Goal: Transaction & Acquisition: Purchase product/service

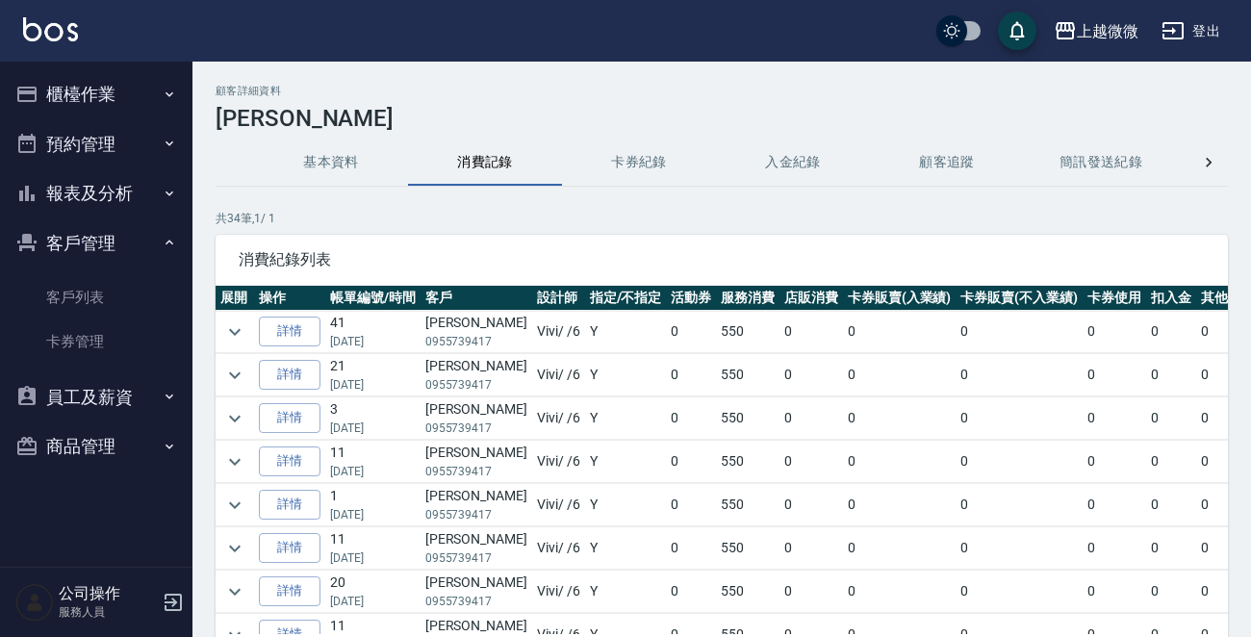
scroll to position [0, 213]
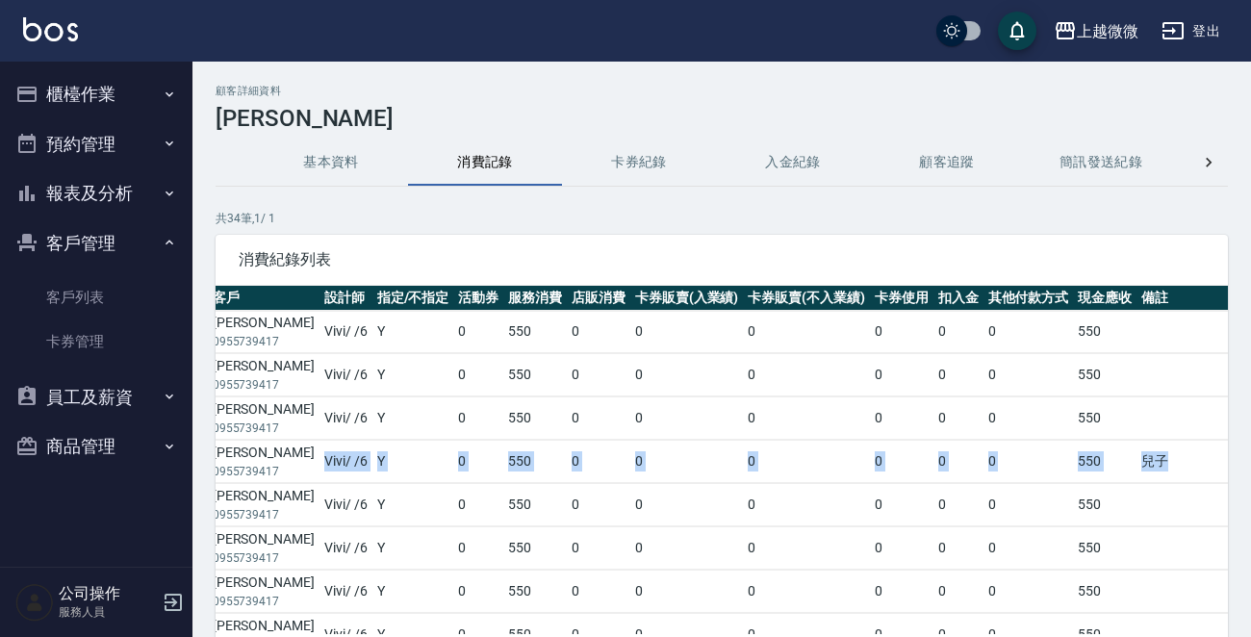
drag, startPoint x: 1122, startPoint y: 467, endPoint x: 268, endPoint y: 478, distance: 853.6
click at [268, 478] on tr "詳情 11 [DATE] [PERSON_NAME]0955739417 Vivi / /6 Y 0 550 0 0 0 0 0 0 550 兒子" at bounding box center [642, 462] width 1278 height 42
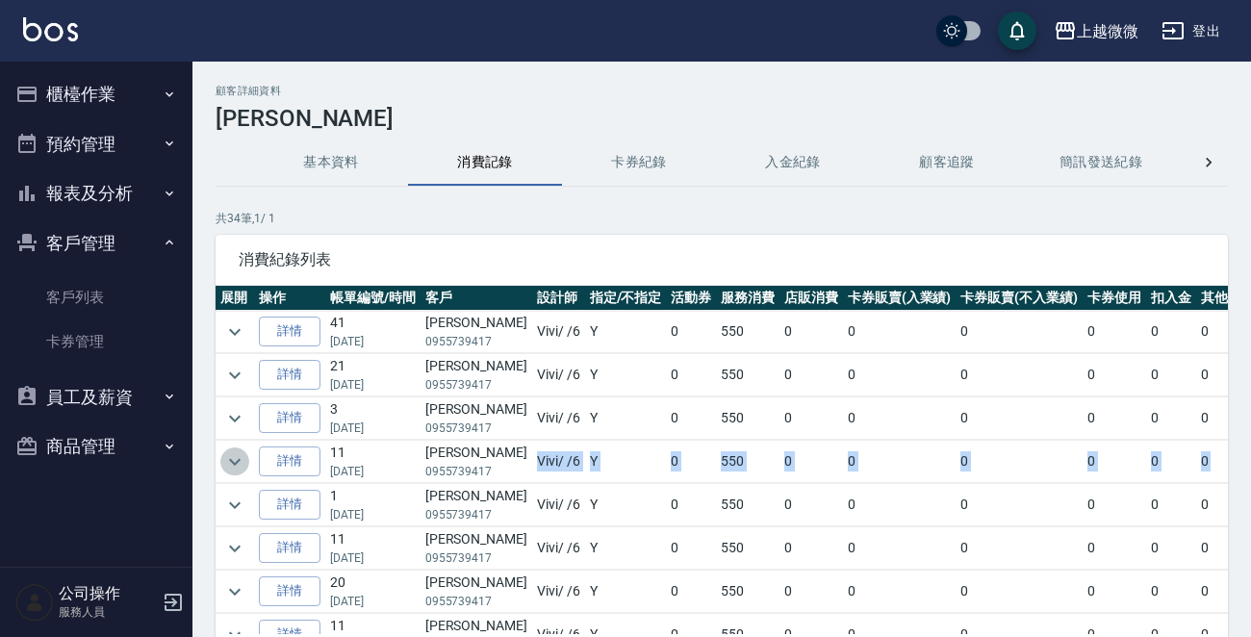
click at [234, 460] on icon "expand row" at bounding box center [234, 461] width 23 height 23
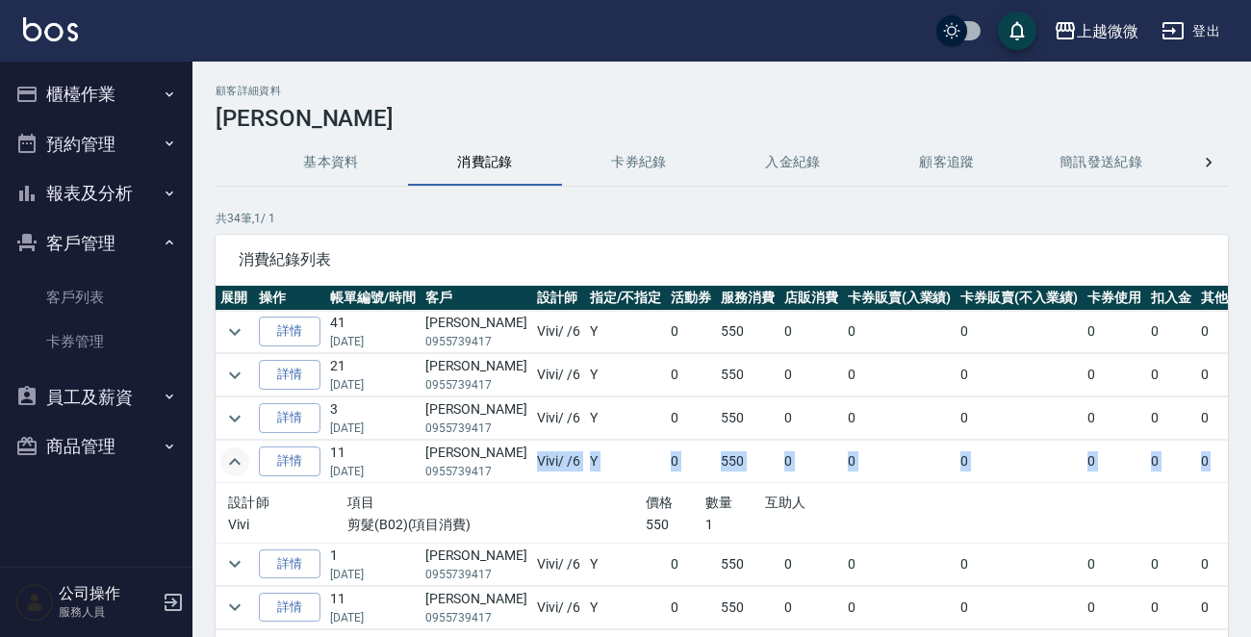
click at [234, 460] on icon "expand row" at bounding box center [234, 461] width 23 height 23
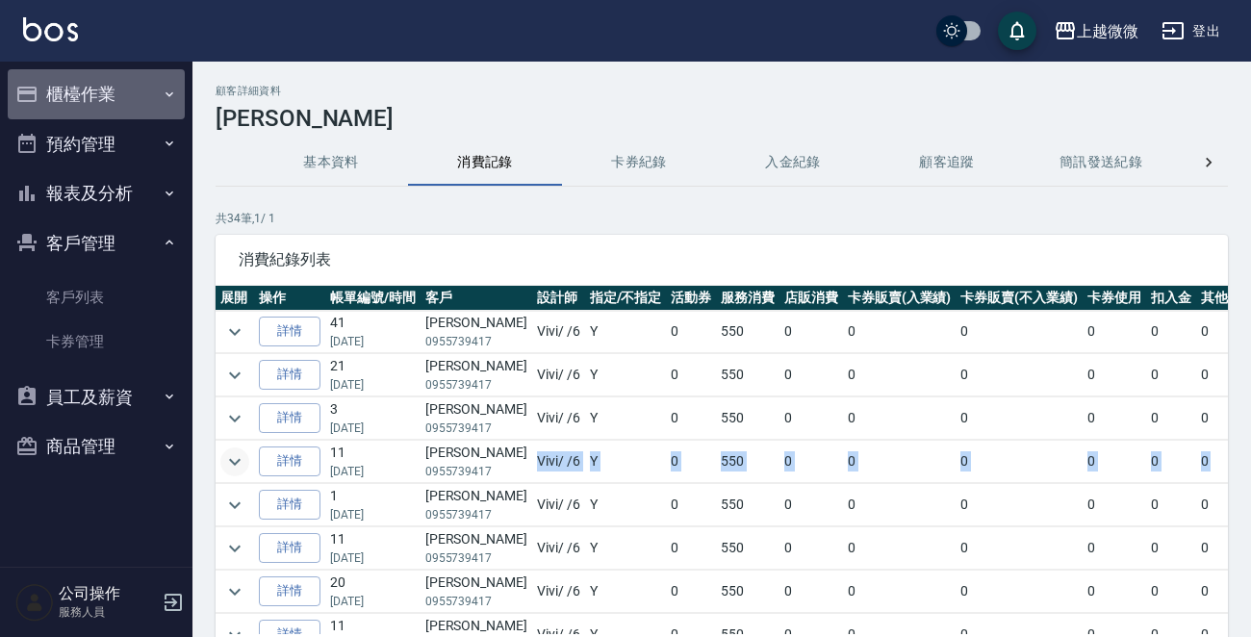
click at [126, 92] on button "櫃檯作業" at bounding box center [96, 94] width 177 height 50
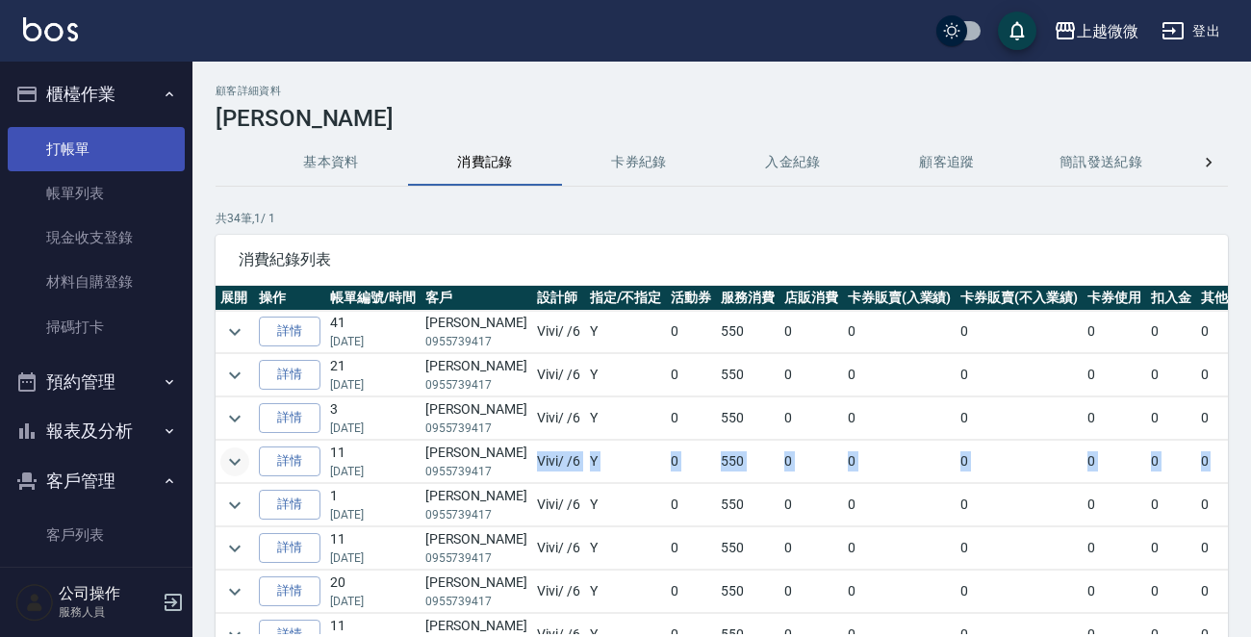
click at [108, 139] on link "打帳單" at bounding box center [96, 149] width 177 height 44
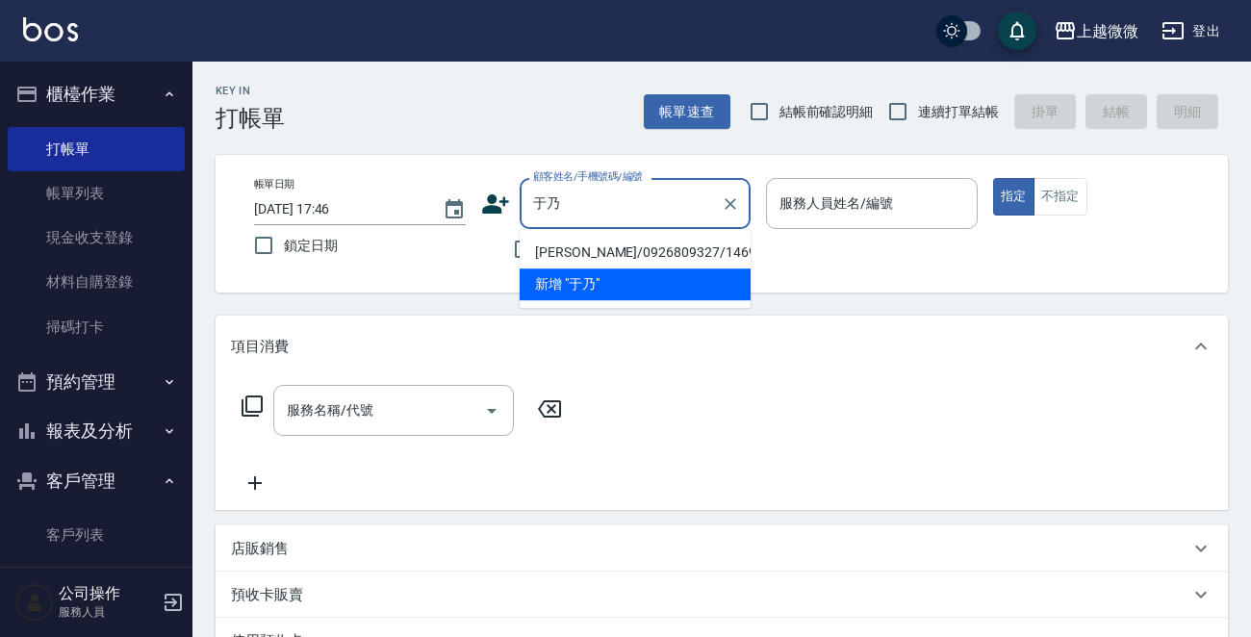
click at [612, 243] on li "[PERSON_NAME]/0926809327/1469" at bounding box center [635, 253] width 231 height 32
type input "[PERSON_NAME]/0926809327/1469"
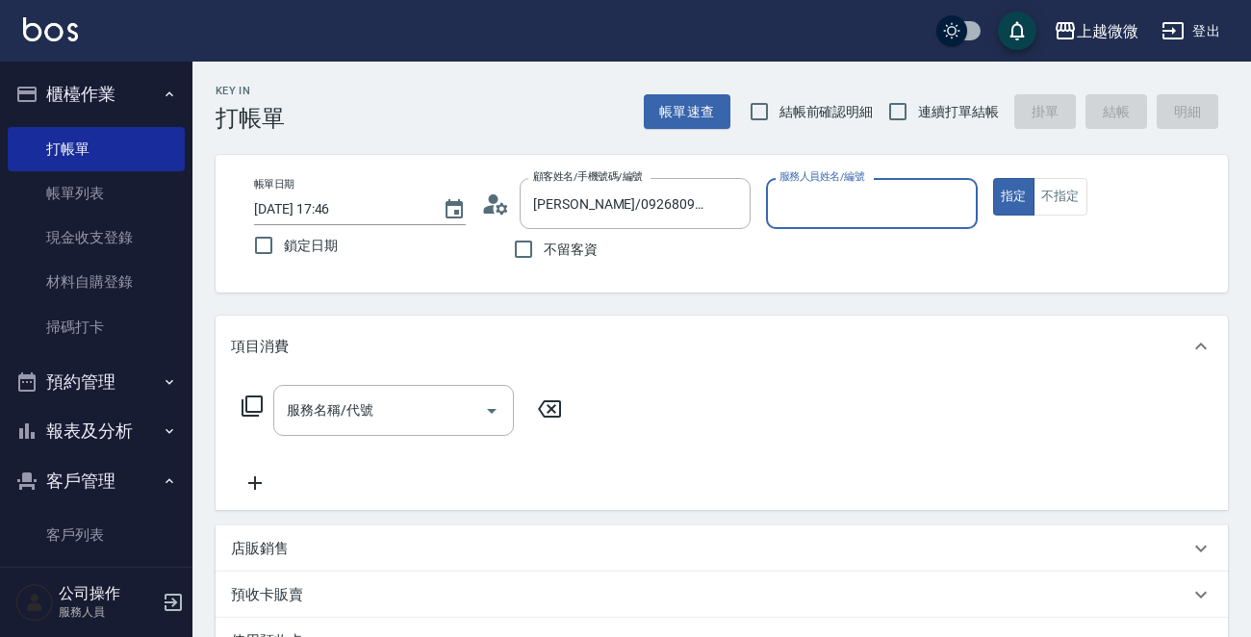
type input "Vivi-6"
click at [410, 414] on input "服務名稱/代號" at bounding box center [379, 411] width 194 height 34
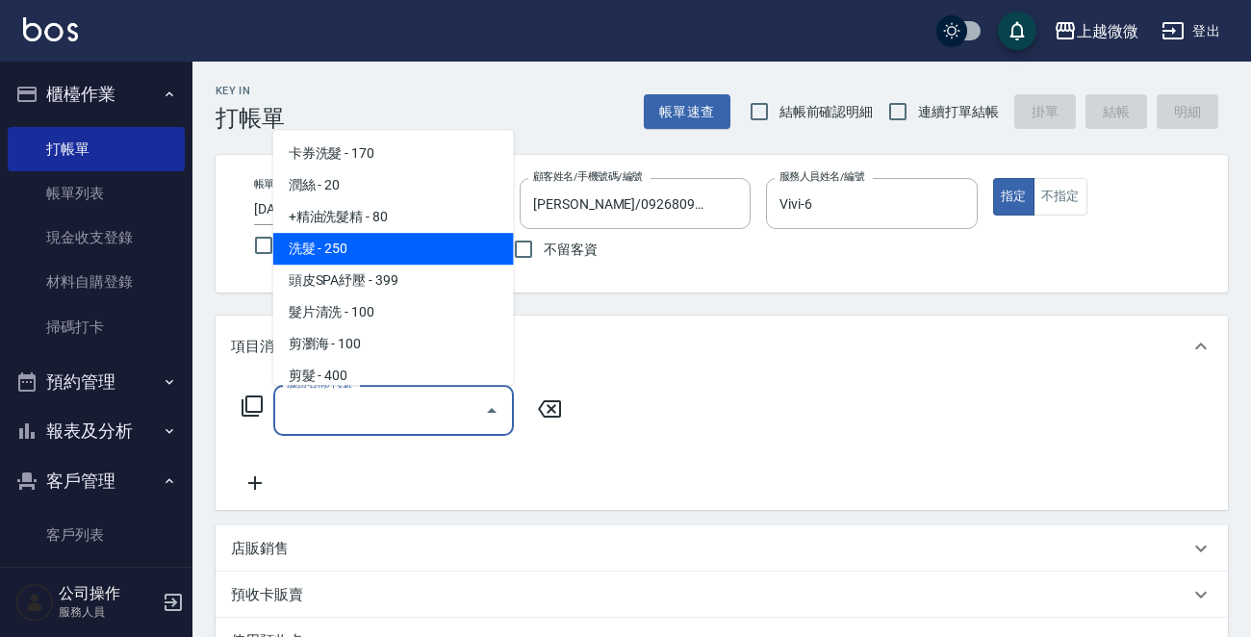
click at [377, 237] on span "洗髮 - 250" at bounding box center [393, 249] width 241 height 32
type input "洗髮(A03)"
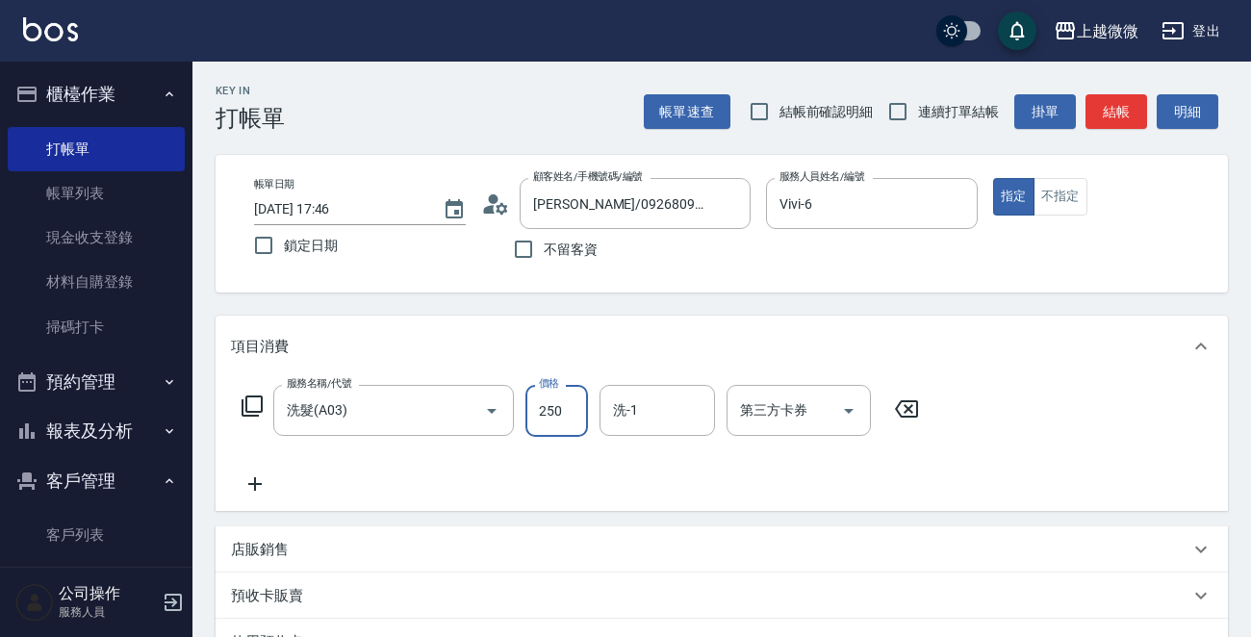
click at [554, 400] on input "250" at bounding box center [556, 411] width 63 height 52
type input "0"
click at [646, 419] on input "洗-1" at bounding box center [657, 411] width 98 height 34
type input "１１"
type input "320"
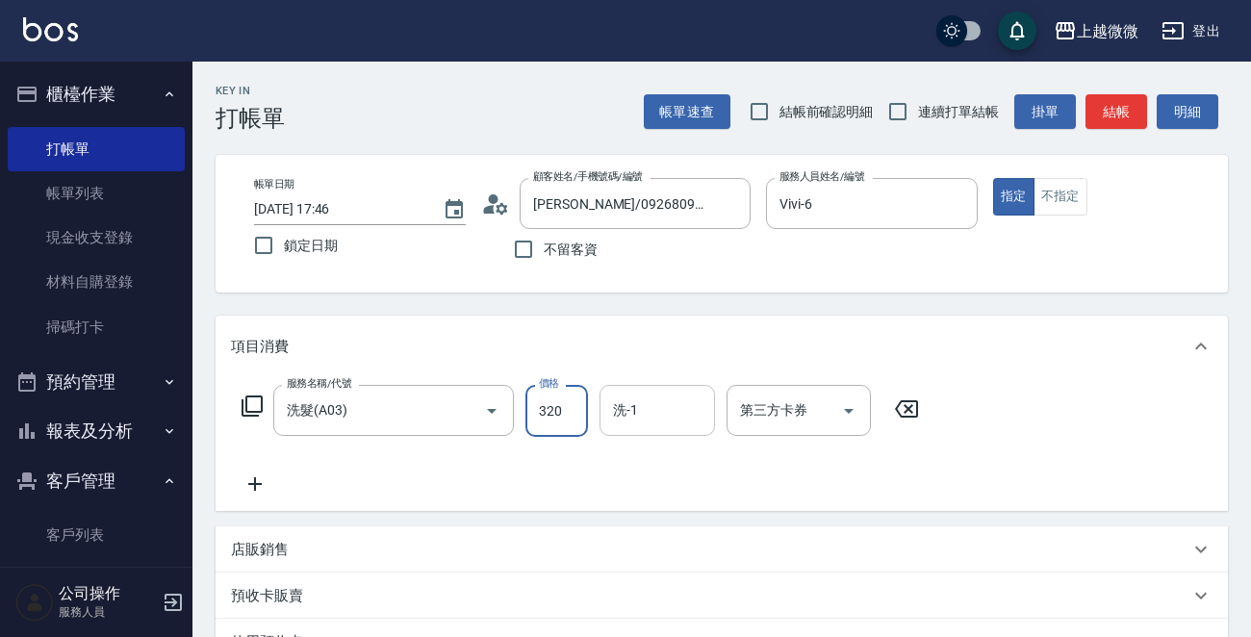
click at [652, 404] on input "洗-1" at bounding box center [657, 411] width 98 height 34
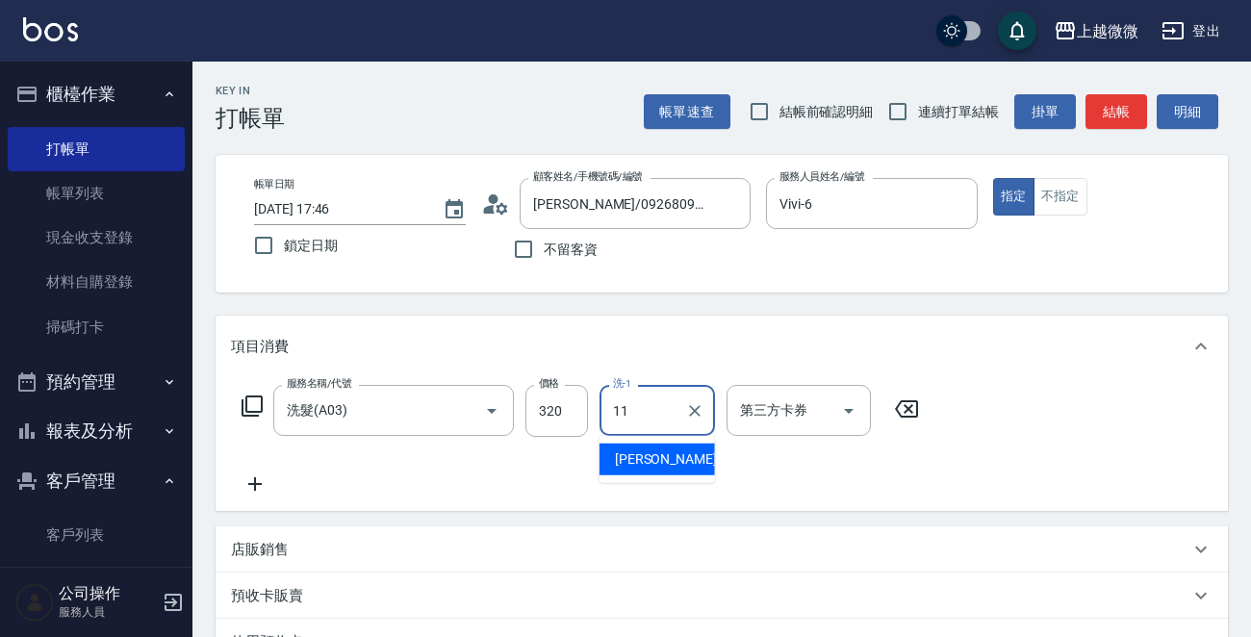
drag, startPoint x: 665, startPoint y: 458, endPoint x: 649, endPoint y: 461, distance: 16.6
click at [664, 458] on span "[PERSON_NAME] -11" at bounding box center [675, 459] width 121 height 20
type input "[PERSON_NAME]-11"
click at [256, 472] on icon at bounding box center [255, 483] width 48 height 23
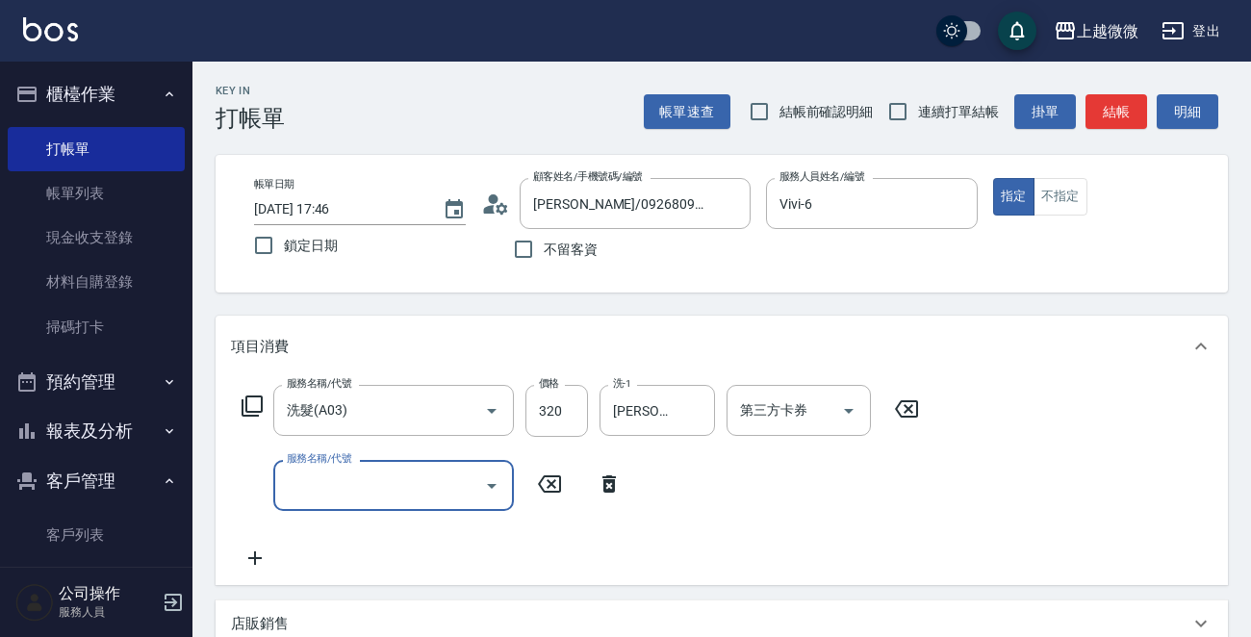
click at [321, 482] on input "服務名稱/代號" at bounding box center [379, 486] width 194 height 34
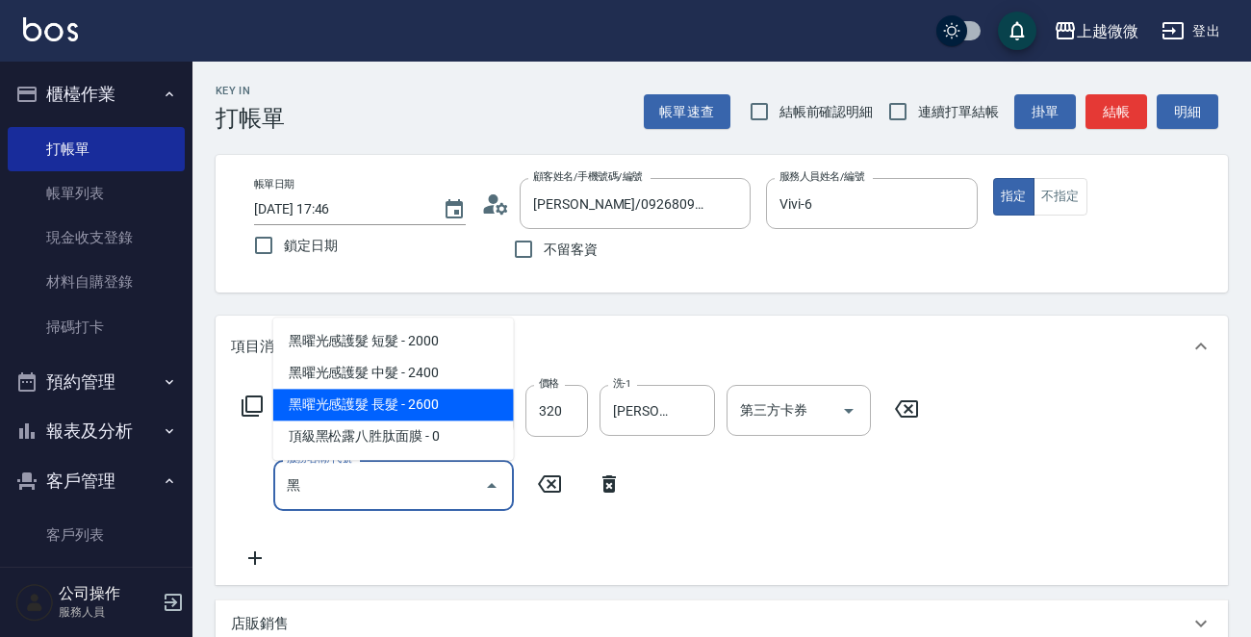
click at [381, 404] on span "黑曜光感護髮 長髮 - 2600" at bounding box center [393, 405] width 241 height 32
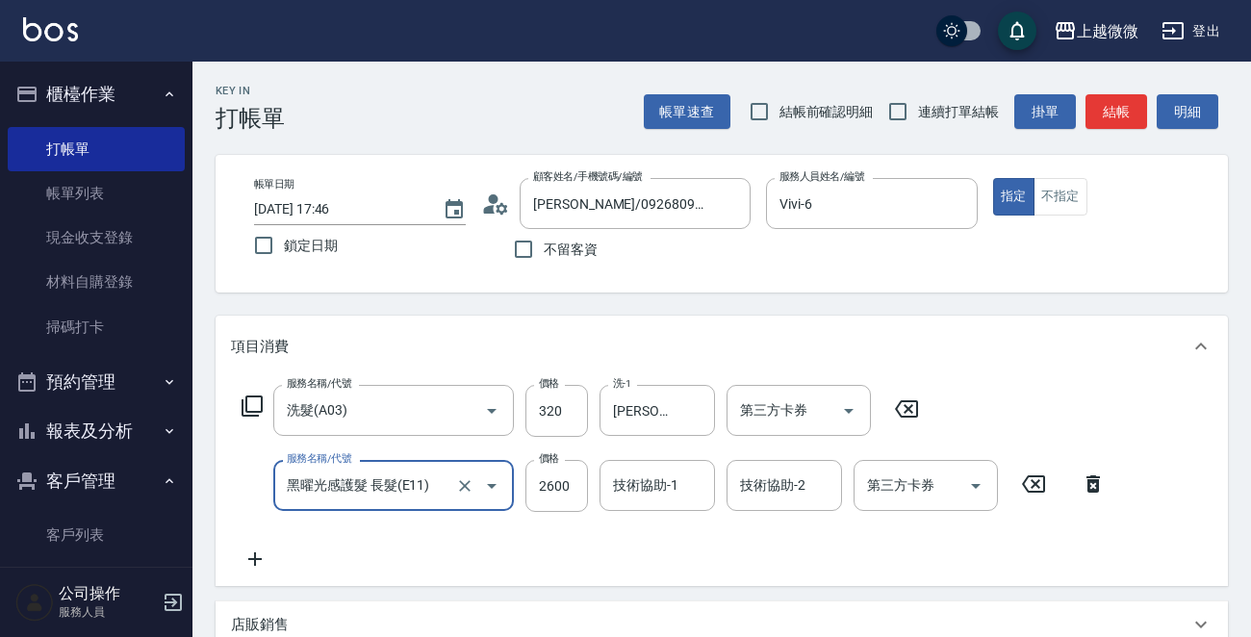
type input "黑曜光感護髮 長髮(E11)"
click at [260, 558] on icon at bounding box center [254, 558] width 13 height 13
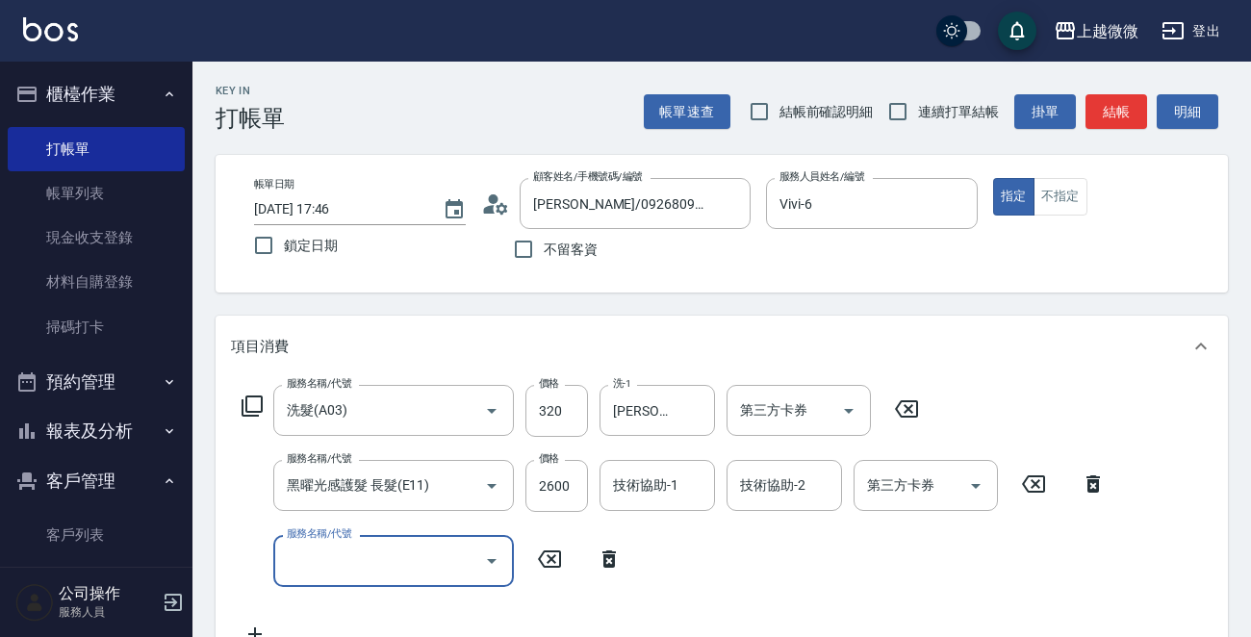
click at [362, 553] on input "服務名稱/代號" at bounding box center [379, 561] width 194 height 34
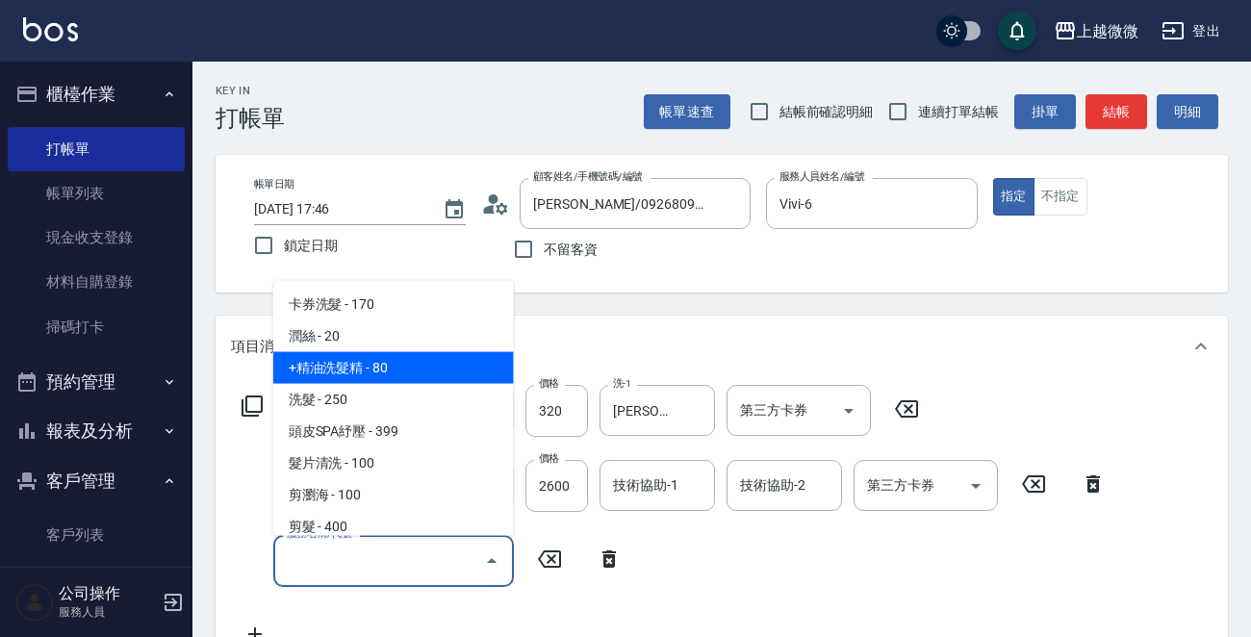
click at [363, 373] on span "+精油洗髮精 - 80" at bounding box center [393, 368] width 241 height 32
type input "+精油洗髮精(A02)"
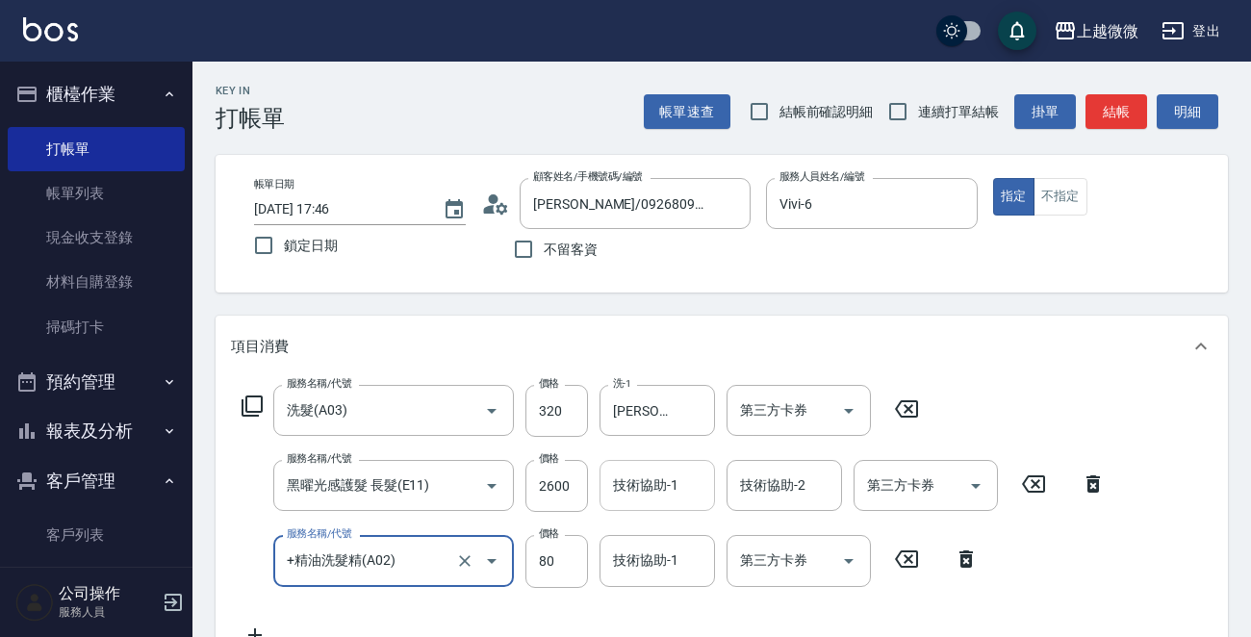
click at [666, 472] on input "技術協助-1" at bounding box center [657, 486] width 98 height 34
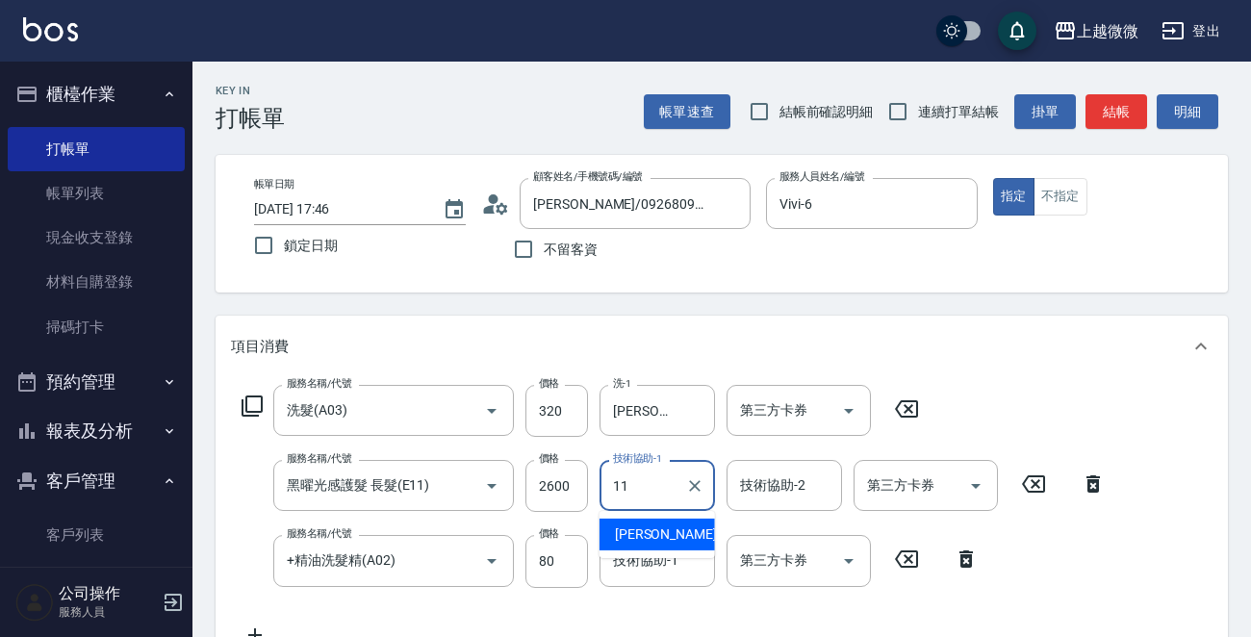
click at [646, 535] on span "[PERSON_NAME] -11" at bounding box center [675, 534] width 121 height 20
type input "[PERSON_NAME]-11"
click at [772, 485] on div "技術協助-2 技術協助-2" at bounding box center [783, 485] width 115 height 51
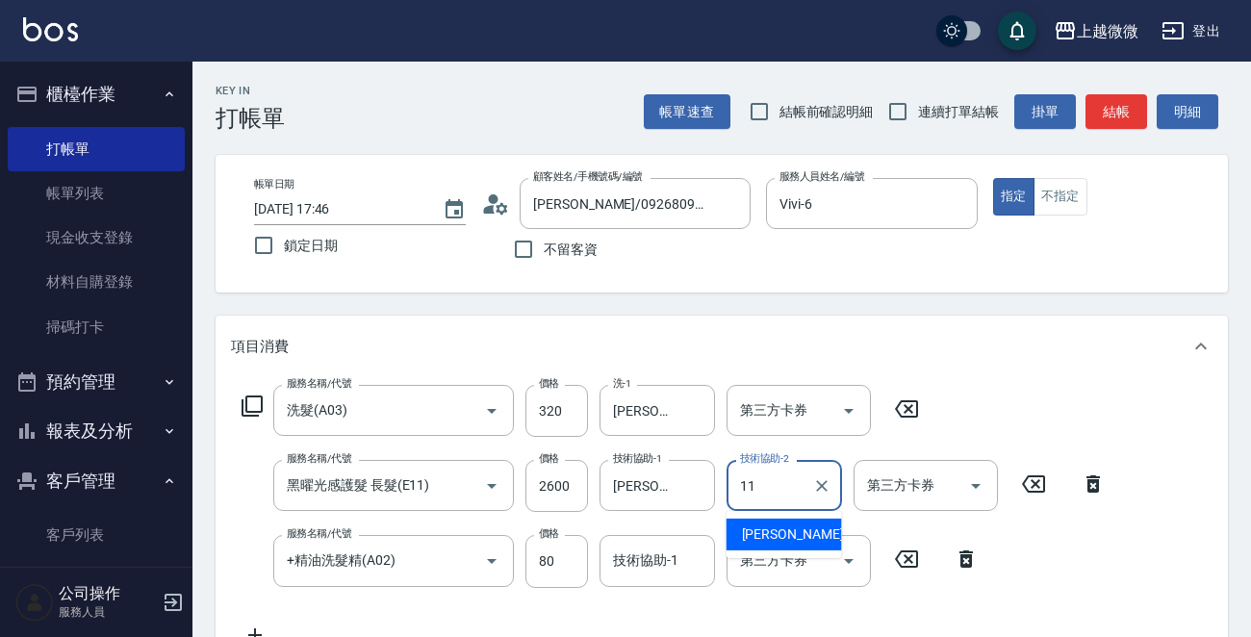
click at [765, 534] on span "[PERSON_NAME] -11" at bounding box center [802, 534] width 121 height 20
type input "[PERSON_NAME]-11"
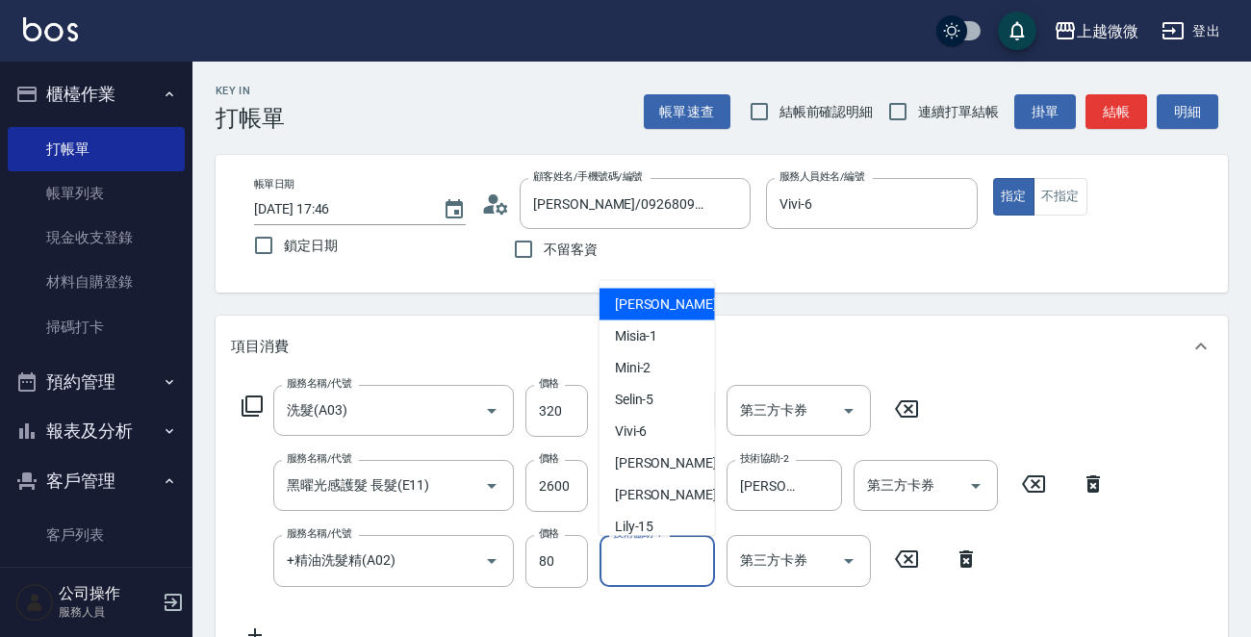
click at [647, 559] on div "技術協助-1 技術協助-1" at bounding box center [656, 560] width 115 height 51
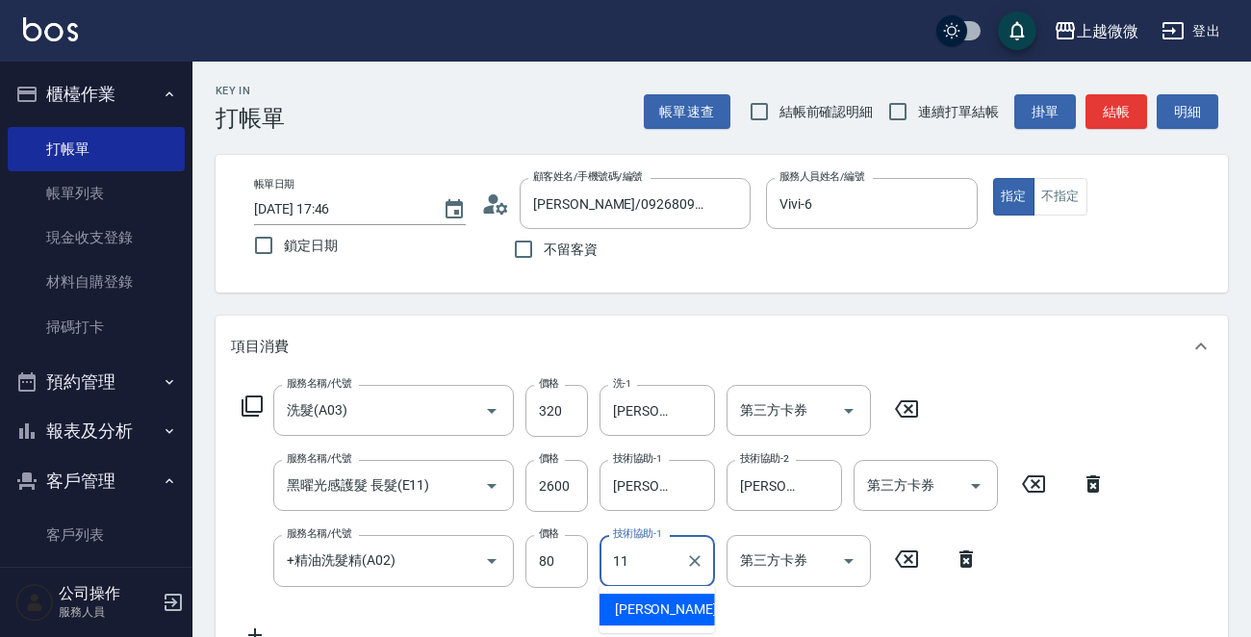
click at [653, 602] on span "[PERSON_NAME] -11" at bounding box center [675, 609] width 121 height 20
type input "[PERSON_NAME]-11"
click at [893, 110] on input "連續打單結帳" at bounding box center [898, 111] width 40 height 40
checkbox input "true"
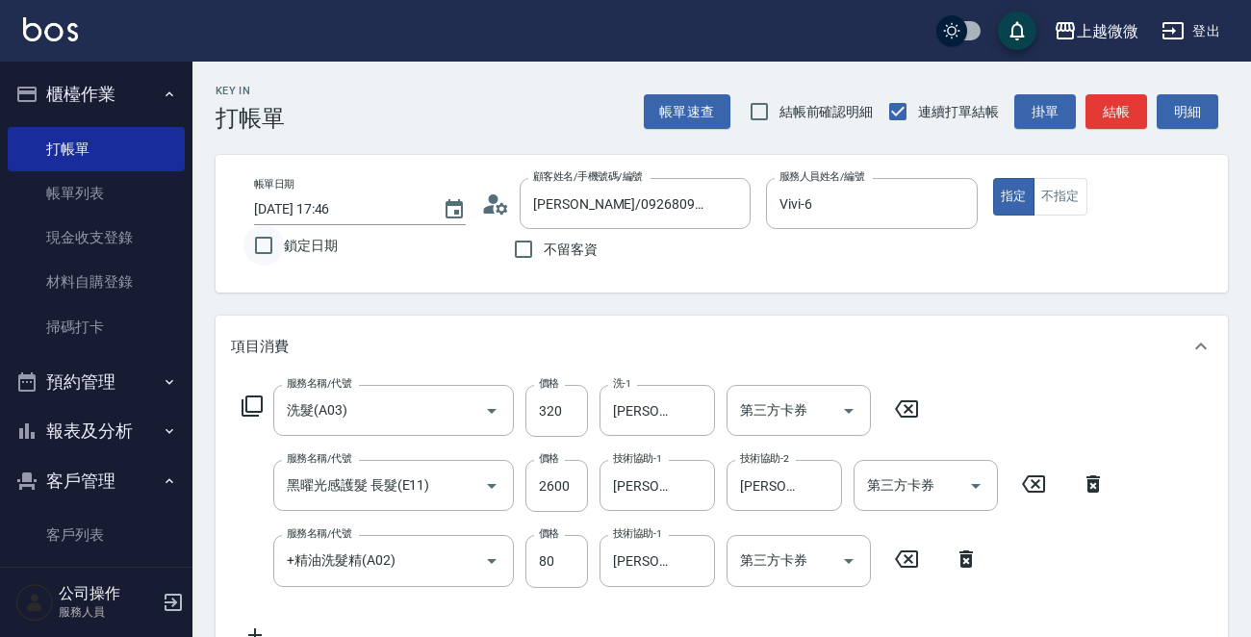
click at [254, 246] on input "鎖定日期" at bounding box center [263, 245] width 40 height 40
checkbox input "true"
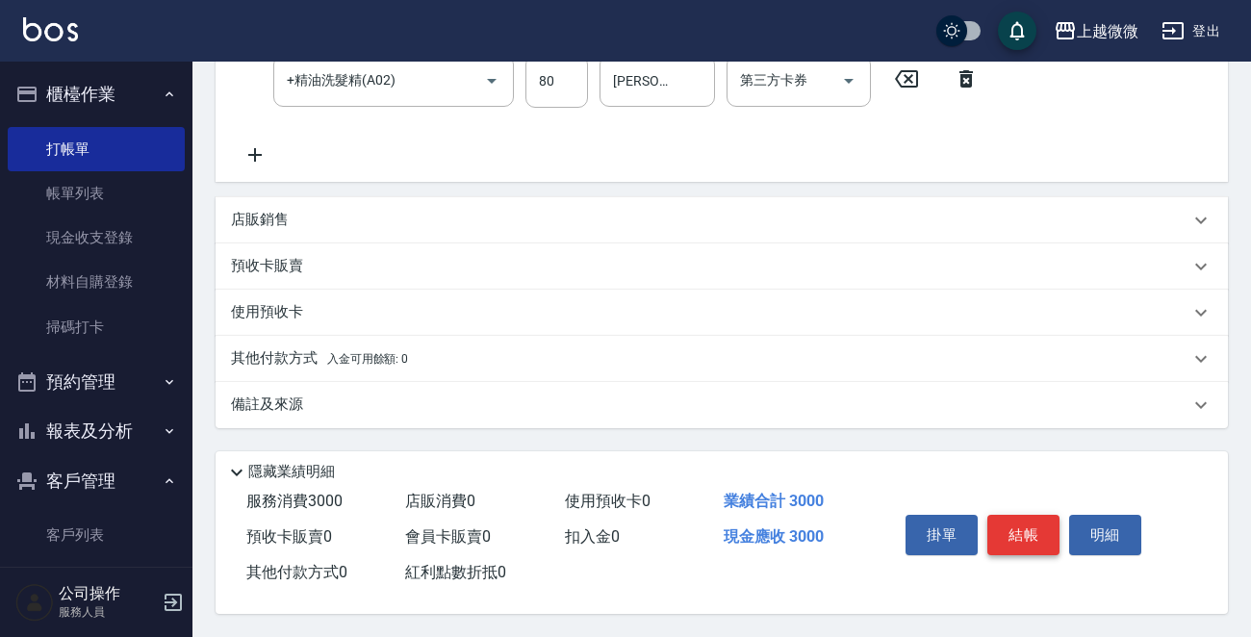
drag, startPoint x: 1012, startPoint y: 531, endPoint x: 982, endPoint y: 548, distance: 34.5
click at [1013, 531] on button "結帳" at bounding box center [1023, 535] width 72 height 40
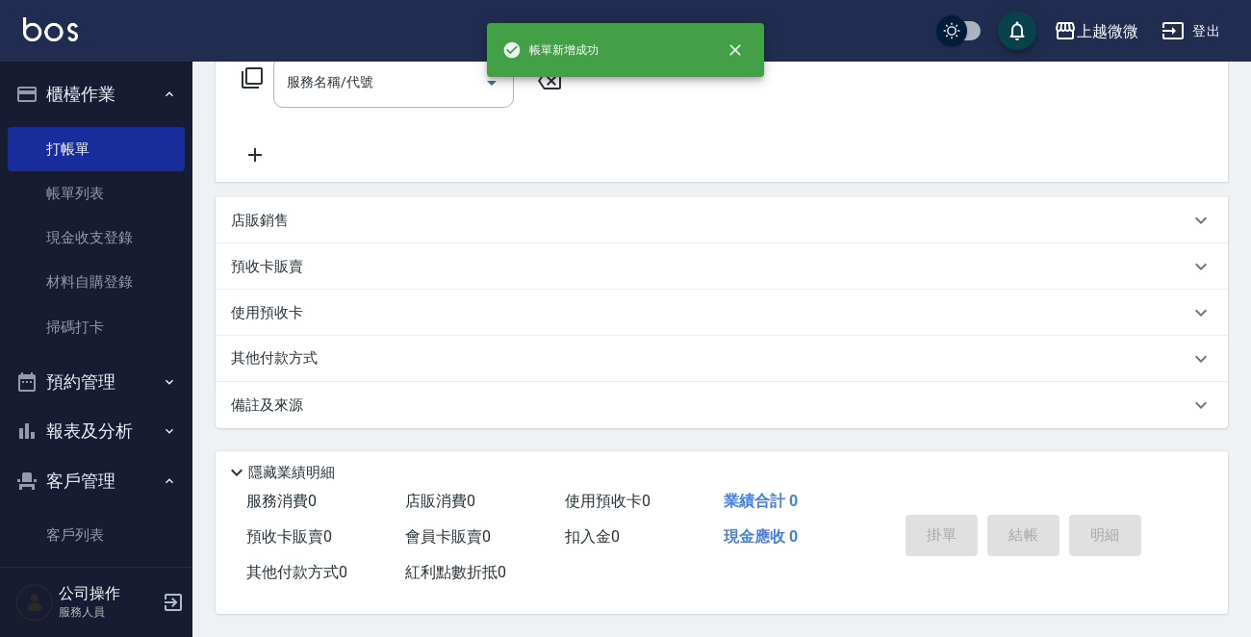
scroll to position [0, 0]
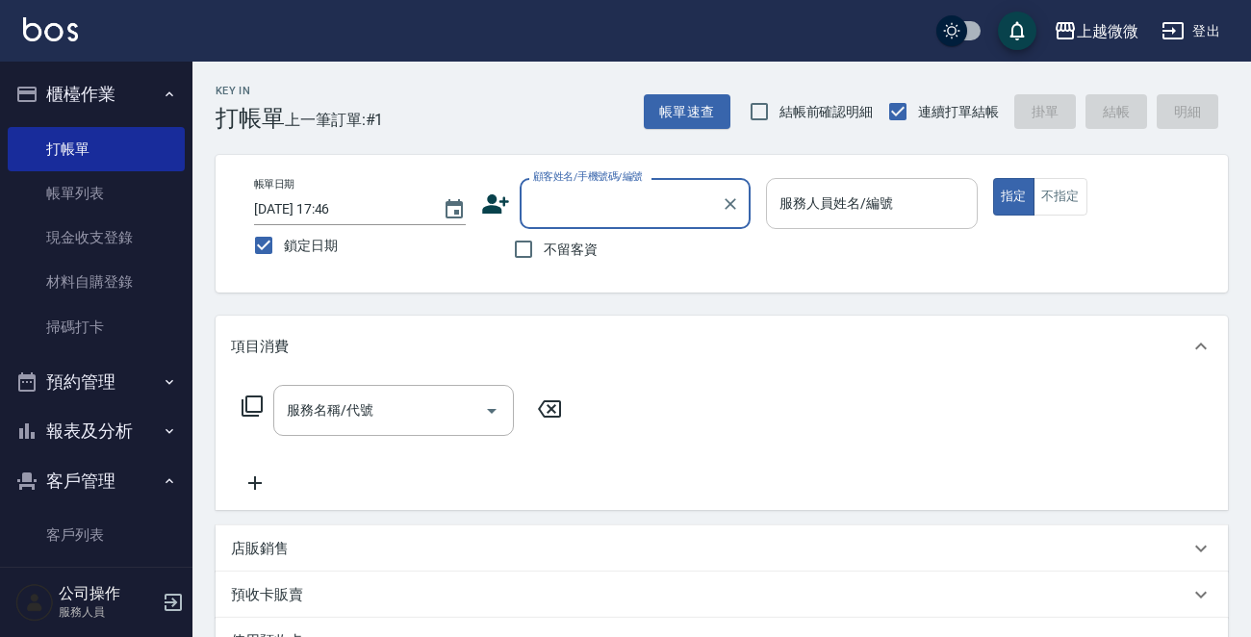
click at [866, 206] on div "服務人員姓名/編號 服務人員姓名/編號" at bounding box center [872, 203] width 212 height 51
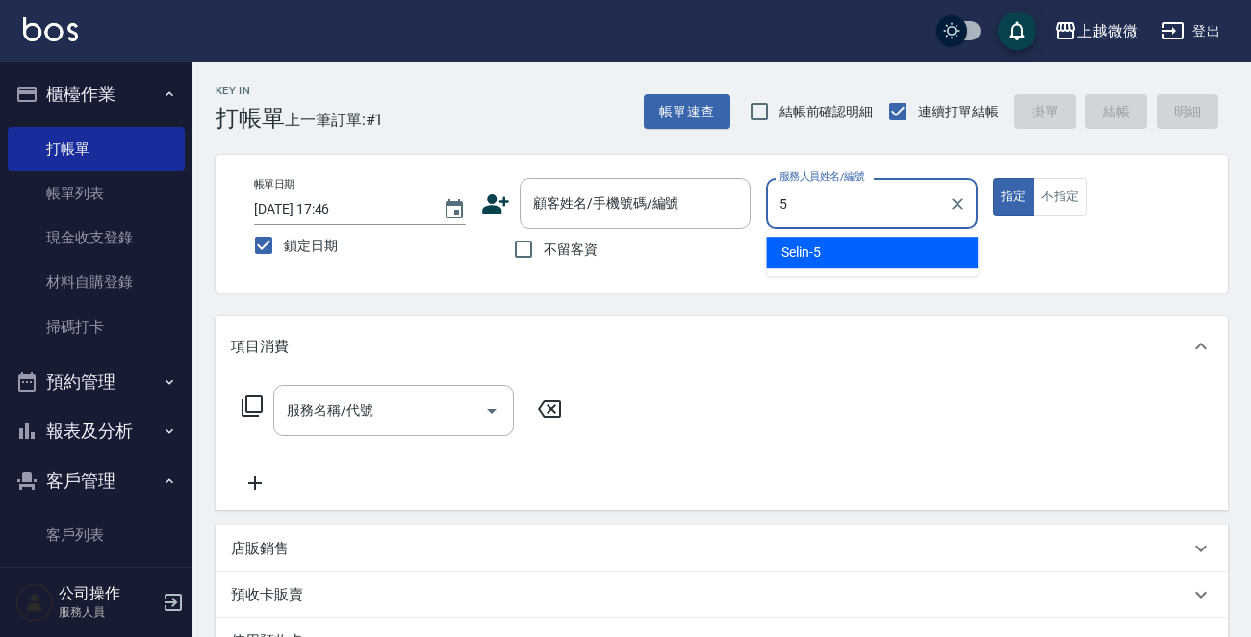
click at [819, 259] on span "Selin -5" at bounding box center [800, 252] width 39 height 20
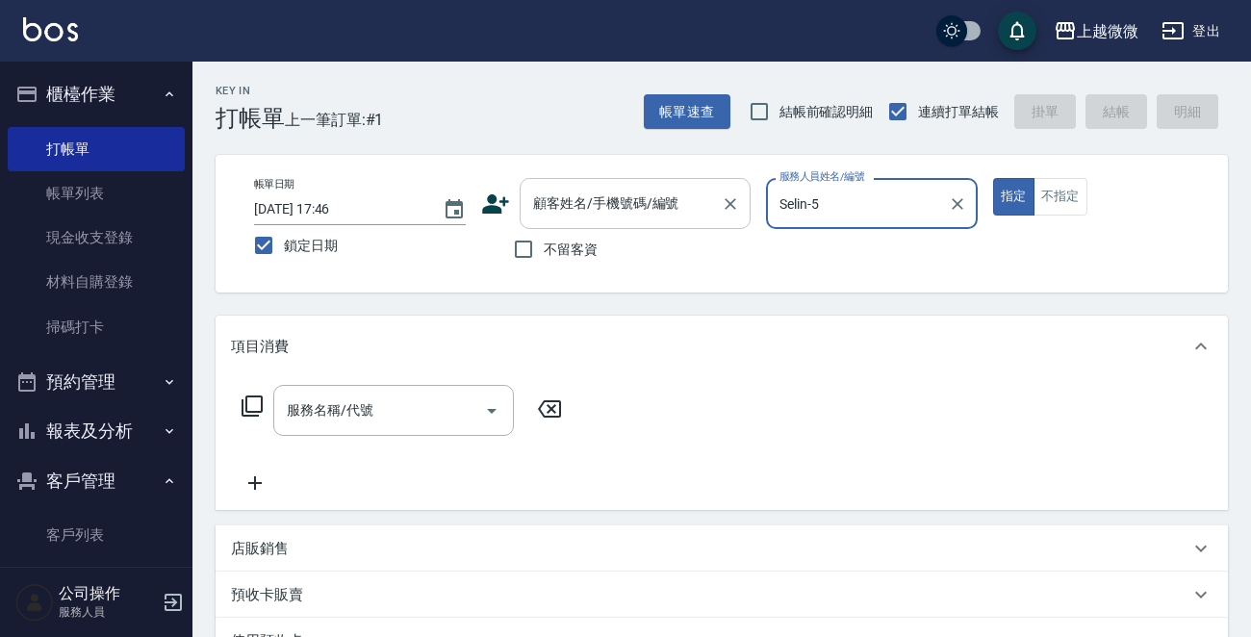
type input "Selin-5"
click at [609, 209] on div "顧客姓名/手機號碼/編號 顧客姓名/手機號碼/編號" at bounding box center [635, 203] width 231 height 51
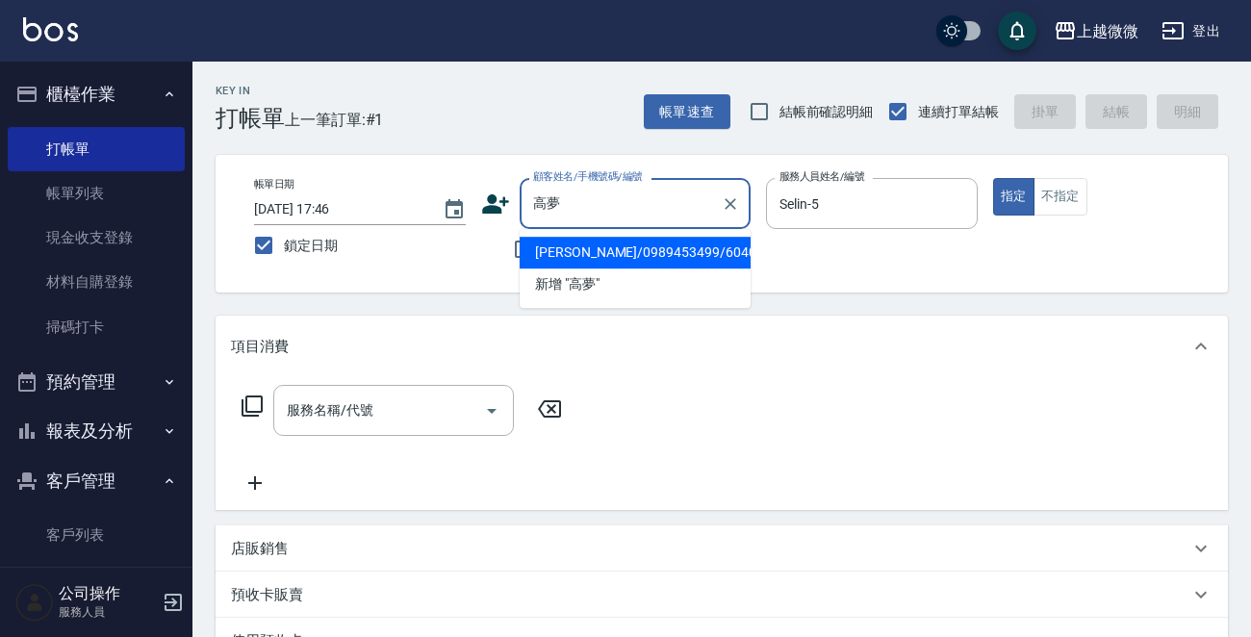
click at [619, 255] on li "[PERSON_NAME]/0989453499/6040" at bounding box center [635, 253] width 231 height 32
type input "[PERSON_NAME]/0989453499/6040"
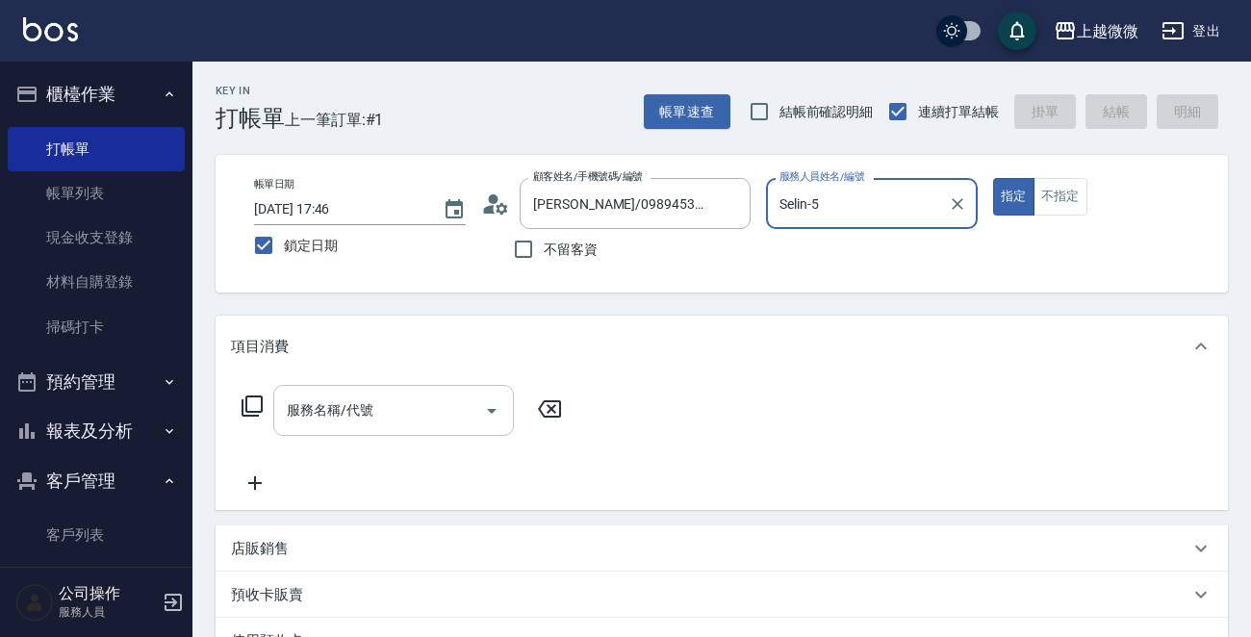
click at [349, 398] on input "服務名稱/代號" at bounding box center [379, 411] width 194 height 34
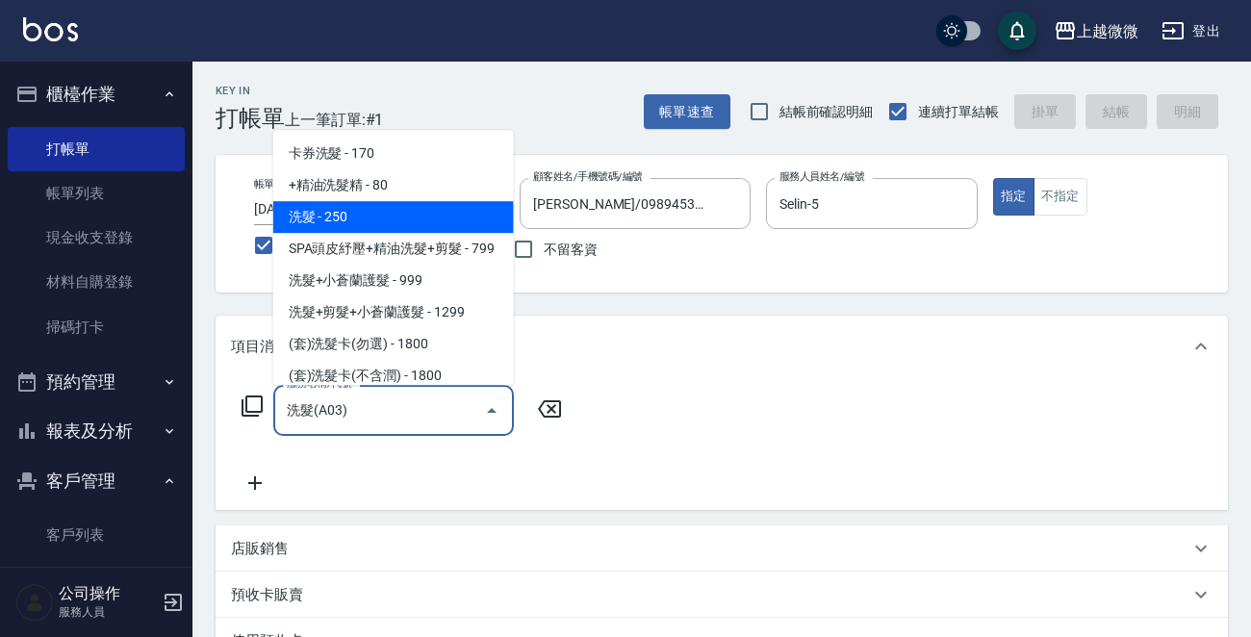
type input "洗髮(A03)"
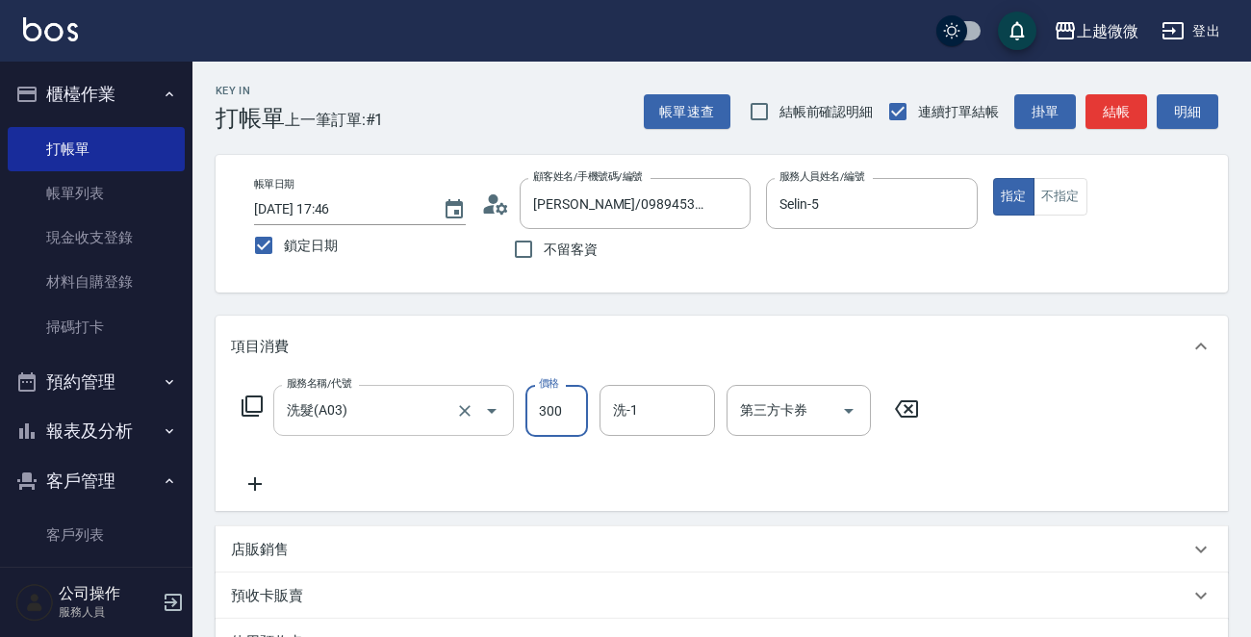
type input "300"
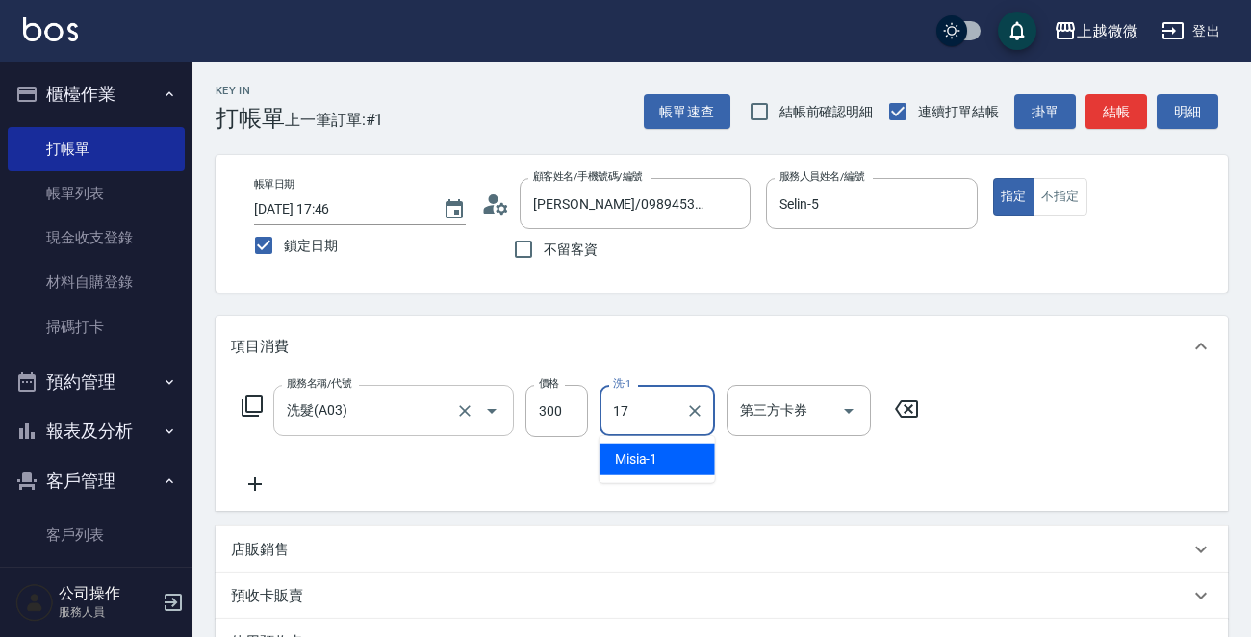
type input "Uly-17"
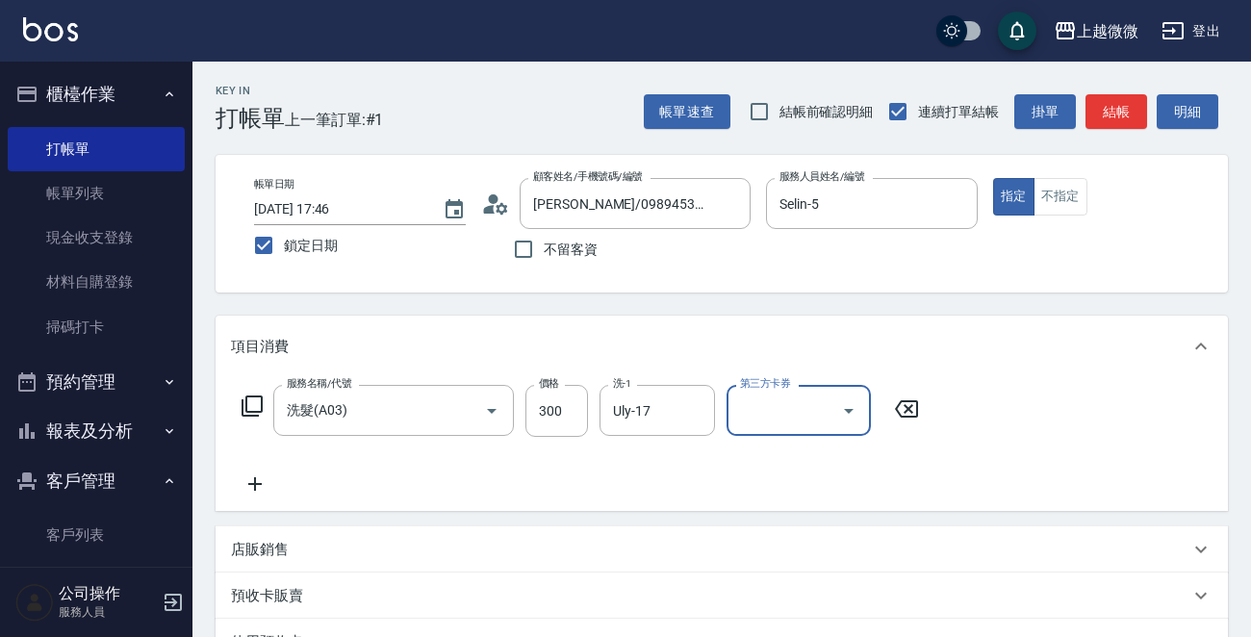
click at [264, 481] on icon at bounding box center [255, 483] width 48 height 23
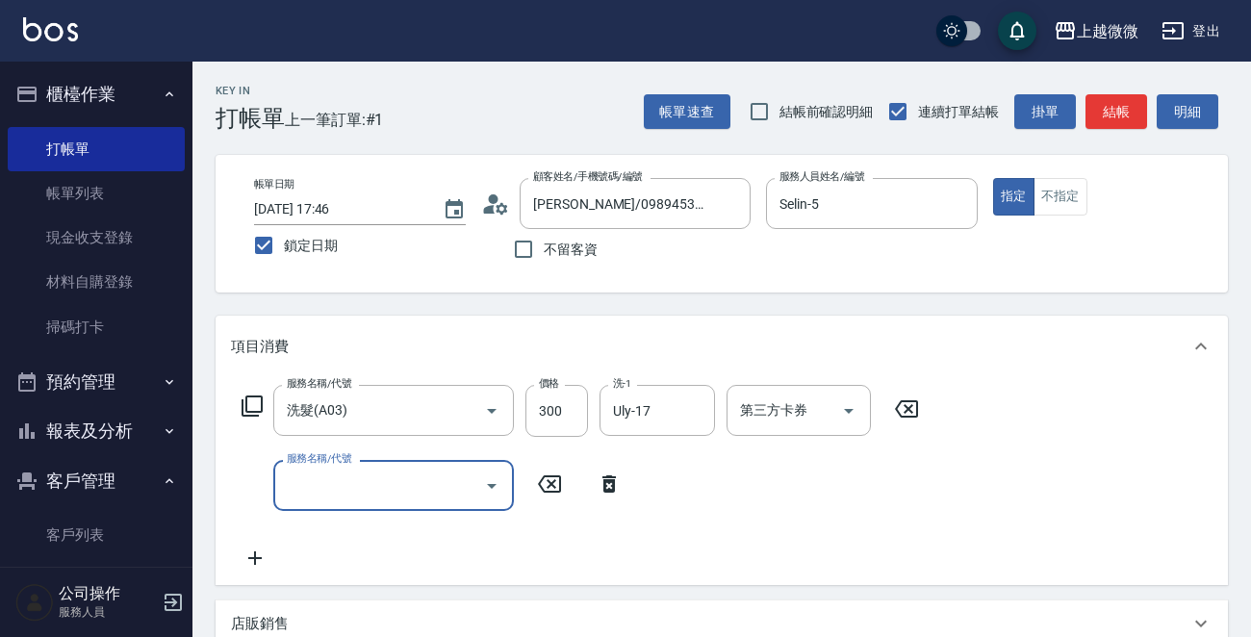
drag, startPoint x: 264, startPoint y: 481, endPoint x: 308, endPoint y: 484, distance: 44.4
click at [310, 483] on input "服務名稱/代號" at bounding box center [379, 486] width 194 height 34
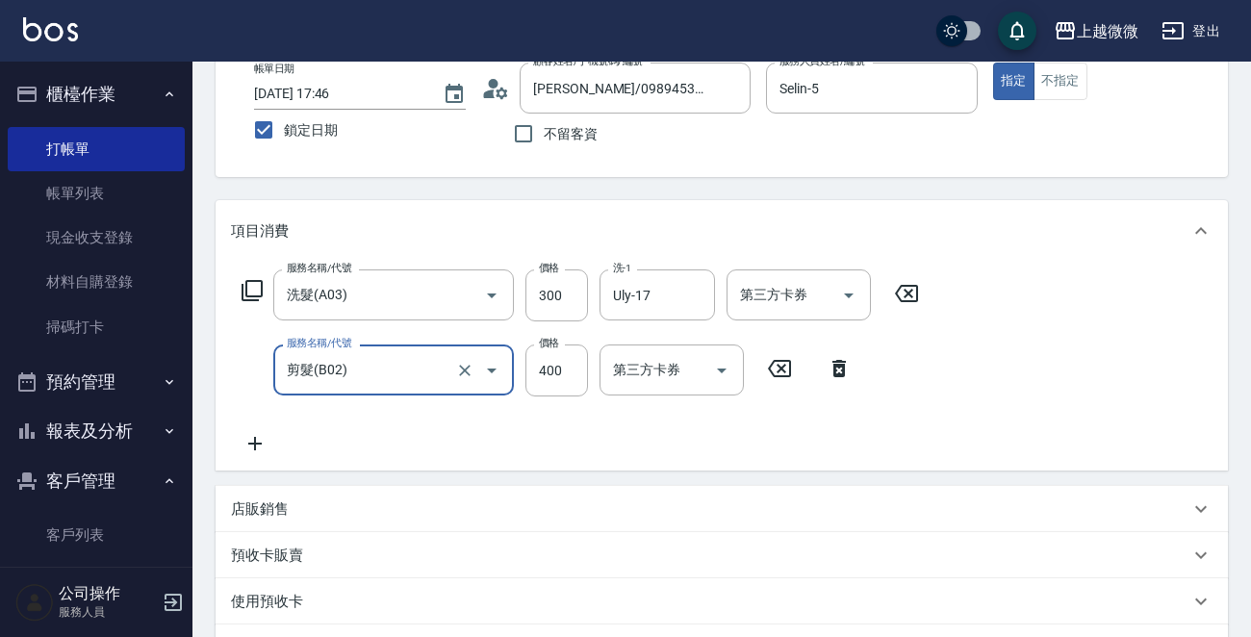
scroll to position [192, 0]
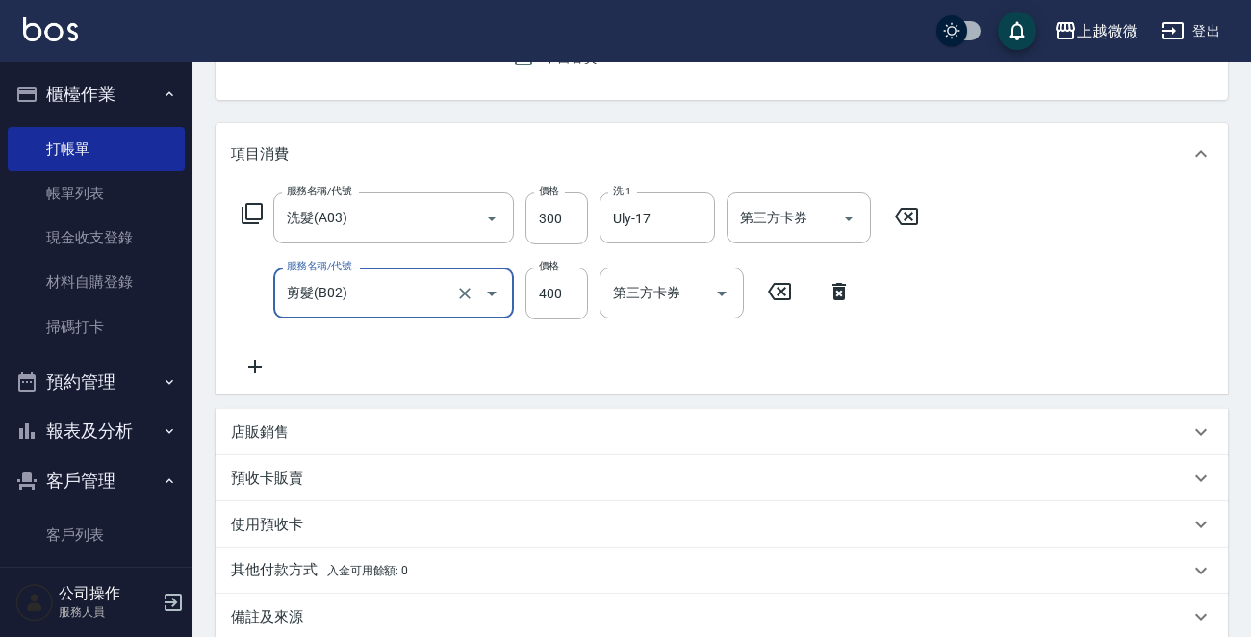
type input "剪髮(B02)"
click at [255, 355] on icon at bounding box center [255, 366] width 48 height 23
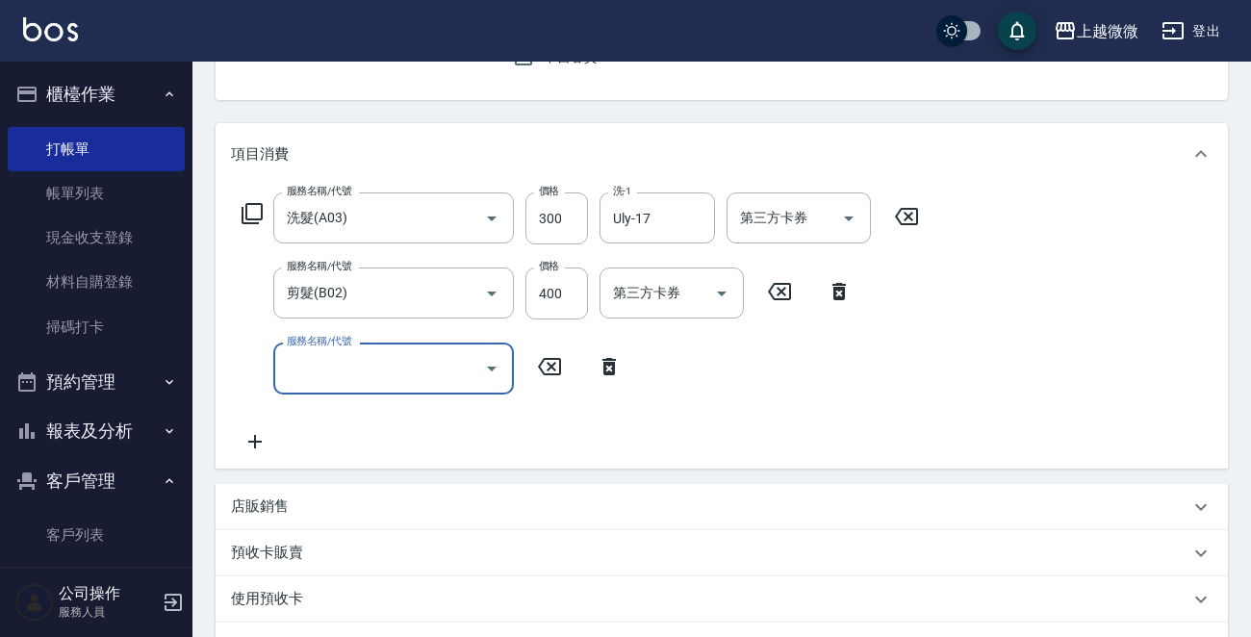
click at [328, 369] on input "服務名稱/代號" at bounding box center [379, 368] width 194 height 34
type input "補染(D01)"
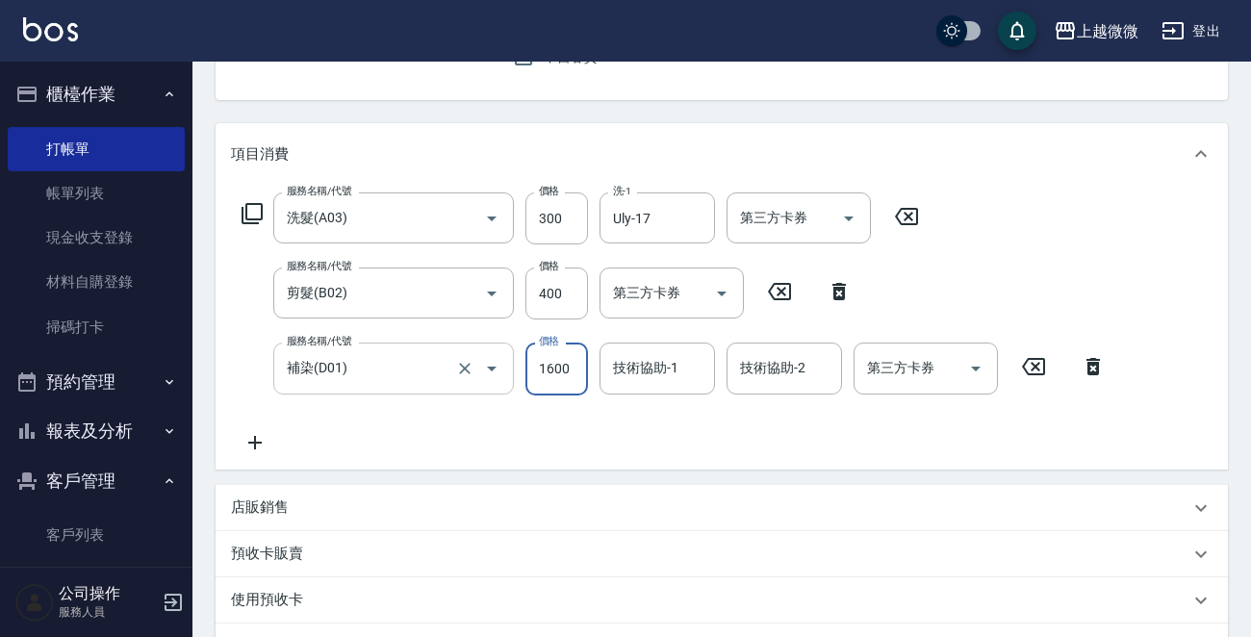
type input "1600"
type input "Selin-5"
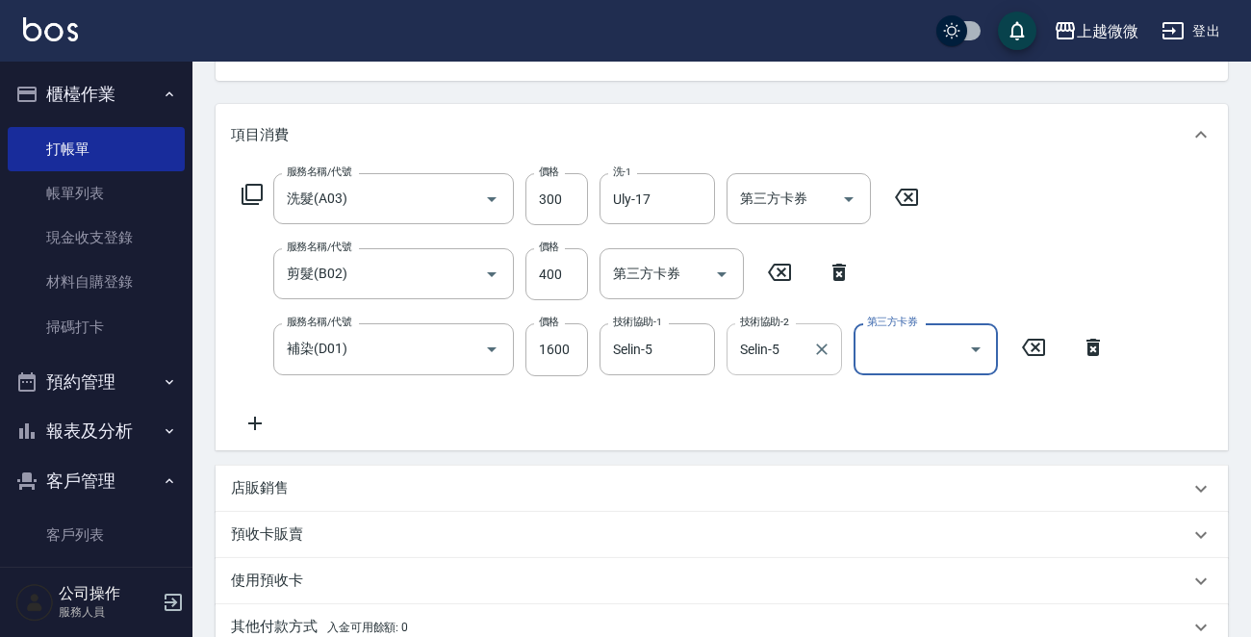
scroll to position [96, 0]
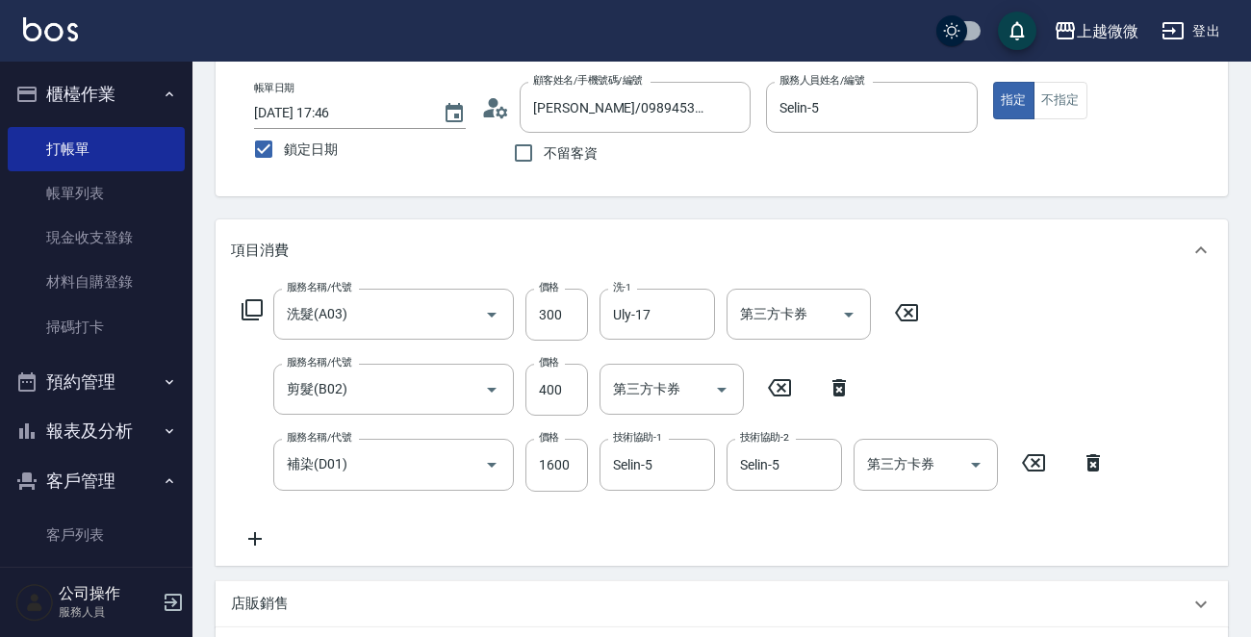
click at [255, 536] on icon at bounding box center [254, 538] width 13 height 13
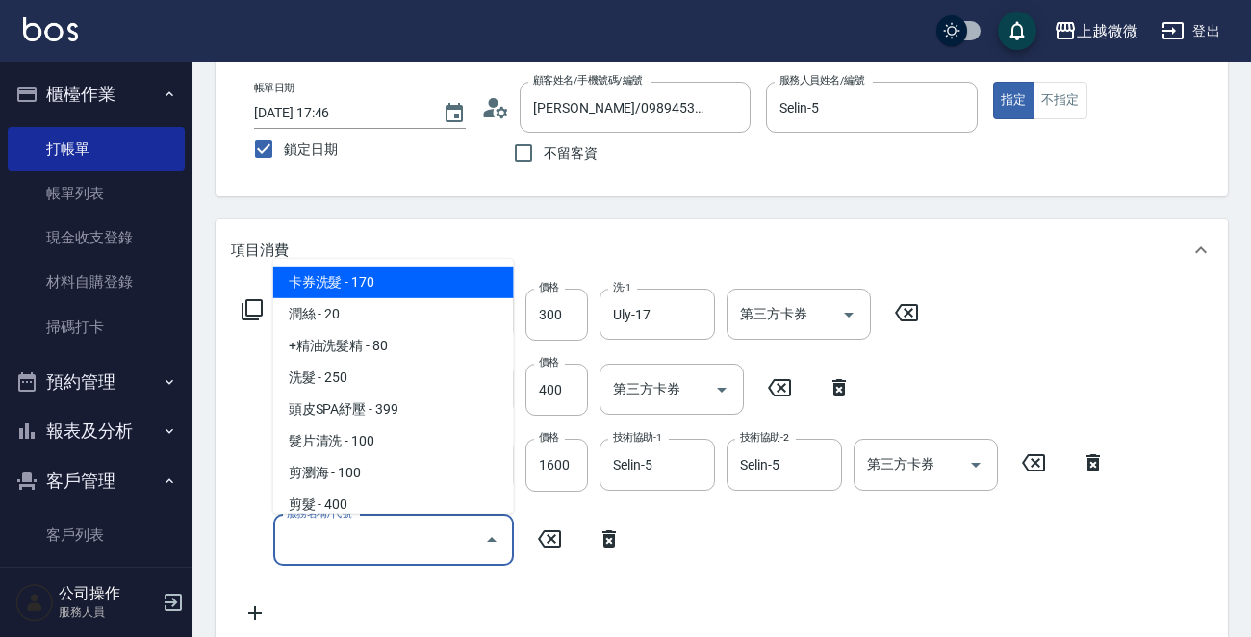
click at [390, 535] on input "服務名稱/代號" at bounding box center [379, 540] width 194 height 34
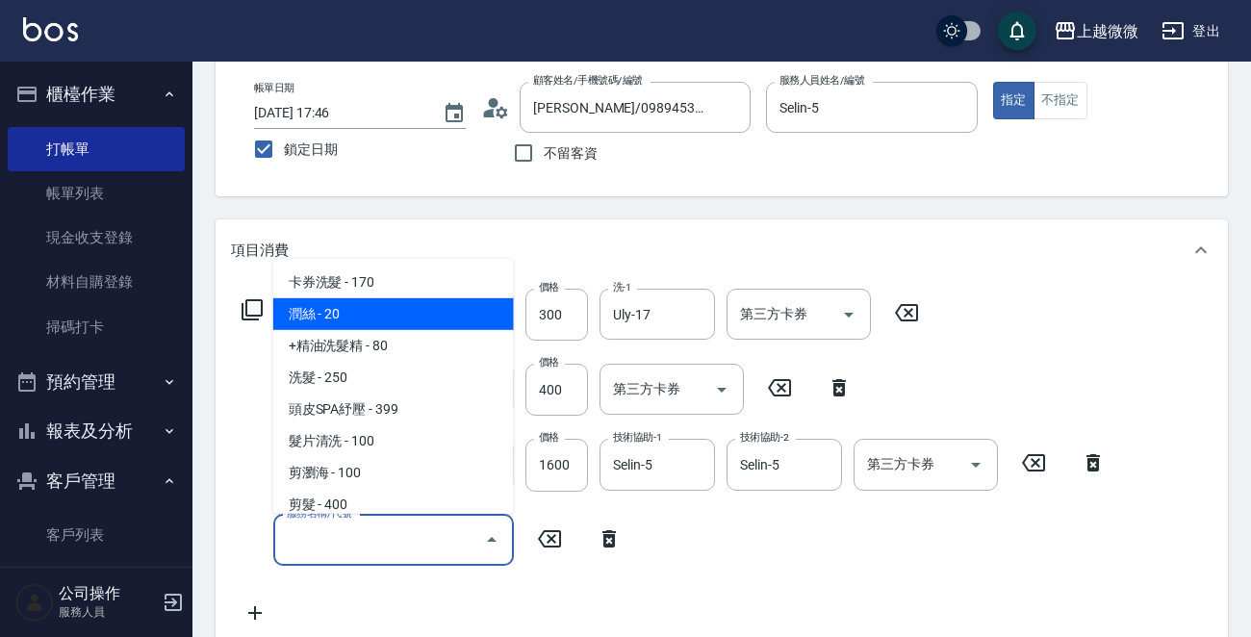
click at [404, 323] on span "潤絲 - 20" at bounding box center [393, 314] width 241 height 32
type input "潤絲(A01)"
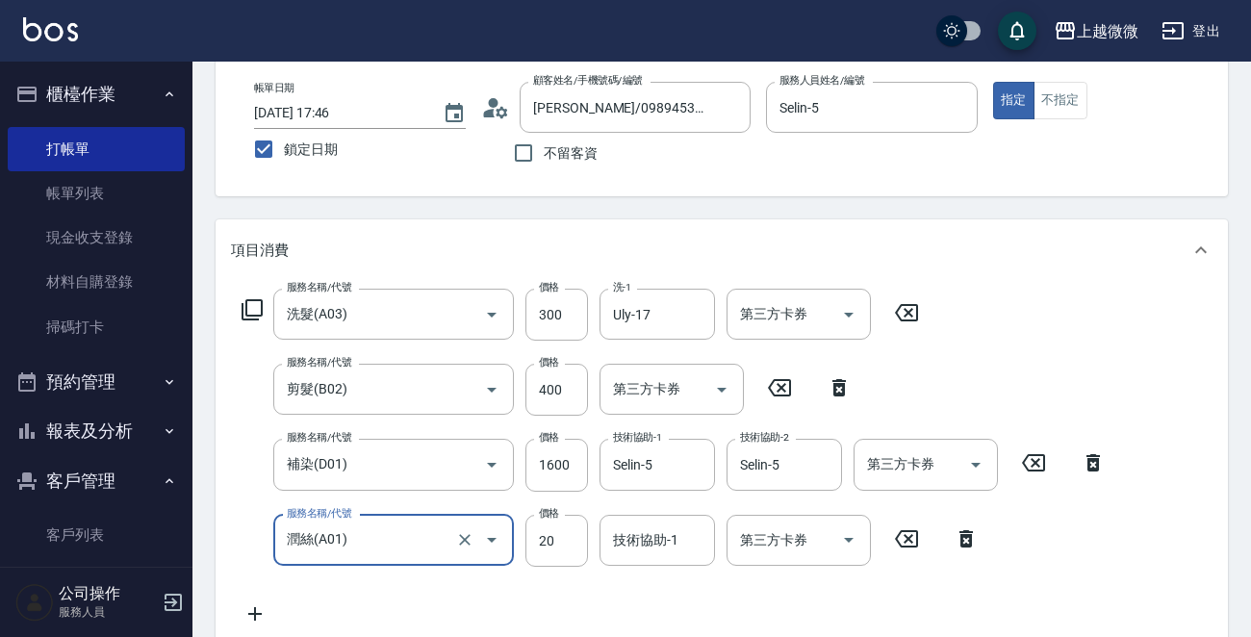
click at [643, 535] on div "技術協助-1 技術協助-1" at bounding box center [656, 540] width 115 height 51
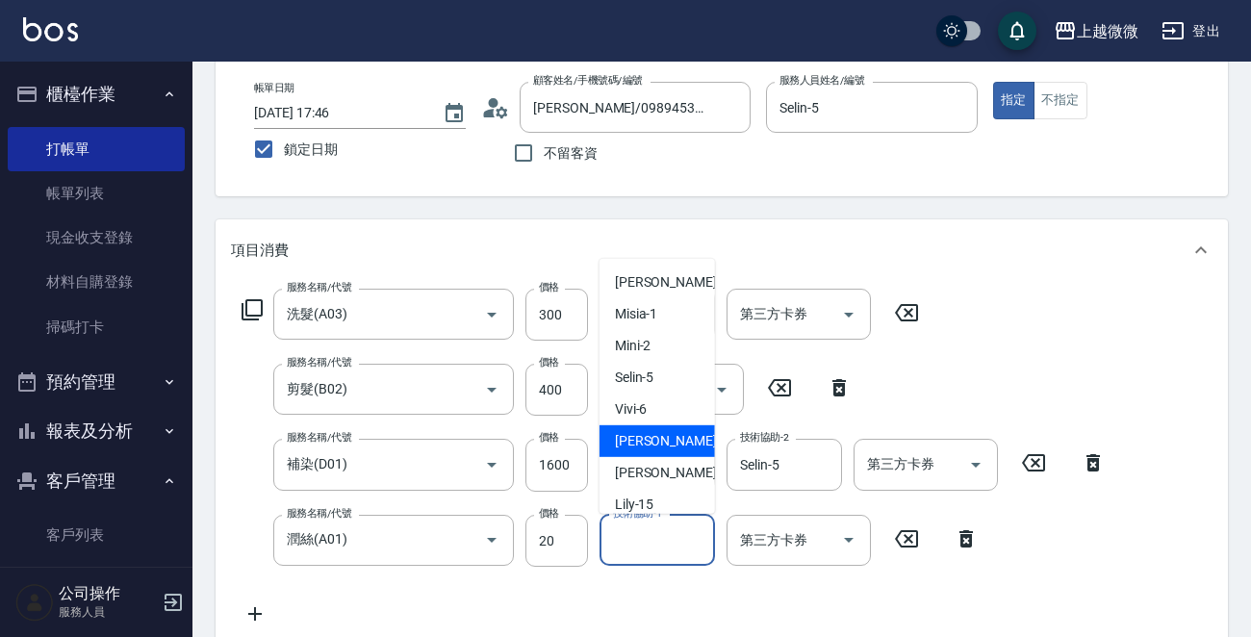
click at [1058, 319] on div "服務名稱/代號 洗髮(A03) 服務名稱/代號 價格 300 價格 洗-1 Uly-17 洗-1 第三方卡券 第三方卡券 服務名稱/代號 剪髮(B02) 服務…" at bounding box center [674, 457] width 886 height 337
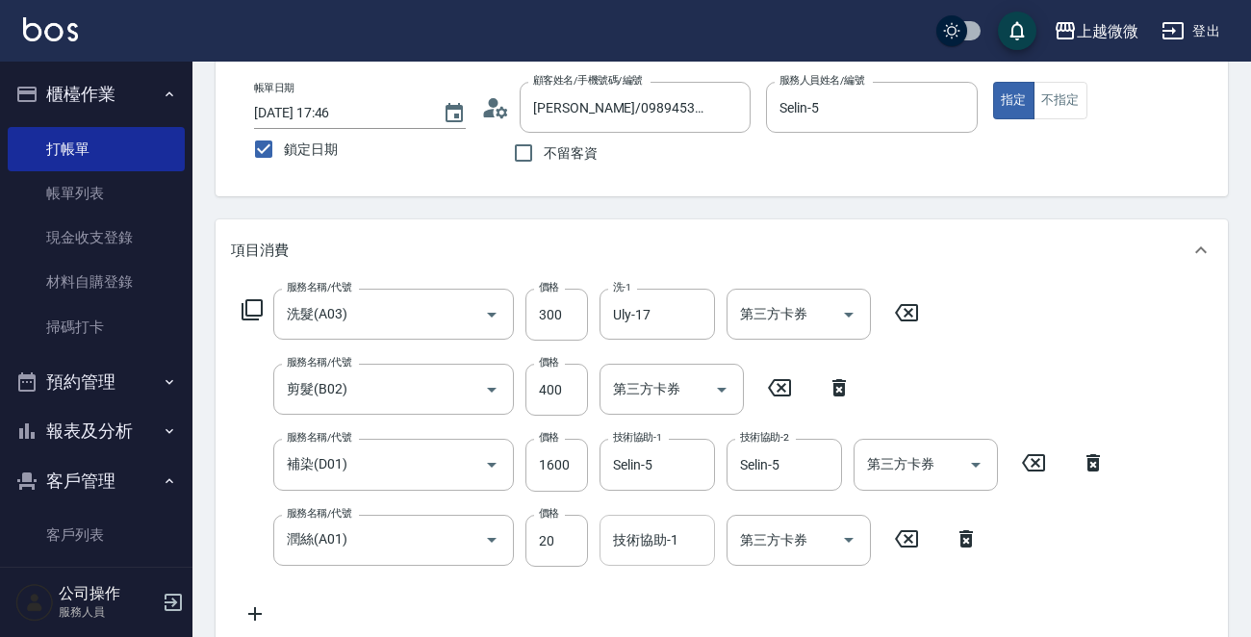
click at [639, 548] on input "技術協助-1" at bounding box center [657, 540] width 98 height 34
click at [654, 579] on div "Uly -17" at bounding box center [656, 589] width 115 height 32
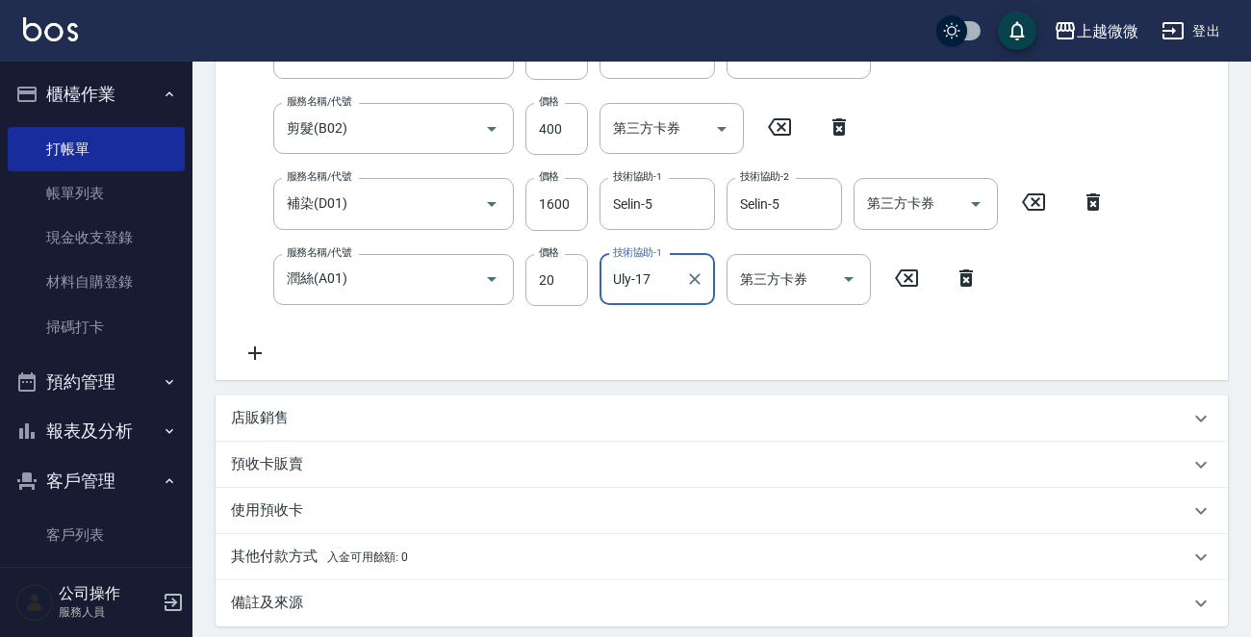
scroll to position [559, 0]
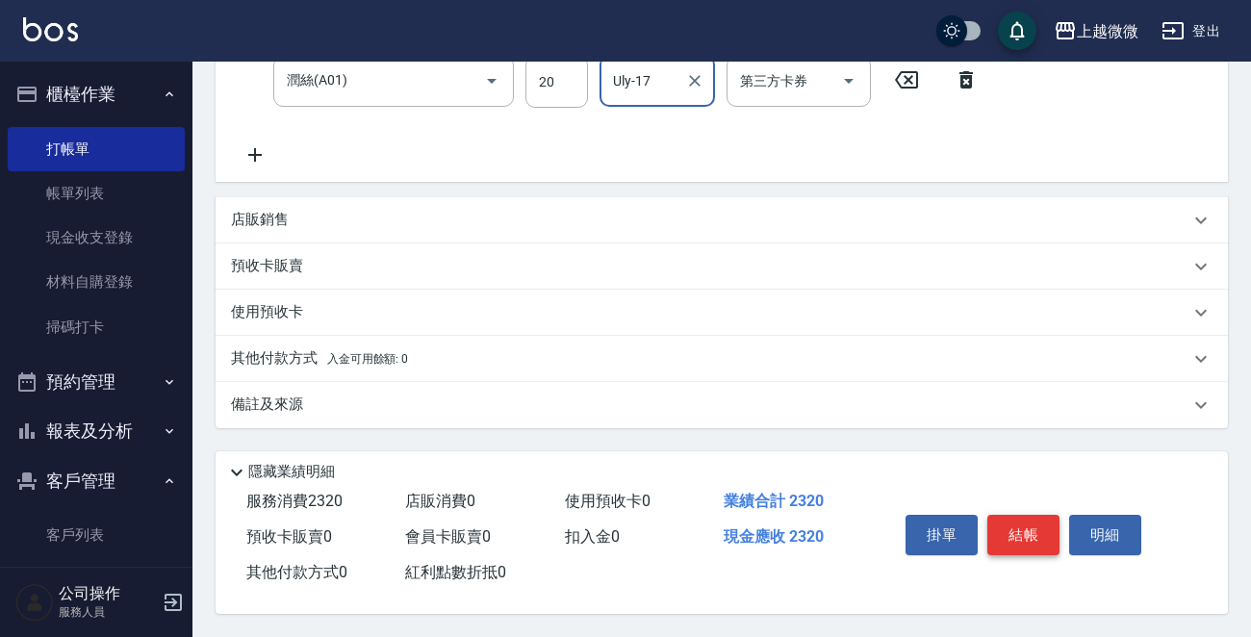
type input "Uly-17"
click at [1026, 526] on button "結帳" at bounding box center [1023, 535] width 72 height 40
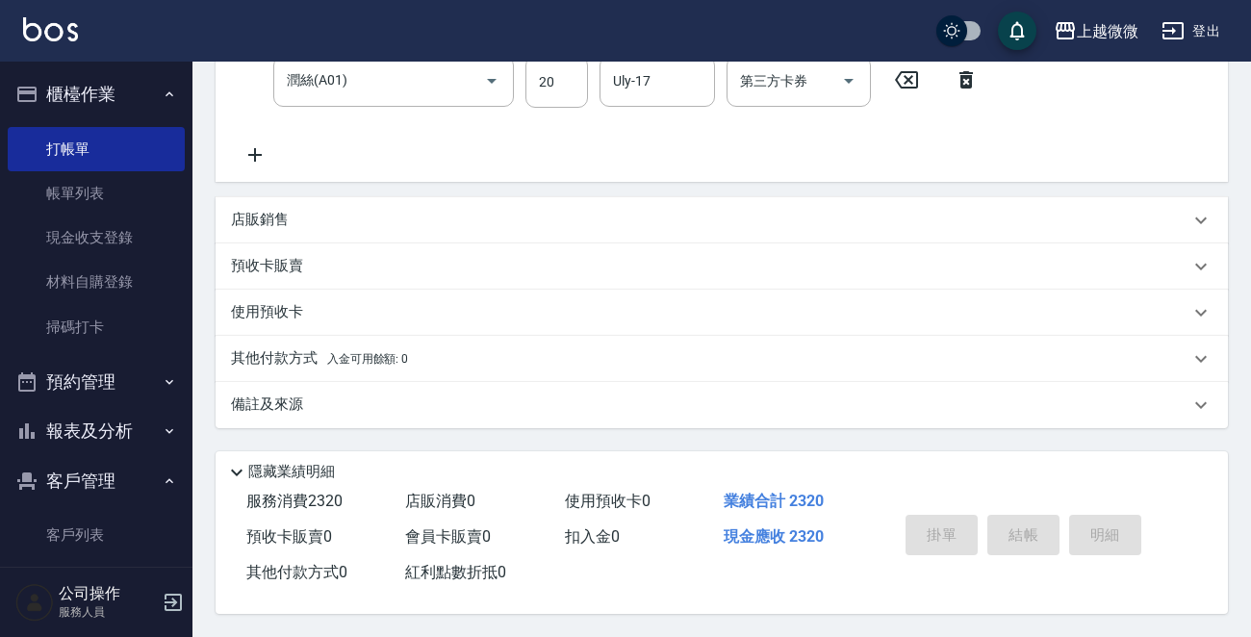
scroll to position [0, 0]
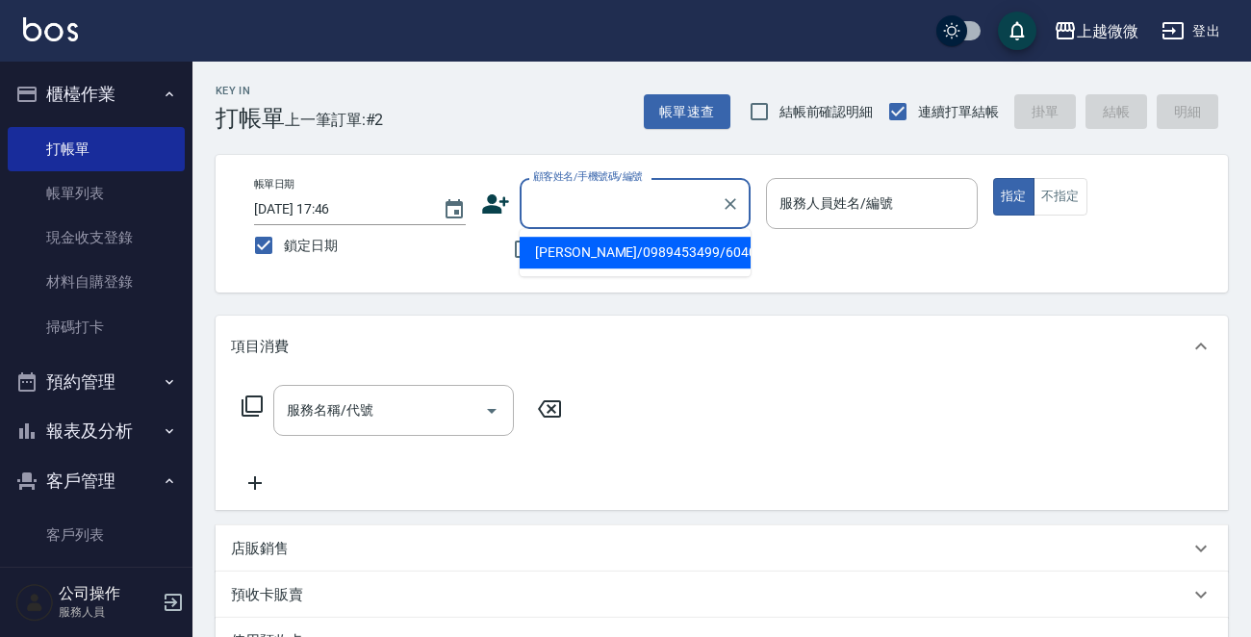
click at [569, 208] on input "顧客姓名/手機號碼/編號" at bounding box center [620, 204] width 185 height 34
click at [593, 245] on li "[PERSON_NAME]/0910501739/4209" at bounding box center [635, 253] width 231 height 32
type input "[PERSON_NAME]/0910501739/4209"
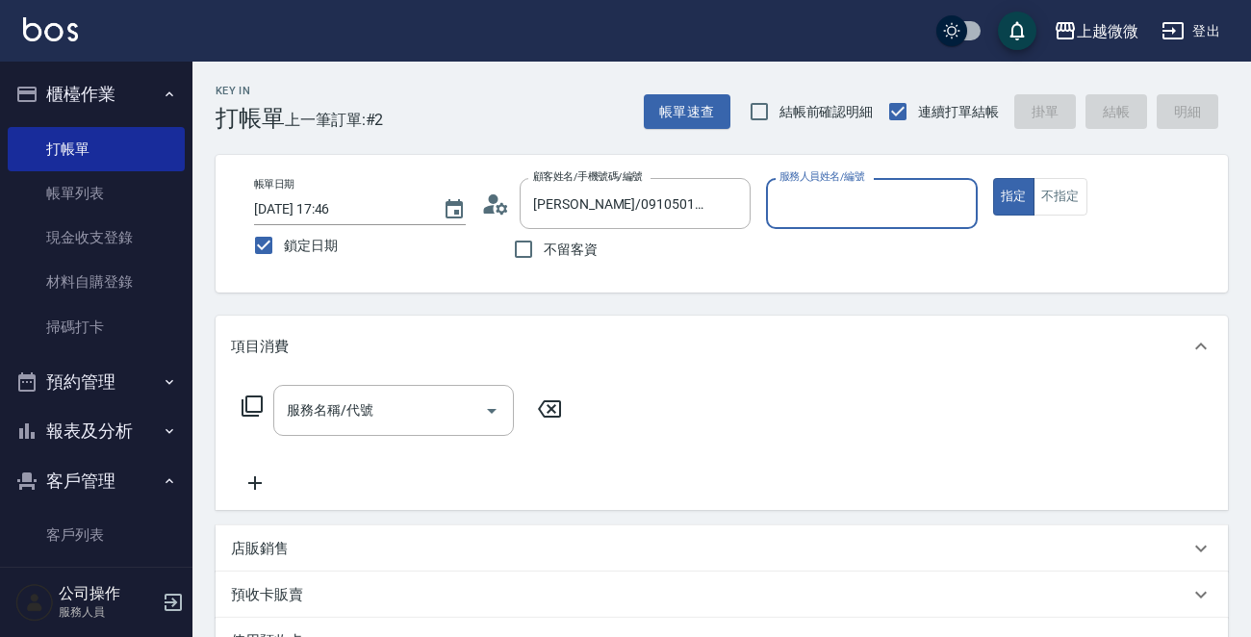
type input "Vivi-6"
click at [395, 401] on input "服務名稱/代號" at bounding box center [379, 411] width 194 height 34
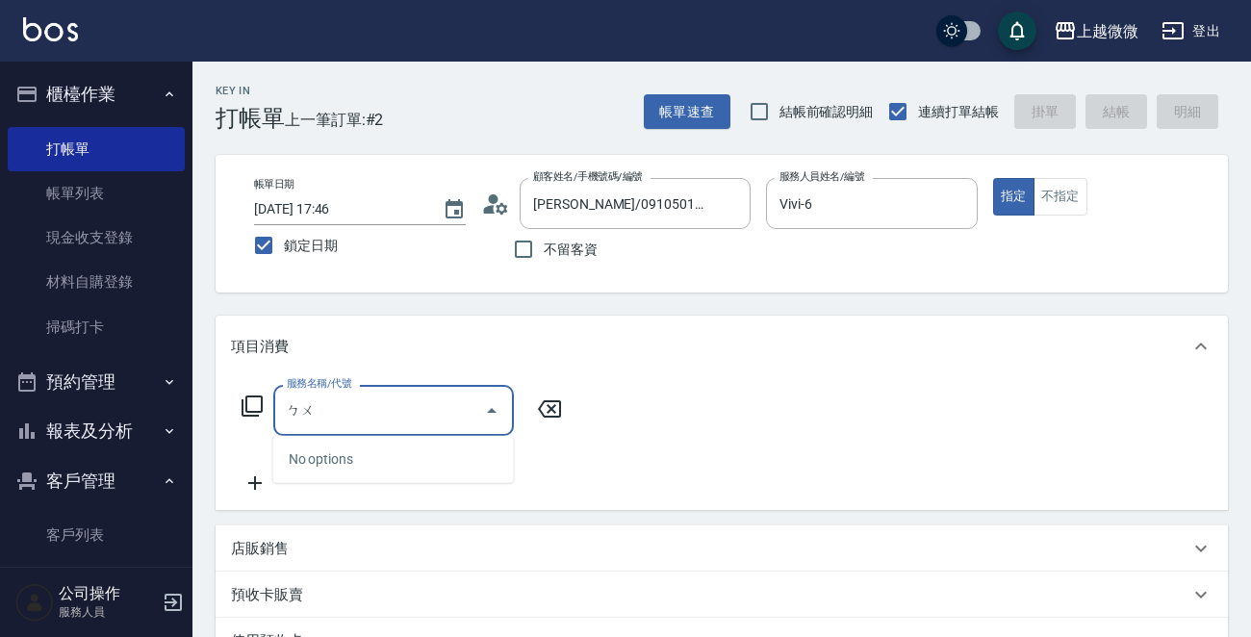
type input "埔"
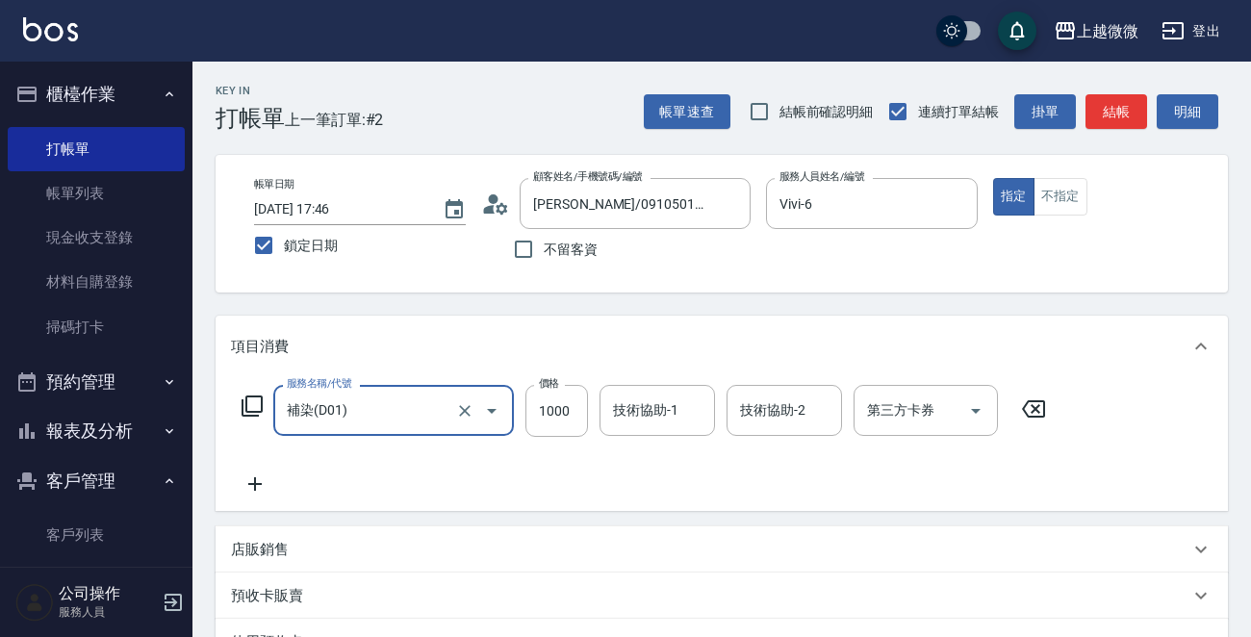
type input "補染(D01)"
click at [264, 480] on icon at bounding box center [255, 483] width 48 height 23
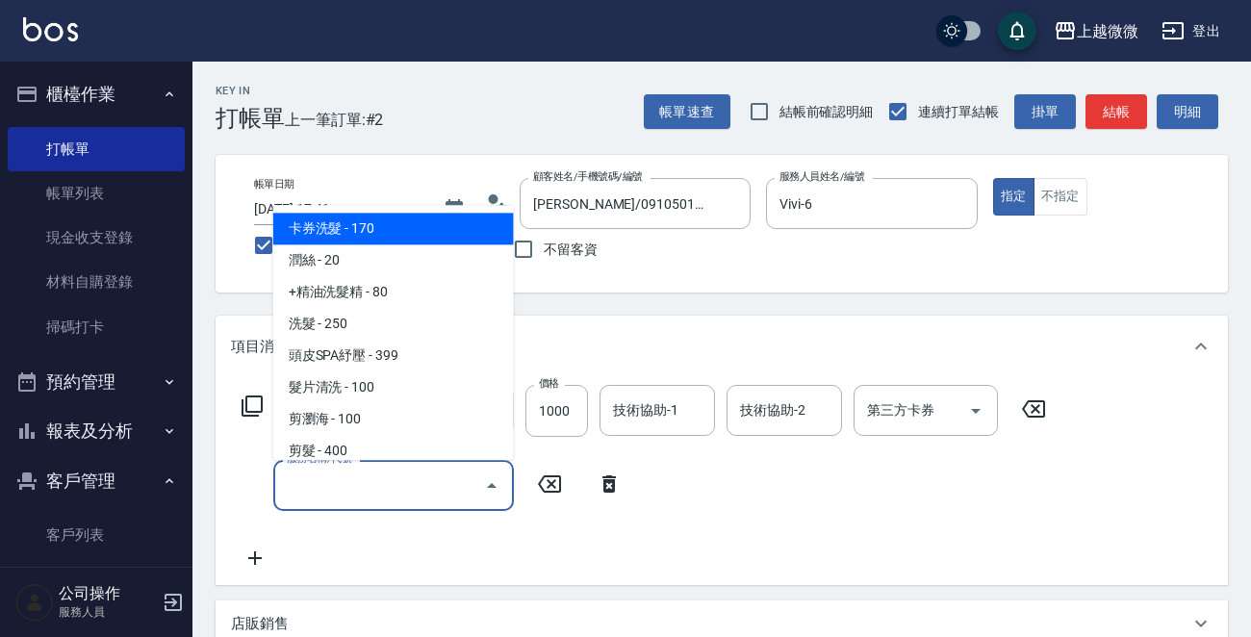
click at [349, 480] on input "服務名稱/代號" at bounding box center [379, 486] width 194 height 34
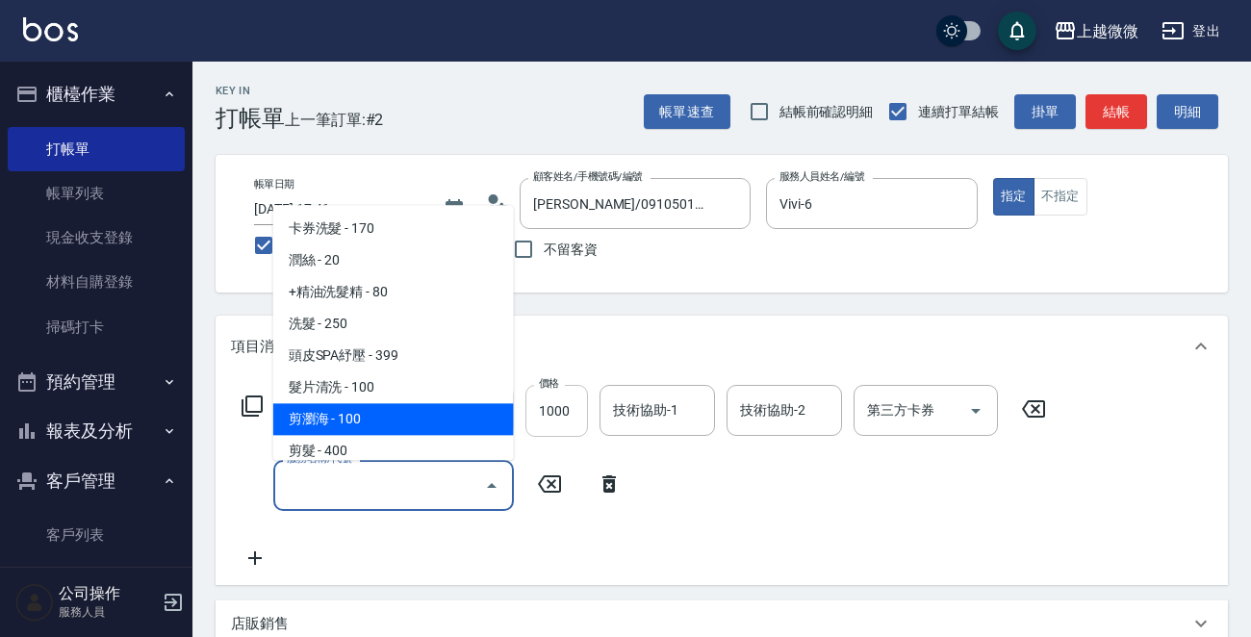
click at [568, 406] on input "1000" at bounding box center [556, 411] width 63 height 52
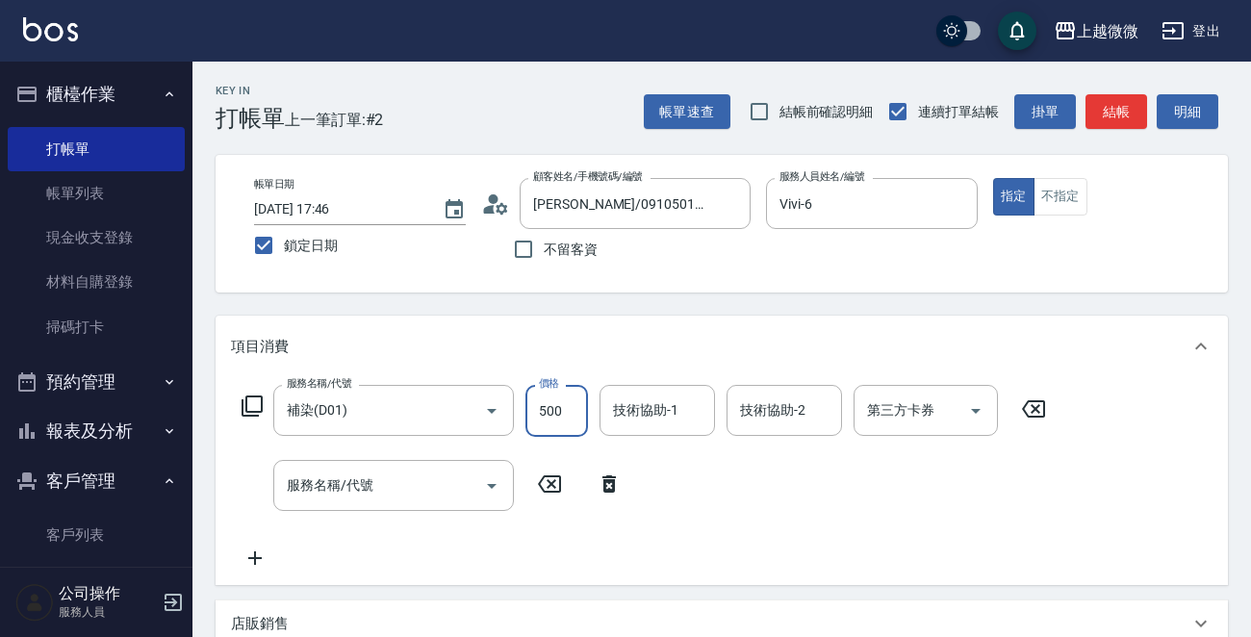
type input "500"
click at [659, 407] on div "技術協助-1 技術協助-1" at bounding box center [656, 410] width 115 height 51
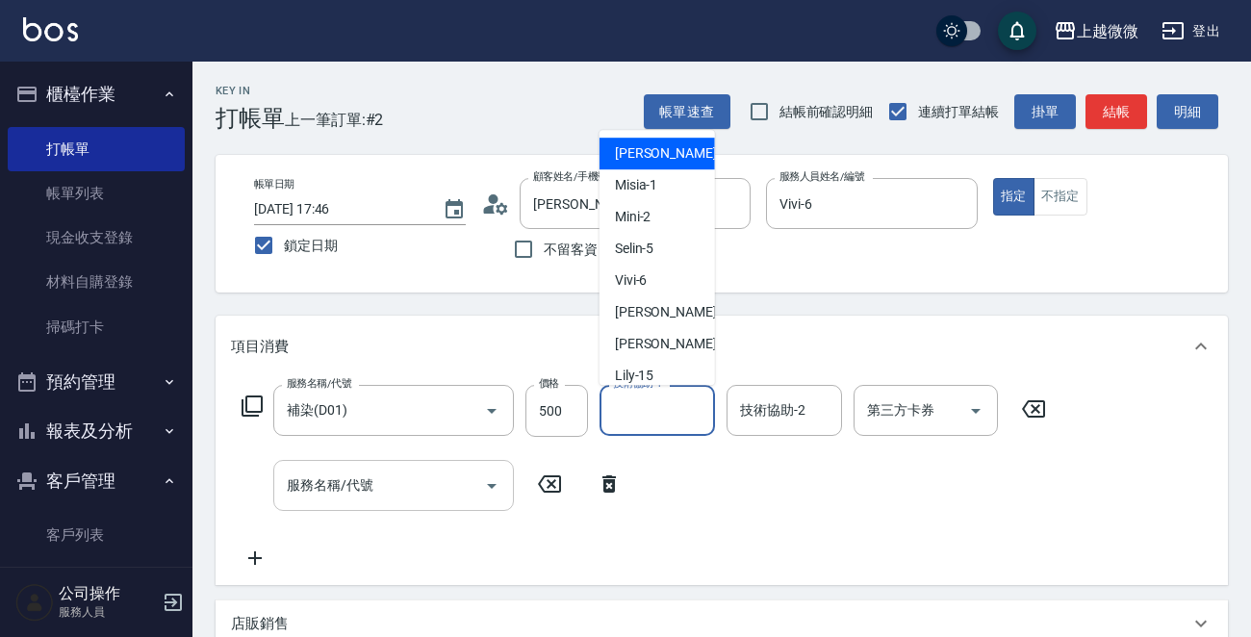
click at [358, 490] on div "服務名稱/代號 服務名稱/代號" at bounding box center [393, 485] width 241 height 51
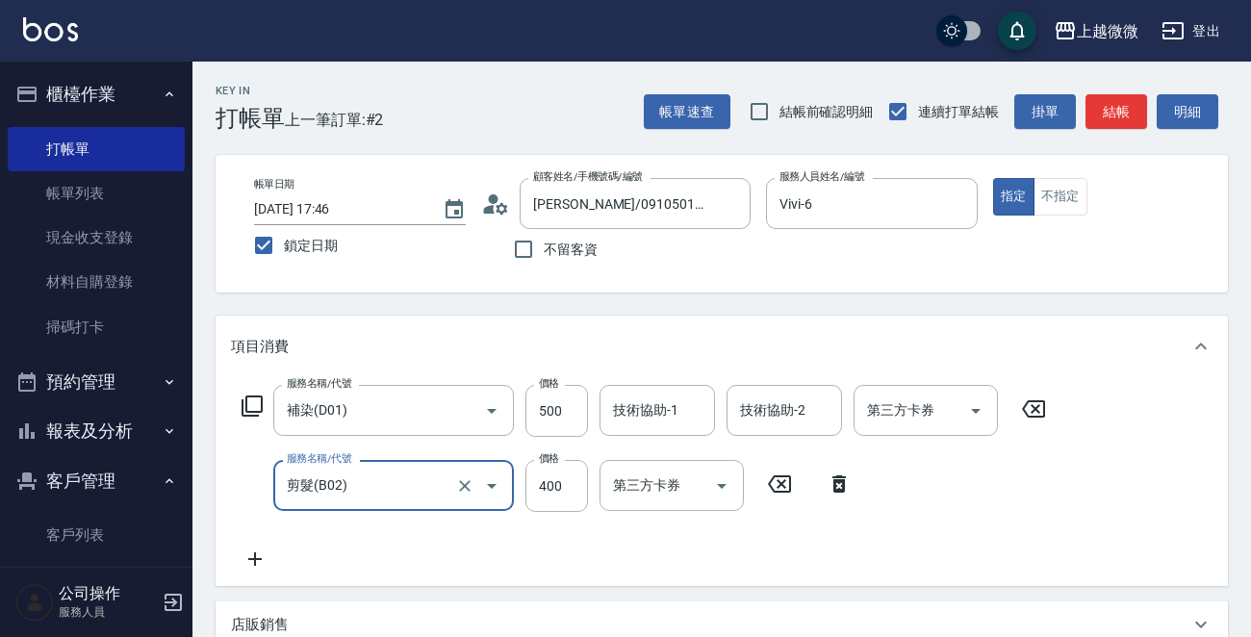
type input "剪髮(B02)"
type input "500"
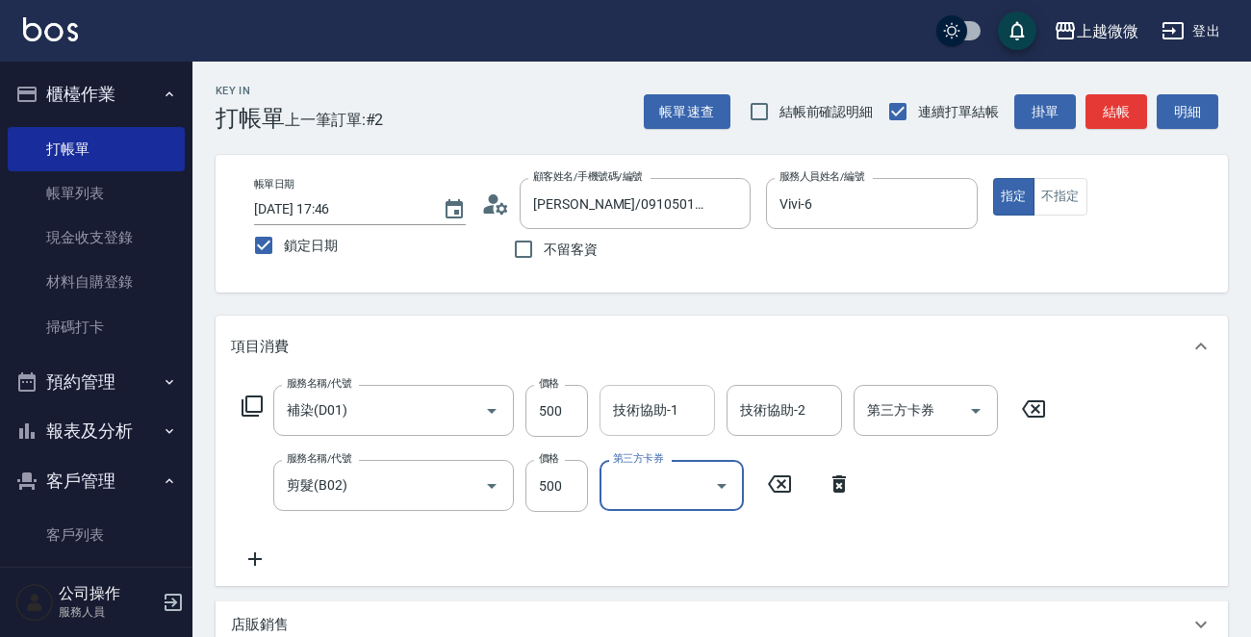
click at [665, 401] on div "技術協助-1 技術協助-1" at bounding box center [656, 410] width 115 height 51
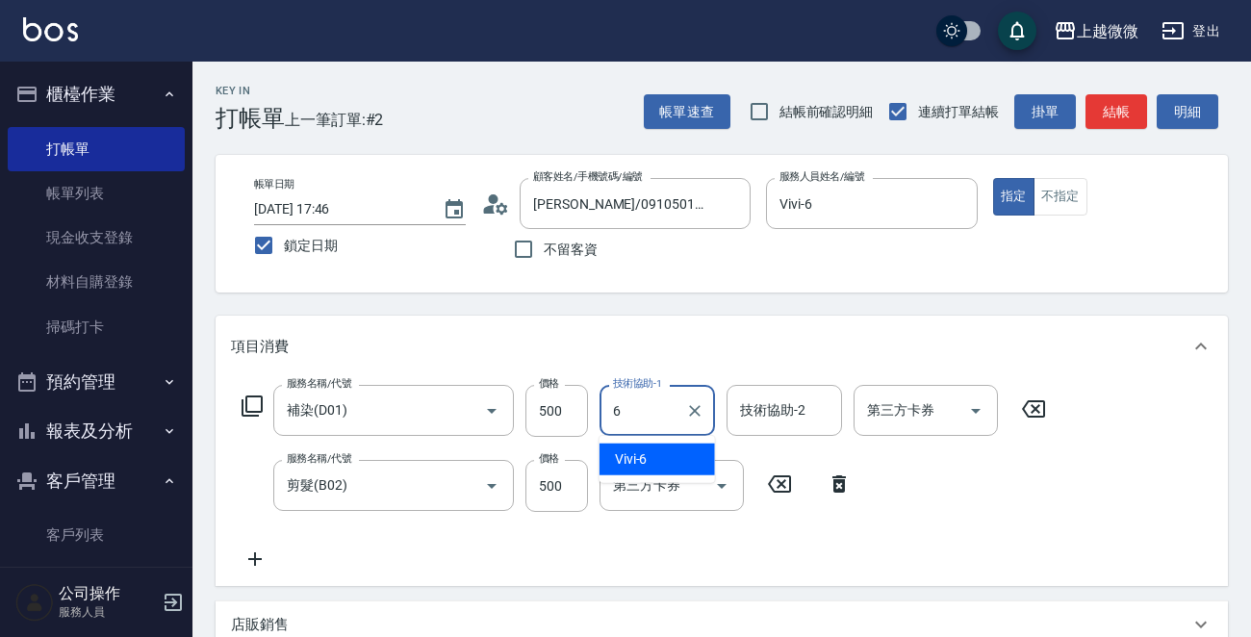
click at [660, 451] on div "Vivi -6" at bounding box center [656, 460] width 115 height 32
type input "Vivi-6"
click at [766, 401] on div "技術協助-2 技術協助-2" at bounding box center [783, 410] width 115 height 51
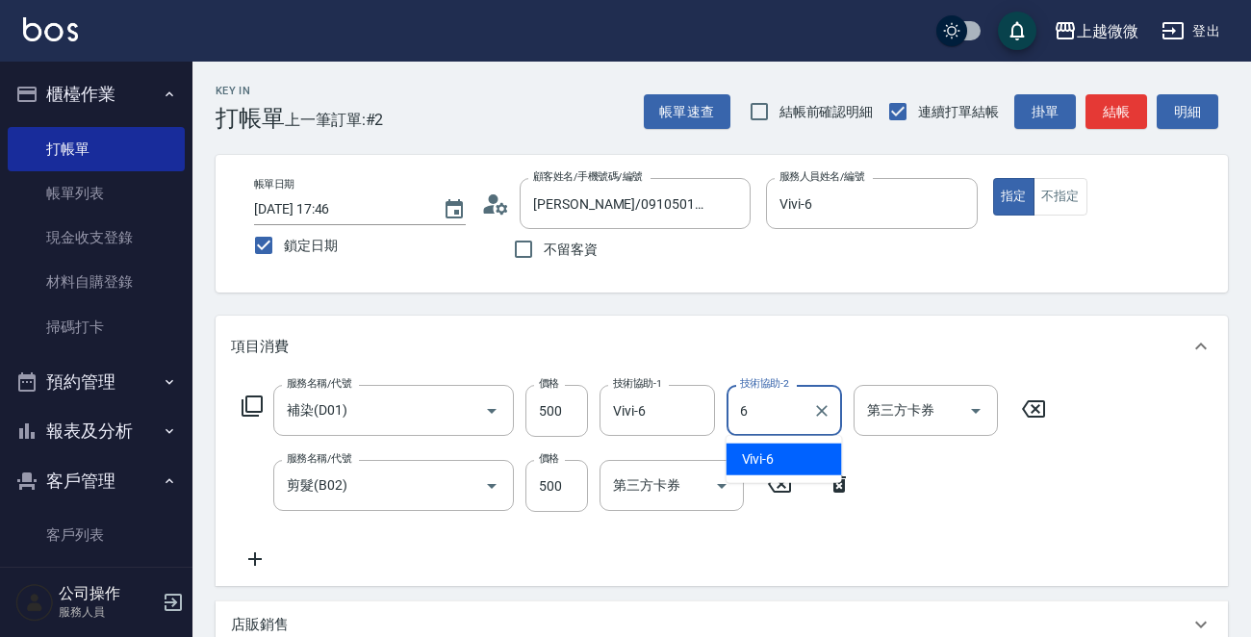
click at [779, 457] on div "Vivi -6" at bounding box center [783, 460] width 115 height 32
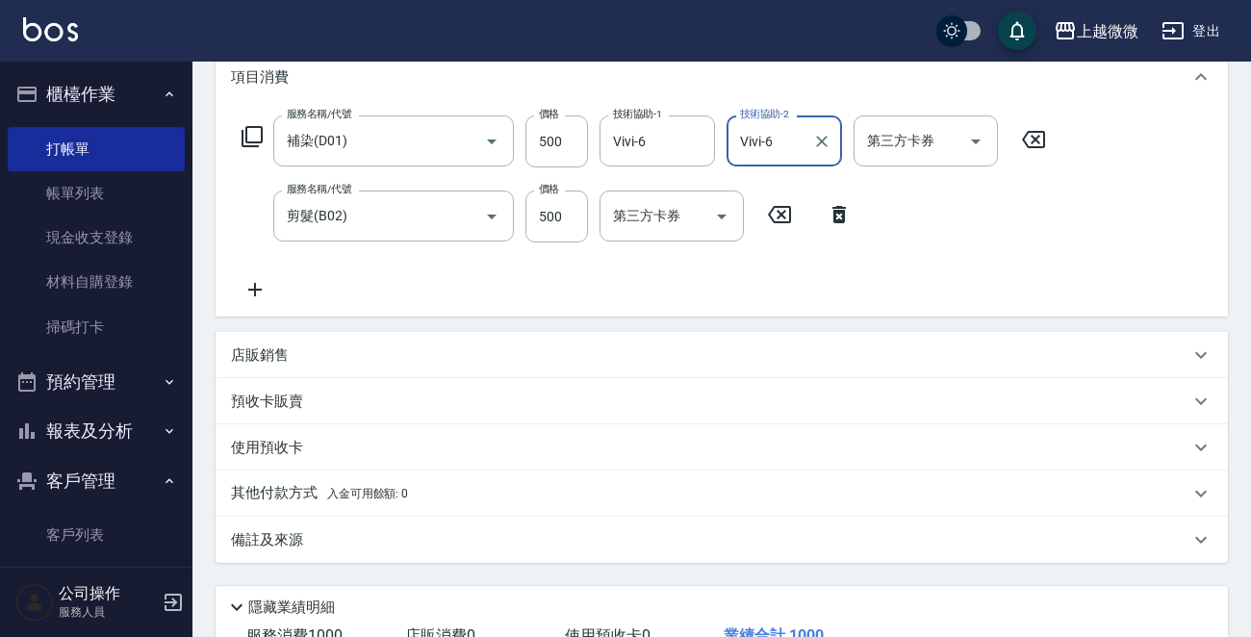
scroll to position [409, 0]
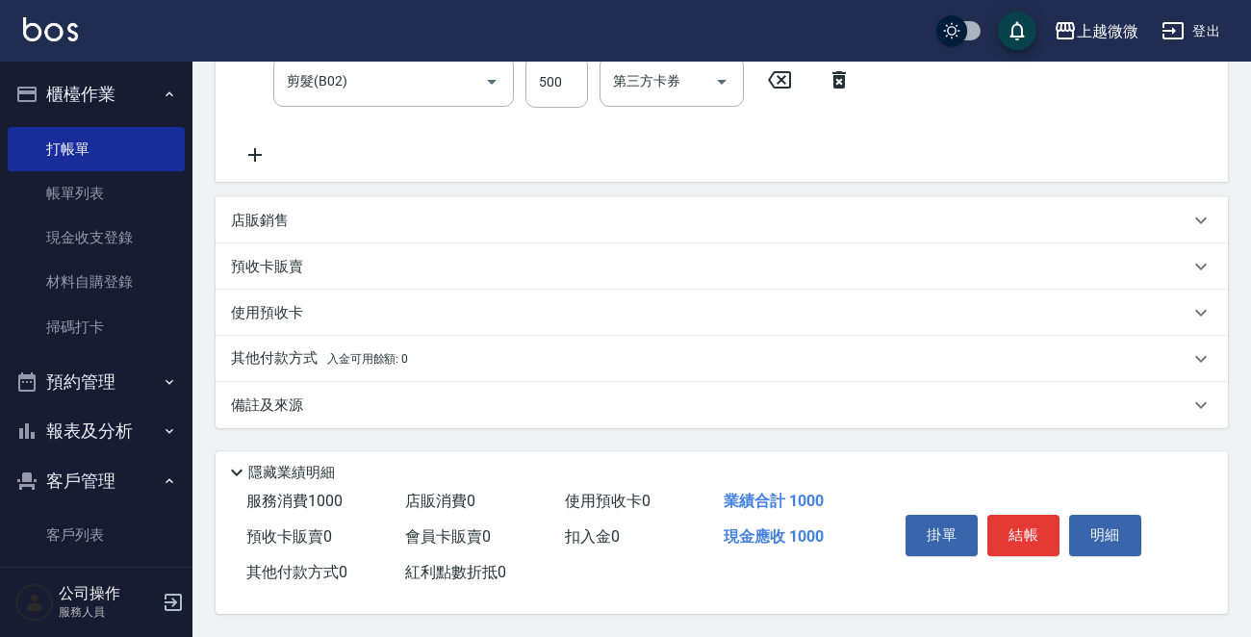
type input "Vivi-6"
click at [1019, 522] on button "結帳" at bounding box center [1023, 535] width 72 height 40
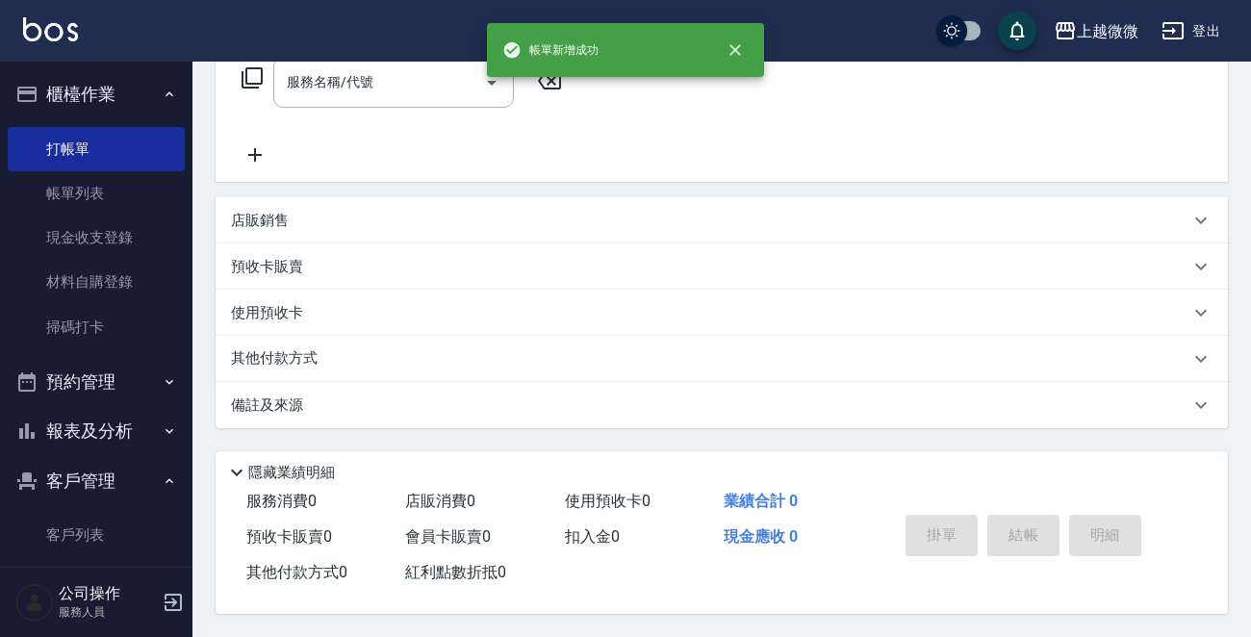
scroll to position [0, 0]
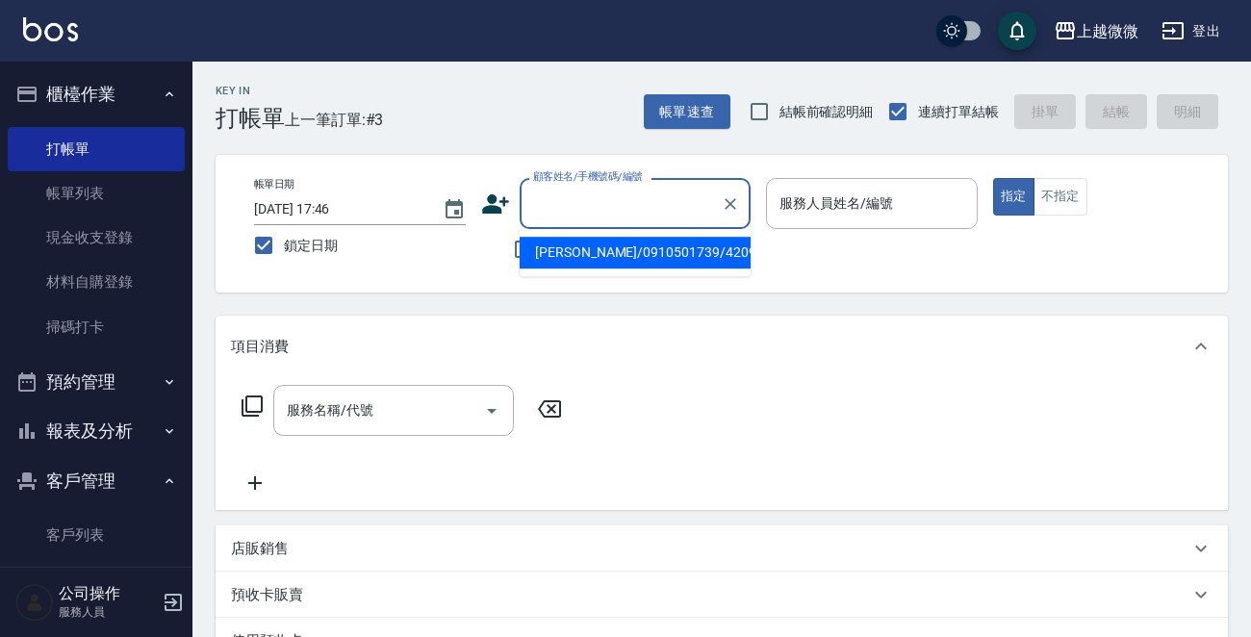
click at [601, 194] on input "顧客姓名/手機號碼/編號" at bounding box center [620, 204] width 185 height 34
click at [618, 258] on ul "新增 "陳"" at bounding box center [635, 252] width 231 height 47
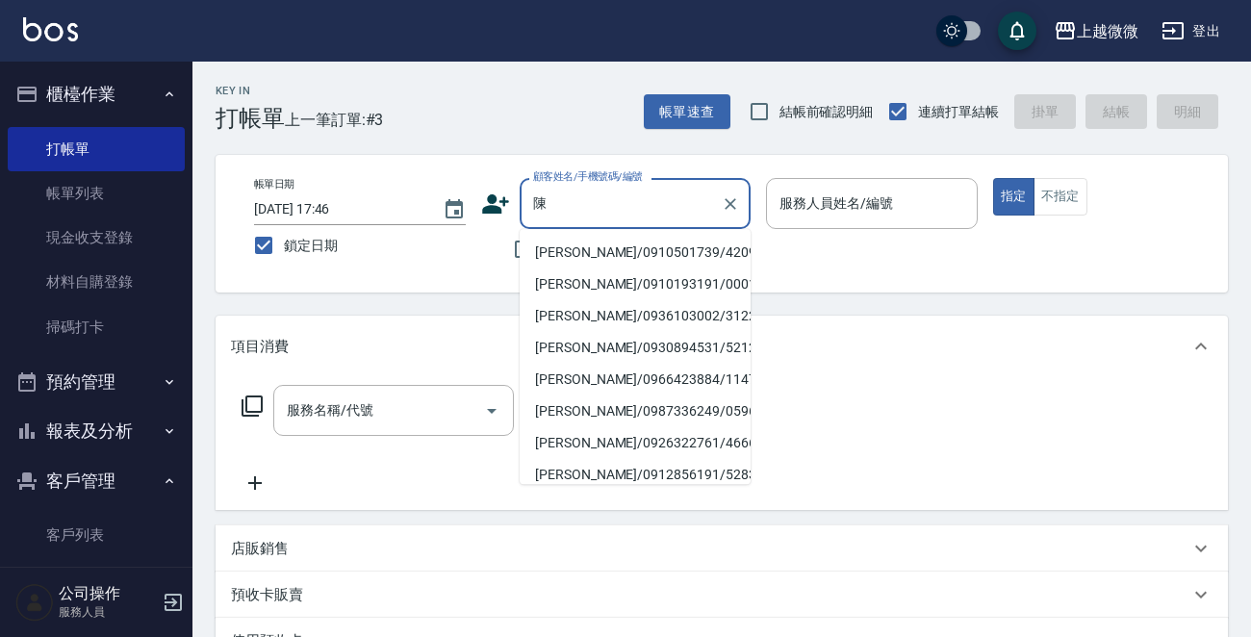
click at [575, 242] on li "[PERSON_NAME]/0910501739/4209" at bounding box center [635, 253] width 231 height 32
type input "[PERSON_NAME]/0910501739/4209"
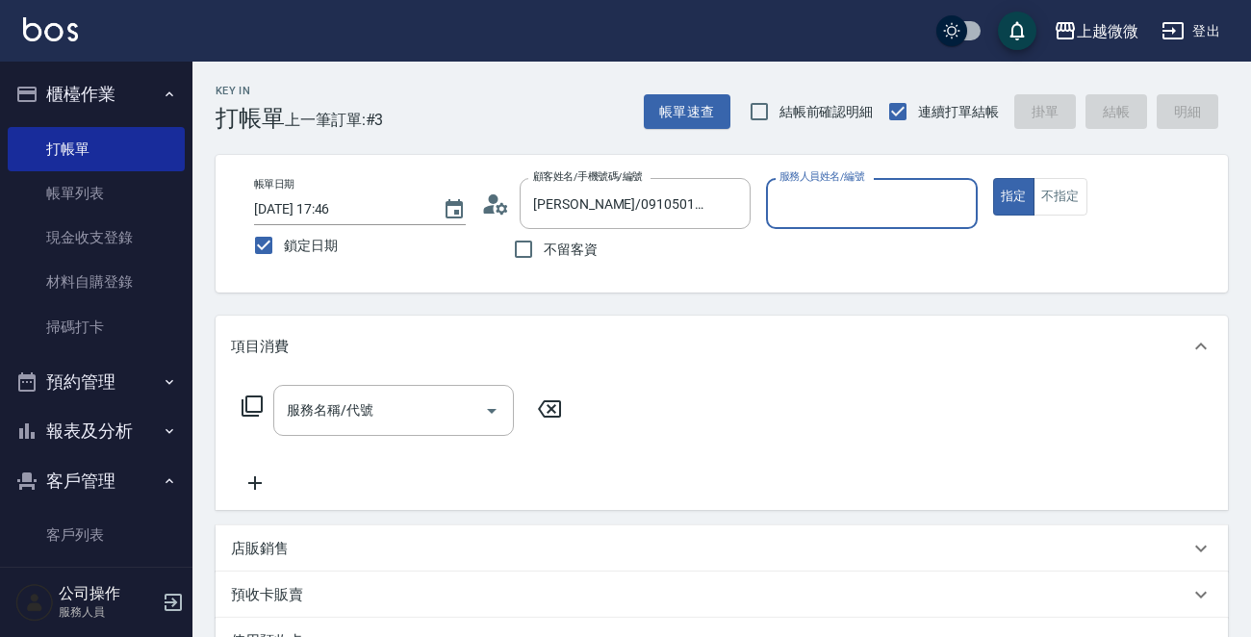
type input "Vivi-6"
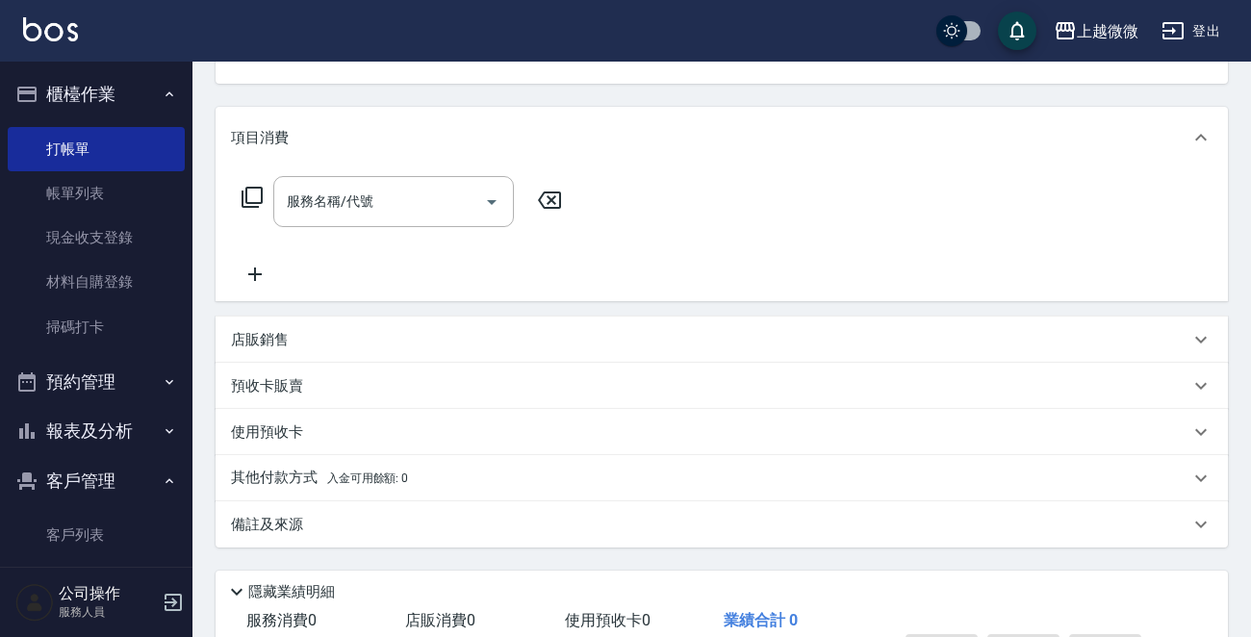
scroll to position [44, 0]
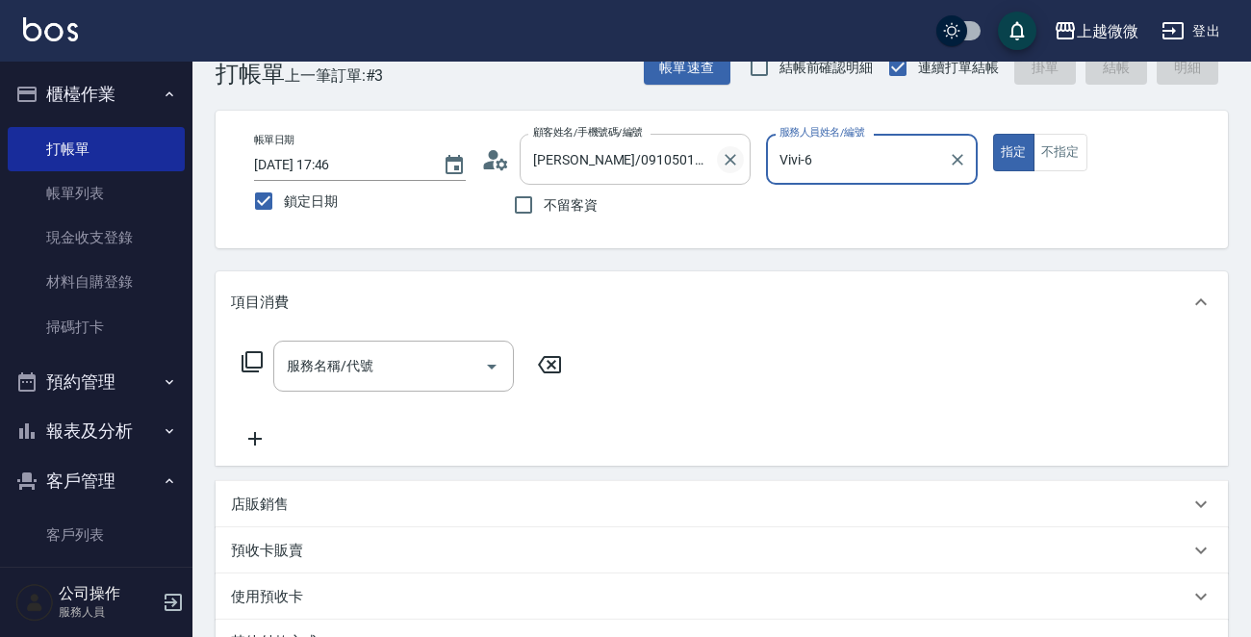
click at [726, 157] on icon "Clear" at bounding box center [730, 159] width 19 height 19
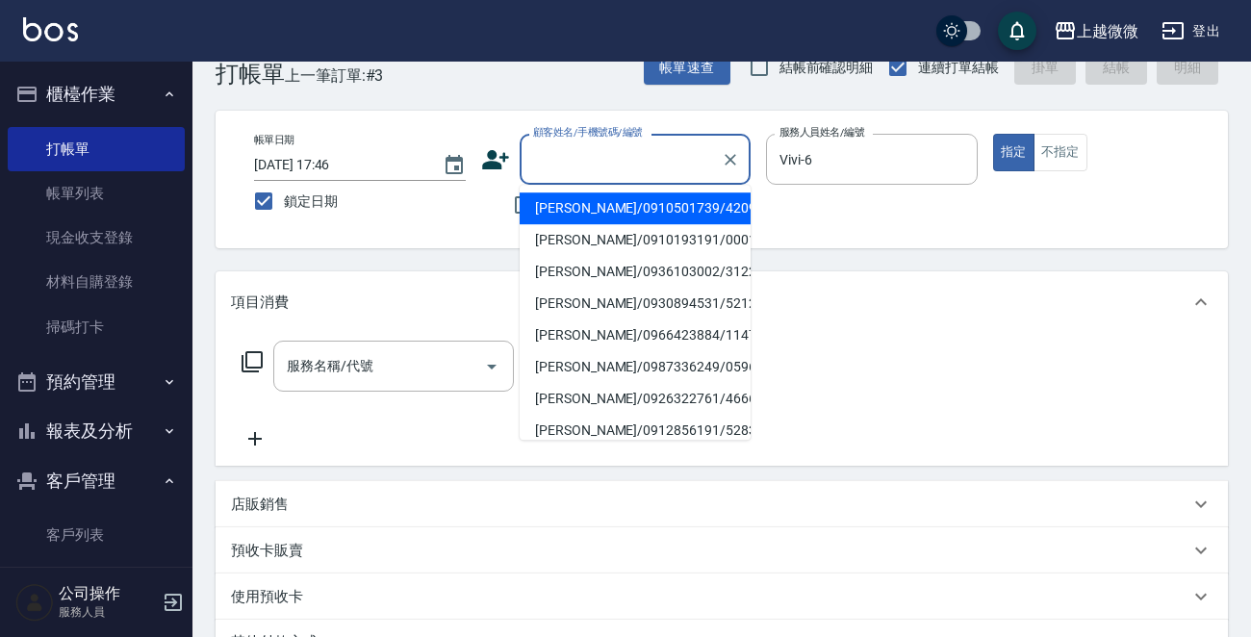
click at [665, 163] on input "顧客姓名/手機號碼/編號" at bounding box center [620, 159] width 185 height 34
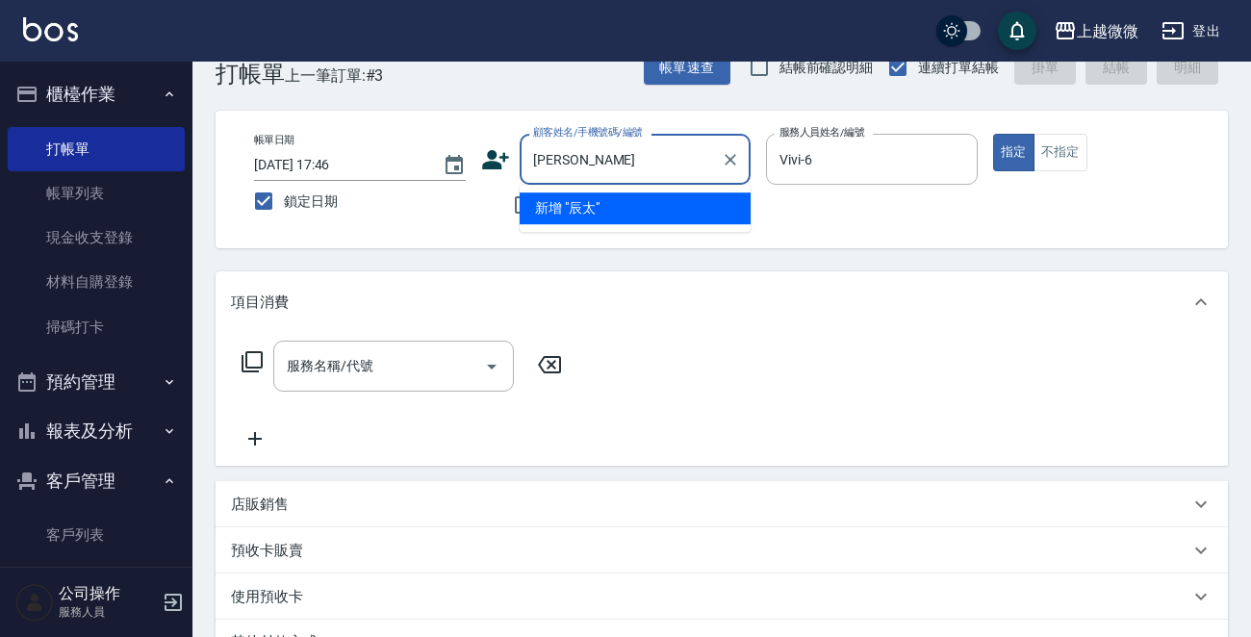
type input "辰"
type input "陳"
click at [619, 200] on li "[PERSON_NAME]/0936267737/2114" at bounding box center [635, 208] width 231 height 32
type input "[PERSON_NAME]/0936267737/2114"
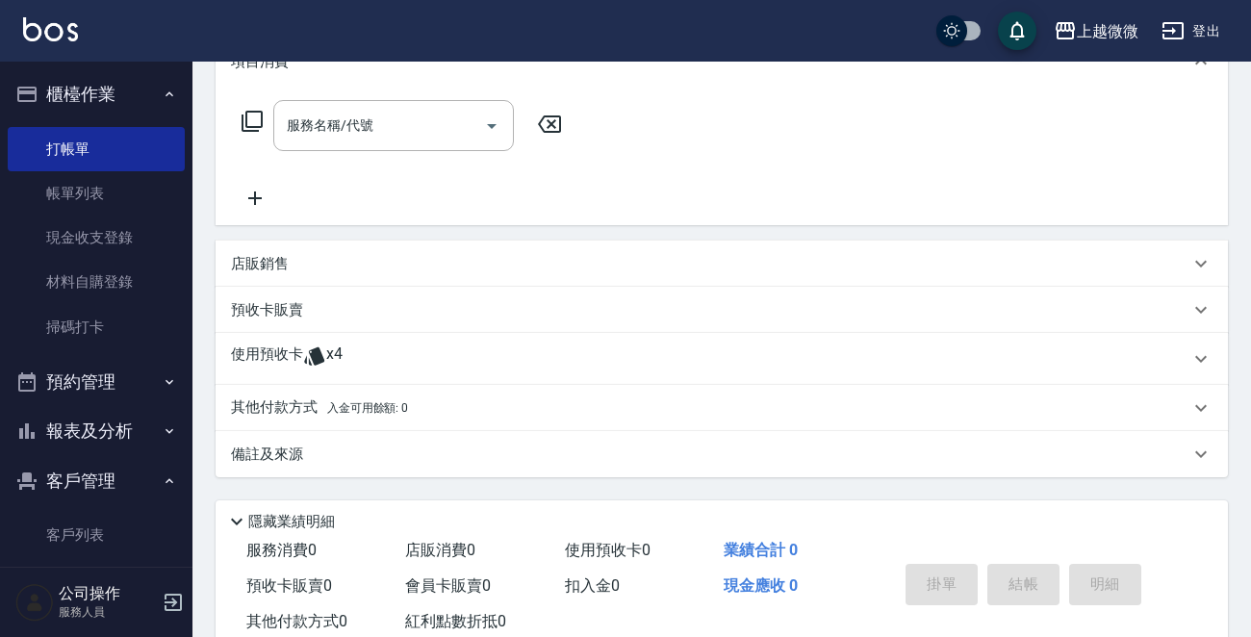
scroll to position [333, 0]
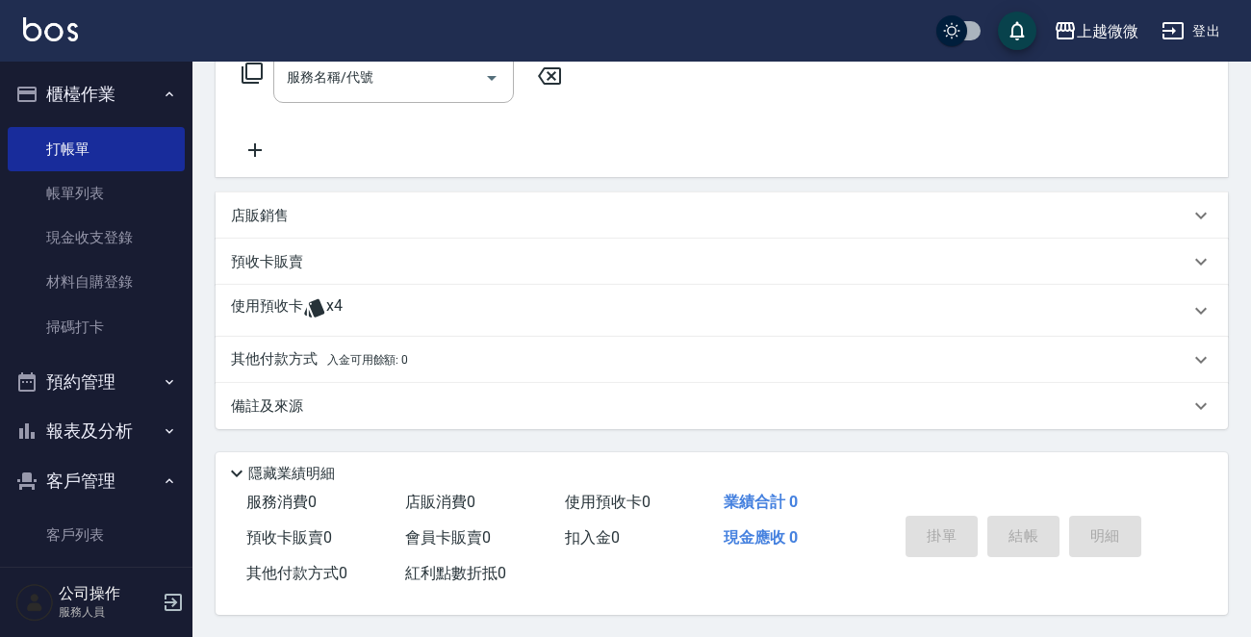
click at [263, 308] on p "使用預收卡" at bounding box center [267, 310] width 72 height 29
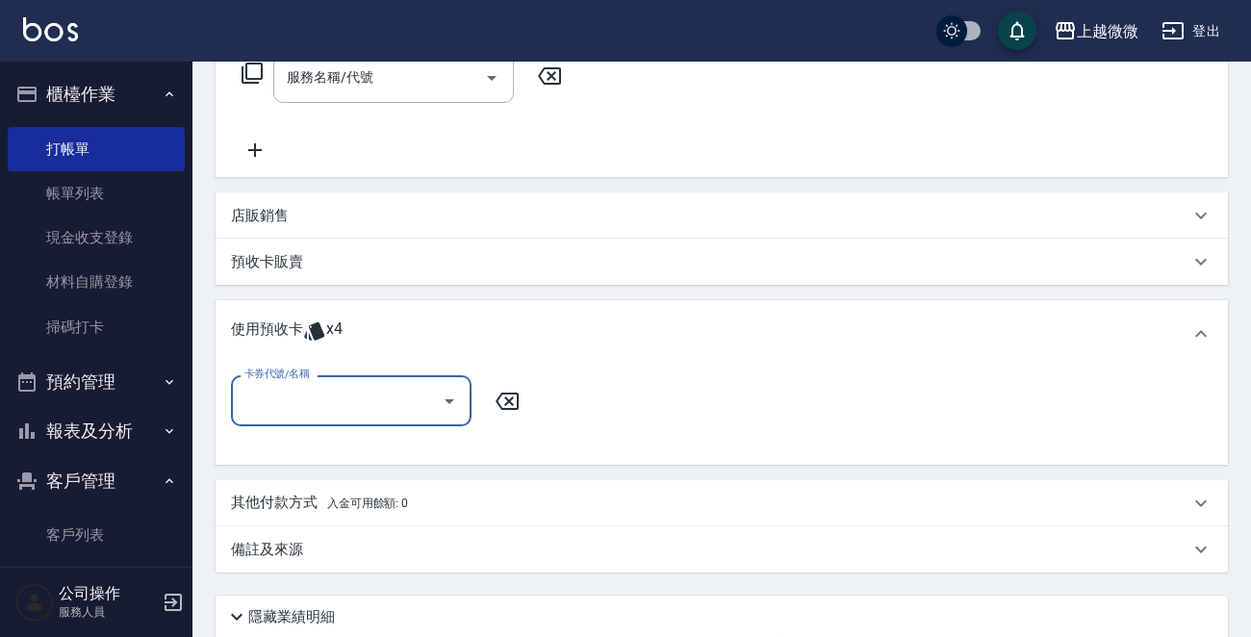
scroll to position [0, 0]
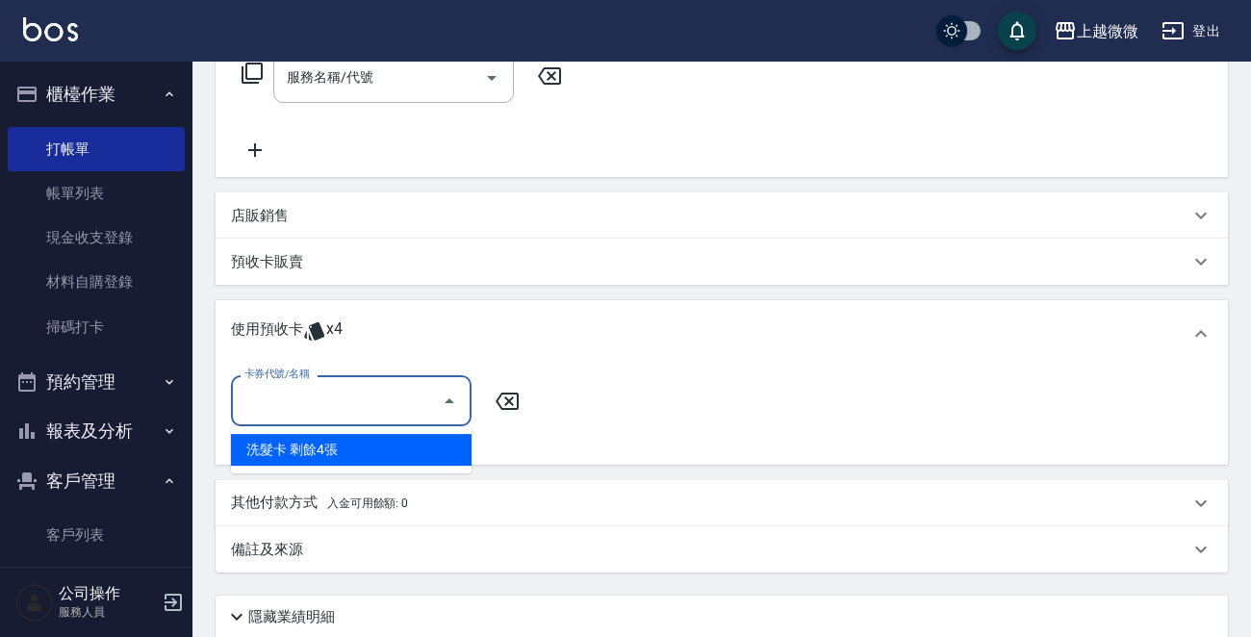
click at [297, 404] on input "卡券代號/名稱" at bounding box center [337, 401] width 194 height 34
click at [389, 442] on div "洗髮卡 剩餘4張" at bounding box center [351, 450] width 241 height 32
type input "洗髮卡"
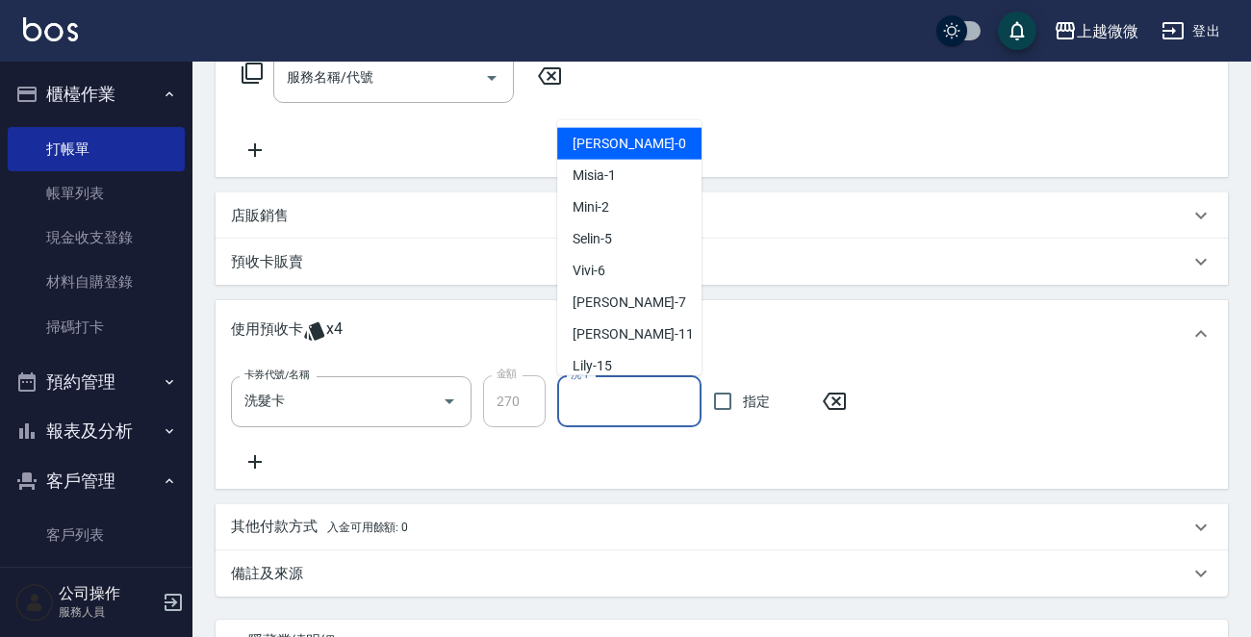
click at [613, 393] on input "洗-1" at bounding box center [629, 402] width 127 height 34
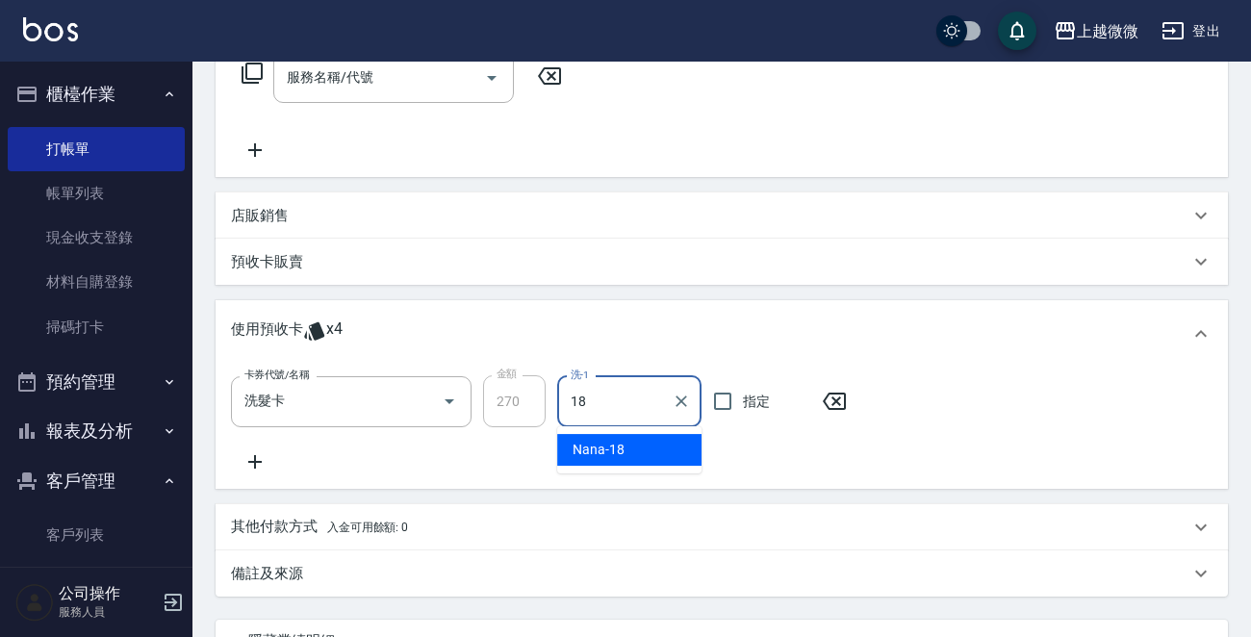
click at [634, 445] on div "Nana -18" at bounding box center [629, 450] width 144 height 32
type input "Nana-18"
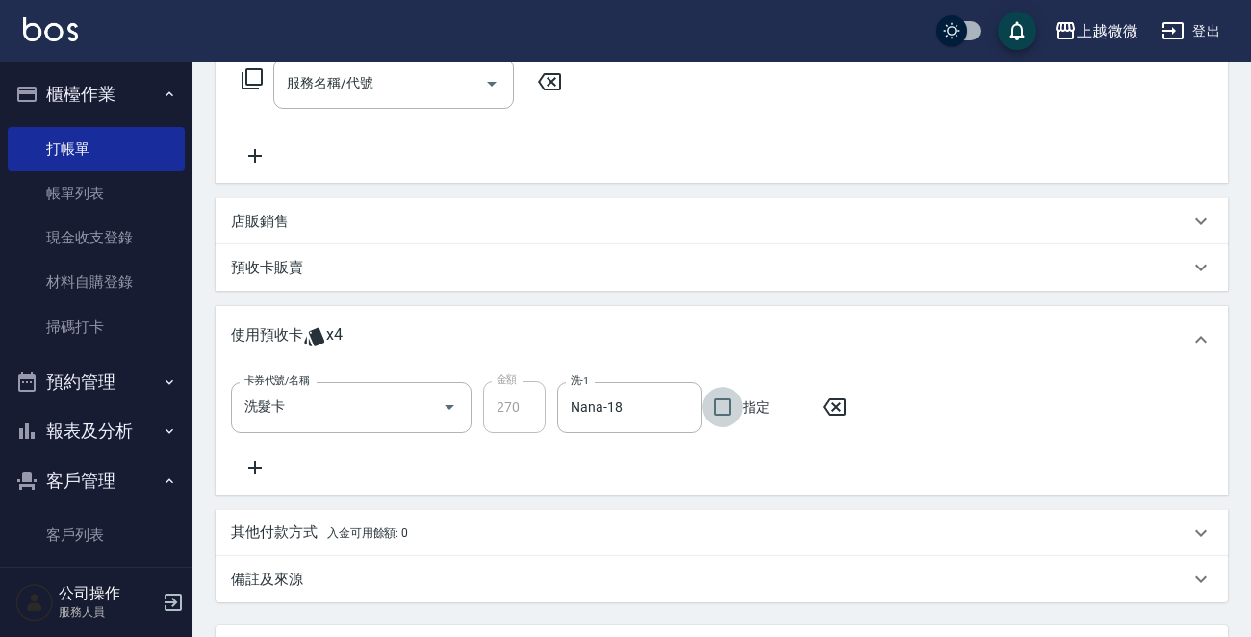
scroll to position [506, 0]
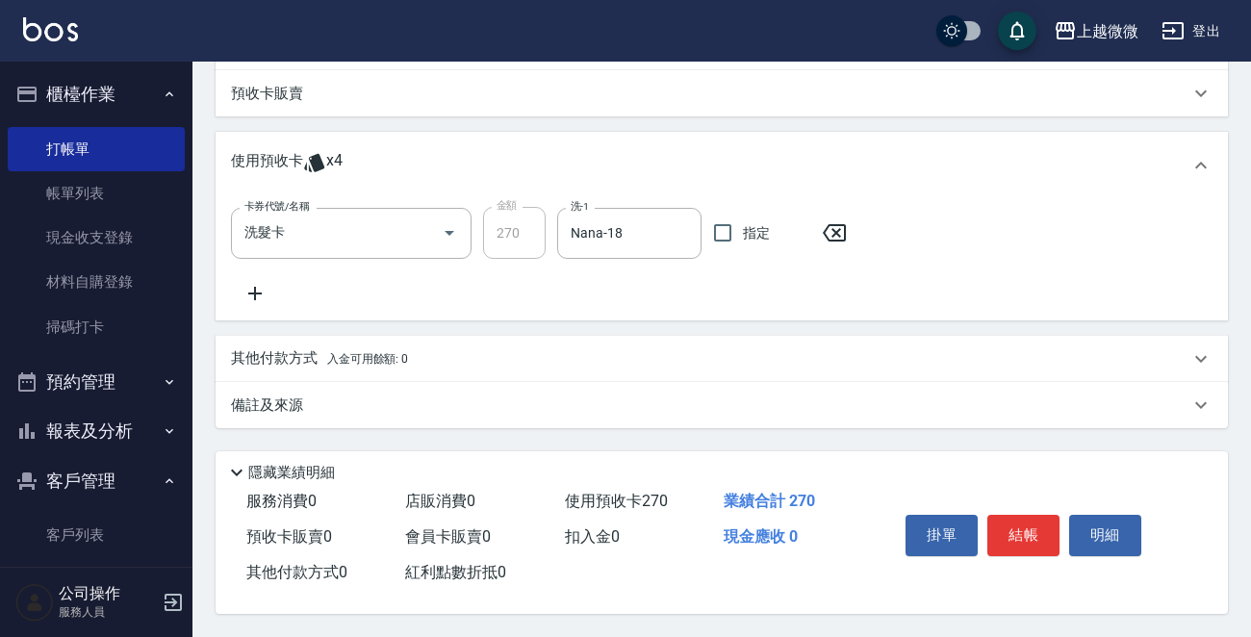
click at [244, 397] on p "備註及來源" at bounding box center [267, 405] width 72 height 20
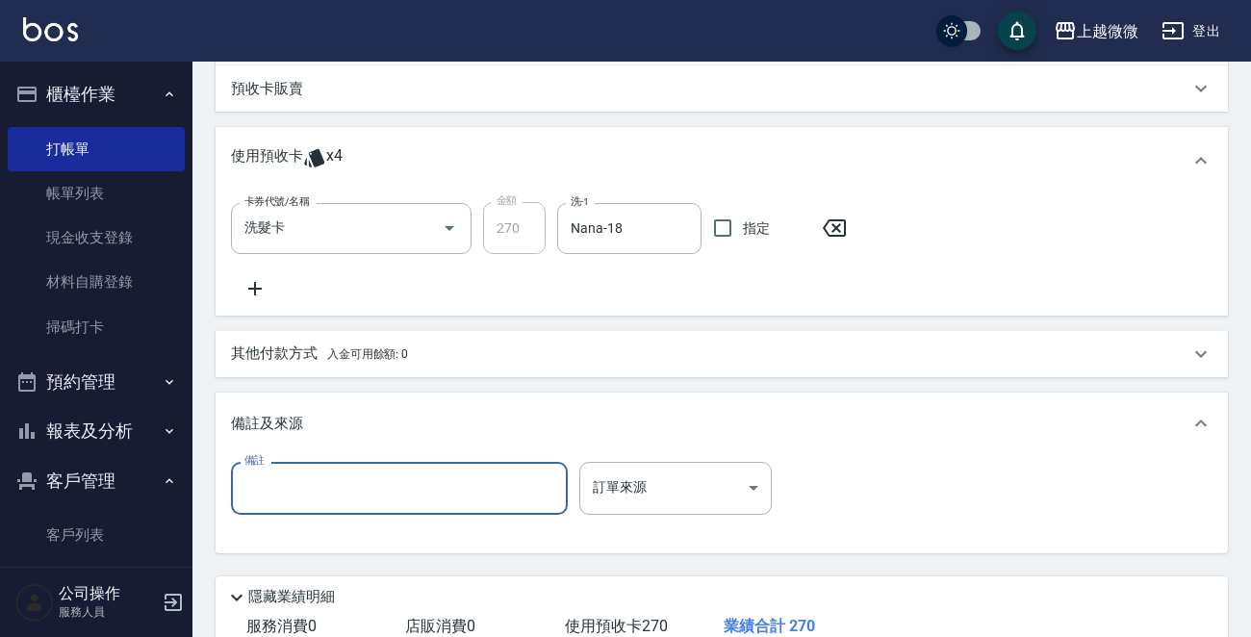
click at [295, 485] on input "備註" at bounding box center [399, 488] width 337 height 52
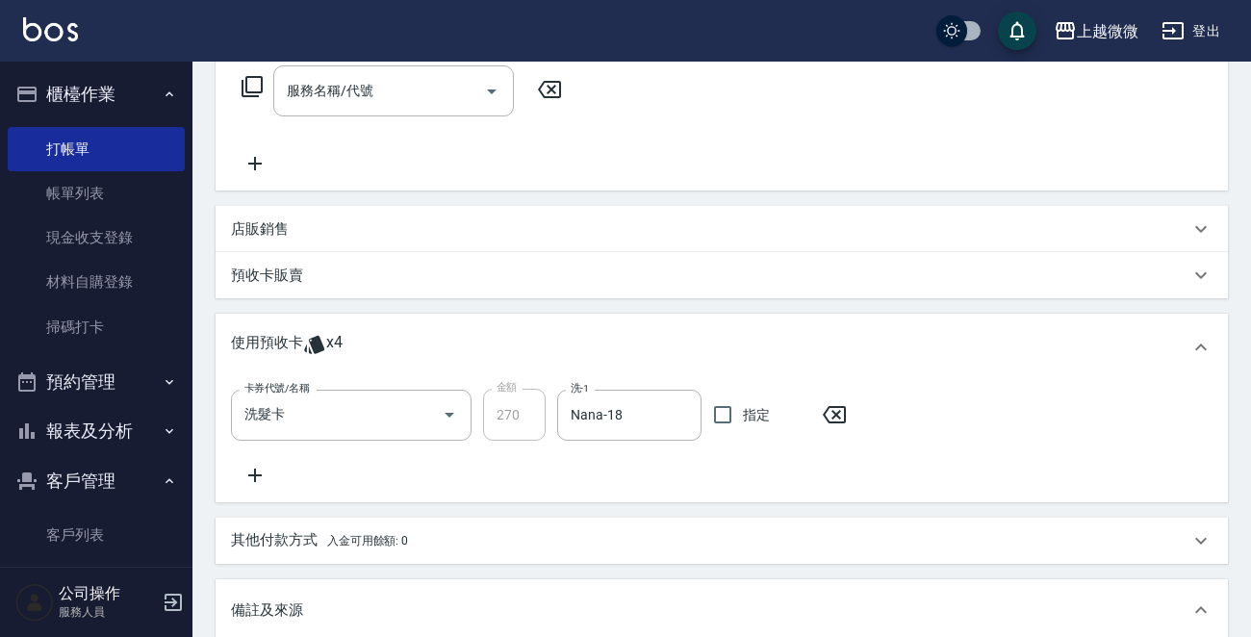
scroll to position [635, 0]
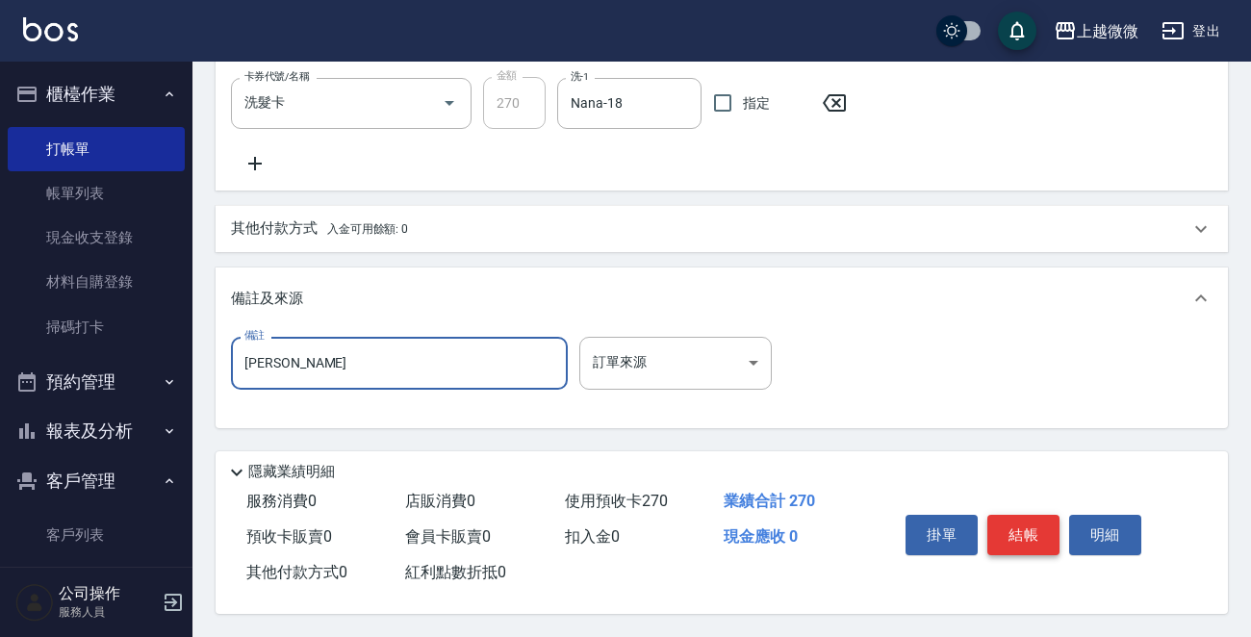
type input "[PERSON_NAME]"
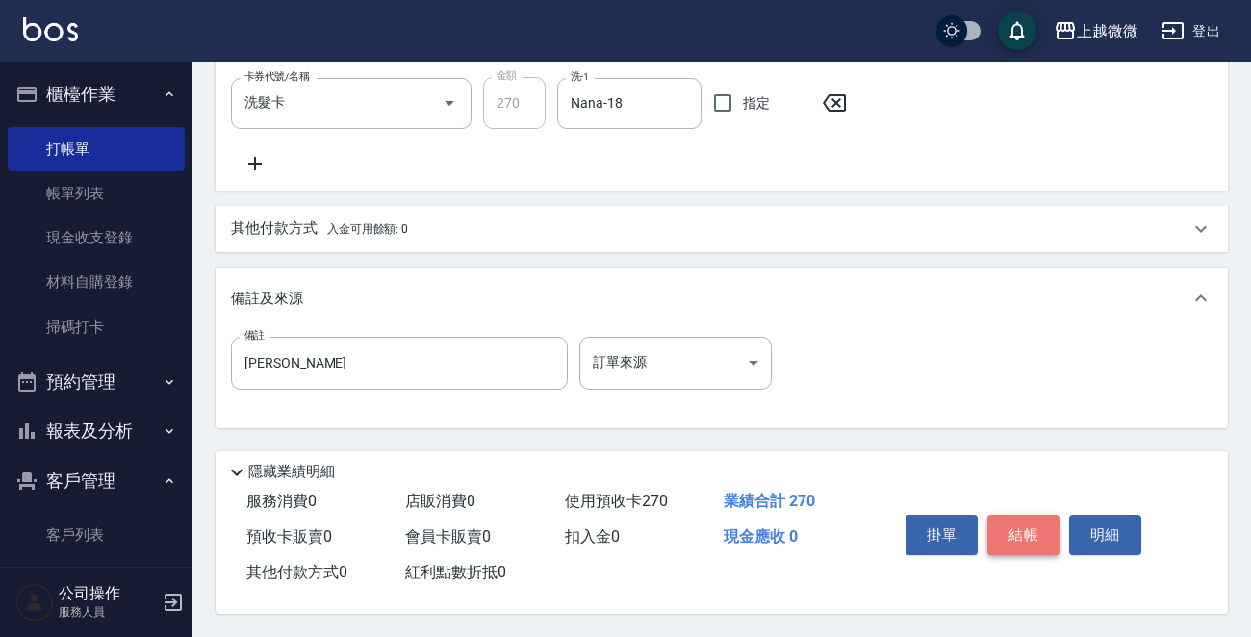
click at [1033, 522] on button "結帳" at bounding box center [1023, 535] width 72 height 40
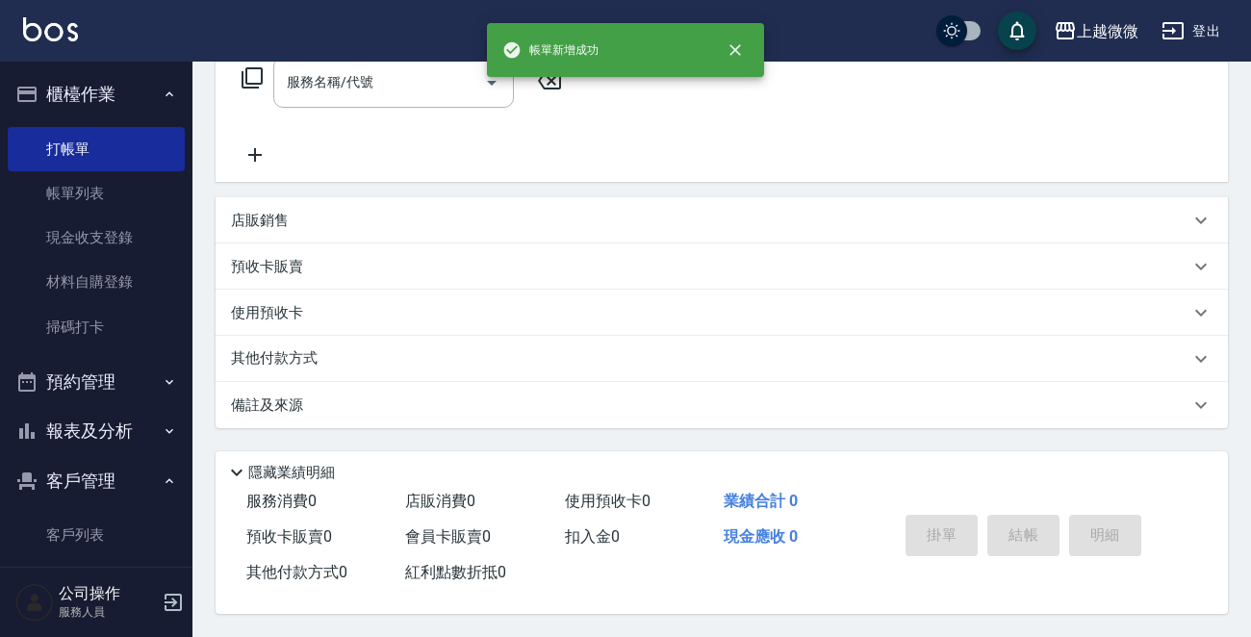
scroll to position [0, 0]
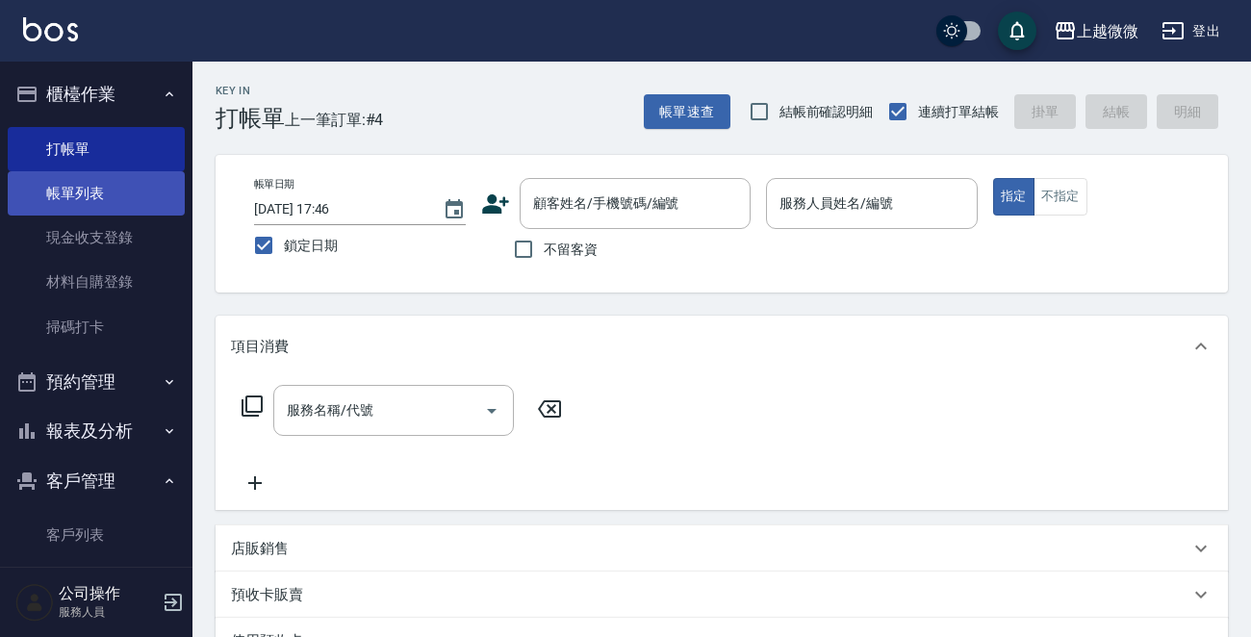
click at [87, 191] on link "帳單列表" at bounding box center [96, 193] width 177 height 44
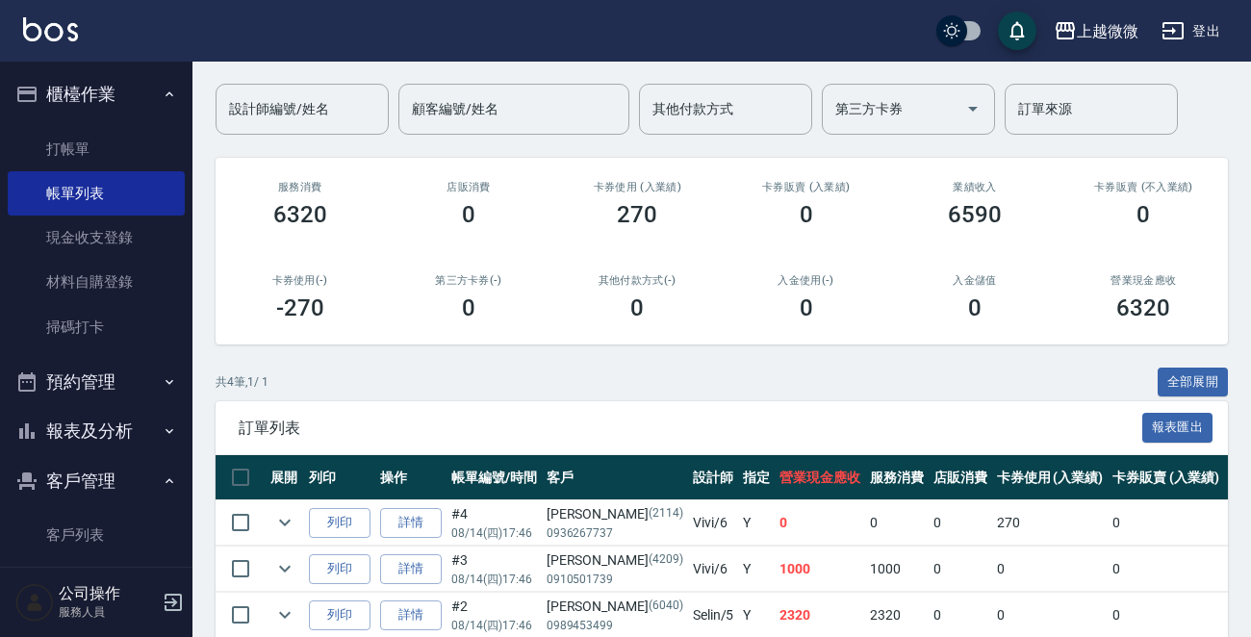
scroll to position [276, 0]
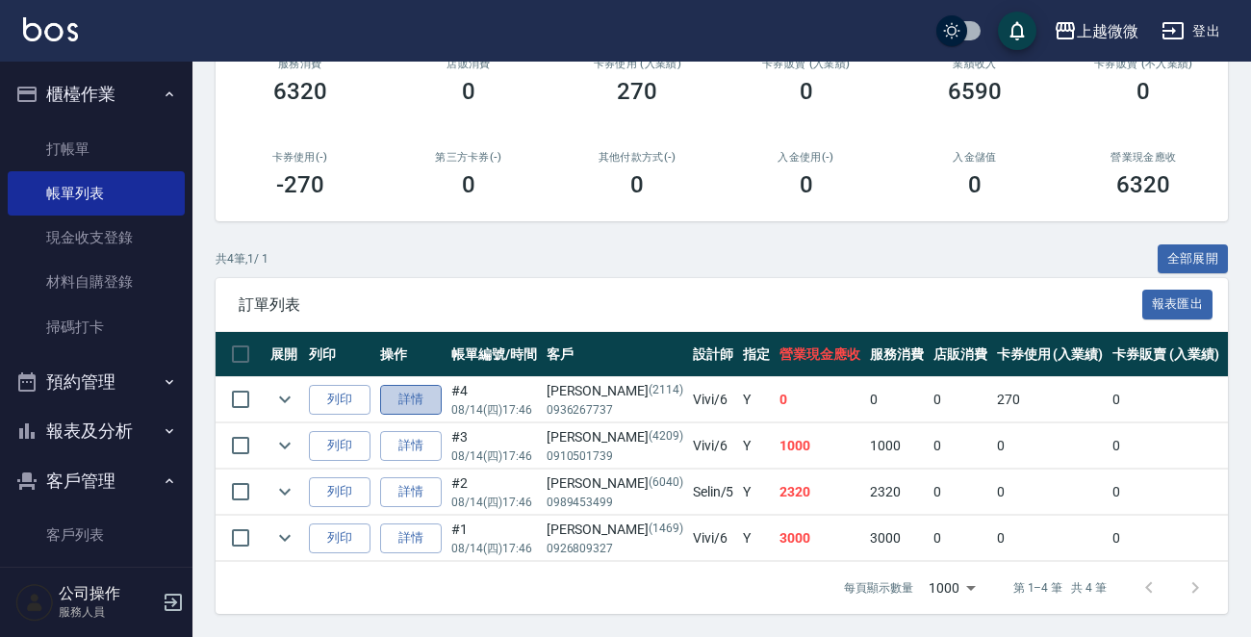
click at [413, 385] on link "詳情" at bounding box center [411, 400] width 62 height 30
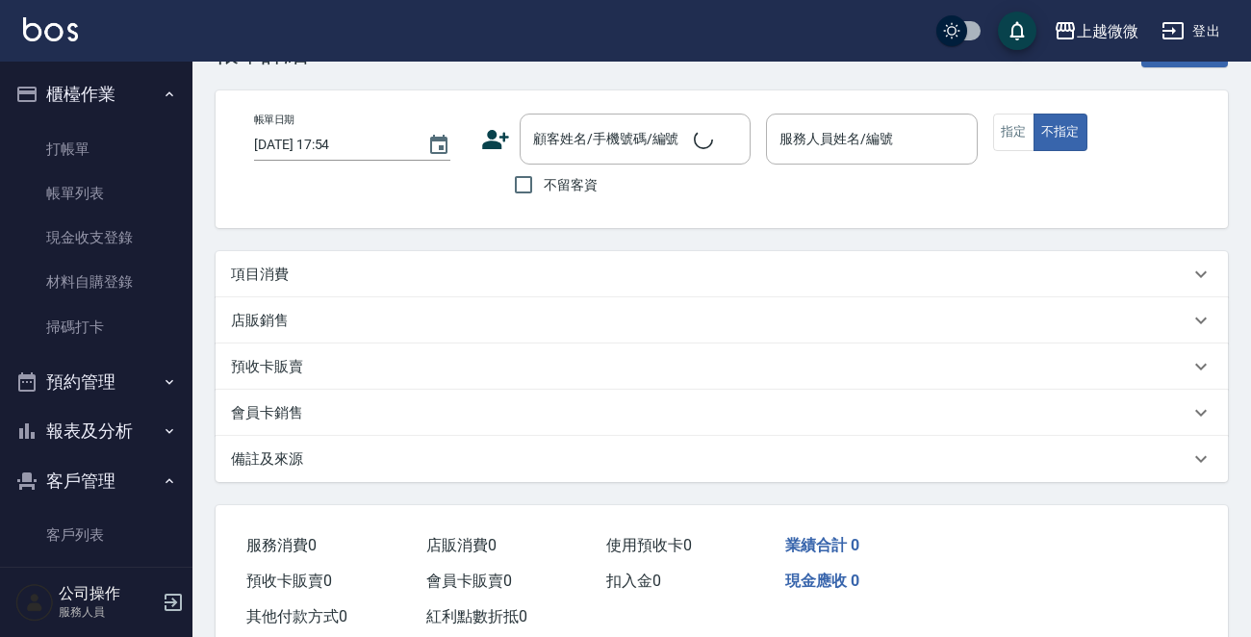
type input "[DATE] 17:46"
type input "Vivi-6"
type input "[PERSON_NAME]"
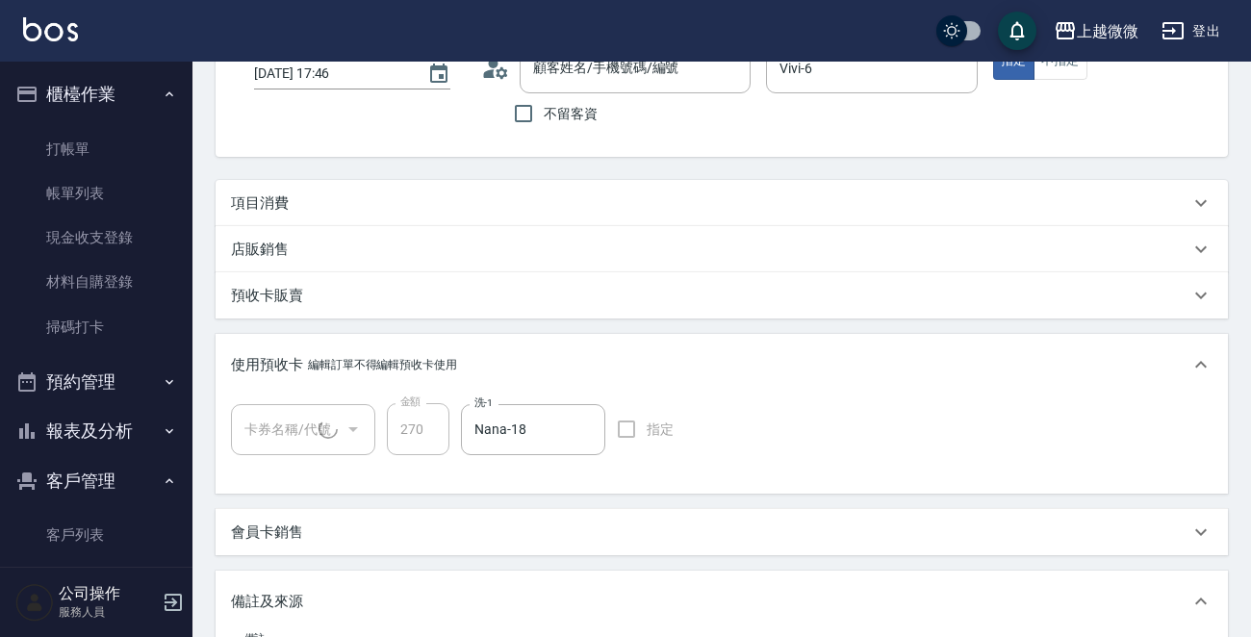
type input "[PERSON_NAME]/0936267737/2114"
type input "洗髮卡(1/1)"
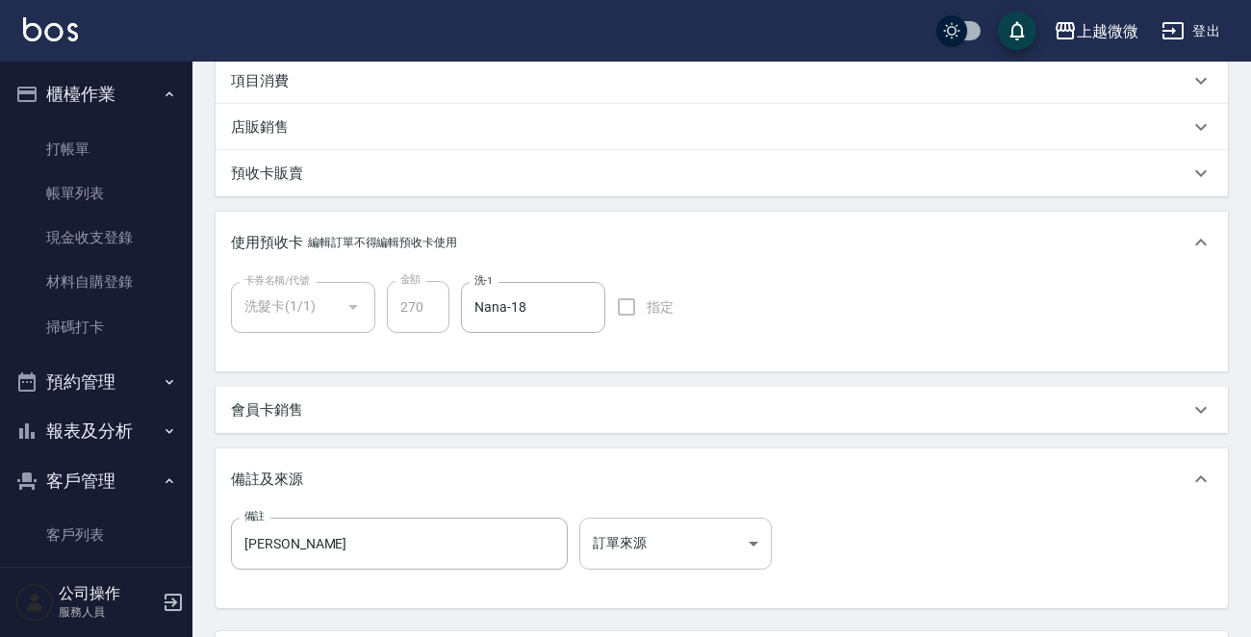
scroll to position [402, 0]
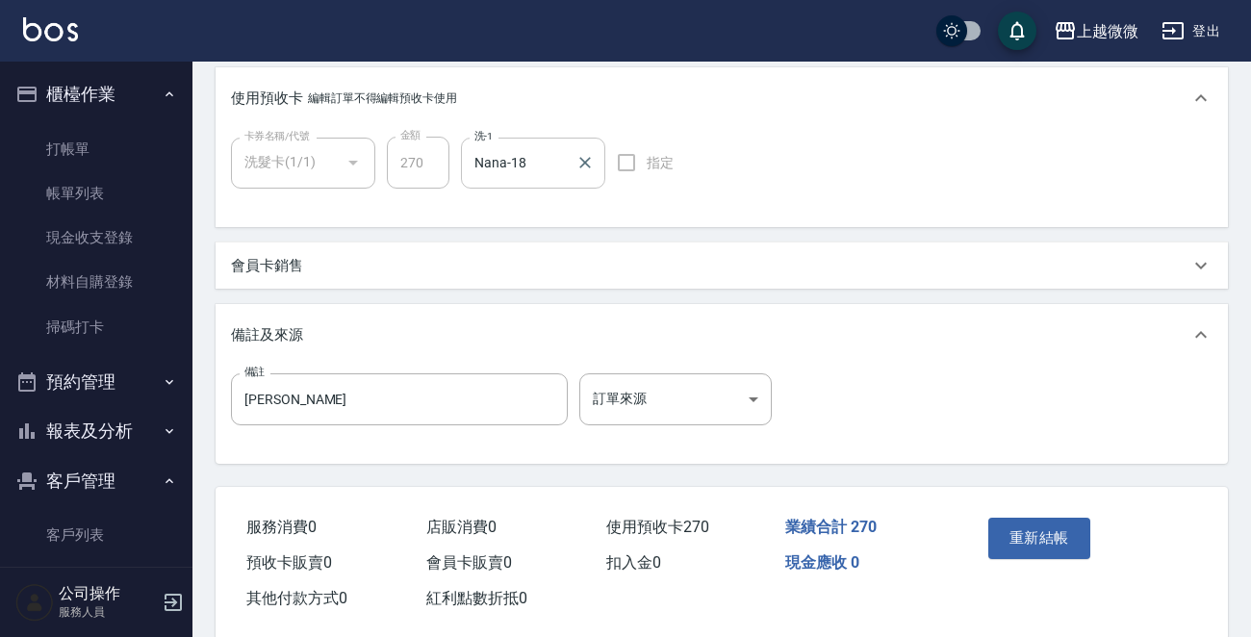
click at [557, 167] on input "Nana-18" at bounding box center [519, 163] width 98 height 34
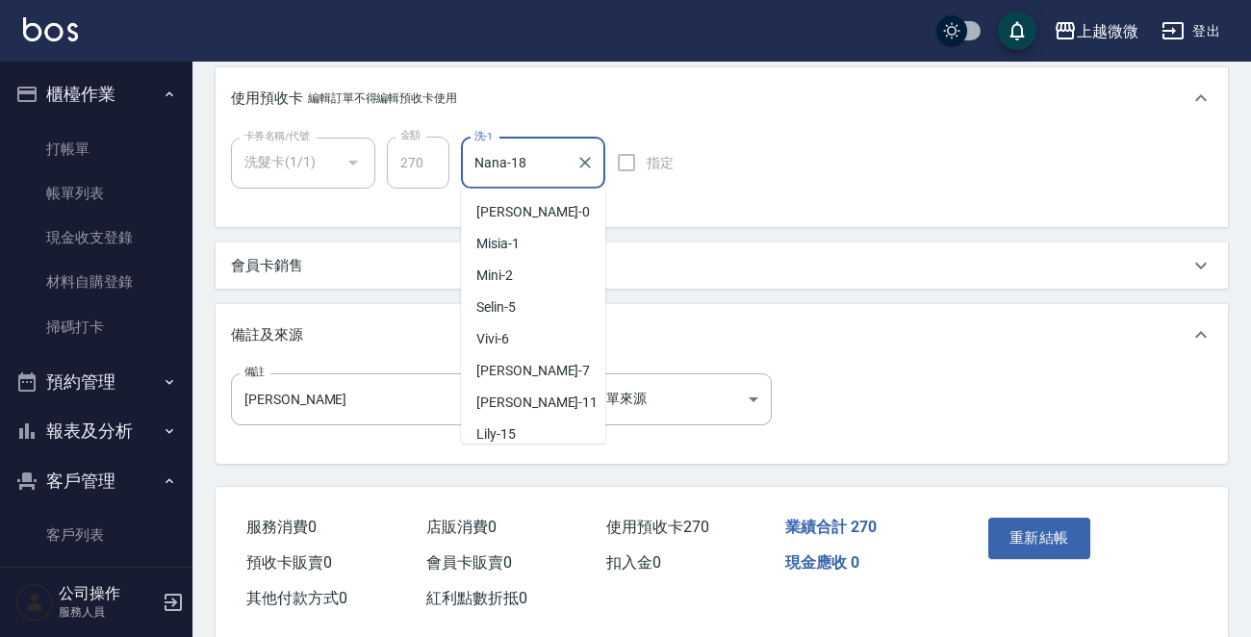
scroll to position [102, 0]
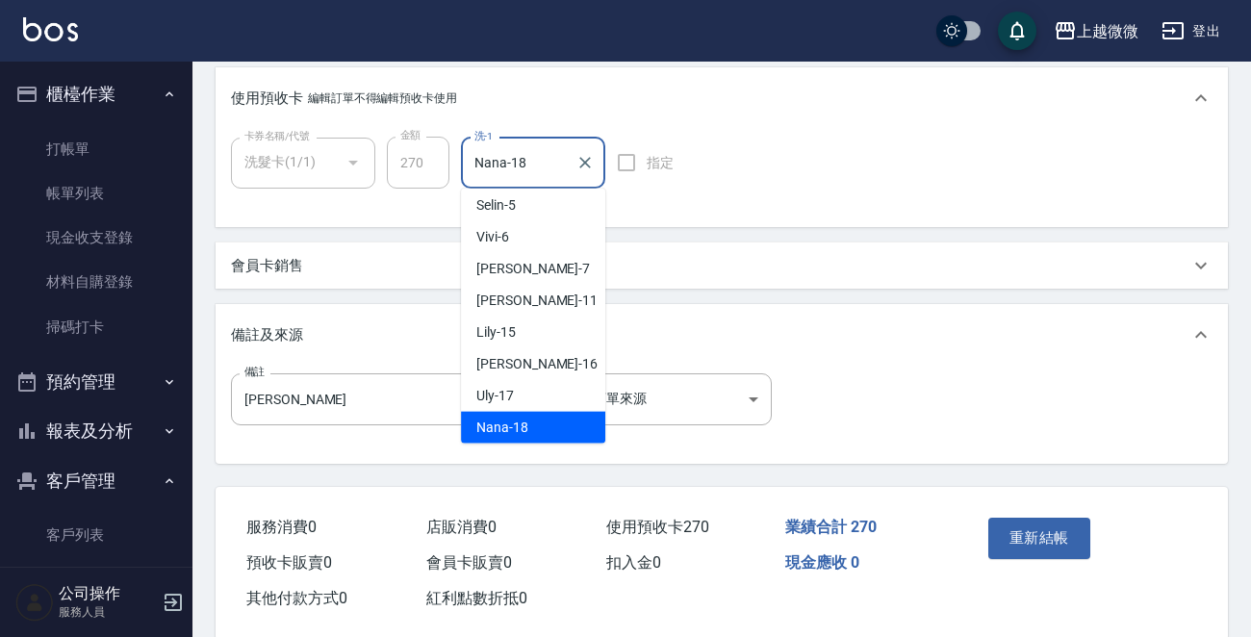
drag, startPoint x: 557, startPoint y: 165, endPoint x: 383, endPoint y: 172, distance: 174.3
click at [383, 172] on div "卡券名稱/代號 洗髮卡(1/1) 卡券名稱/代號 金額 270 金額 洗-1 Nana-18 洗-1 指定" at bounding box center [466, 163] width 471 height 52
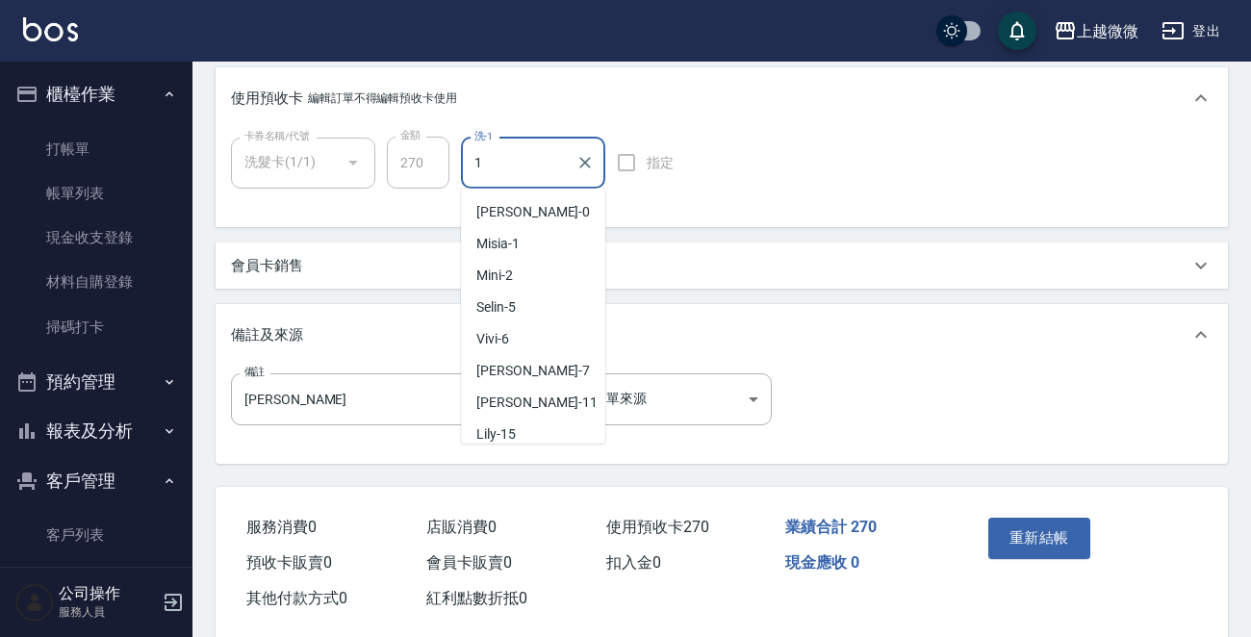
type input "16"
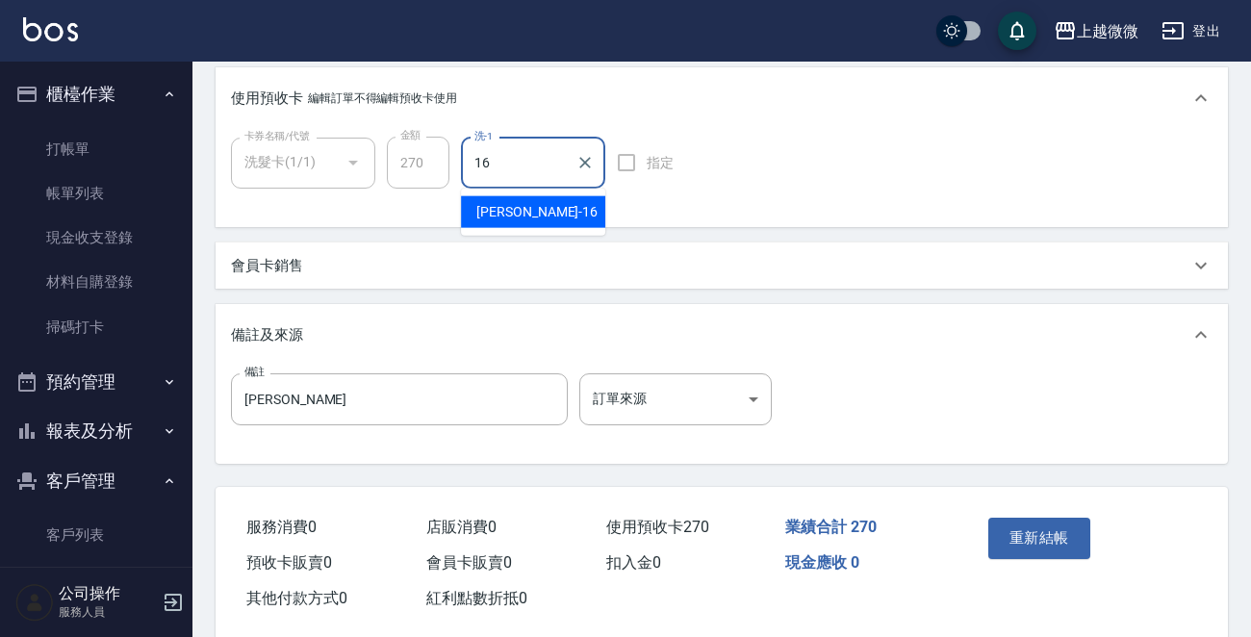
click at [513, 218] on span "[PERSON_NAME] -16" at bounding box center [536, 212] width 121 height 20
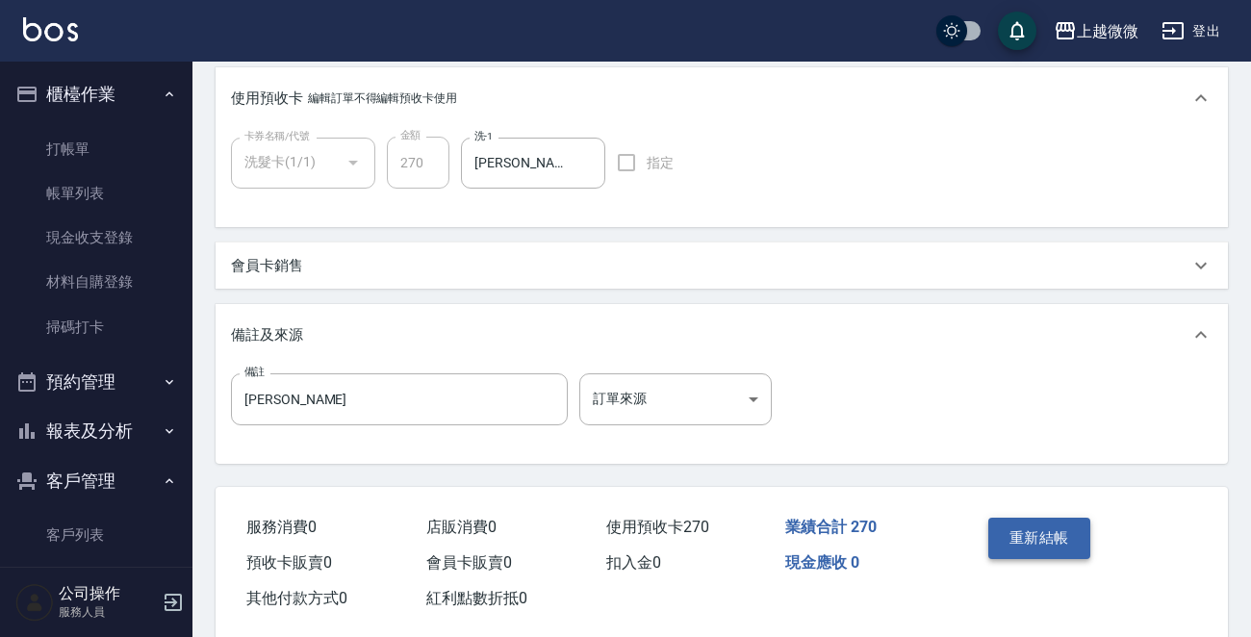
click at [1051, 535] on button "重新結帳" at bounding box center [1039, 538] width 102 height 40
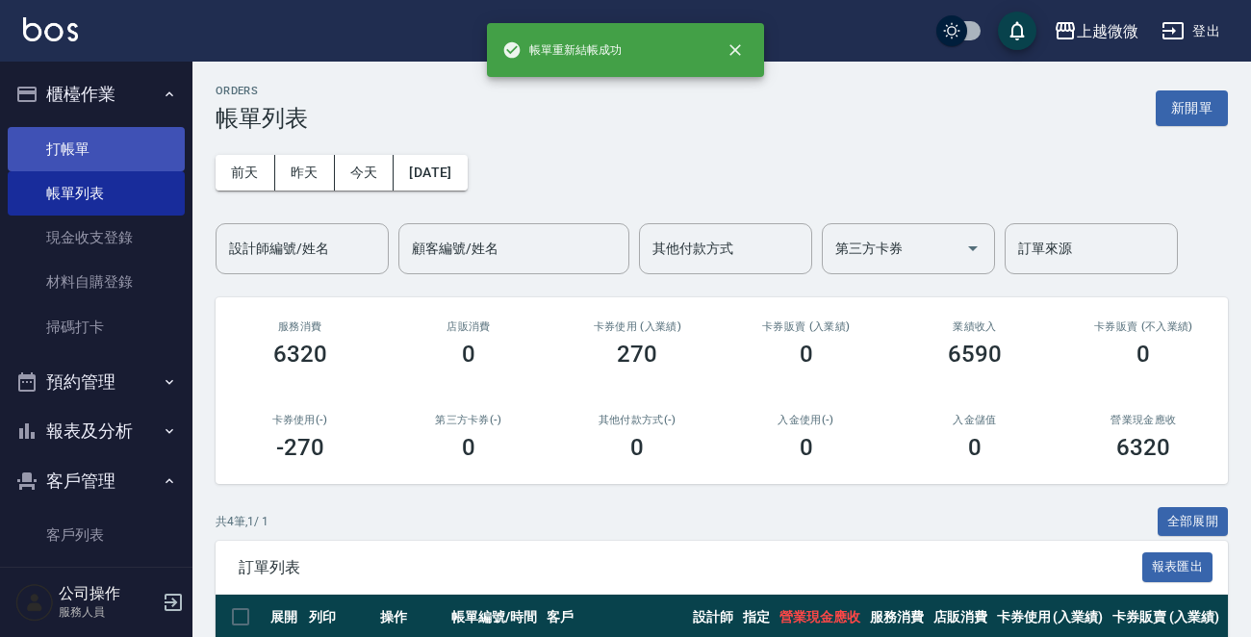
click at [144, 139] on link "打帳單" at bounding box center [96, 149] width 177 height 44
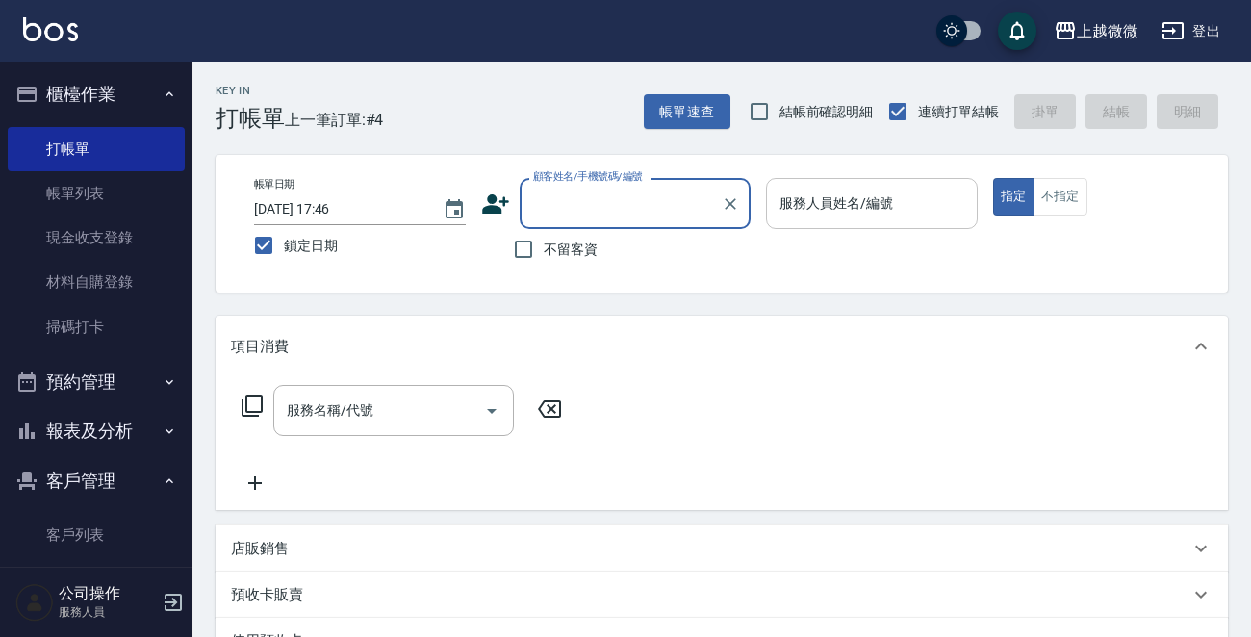
click at [865, 208] on div "服務人員姓名/編號 服務人員姓名/編號" at bounding box center [872, 203] width 212 height 51
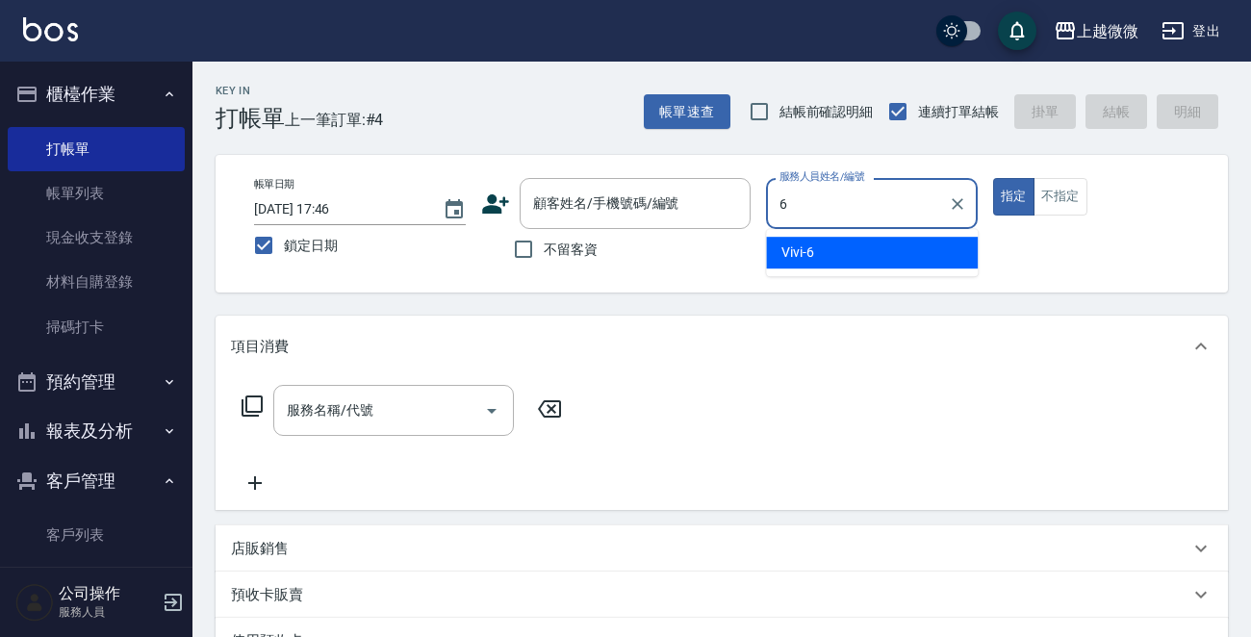
click at [852, 245] on div "Vivi -6" at bounding box center [872, 253] width 212 height 32
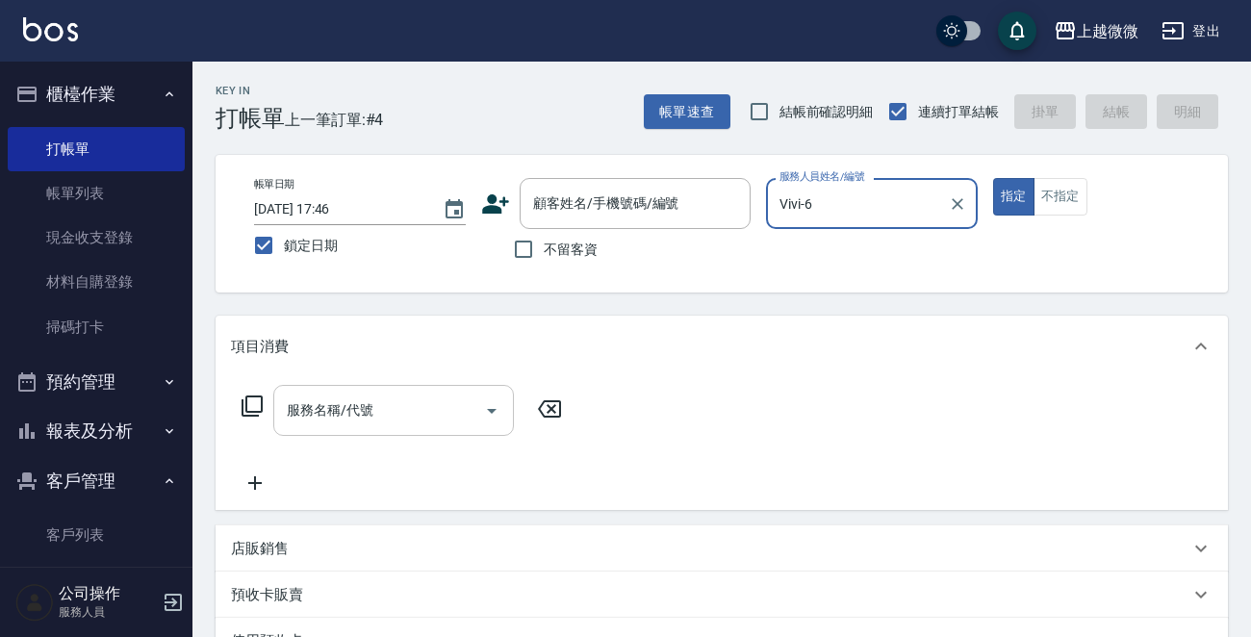
type input "Vivi-6"
click at [339, 407] on div "服務名稱/代號 服務名稱/代號" at bounding box center [393, 410] width 241 height 51
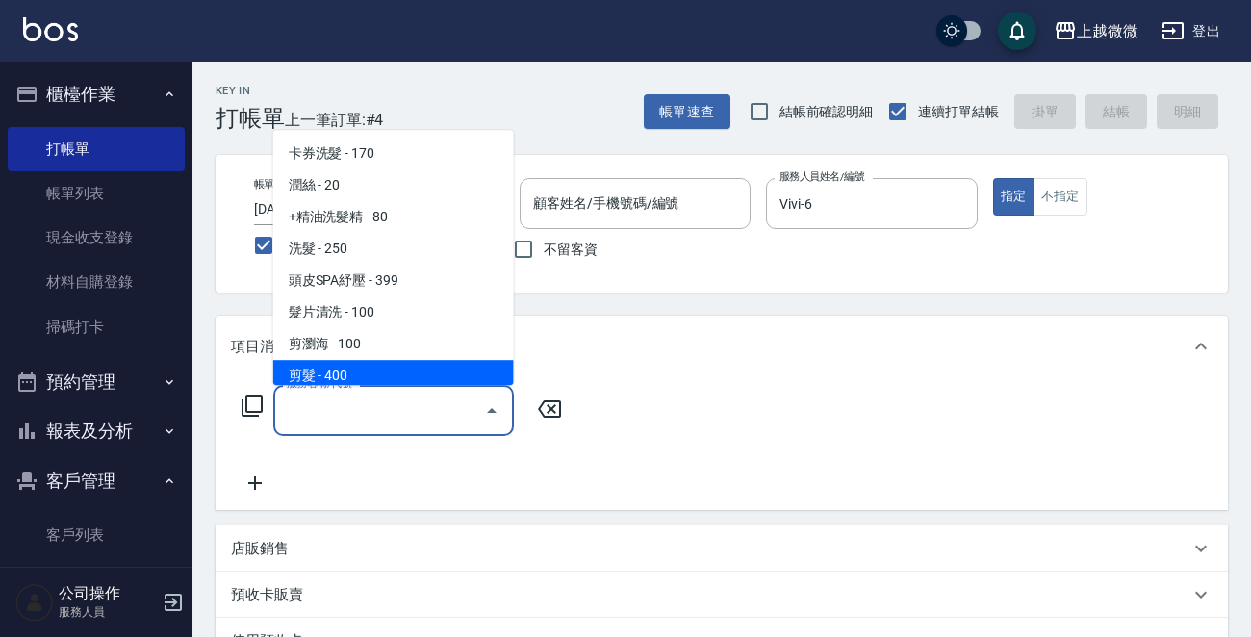
click at [347, 360] on span "剪髮 - 400" at bounding box center [393, 376] width 241 height 32
type input "剪髮(B02)"
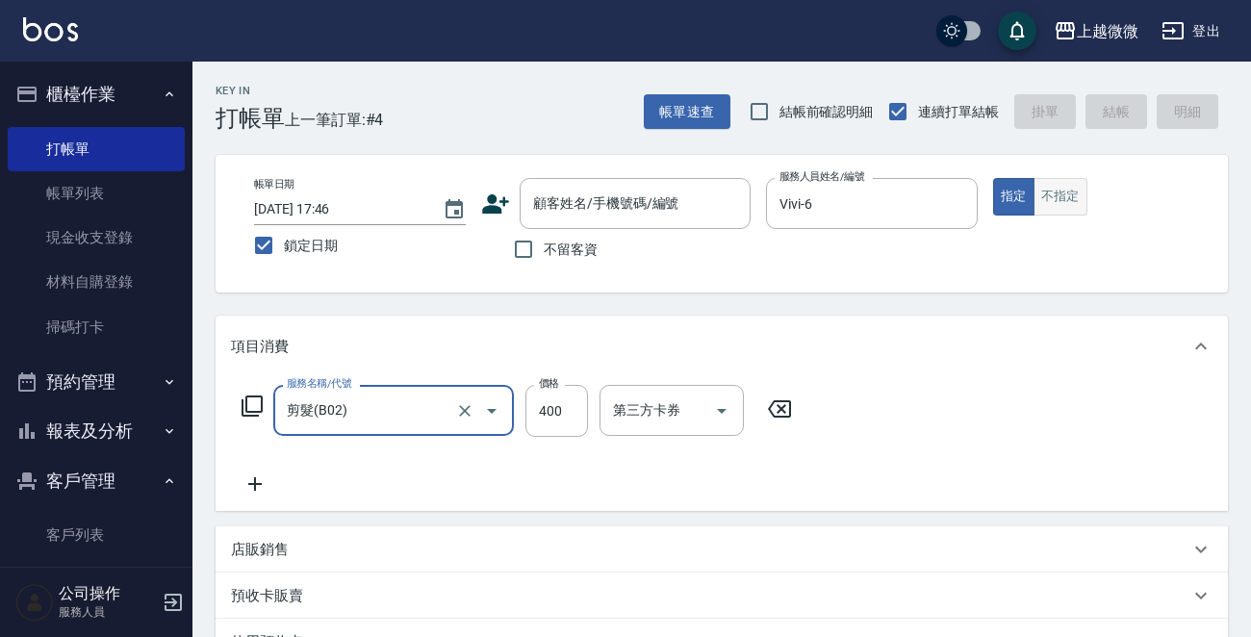
click at [1066, 187] on button "不指定" at bounding box center [1060, 197] width 54 height 38
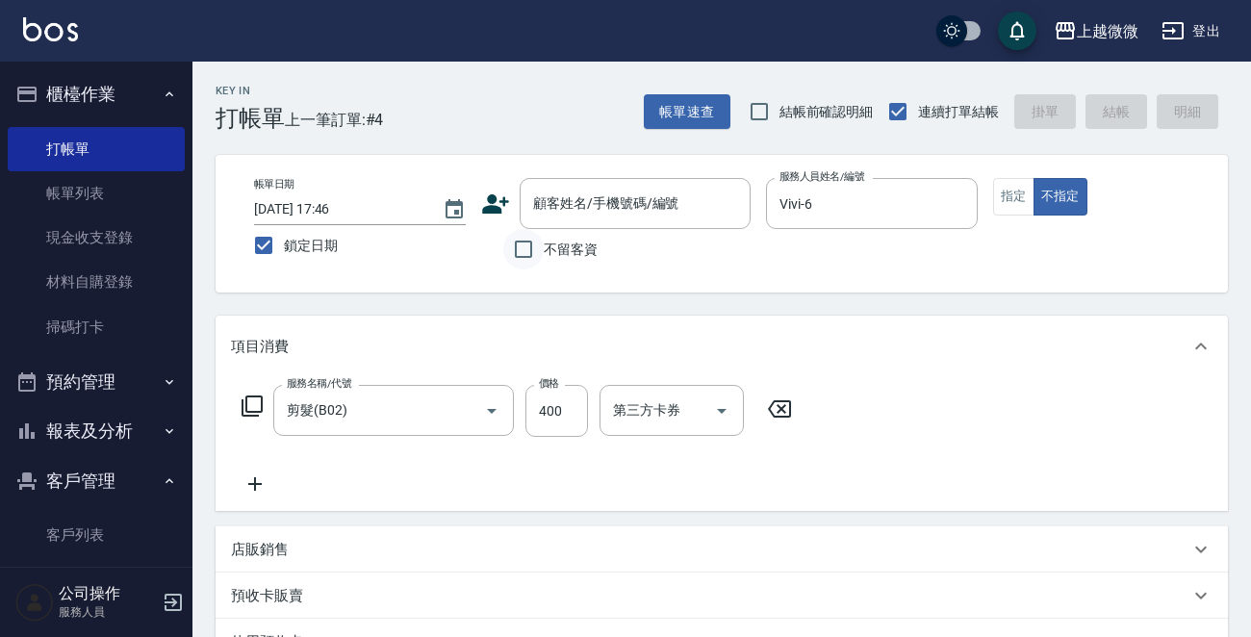
click at [537, 256] on input "不留客資" at bounding box center [523, 249] width 40 height 40
checkbox input "true"
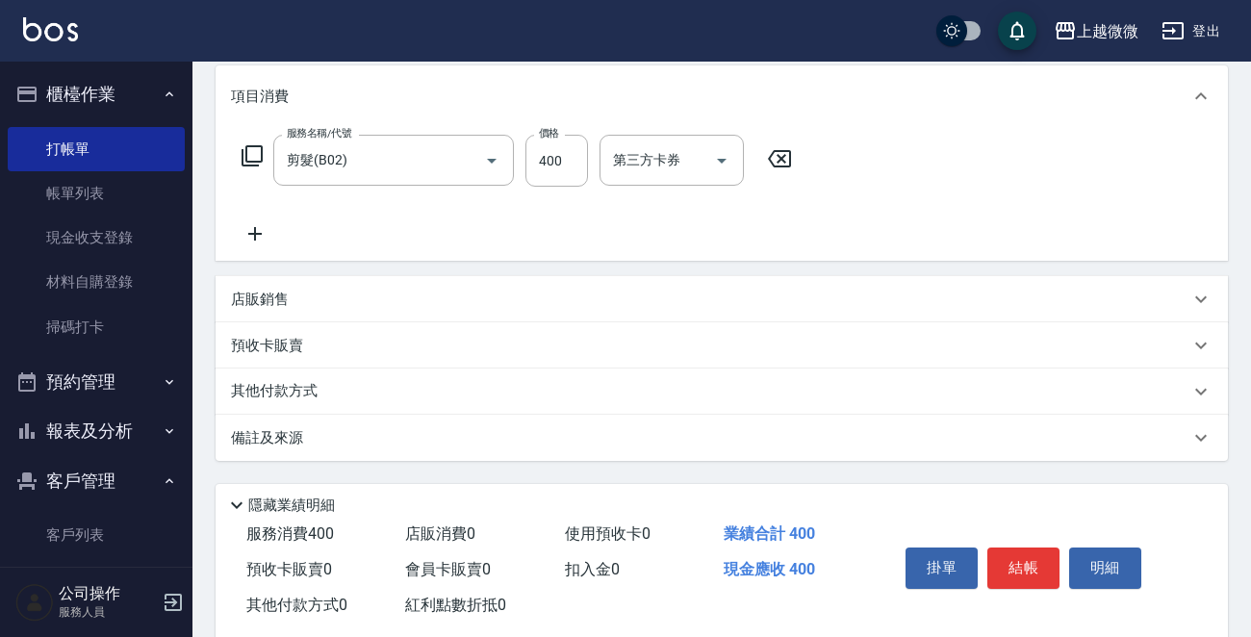
scroll to position [288, 0]
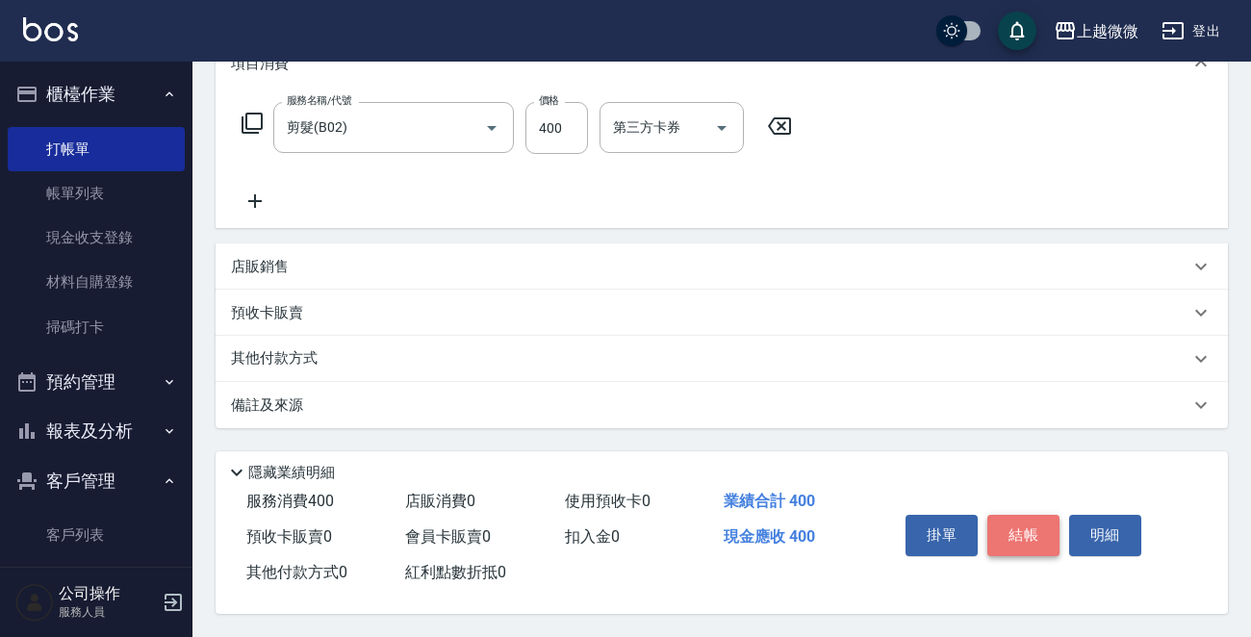
click at [1010, 529] on button "結帳" at bounding box center [1023, 535] width 72 height 40
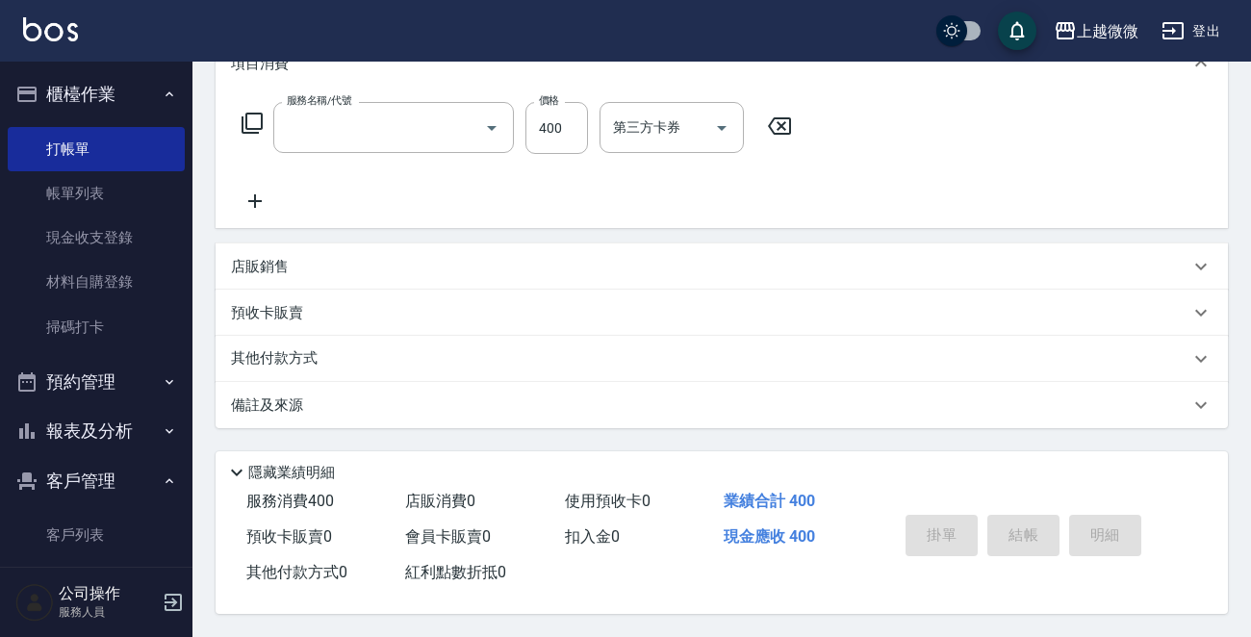
scroll to position [0, 0]
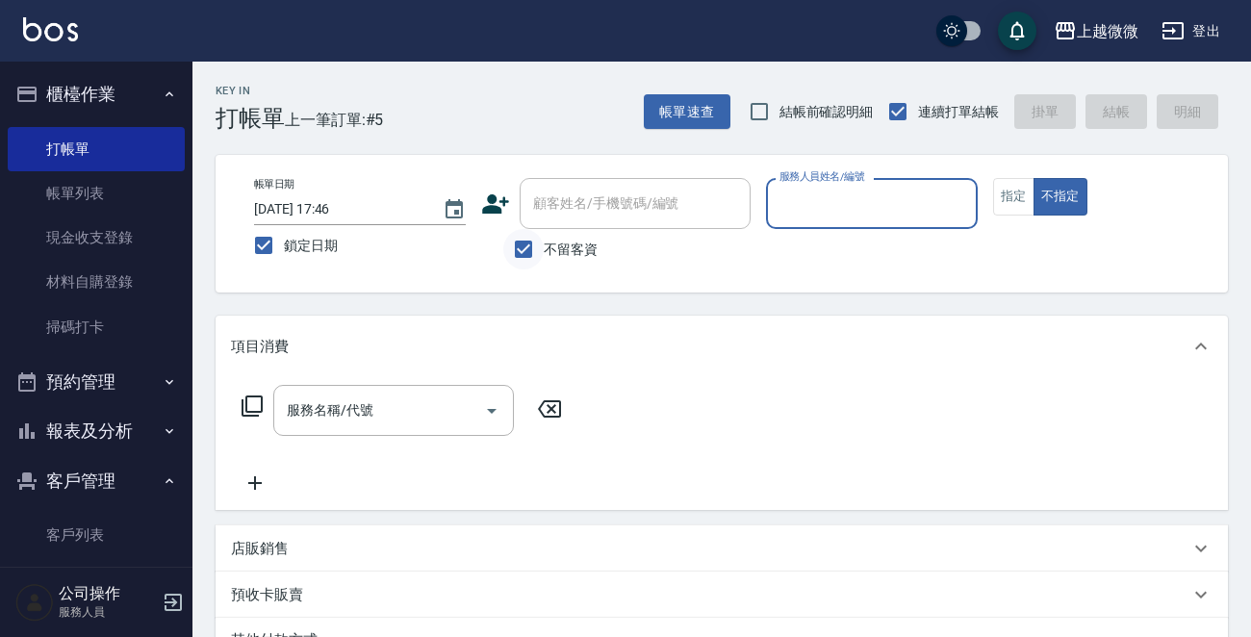
drag, startPoint x: 520, startPoint y: 249, endPoint x: 548, endPoint y: 236, distance: 31.9
click at [520, 249] on input "不留客資" at bounding box center [523, 249] width 40 height 40
checkbox input "false"
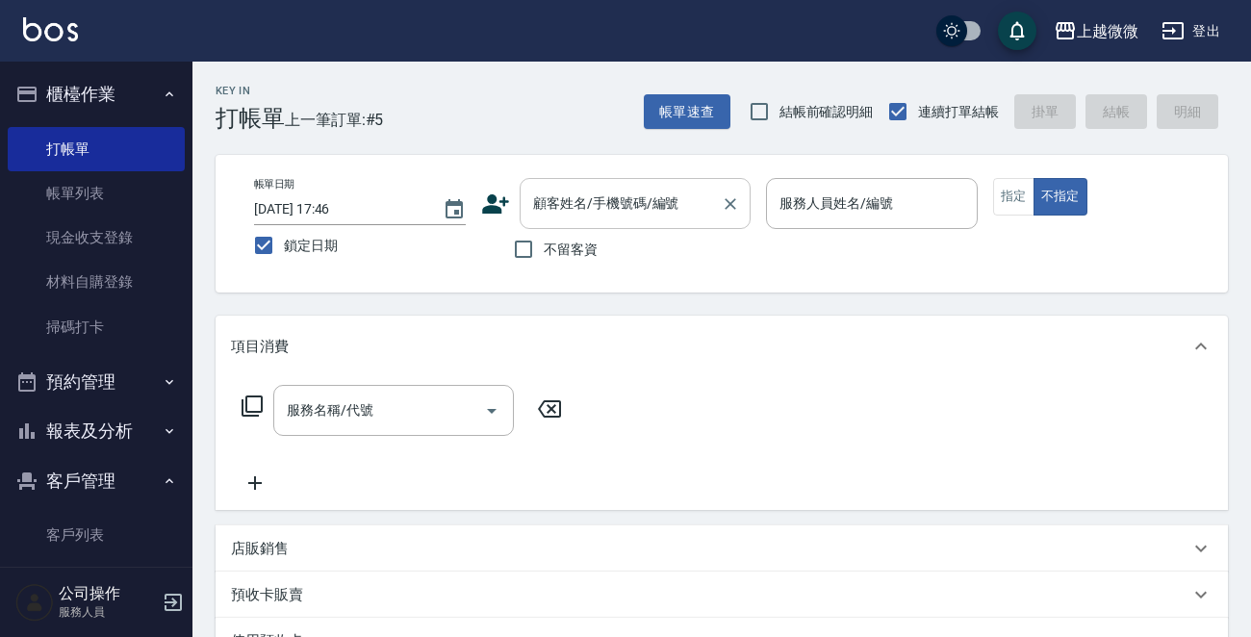
click at [590, 215] on input "顧客姓名/手機號碼/編號" at bounding box center [620, 204] width 185 height 34
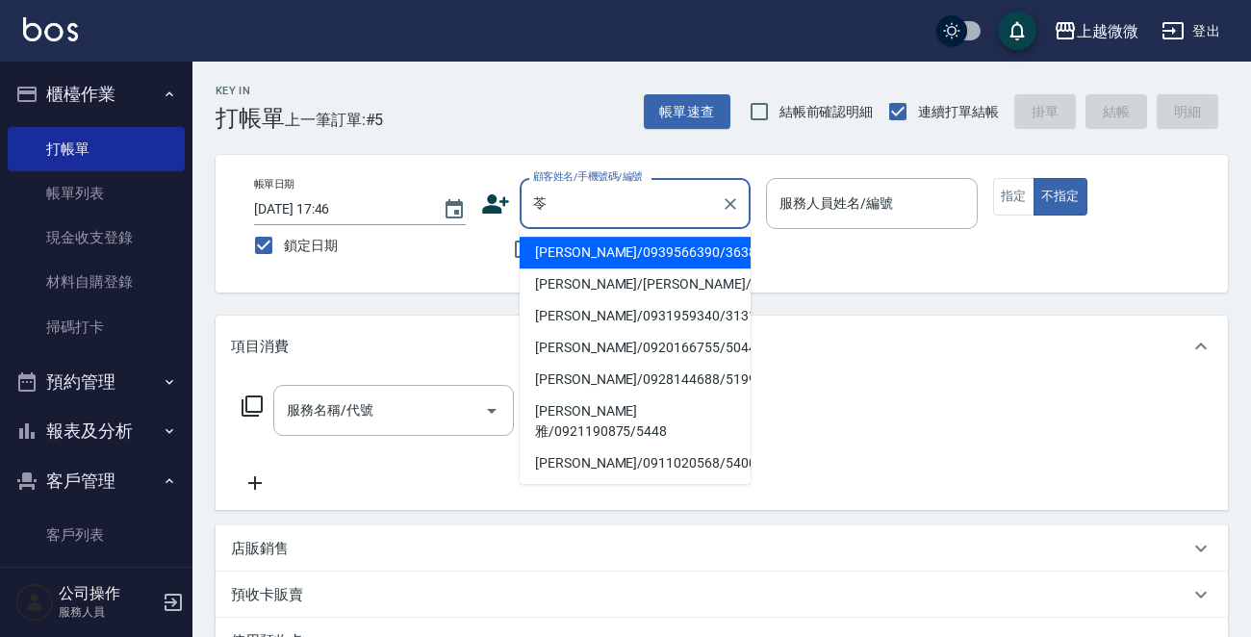
click at [635, 258] on li "[PERSON_NAME]/0939566390/3638" at bounding box center [635, 253] width 231 height 32
type input "[PERSON_NAME]/0939566390/3638"
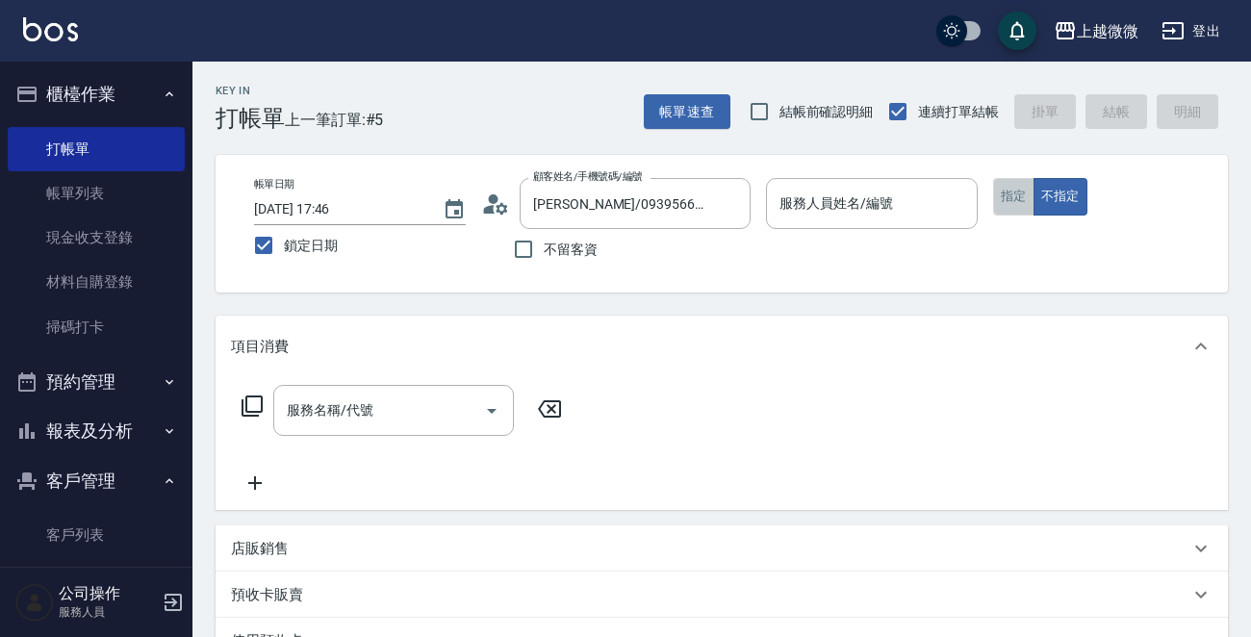
click at [1016, 194] on button "指定" at bounding box center [1013, 197] width 41 height 38
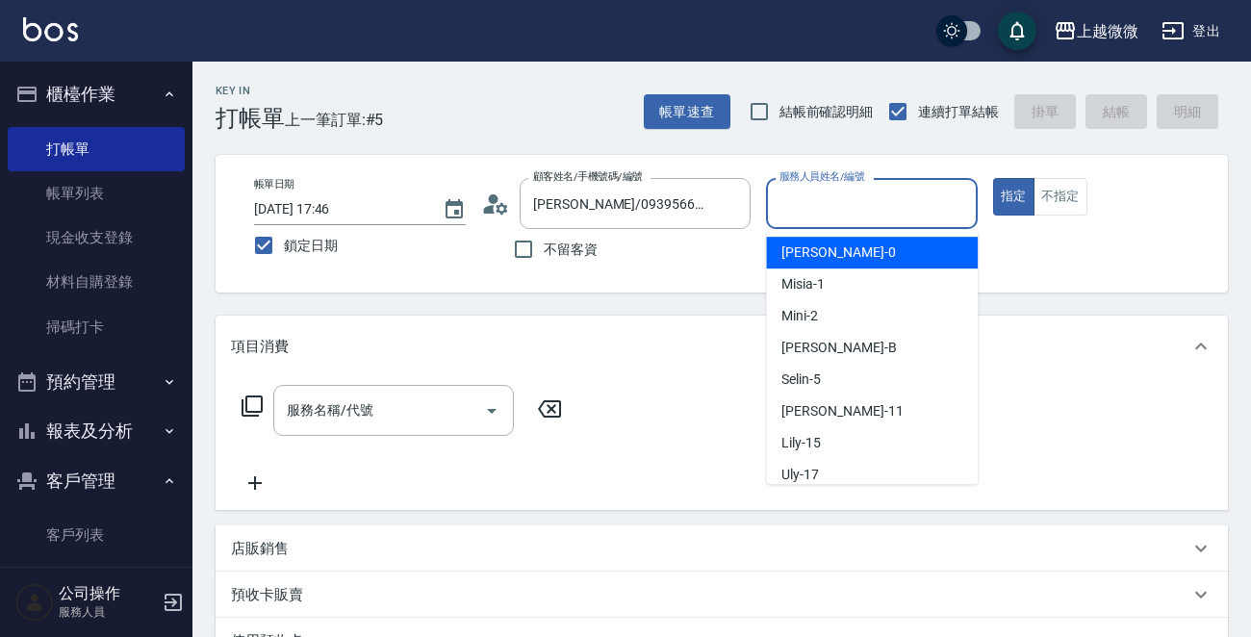
click at [891, 208] on input "服務人員姓名/編號" at bounding box center [872, 204] width 194 height 34
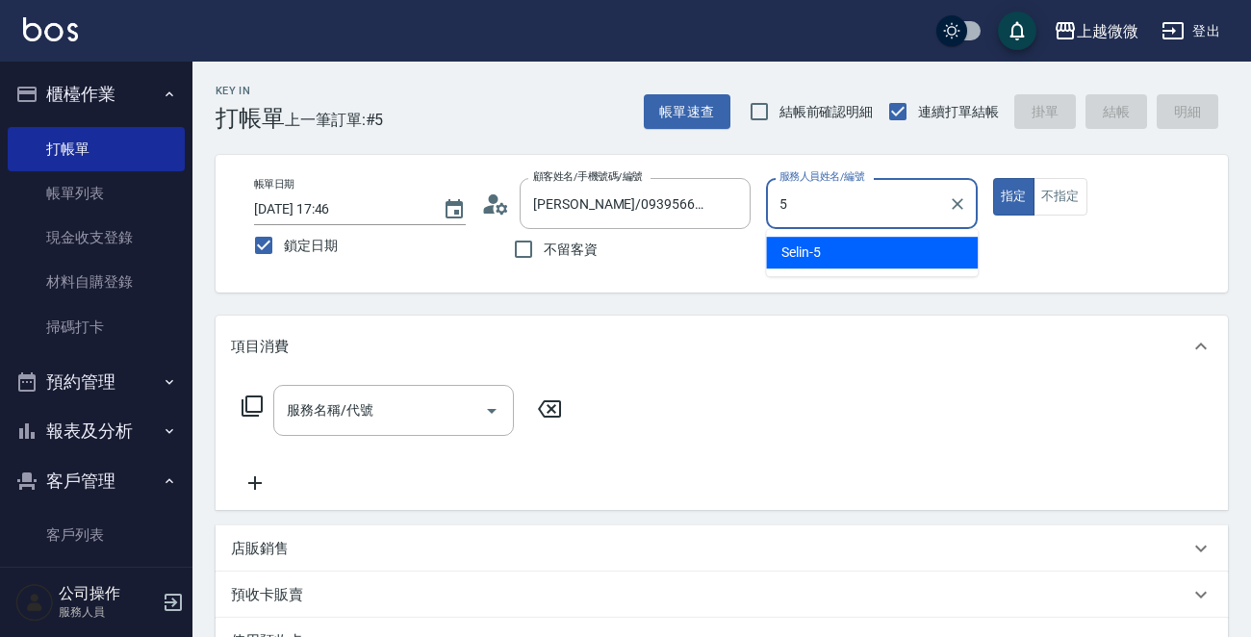
click at [861, 250] on div "Selin -5" at bounding box center [872, 253] width 212 height 32
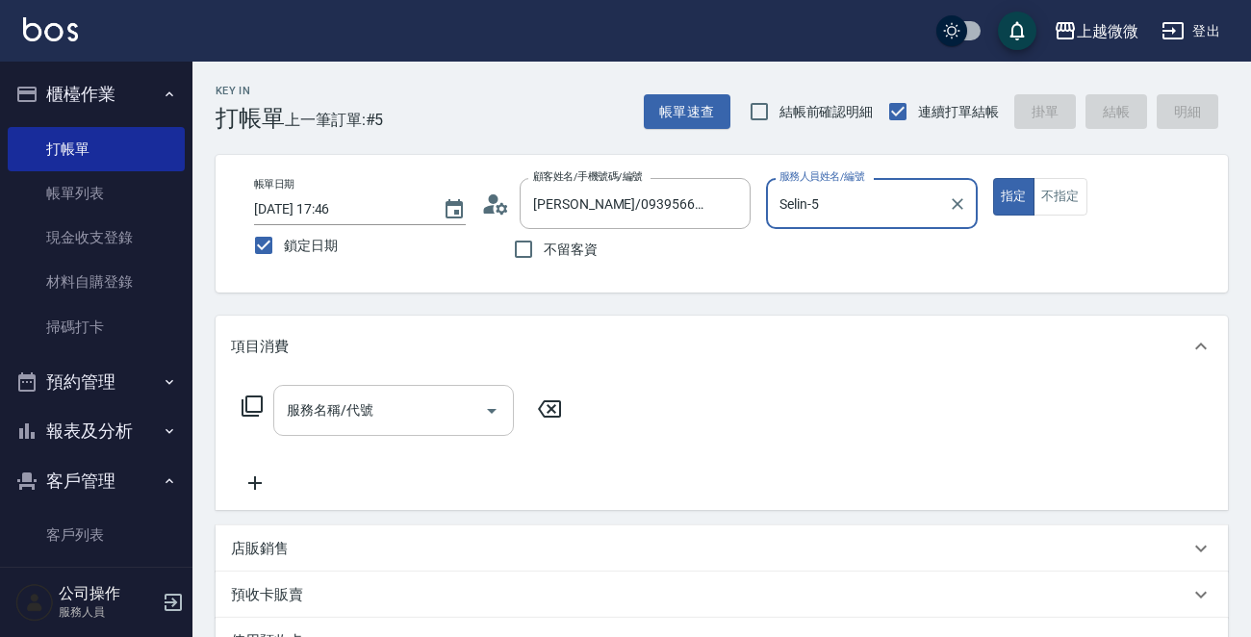
type input "Selin-5"
click at [367, 414] on div "服務名稱/代號 服務名稱/代號" at bounding box center [393, 410] width 241 height 51
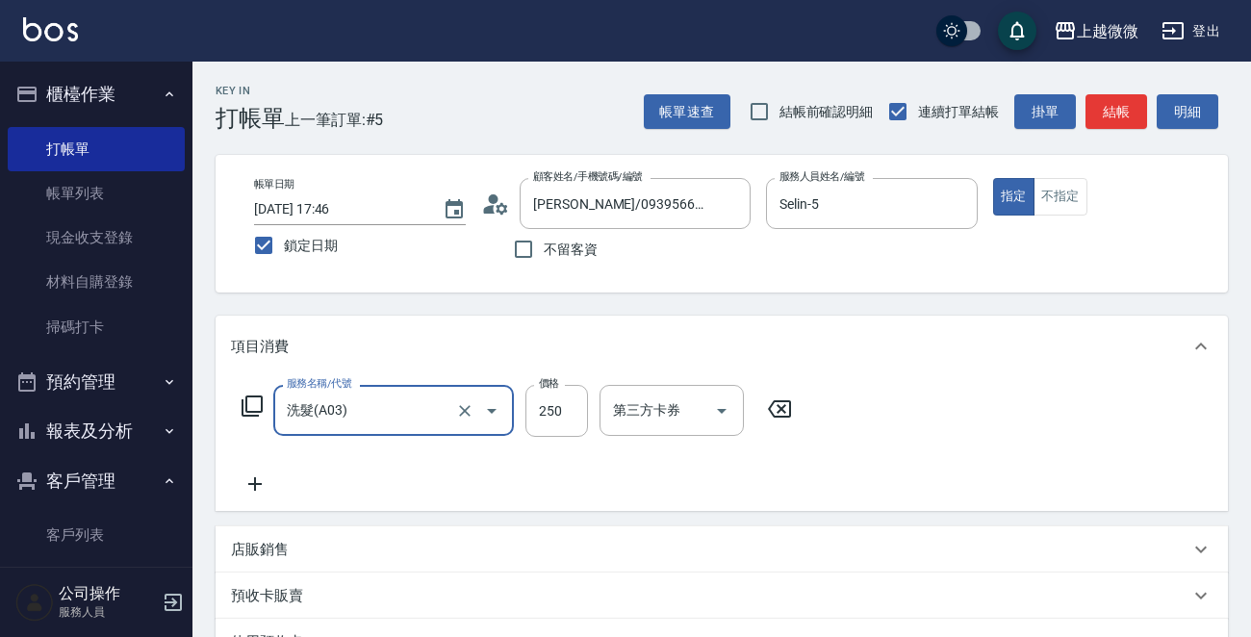
type input "洗髮(A03)"
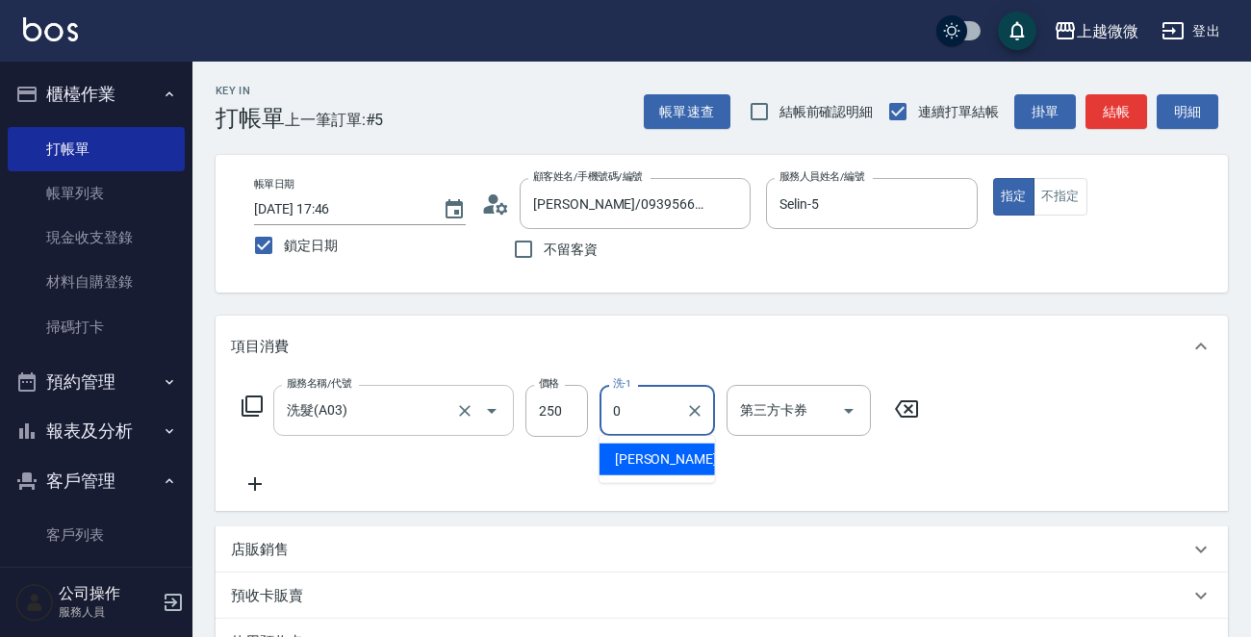
type input "[PERSON_NAME]-0"
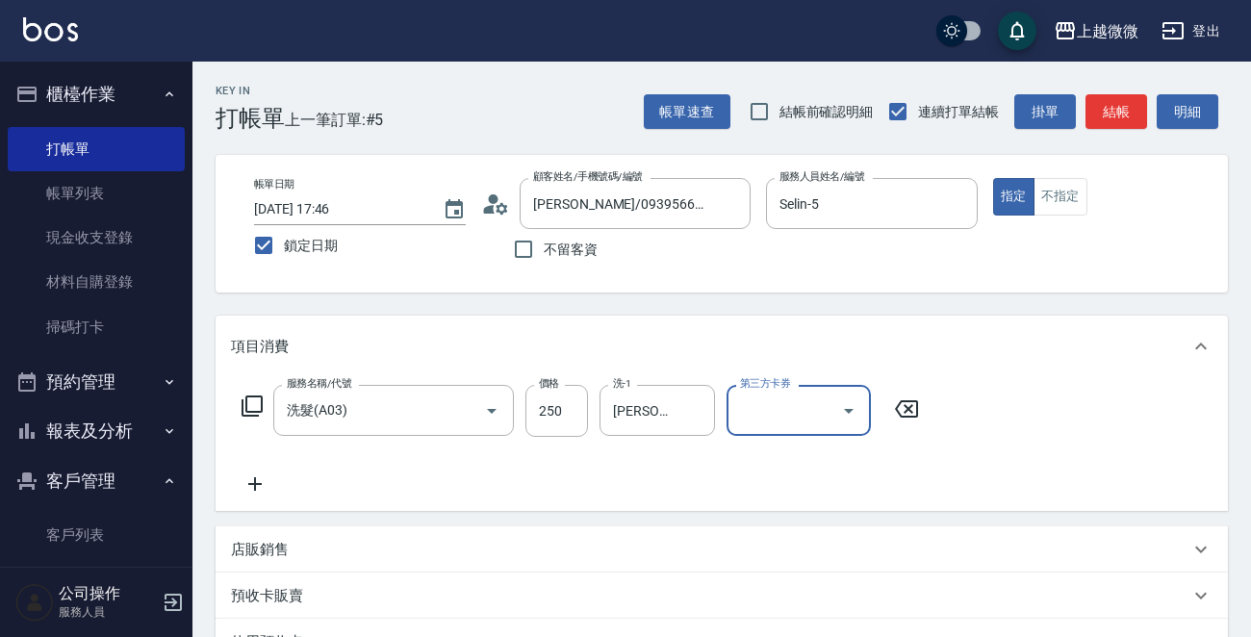
click at [261, 476] on icon at bounding box center [255, 483] width 48 height 23
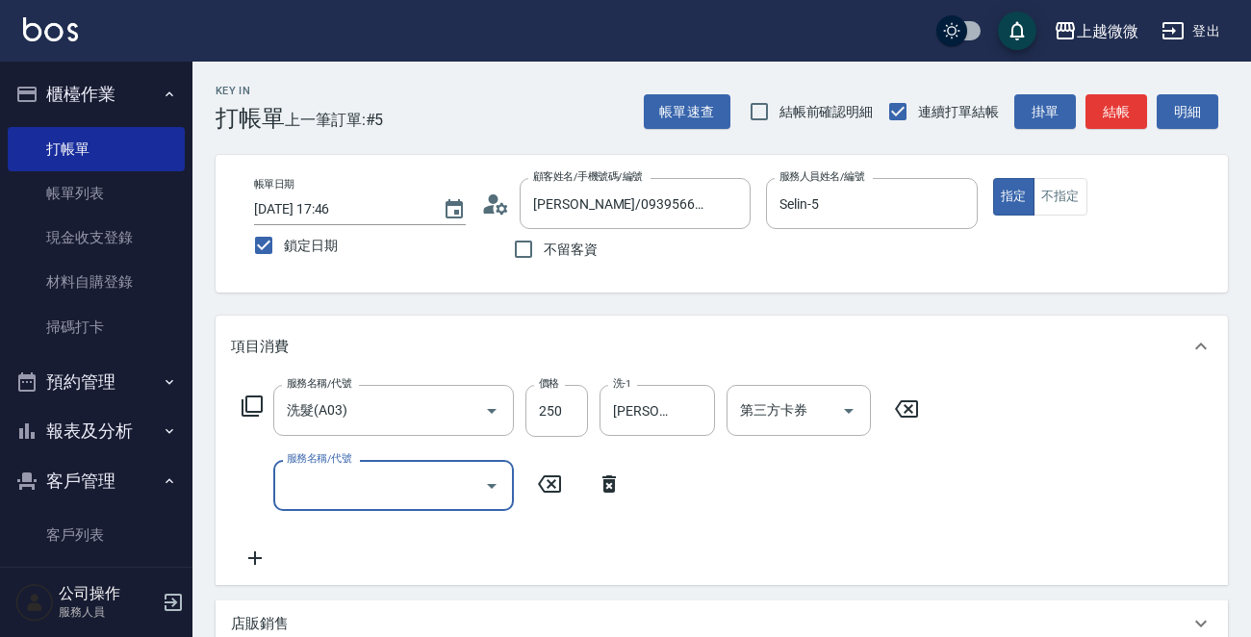
click at [330, 479] on div "服務名稱/代號 服務名稱/代號" at bounding box center [393, 485] width 241 height 51
type input "剪髮(B02)"
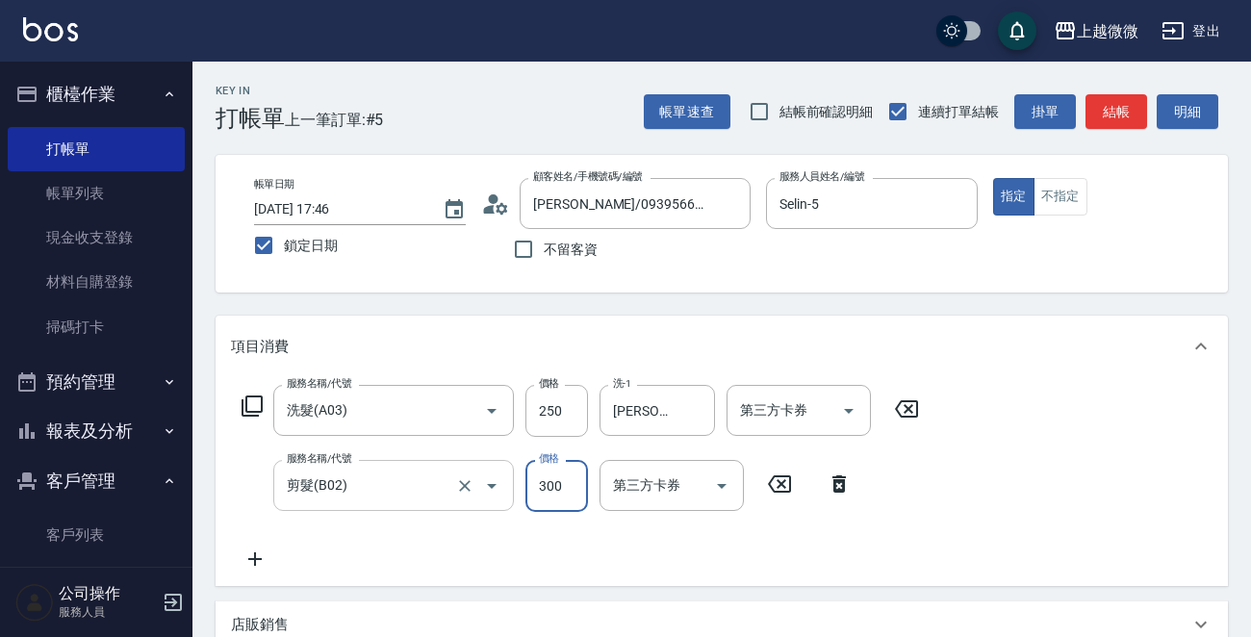
type input "300"
click at [244, 556] on icon at bounding box center [255, 559] width 48 height 23
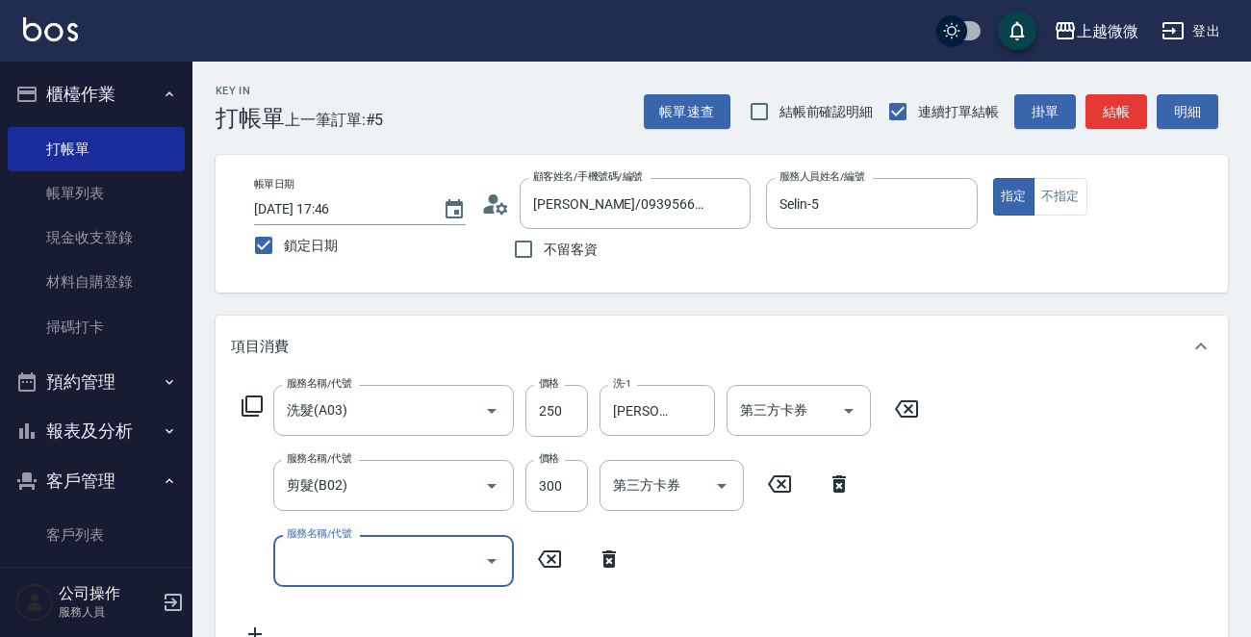
click at [330, 564] on input "服務名稱/代號" at bounding box center [379, 561] width 194 height 34
type input "潤絲(A01)"
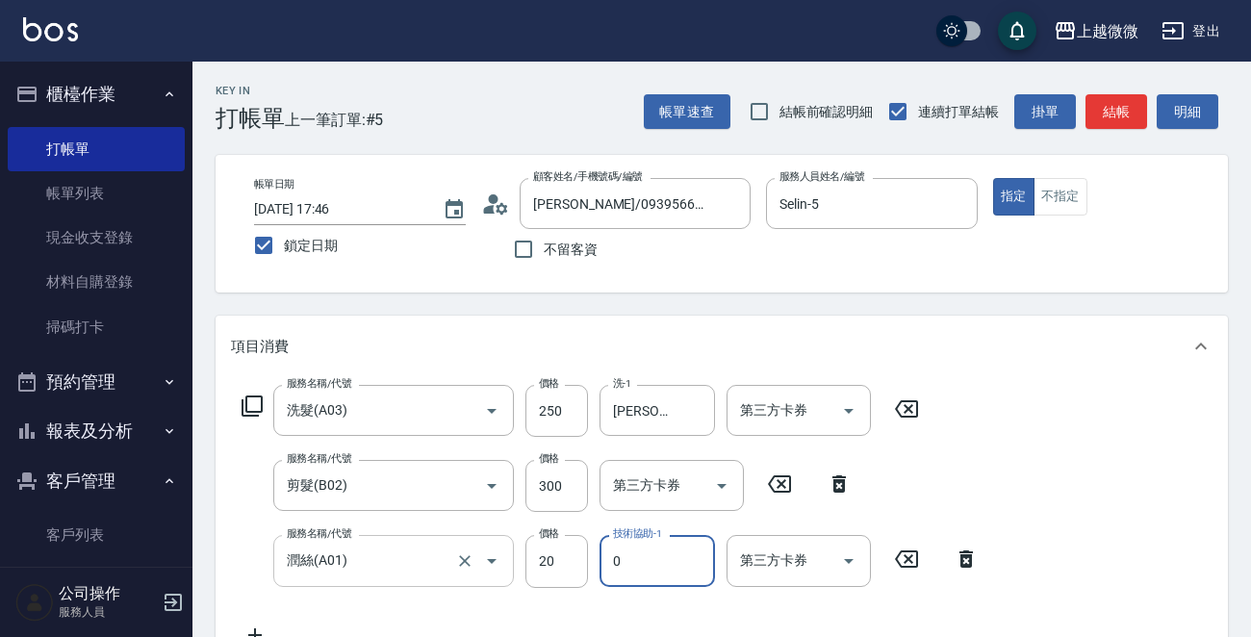
type input "[PERSON_NAME]-0"
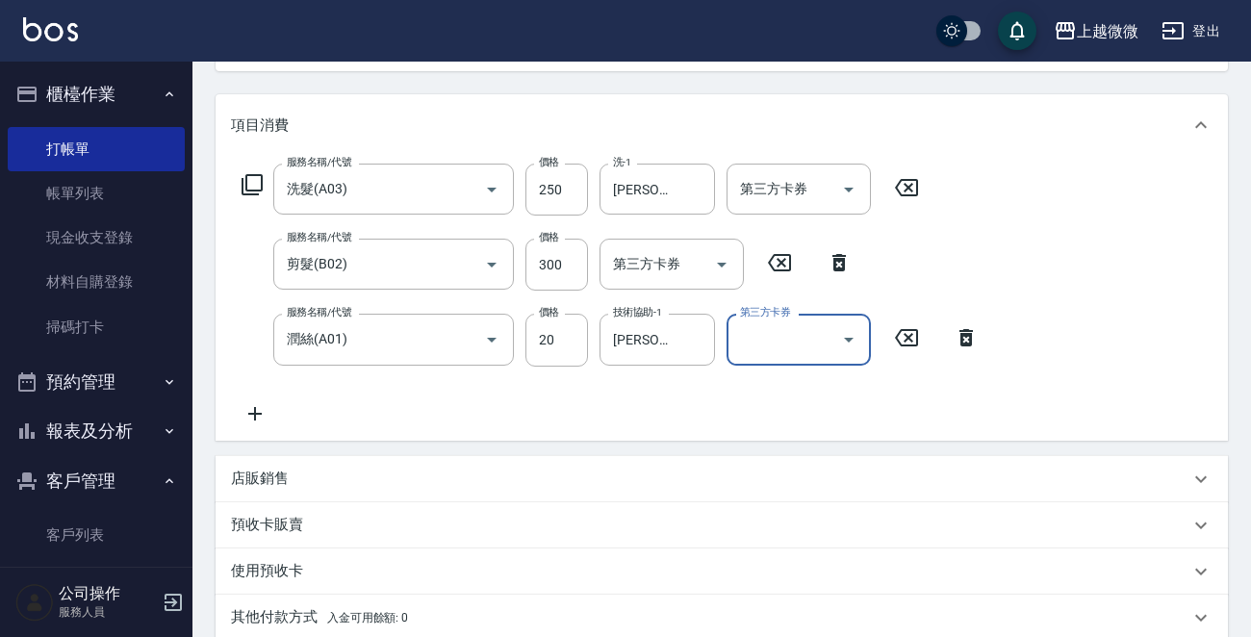
scroll to position [484, 0]
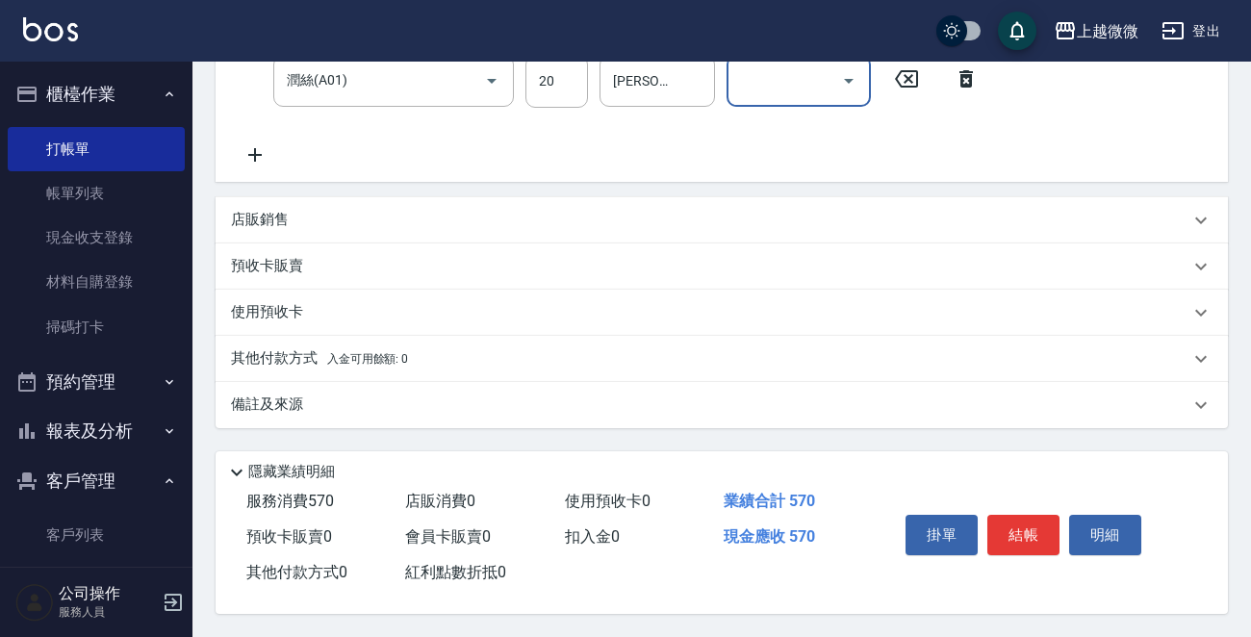
click at [259, 405] on p "備註及來源" at bounding box center [267, 405] width 72 height 20
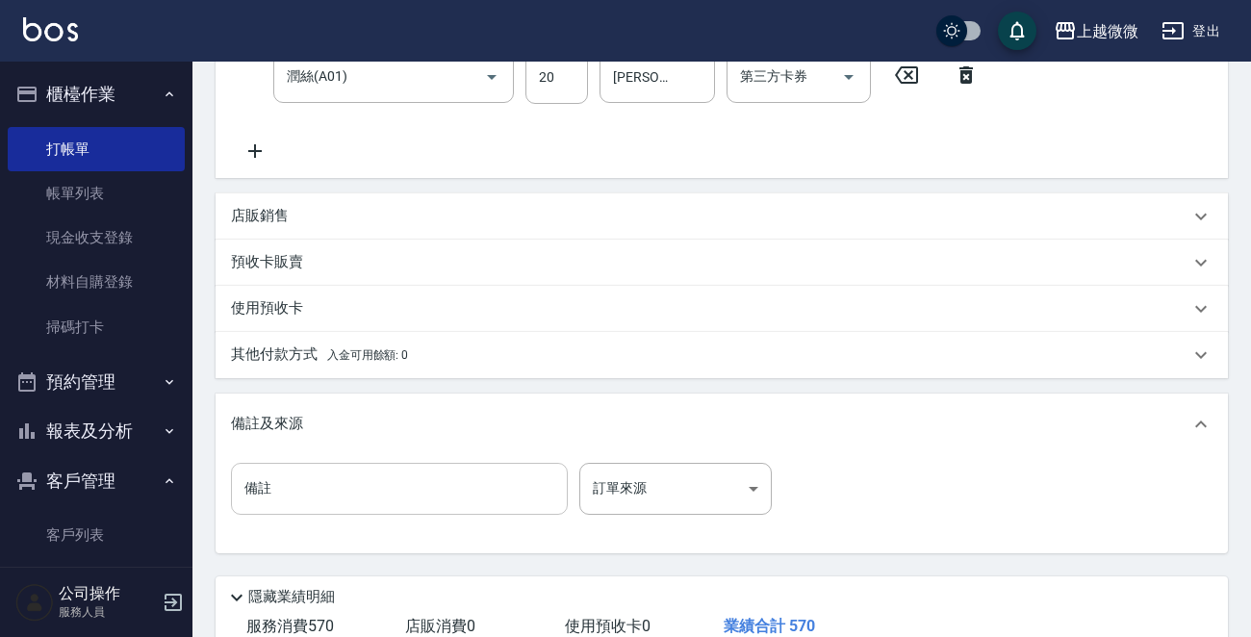
click at [357, 482] on input "備註" at bounding box center [399, 489] width 337 height 52
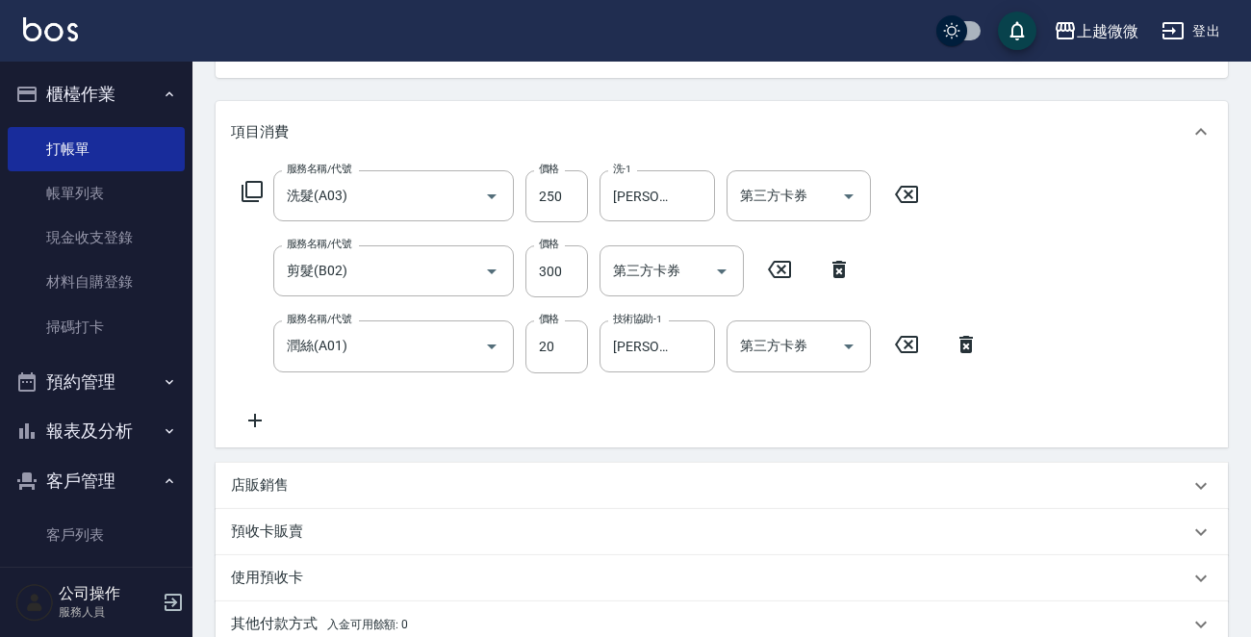
scroll to position [613, 0]
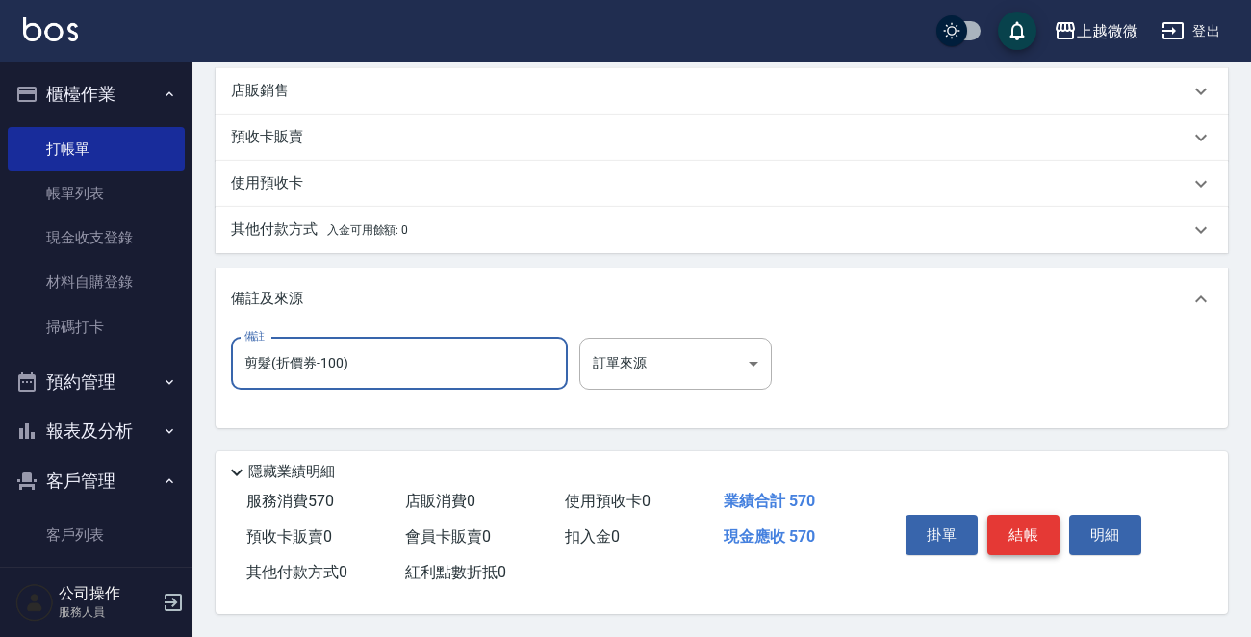
type input "剪髮(折價券-100)"
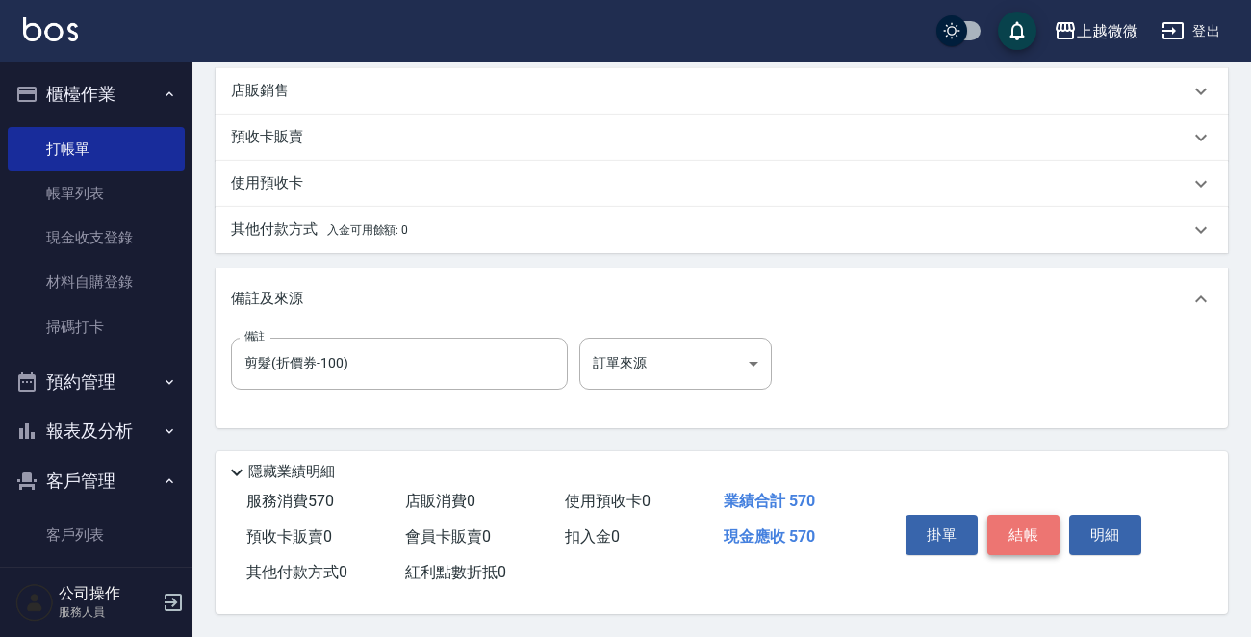
click at [1030, 536] on button "結帳" at bounding box center [1023, 535] width 72 height 40
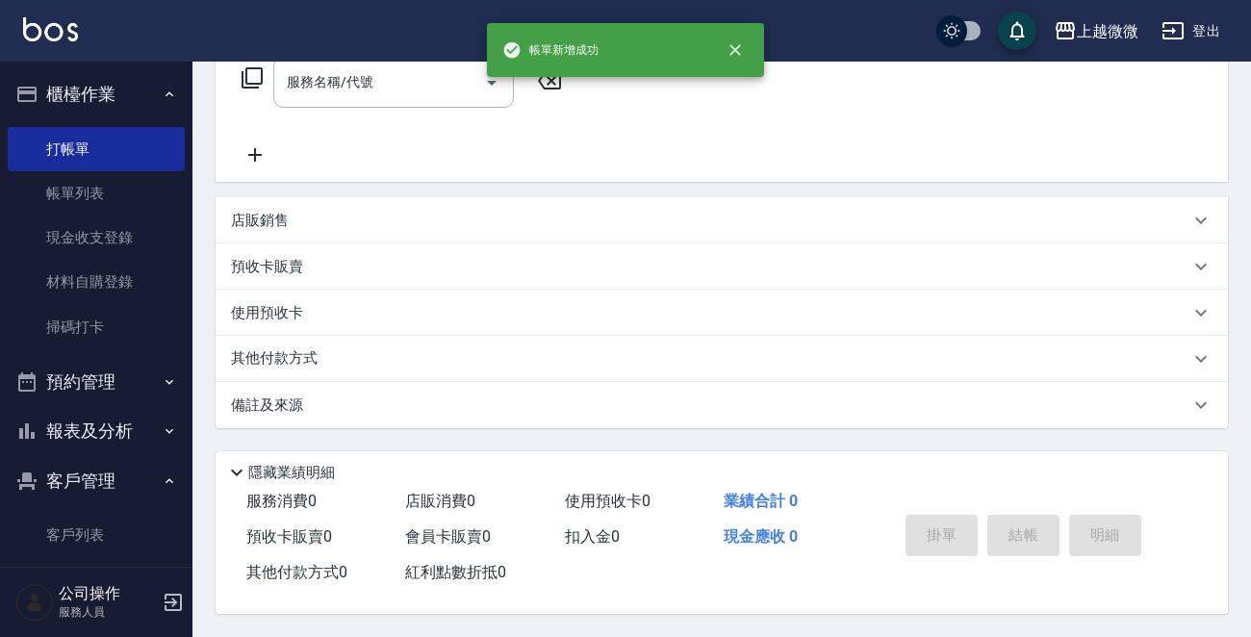
scroll to position [0, 0]
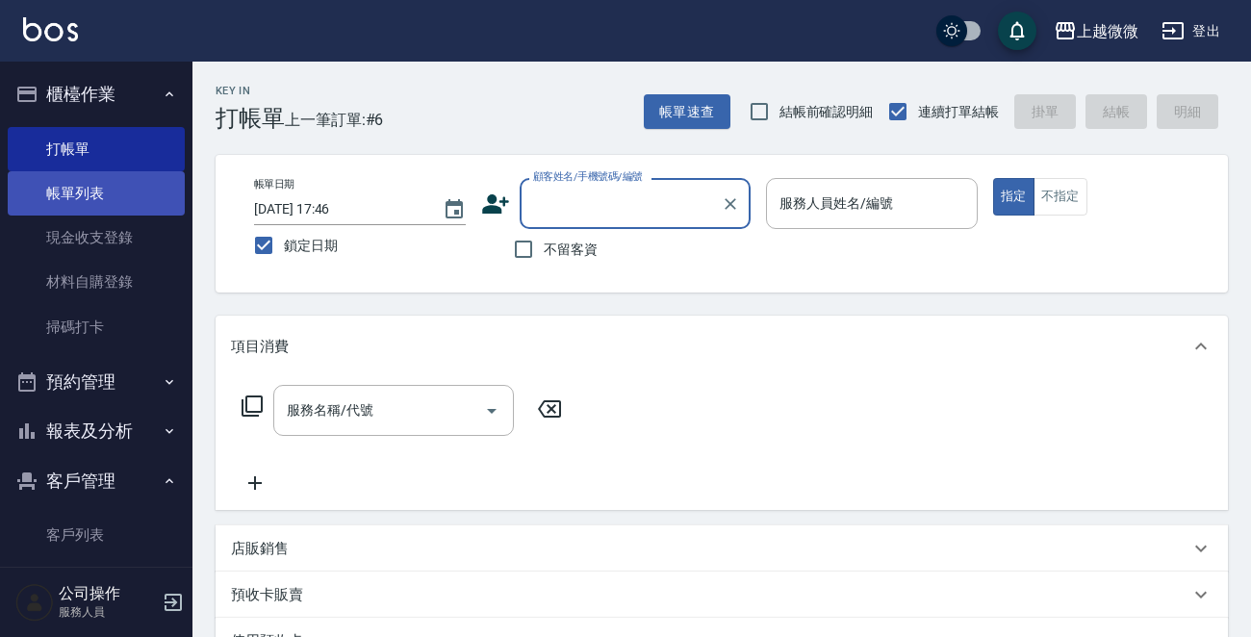
click at [132, 181] on link "帳單列表" at bounding box center [96, 193] width 177 height 44
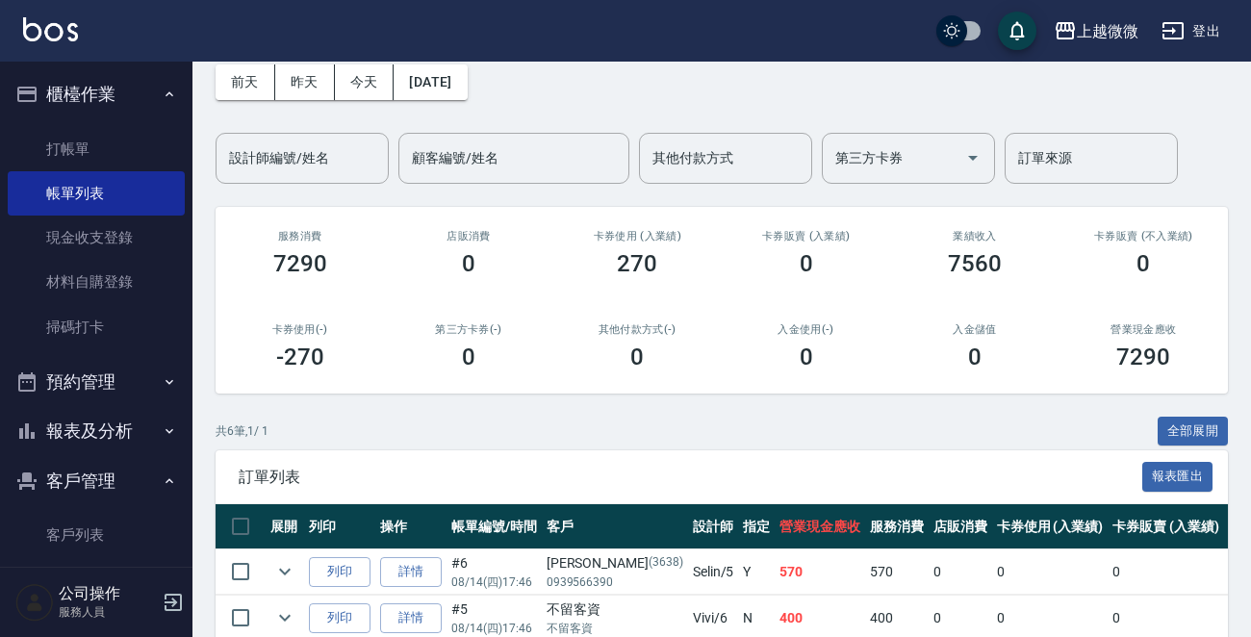
scroll to position [192, 0]
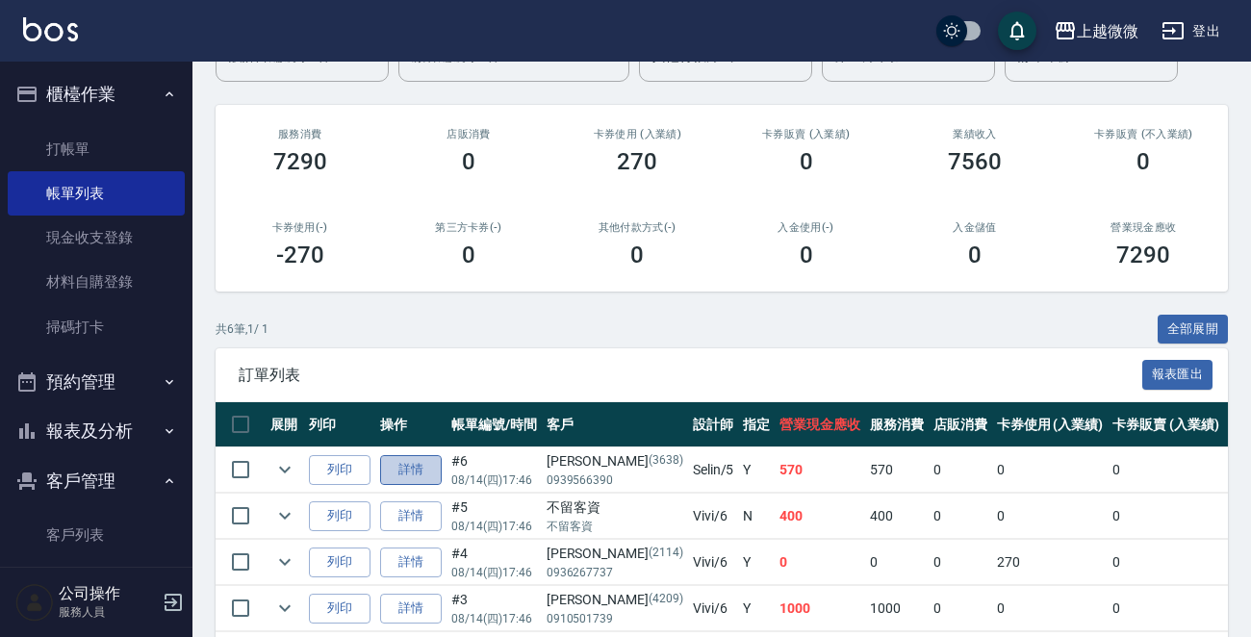
click at [417, 459] on link "詳情" at bounding box center [411, 470] width 62 height 30
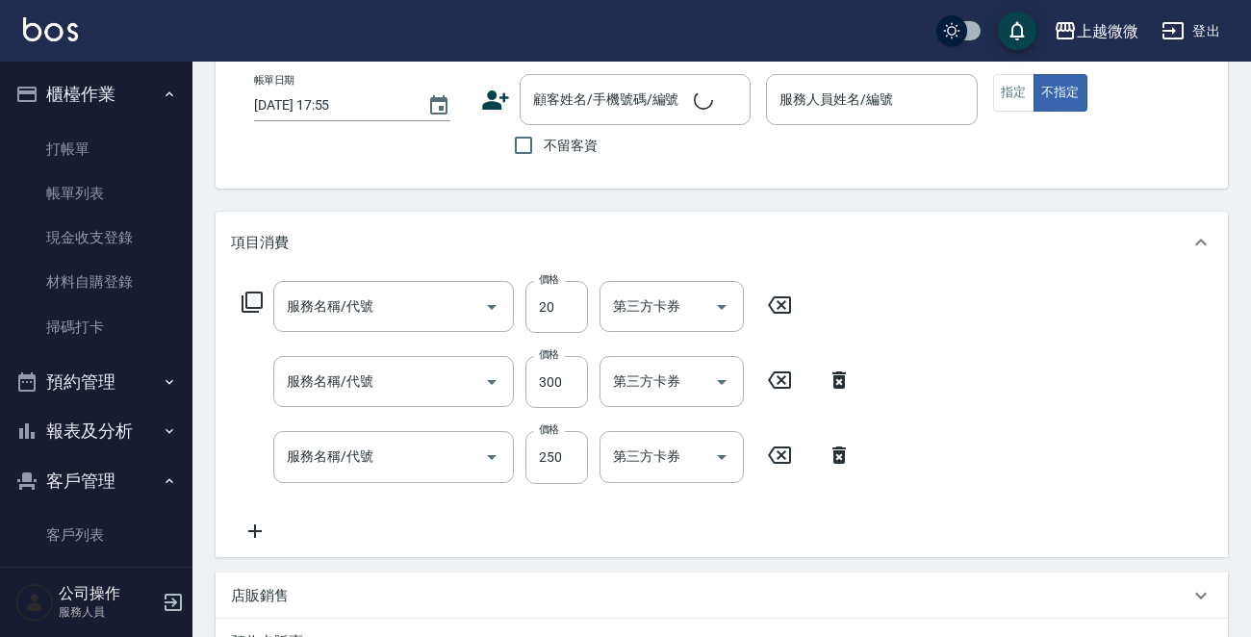
type input "[DATE] 17:46"
type input "Selin-5"
type input "剪髮(折價券-100)"
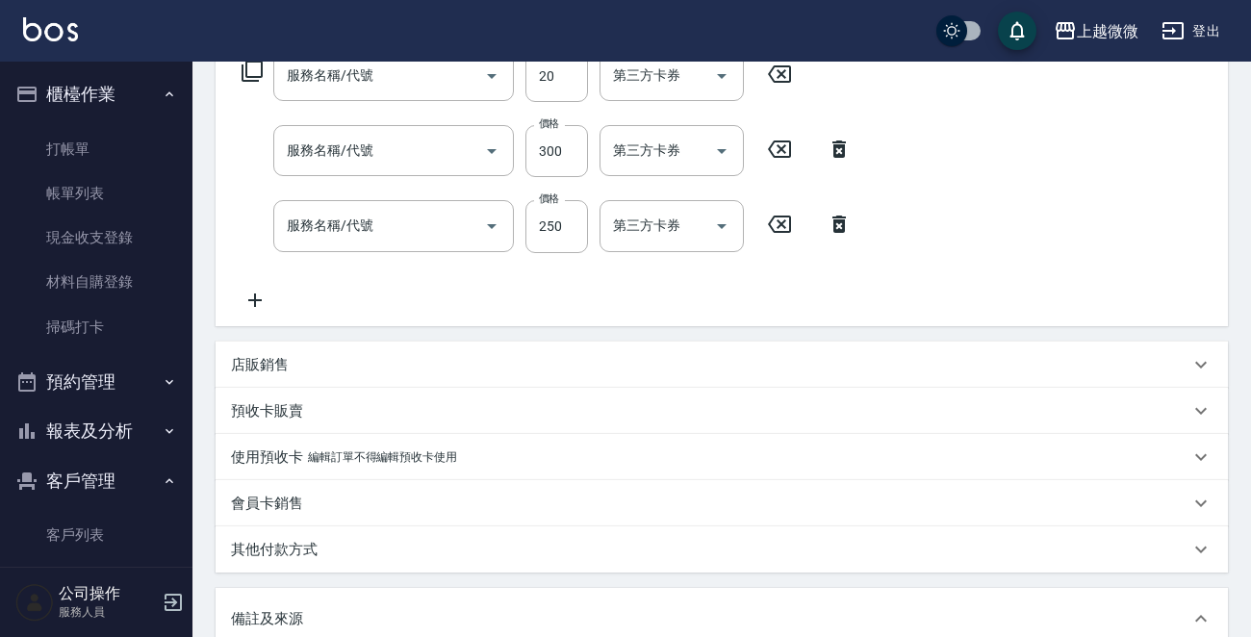
type input "潤絲(A01)"
type input "剪髮(B02)"
type input "洗髮(A03)"
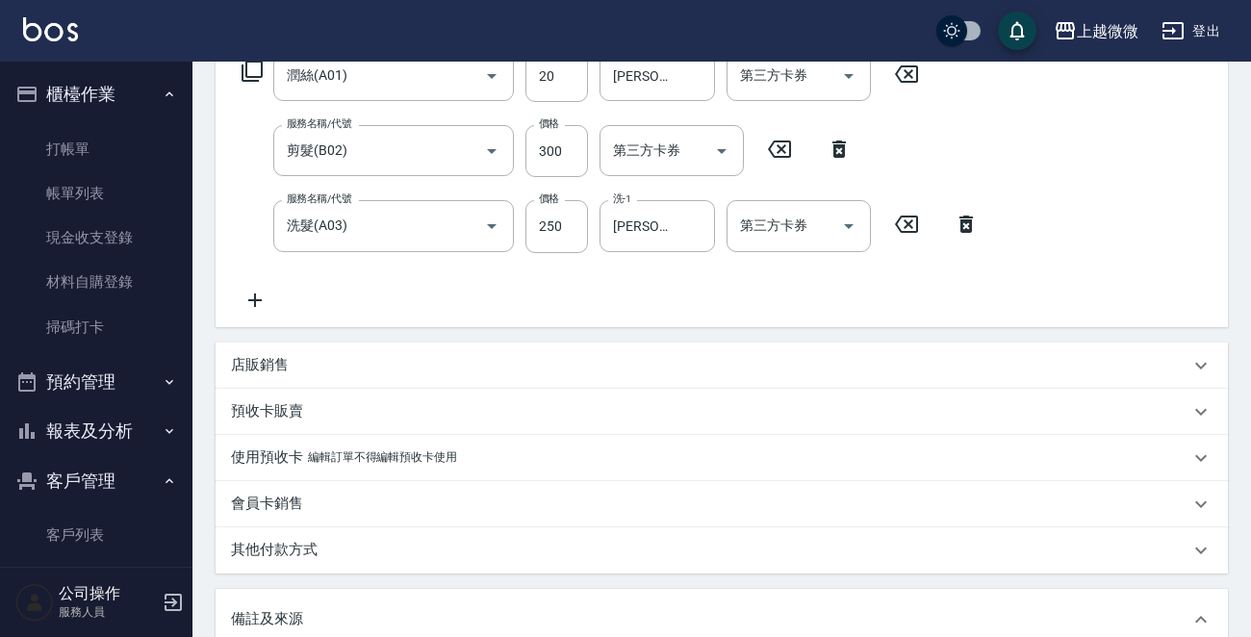
type input "[PERSON_NAME]/0939566390/3638"
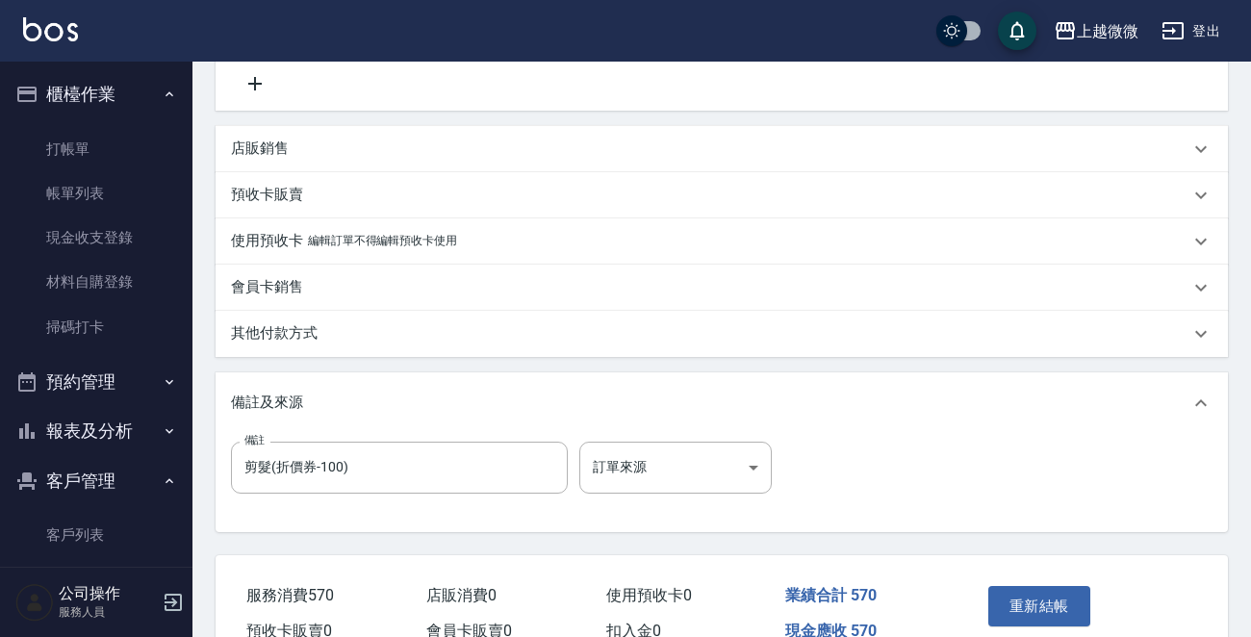
scroll to position [649, 0]
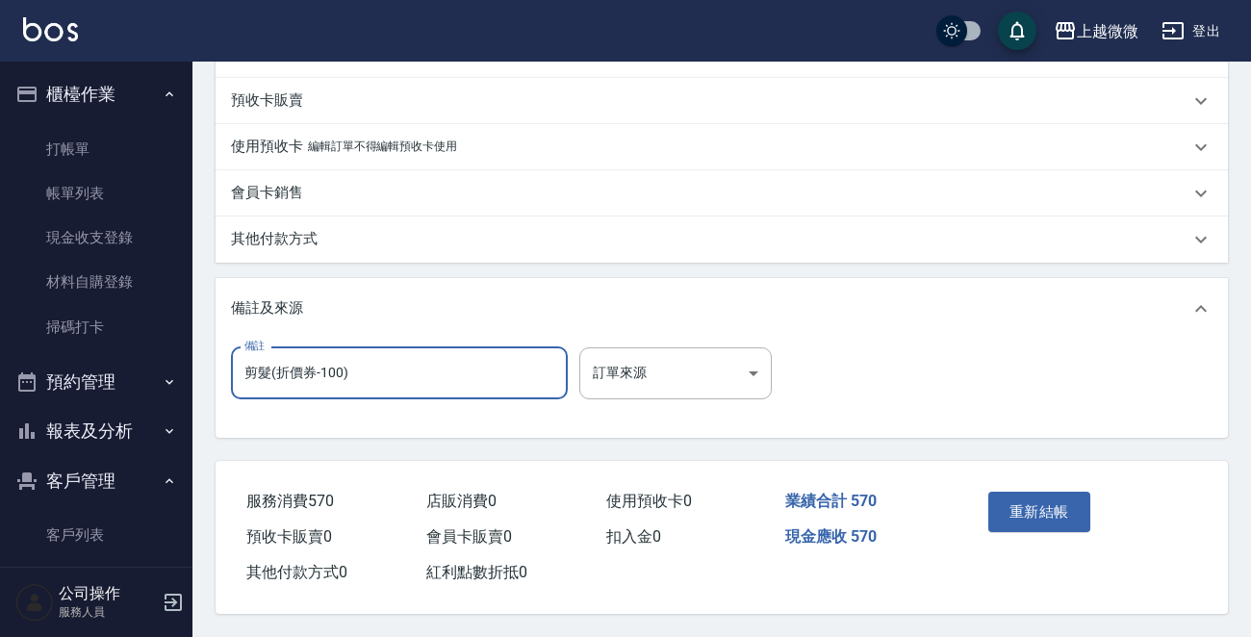
click at [245, 372] on input "剪髮(折價券-100)" at bounding box center [399, 373] width 337 height 52
type input "大女兒 剪髮(折價券-100)"
click at [1038, 505] on button "重新結帳" at bounding box center [1039, 512] width 102 height 40
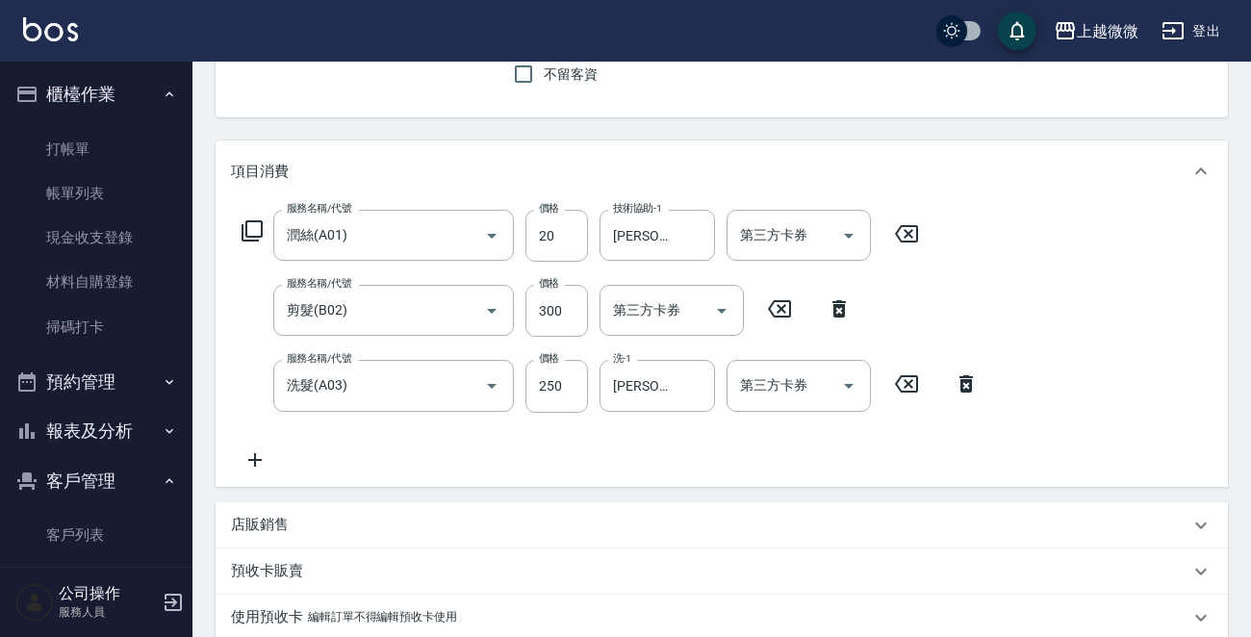
scroll to position [0, 0]
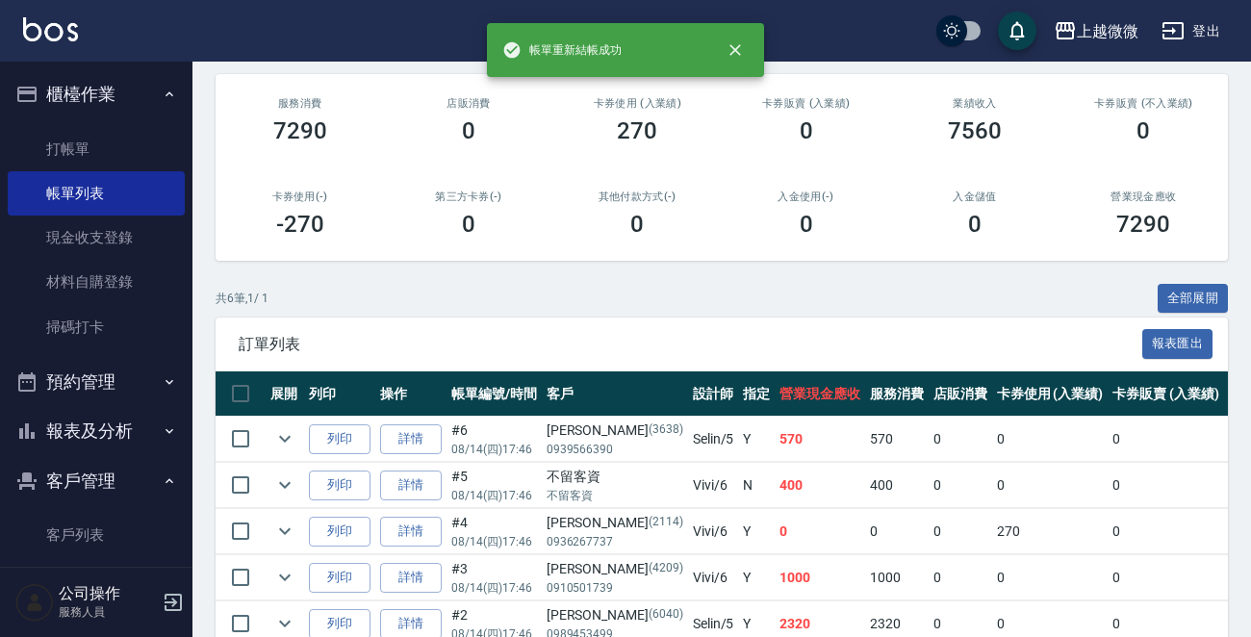
scroll to position [368, 0]
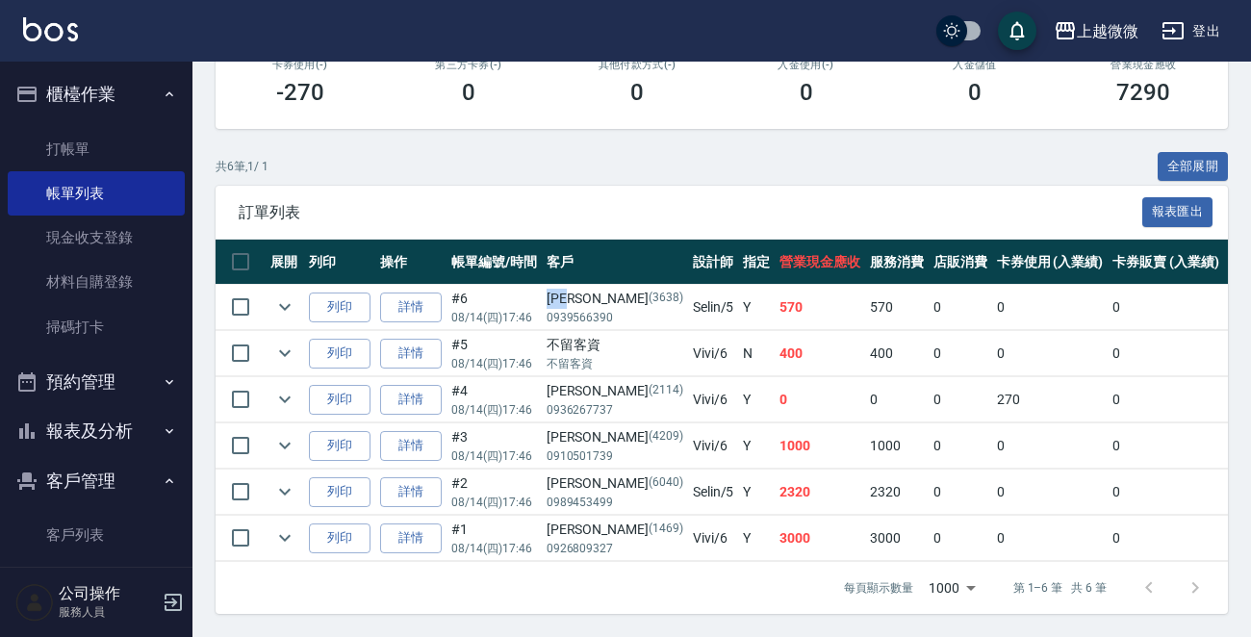
drag, startPoint x: 543, startPoint y: 287, endPoint x: 579, endPoint y: 286, distance: 36.6
click at [580, 286] on td "[PERSON_NAME] [PHONE_NUMBER]" at bounding box center [615, 307] width 146 height 45
copy div "[PERSON_NAME]"
click at [67, 534] on link "客戶列表" at bounding box center [96, 535] width 177 height 44
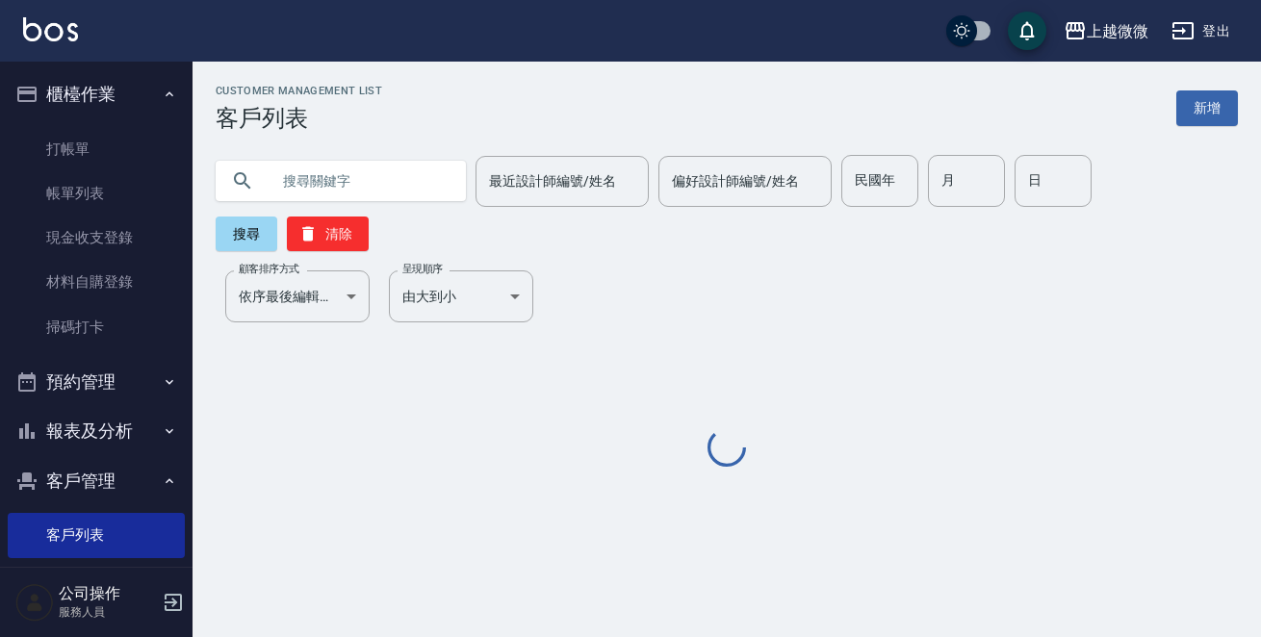
click at [346, 166] on input "text" at bounding box center [359, 181] width 181 height 52
paste input "[PERSON_NAME]"
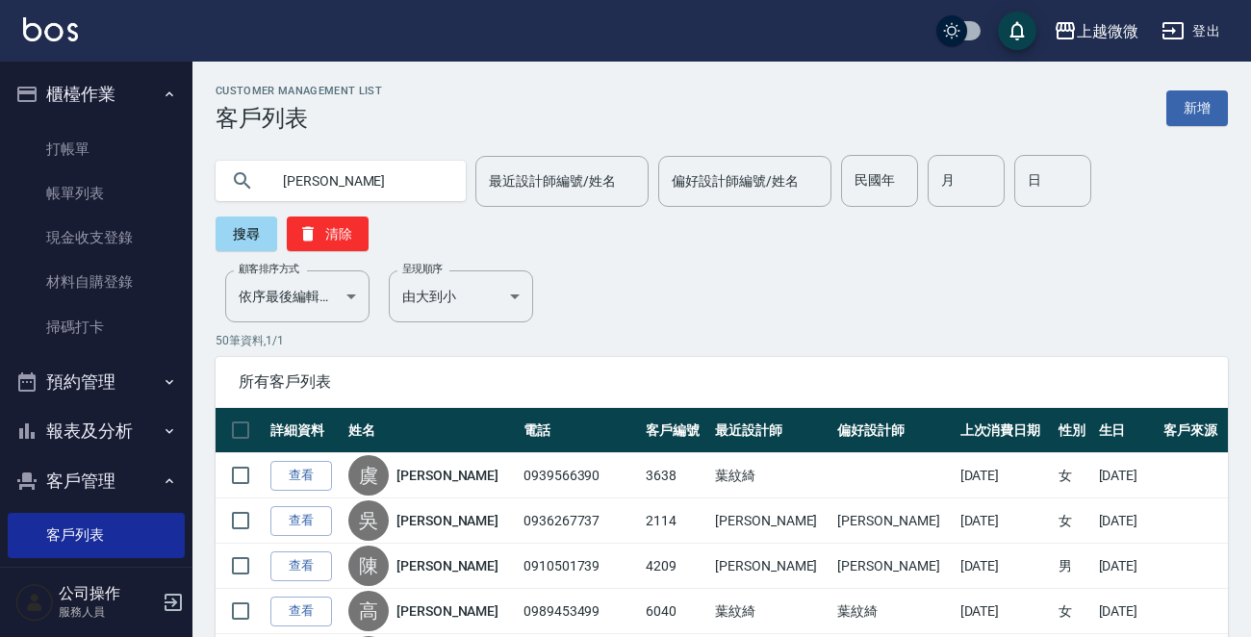
type input "[PERSON_NAME]"
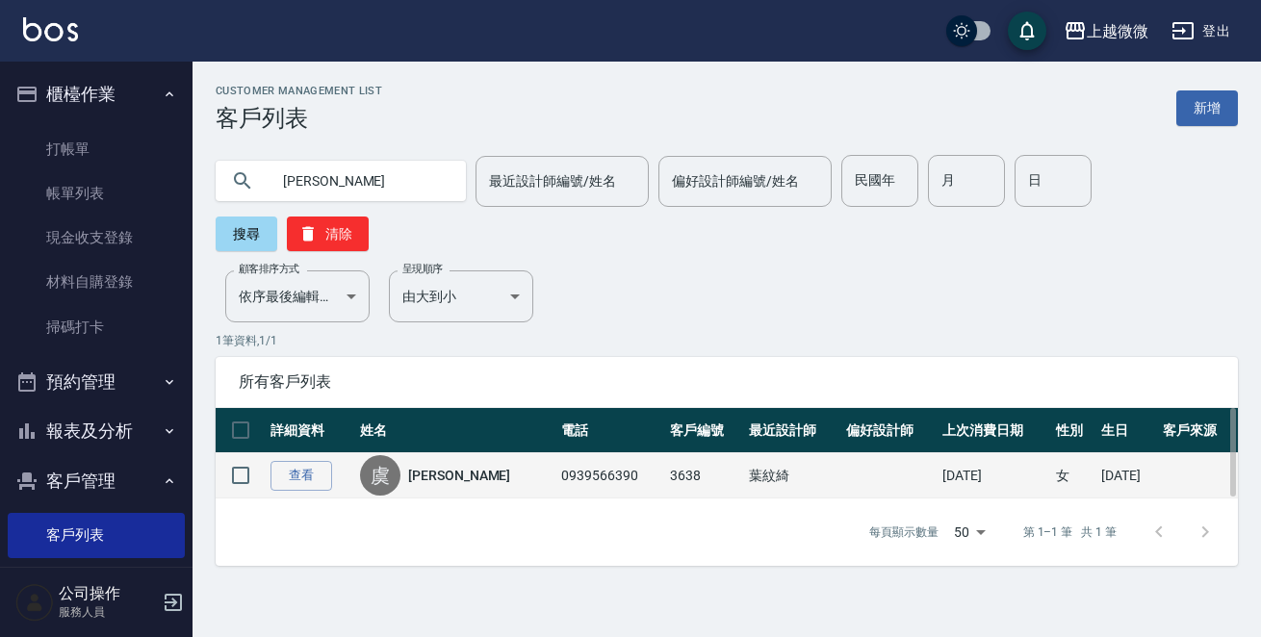
click at [443, 466] on link "[PERSON_NAME]" at bounding box center [459, 475] width 102 height 19
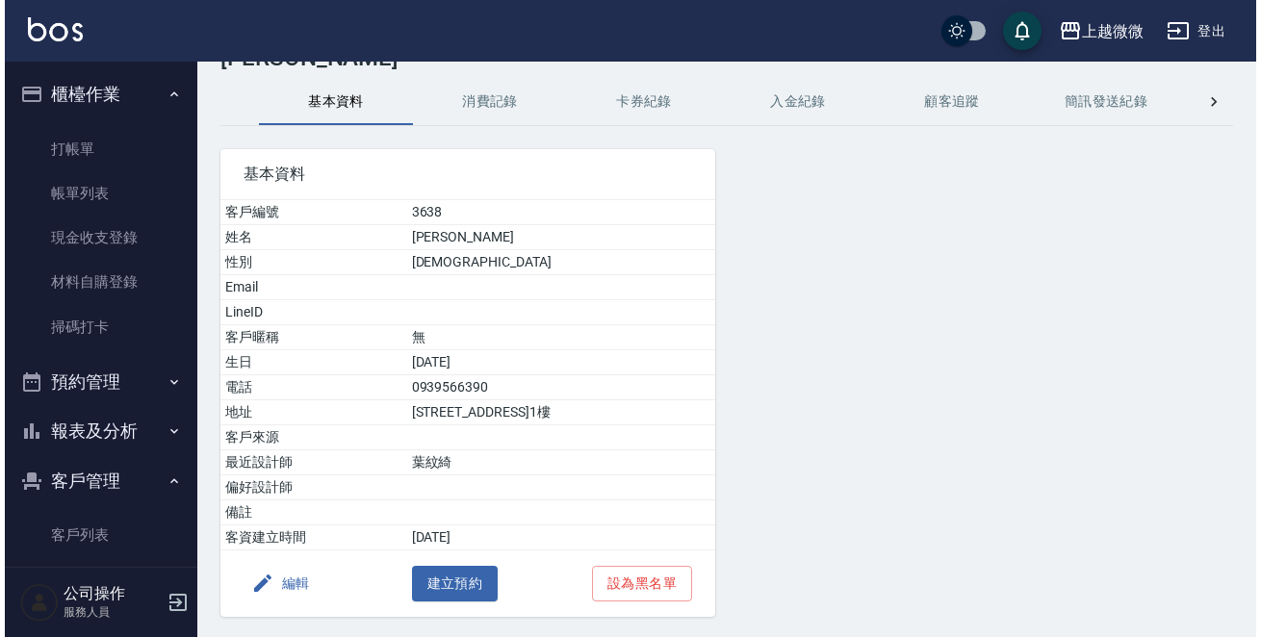
scroll to position [119, 0]
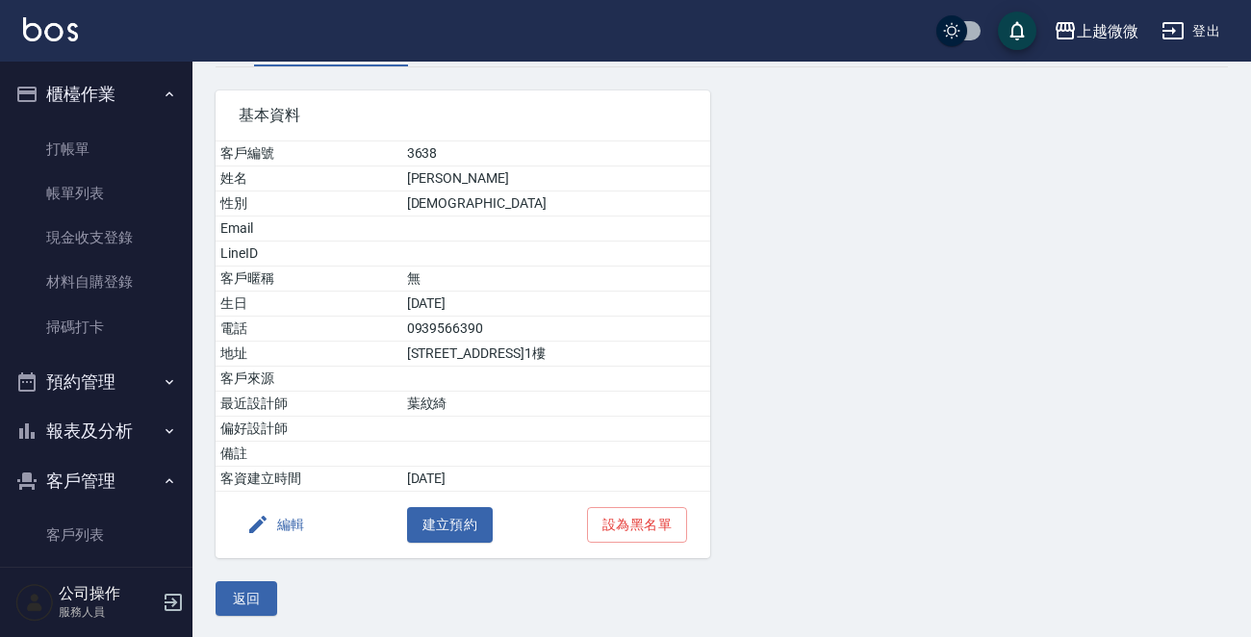
click at [275, 526] on button "編輯" at bounding box center [276, 525] width 74 height 36
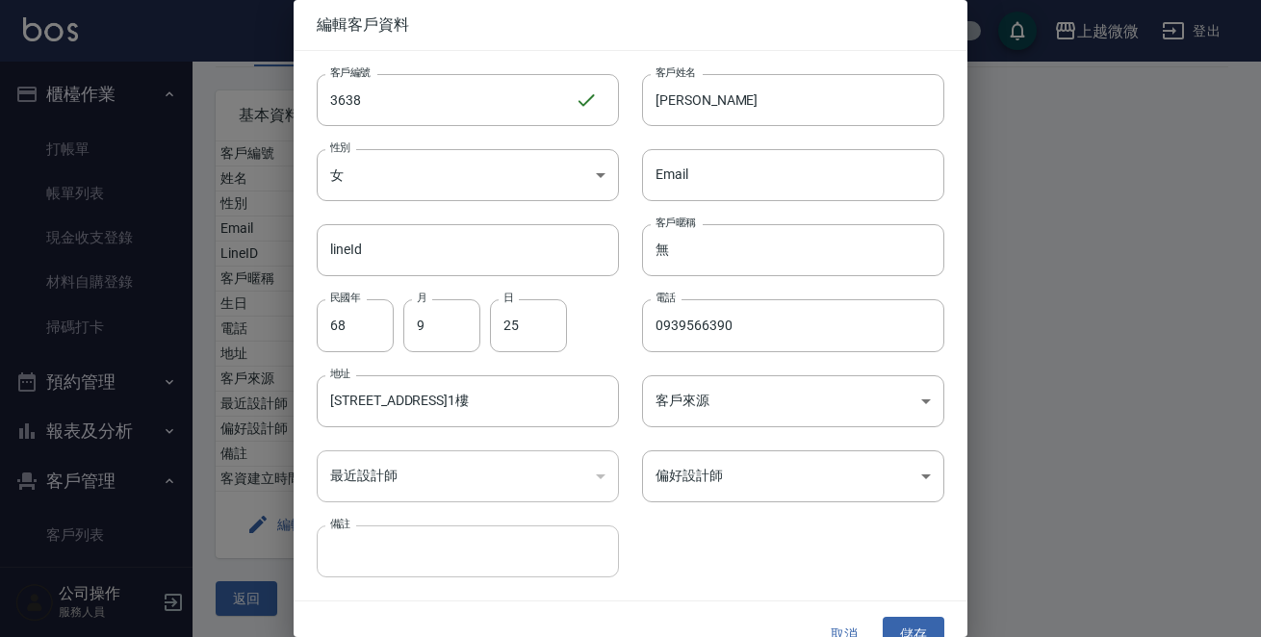
click at [392, 552] on input "備註" at bounding box center [468, 551] width 302 height 52
click at [366, 470] on div "​" at bounding box center [468, 476] width 302 height 52
click at [732, 470] on body "上越微微 登出 櫃檯作業 打帳單 帳單列表 現金收支登錄 材料自購登錄 掃碼打卡 預約管理 預約管理 單日預約紀錄 單週預約紀錄 報表及分析 報表目錄 店家日…" at bounding box center [630, 260] width 1261 height 758
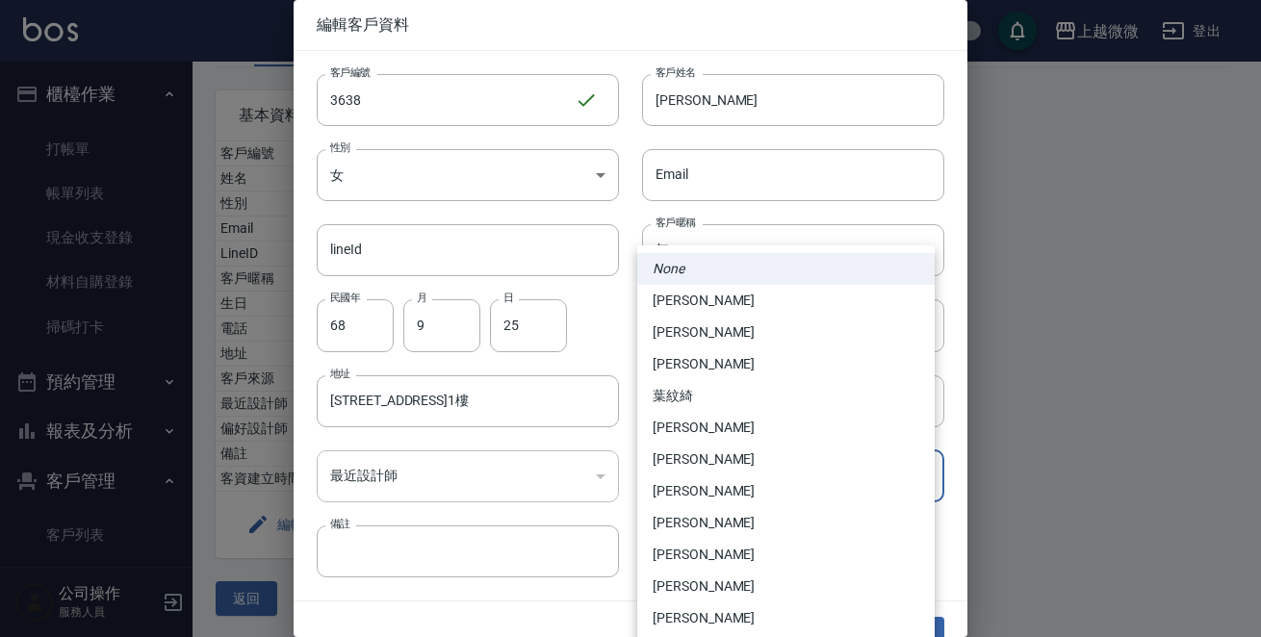
click at [685, 396] on li "葉紋綺" at bounding box center [785, 396] width 297 height 32
type input "fd680950-8e8a-4608-970f-cadb12283c1c"
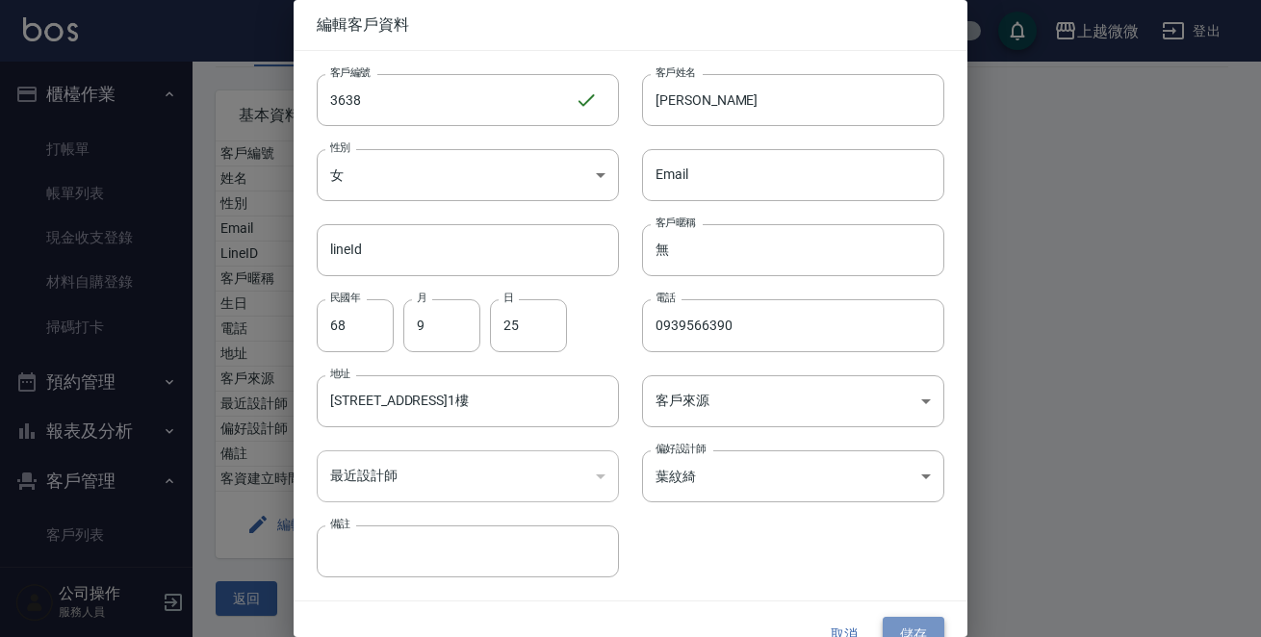
click at [913, 626] on button "儲存" at bounding box center [913, 635] width 62 height 36
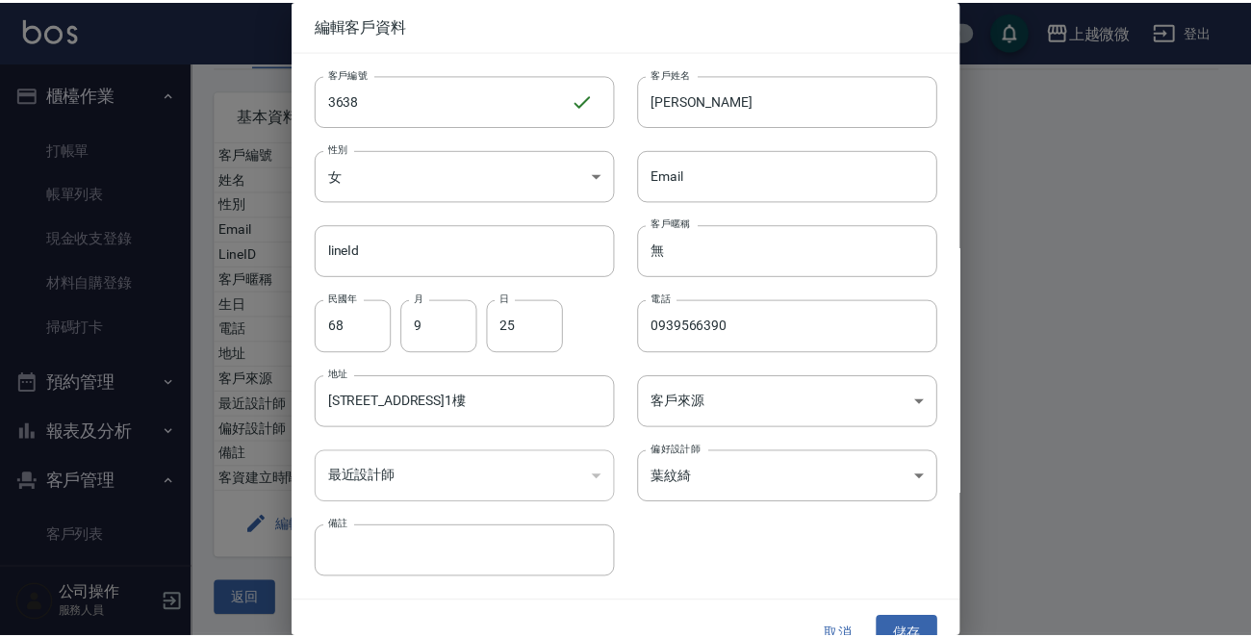
scroll to position [0, 0]
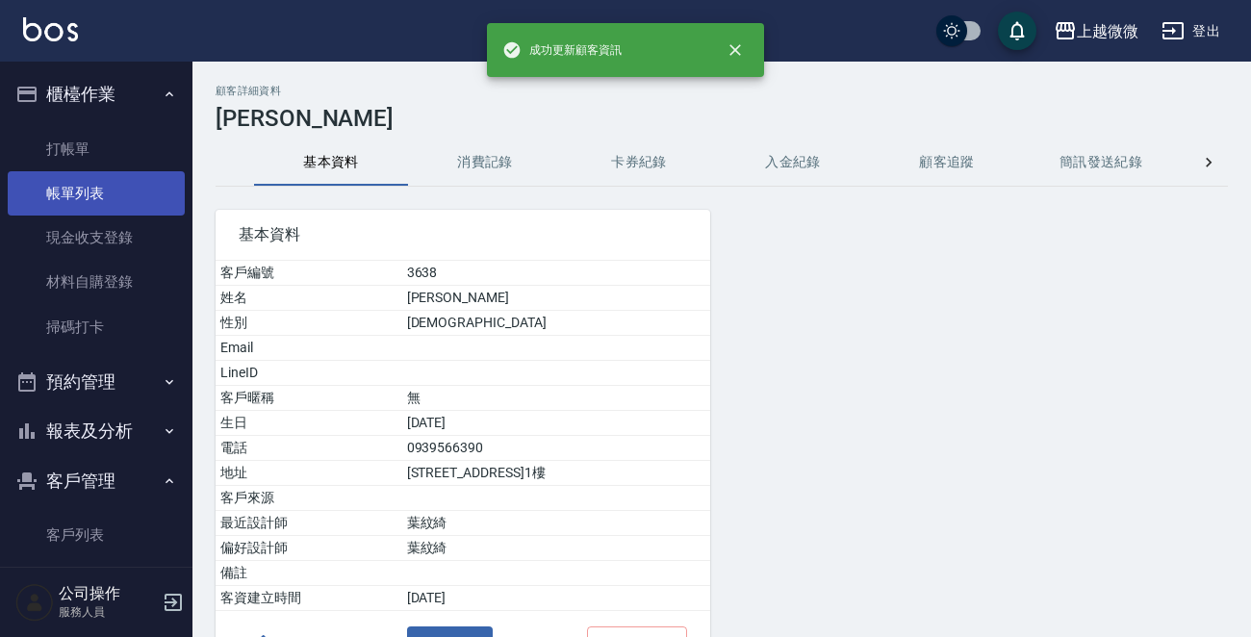
click at [102, 192] on link "帳單列表" at bounding box center [96, 193] width 177 height 44
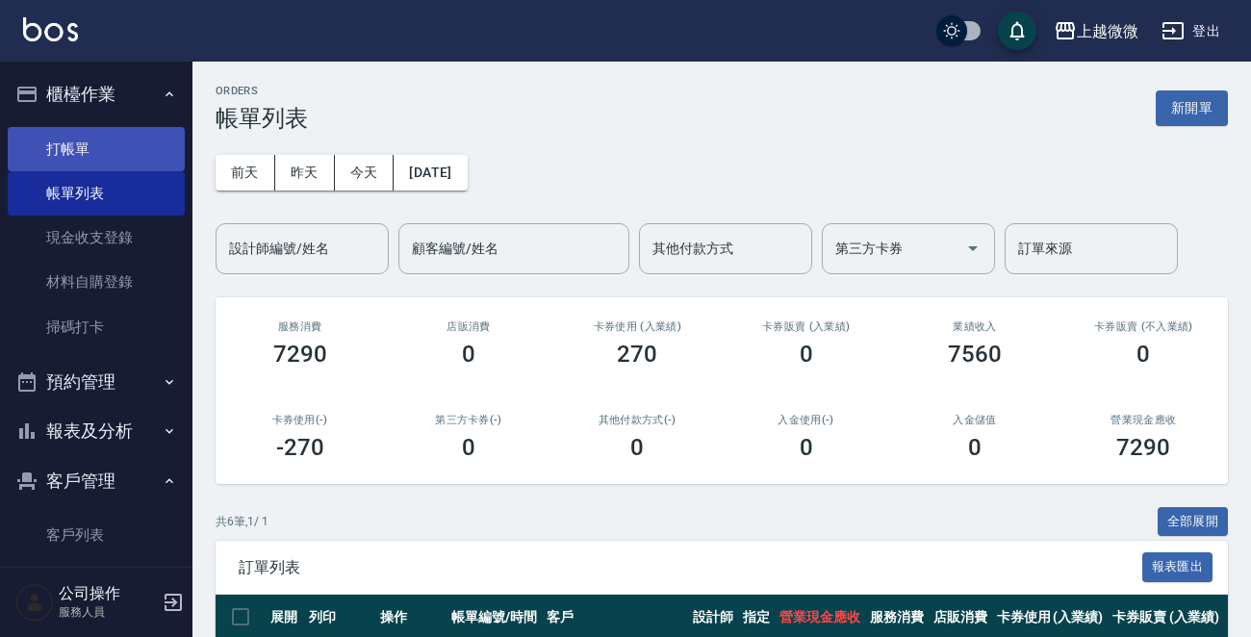
click at [100, 131] on link "打帳單" at bounding box center [96, 149] width 177 height 44
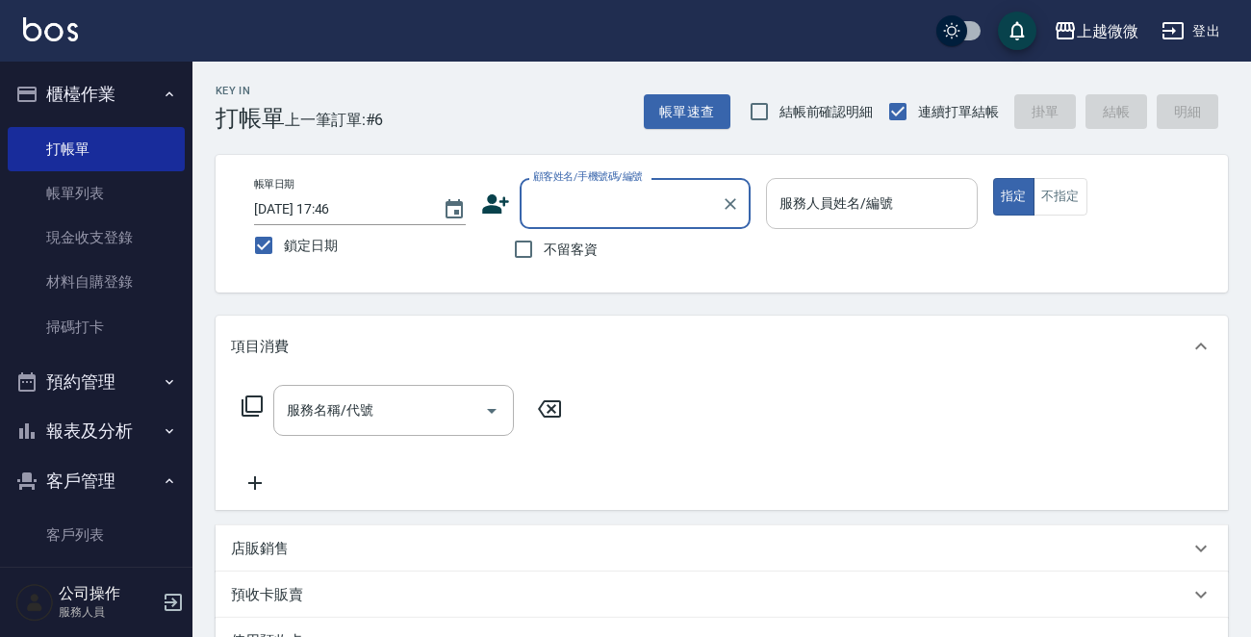
click at [832, 220] on div "服務人員姓名/編號" at bounding box center [872, 203] width 212 height 51
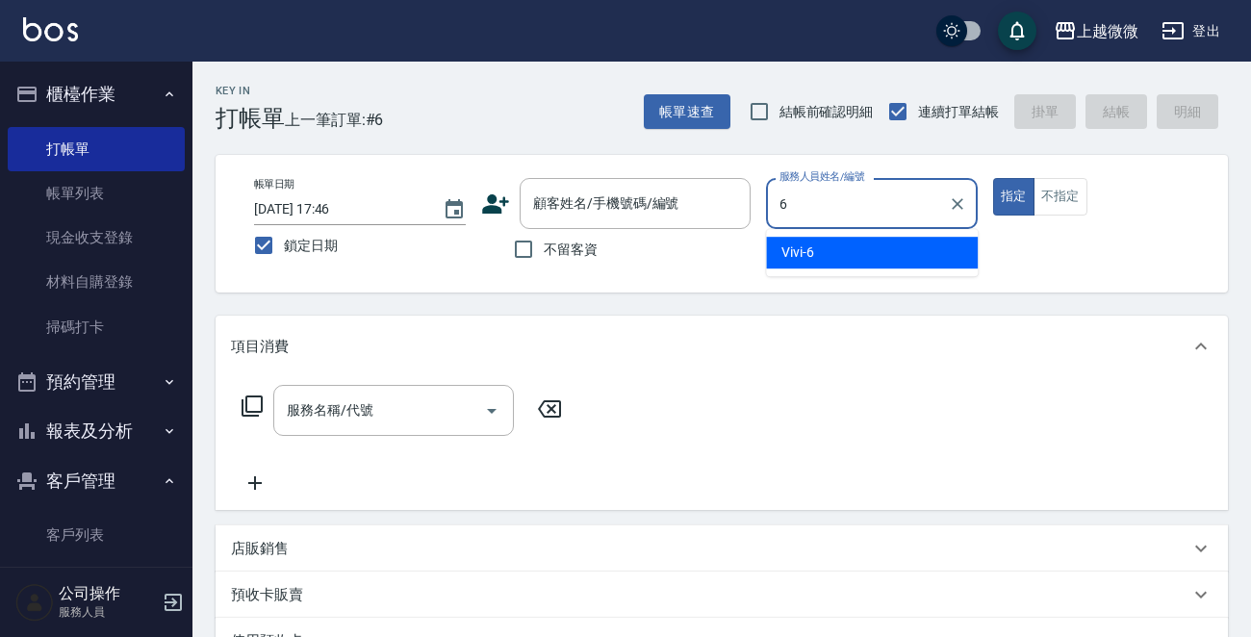
click at [841, 253] on div "Vivi -6" at bounding box center [872, 253] width 212 height 32
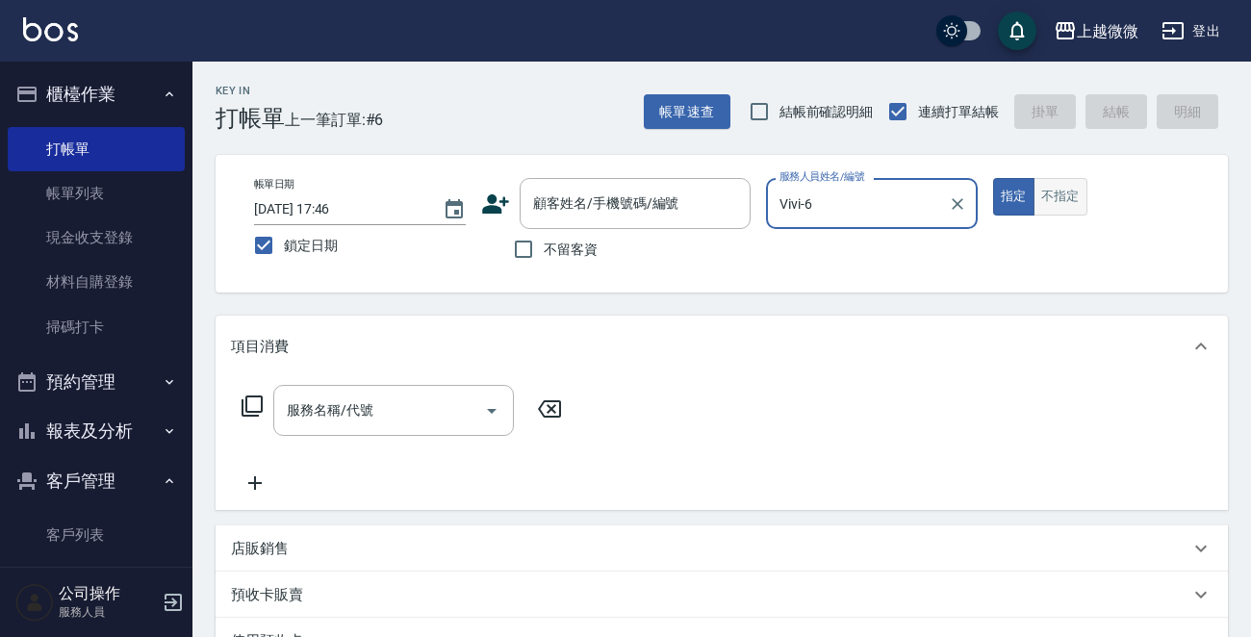
type input "Vivi-6"
click at [1057, 191] on button "不指定" at bounding box center [1060, 197] width 54 height 38
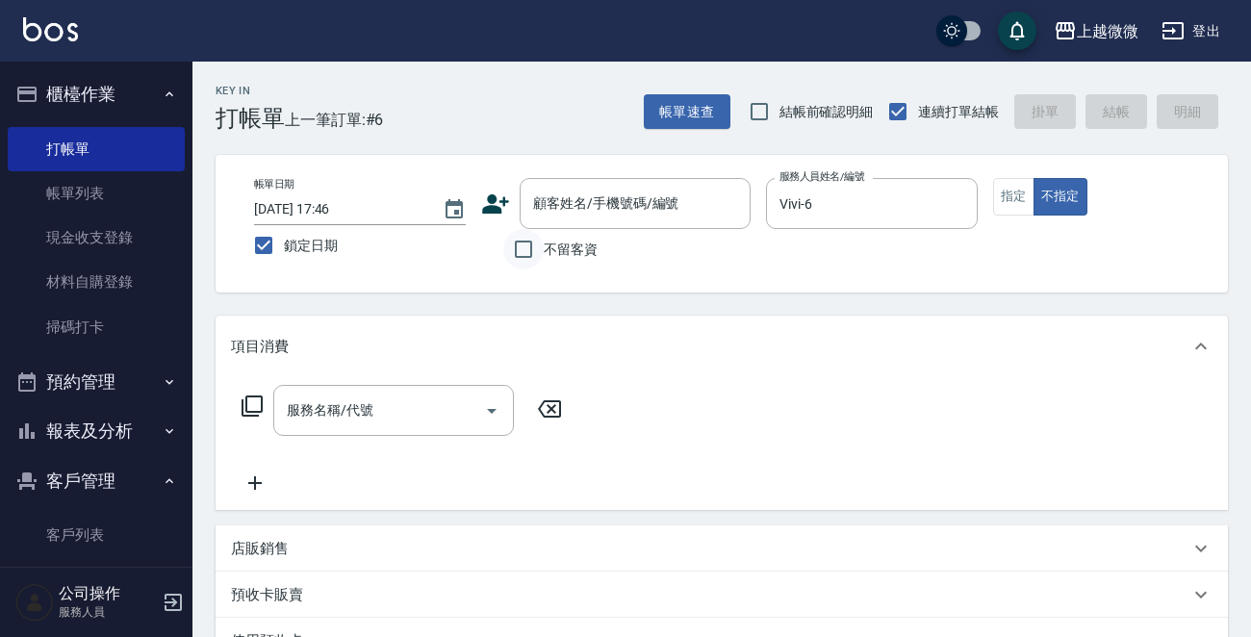
click at [520, 251] on input "不留客資" at bounding box center [523, 249] width 40 height 40
checkbox input "true"
click at [366, 425] on input "服務名稱/代號" at bounding box center [379, 411] width 194 height 34
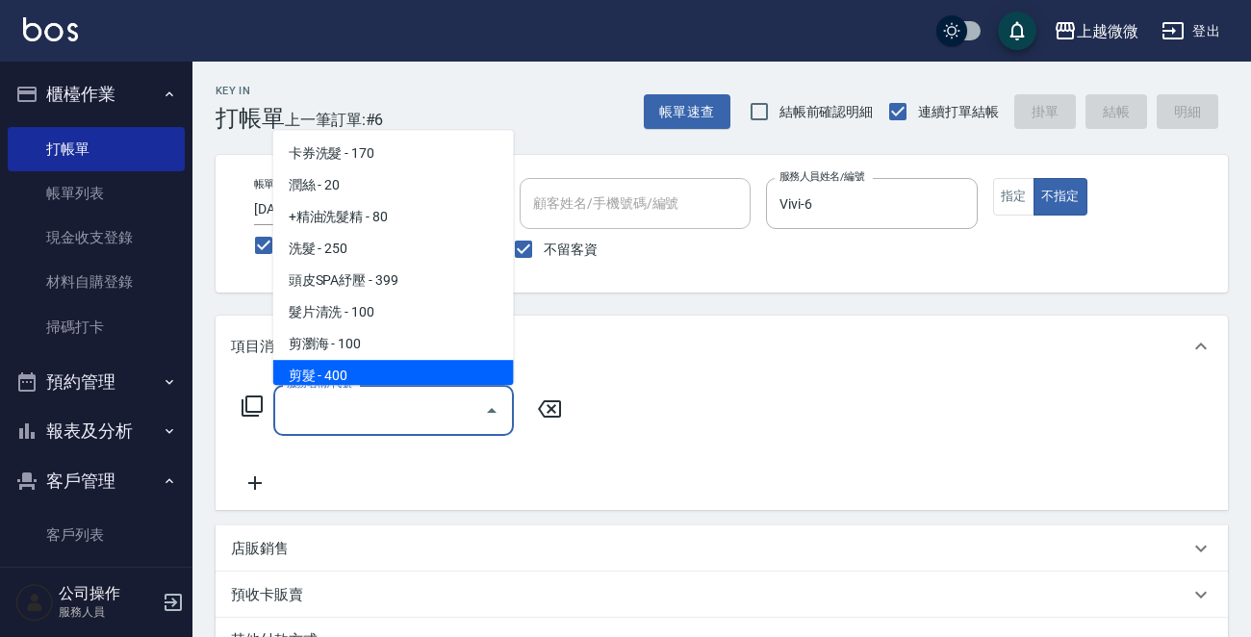
click at [385, 364] on span "剪髮 - 400" at bounding box center [393, 376] width 241 height 32
type input "剪髮(B02)"
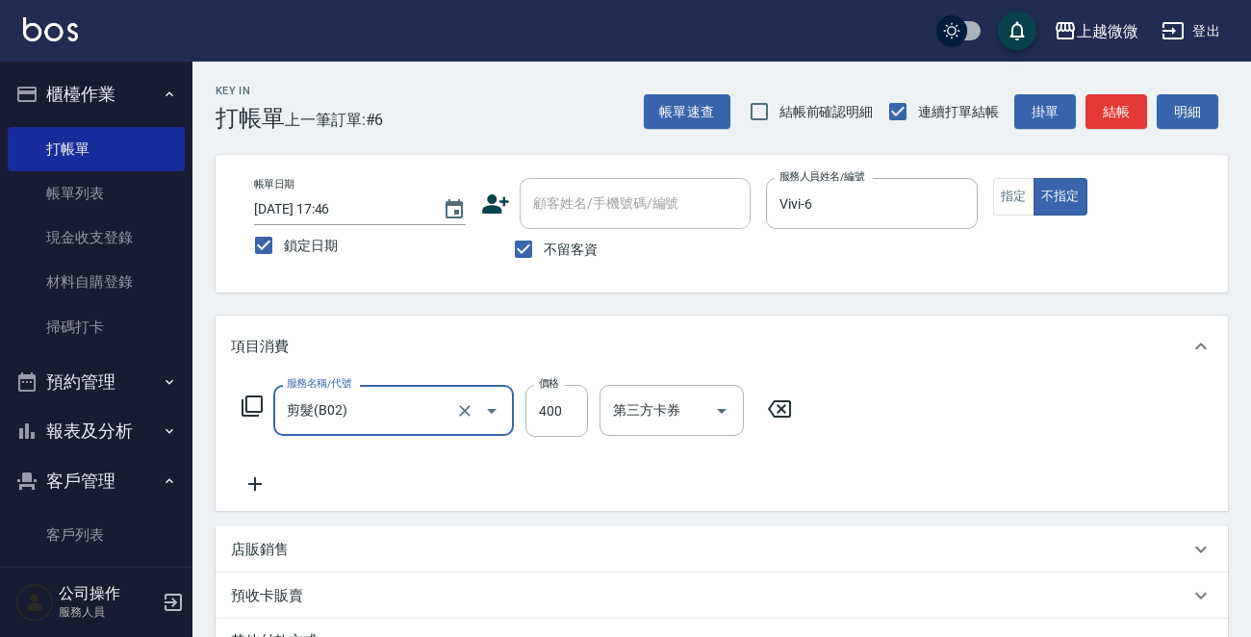
click at [260, 483] on icon at bounding box center [255, 483] width 48 height 23
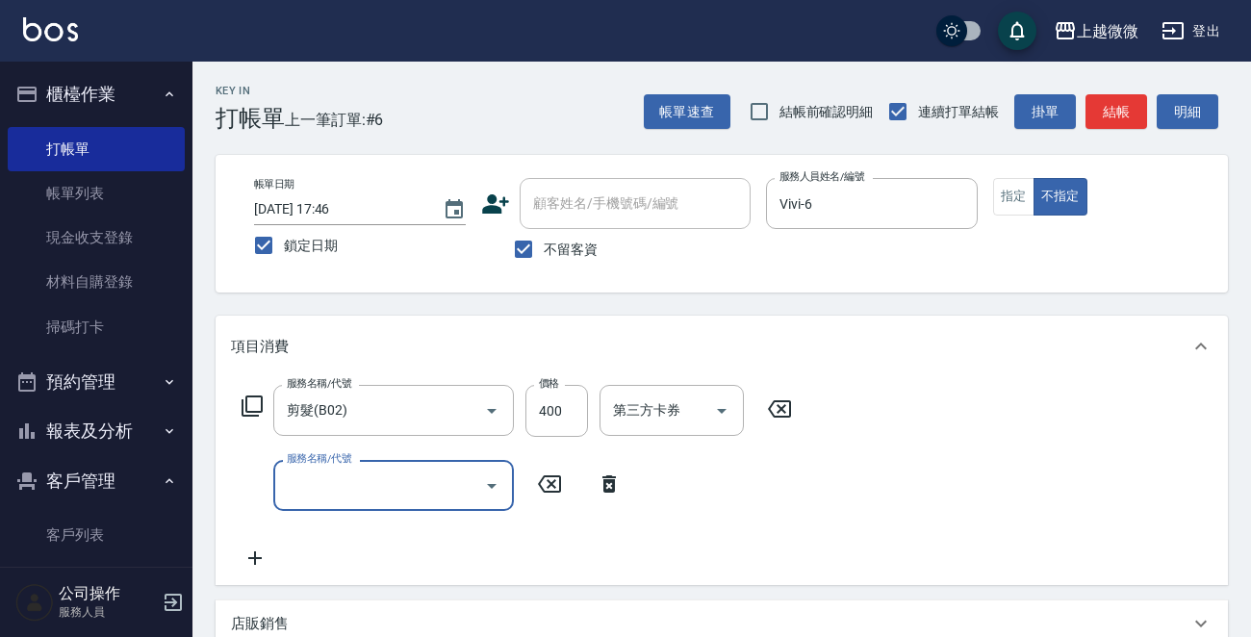
click at [334, 479] on input "服務名稱/代號" at bounding box center [379, 486] width 194 height 34
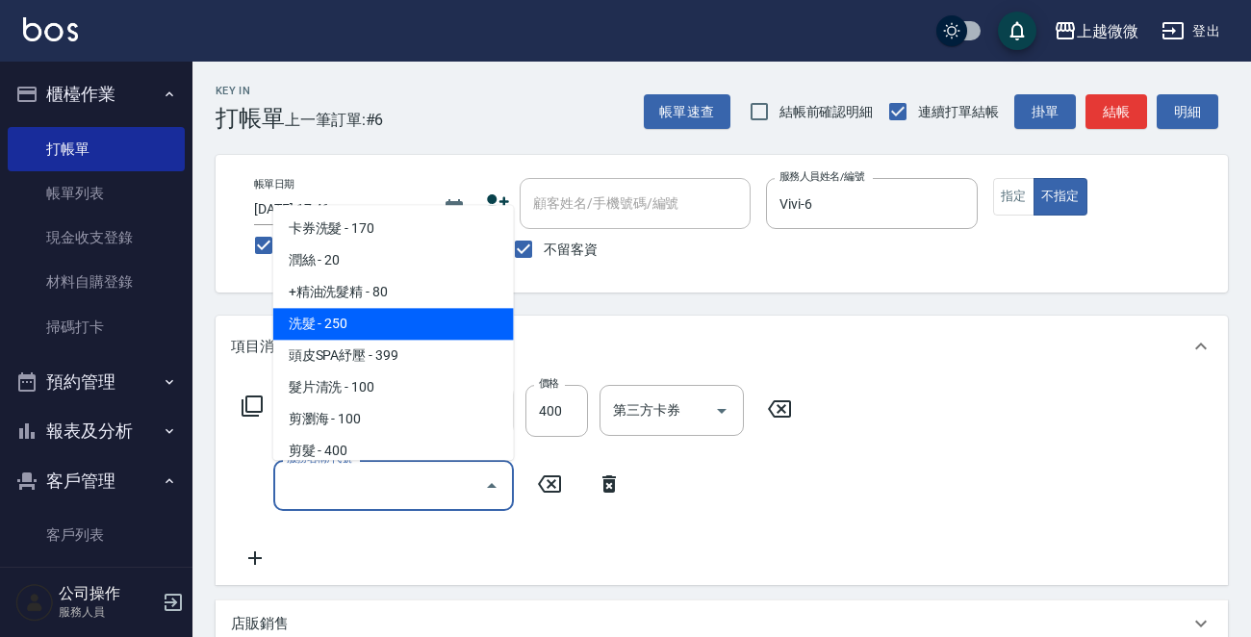
click at [366, 329] on span "洗髮 - 250" at bounding box center [393, 325] width 241 height 32
type input "洗髮(A03)"
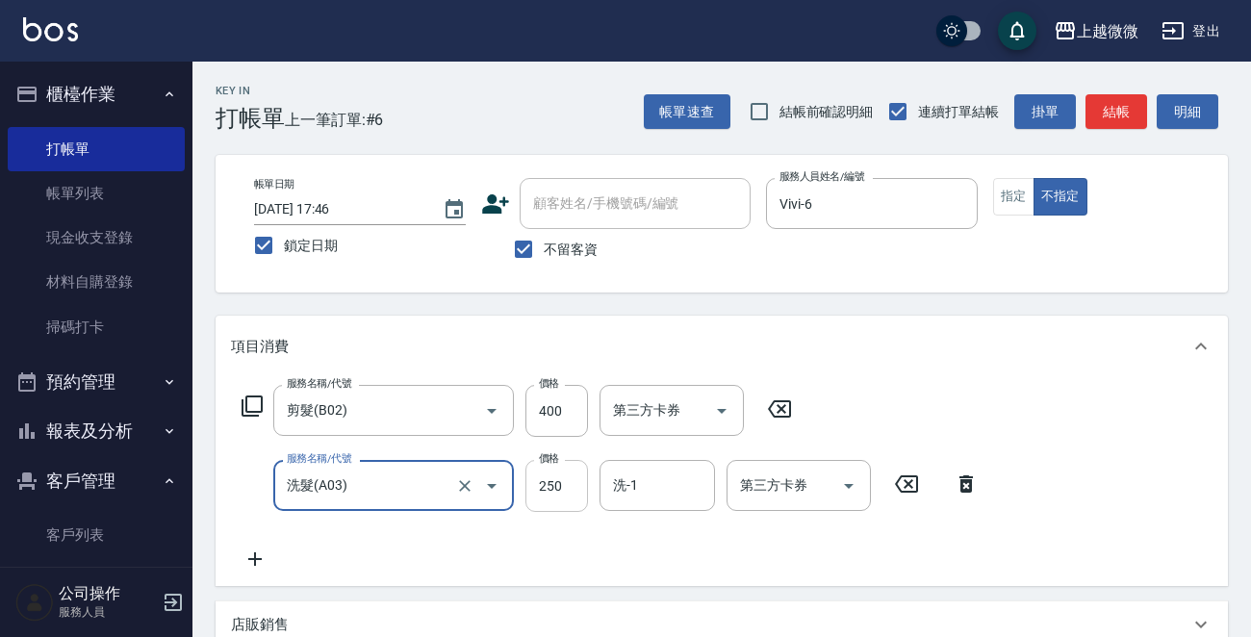
click at [568, 486] on input "250" at bounding box center [556, 486] width 63 height 52
type input "300"
click at [667, 480] on input "洗-1" at bounding box center [657, 486] width 98 height 34
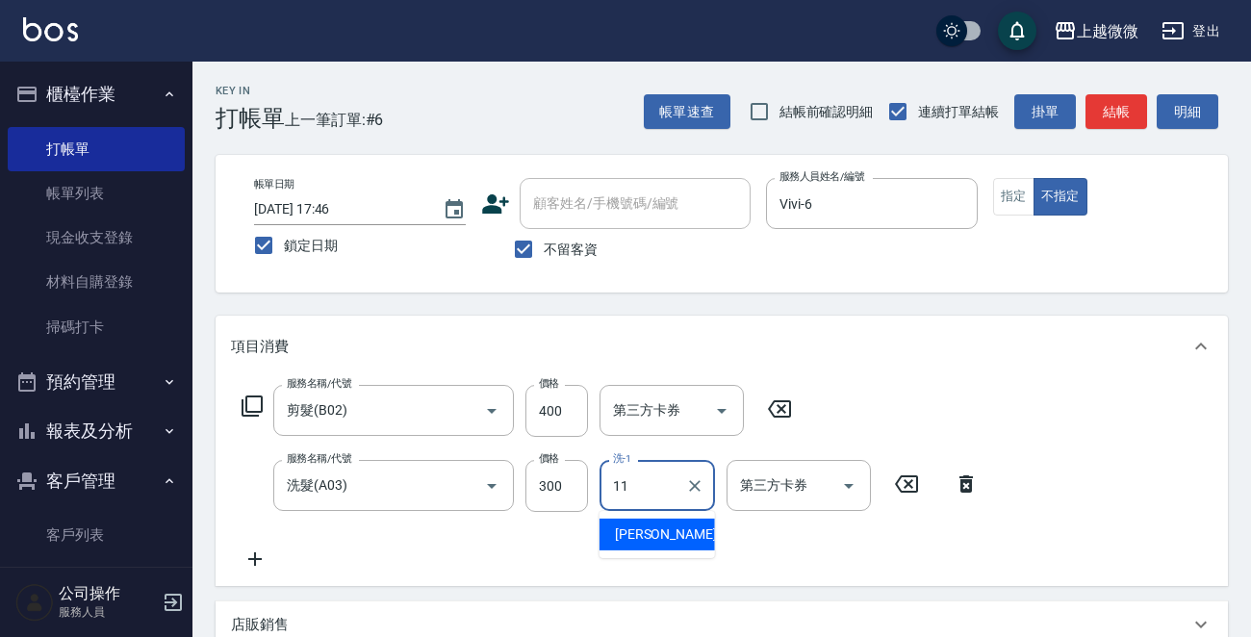
click at [664, 527] on span "[PERSON_NAME] -11" at bounding box center [675, 534] width 121 height 20
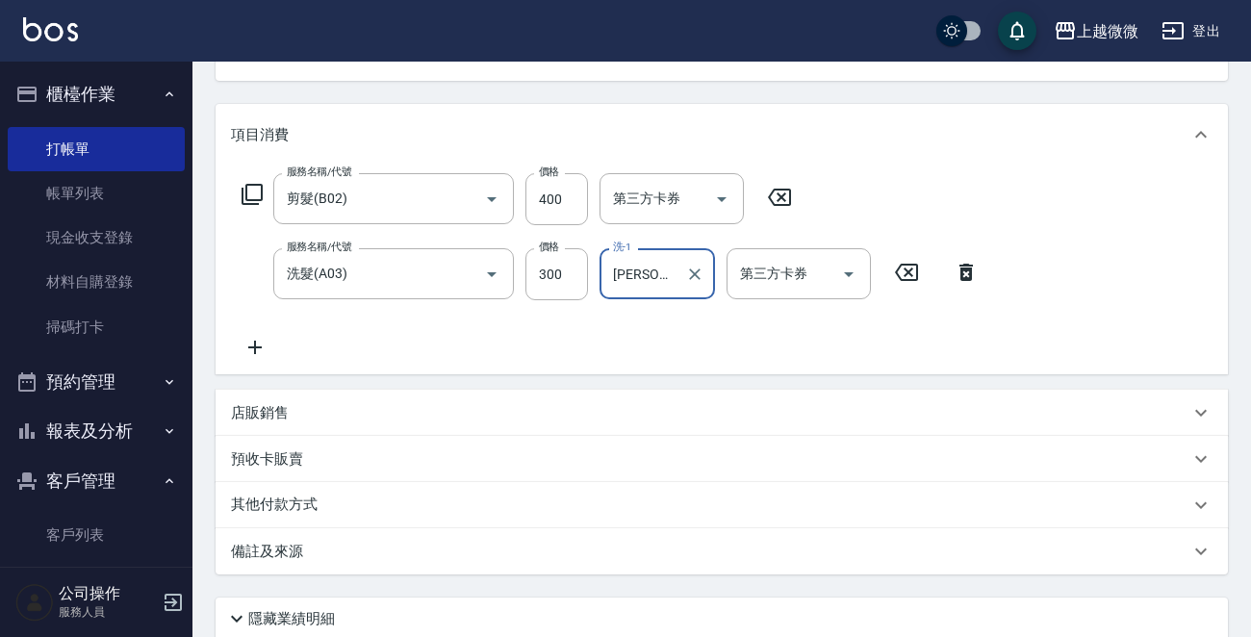
scroll to position [363, 0]
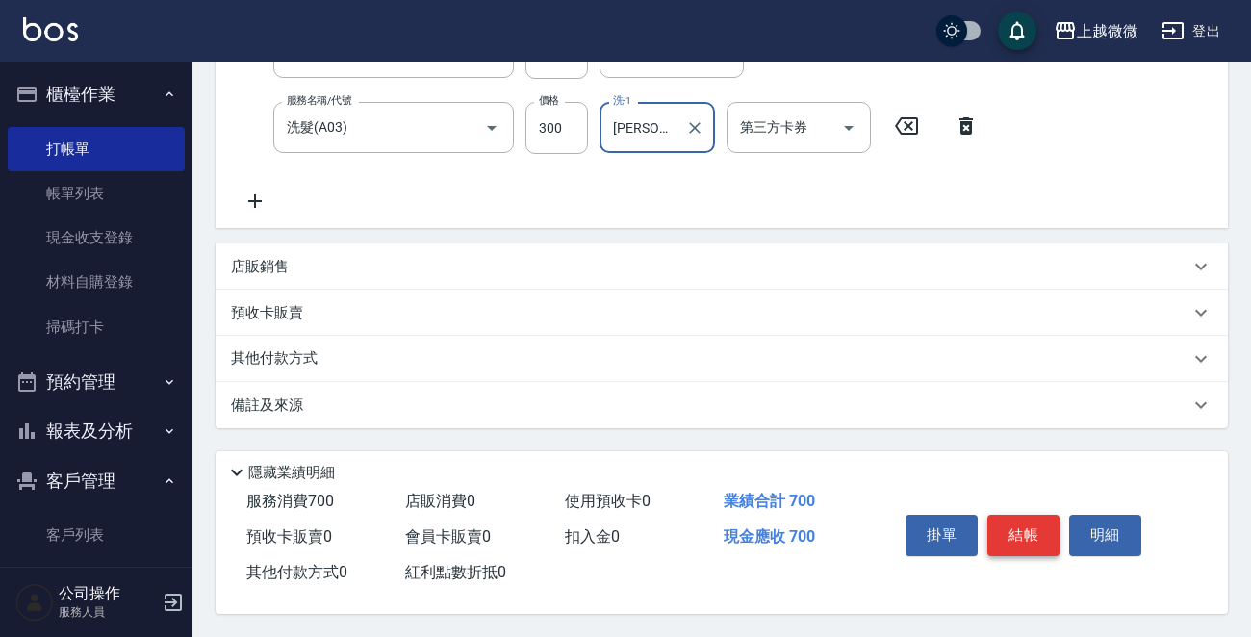
type input "[PERSON_NAME]-11"
click at [1031, 541] on button "結帳" at bounding box center [1023, 535] width 72 height 40
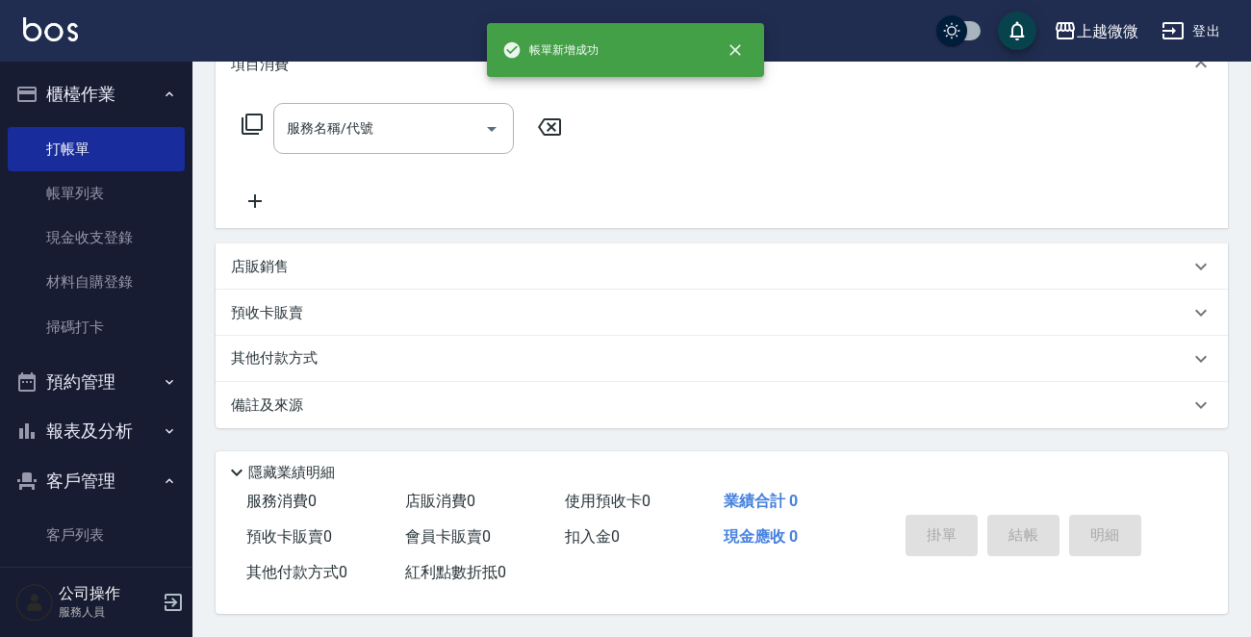
scroll to position [0, 0]
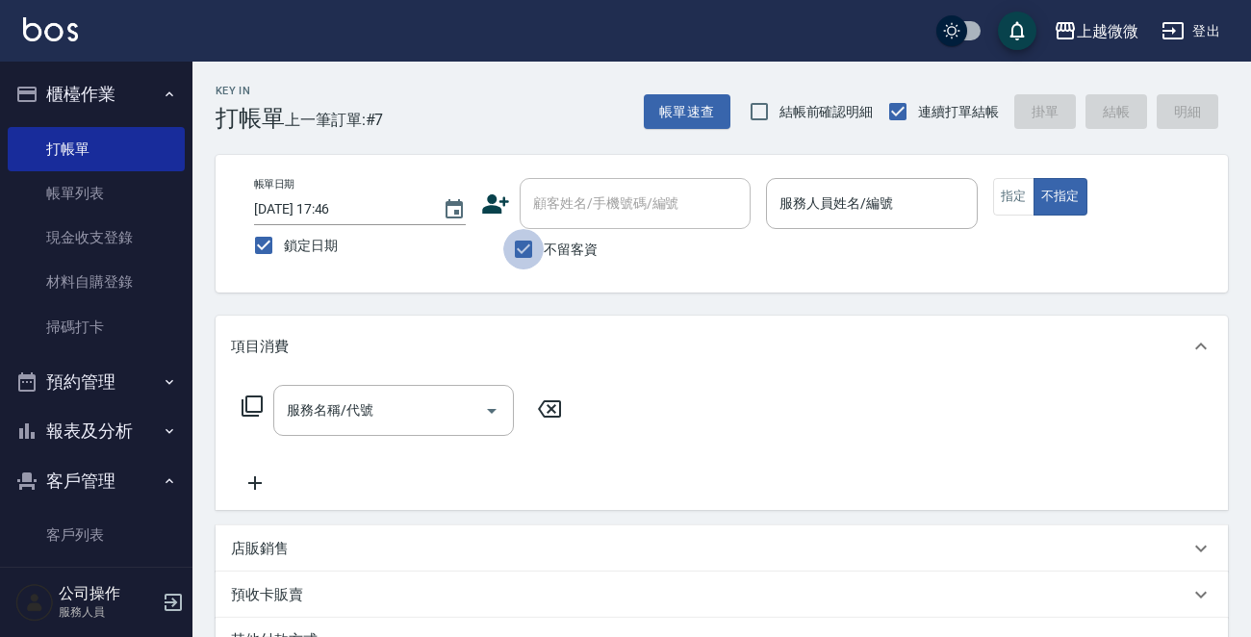
drag, startPoint x: 518, startPoint y: 246, endPoint x: 563, endPoint y: 222, distance: 51.2
click at [520, 246] on input "不留客資" at bounding box center [523, 249] width 40 height 40
checkbox input "false"
click at [606, 193] on div "顧客姓名/手機號碼/編號 顧客姓名/手機號碼/編號" at bounding box center [635, 203] width 231 height 51
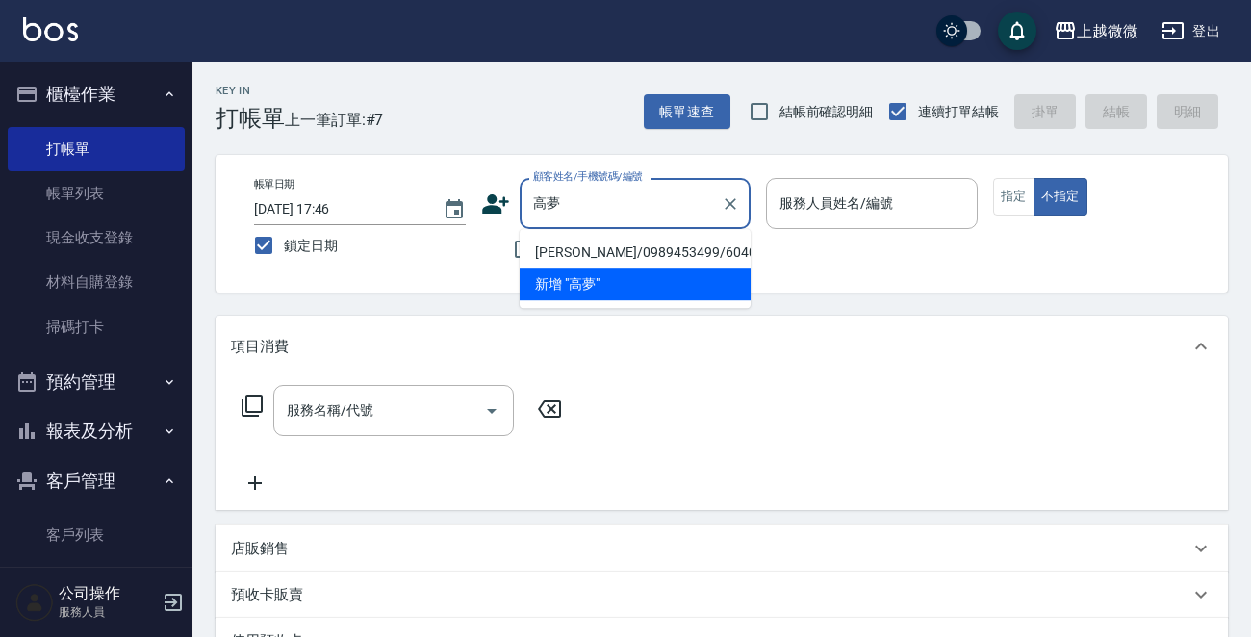
click at [619, 245] on li "[PERSON_NAME]/0989453499/6040" at bounding box center [635, 253] width 231 height 32
type input "[PERSON_NAME]/0989453499/6040"
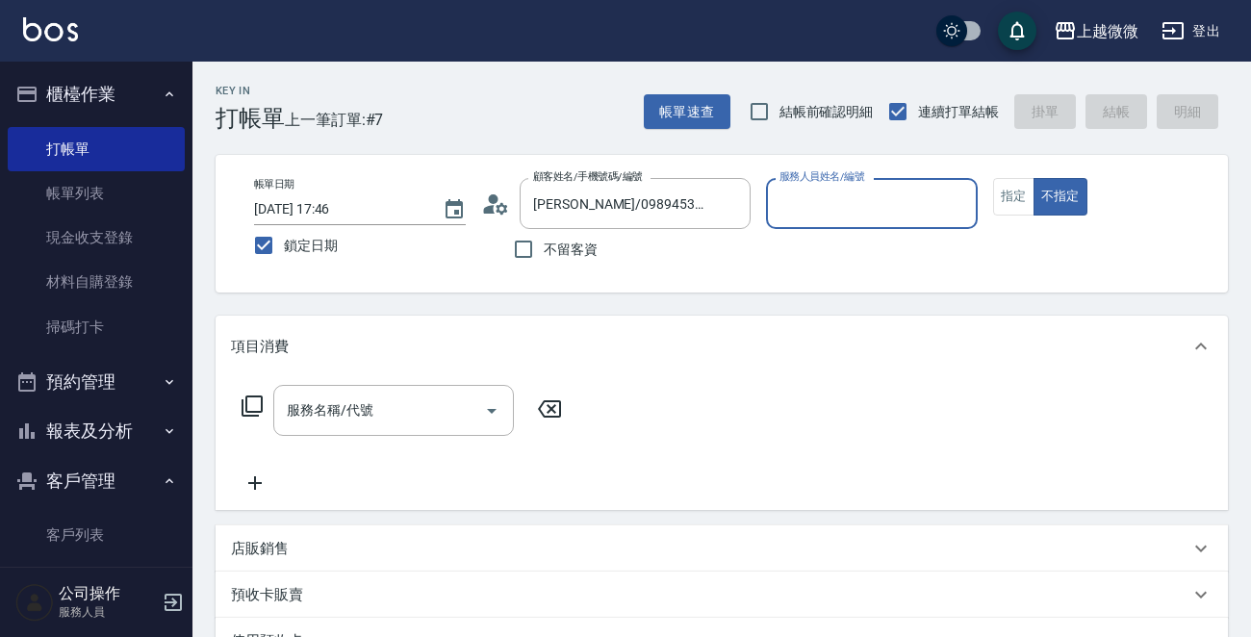
type input "Selin-5"
click at [1021, 201] on button "指定" at bounding box center [1013, 197] width 41 height 38
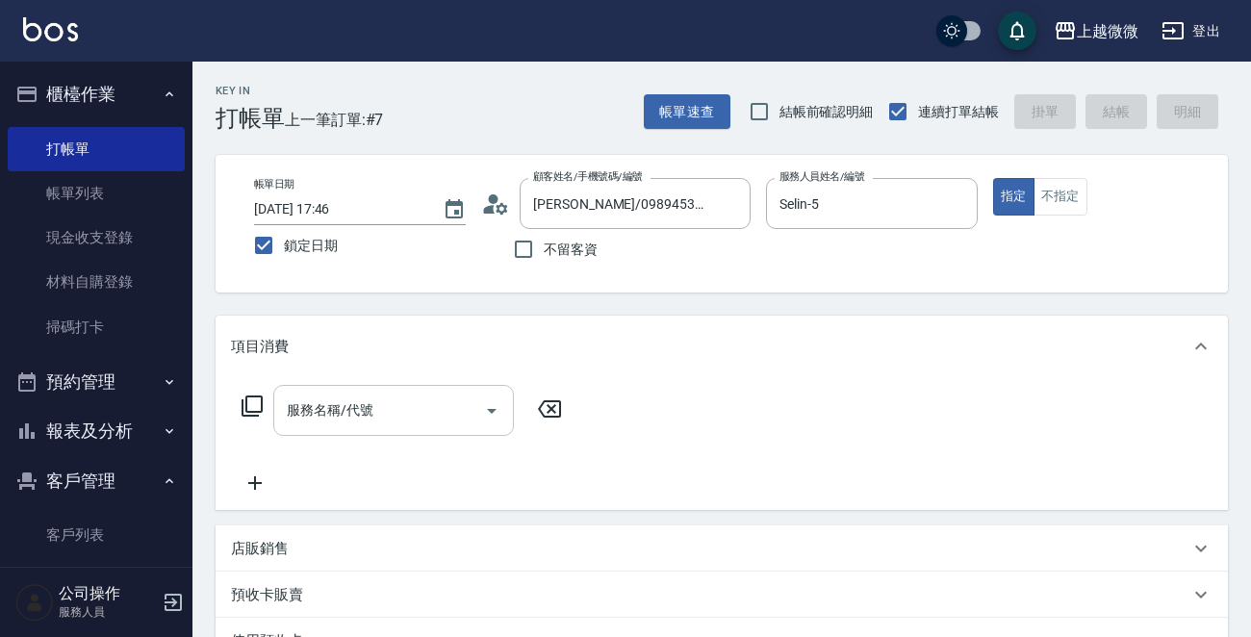
click at [411, 420] on input "服務名稱/代號" at bounding box center [379, 411] width 194 height 34
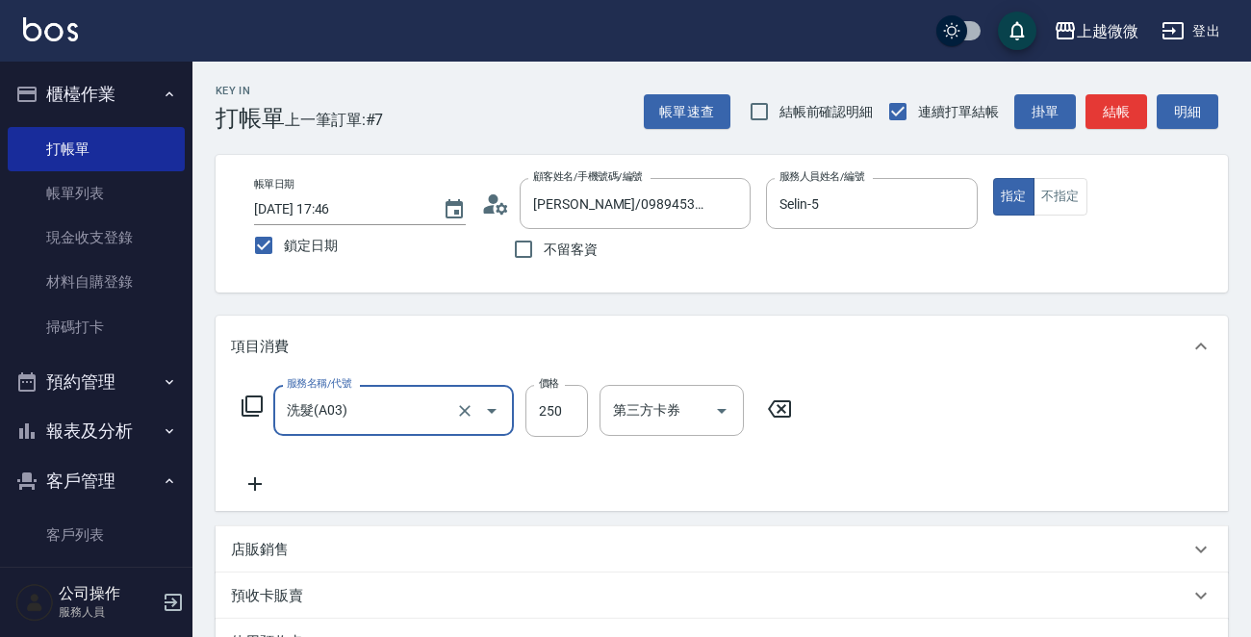
type input "洗髮(A03)"
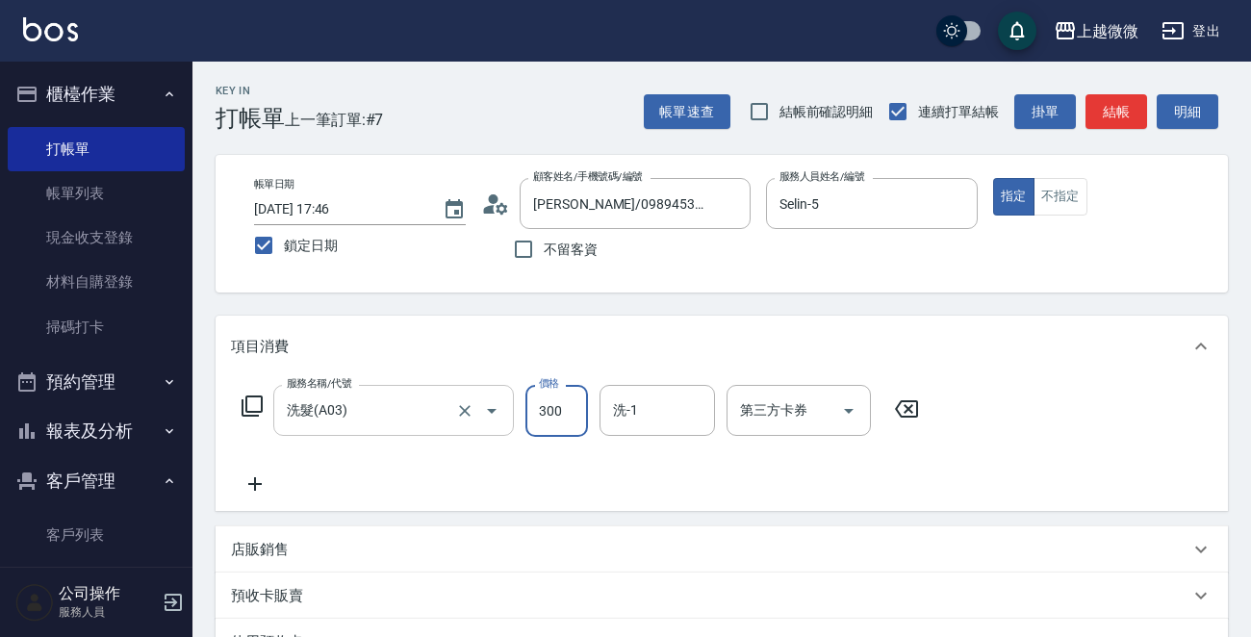
type input "300"
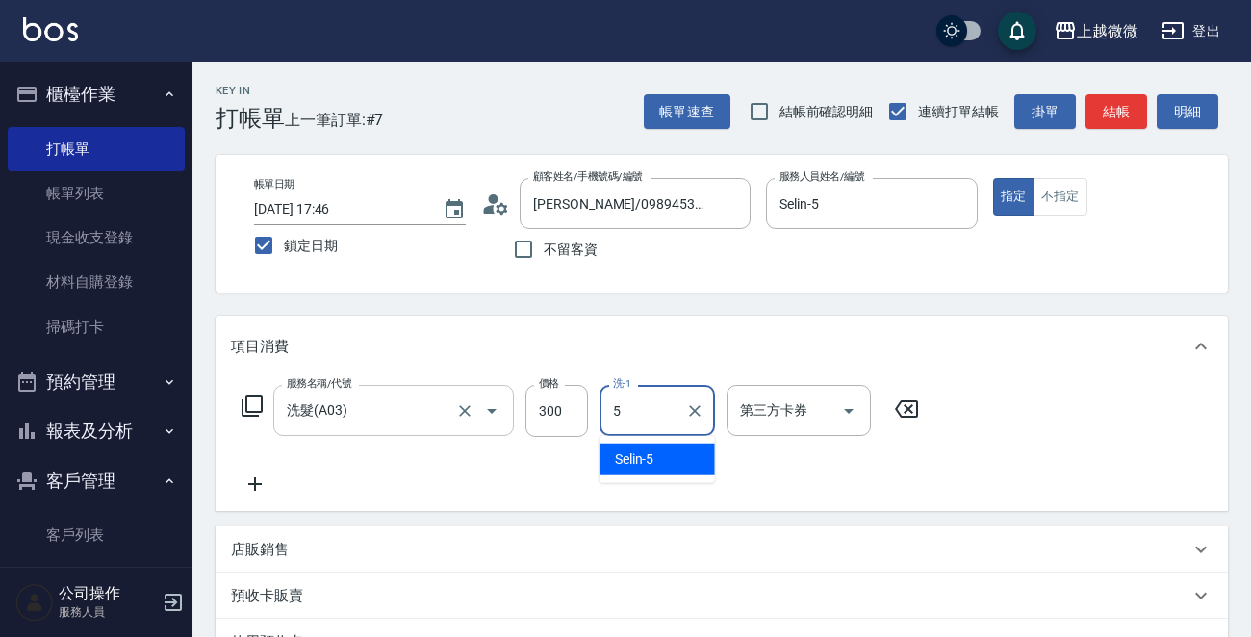
type input "Selin-5"
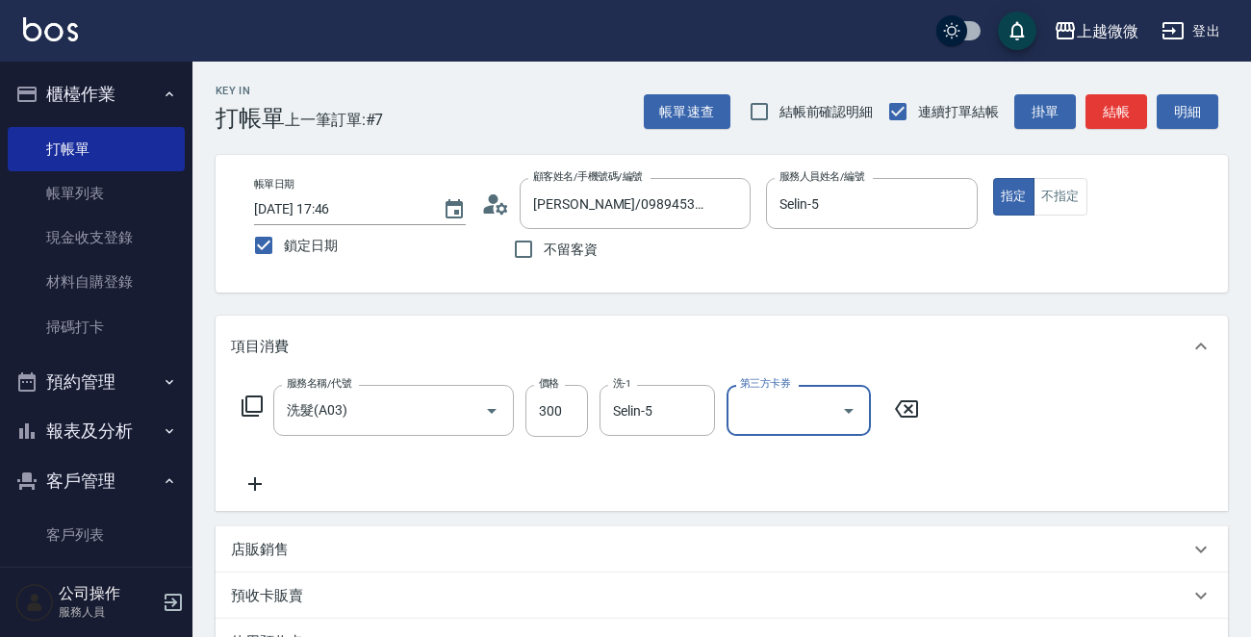
click at [262, 478] on icon at bounding box center [255, 483] width 48 height 23
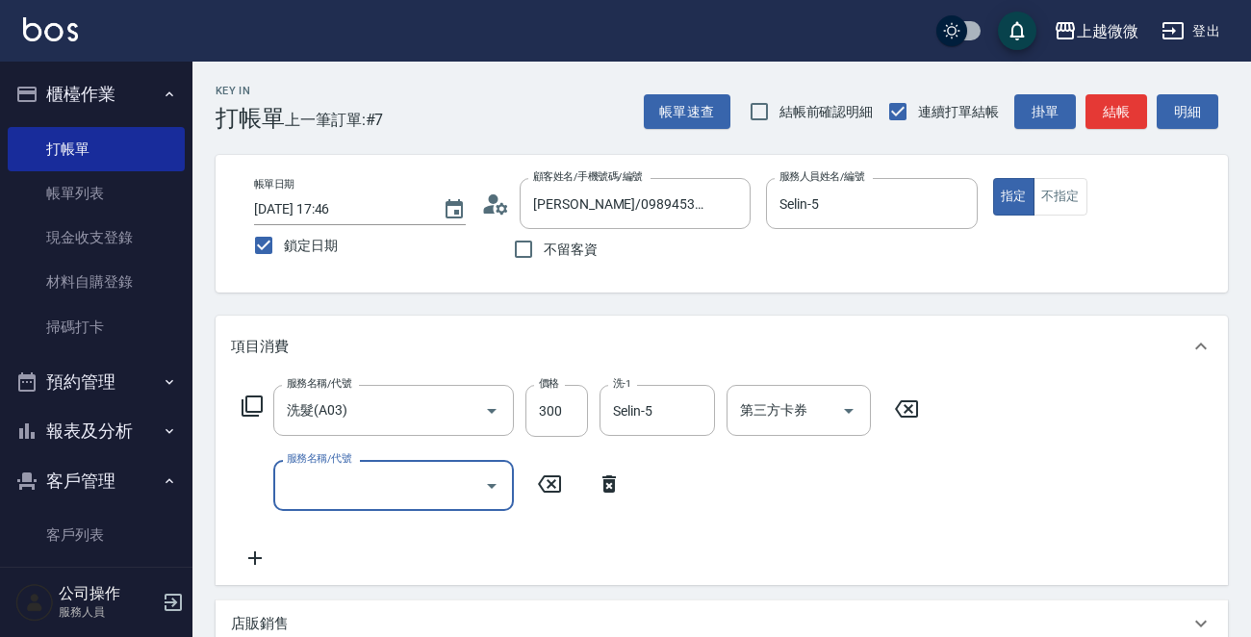
click at [324, 495] on input "服務名稱/代號" at bounding box center [379, 486] width 194 height 34
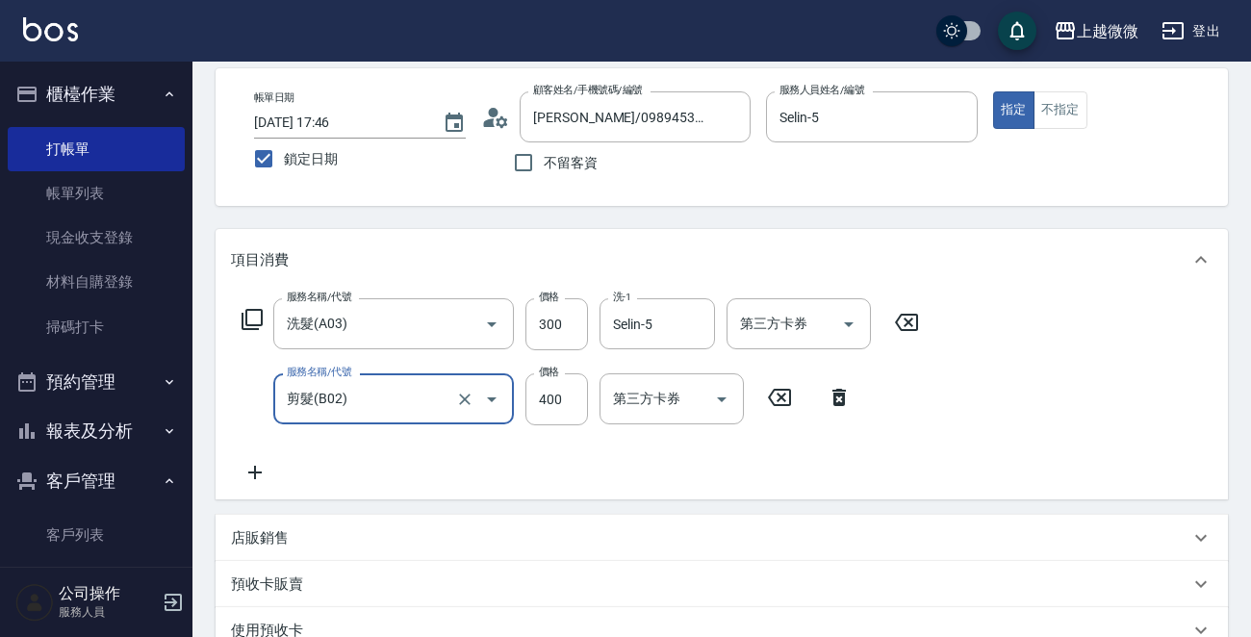
scroll to position [192, 0]
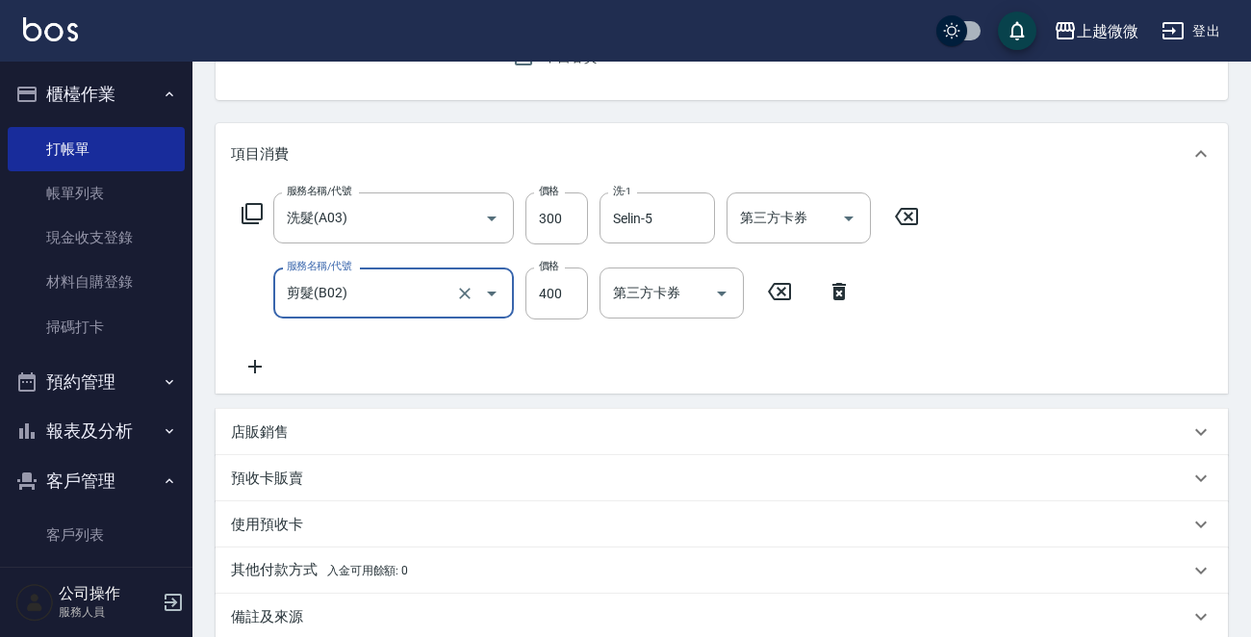
type input "剪髮(B02)"
click at [256, 359] on icon at bounding box center [255, 366] width 48 height 23
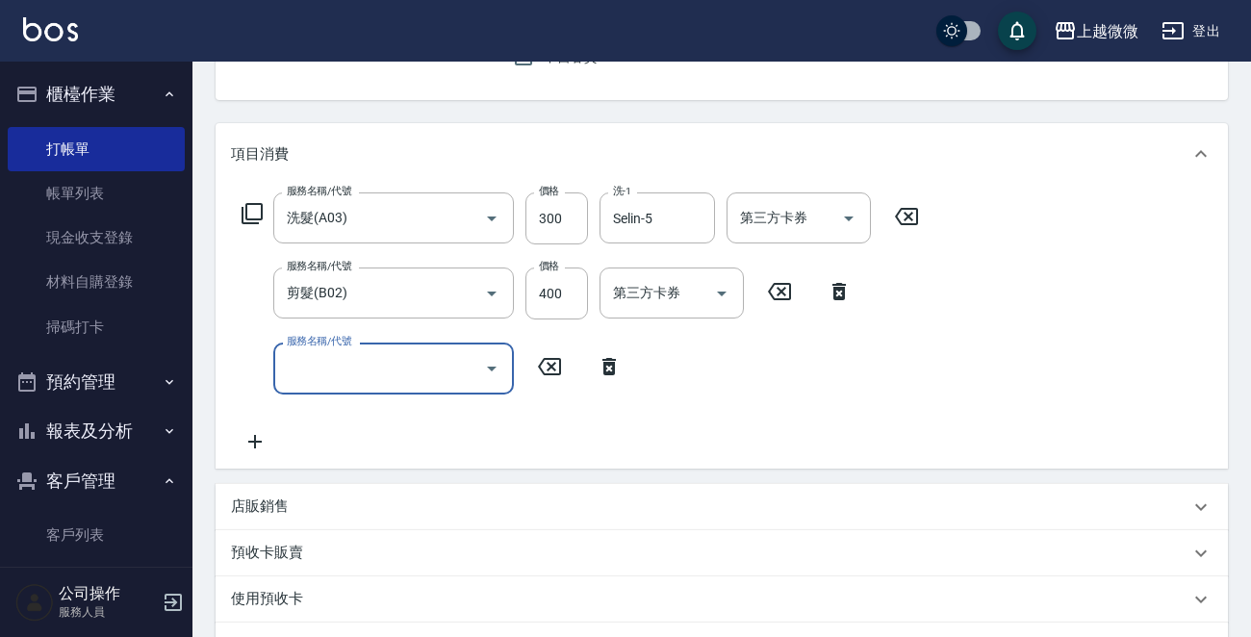
click at [305, 367] on input "服務名稱/代號" at bounding box center [379, 368] width 194 height 34
type input "補染(D01)"
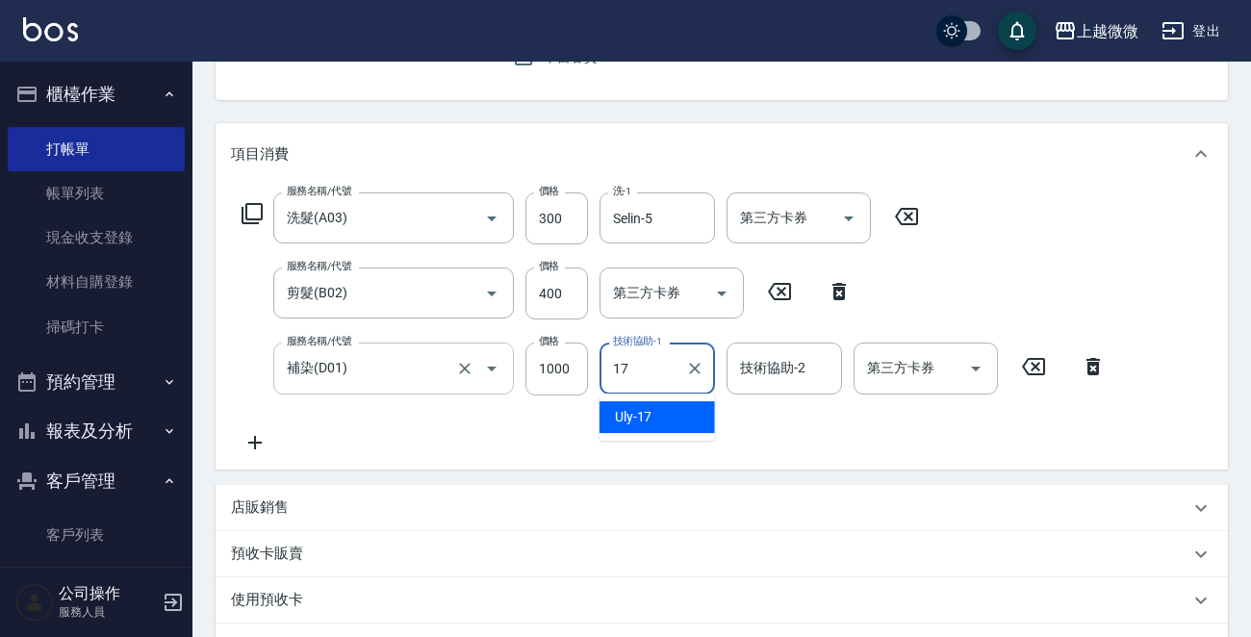
type input "Uly-17"
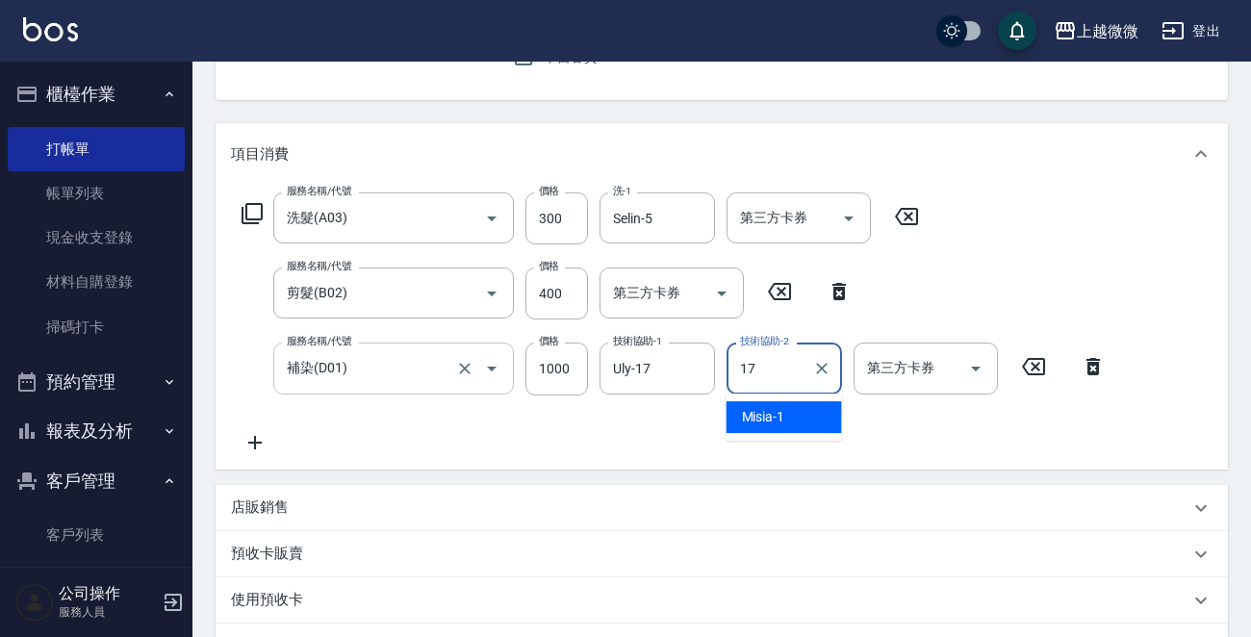
type input "Uly-17"
click at [250, 438] on icon at bounding box center [255, 442] width 48 height 23
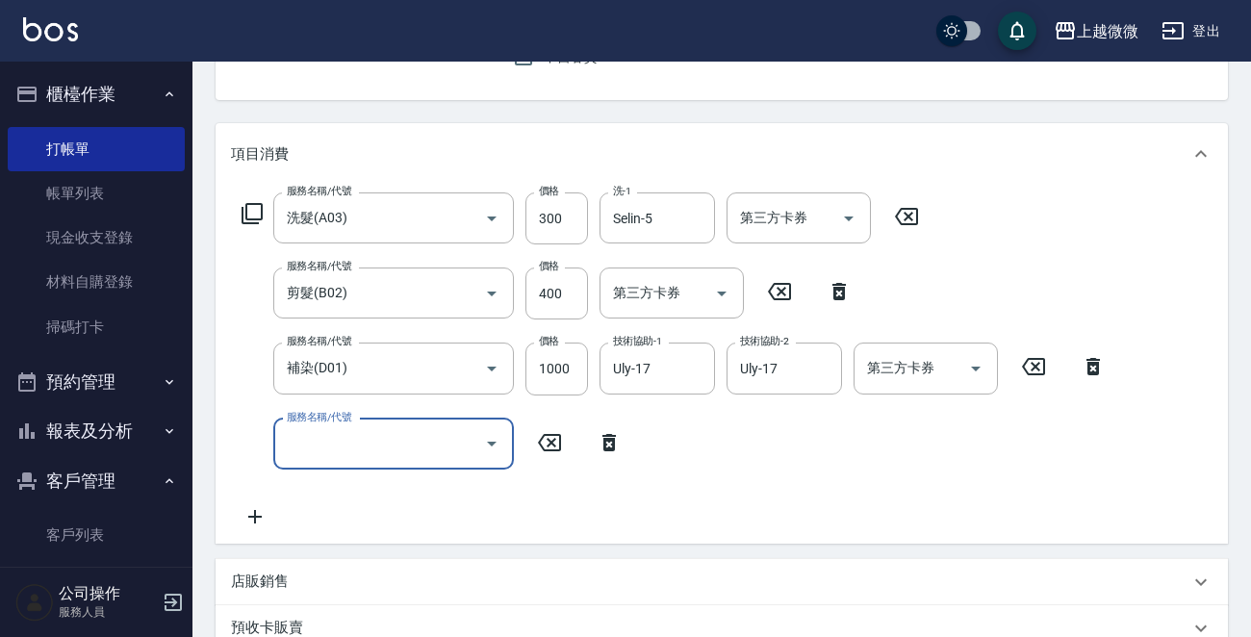
click at [305, 442] on div "服務名稱/代號 服務名稱/代號" at bounding box center [393, 444] width 241 height 51
type input "挑染(D04)"
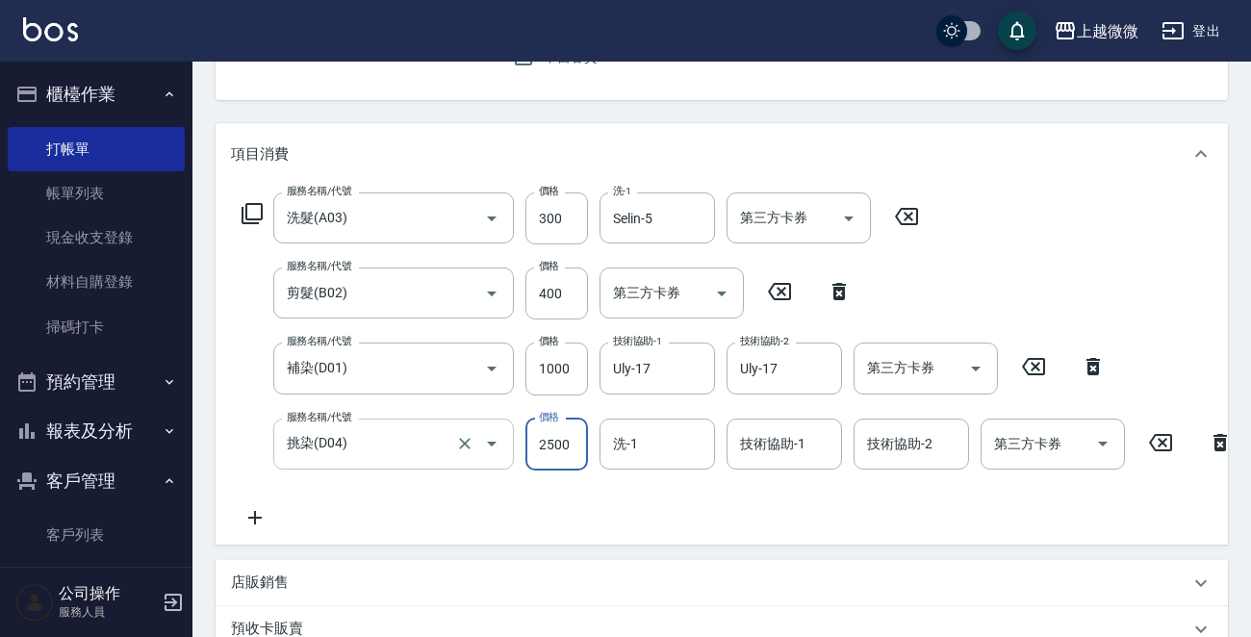
type input "2500"
type input "Selin-5"
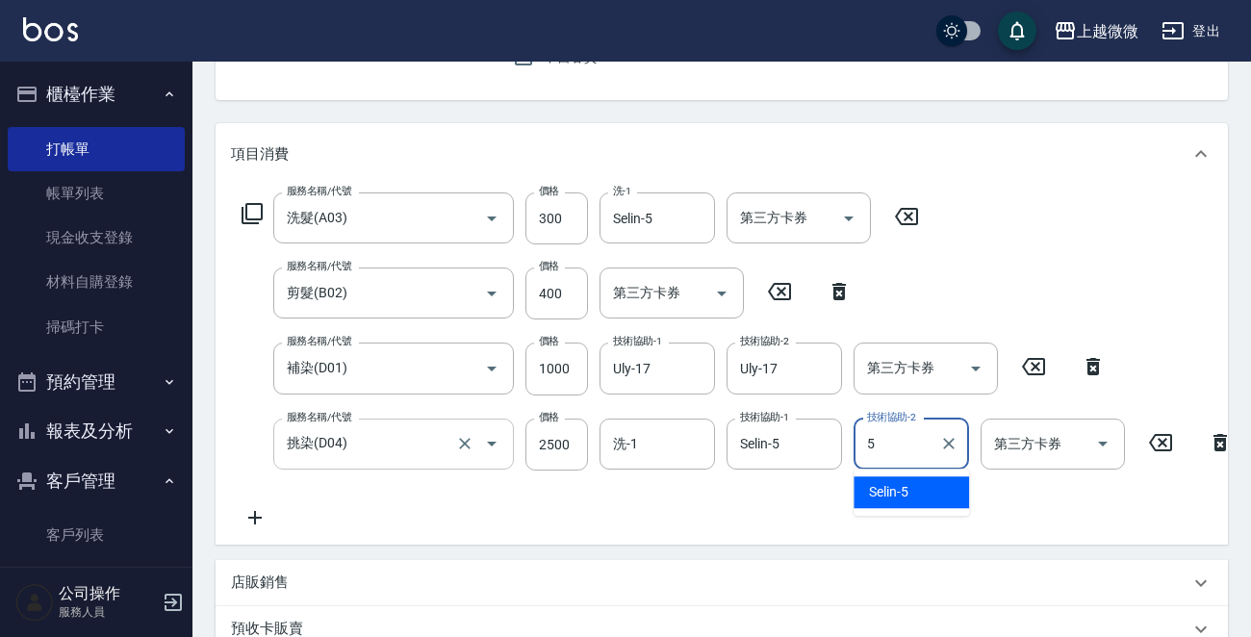
type input "Selin-5"
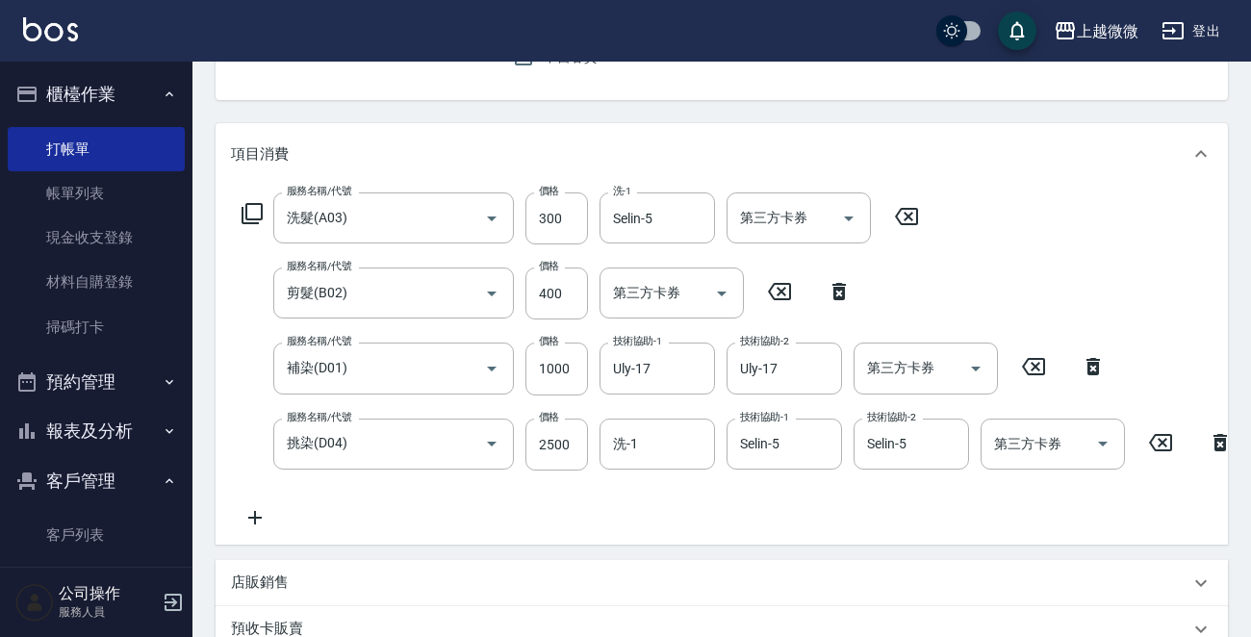
click at [253, 507] on icon at bounding box center [255, 517] width 48 height 23
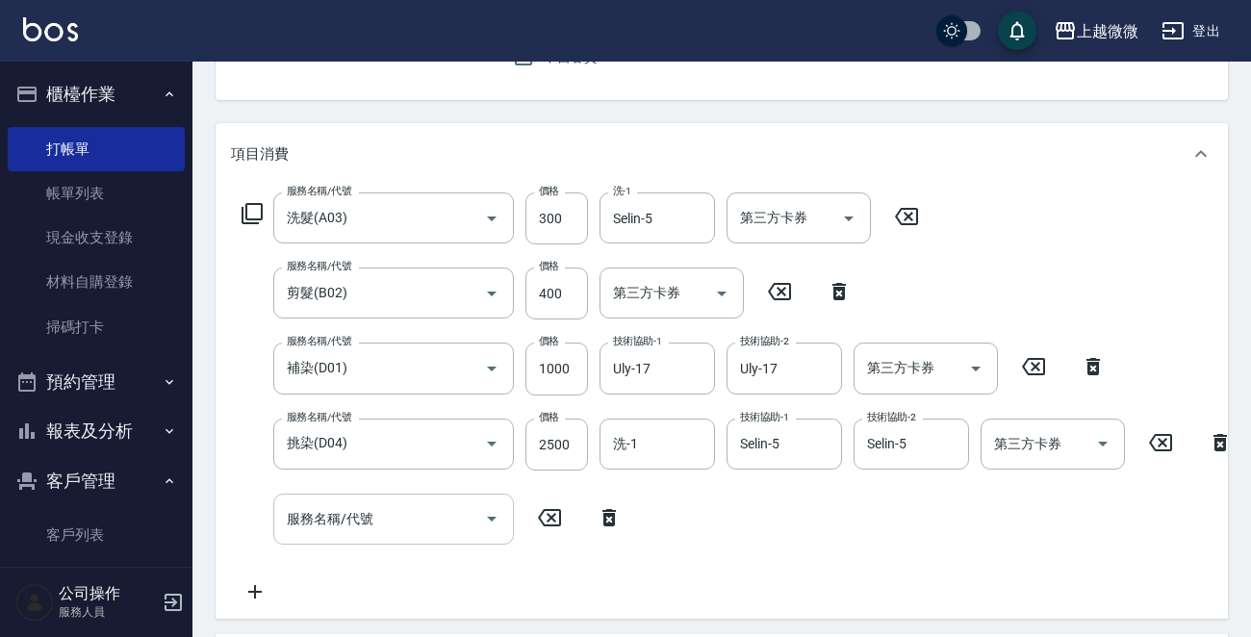
click at [397, 515] on input "服務名稱/代號" at bounding box center [379, 519] width 194 height 34
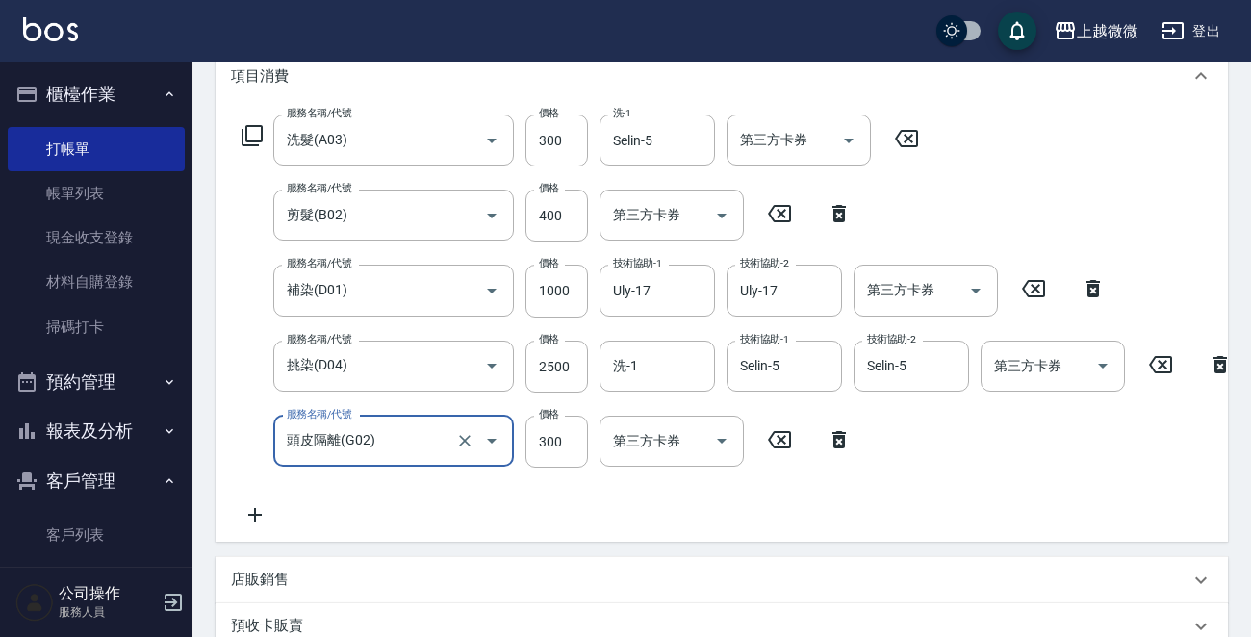
scroll to position [265, 0]
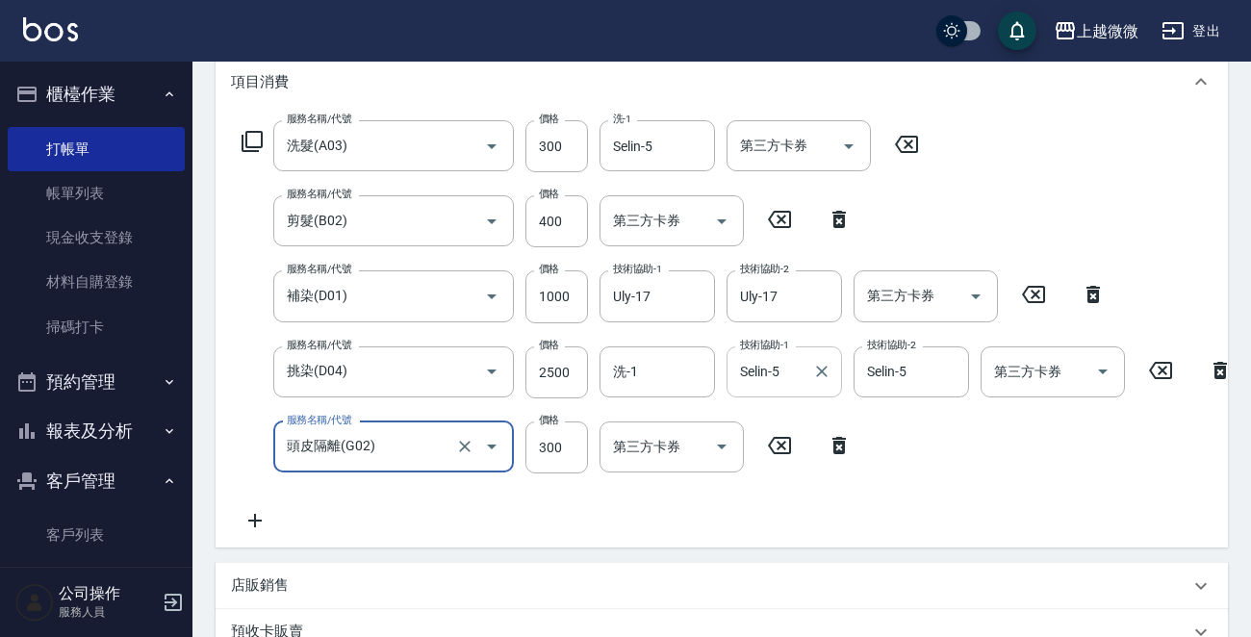
type input "頭皮隔離(G02)"
click at [784, 371] on input "Selin-5" at bounding box center [769, 372] width 69 height 34
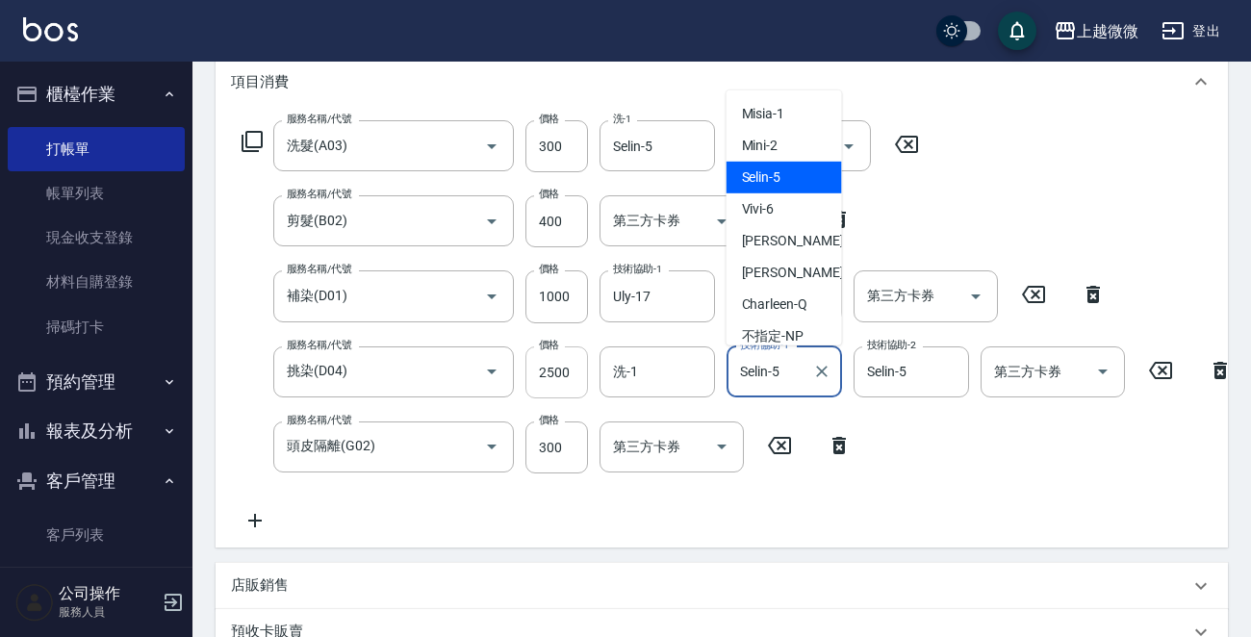
drag, startPoint x: 795, startPoint y: 368, endPoint x: 560, endPoint y: 359, distance: 234.9
click at [560, 359] on div "服務名稱/代號 挑染(D04) 服務名稱/代號 價格 2500 價格 洗-1 洗-1 技術協助-1 Selin-5 技術協助-1 技術協助-2 Selin-5…" at bounding box center [737, 372] width 1013 height 52
click at [799, 381] on input "Selin-5" at bounding box center [769, 372] width 69 height 34
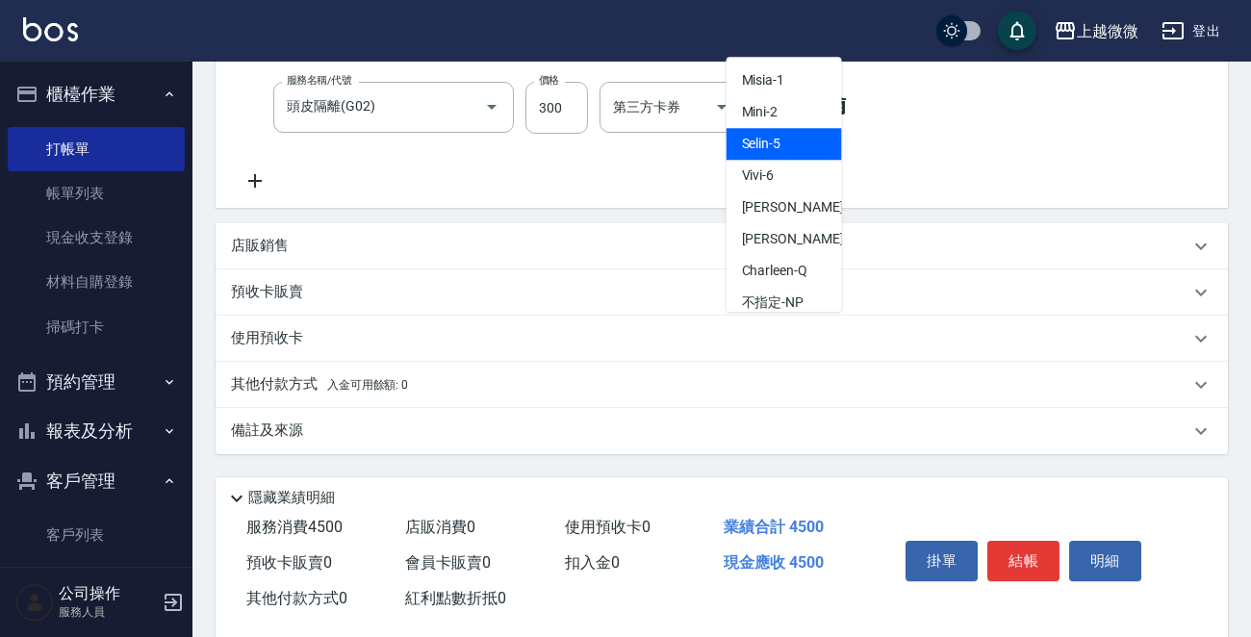
scroll to position [649, 0]
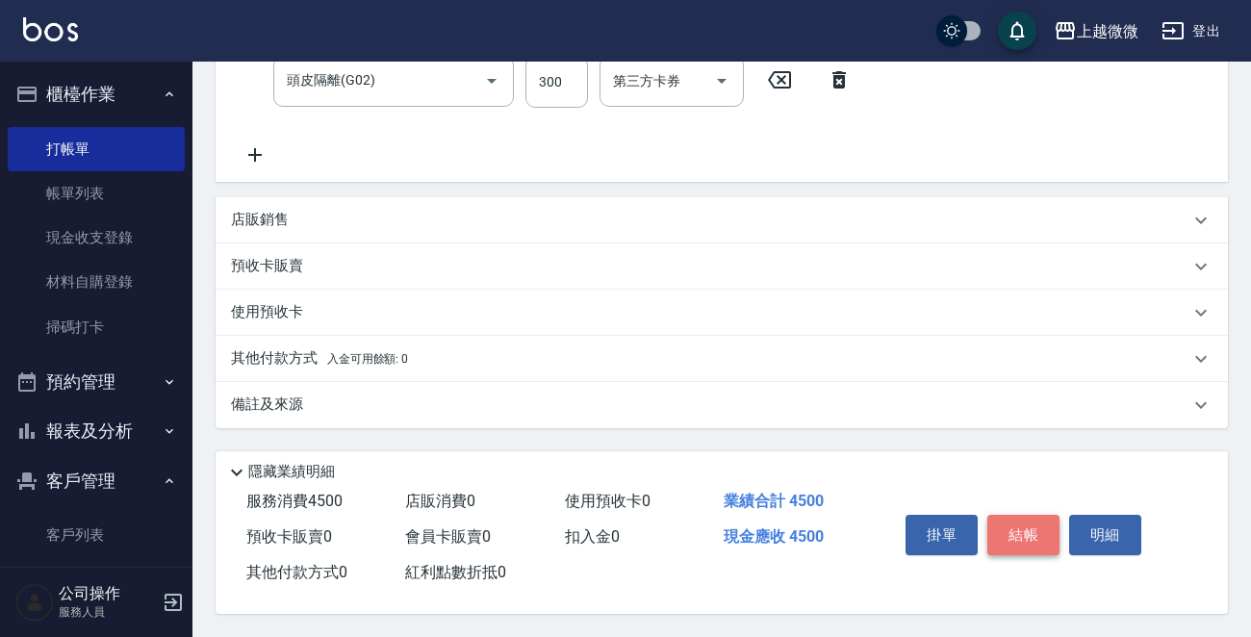
click at [1007, 537] on button "結帳" at bounding box center [1023, 535] width 72 height 40
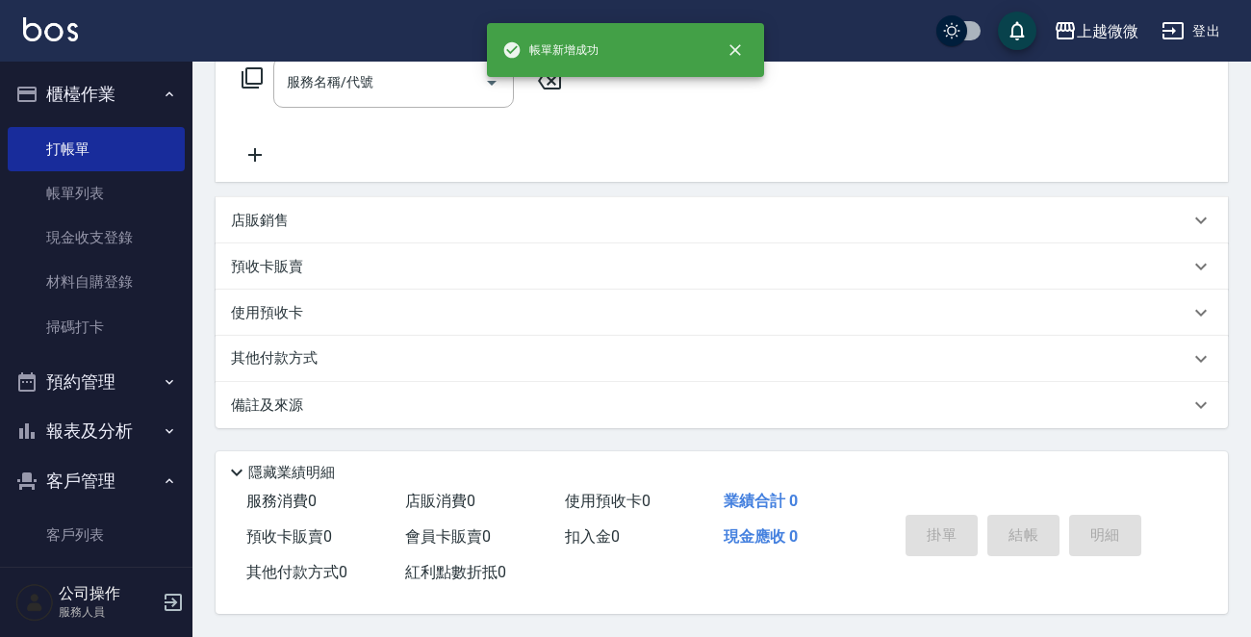
scroll to position [0, 0]
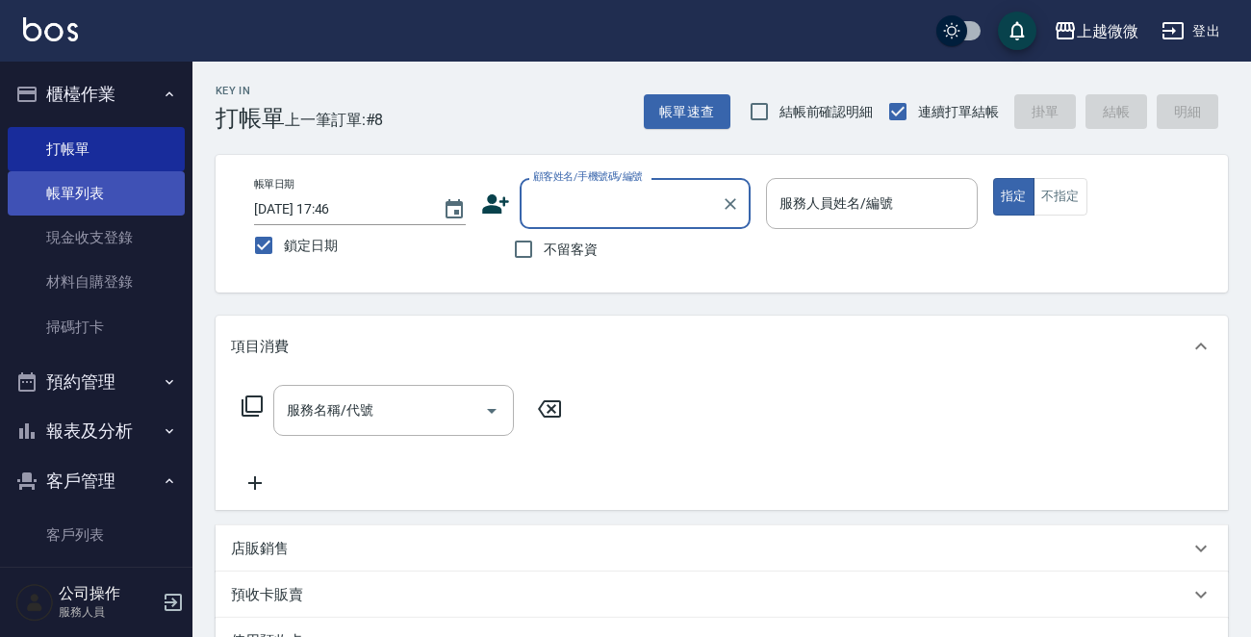
click at [125, 191] on link "帳單列表" at bounding box center [96, 193] width 177 height 44
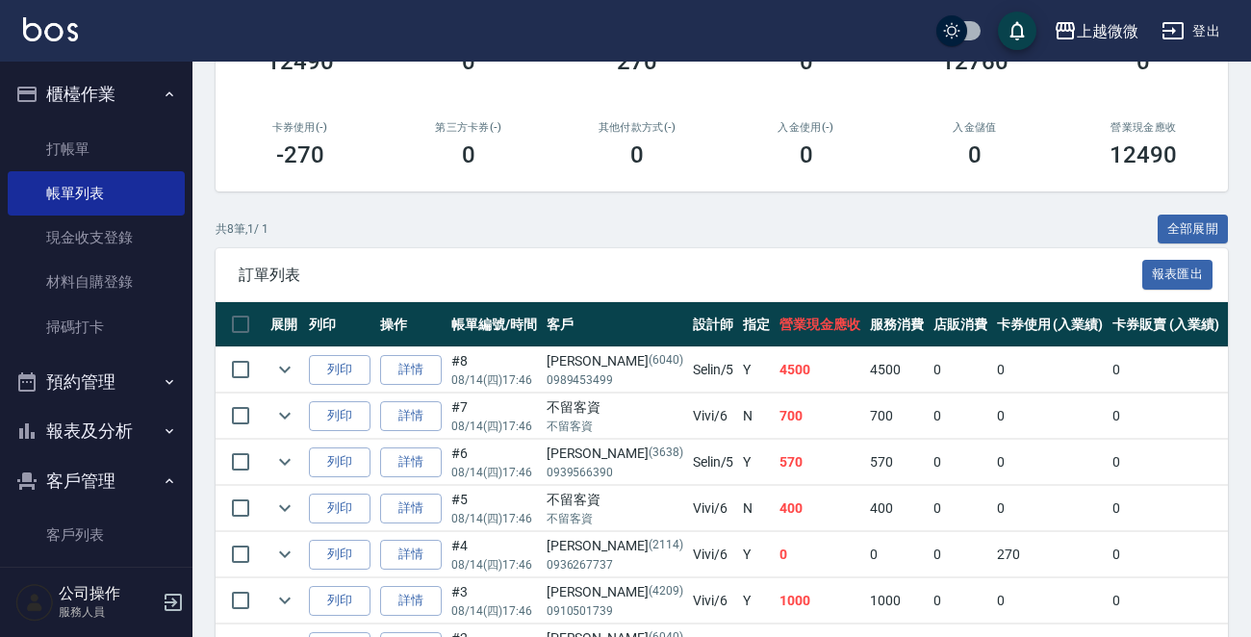
scroll to position [460, 0]
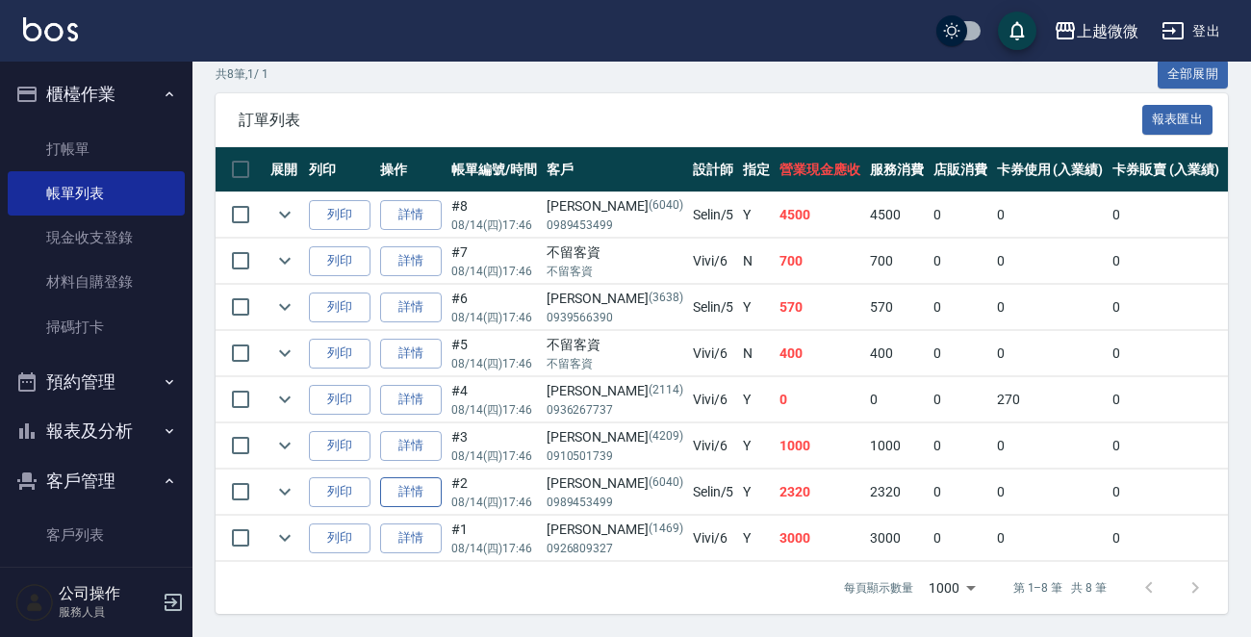
click at [407, 486] on link "詳情" at bounding box center [411, 492] width 62 height 30
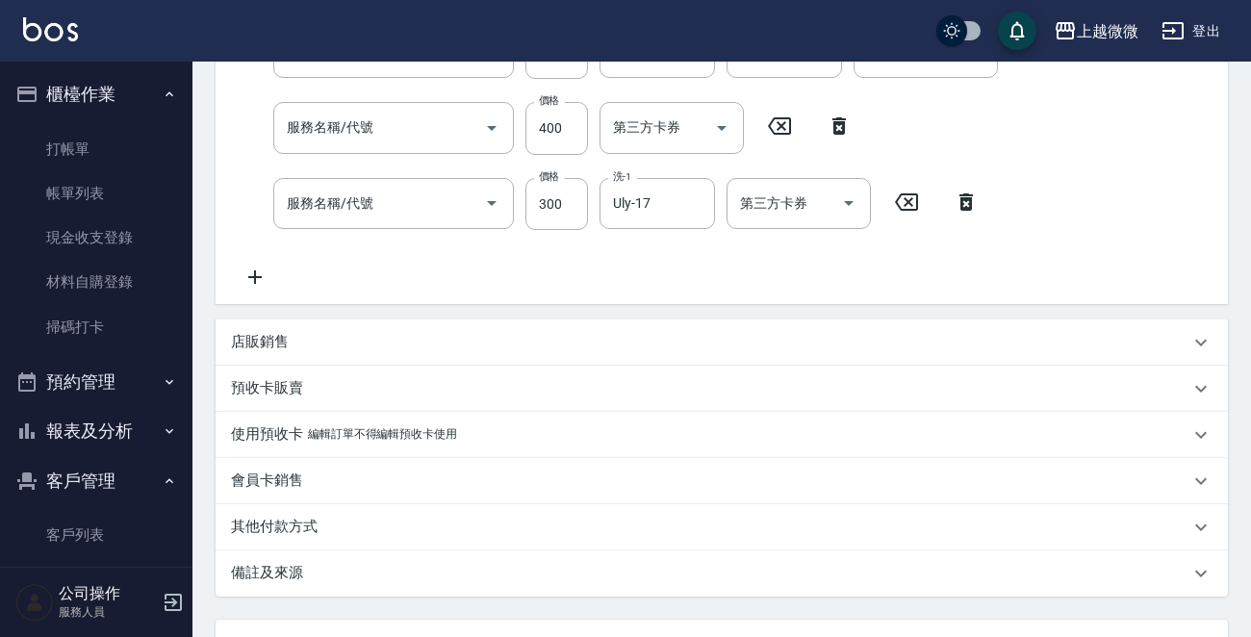
scroll to position [503, 0]
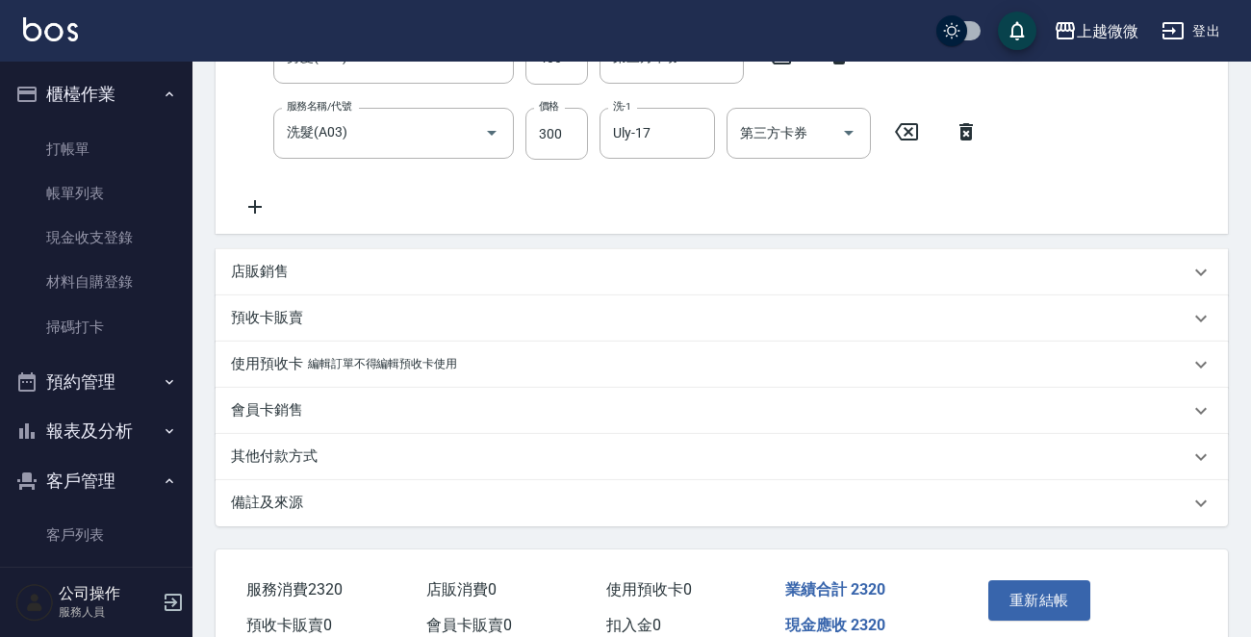
type input "[DATE] 17:46"
type input "Selin-5"
type input "潤絲(A01)"
type input "補染(D01)"
type input "剪髮(B02)"
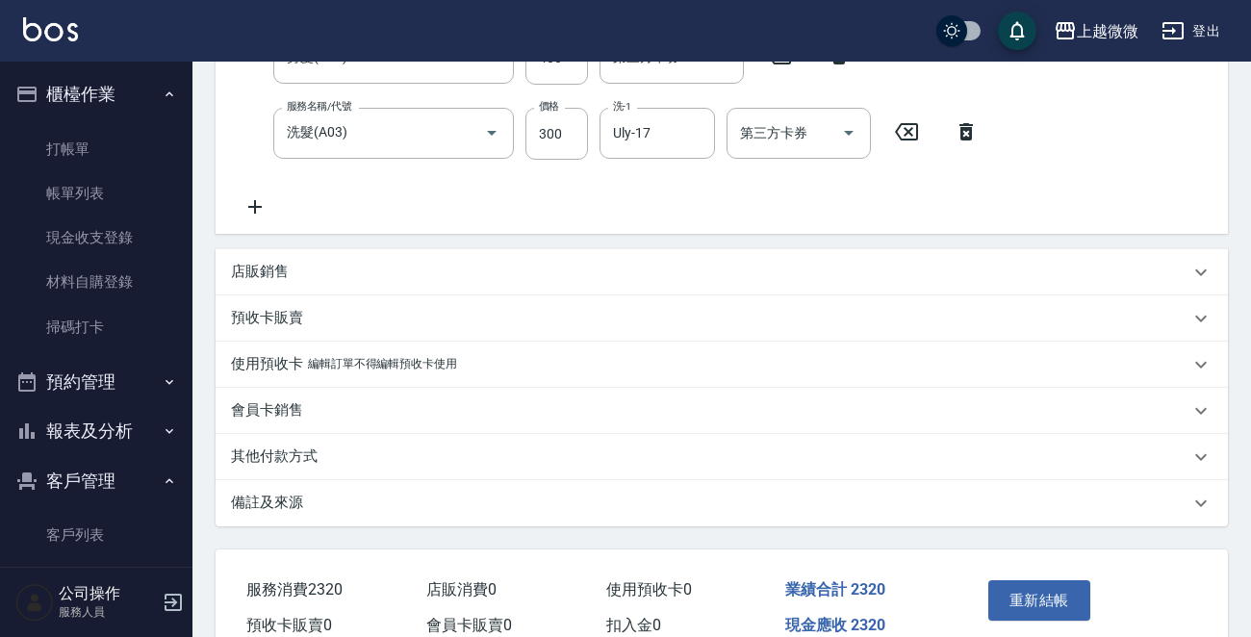
type input "洗髮(A03)"
click at [269, 413] on p "會員卡銷售" at bounding box center [267, 410] width 72 height 20
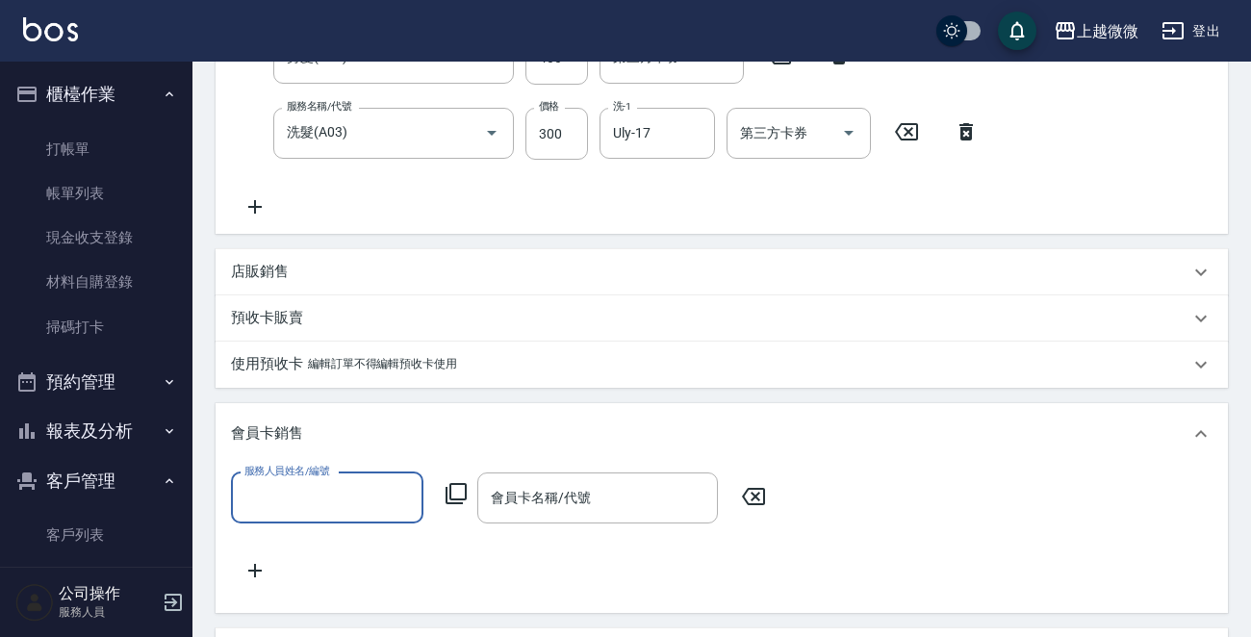
type input "[PERSON_NAME]/0989453499/6040"
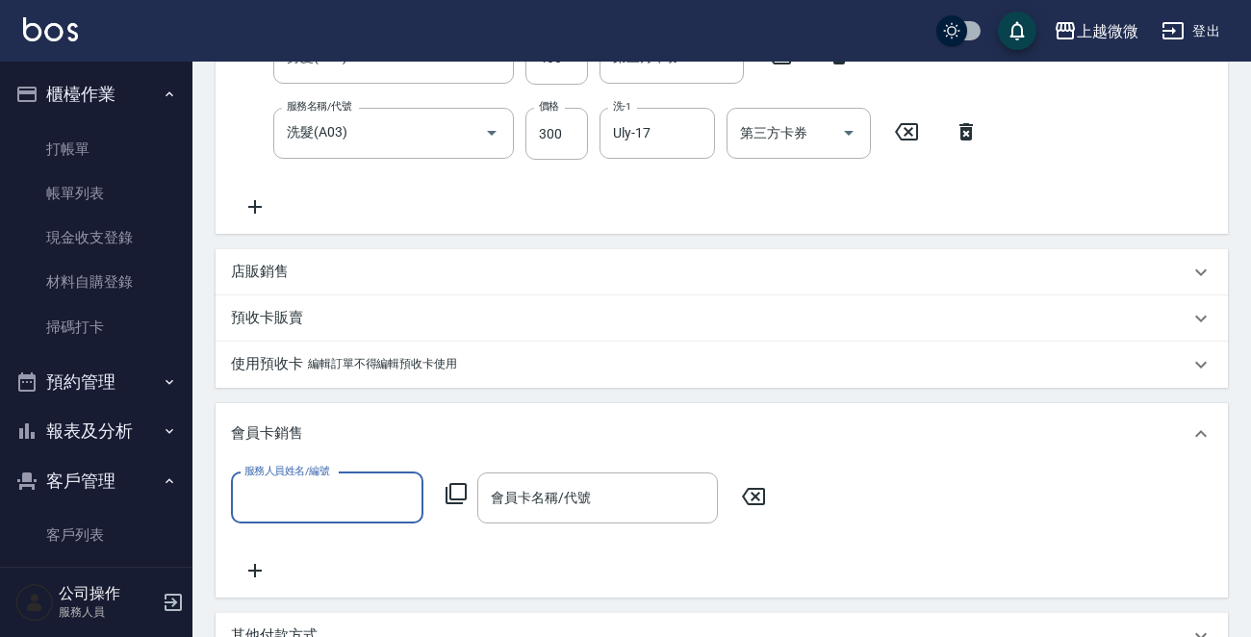
click at [268, 414] on div "會員卡銷售" at bounding box center [722, 434] width 1012 height 62
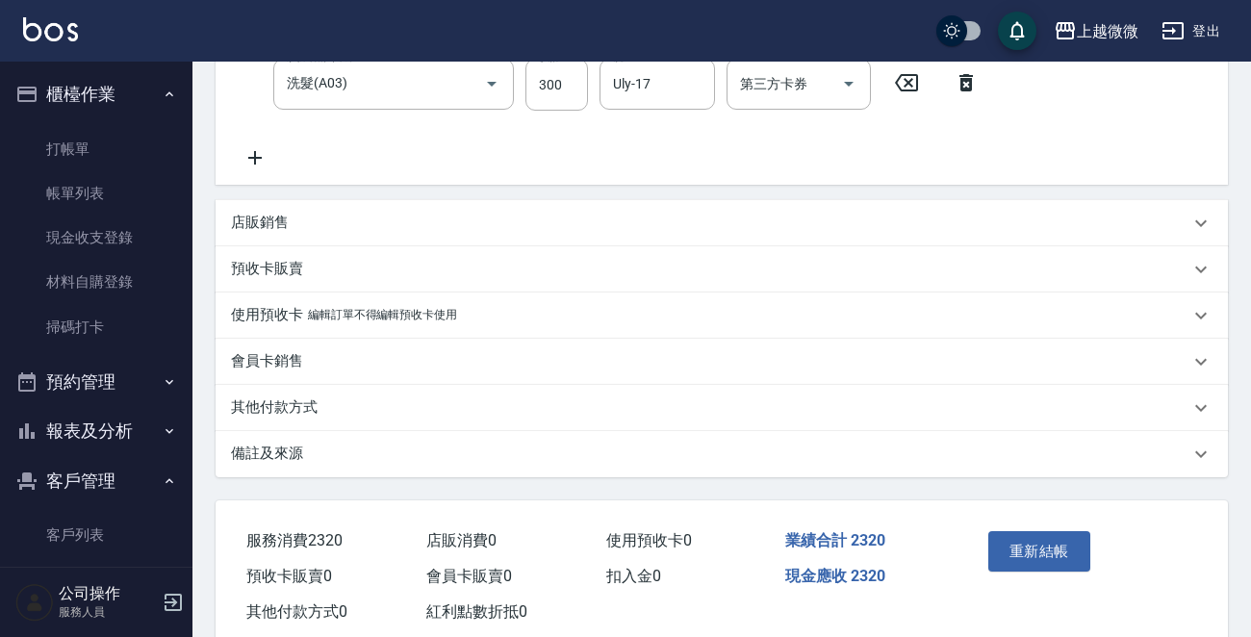
scroll to position [597, 0]
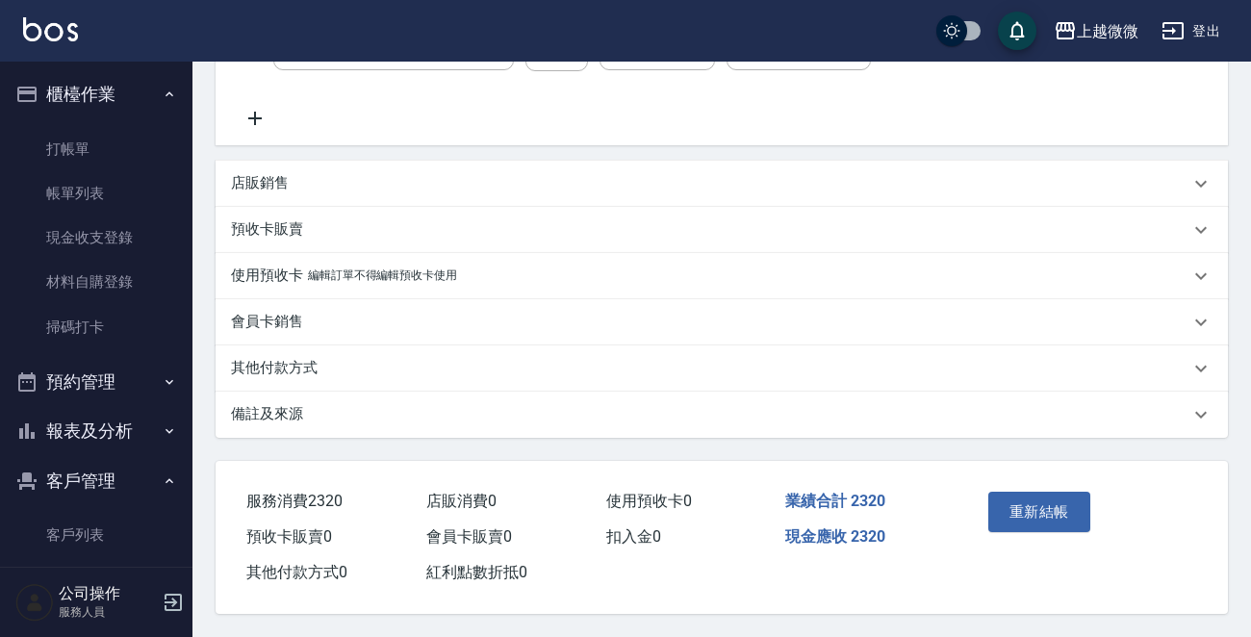
click at [285, 409] on p "備註及來源" at bounding box center [267, 414] width 72 height 20
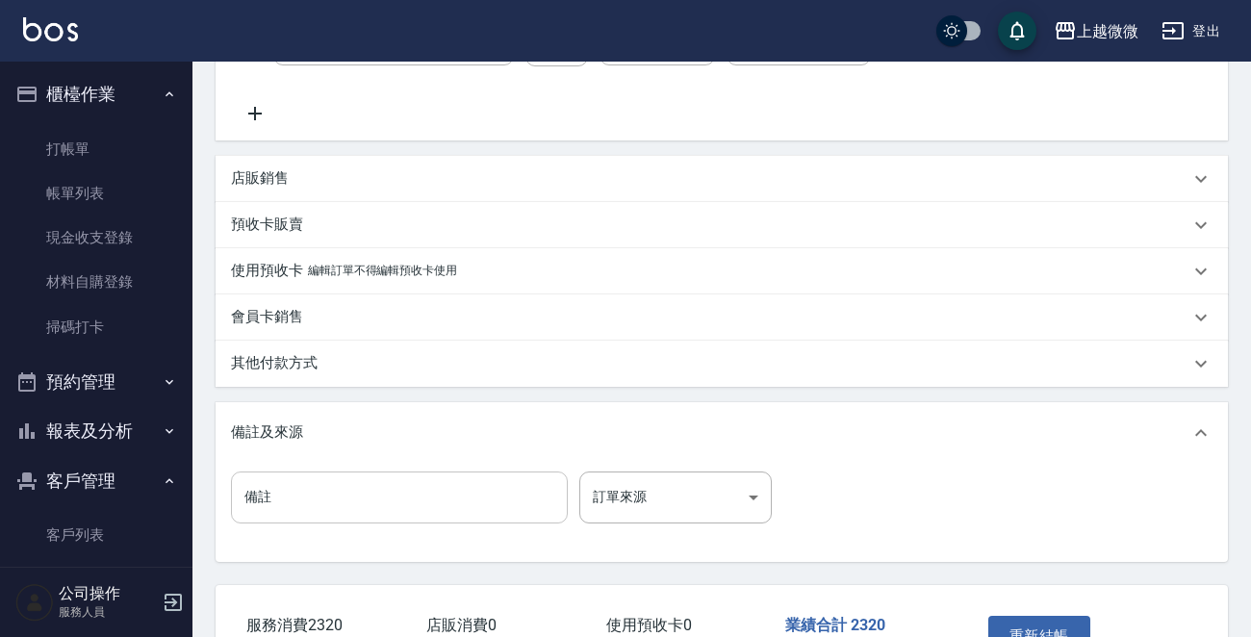
click at [414, 498] on input "備註" at bounding box center [399, 497] width 337 height 52
type input "怡君"
click at [1029, 620] on button "重新結帳" at bounding box center [1039, 636] width 102 height 40
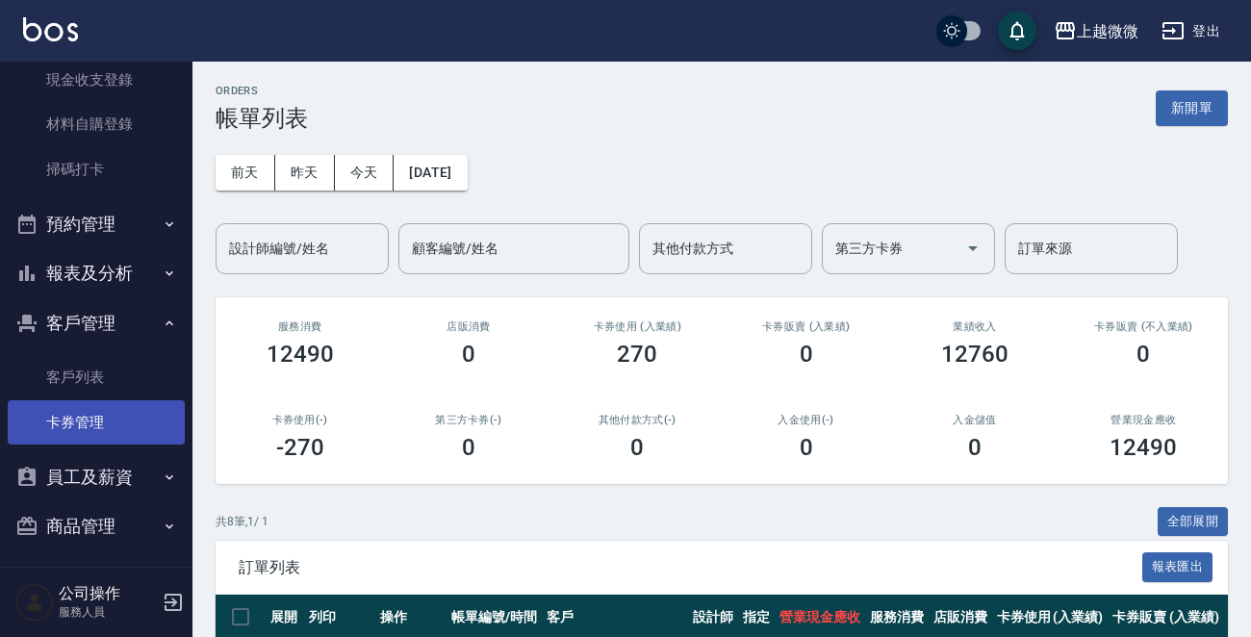
scroll to position [165, 0]
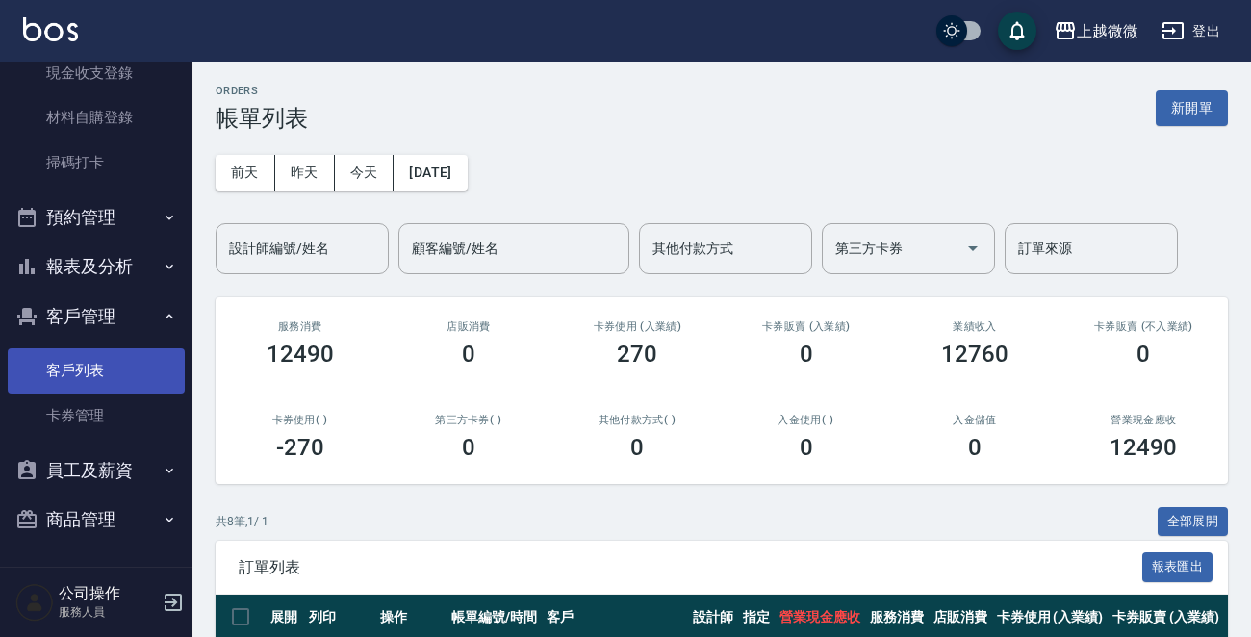
click at [98, 360] on link "客戶列表" at bounding box center [96, 370] width 177 height 44
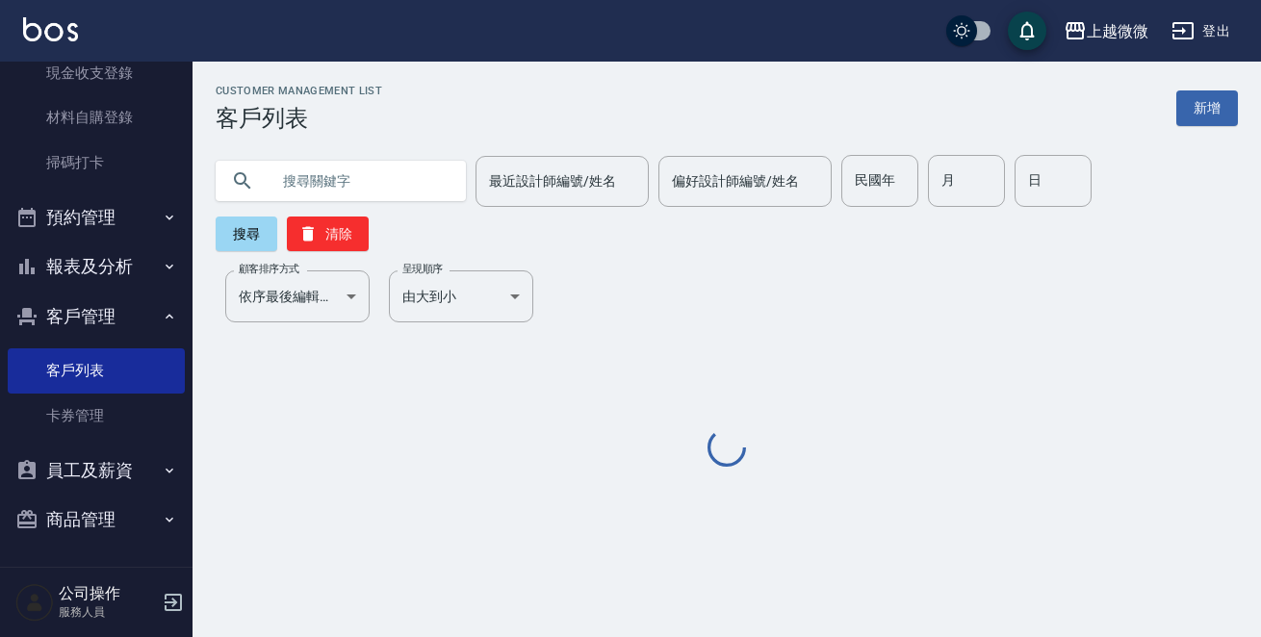
click at [356, 179] on input "text" at bounding box center [359, 181] width 181 height 52
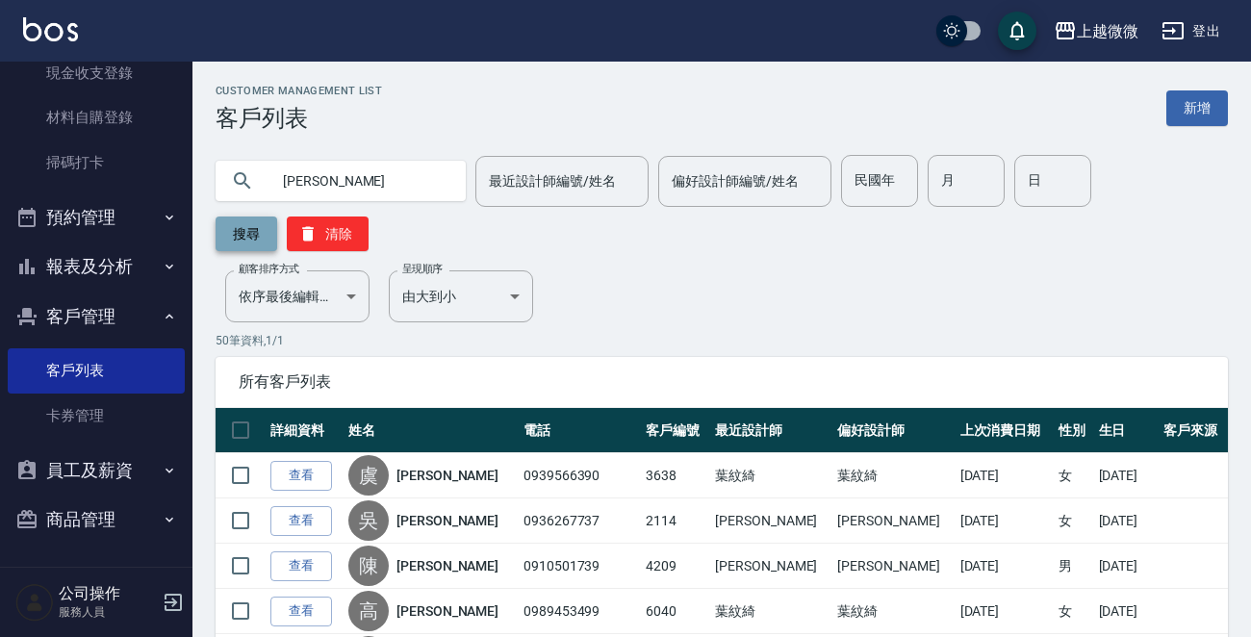
type input "[PERSON_NAME]"
click at [257, 231] on button "搜尋" at bounding box center [247, 233] width 62 height 35
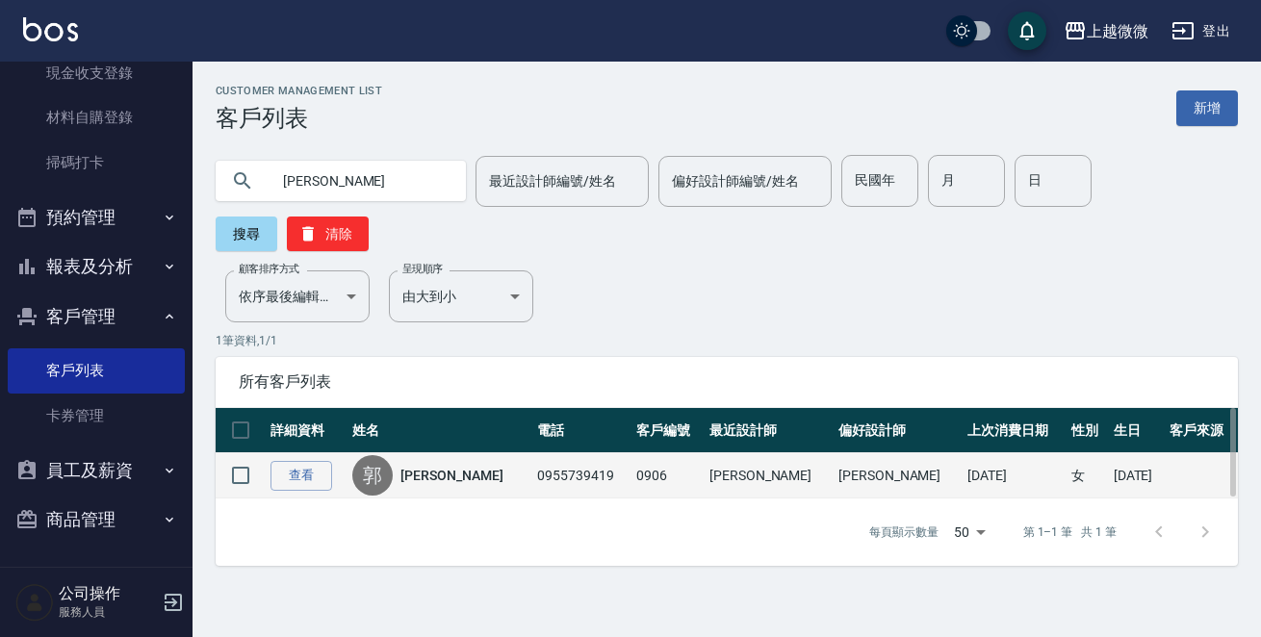
click at [441, 466] on link "[PERSON_NAME]" at bounding box center [451, 475] width 102 height 19
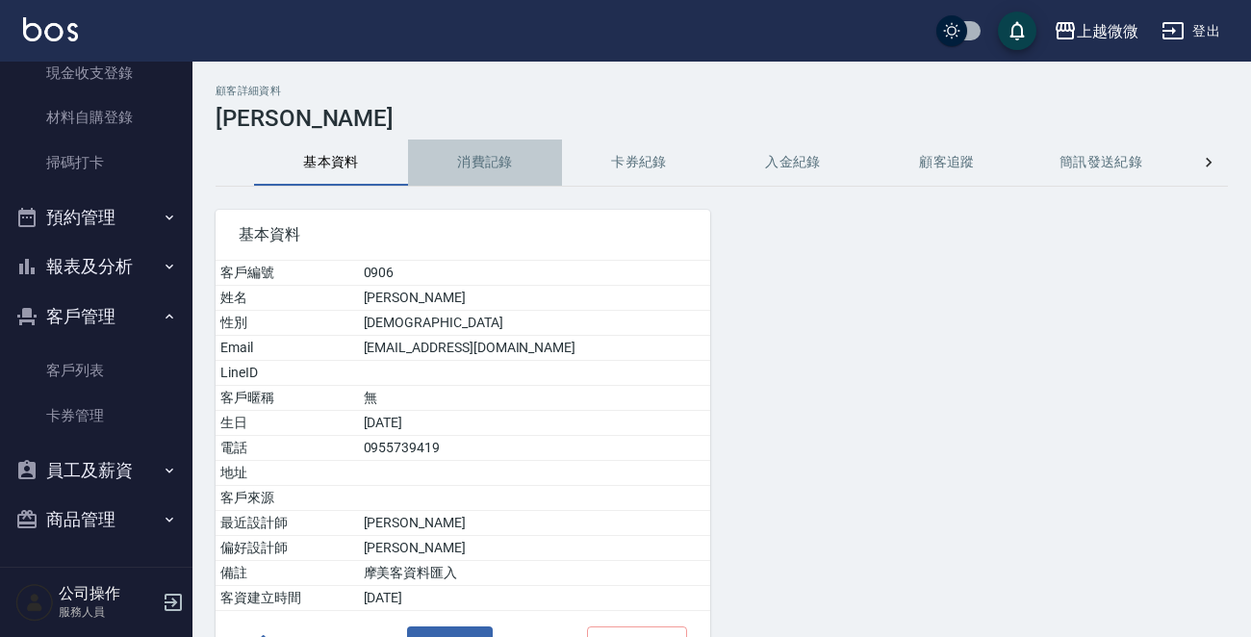
click at [503, 154] on button "消費記錄" at bounding box center [485, 163] width 154 height 46
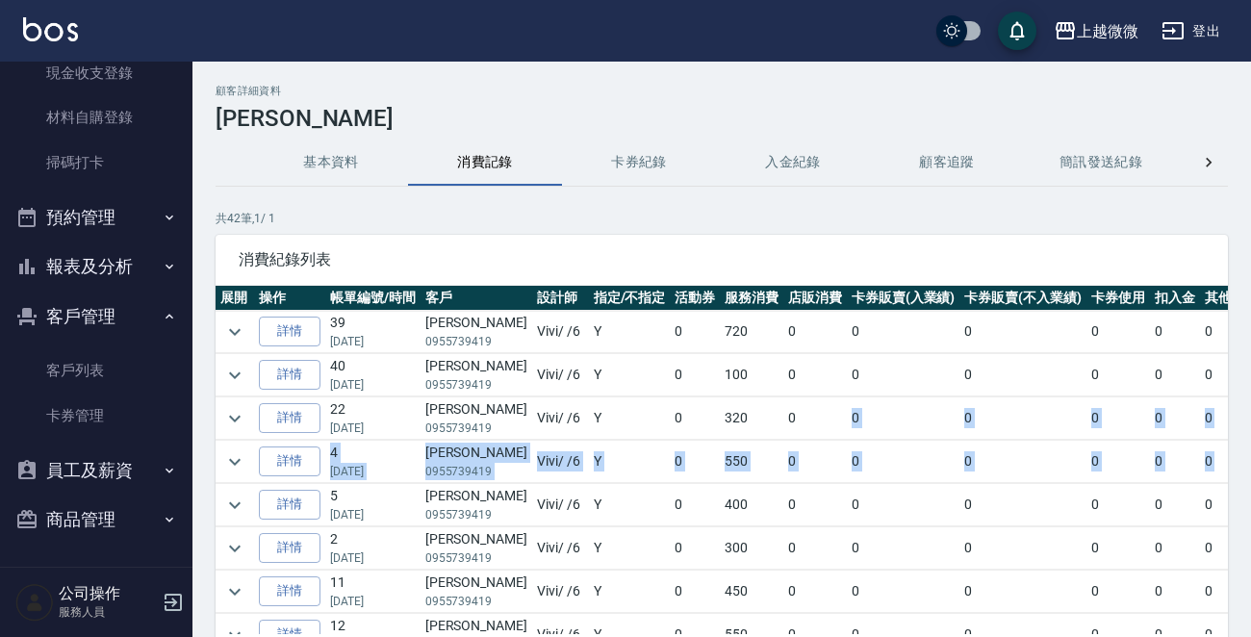
scroll to position [0, 121]
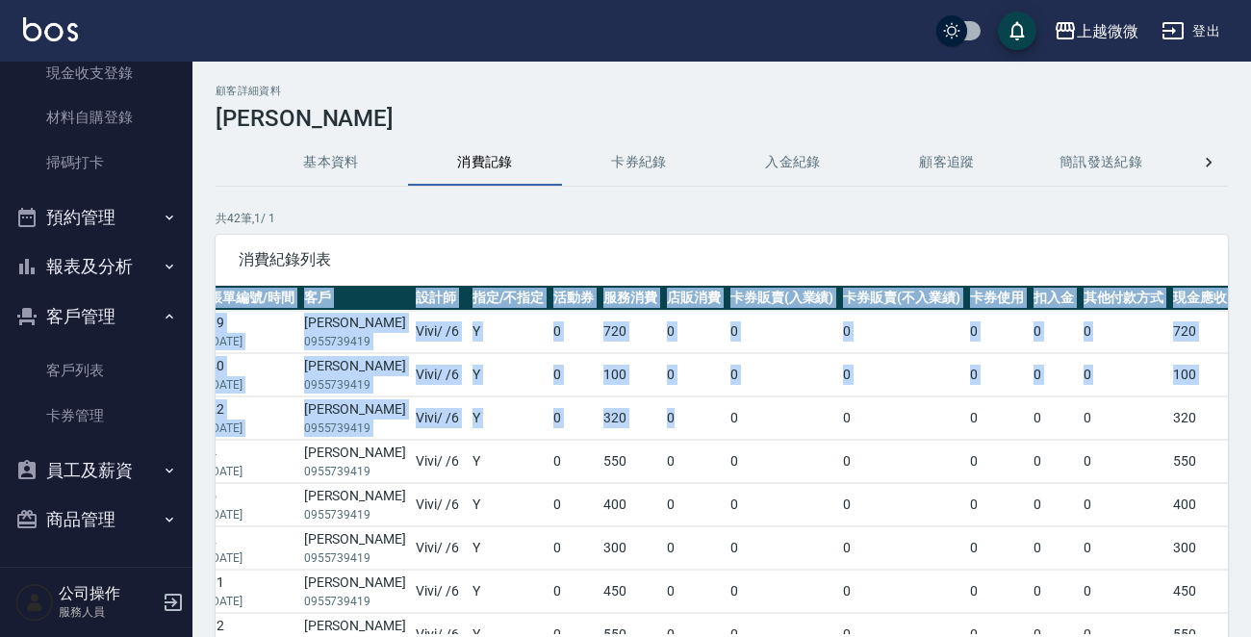
drag, startPoint x: 787, startPoint y: 429, endPoint x: 1259, endPoint y: 447, distance: 471.8
click at [1250, 447] on html "上越微微 登出 櫃檯作業 打帳單 帳單列表 現金收支登錄 材料自購登錄 掃碼打卡 預約管理 預約管理 單日預約紀錄 單週預約紀錄 報表及分析 報表目錄 店家日…" at bounding box center [625, 384] width 1251 height 768
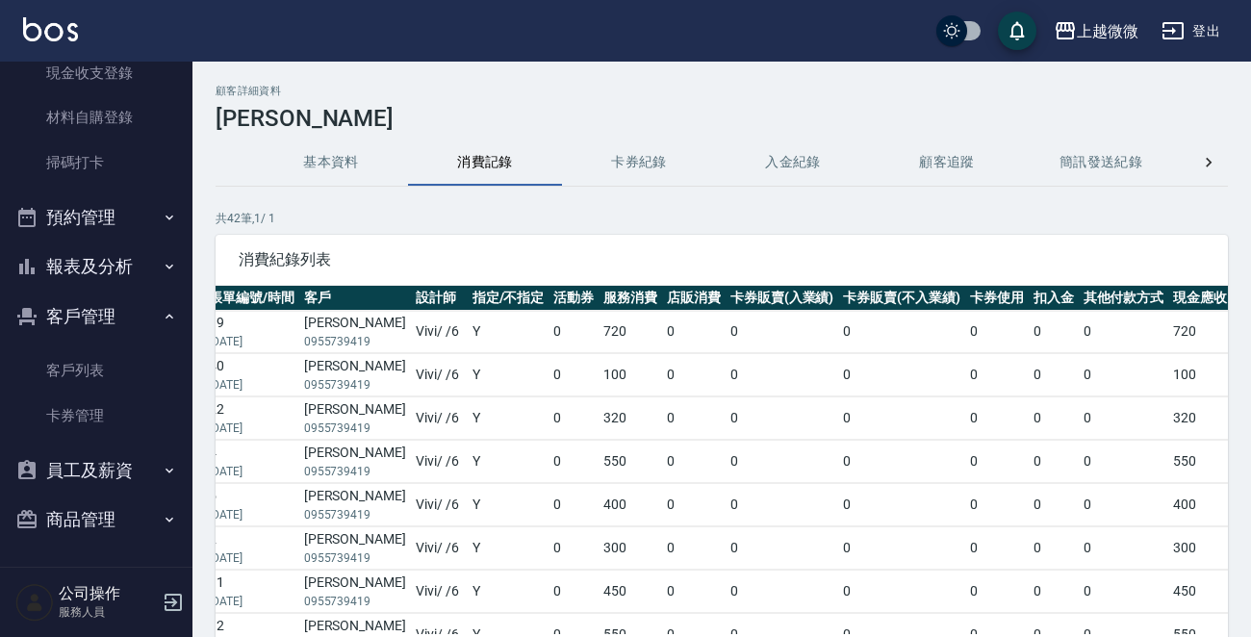
click at [1029, 349] on td "0" at bounding box center [1054, 332] width 50 height 42
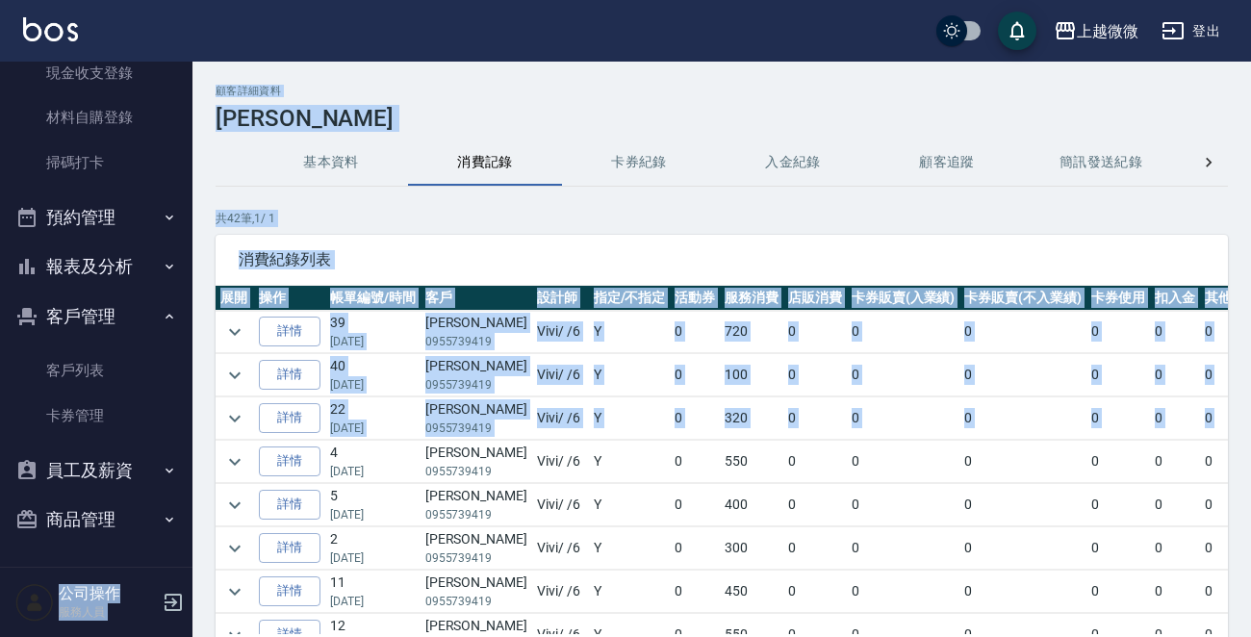
drag, startPoint x: 1163, startPoint y: 416, endPoint x: 100, endPoint y: 442, distance: 1063.6
click at [104, 444] on div "上越微微 登出 櫃檯作業 打帳單 帳單列表 現金收支登錄 材料自購登錄 掃碼打卡 預約管理 預約管理 單日預約紀錄 單週預約紀錄 報表及分析 報表目錄 店家日…" at bounding box center [625, 384] width 1251 height 768
click at [220, 406] on td at bounding box center [235, 418] width 38 height 42
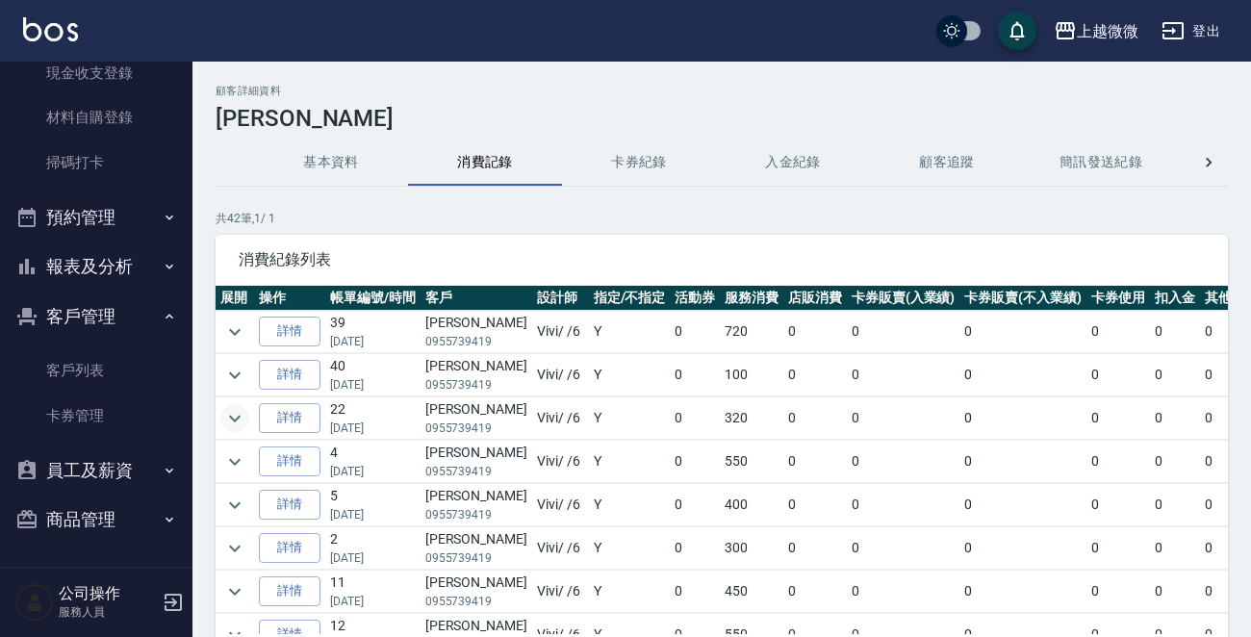
click at [230, 410] on icon "expand row" at bounding box center [234, 418] width 23 height 23
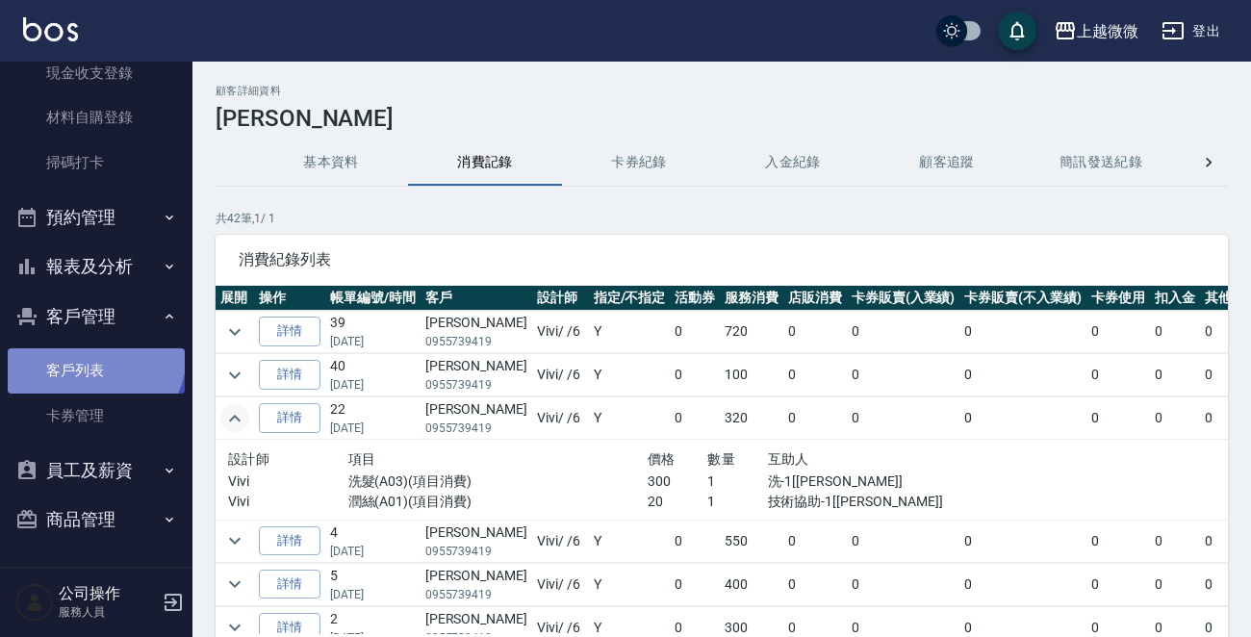
click at [92, 352] on link "客戶列表" at bounding box center [96, 370] width 177 height 44
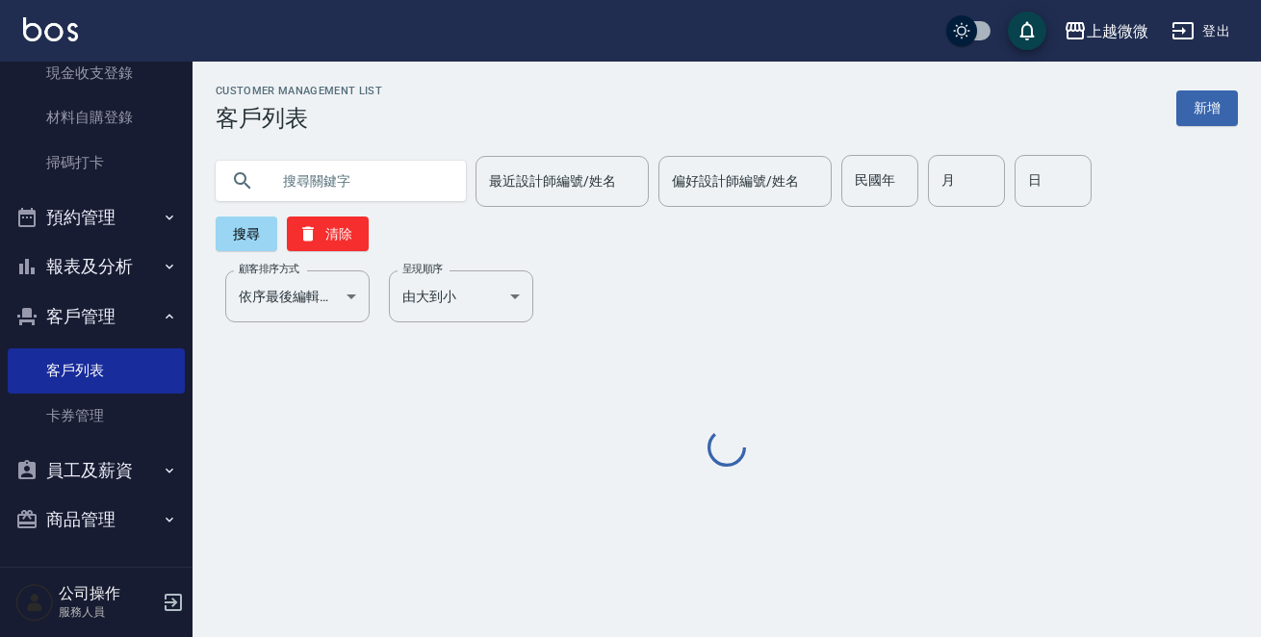
click at [353, 172] on input "text" at bounding box center [359, 181] width 181 height 52
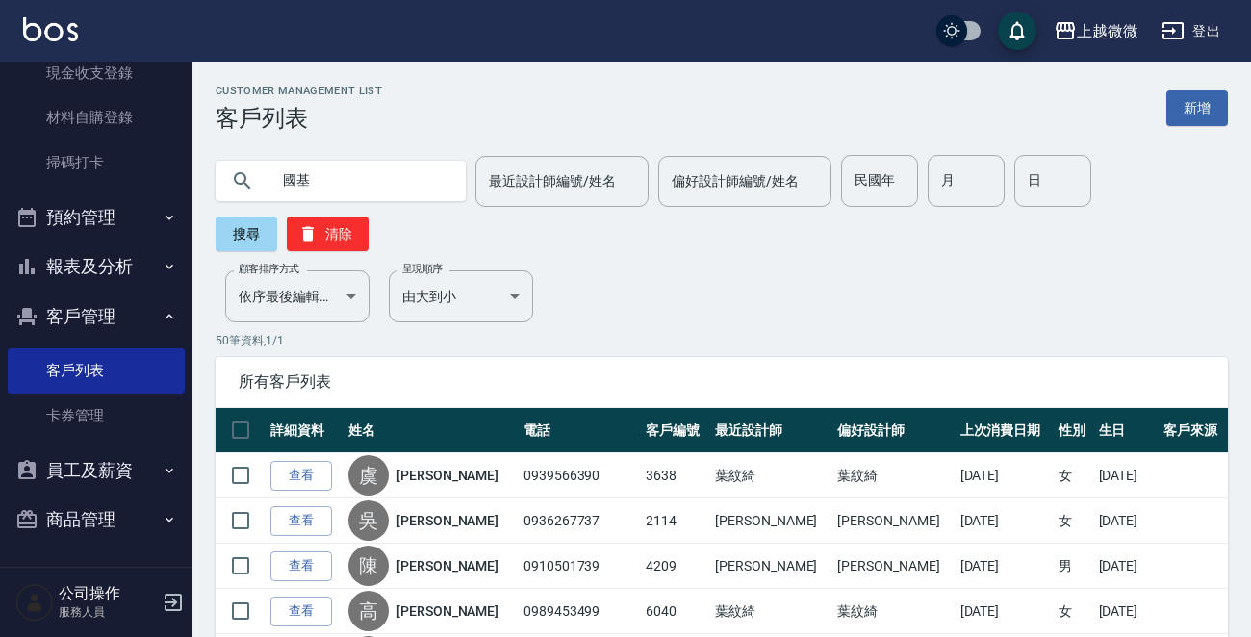
type input "國基"
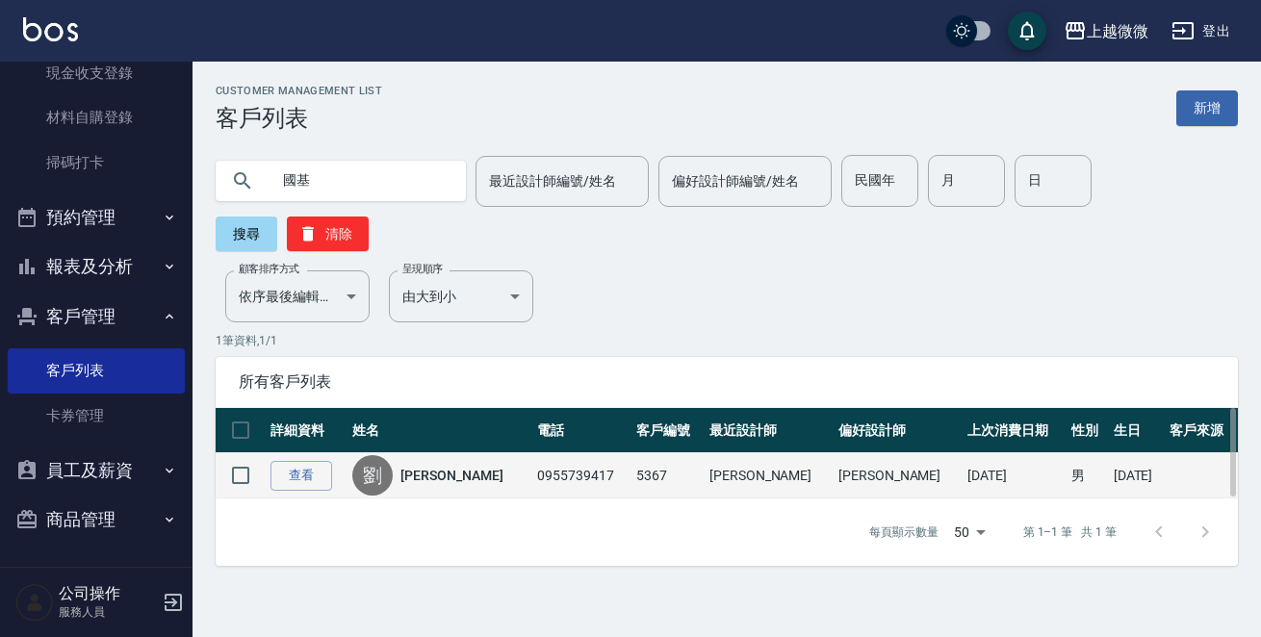
click at [414, 455] on div "[PERSON_NAME]" at bounding box center [439, 475] width 175 height 40
click at [433, 466] on link "[PERSON_NAME]" at bounding box center [451, 475] width 102 height 19
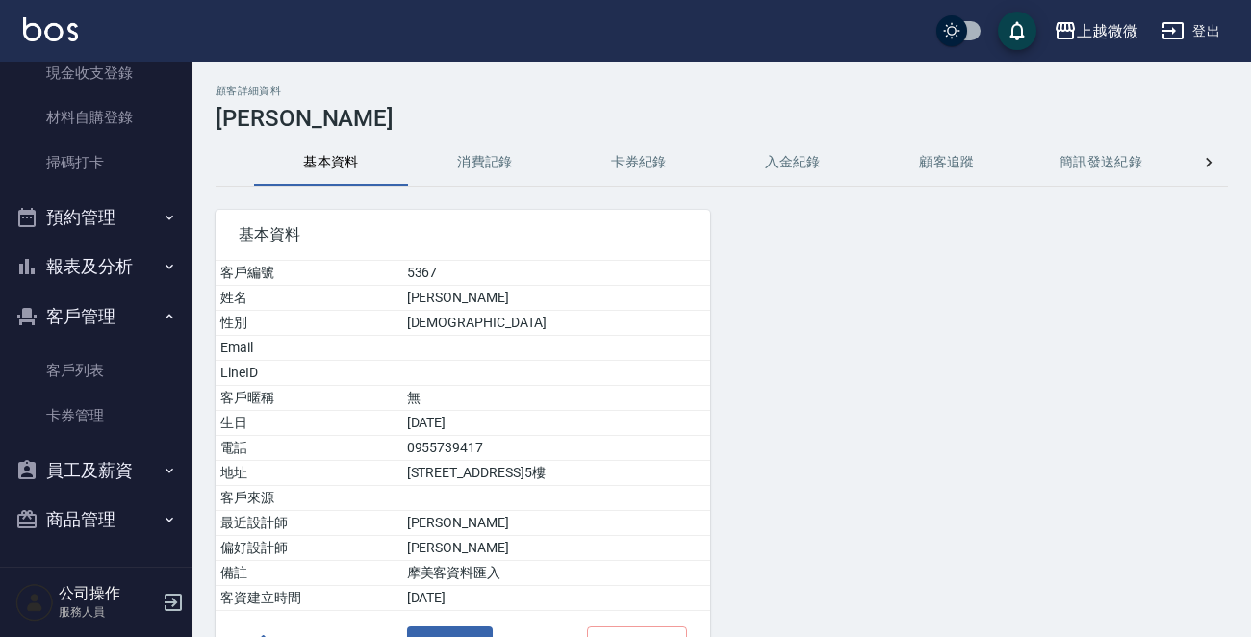
click at [475, 167] on button "消費記錄" at bounding box center [485, 163] width 154 height 46
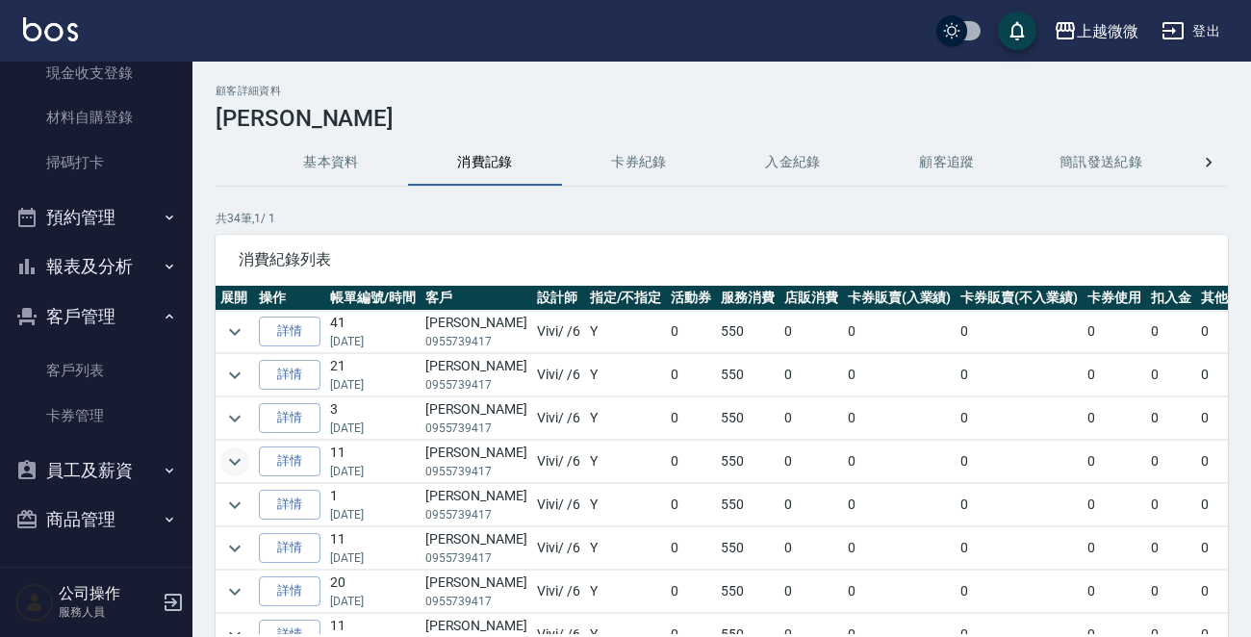
click at [236, 457] on icon "expand row" at bounding box center [234, 461] width 23 height 23
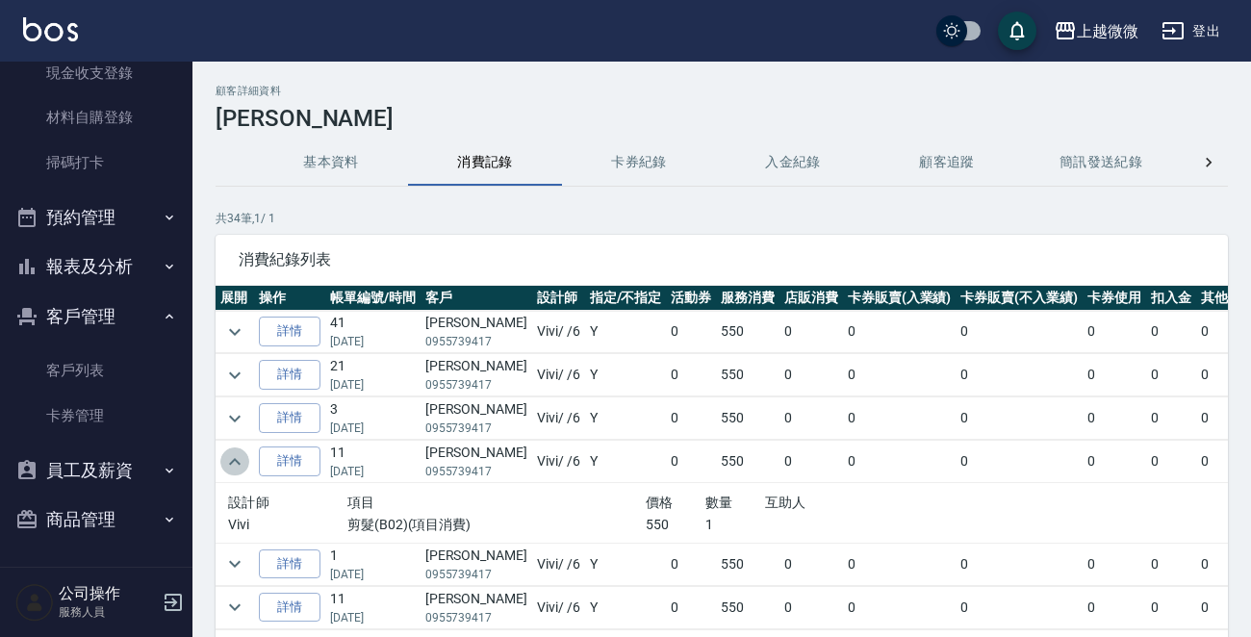
click at [236, 457] on icon "expand row" at bounding box center [234, 461] width 23 height 23
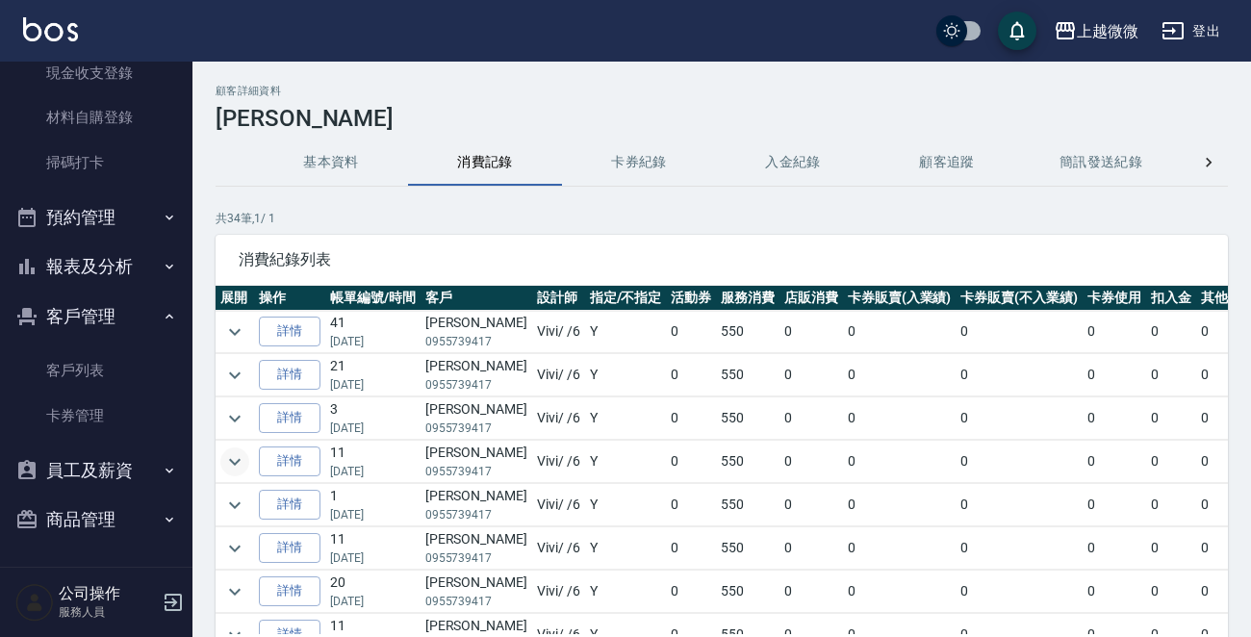
click at [236, 457] on icon "expand row" at bounding box center [234, 461] width 23 height 23
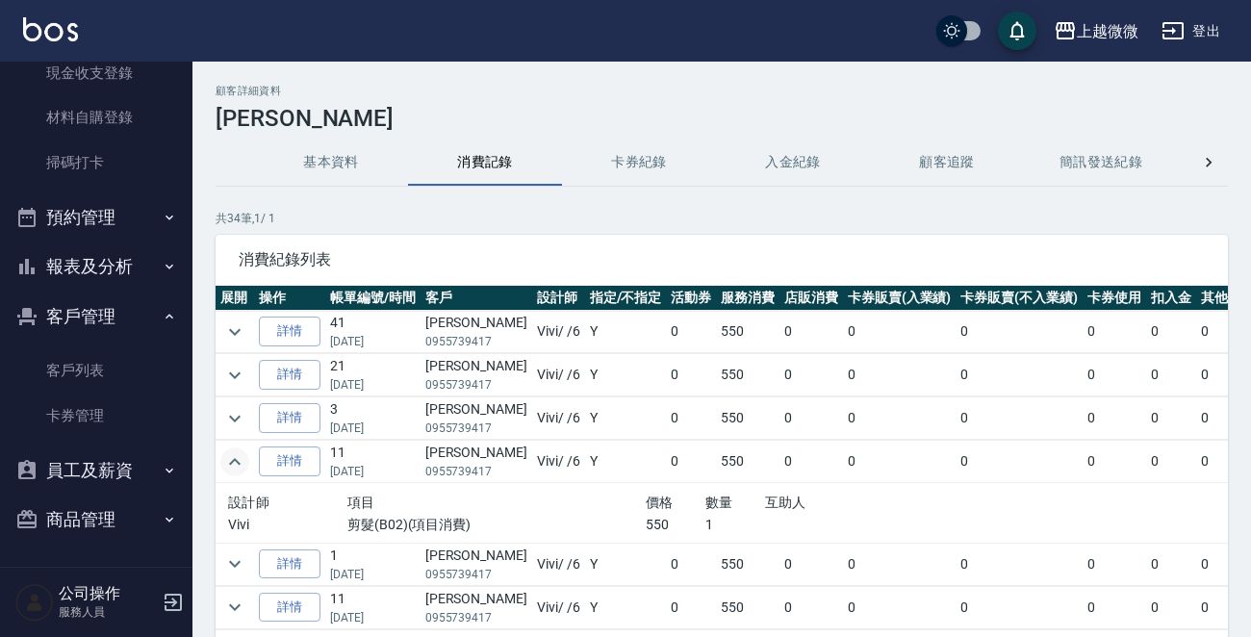
scroll to position [0, 213]
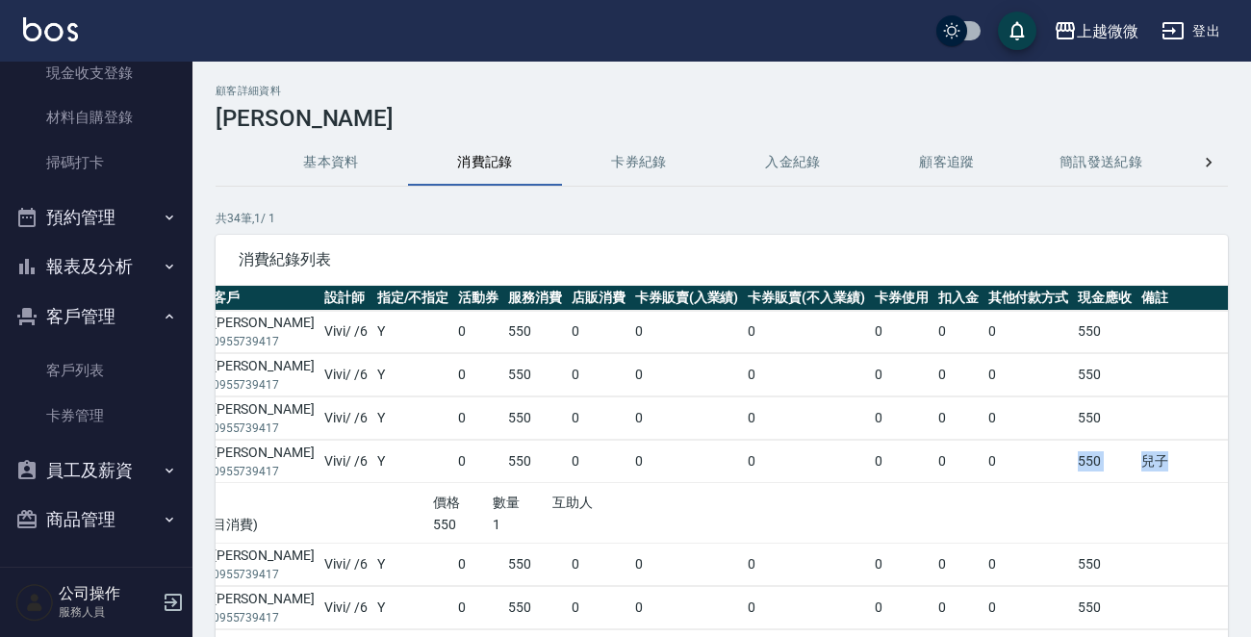
drag, startPoint x: 1013, startPoint y: 462, endPoint x: 1159, endPoint y: 467, distance: 145.4
click at [1159, 467] on tr "詳情 11 [DATE] [PERSON_NAME]0955739417 Vivi / /6 Y 0 550 0 0 0 0 0 0 550 兒子" at bounding box center [642, 462] width 1278 height 42
click at [1136, 456] on td "兒子" at bounding box center [1203, 462] width 135 height 42
drag, startPoint x: 1128, startPoint y: 455, endPoint x: 1160, endPoint y: 447, distance: 33.6
click at [1160, 447] on td "兒子" at bounding box center [1203, 462] width 135 height 42
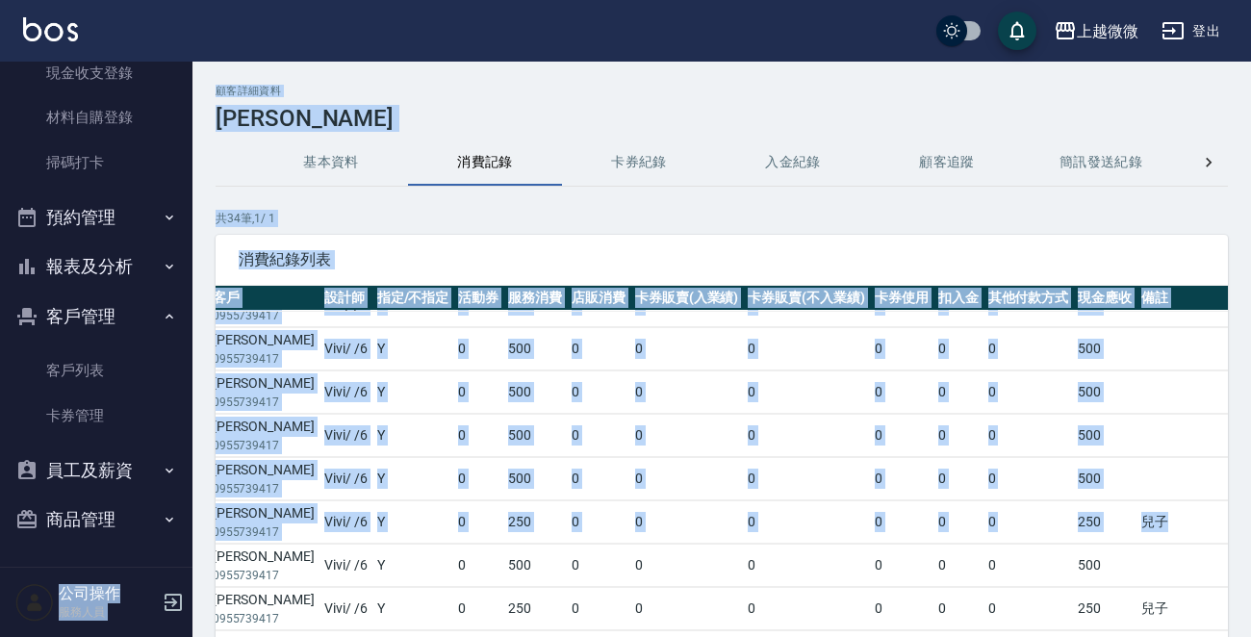
scroll to position [735, 0]
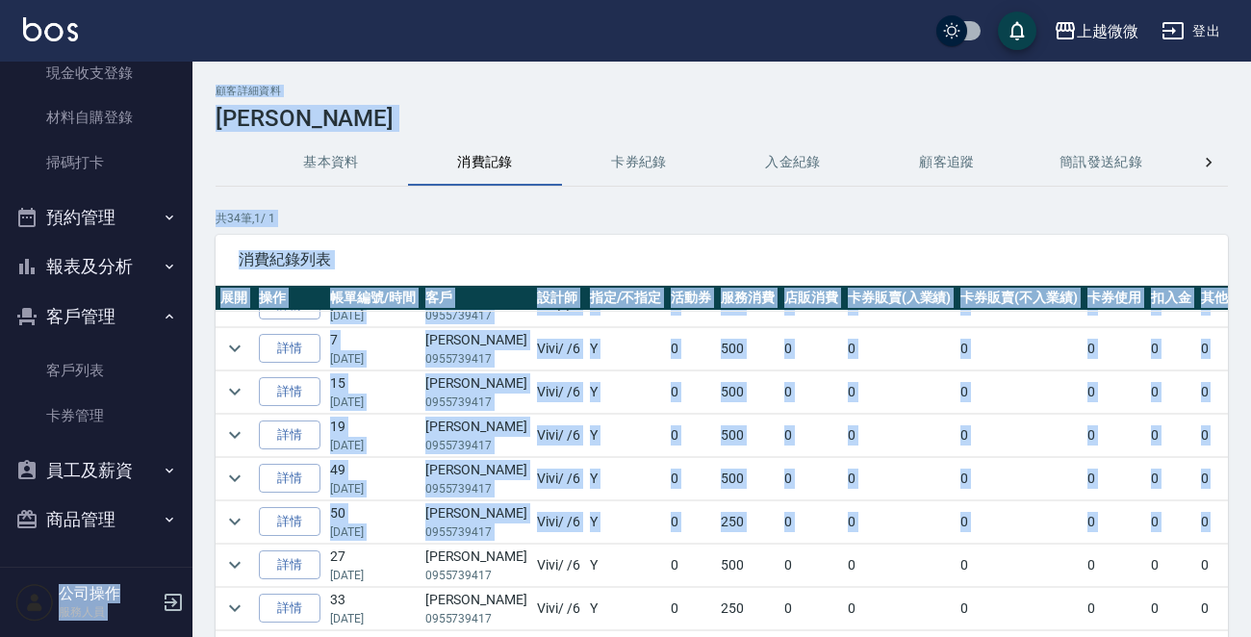
drag, startPoint x: 1126, startPoint y: 513, endPoint x: 183, endPoint y: 501, distance: 943.0
click at [76, 503] on div "上越微微 登出 櫃檯作業 打帳單 帳單列表 現金收支登錄 材料自購登錄 掃碼打卡 預約管理 預約管理 單日預約紀錄 單週預約紀錄 報表及分析 報表目錄 店家日…" at bounding box center [625, 384] width 1251 height 768
click at [236, 510] on icon "expand row" at bounding box center [234, 521] width 23 height 23
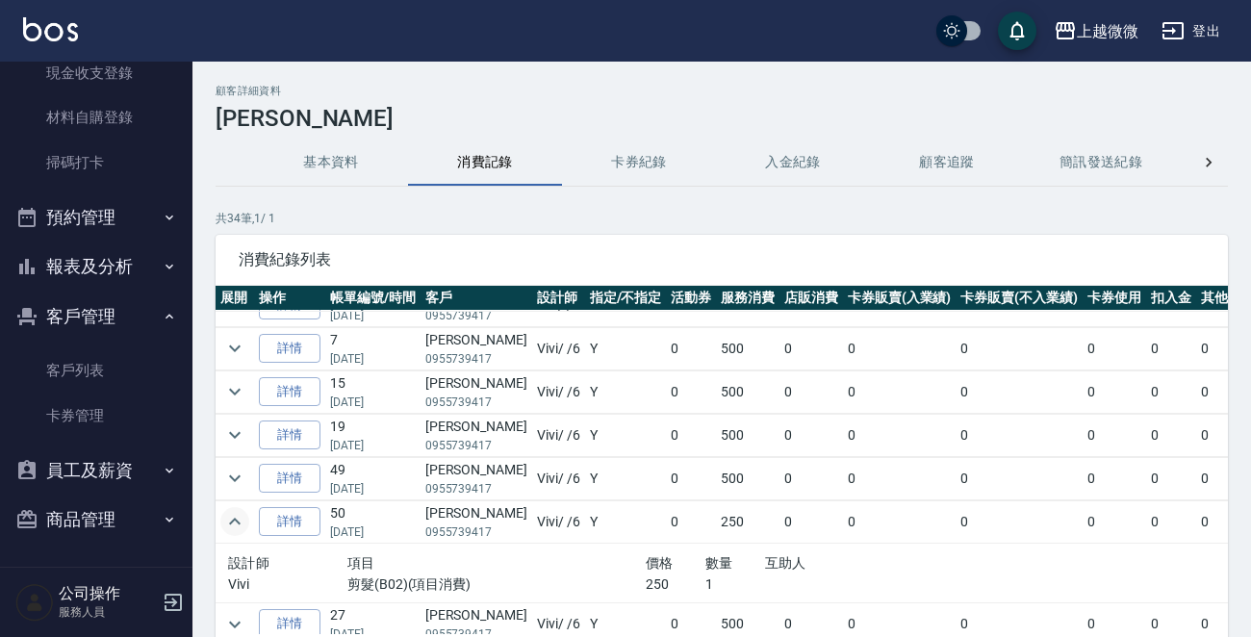
click at [715, 567] on div "數量" at bounding box center [735, 563] width 60 height 24
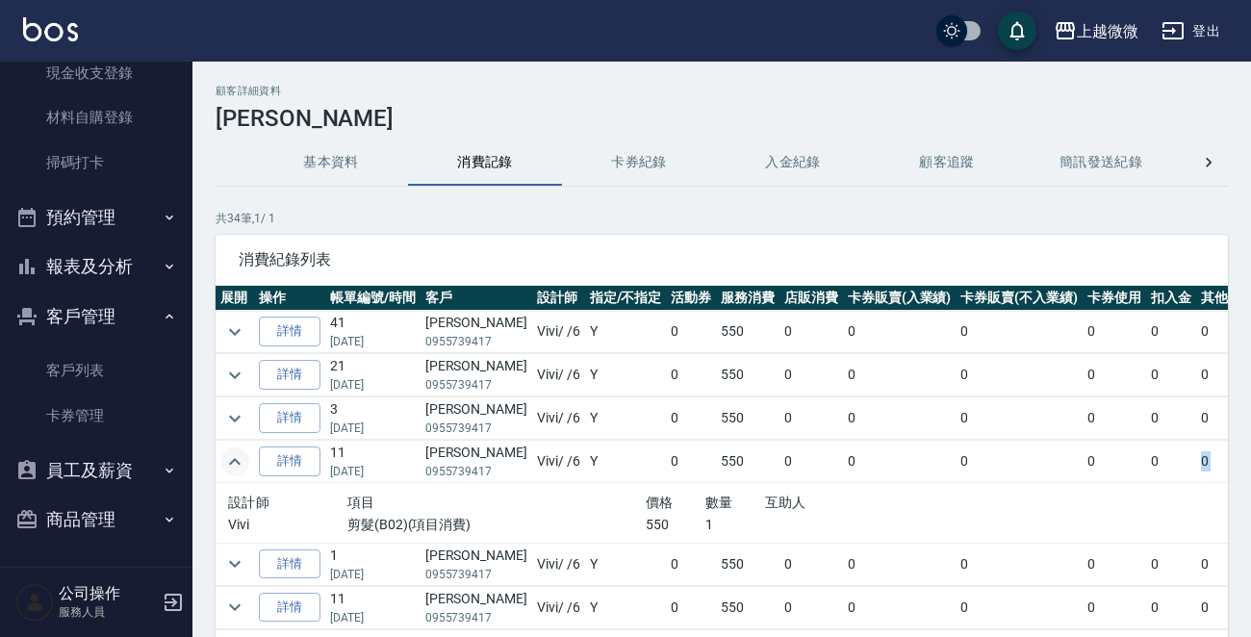
scroll to position [0, 213]
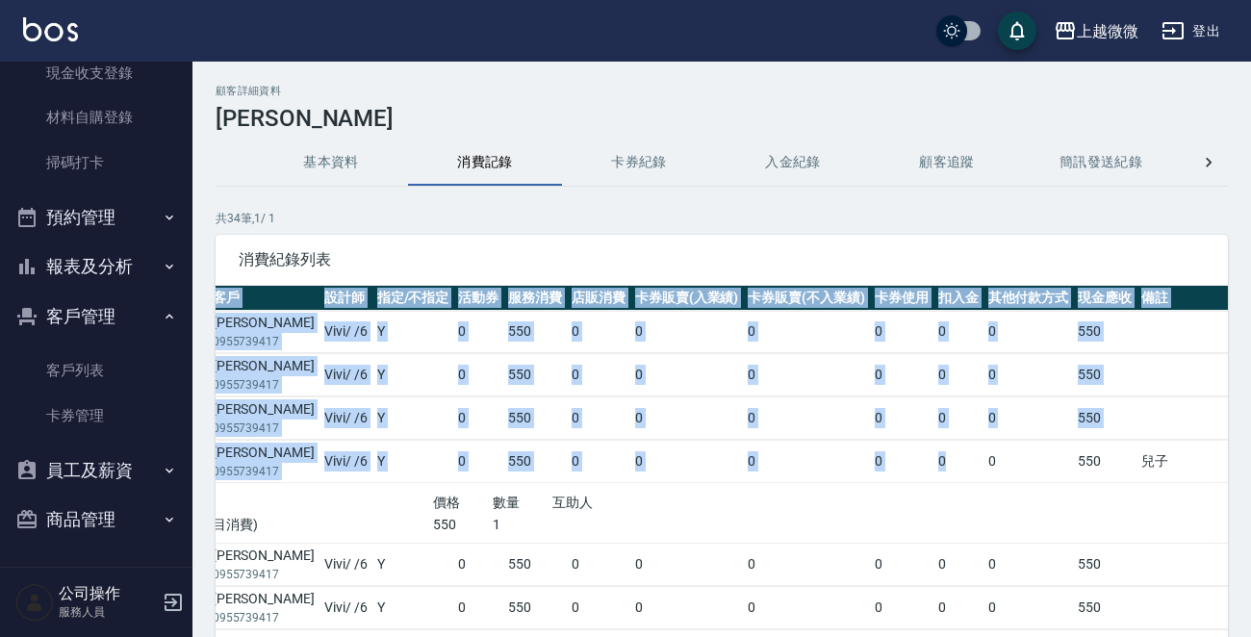
drag, startPoint x: 1170, startPoint y: 453, endPoint x: 1259, endPoint y: 453, distance: 88.5
click at [1250, 453] on html "上越微微 登出 櫃檯作業 打帳單 帳單列表 現金收支登錄 材料自購登錄 掃碼打卡 預約管理 預約管理 單日預約紀錄 單週預約紀錄 報表及分析 報表目錄 店家日…" at bounding box center [625, 384] width 1251 height 768
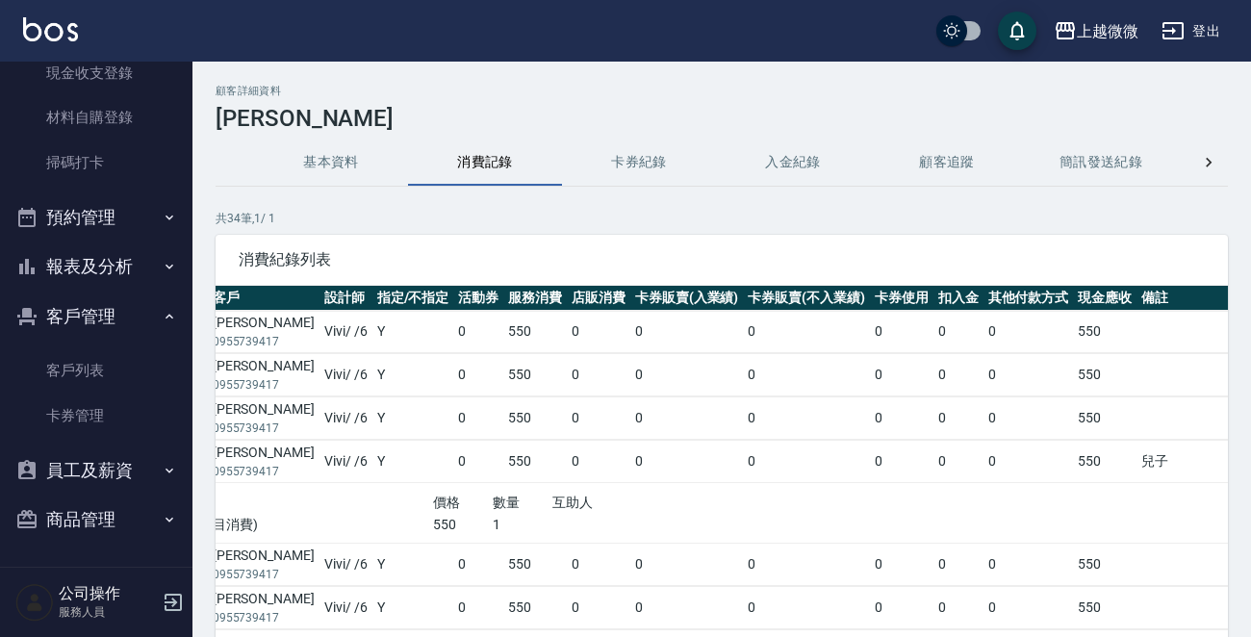
click at [1136, 435] on td at bounding box center [1203, 418] width 135 height 42
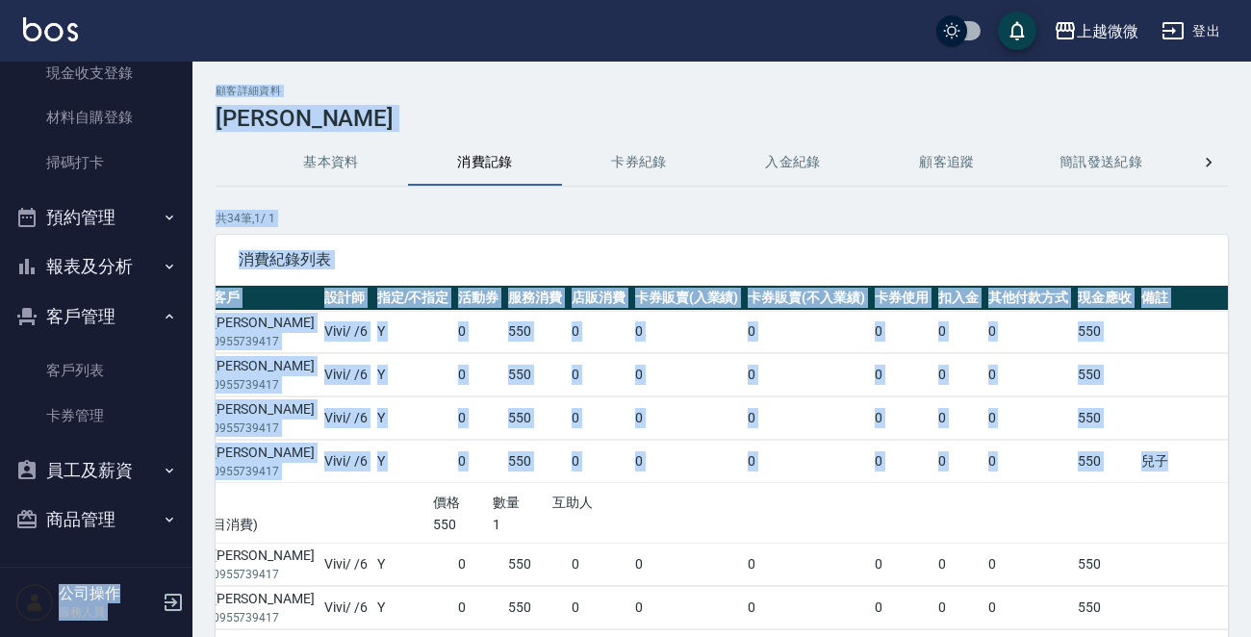
scroll to position [0, 0]
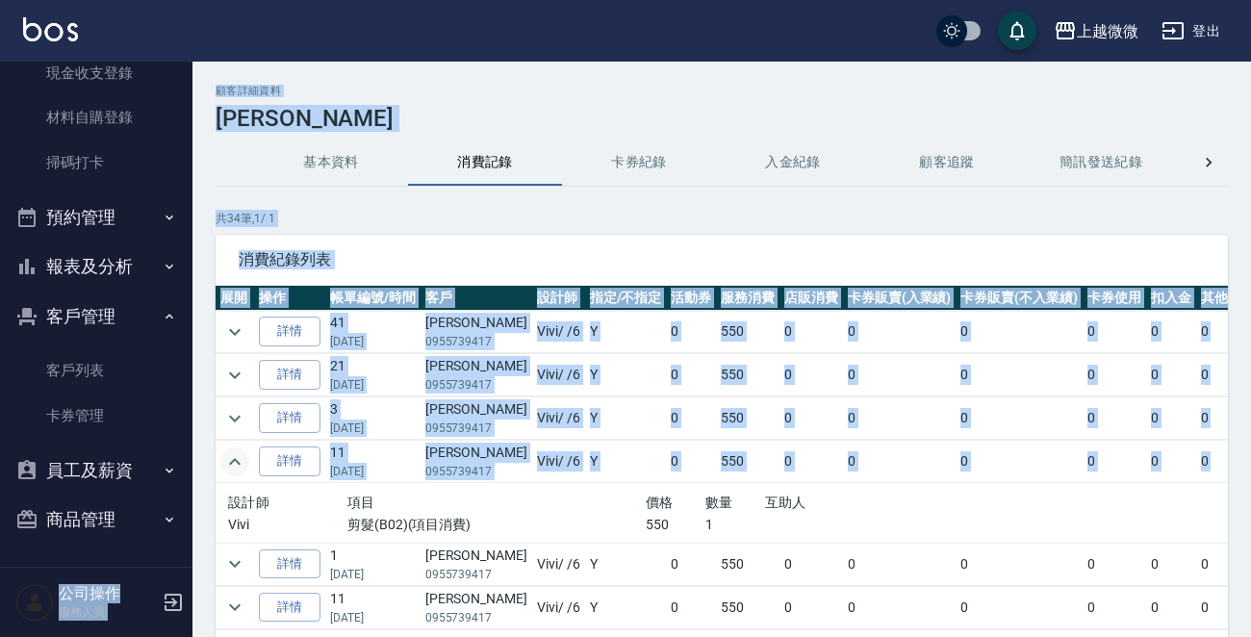
drag, startPoint x: 1018, startPoint y: 461, endPoint x: 98, endPoint y: 463, distance: 919.9
click at [98, 463] on div "上越微微 登出 櫃檯作業 打帳單 帳單列表 現金收支登錄 材料自購登錄 掃碼打卡 預約管理 預約管理 單日預約紀錄 單週預約紀錄 報表及分析 報表目錄 店家日…" at bounding box center [625, 384] width 1251 height 768
click at [234, 461] on icon "expand row" at bounding box center [234, 461] width 23 height 23
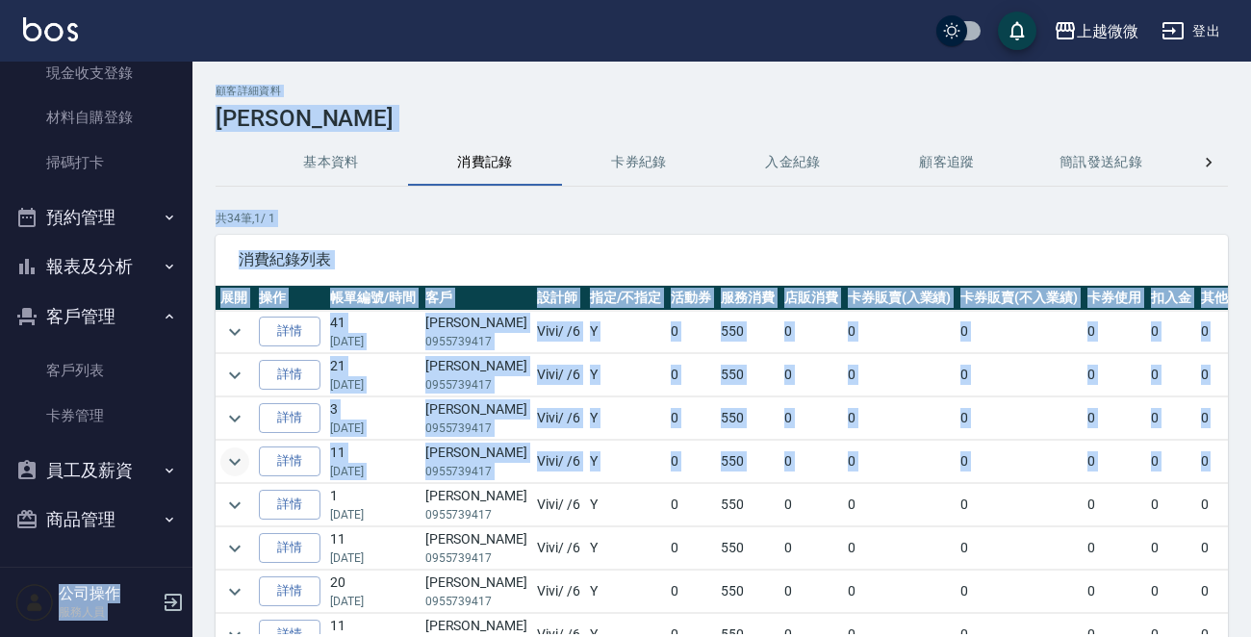
click at [235, 466] on icon "expand row" at bounding box center [234, 461] width 23 height 23
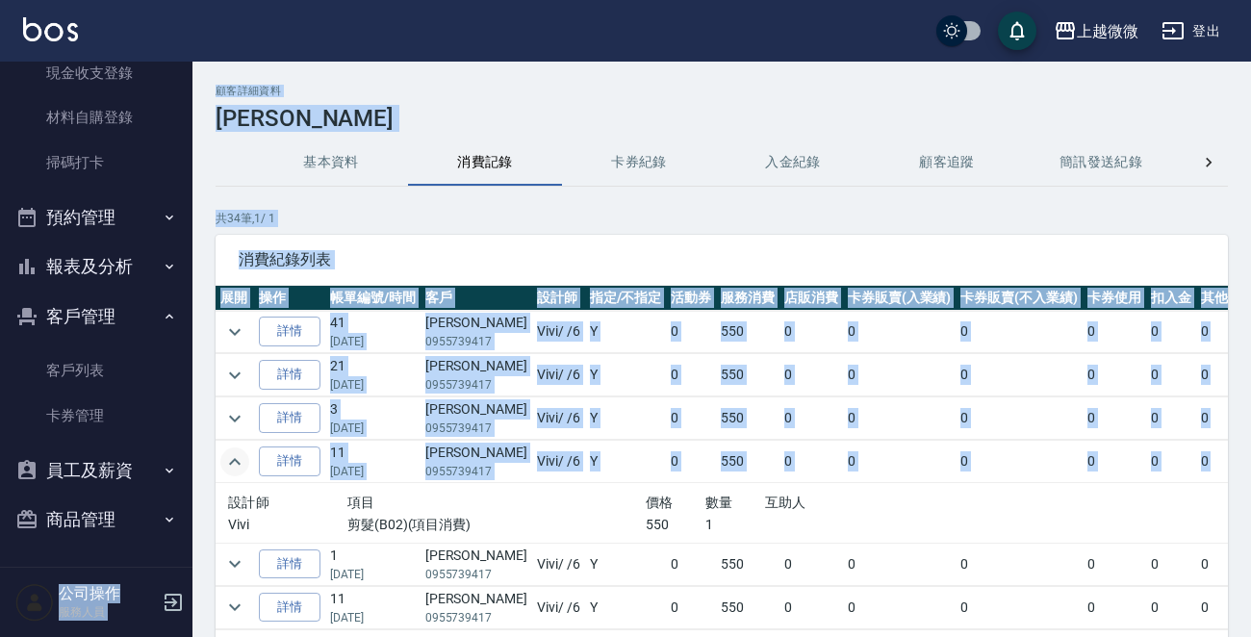
click at [610, 448] on td "Y" at bounding box center [626, 462] width 82 height 42
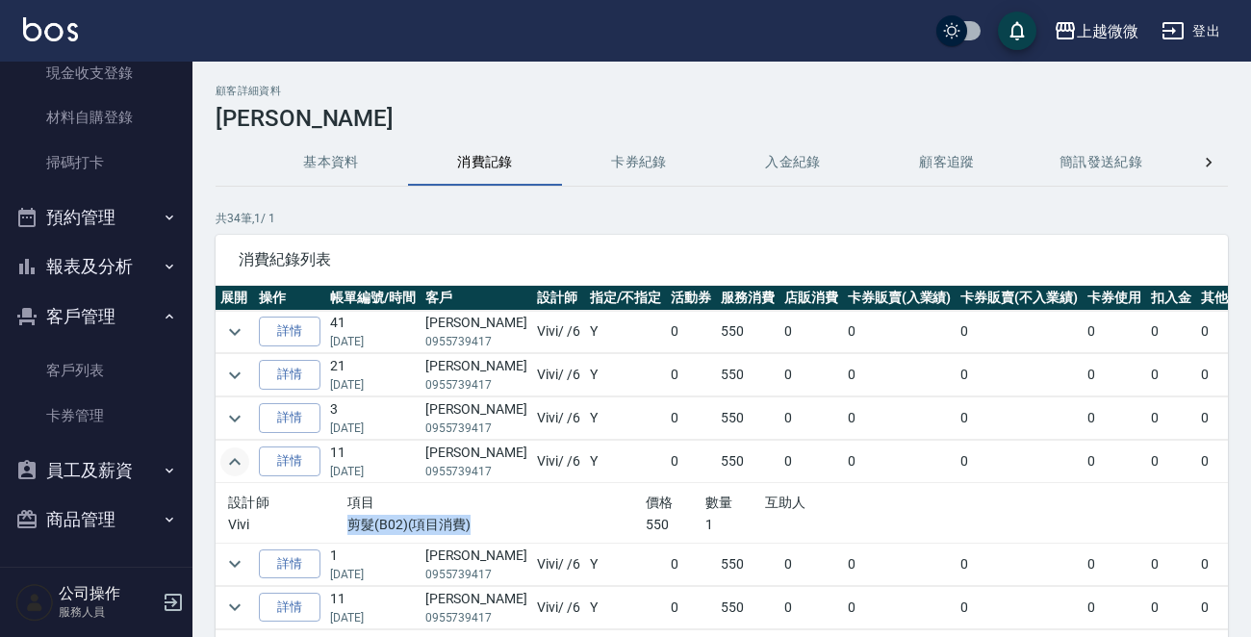
drag, startPoint x: 496, startPoint y: 520, endPoint x: 281, endPoint y: 522, distance: 214.6
click at [281, 522] on div "Vivi 剪髮(B02)(項目消費) 550 1" at bounding box center [585, 525] width 715 height 20
click at [573, 497] on div "項目" at bounding box center [496, 503] width 298 height 24
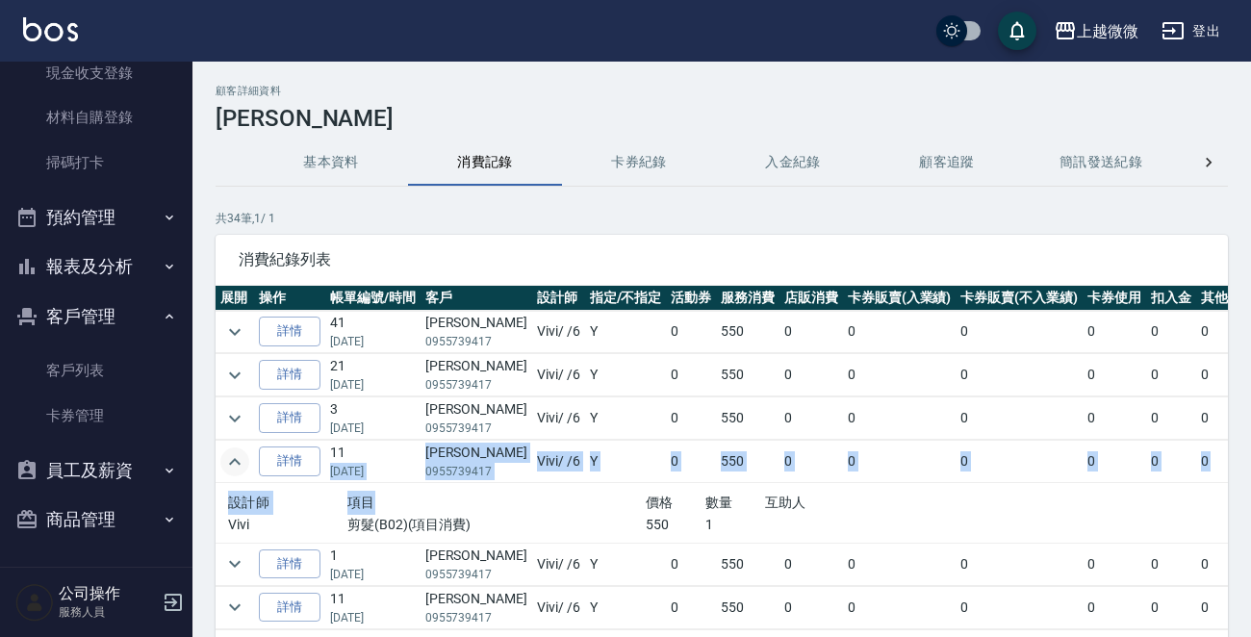
drag, startPoint x: 331, startPoint y: 469, endPoint x: 389, endPoint y: 488, distance: 60.9
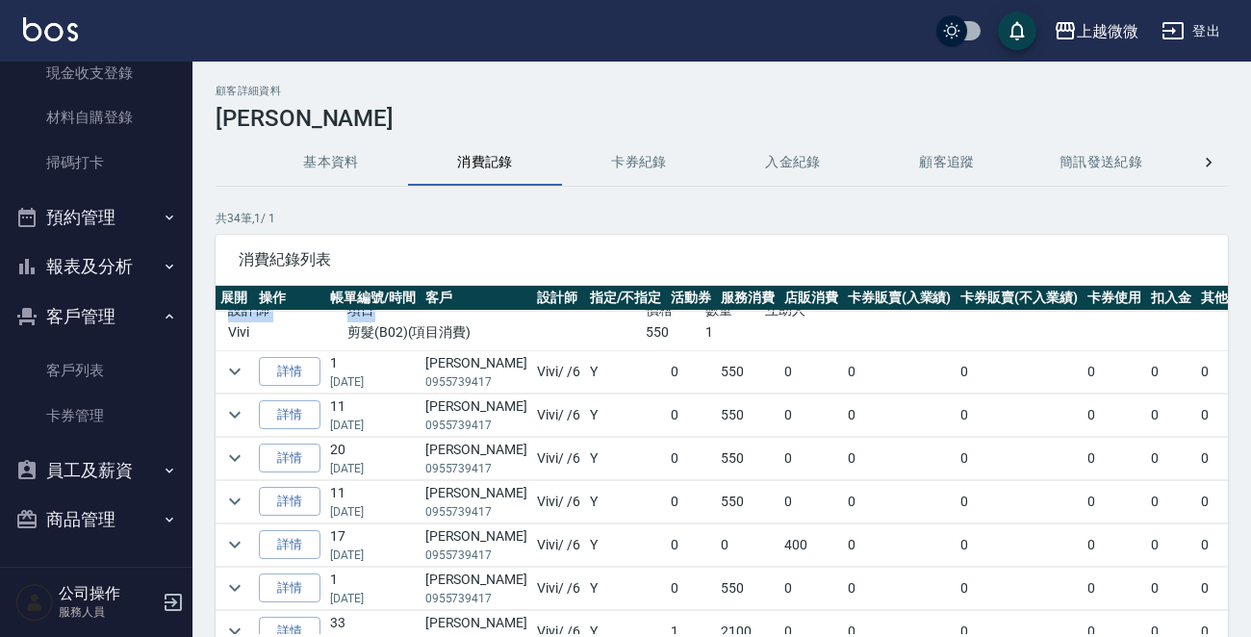
scroll to position [385, 0]
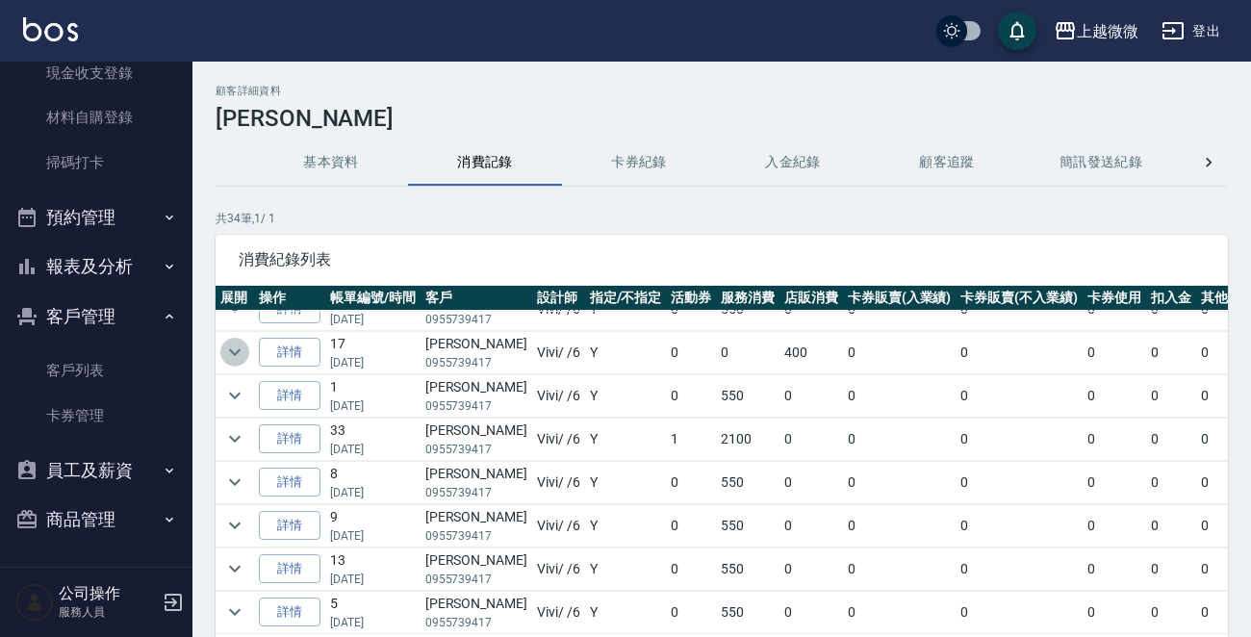
click at [220, 348] on button "expand row" at bounding box center [234, 352] width 29 height 29
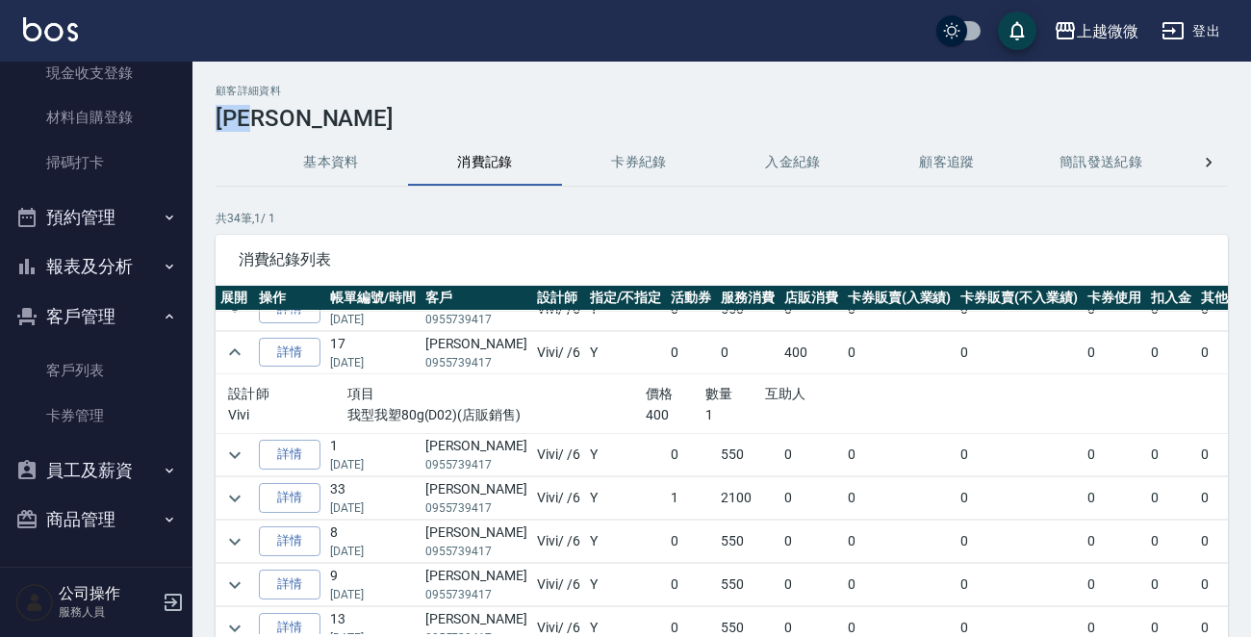
drag, startPoint x: 289, startPoint y: 118, endPoint x: 213, endPoint y: 108, distance: 76.7
click at [213, 108] on div "顧客詳細資料 [PERSON_NAME] 基本資料 消費記錄 卡券紀錄 入金紀錄 顧客追蹤 簡訊發送紀錄 抽獎券紀錄 共 34 筆, 1 / 1 消費紀錄列表…" at bounding box center [721, 415] width 1058 height 660
copy h3 "[PERSON_NAME]"
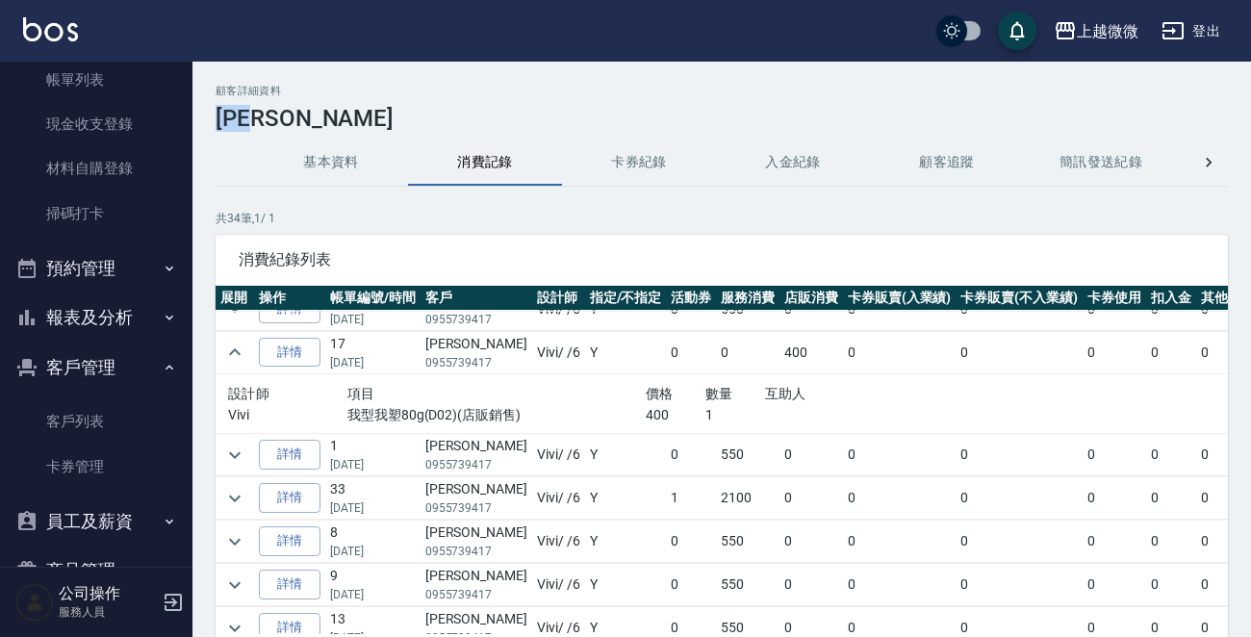
scroll to position [0, 0]
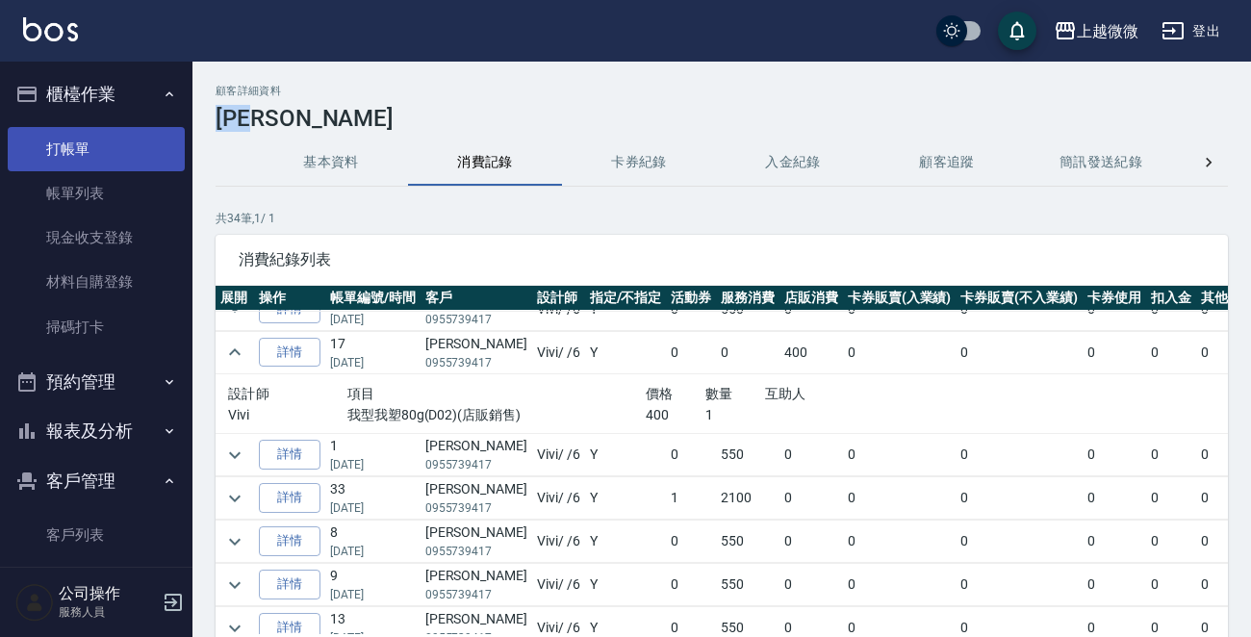
click at [67, 135] on link "打帳單" at bounding box center [96, 149] width 177 height 44
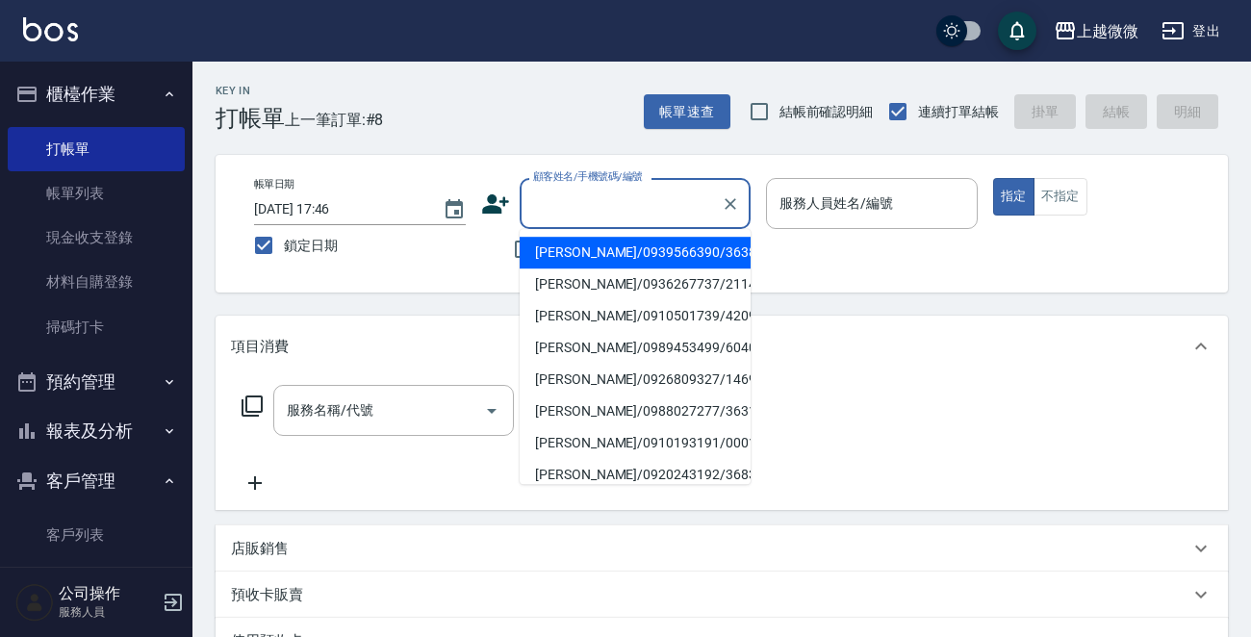
drag, startPoint x: 639, startPoint y: 202, endPoint x: 605, endPoint y: 237, distance: 48.3
click at [638, 202] on input "顧客姓名/手機號碼/編號" at bounding box center [620, 204] width 185 height 34
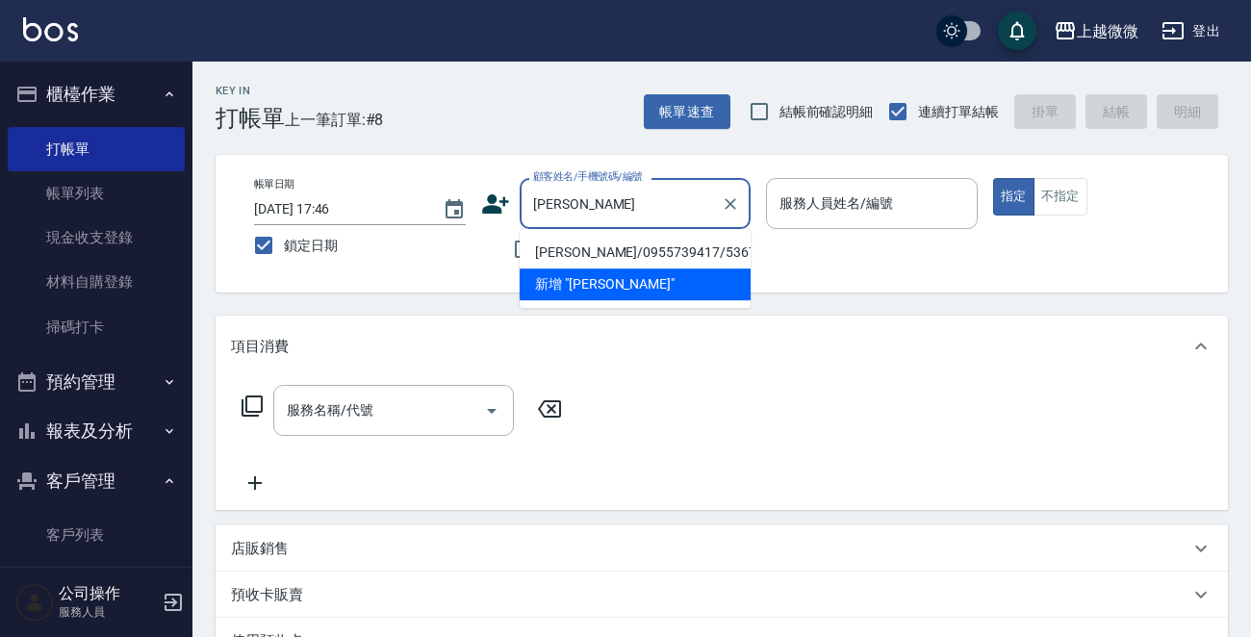
click at [611, 248] on li "[PERSON_NAME]/0955739417/5367" at bounding box center [635, 253] width 231 height 32
type input "[PERSON_NAME]/0955739417/5367"
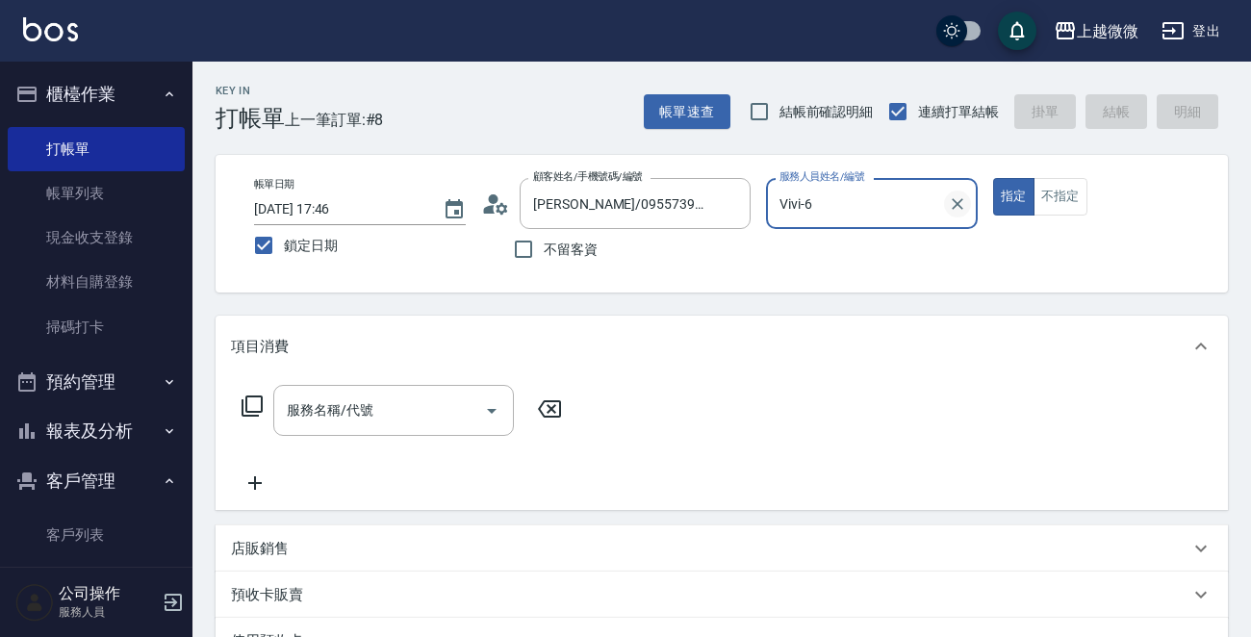
type input "Vivi-6"
click at [369, 400] on div "服務名稱/代號 服務名稱/代號" at bounding box center [393, 410] width 241 height 51
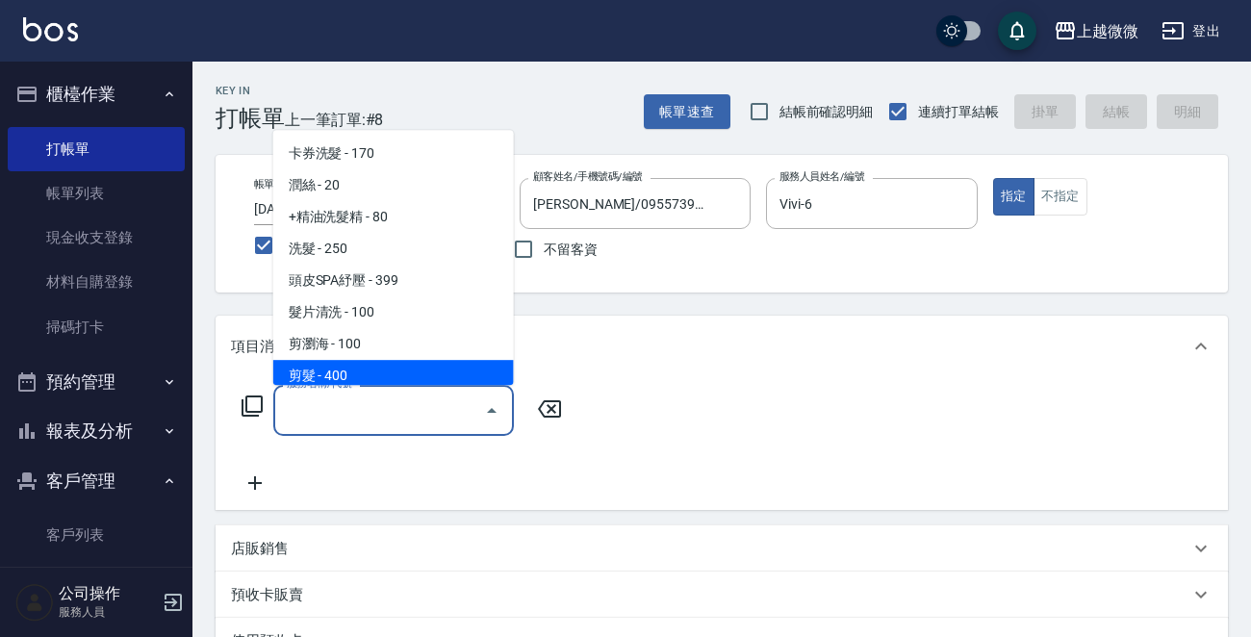
click at [379, 360] on span "剪髮 - 400" at bounding box center [393, 376] width 241 height 32
type input "剪髮(B02)"
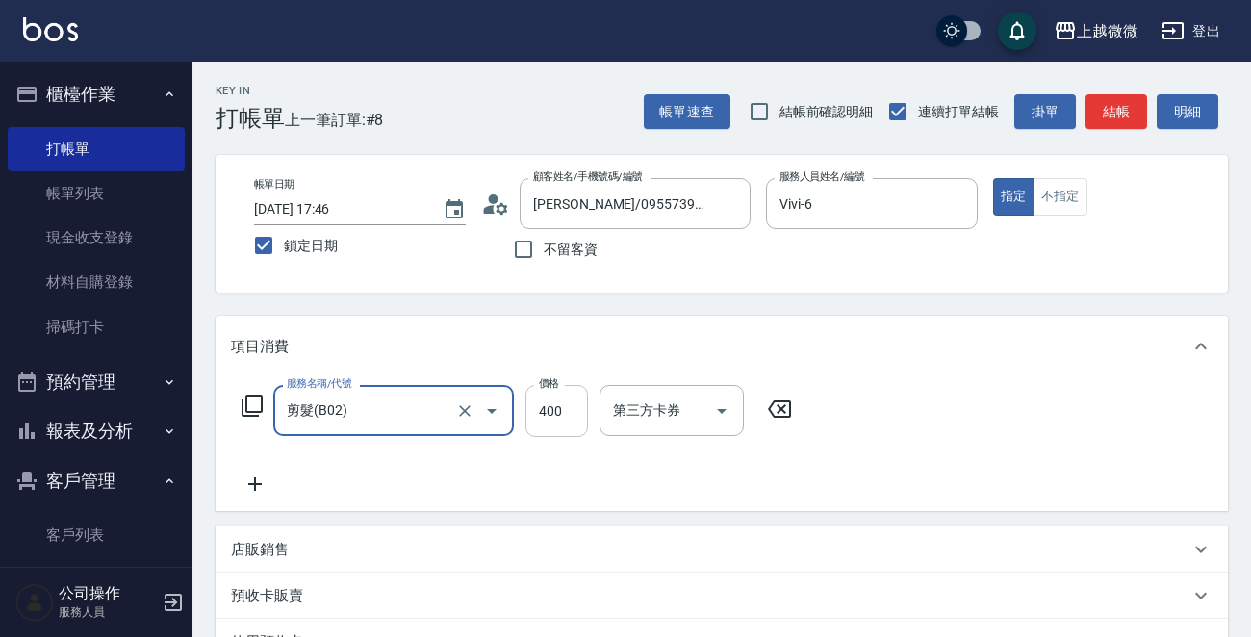
click at [550, 406] on input "400" at bounding box center [556, 411] width 63 height 52
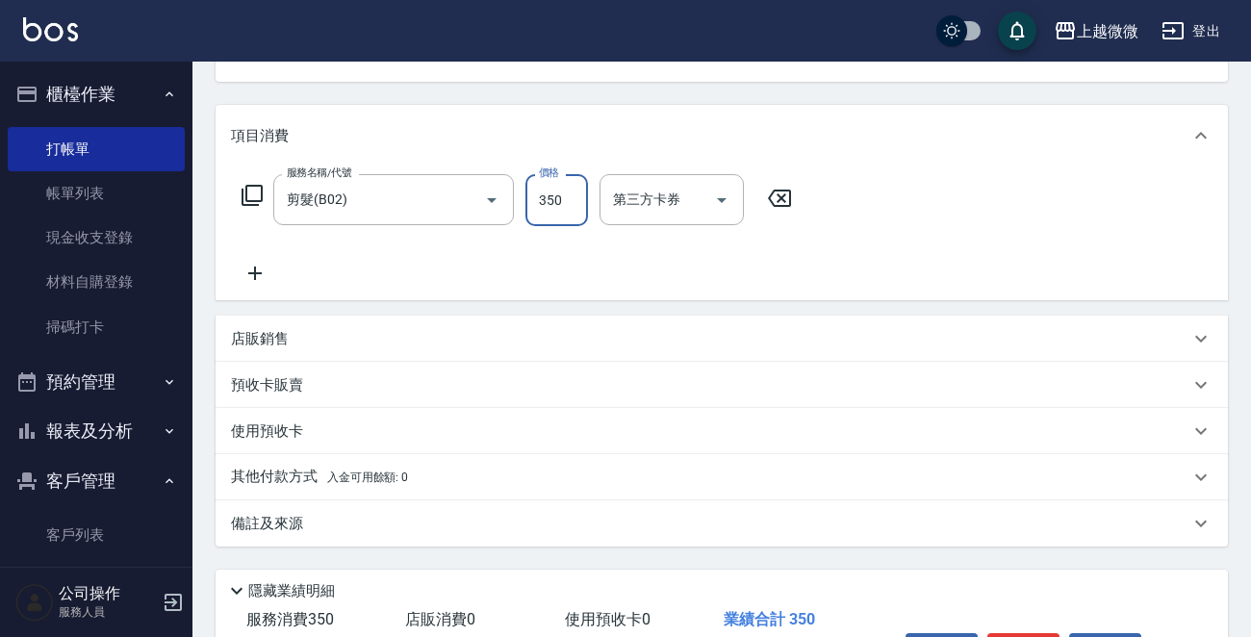
scroll to position [334, 0]
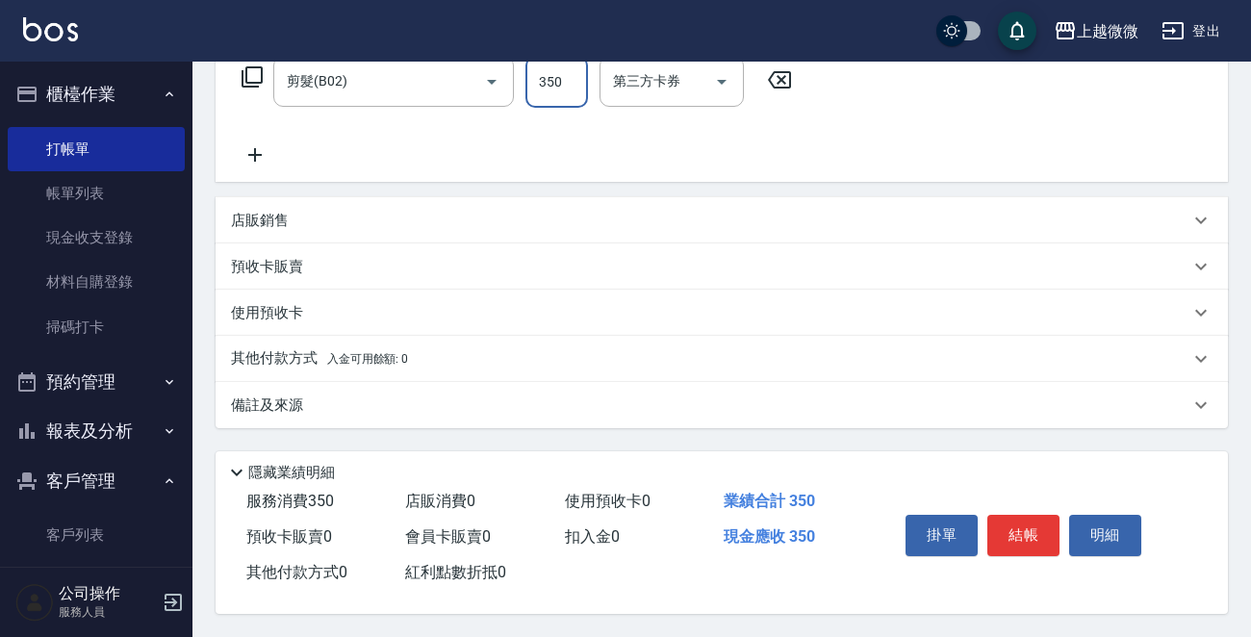
type input "350"
click at [276, 410] on div "備註及來源" at bounding box center [722, 405] width 1012 height 46
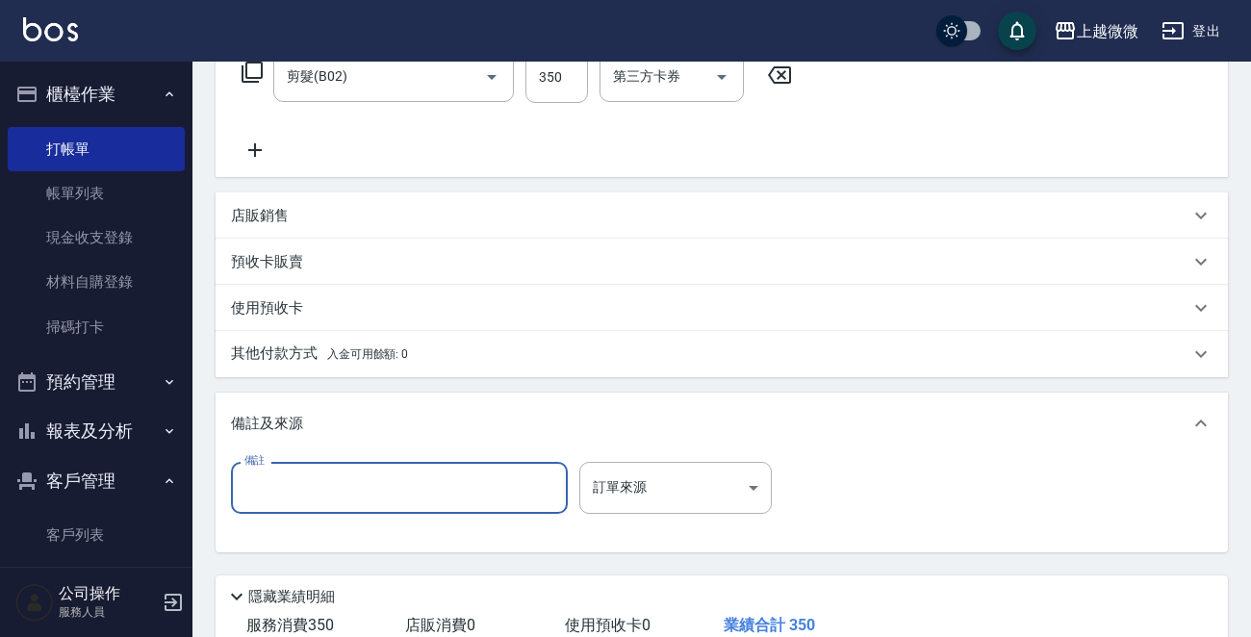
click at [297, 494] on input "備註" at bounding box center [399, 488] width 337 height 52
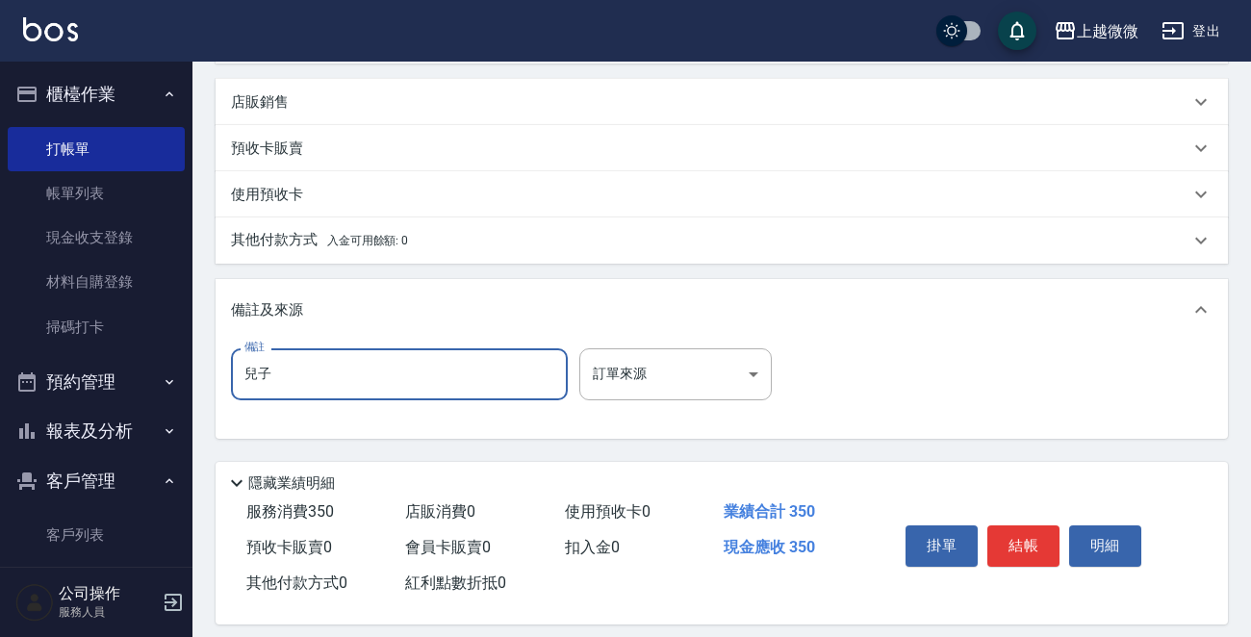
scroll to position [463, 0]
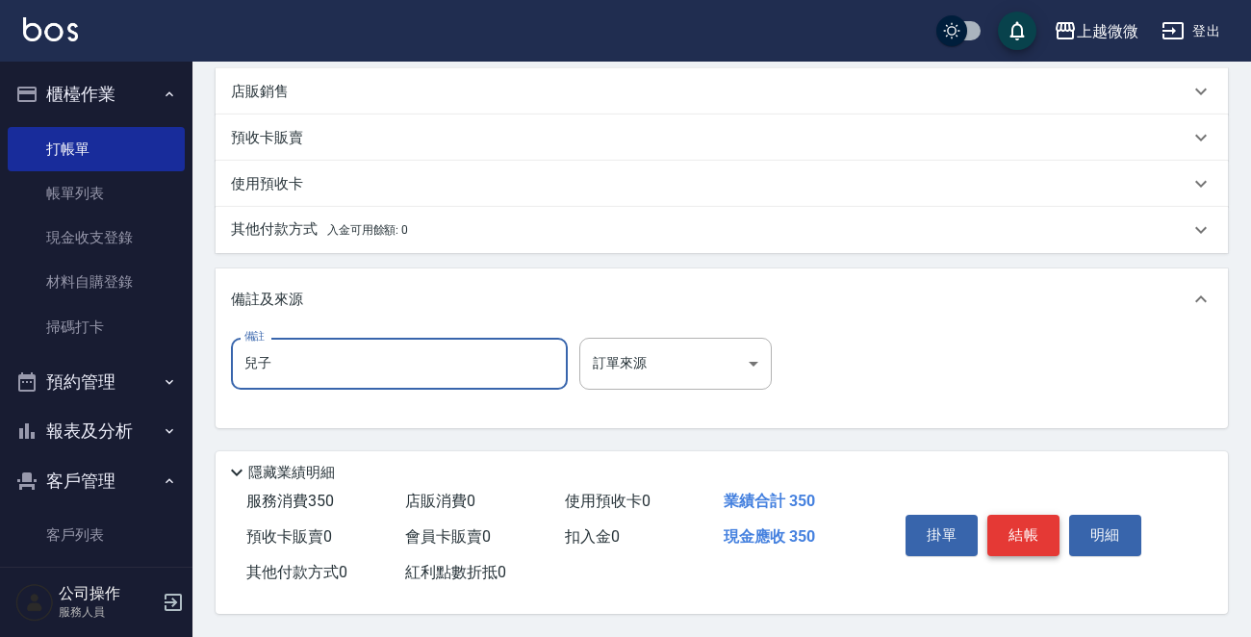
type input "兒子"
click at [1041, 530] on button "結帳" at bounding box center [1023, 535] width 72 height 40
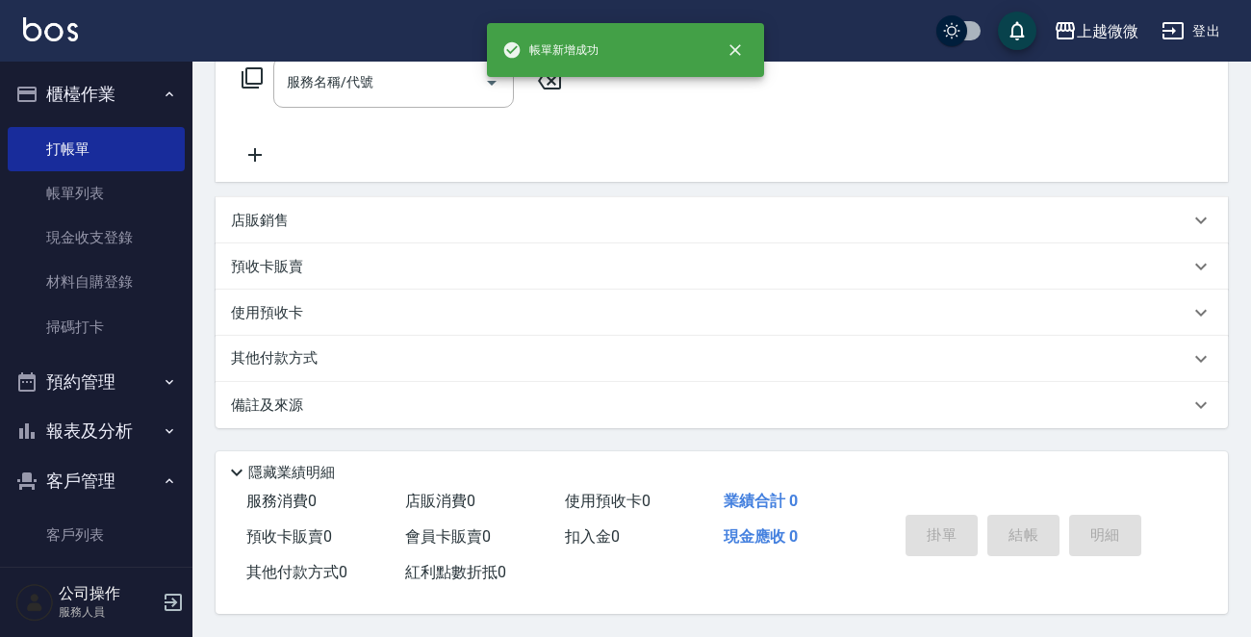
scroll to position [0, 0]
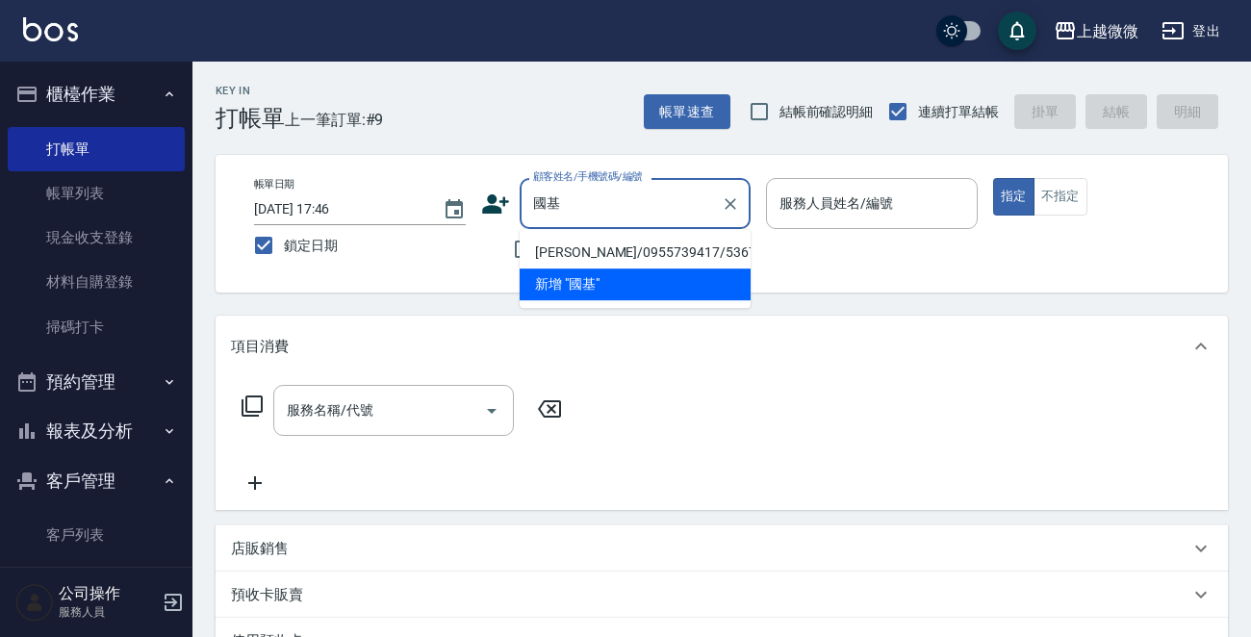
click at [622, 246] on li "[PERSON_NAME]/0955739417/5367" at bounding box center [635, 253] width 231 height 32
type input "[PERSON_NAME]/0955739417/5367"
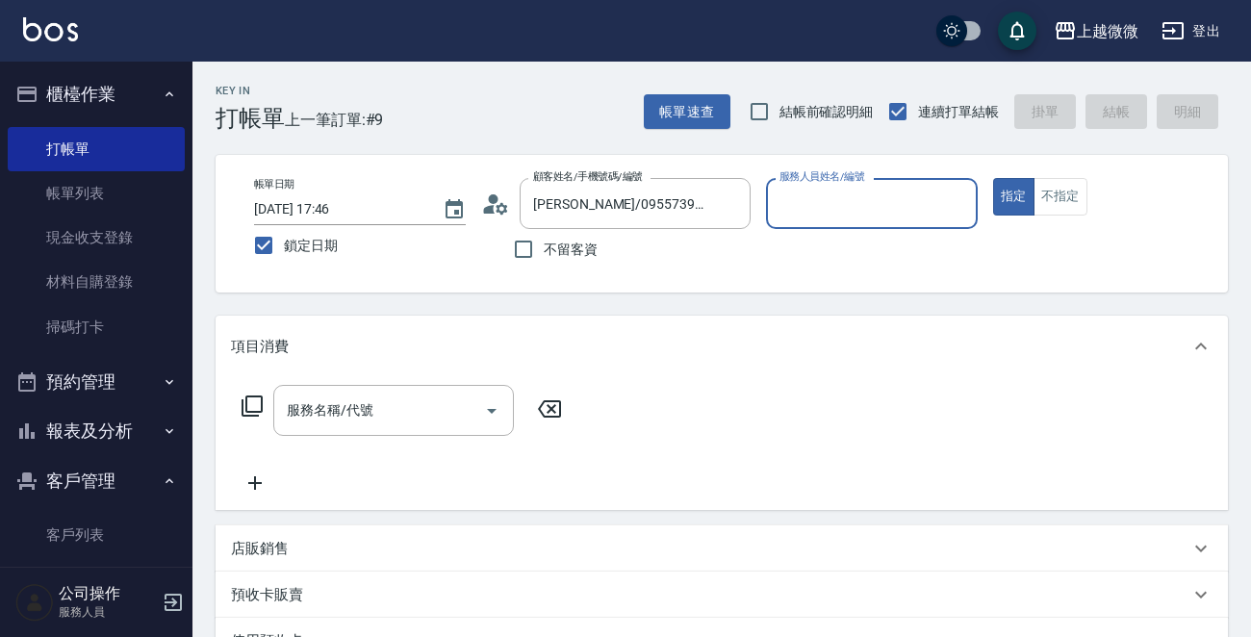
type input "Vivi-6"
click at [421, 398] on input "服務名稱/代號" at bounding box center [379, 411] width 194 height 34
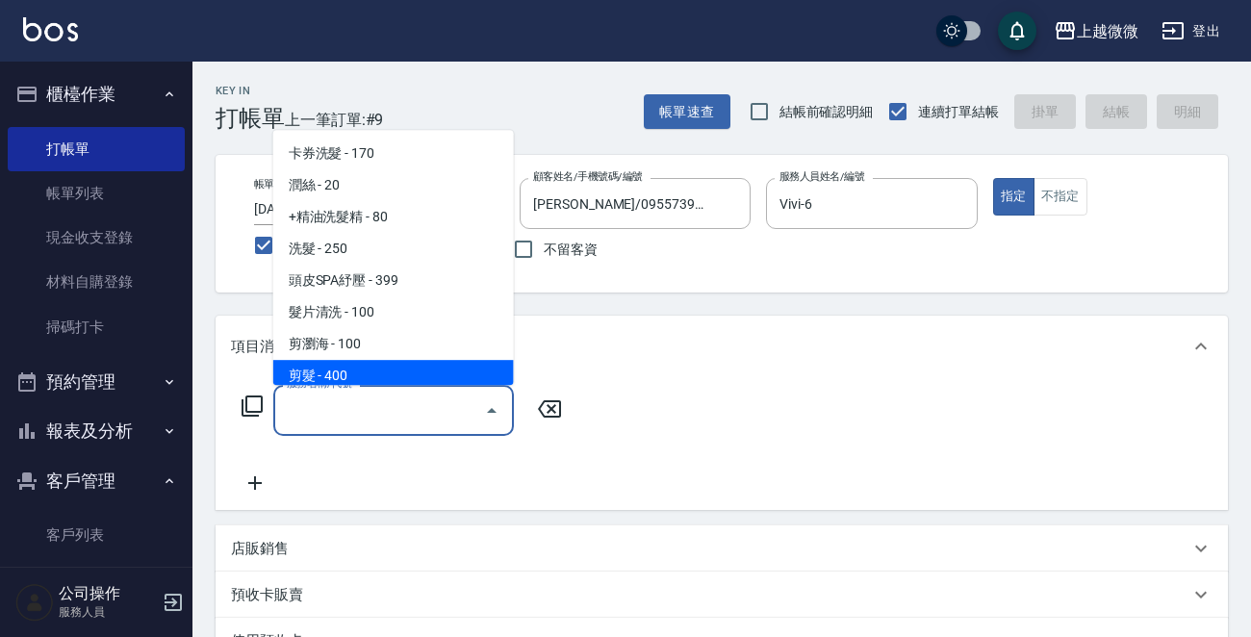
click at [408, 361] on span "剪髮 - 400" at bounding box center [393, 376] width 241 height 32
type input "剪髮(B02)"
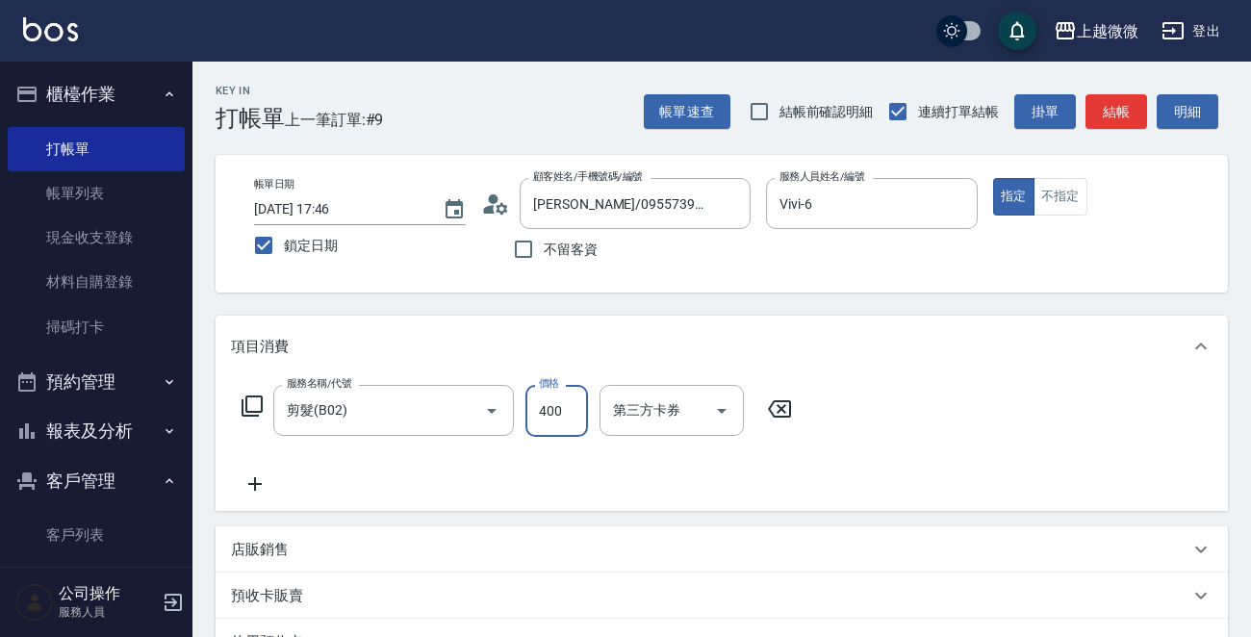
click at [548, 395] on input "400" at bounding box center [556, 411] width 63 height 52
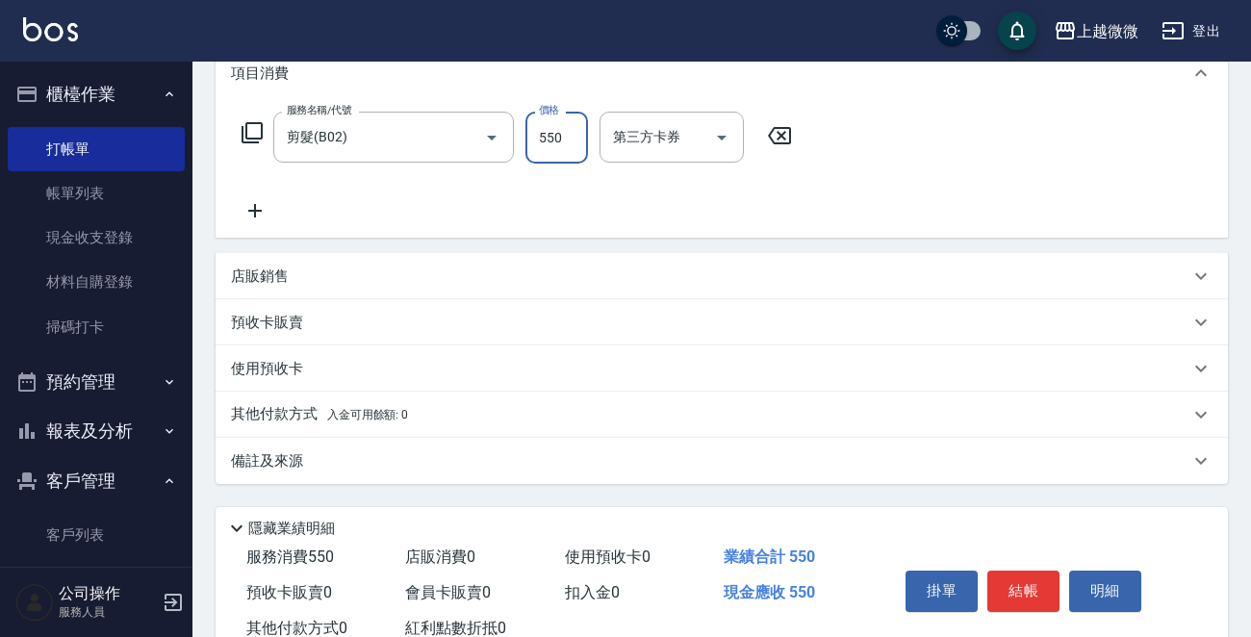
scroll to position [334, 0]
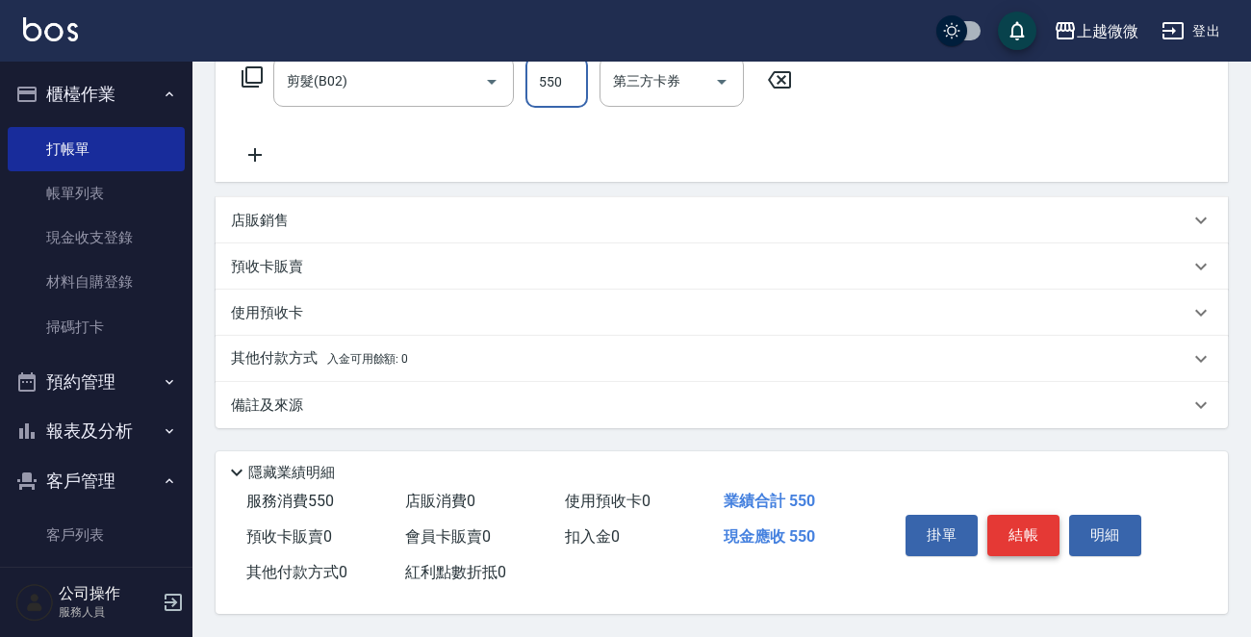
type input "550"
click at [1030, 526] on button "結帳" at bounding box center [1023, 535] width 72 height 40
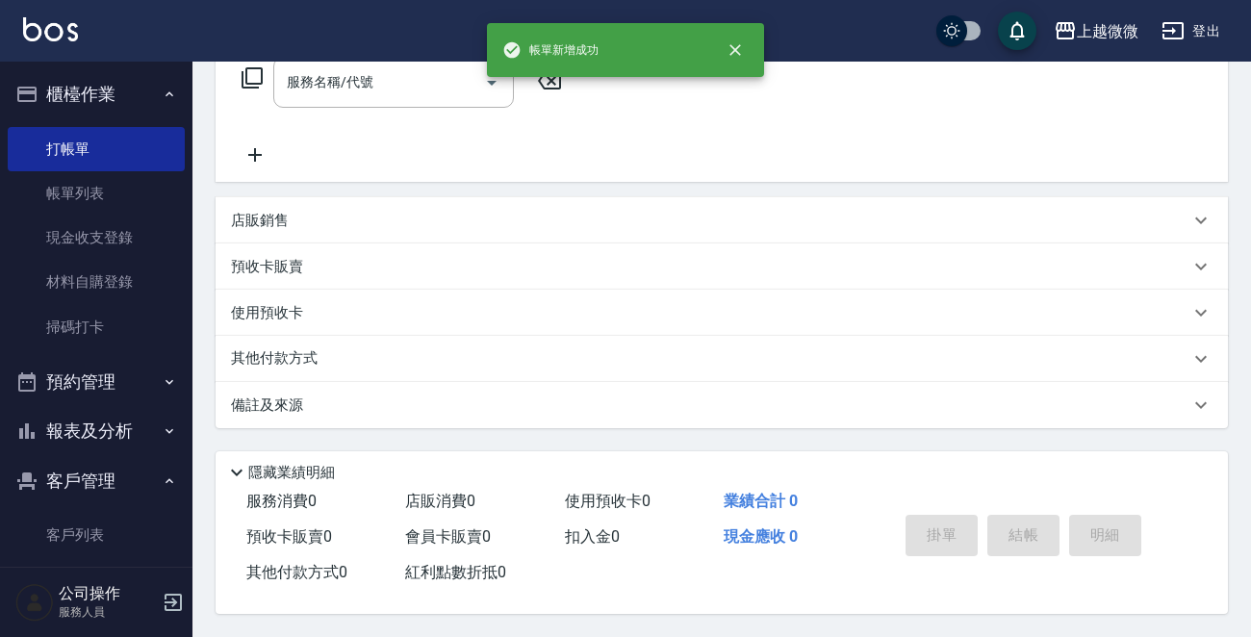
scroll to position [0, 0]
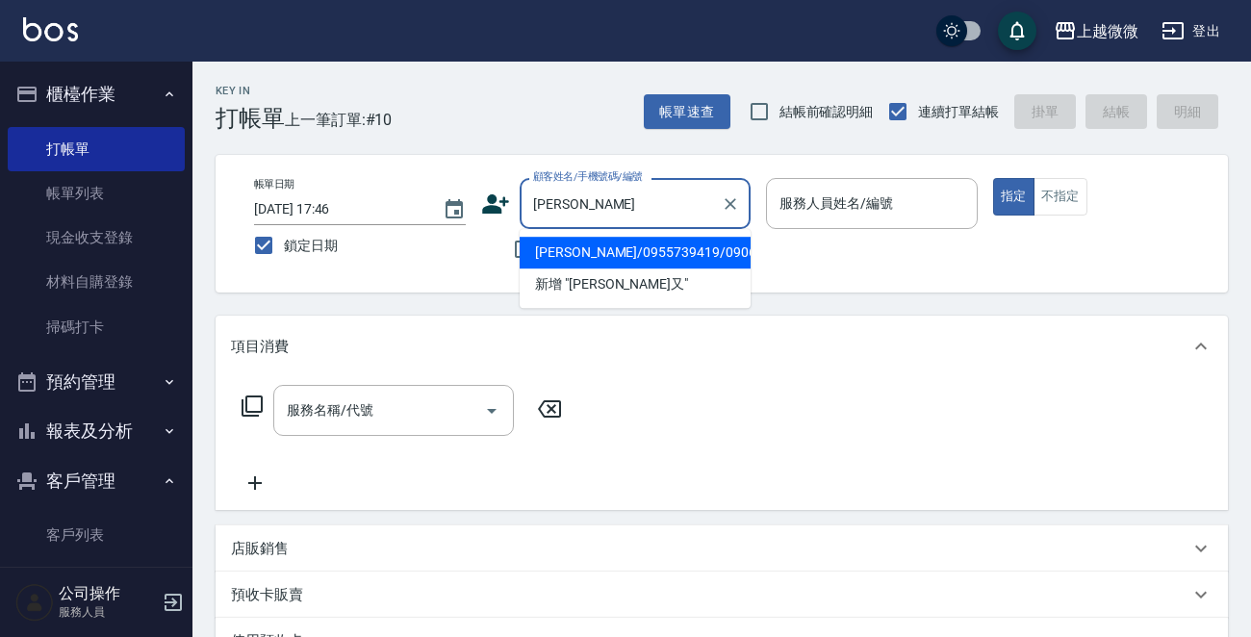
click at [600, 247] on li "[PERSON_NAME]/0955739419/0906" at bounding box center [635, 253] width 231 height 32
type input "[PERSON_NAME]/0955739419/0906"
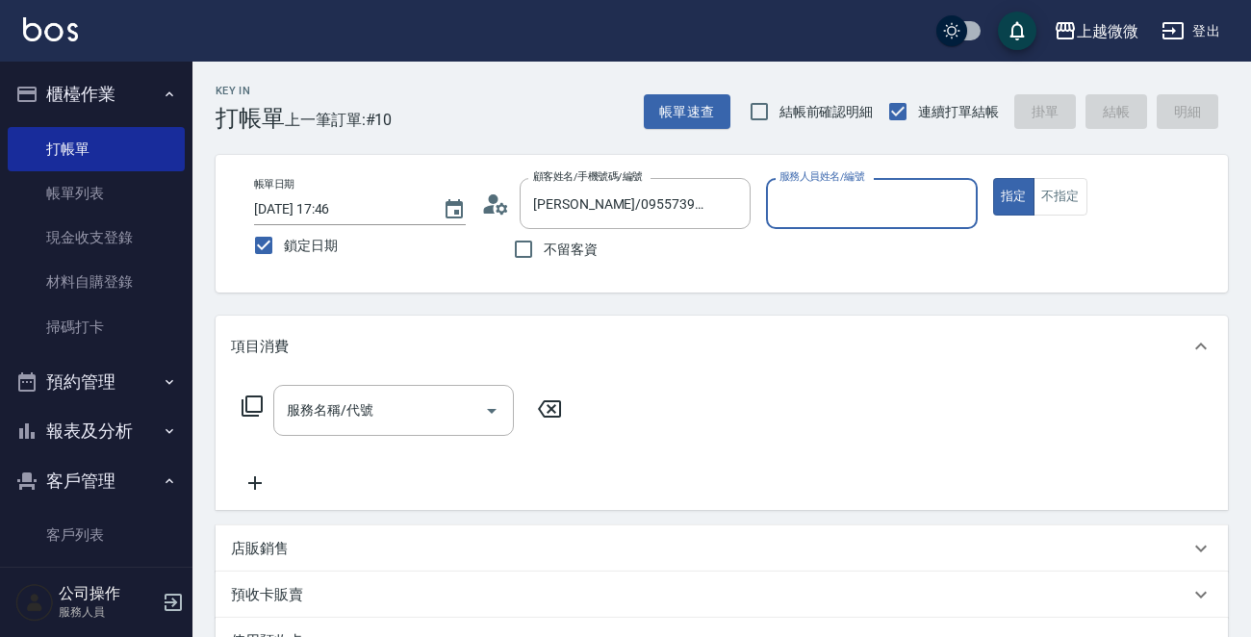
type input "Vivi-6"
click at [354, 403] on div "服務名稱/代號 服務名稱/代號" at bounding box center [393, 410] width 241 height 51
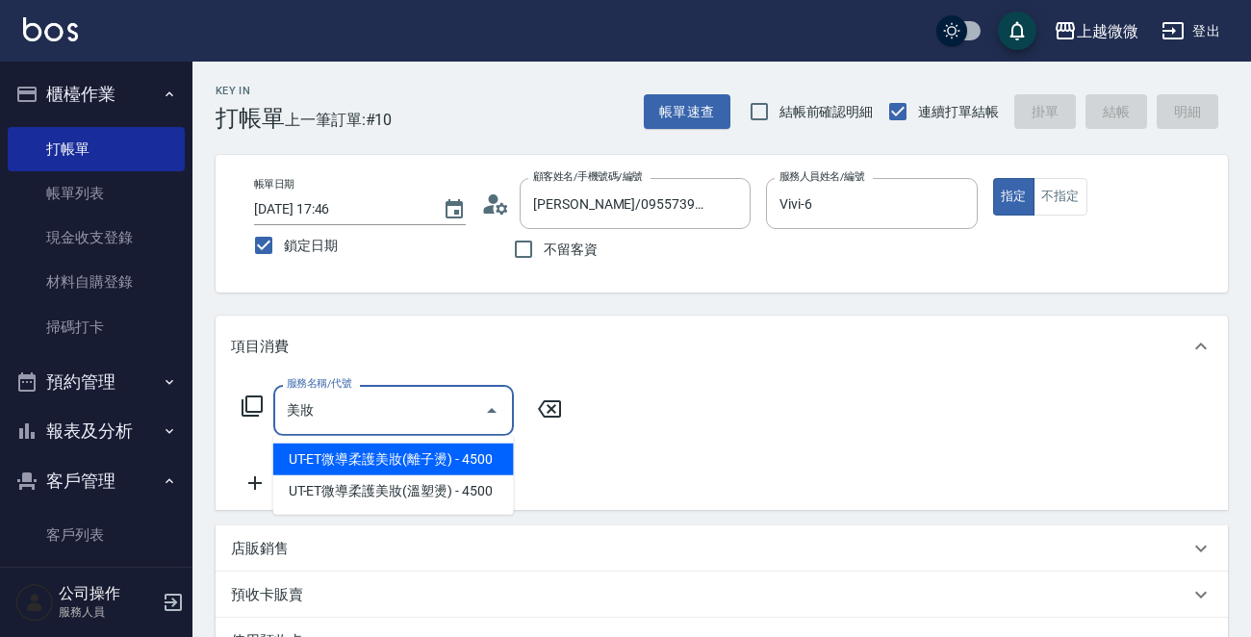
click at [448, 460] on span "UT-ET微導柔護美妝(離子燙) - 4500" at bounding box center [393, 460] width 241 height 32
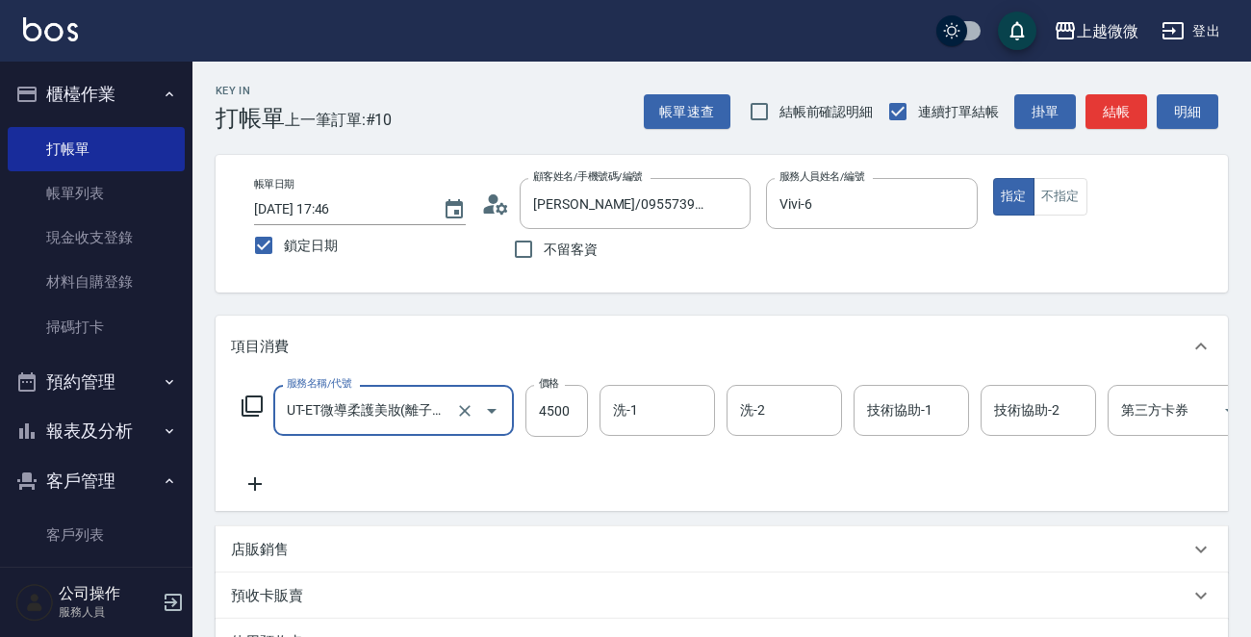
type input "UT-ET微導柔護美妝(離子燙)(C15)"
click at [259, 483] on icon at bounding box center [254, 483] width 13 height 13
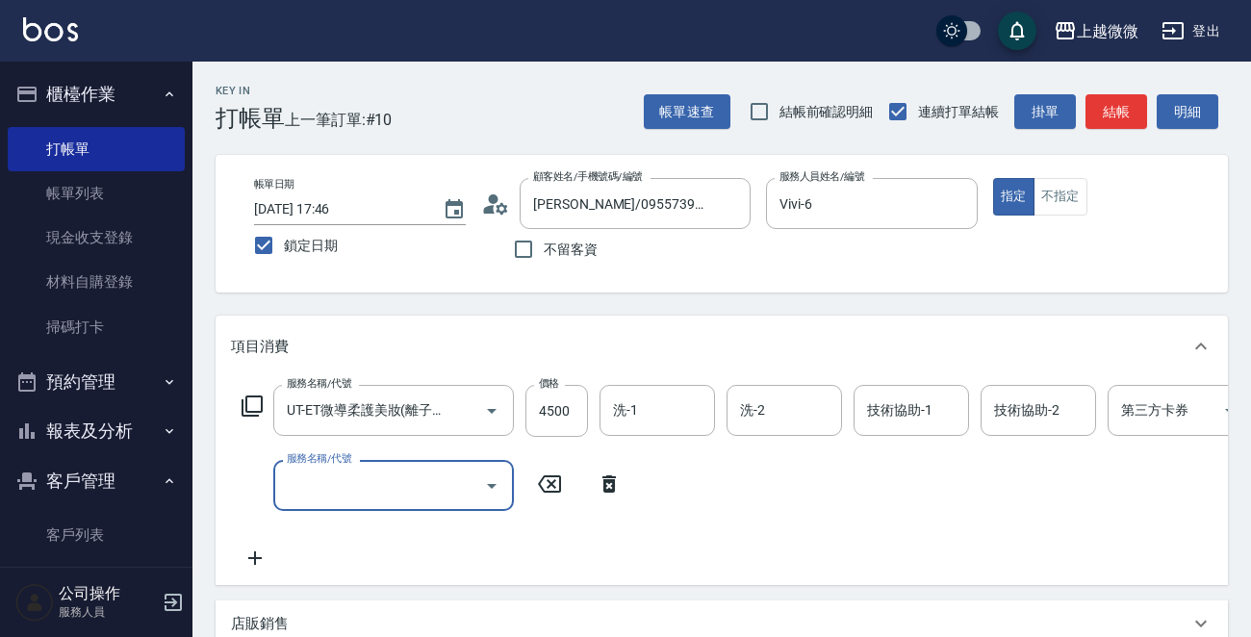
click at [370, 496] on input "服務名稱/代號" at bounding box center [379, 486] width 194 height 34
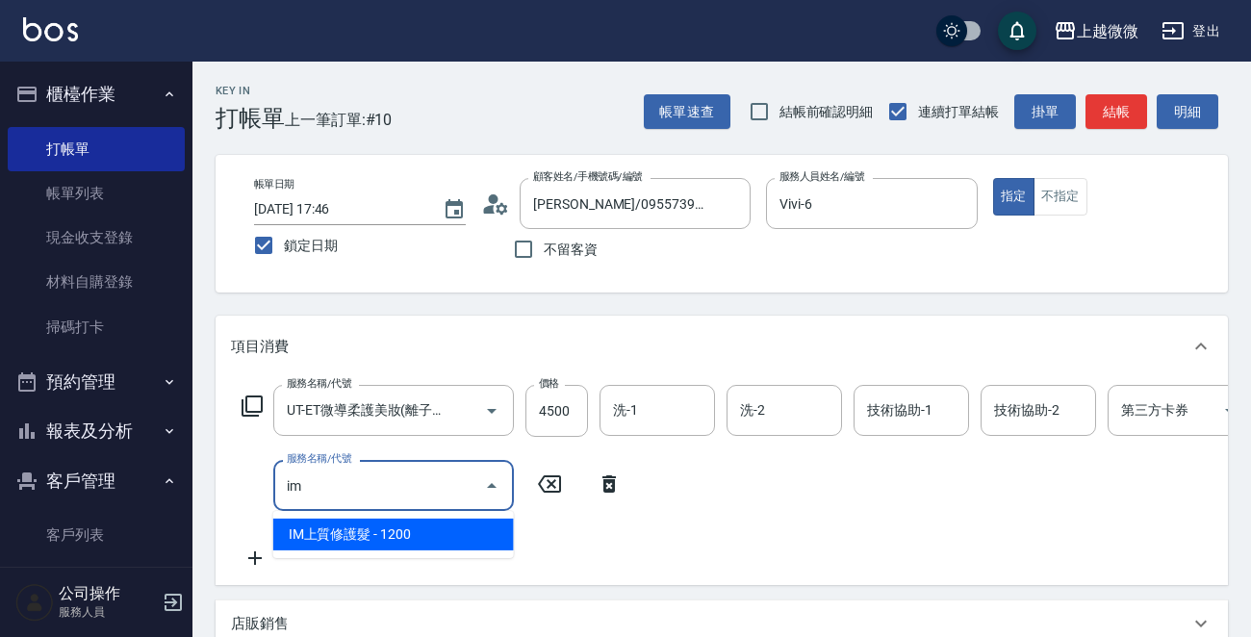
click at [383, 528] on span "IM上質修護髮 - 1200" at bounding box center [393, 535] width 241 height 32
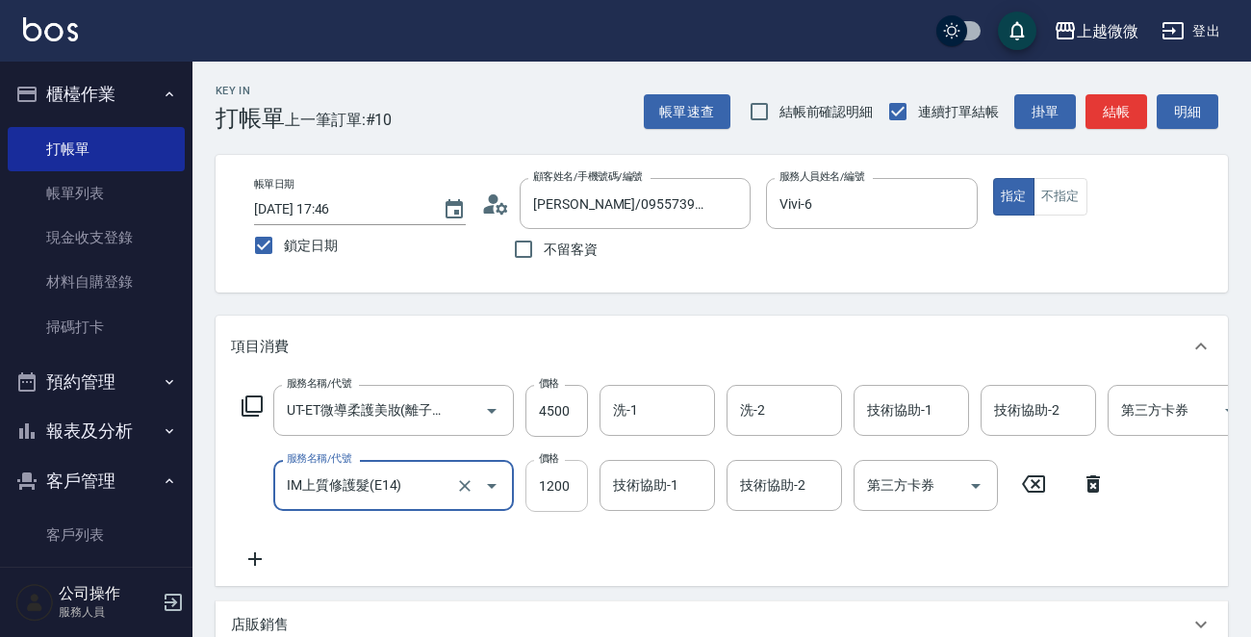
type input "IM上質修護髮(E14)"
click at [544, 480] on input "1200" at bounding box center [556, 486] width 63 height 52
type input "960"
click at [558, 405] on input "4500" at bounding box center [556, 411] width 63 height 52
type input "3150"
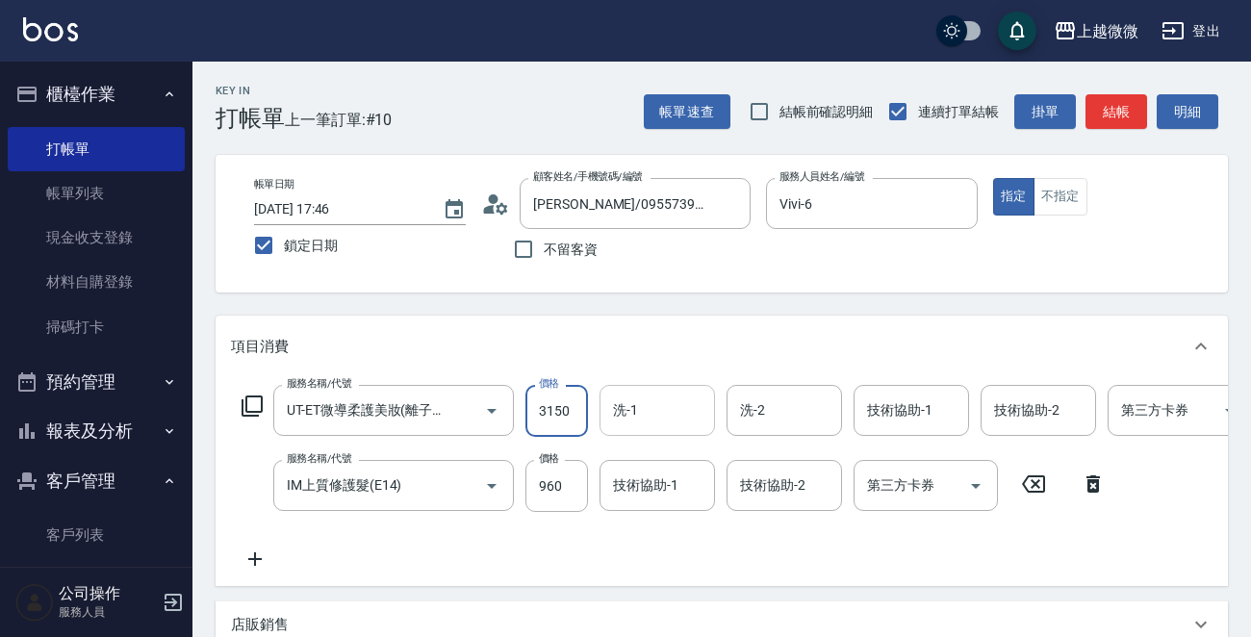
click at [649, 421] on input "洗-1" at bounding box center [657, 411] width 98 height 34
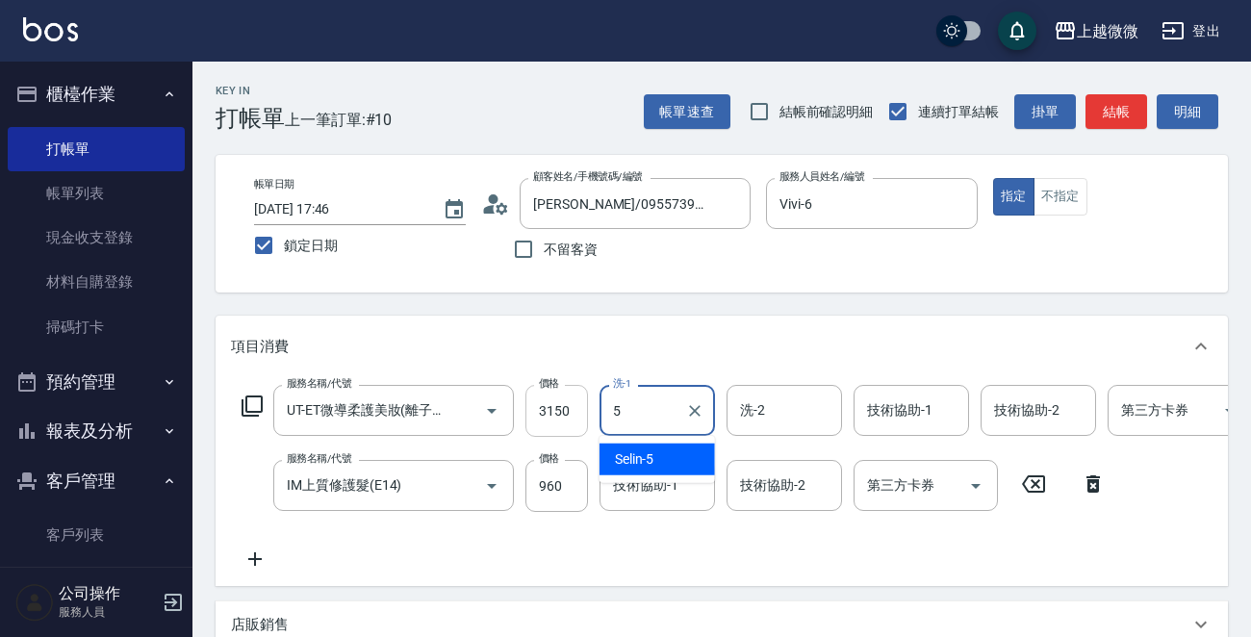
drag, startPoint x: 658, startPoint y: 415, endPoint x: 573, endPoint y: 415, distance: 84.7
click at [574, 415] on div "服務名稱/代號 UT-ET微導柔護美妝(離子燙)(C15) 服務名稱/代號 價格 3150 價格 洗-1 5 洗-1 洗-2 洗-2 技術協助-1 技術協助-…" at bounding box center [771, 411] width 1081 height 52
click at [644, 411] on input "5" at bounding box center [642, 411] width 69 height 34
drag, startPoint x: 647, startPoint y: 411, endPoint x: 568, endPoint y: 410, distance: 78.9
click at [569, 411] on div "服務名稱/代號 UT-ET微導柔護美妝(離子燙)(C15) 服務名稱/代號 價格 3150 價格 洗-1 5 洗-1 洗-2 洗-2 技術協助-1 技術協助-…" at bounding box center [771, 411] width 1081 height 52
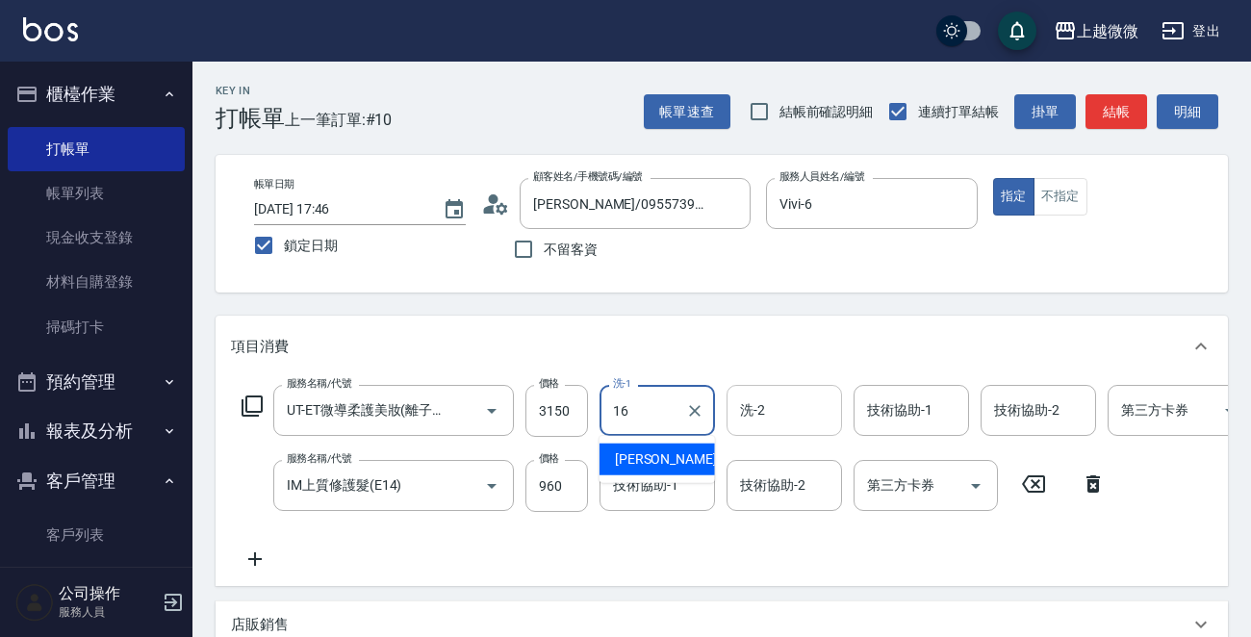
type input "16"
click at [782, 408] on input "洗-2" at bounding box center [784, 411] width 98 height 34
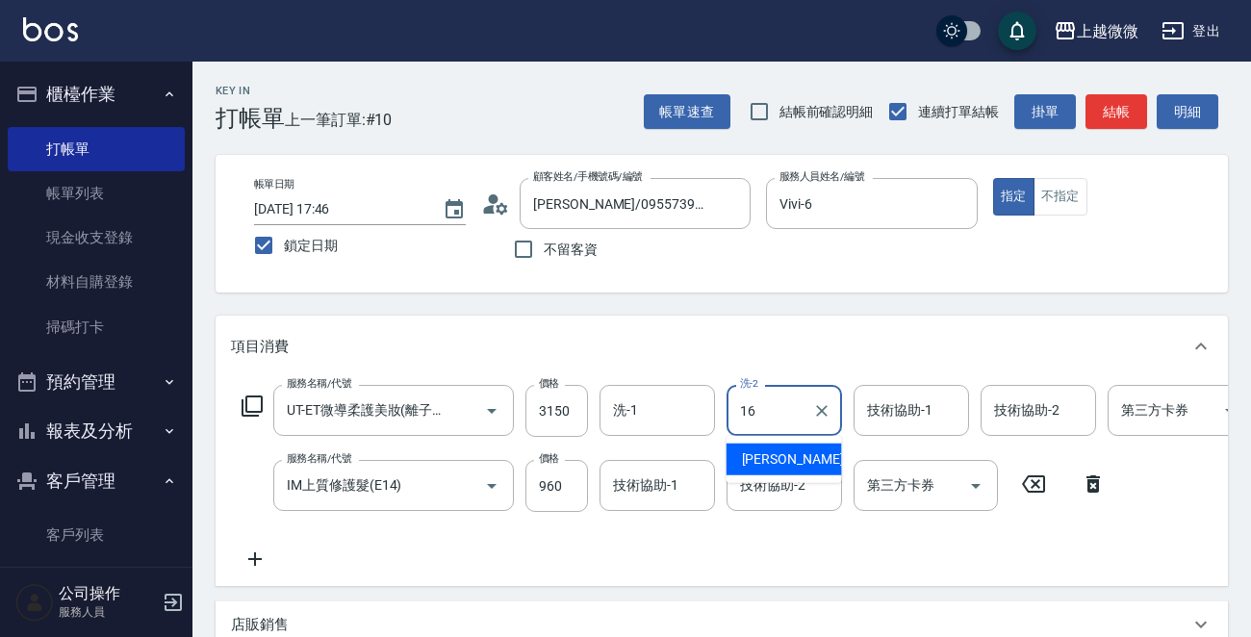
click at [754, 447] on div "[PERSON_NAME] -16" at bounding box center [783, 460] width 115 height 32
type input "[PERSON_NAME]-16"
click at [664, 420] on input "洗-1" at bounding box center [657, 411] width 98 height 34
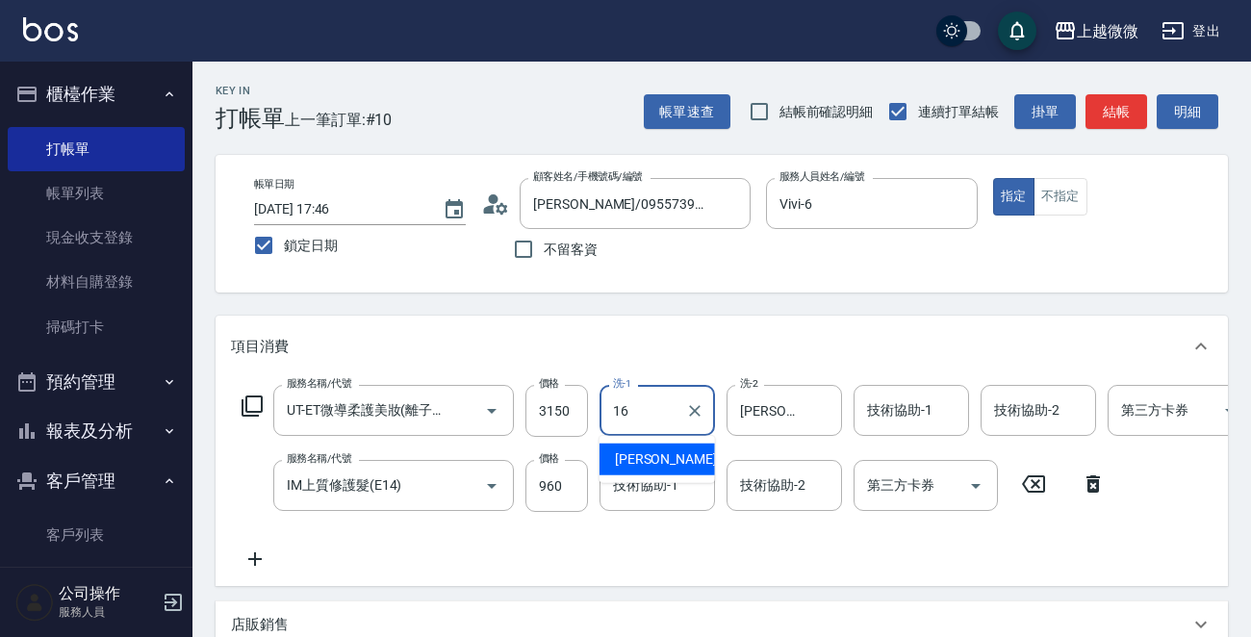
click at [650, 457] on span "[PERSON_NAME] -16" at bounding box center [675, 459] width 121 height 20
type input "[PERSON_NAME]-16"
click at [906, 411] on div "技術協助-1 技術協助-1" at bounding box center [910, 410] width 115 height 51
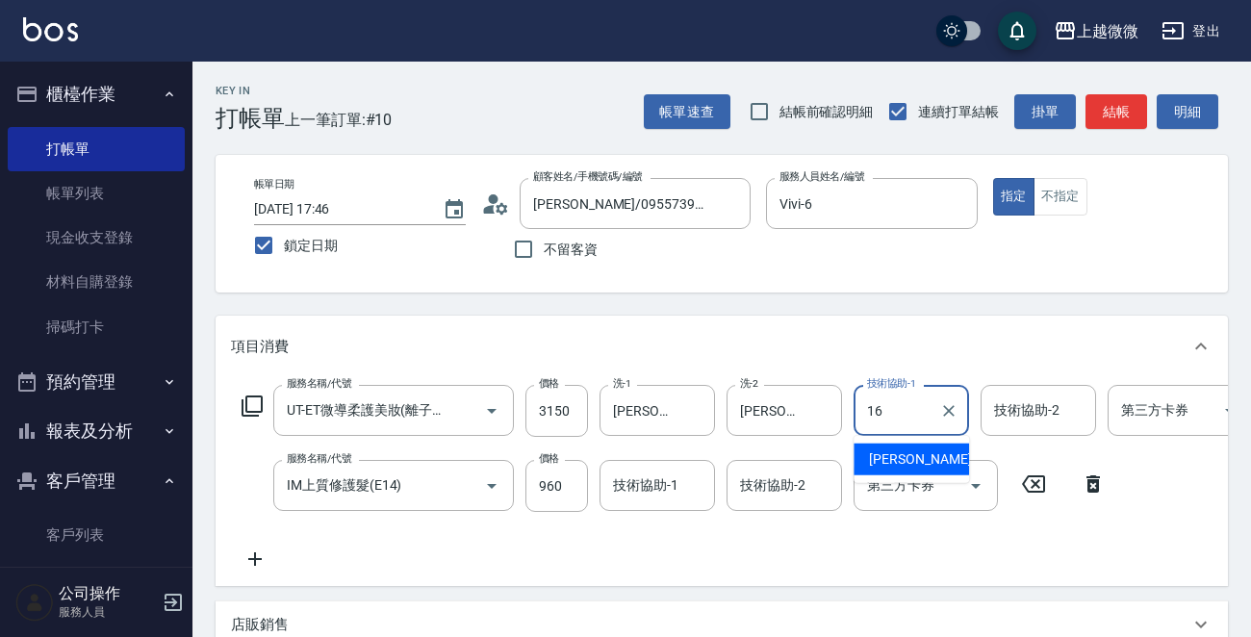
drag, startPoint x: 899, startPoint y: 450, endPoint x: 994, endPoint y: 421, distance: 99.5
click at [900, 450] on span "[PERSON_NAME] -16" at bounding box center [929, 459] width 121 height 20
type input "[PERSON_NAME]-16"
click at [1006, 418] on div "技術協助-2 技術協助-2" at bounding box center [1037, 410] width 115 height 51
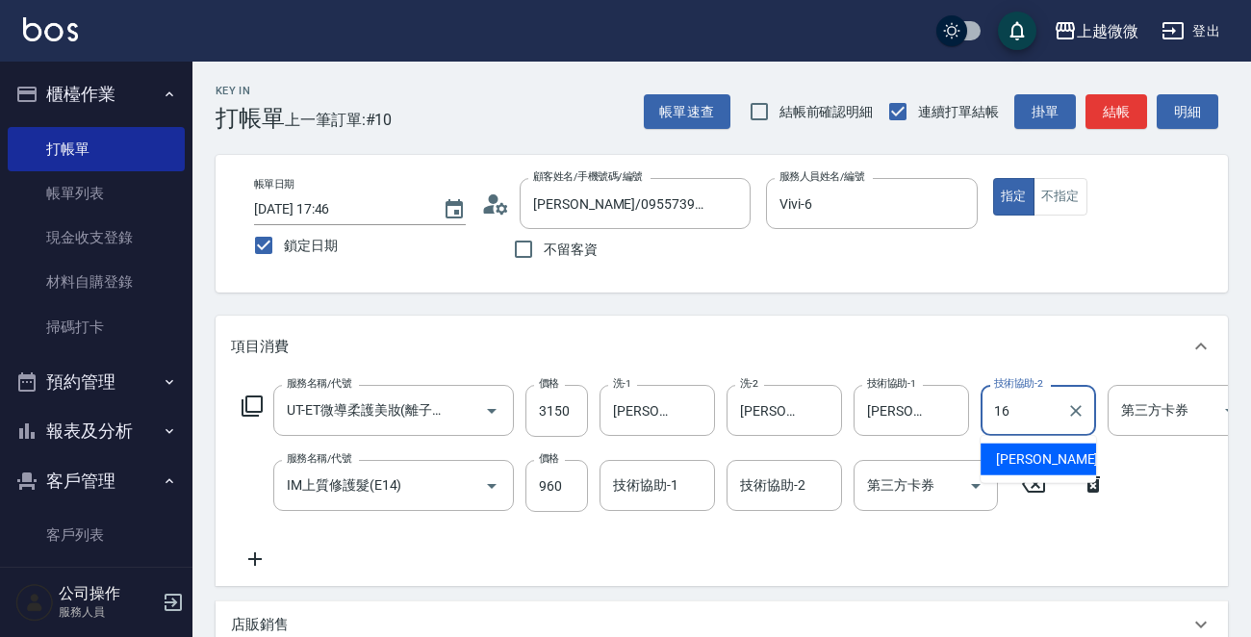
click at [1005, 456] on div "[PERSON_NAME] -16" at bounding box center [1037, 460] width 115 height 32
type input "[PERSON_NAME]-16"
click at [1008, 456] on div "服務名稱/代號 UT-ET微導柔護美妝(離子燙)(C15) 服務名稱/代號 價格 3150 價格 洗-1 Joan-16 洗-1 洗-2 Joan-16 洗-…" at bounding box center [771, 478] width 1081 height 186
click at [795, 481] on div "技術協助-2 技術協助-2" at bounding box center [783, 485] width 115 height 51
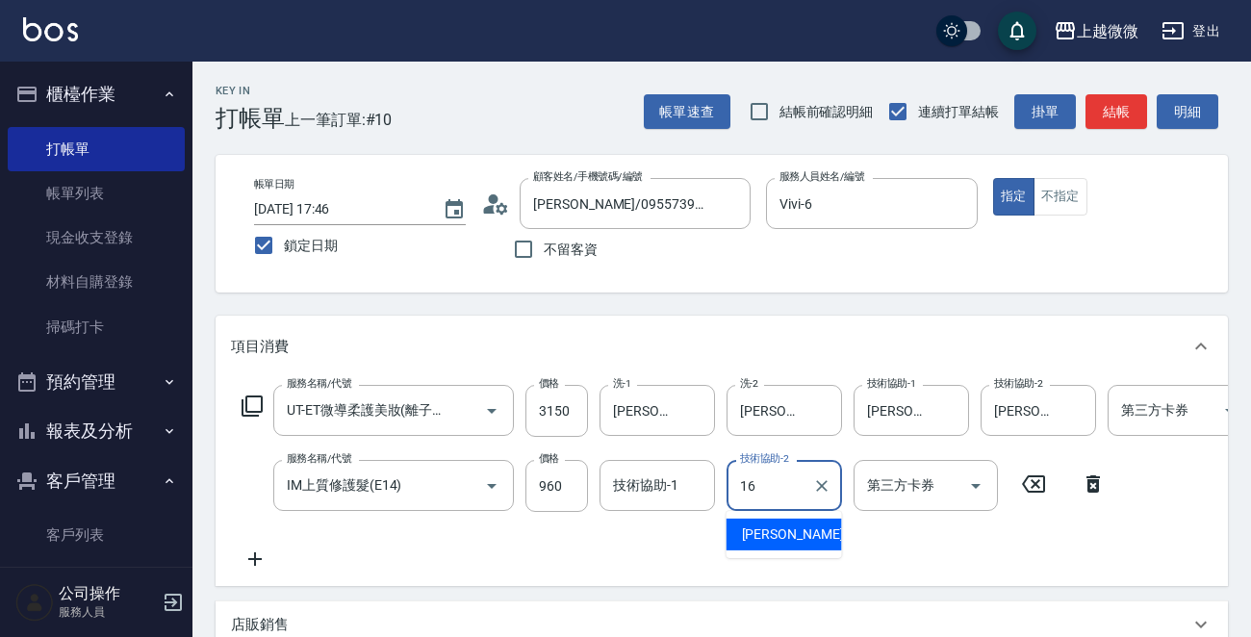
click at [781, 532] on span "[PERSON_NAME] -16" at bounding box center [802, 534] width 121 height 20
type input "[PERSON_NAME]-16"
click at [652, 488] on div "技術協助-1 技術協助-1" at bounding box center [656, 485] width 115 height 51
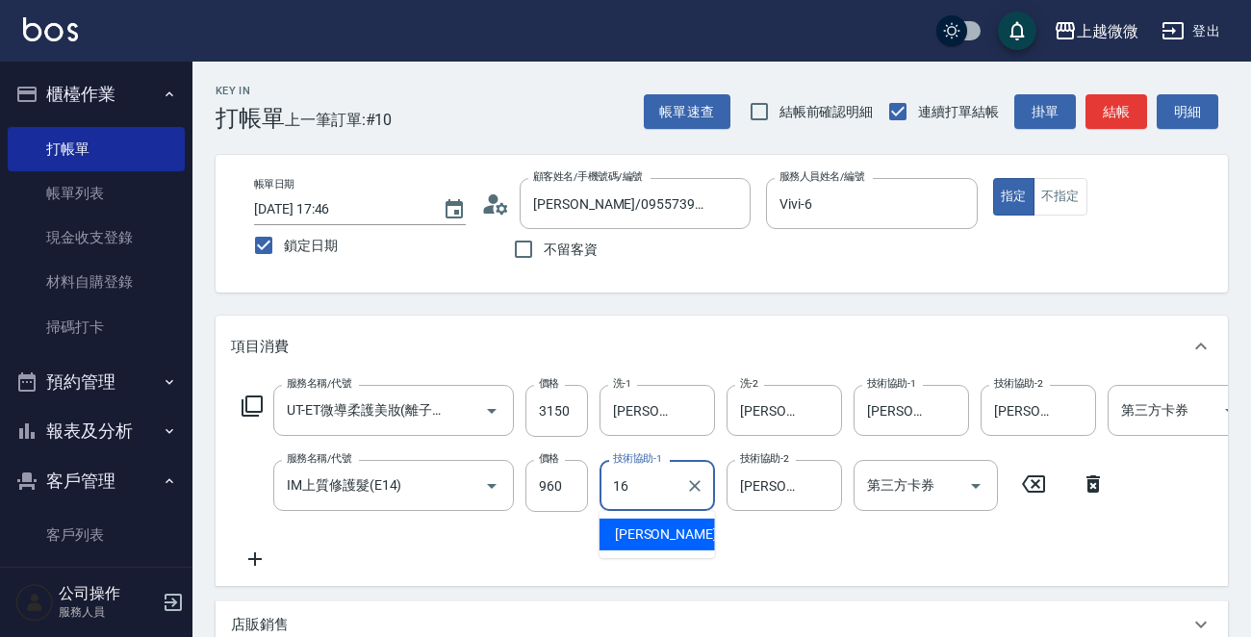
click at [669, 538] on div "[PERSON_NAME] -16" at bounding box center [656, 535] width 115 height 32
type input "[PERSON_NAME]-16"
click at [260, 548] on icon at bounding box center [255, 559] width 48 height 23
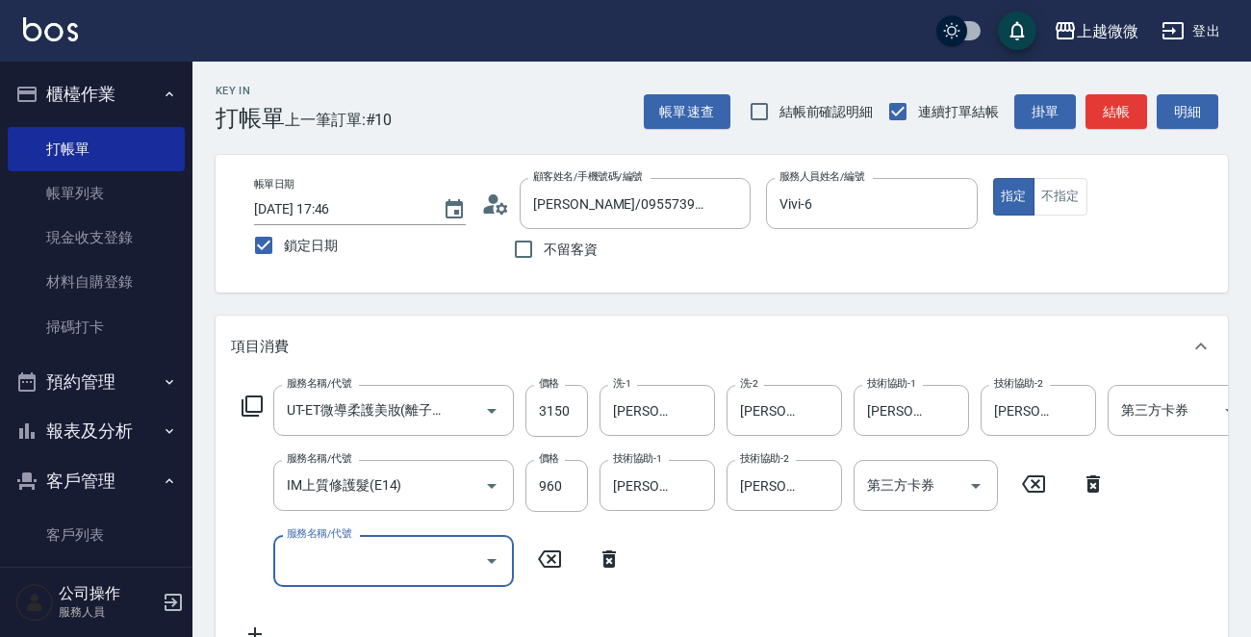
click at [357, 561] on input "服務名稱/代號" at bounding box center [379, 561] width 194 height 34
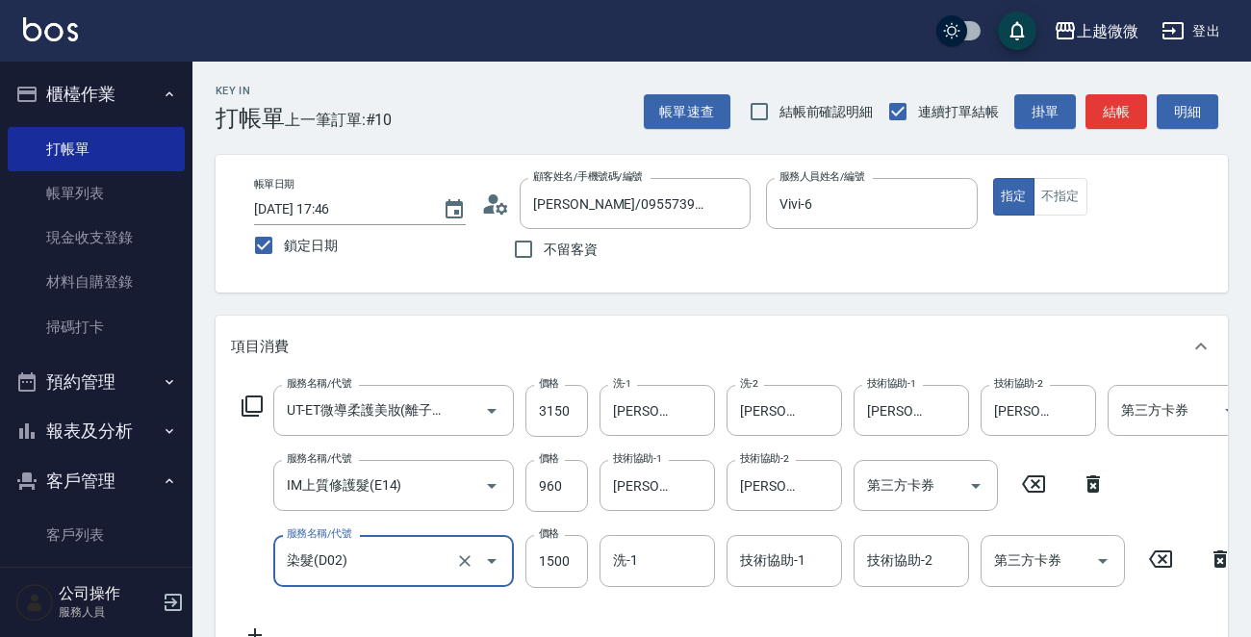
type input "染髮(D02)"
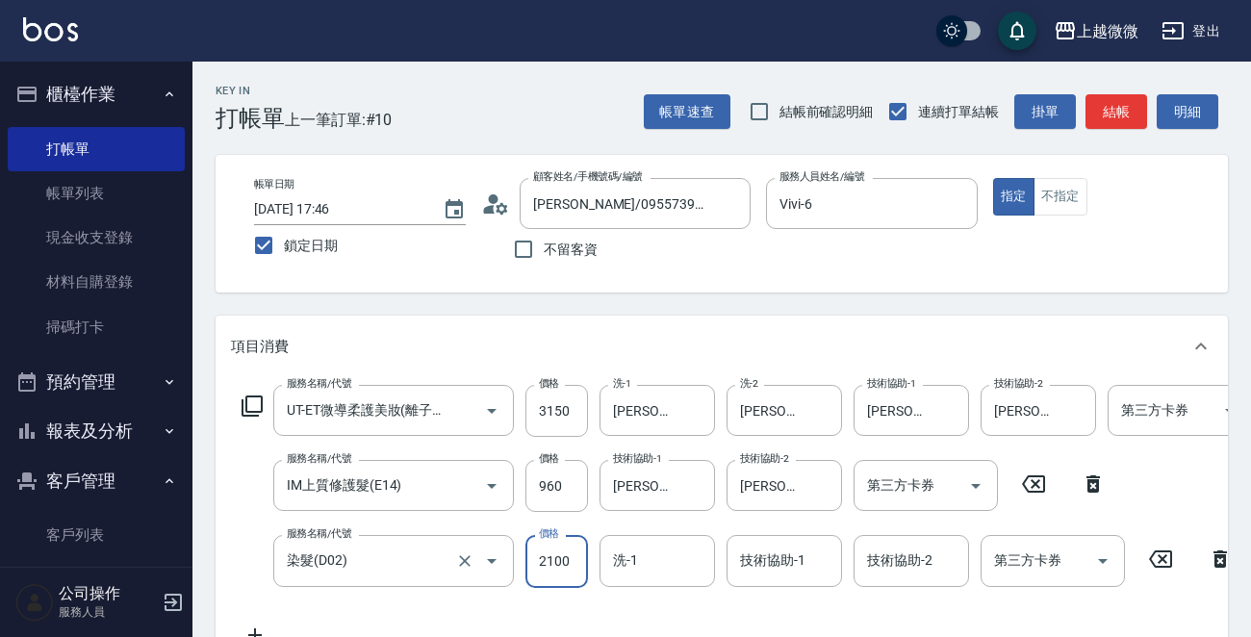
type input "2100"
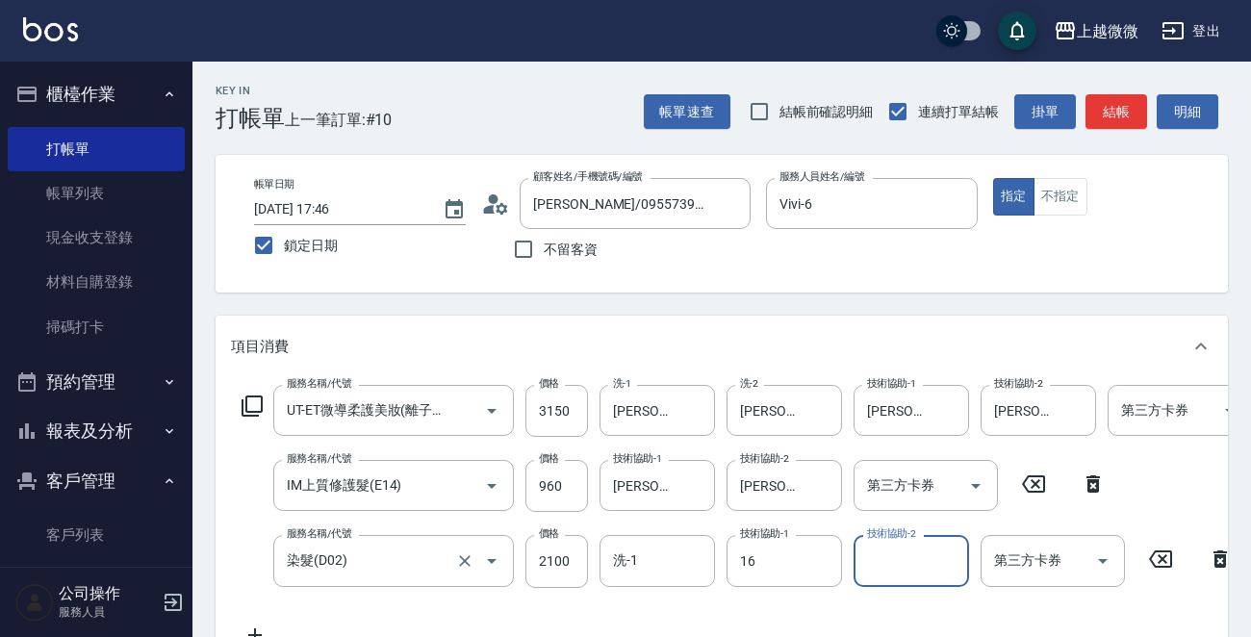
type input "[PERSON_NAME]-16"
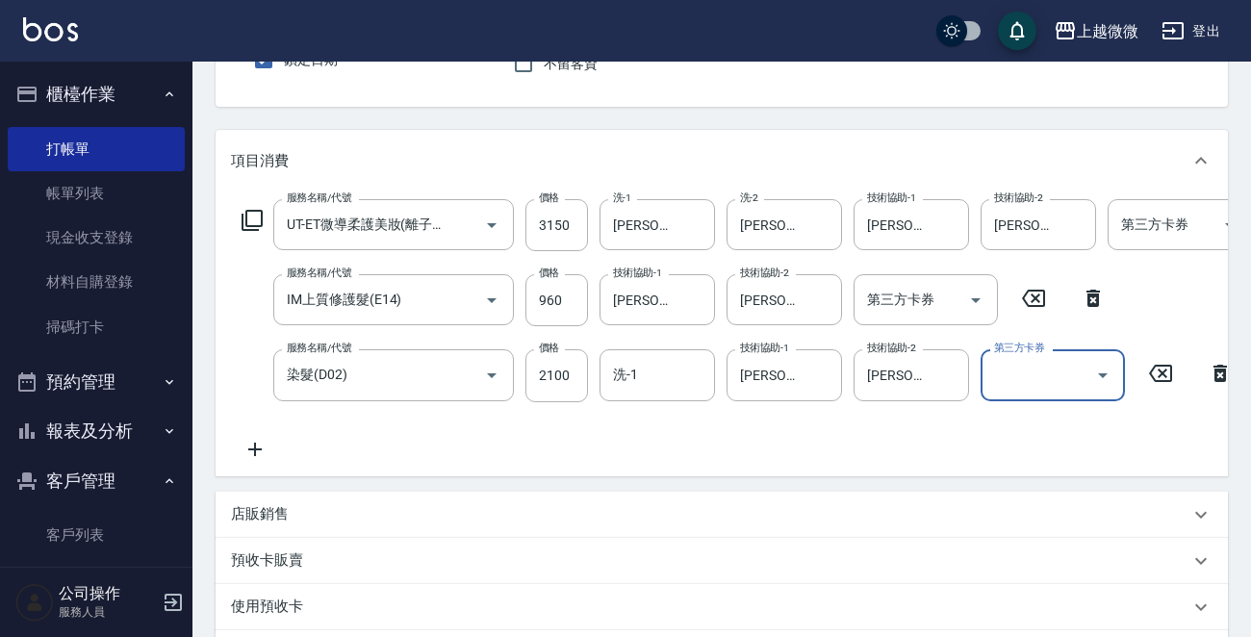
scroll to position [192, 0]
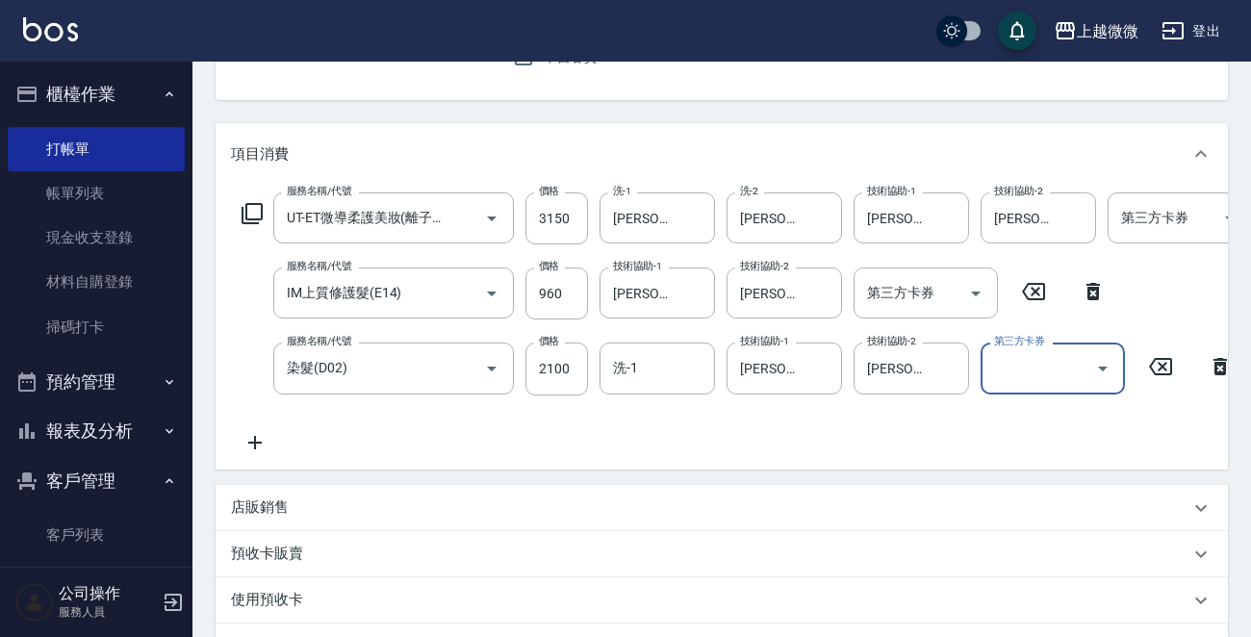
click at [244, 448] on icon at bounding box center [255, 442] width 48 height 23
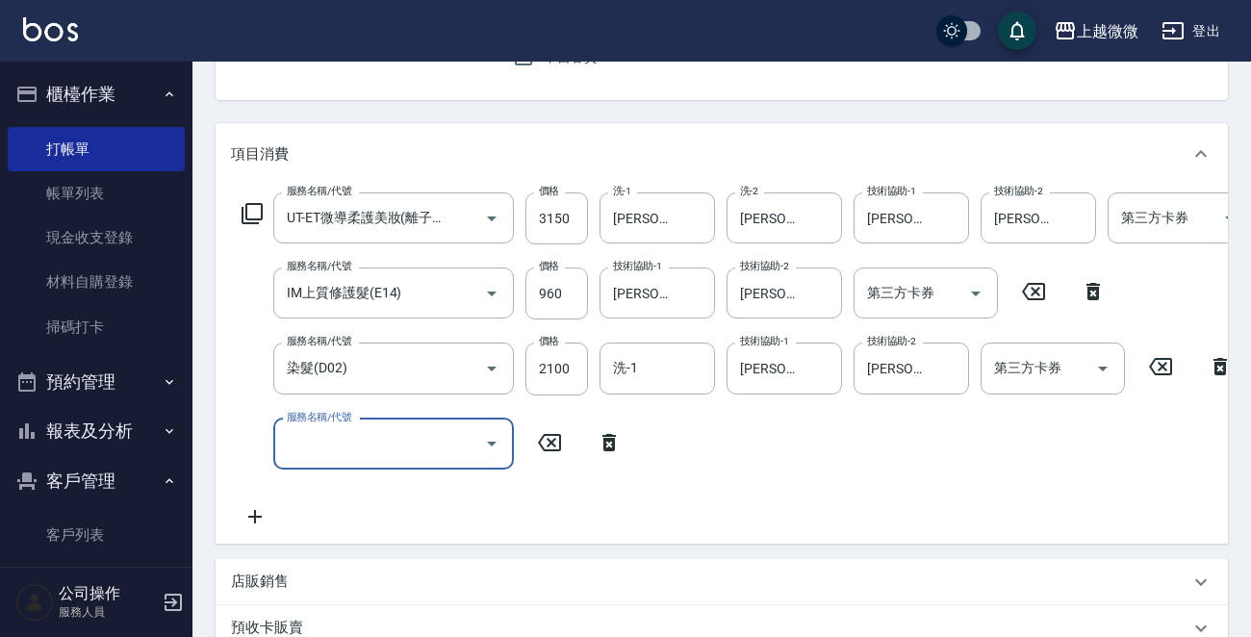
scroll to position [0, 0]
click at [318, 445] on input "服務名稱/代號" at bounding box center [379, 444] width 194 height 34
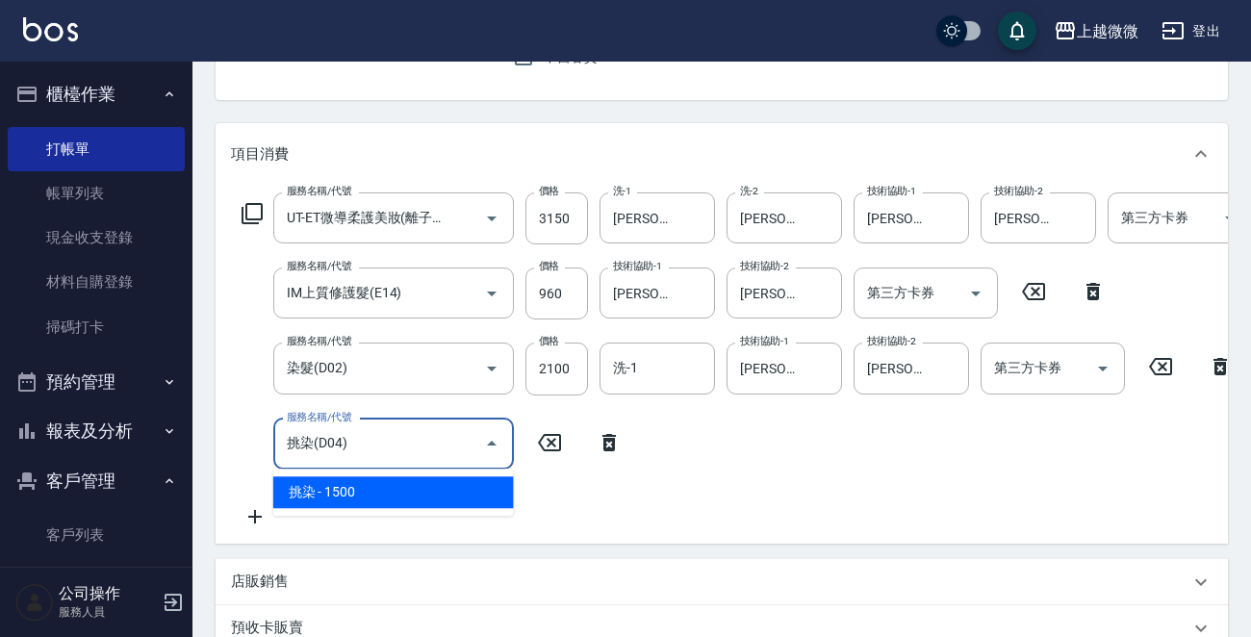
type input "挑染(D04)"
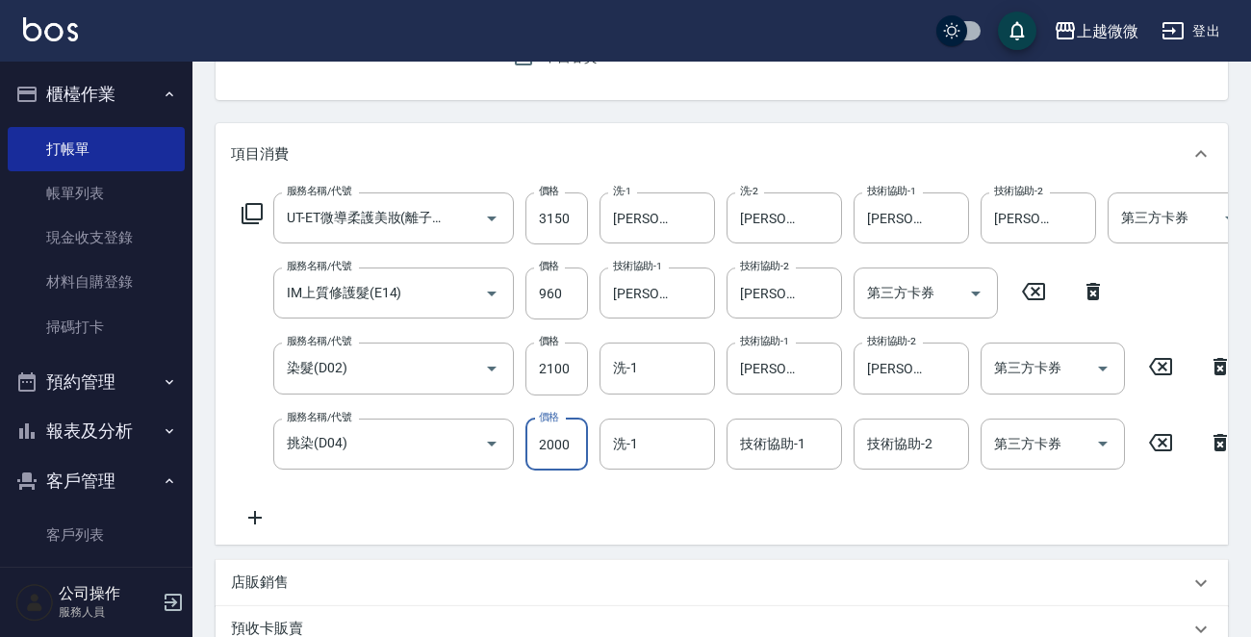
type input "2000"
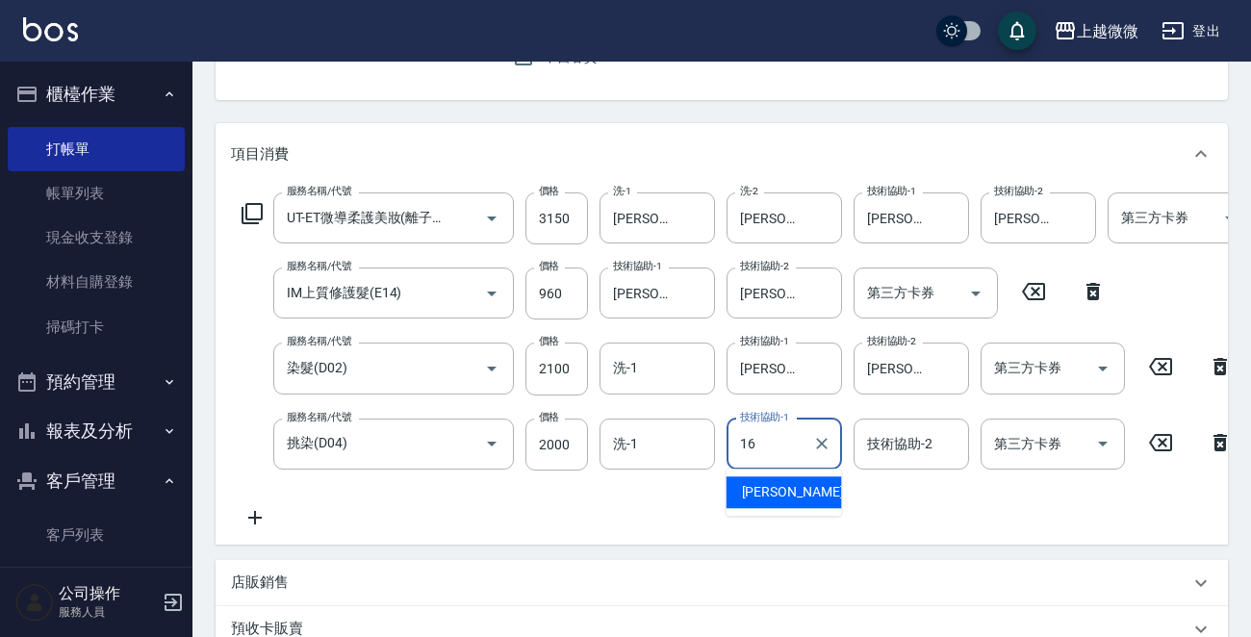
type input "[PERSON_NAME]-16"
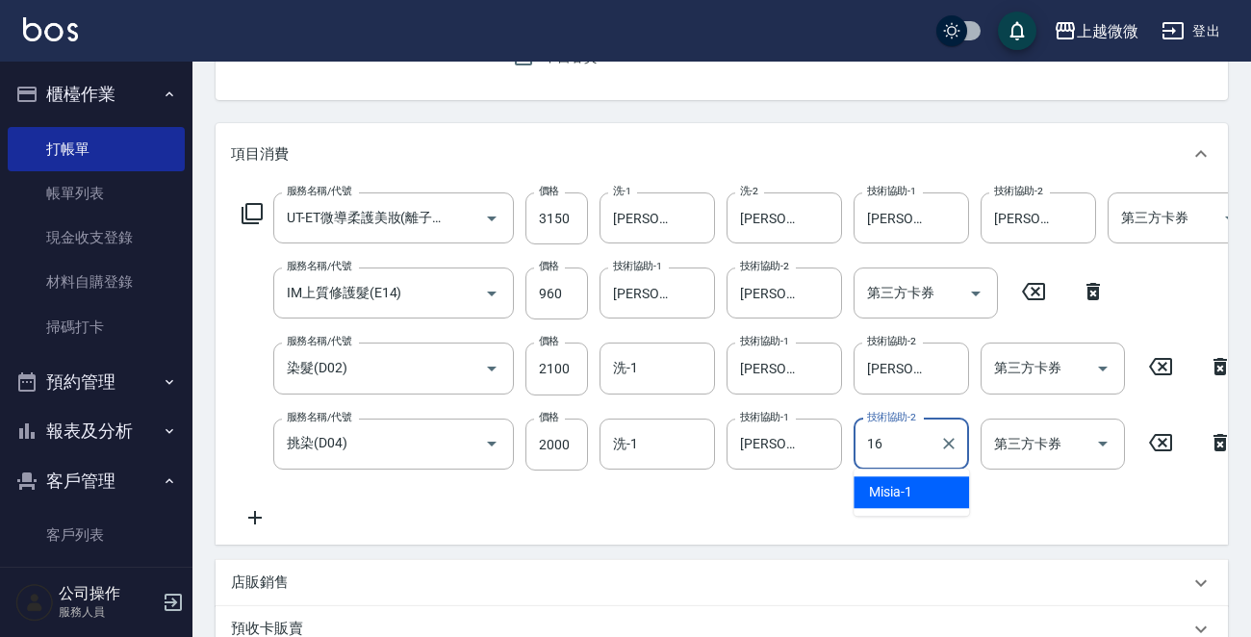
type input "[PERSON_NAME]-16"
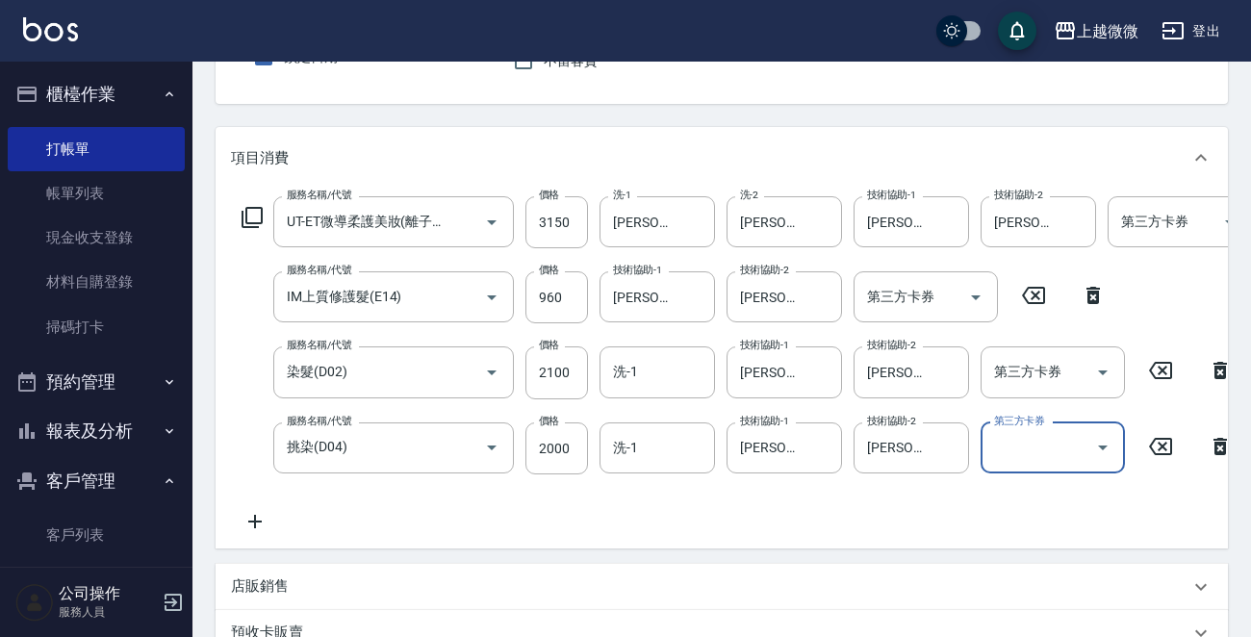
scroll to position [574, 0]
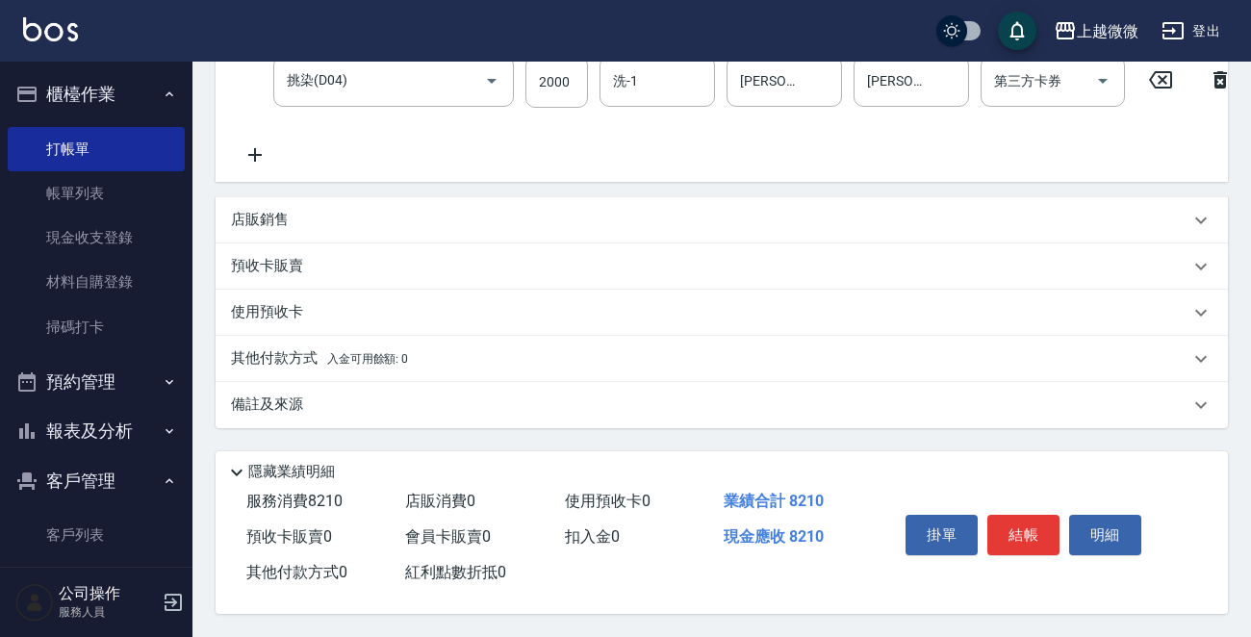
click at [255, 148] on icon at bounding box center [254, 154] width 13 height 13
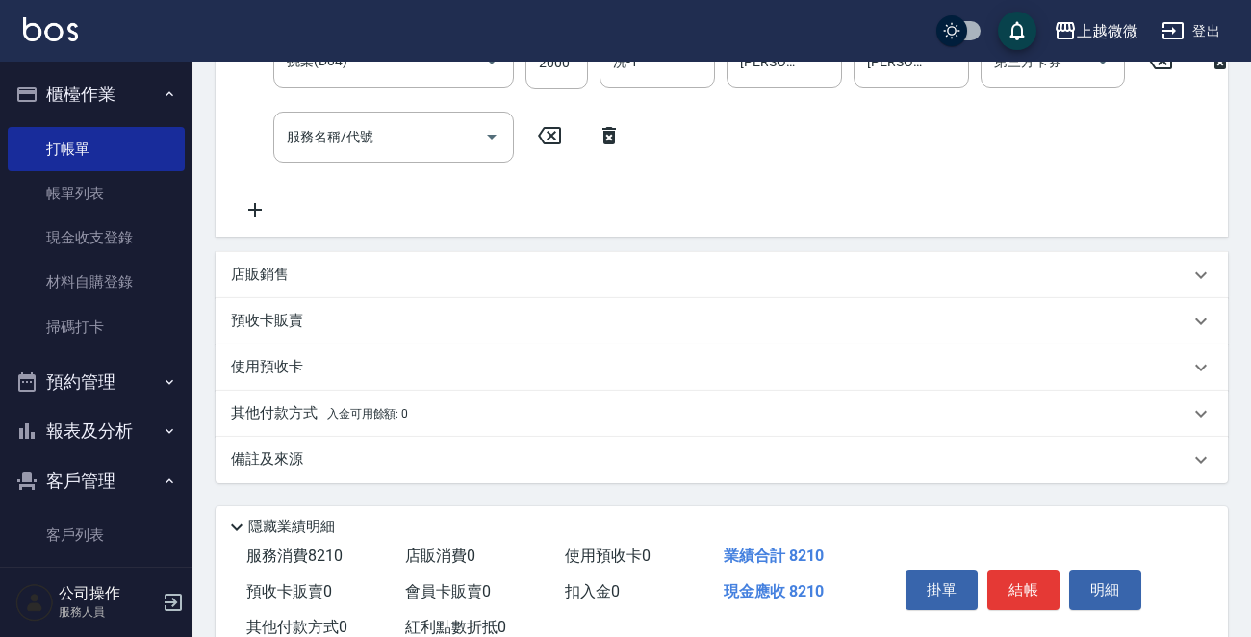
scroll to position [91, 0]
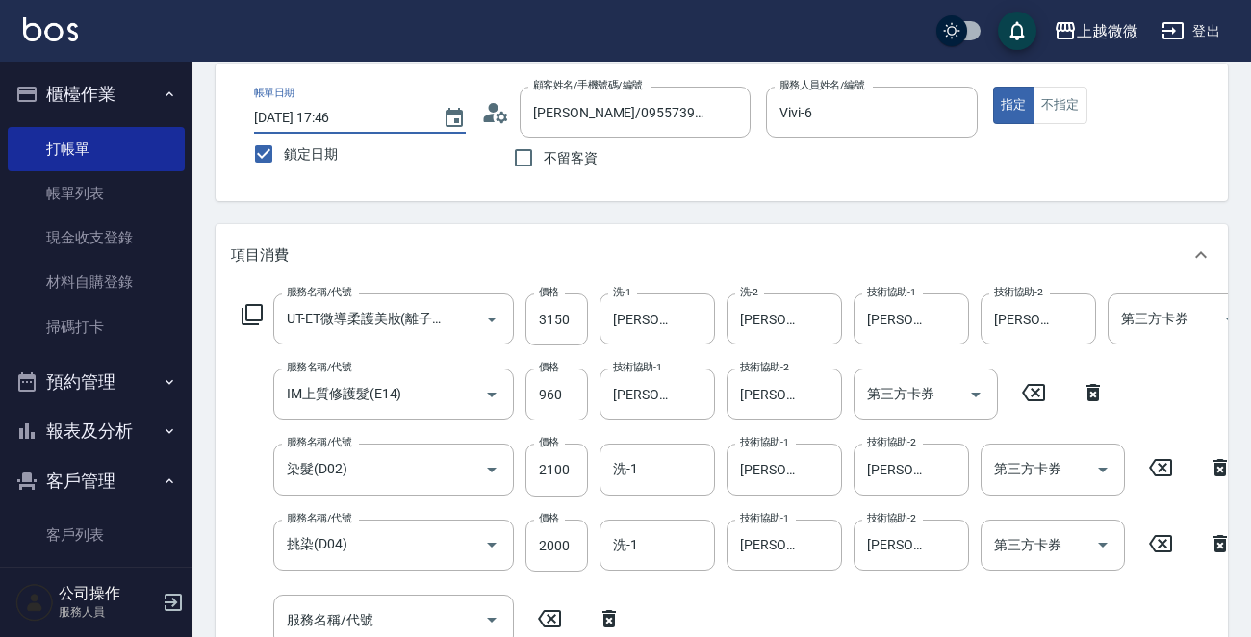
drag, startPoint x: 318, startPoint y: 133, endPoint x: 324, endPoint y: 141, distance: 11.0
click at [318, 133] on input "[DATE] 17:46" at bounding box center [338, 118] width 169 height 32
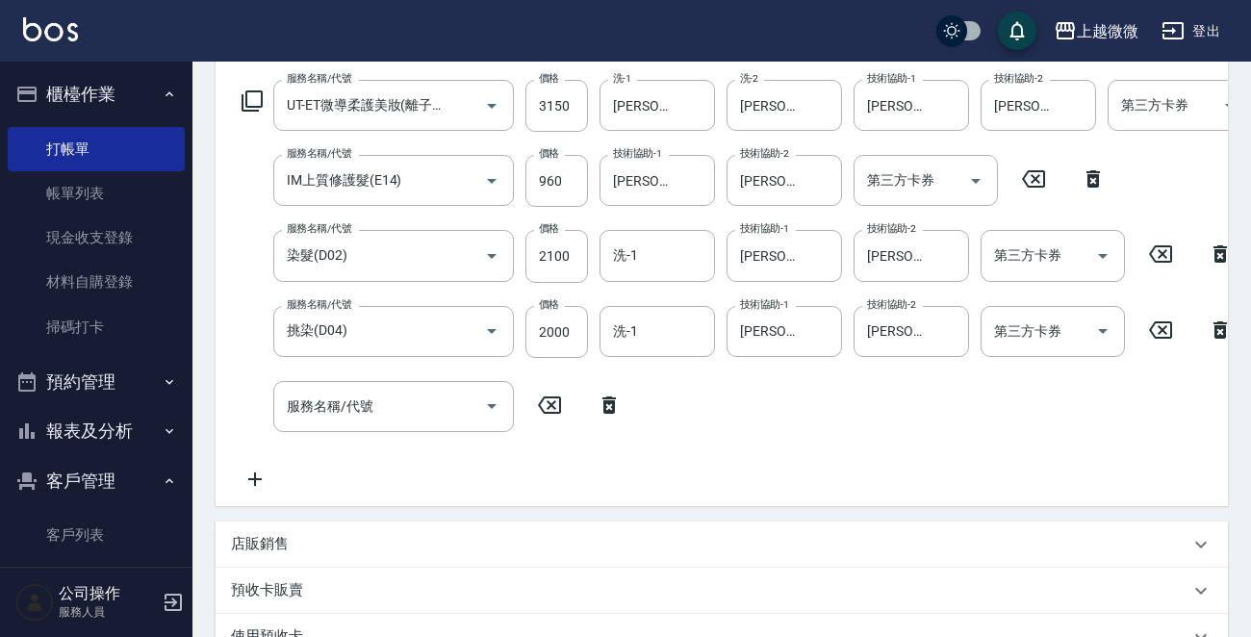
scroll to position [573, 0]
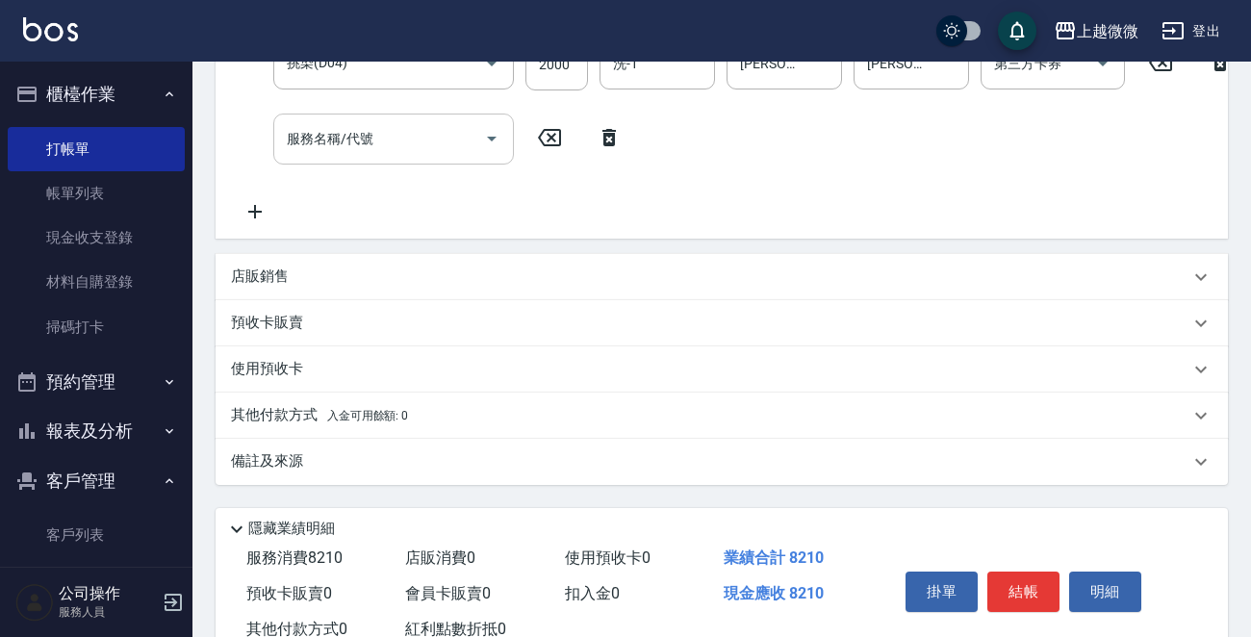
click at [340, 132] on div "服務名稱/代號 服務名稱/代號" at bounding box center [393, 139] width 241 height 51
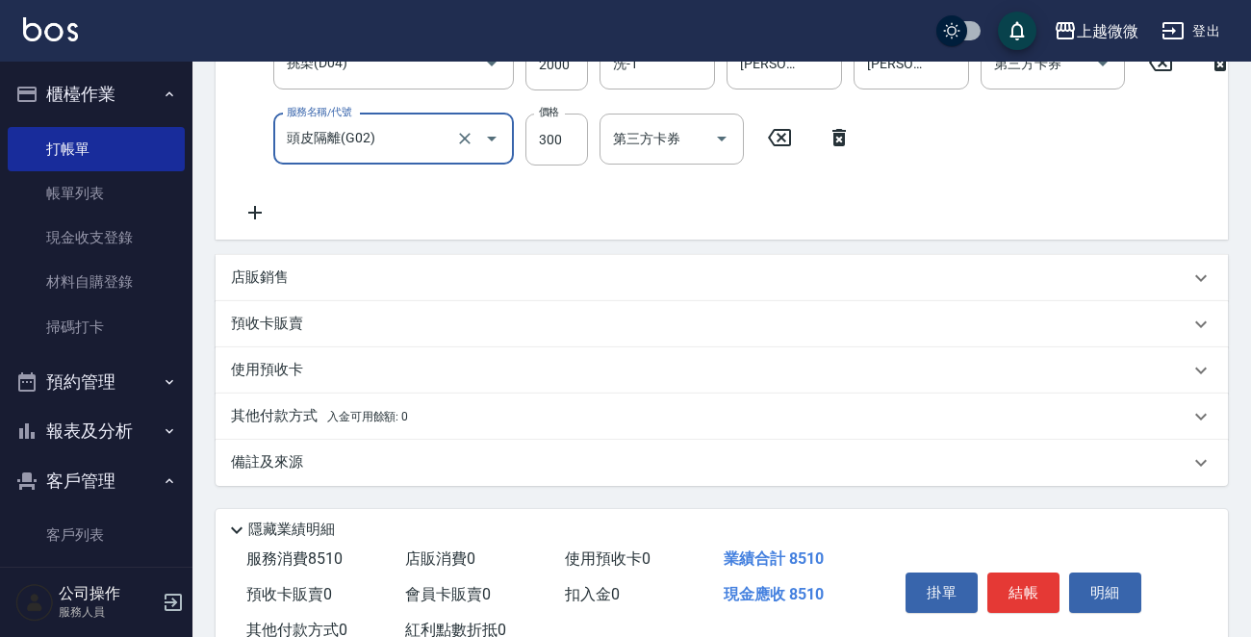
scroll to position [649, 0]
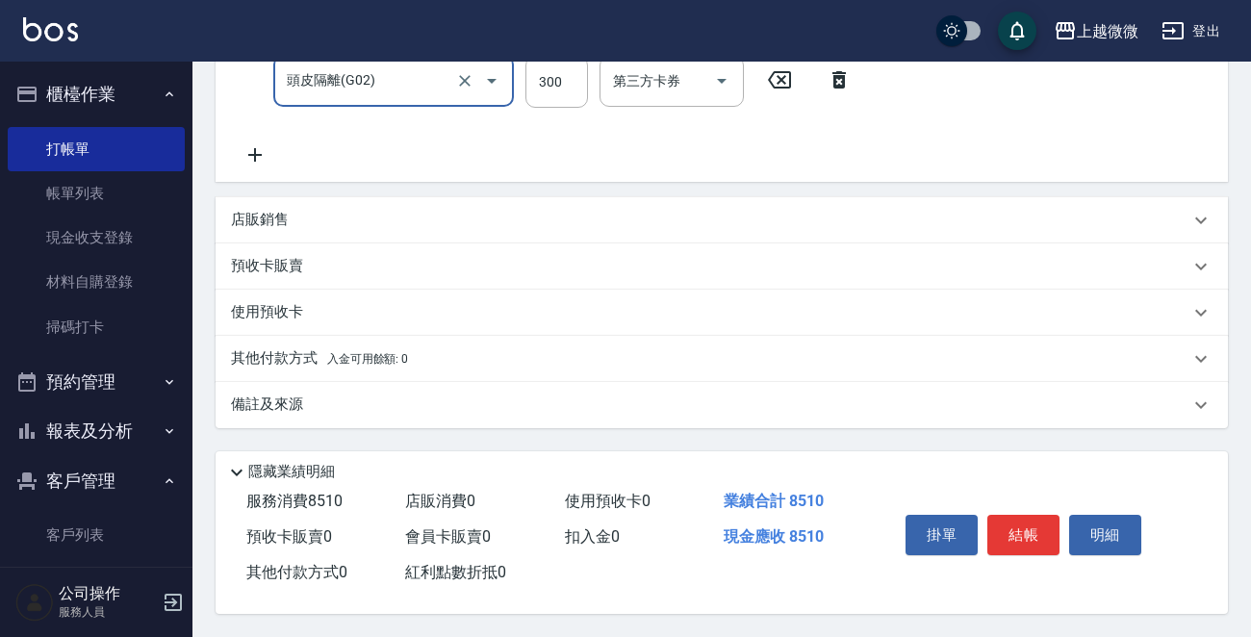
type input "頭皮隔離(G02)"
click at [279, 354] on p "其他付款方式 入金可用餘額: 0" at bounding box center [319, 358] width 177 height 21
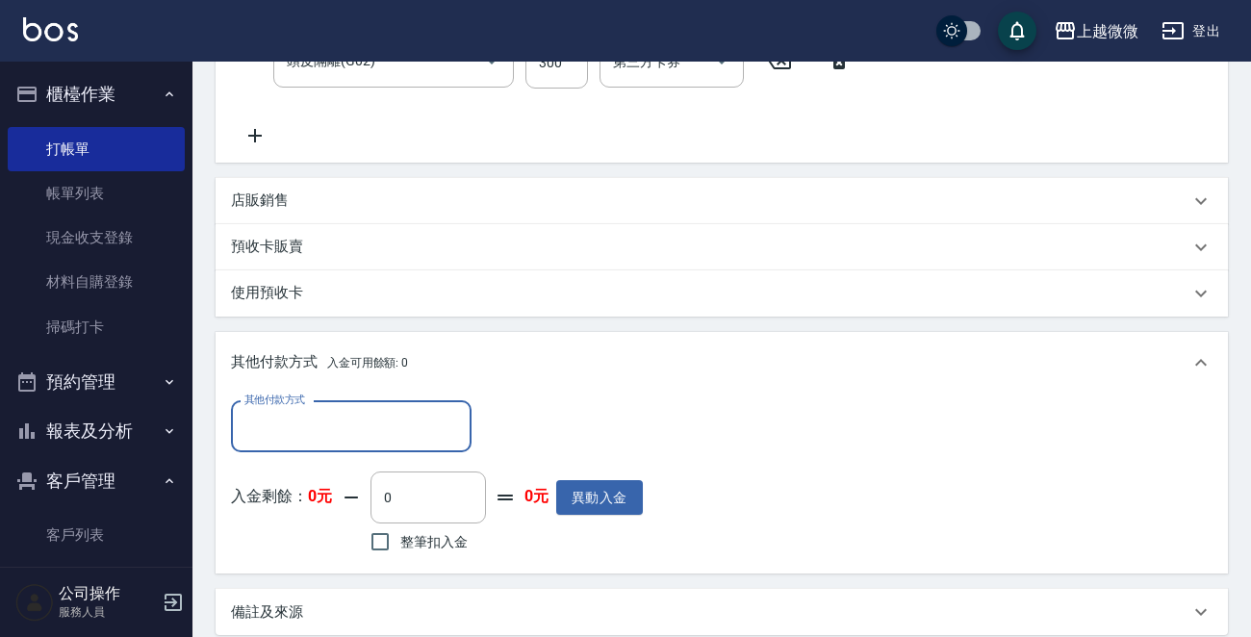
scroll to position [0, 0]
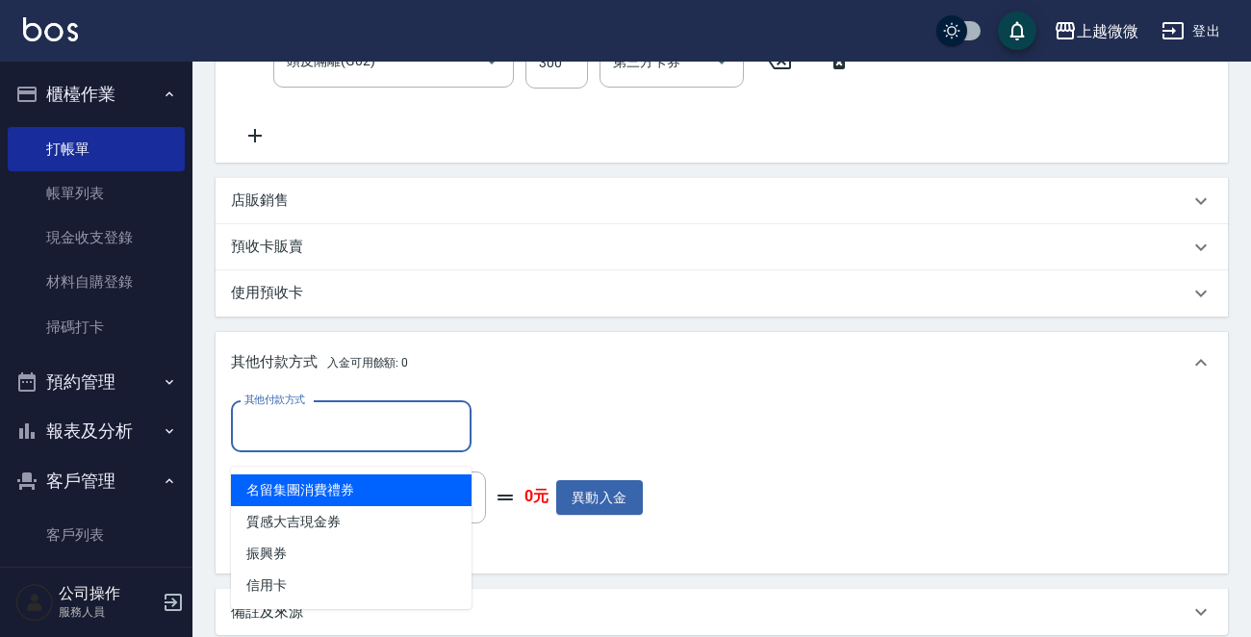
click at [277, 444] on input "其他付款方式" at bounding box center [351, 427] width 223 height 34
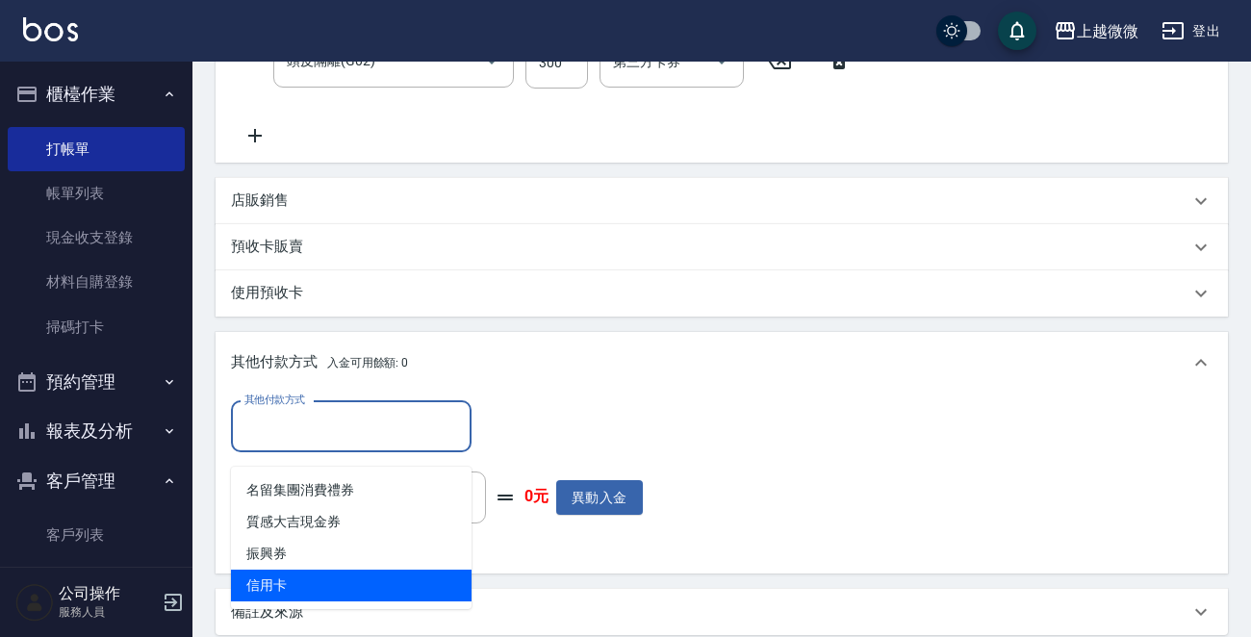
click at [320, 573] on span "信用卡" at bounding box center [351, 586] width 241 height 32
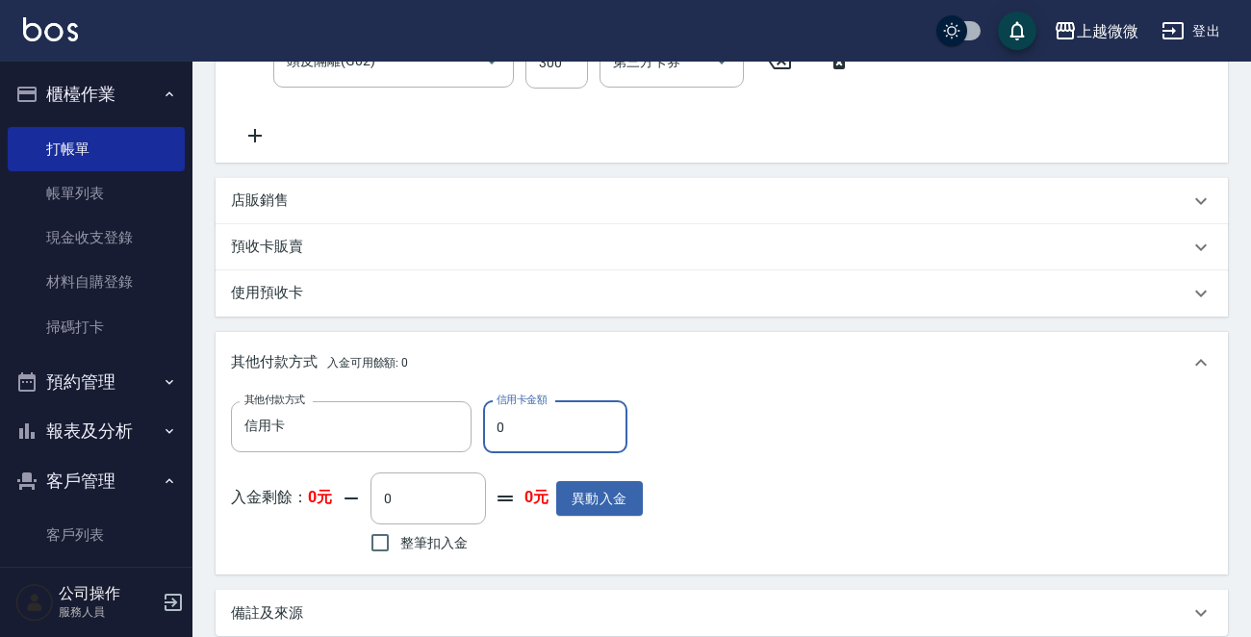
type input "信用卡"
drag, startPoint x: 529, startPoint y: 438, endPoint x: 471, endPoint y: 429, distance: 59.3
click at [471, 429] on div "其他付款方式 信用卡 其他付款方式 信用卡金額 0 信用卡金額" at bounding box center [437, 427] width 412 height 52
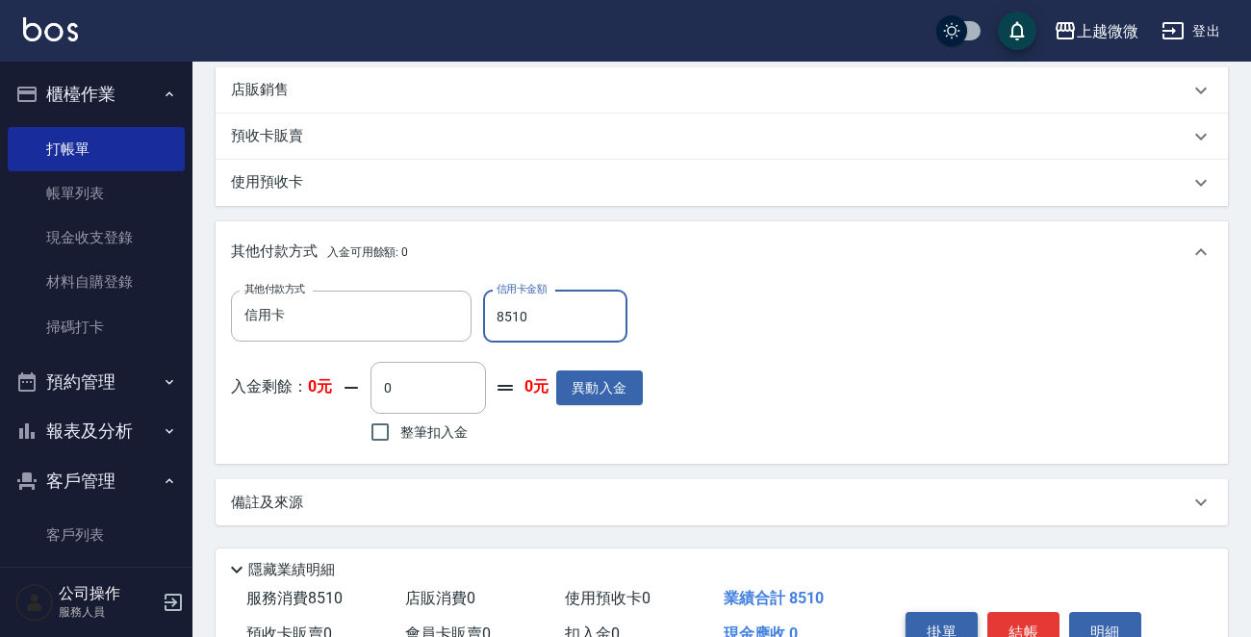
scroll to position [876, 0]
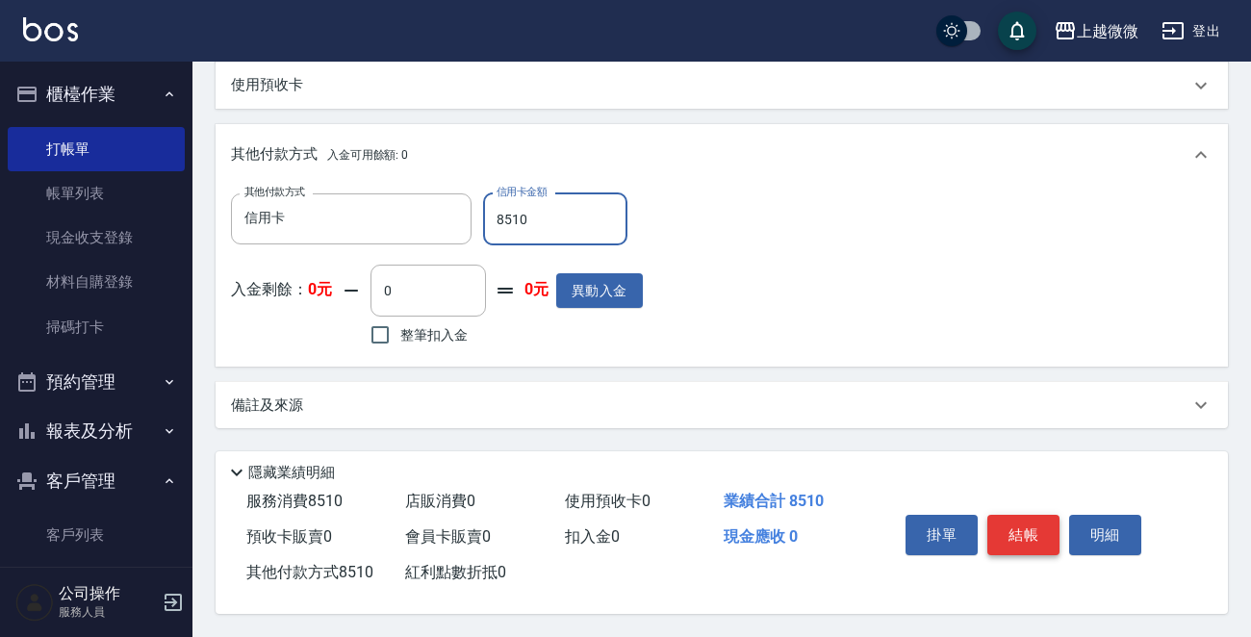
type input "8510"
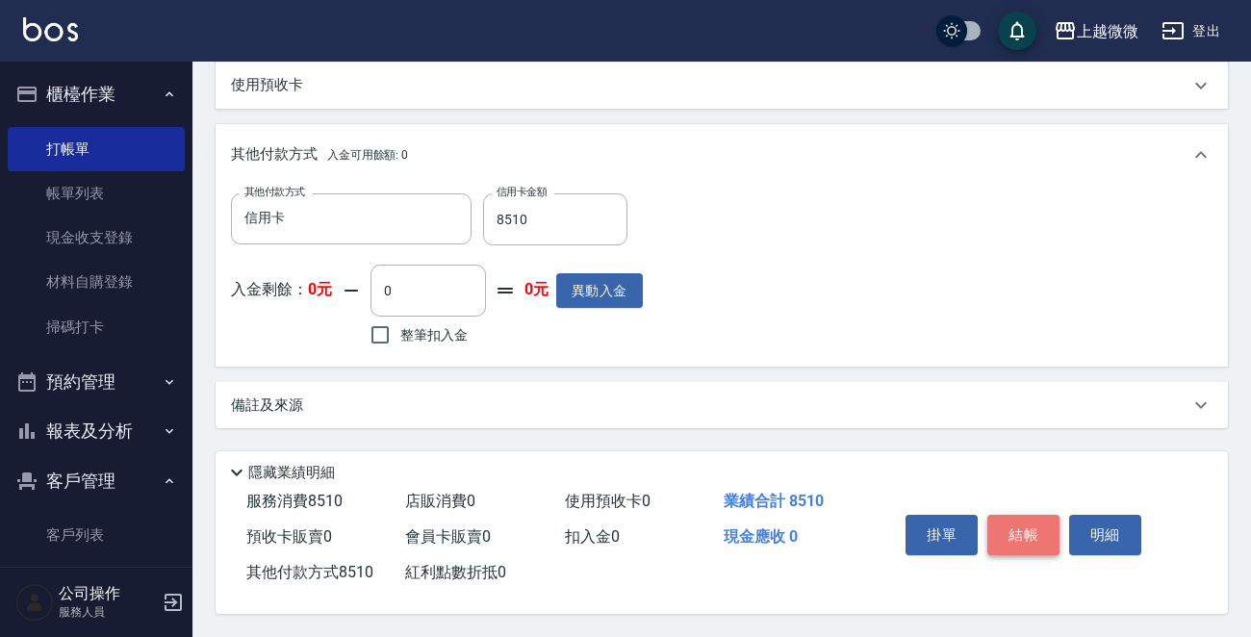
click at [1029, 524] on button "結帳" at bounding box center [1023, 535] width 72 height 40
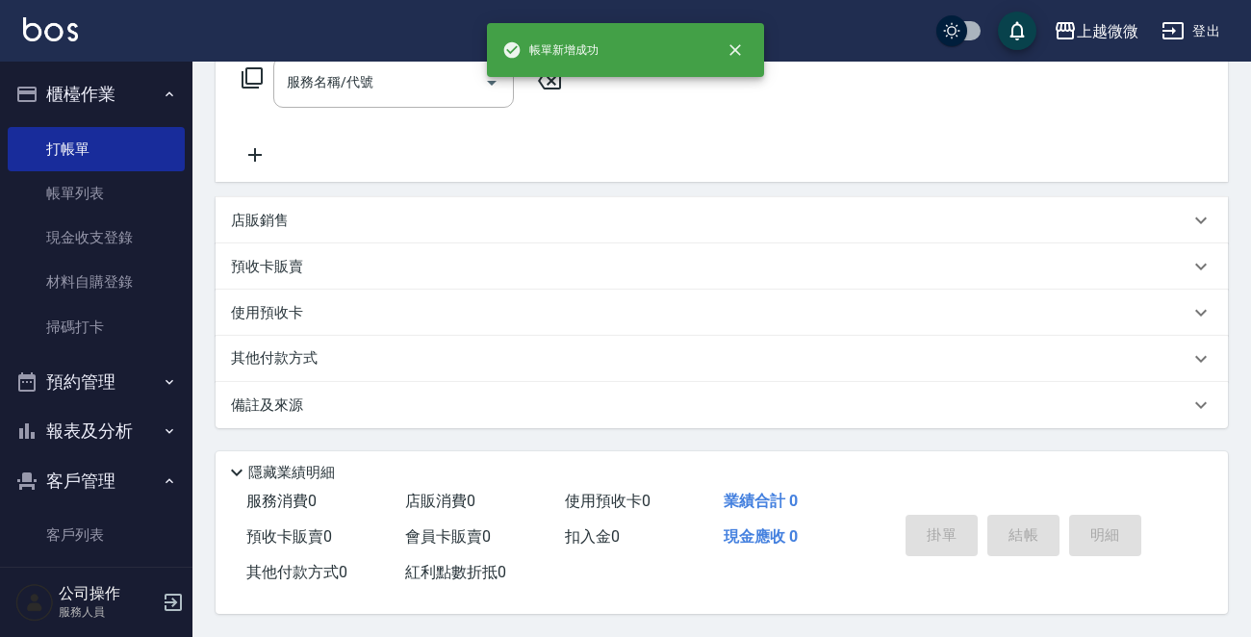
scroll to position [0, 0]
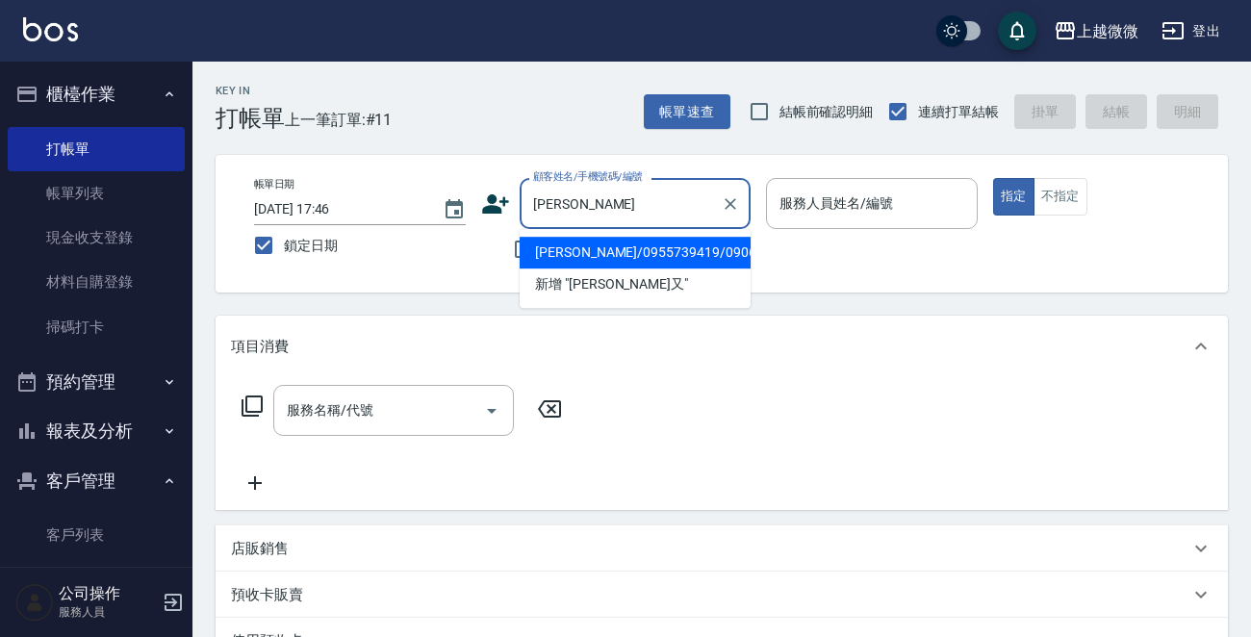
click at [608, 259] on li "[PERSON_NAME]/0955739419/0906" at bounding box center [635, 253] width 231 height 32
type input "[PERSON_NAME]/0955739419/0906"
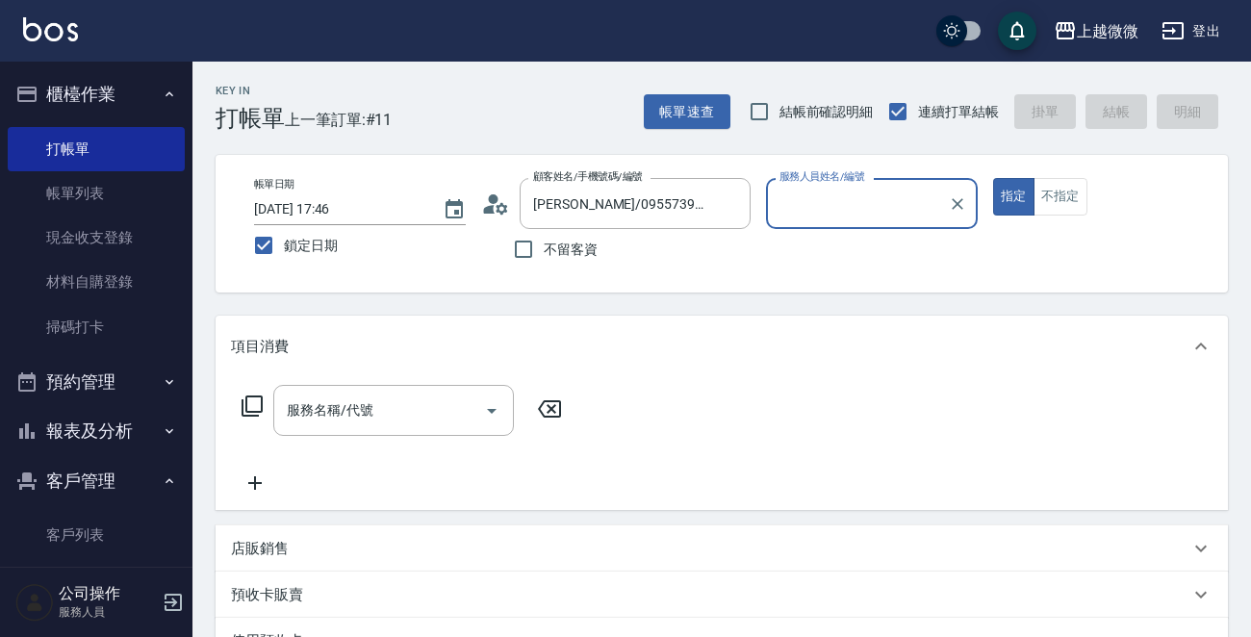
type input "Vivi-6"
click at [393, 411] on input "服務名稱/代號" at bounding box center [379, 411] width 194 height 34
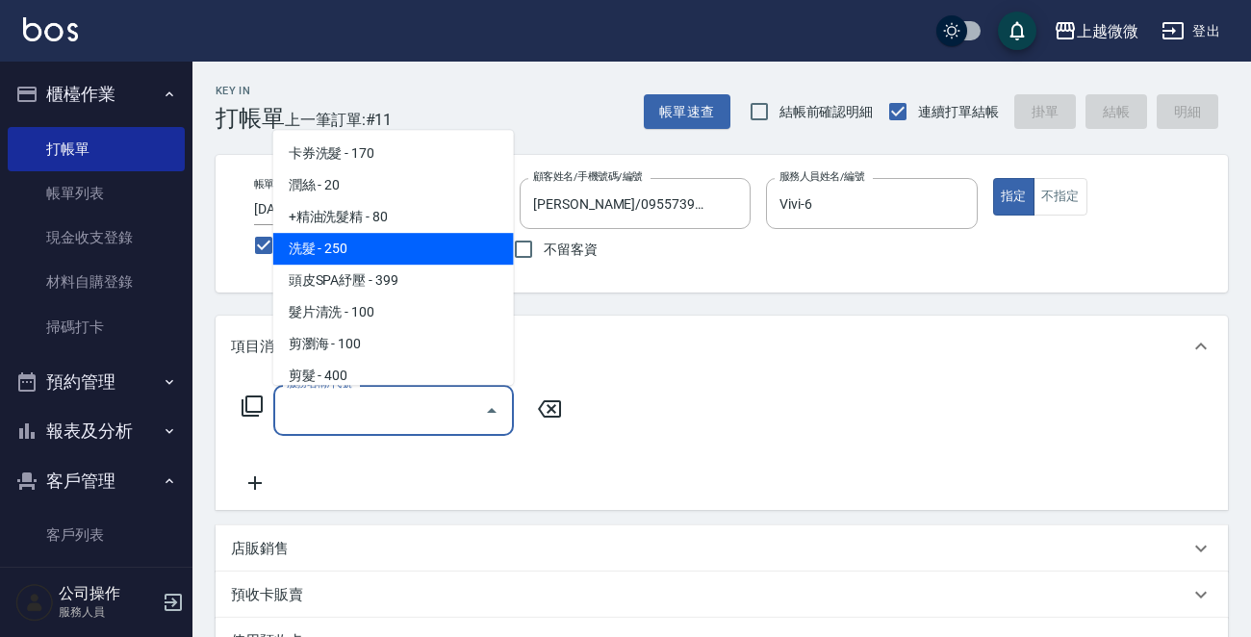
click at [365, 244] on span "洗髮 - 250" at bounding box center [393, 249] width 241 height 32
type input "洗髮(A03)"
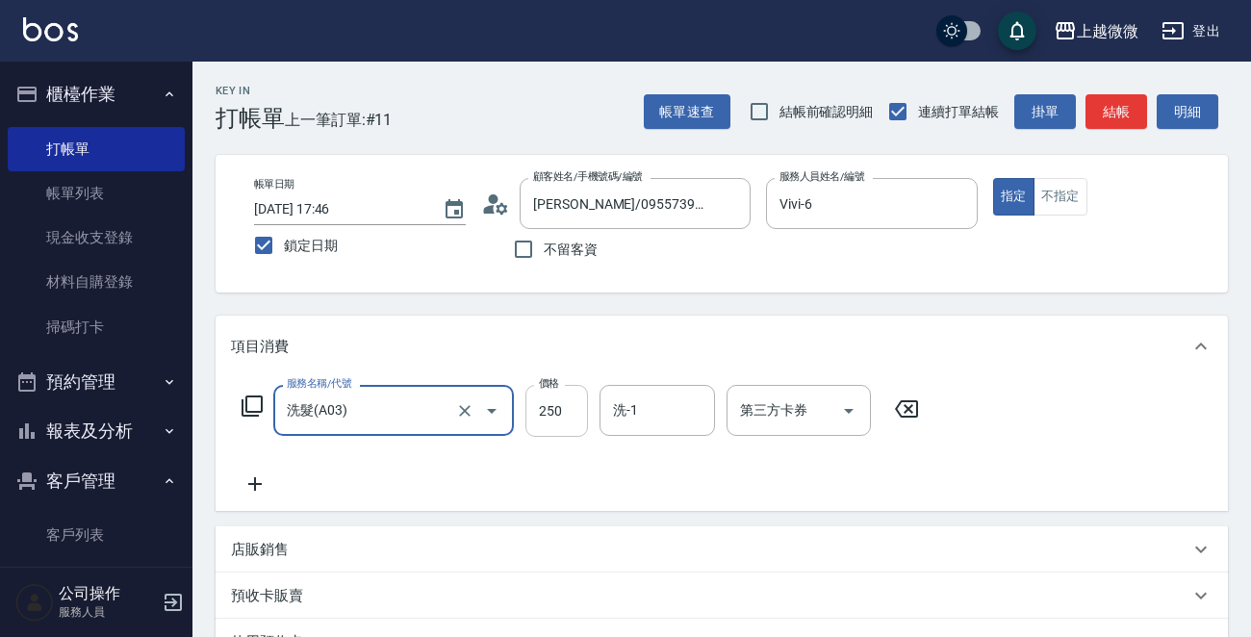
click at [574, 405] on input "250" at bounding box center [556, 411] width 63 height 52
type input "300"
click at [253, 485] on icon at bounding box center [255, 483] width 48 height 23
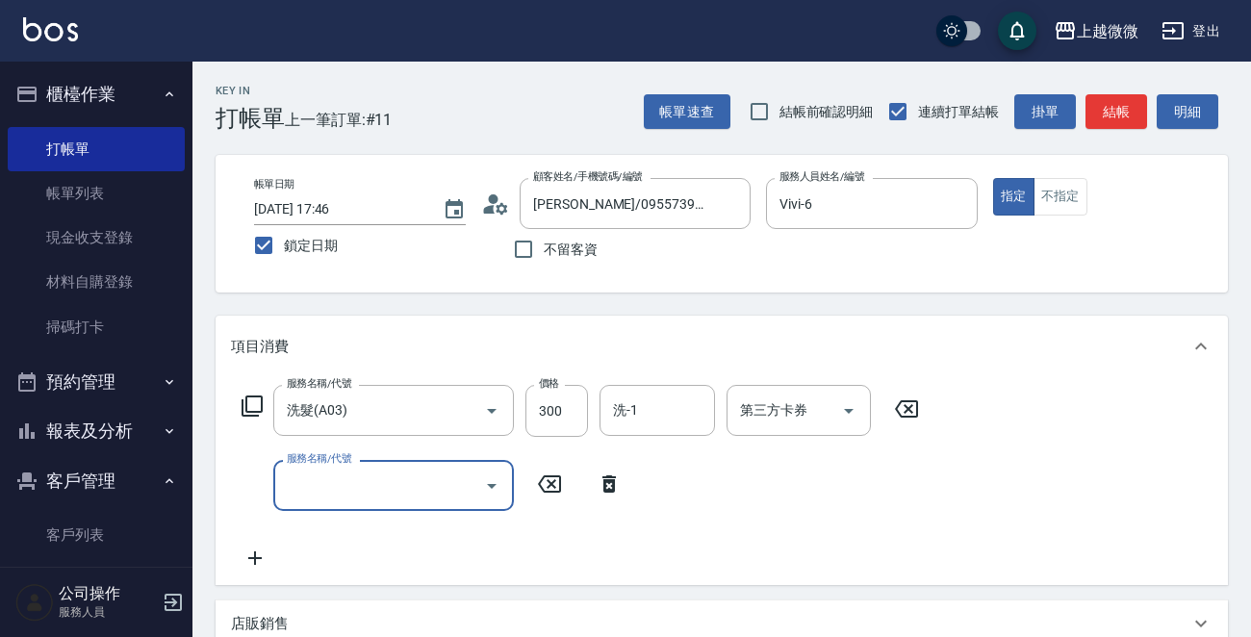
click at [318, 482] on input "服務名稱/代號" at bounding box center [379, 486] width 194 height 34
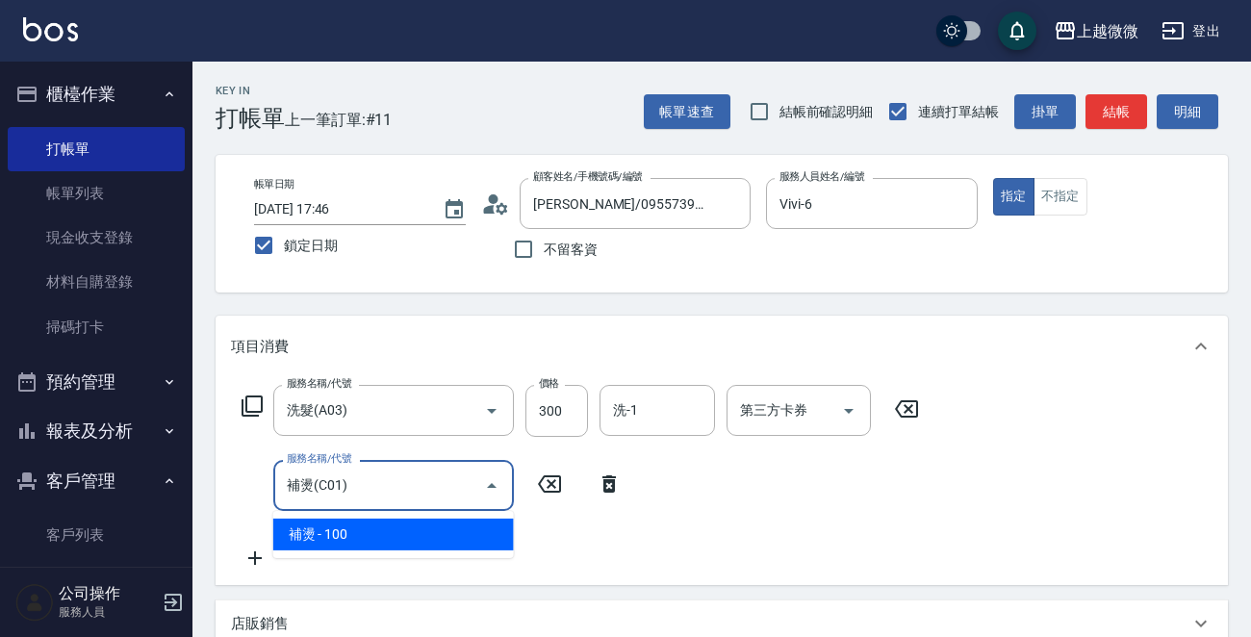
type input "補燙(C01)"
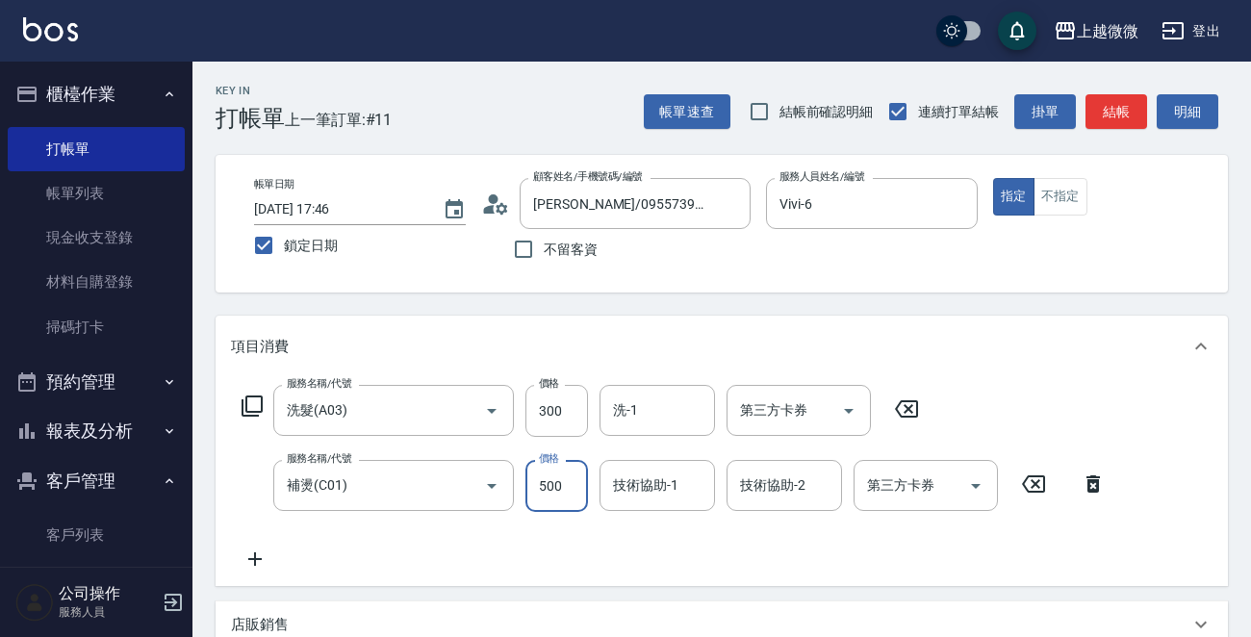
type input "500"
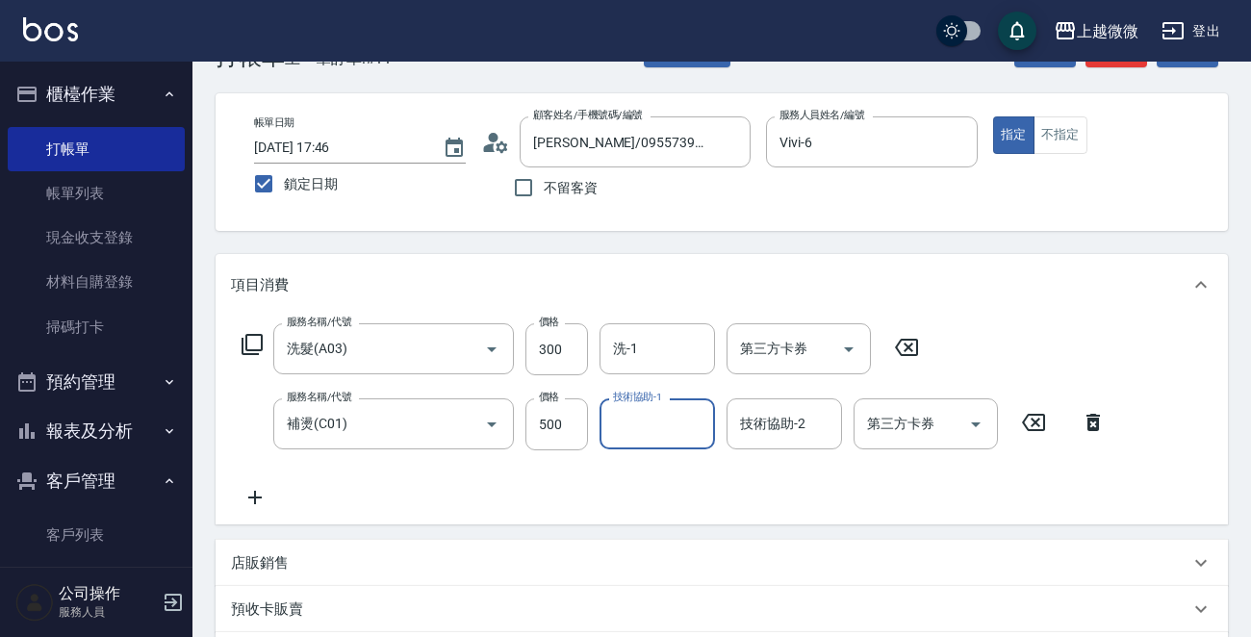
scroll to position [96, 0]
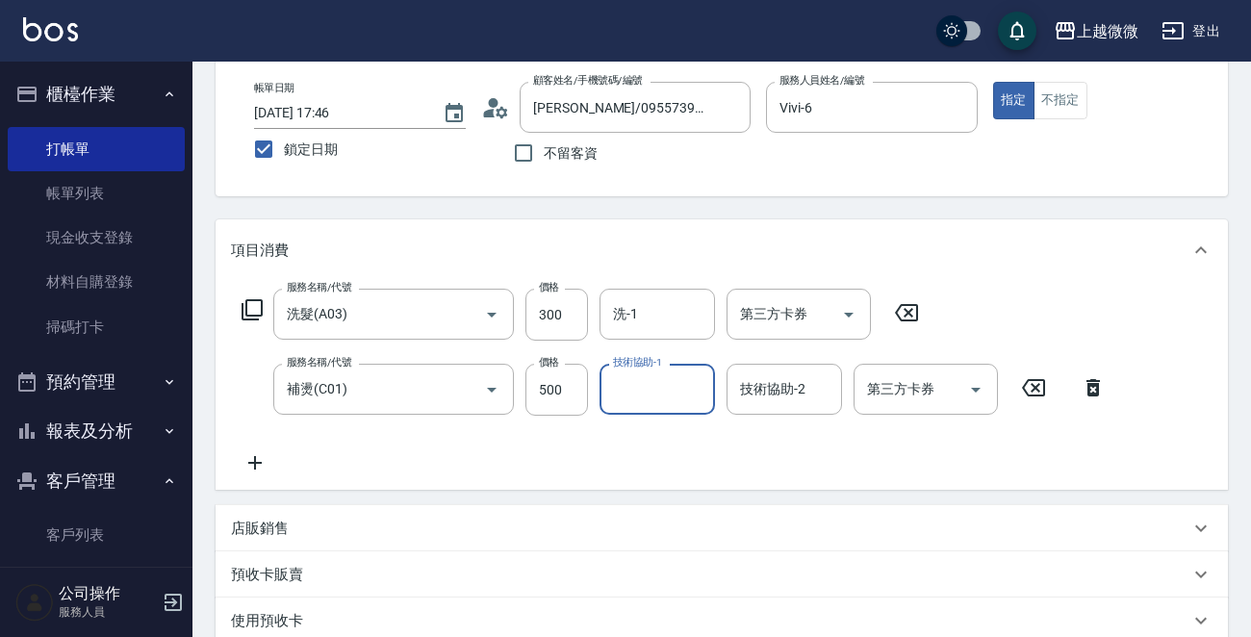
click at [251, 461] on icon at bounding box center [255, 462] width 48 height 23
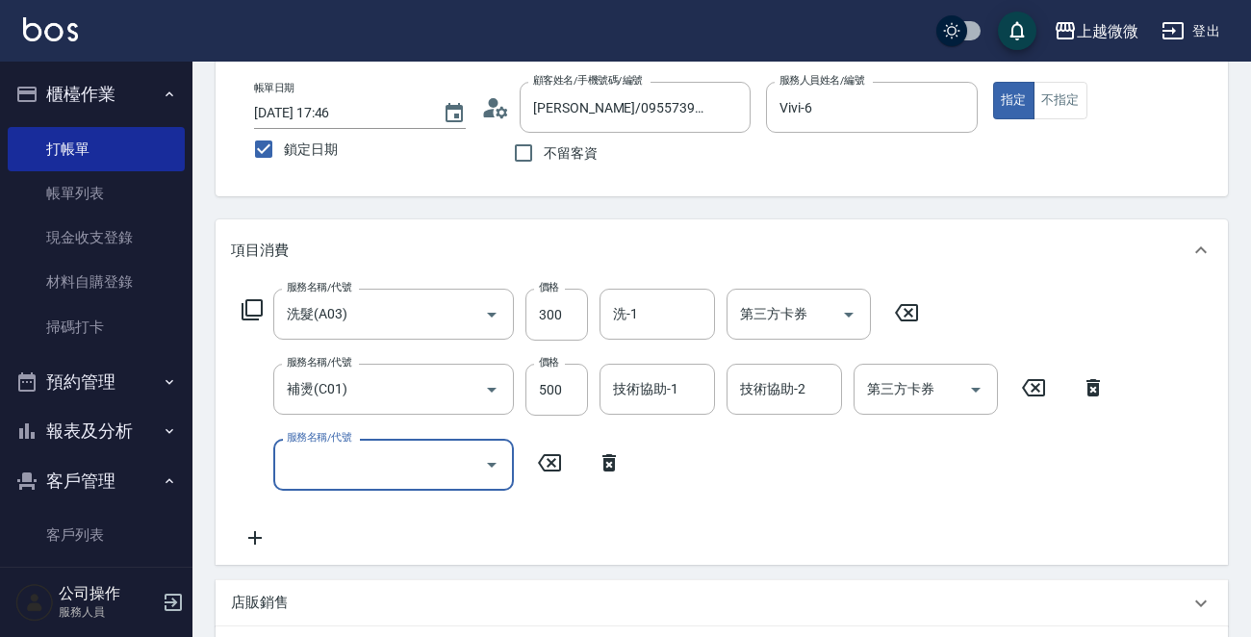
click at [323, 464] on input "服務名稱/代號" at bounding box center [379, 464] width 194 height 34
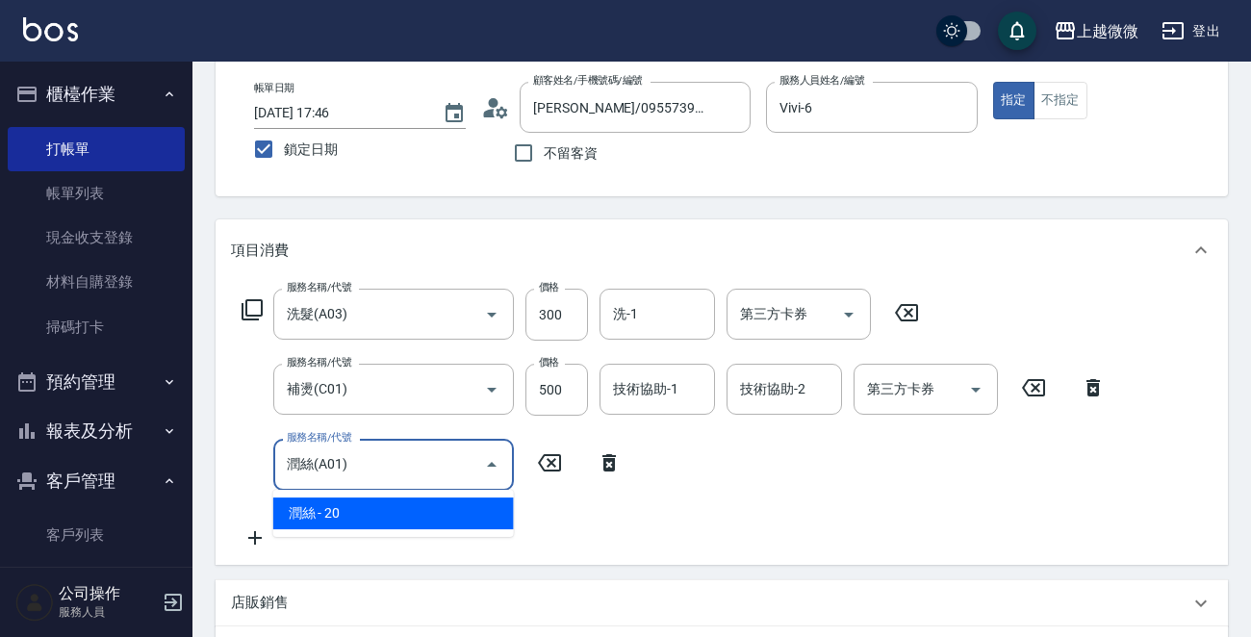
type input "潤絲(A01)"
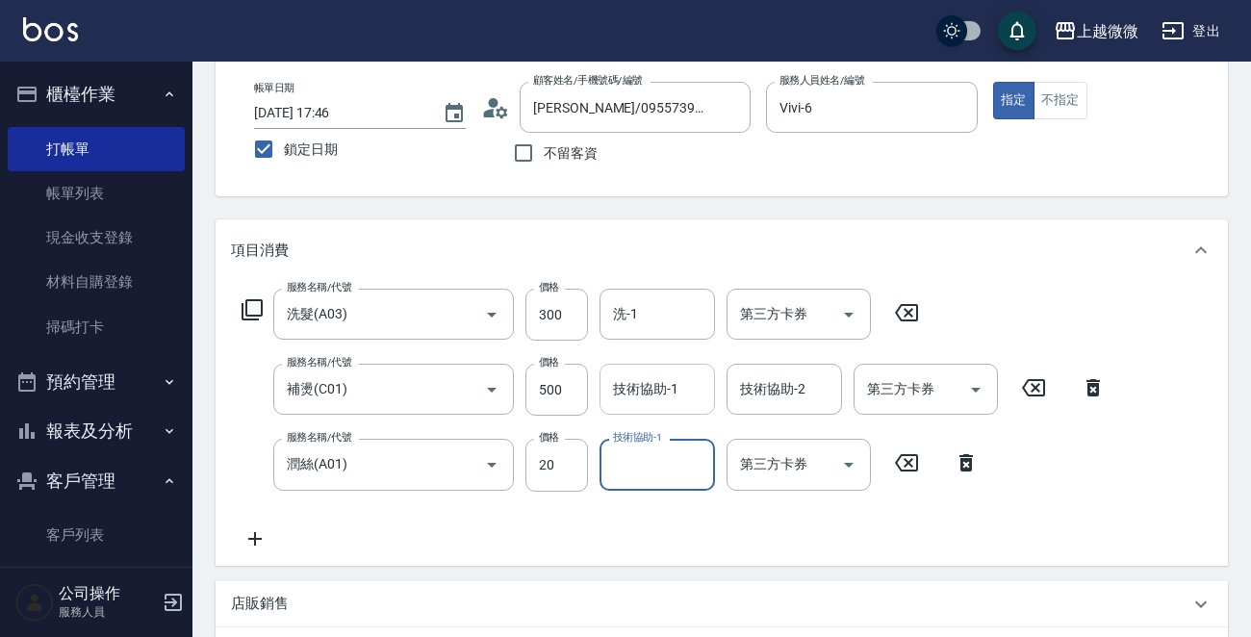
click at [658, 408] on div "技術協助-1" at bounding box center [656, 389] width 115 height 51
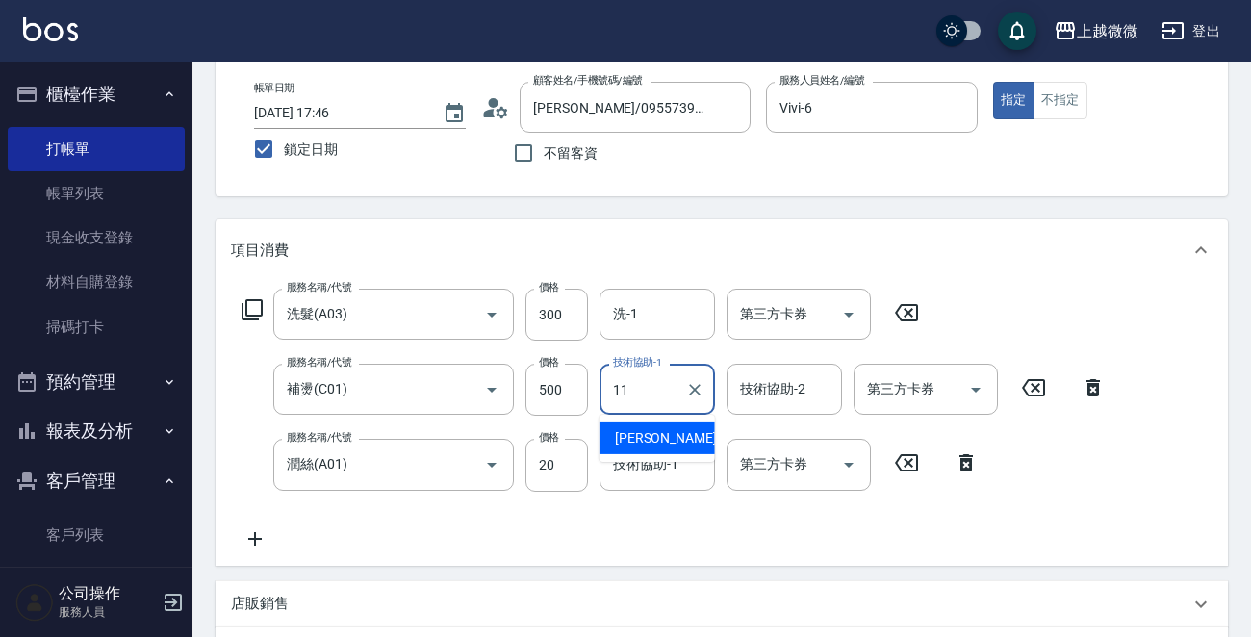
click at [639, 434] on span "[PERSON_NAME] -11" at bounding box center [675, 438] width 121 height 20
type input "[PERSON_NAME]-11"
click at [785, 392] on div "技術協助-2 技術協助-2" at bounding box center [783, 389] width 115 height 51
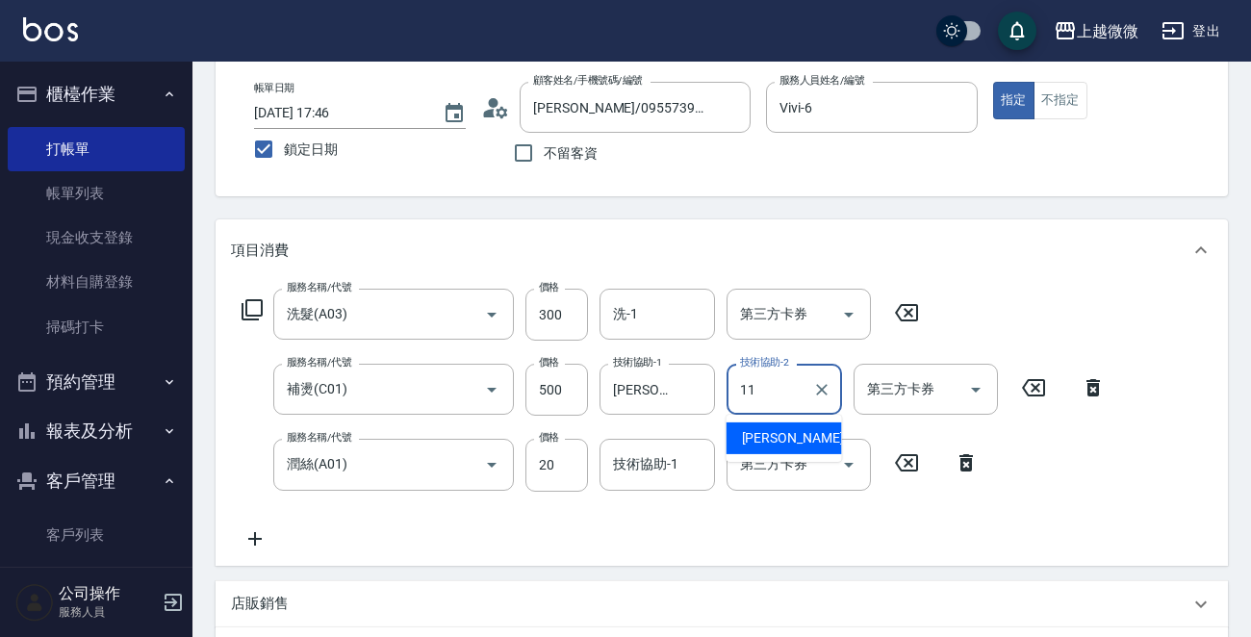
click at [777, 438] on span "[PERSON_NAME] -11" at bounding box center [802, 438] width 121 height 20
type input "[PERSON_NAME]-11"
click at [663, 315] on input "洗-1" at bounding box center [657, 314] width 98 height 34
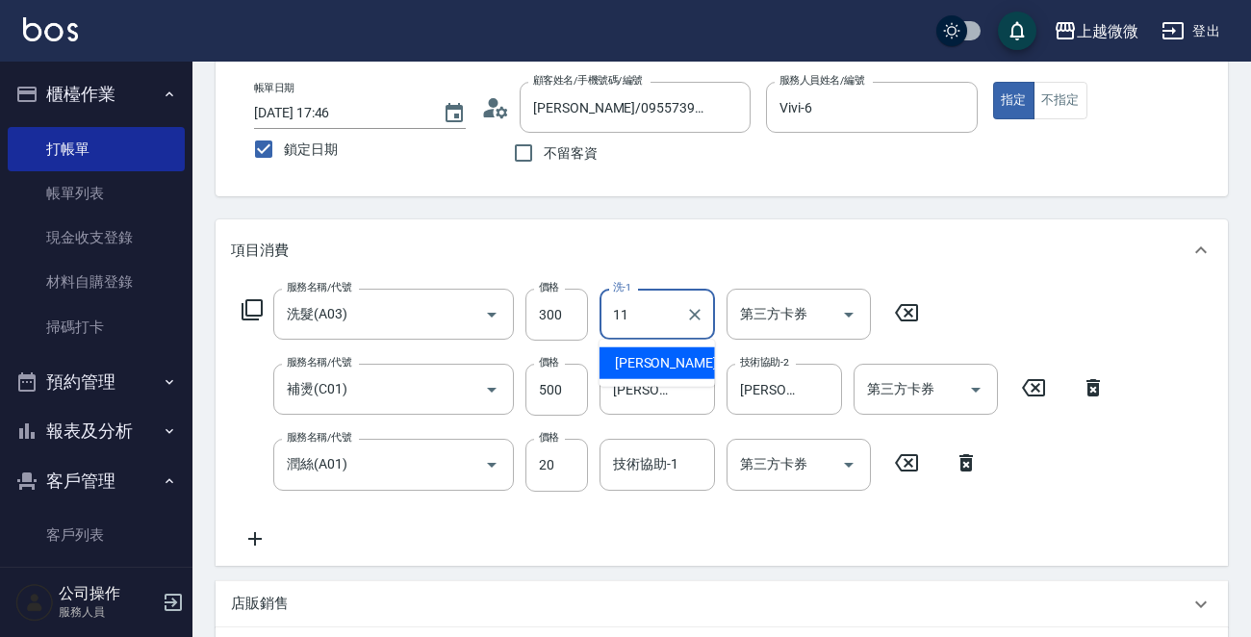
click at [670, 358] on div "[PERSON_NAME] -11" at bounding box center [656, 363] width 115 height 32
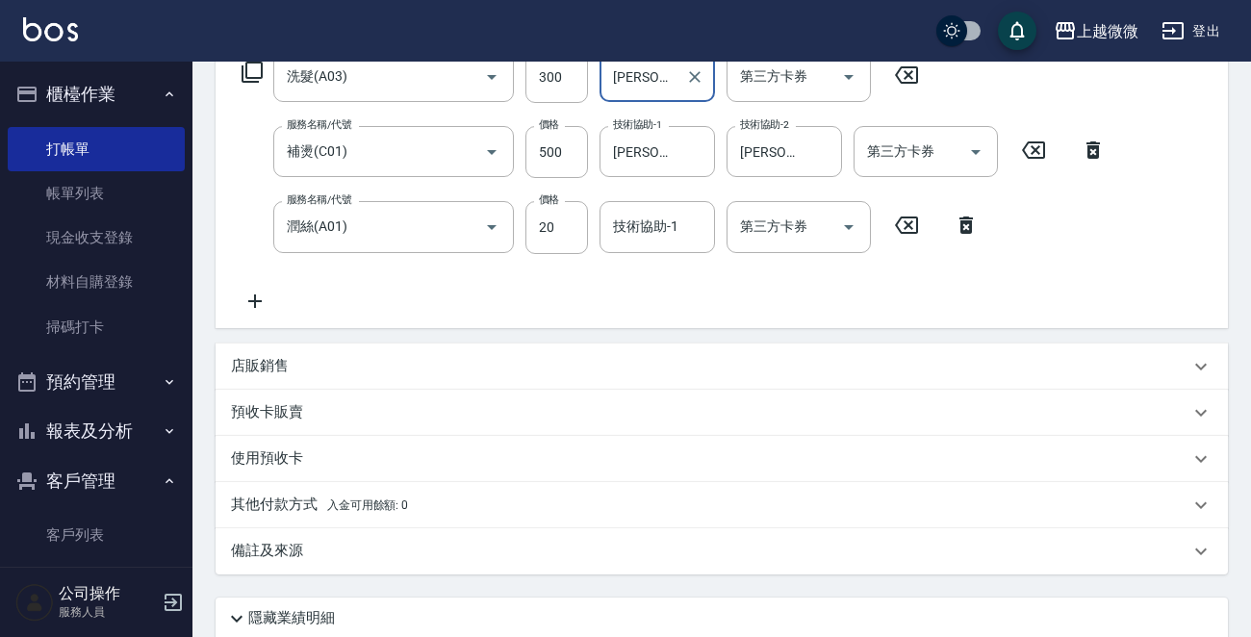
scroll to position [484, 0]
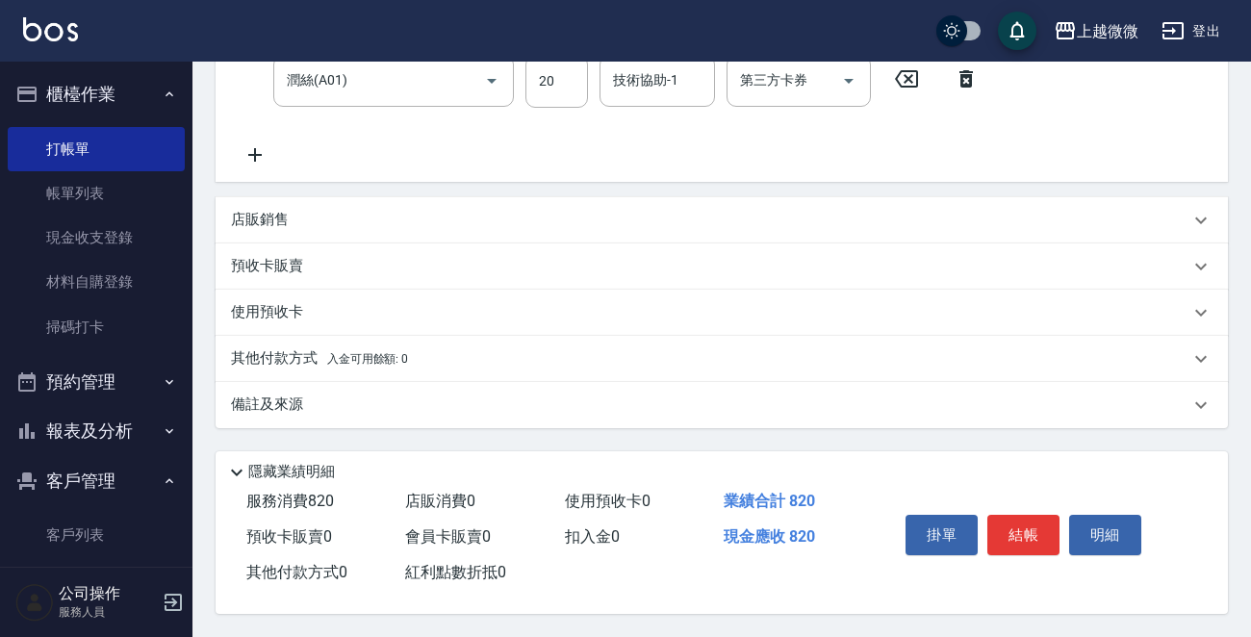
type input "[PERSON_NAME]-11"
click at [275, 415] on div "備註及來源" at bounding box center [722, 405] width 1012 height 46
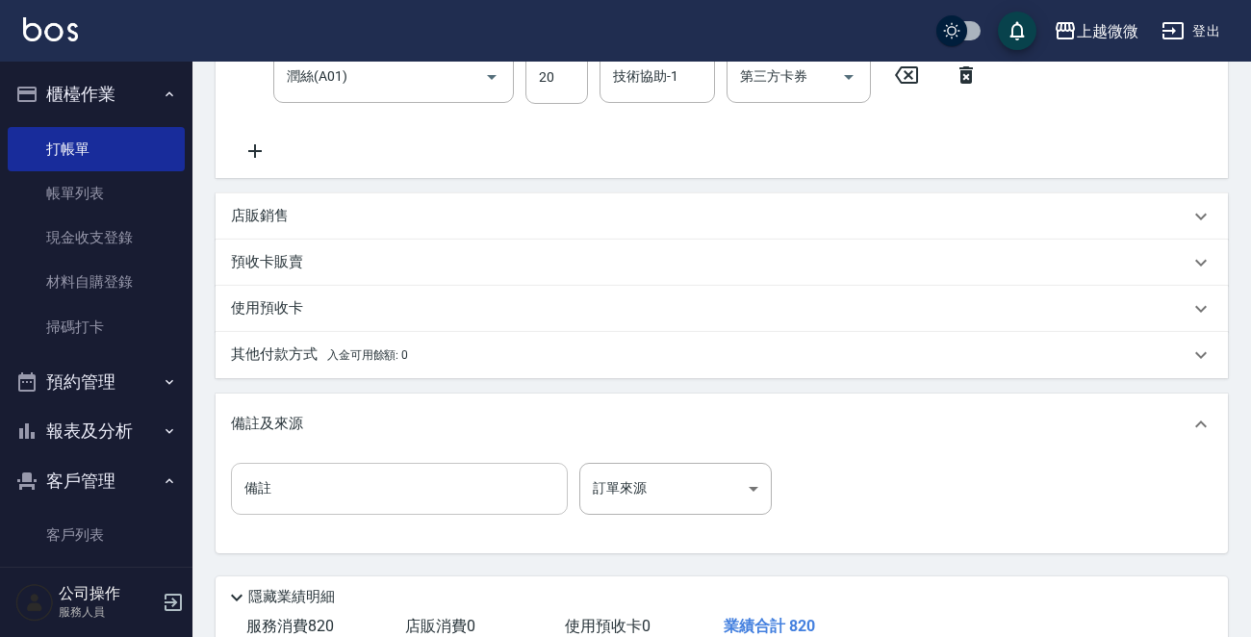
click at [318, 483] on input "備註" at bounding box center [399, 489] width 337 height 52
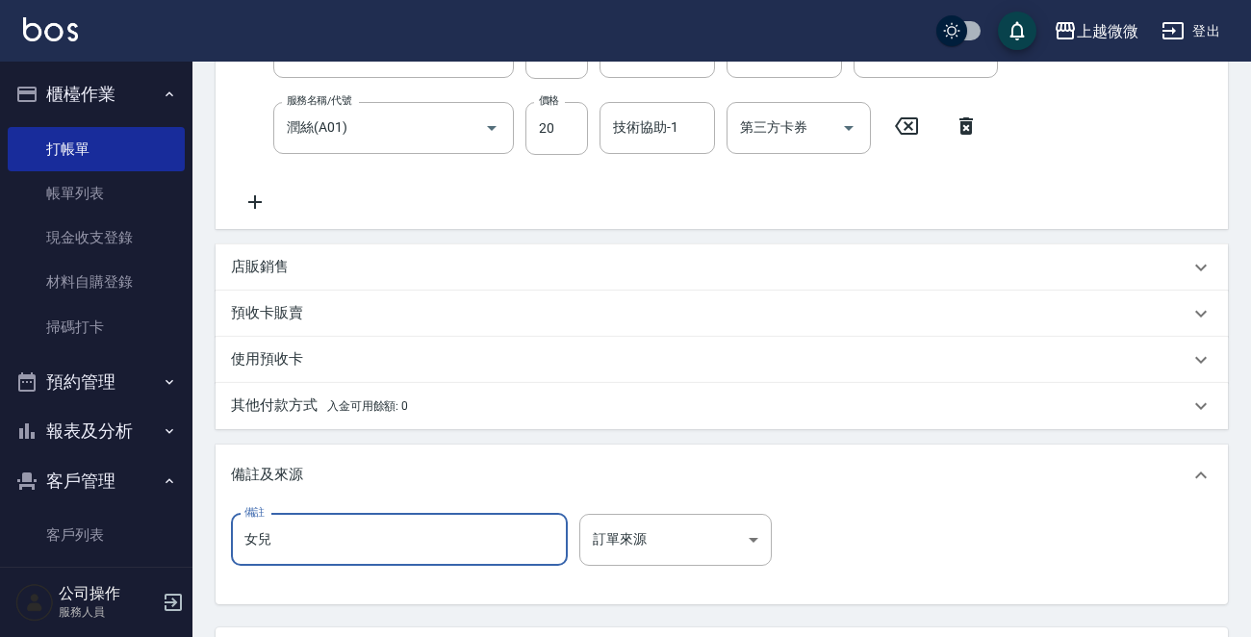
scroll to position [613, 0]
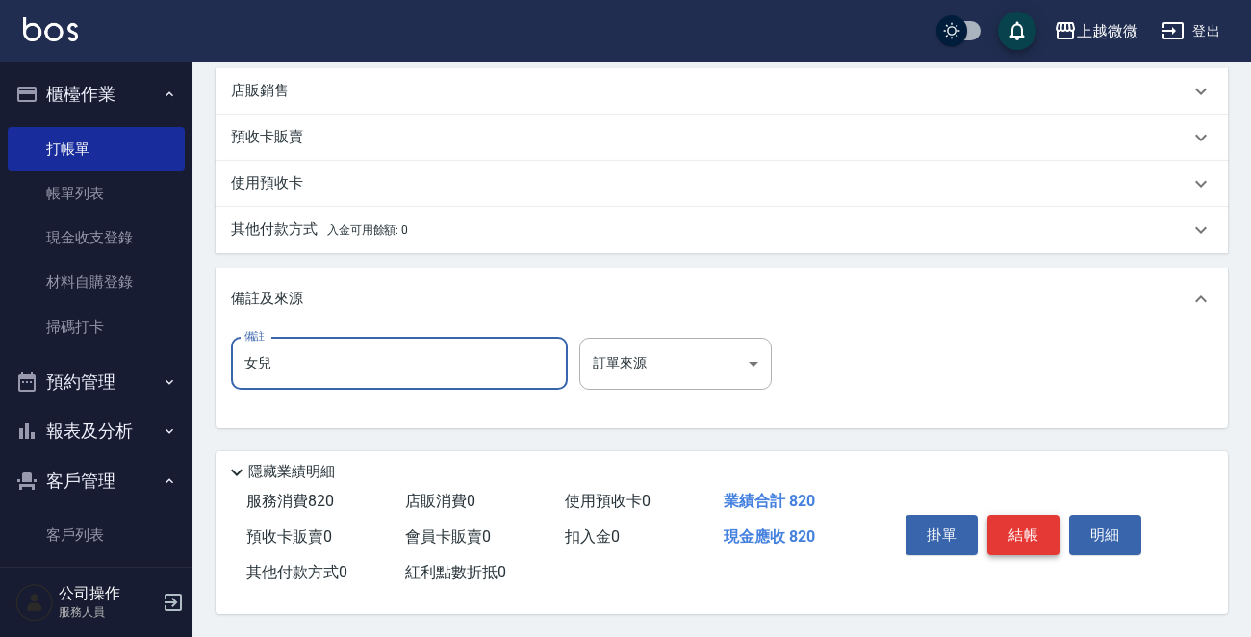
type input "女兒"
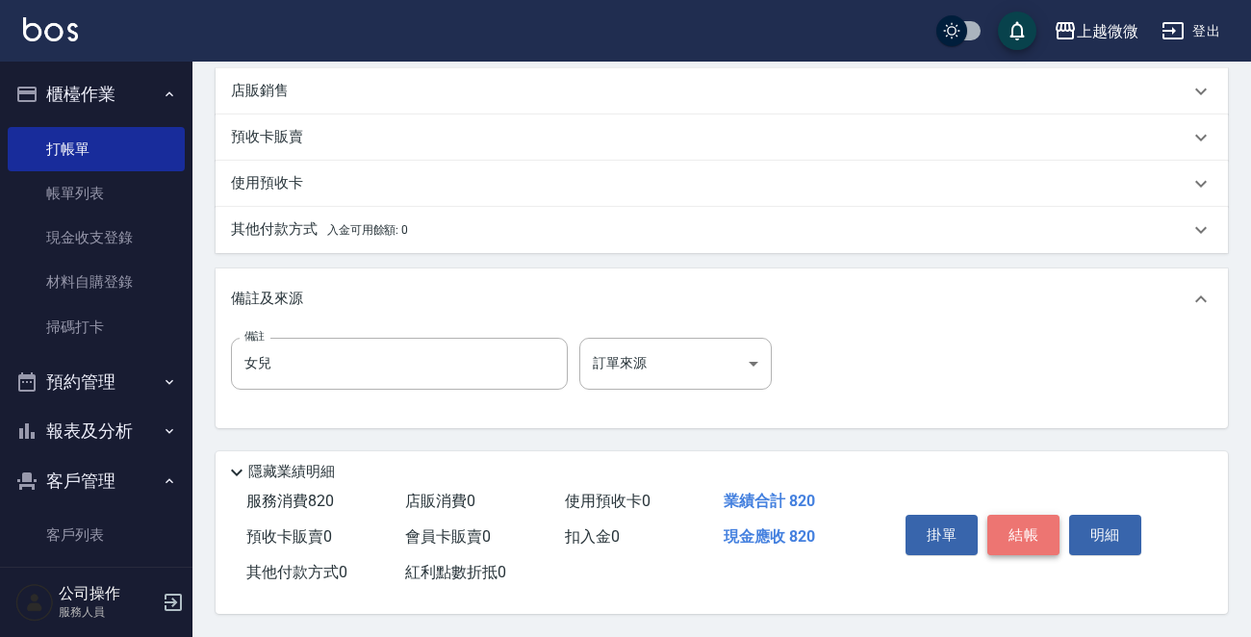
click at [1030, 523] on button "結帳" at bounding box center [1023, 535] width 72 height 40
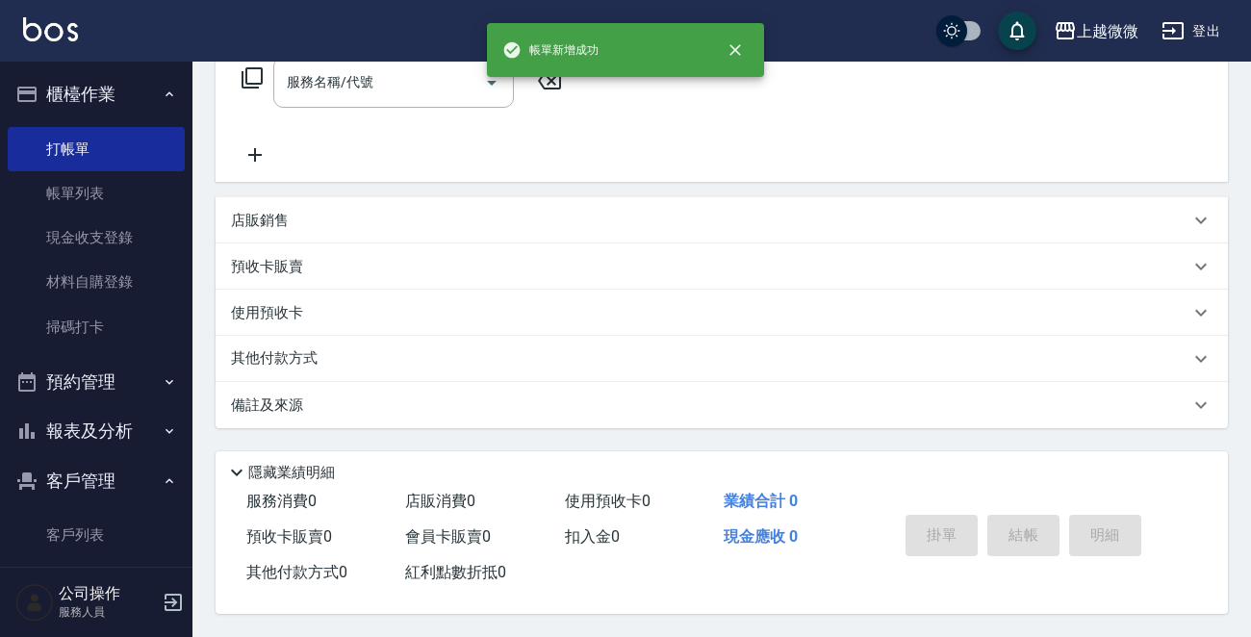
scroll to position [0, 0]
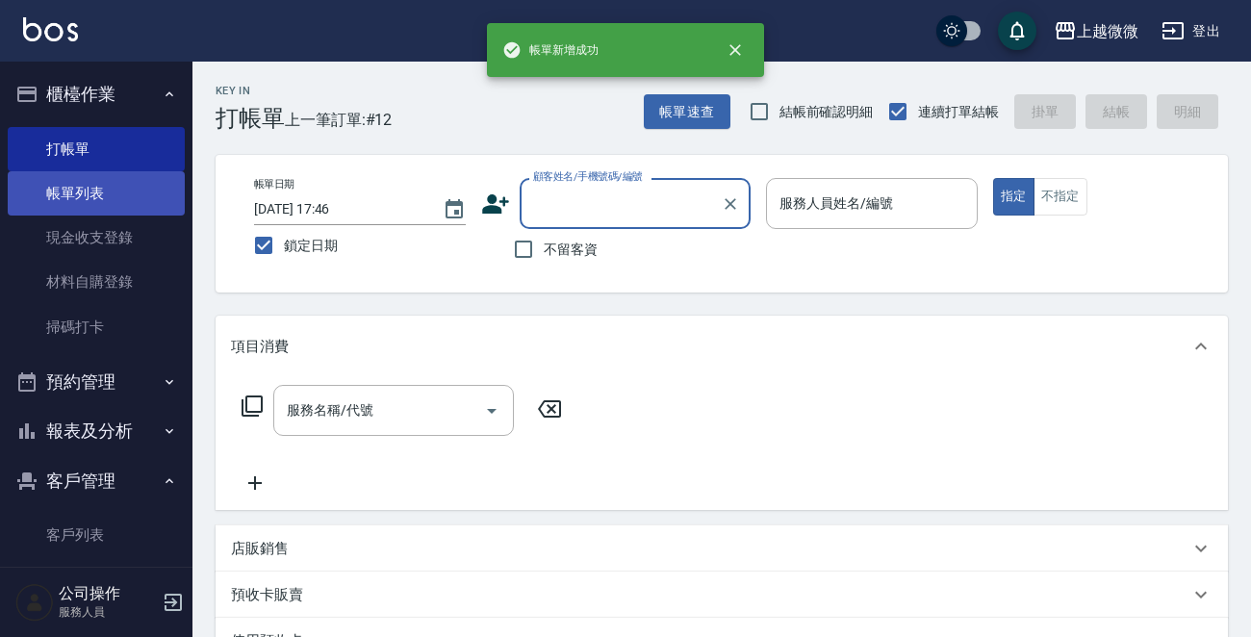
click at [107, 191] on link "帳單列表" at bounding box center [96, 193] width 177 height 44
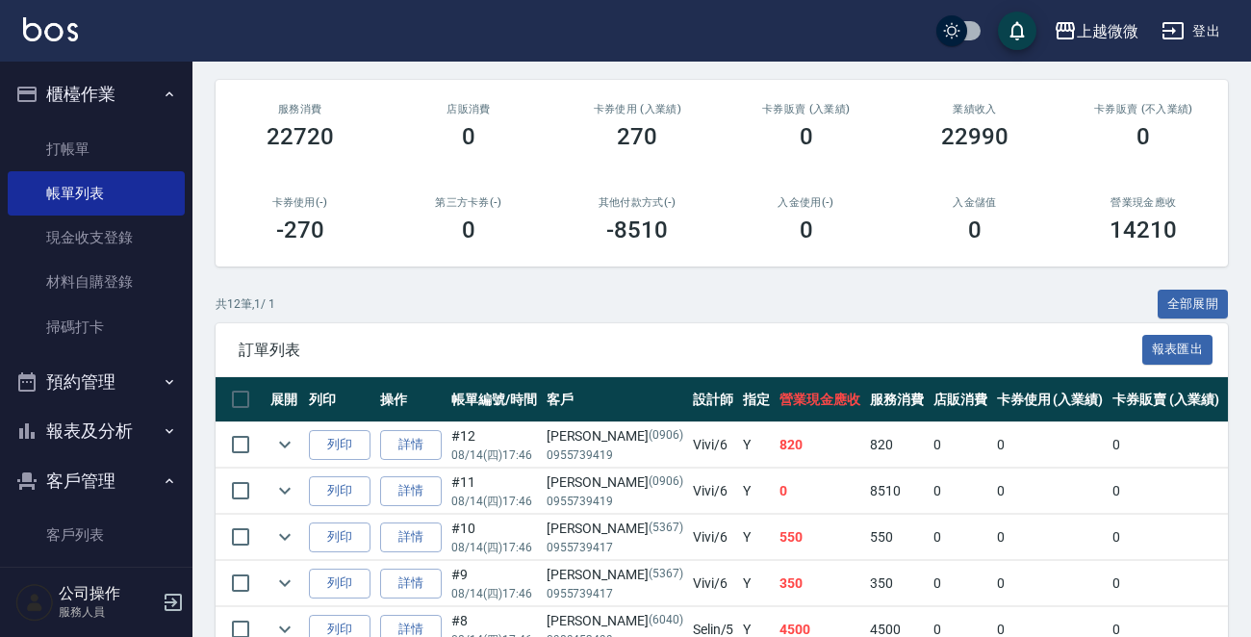
scroll to position [481, 0]
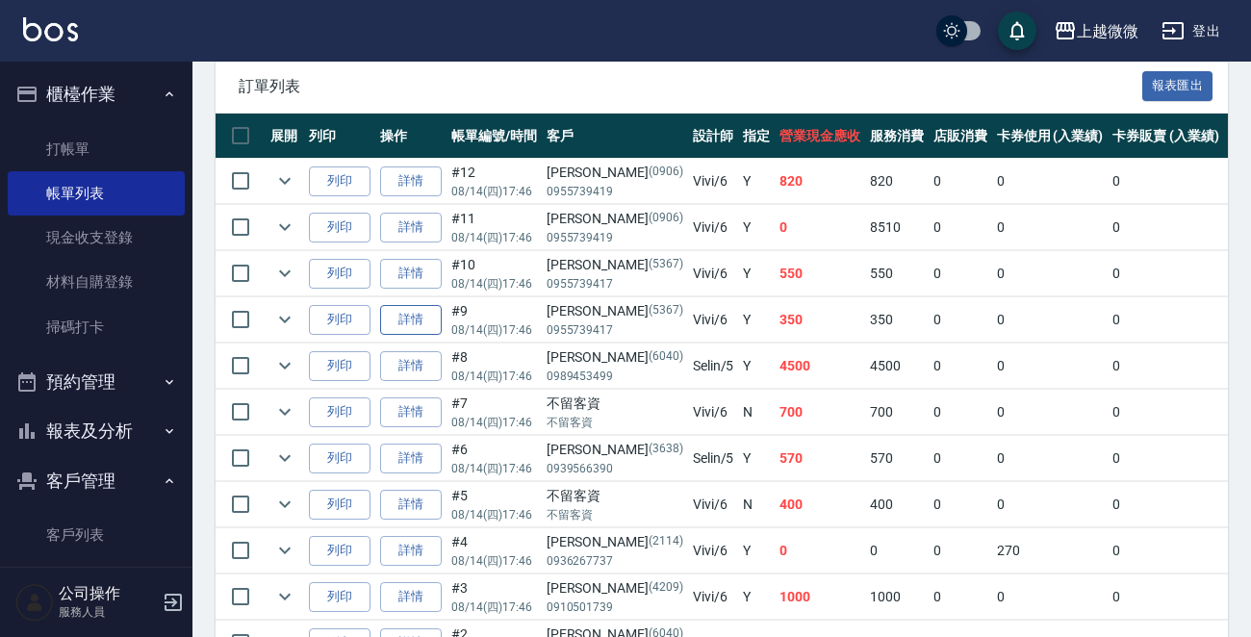
click at [406, 320] on link "詳情" at bounding box center [411, 320] width 62 height 30
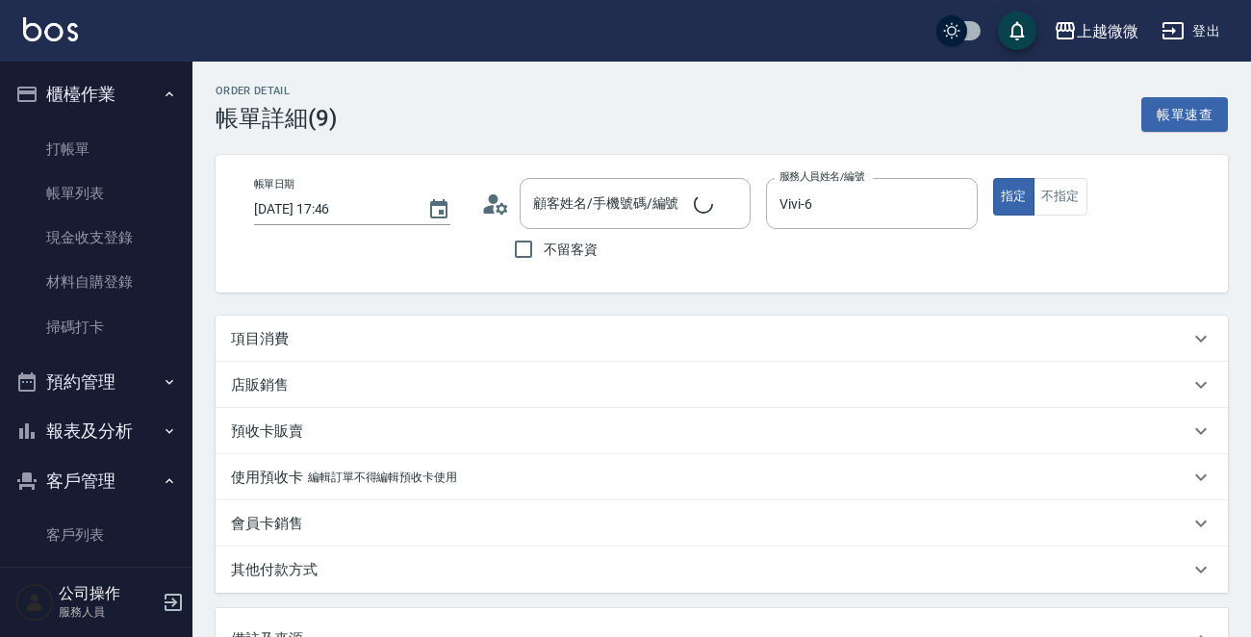
type input "[DATE] 17:46"
type input "Vivi-6"
type input "兒子"
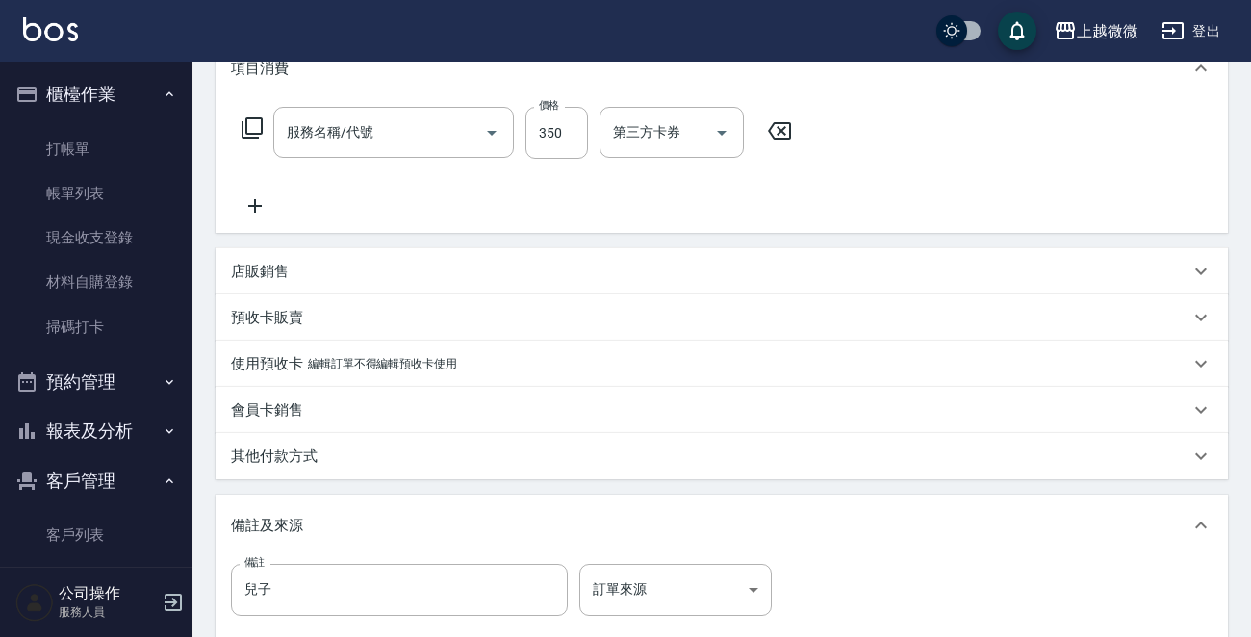
type input "[PERSON_NAME]/0955739417/5367"
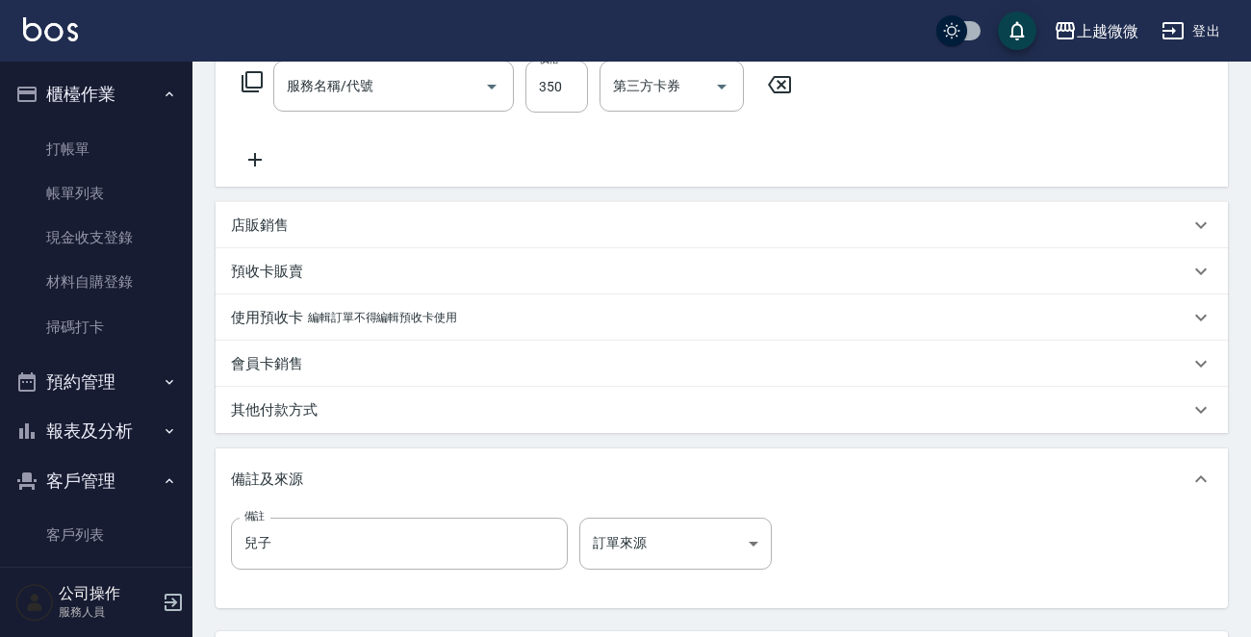
type input "剪髮(B02)"
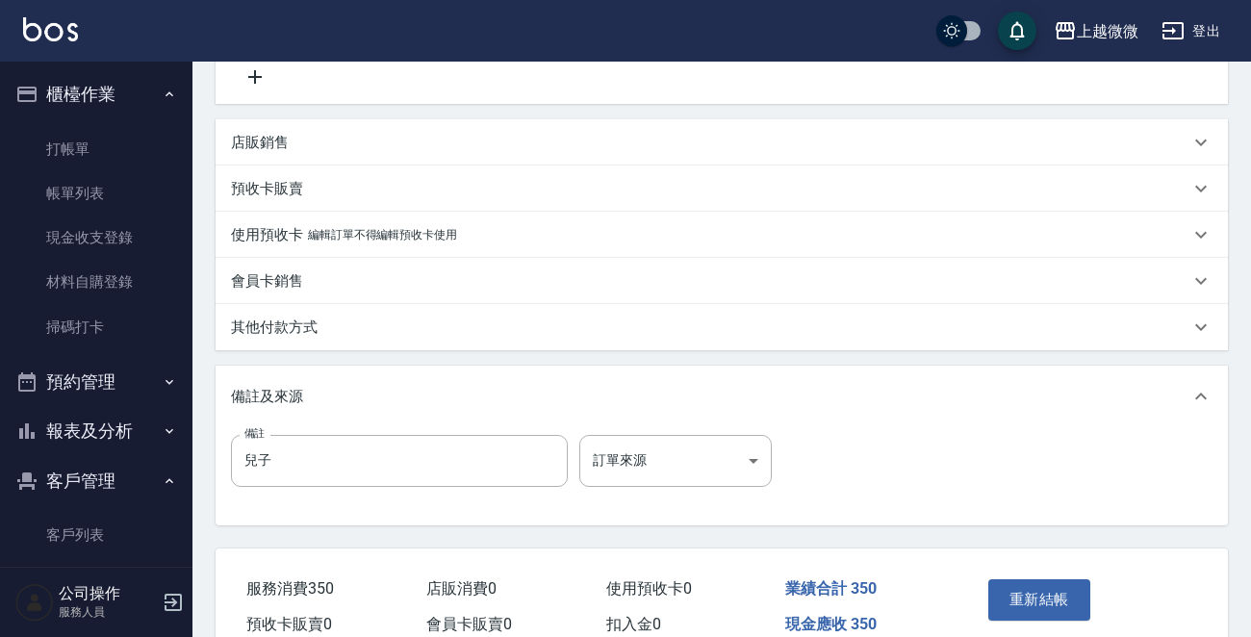
scroll to position [403, 0]
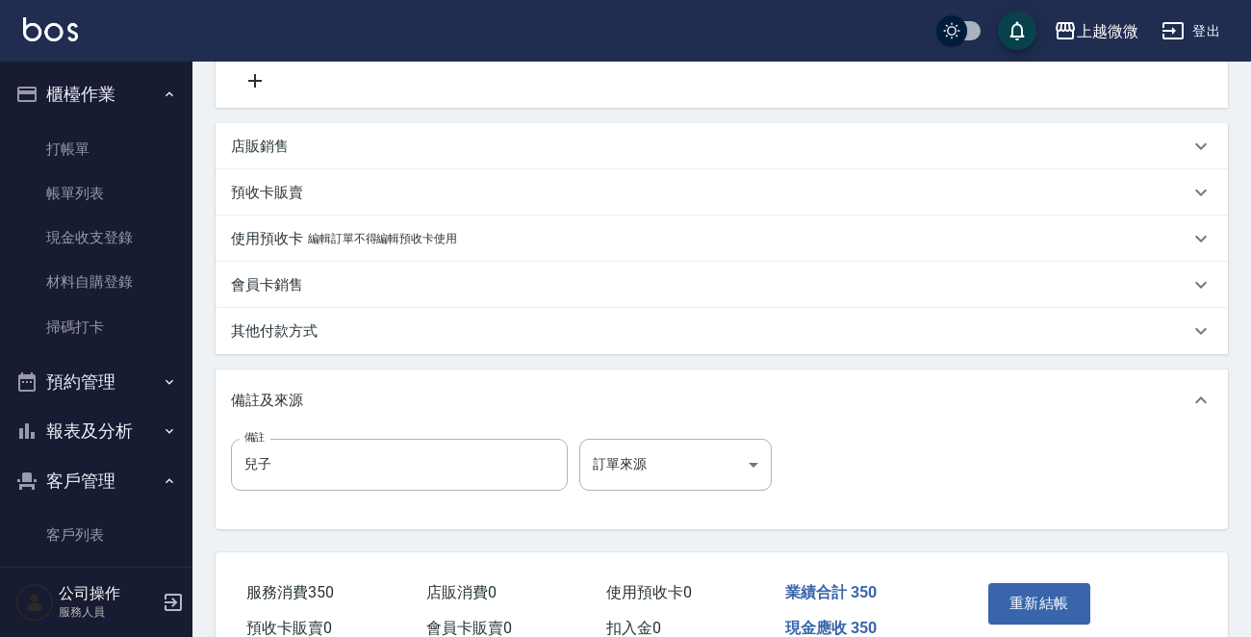
click at [314, 328] on p "其他付款方式" at bounding box center [274, 331] width 87 height 20
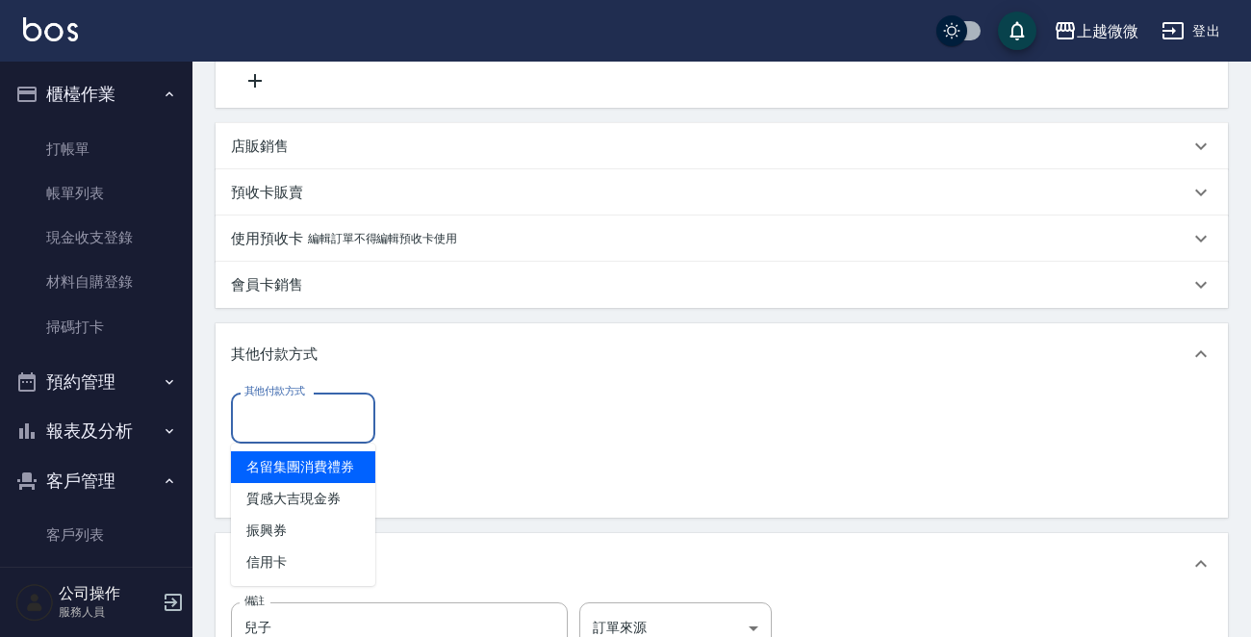
click at [294, 415] on input "其他付款方式" at bounding box center [303, 418] width 127 height 34
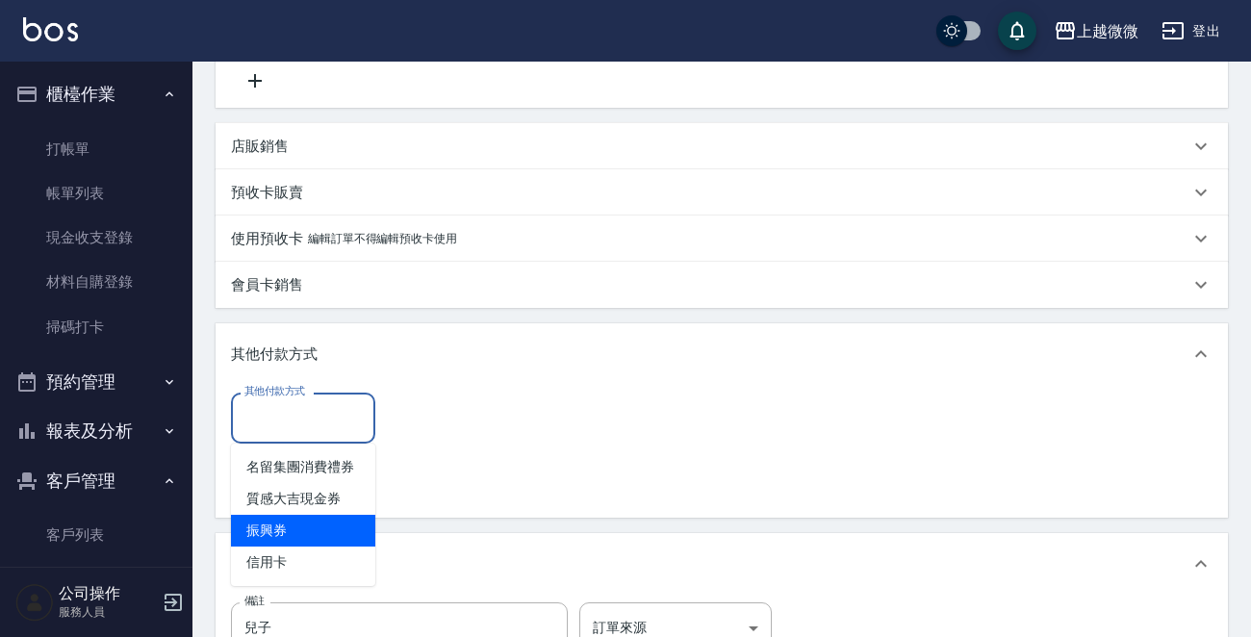
click at [303, 548] on span "信用卡" at bounding box center [303, 563] width 144 height 32
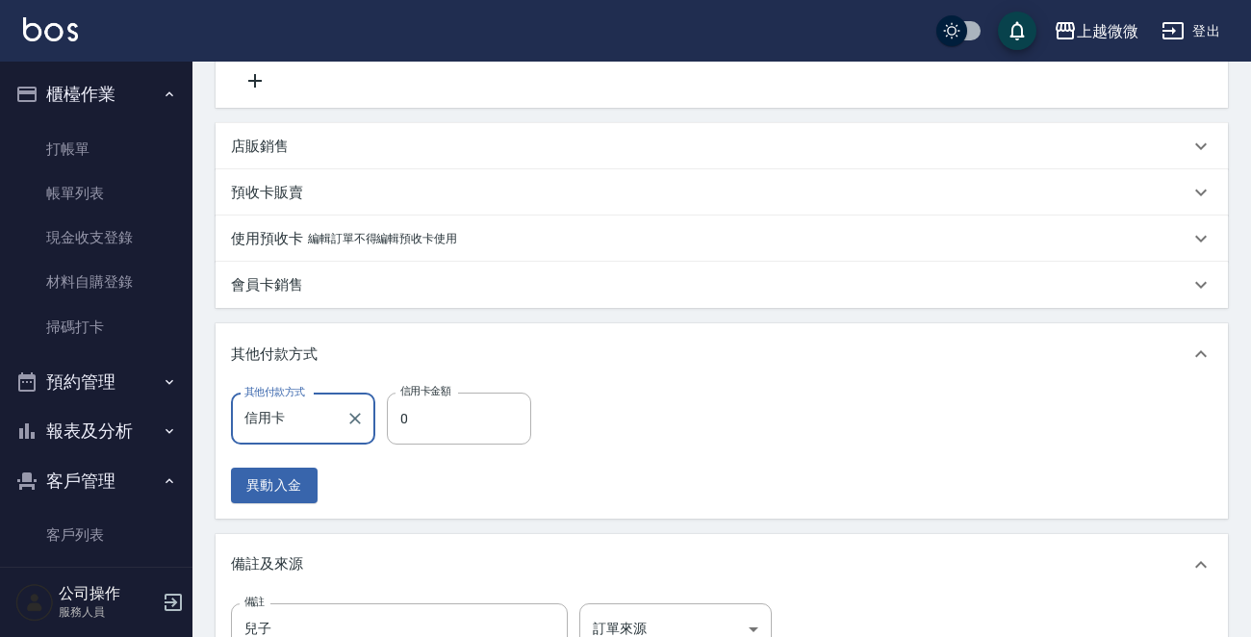
type input "信用卡"
click at [455, 414] on input "0" at bounding box center [459, 419] width 144 height 52
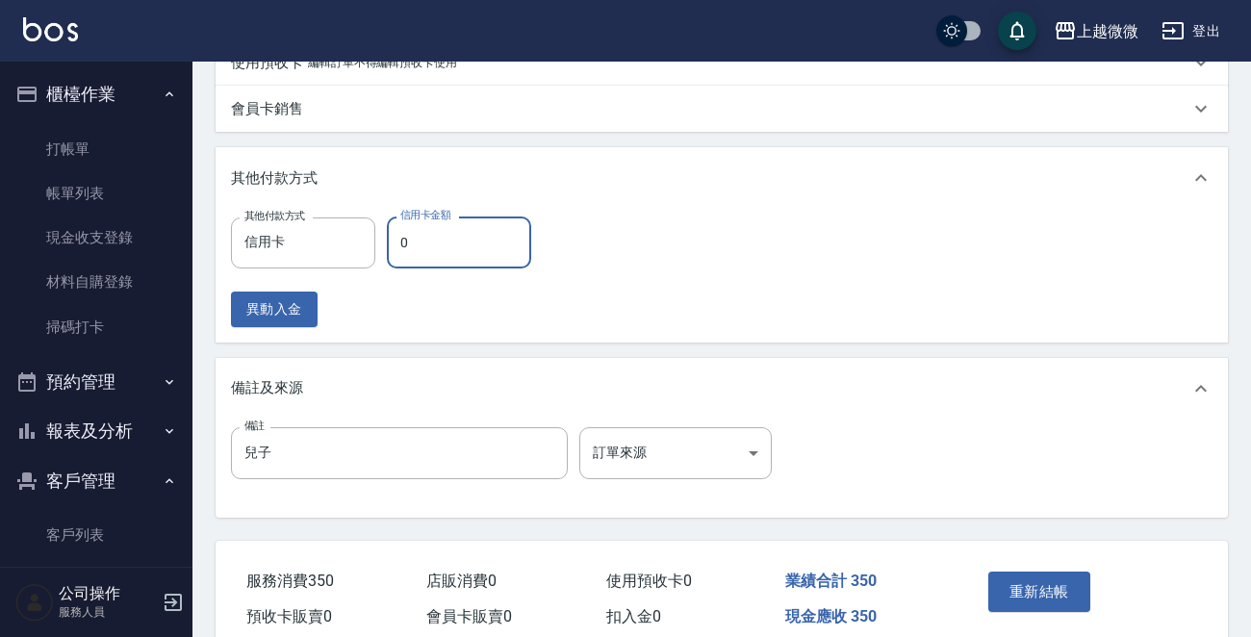
scroll to position [596, 0]
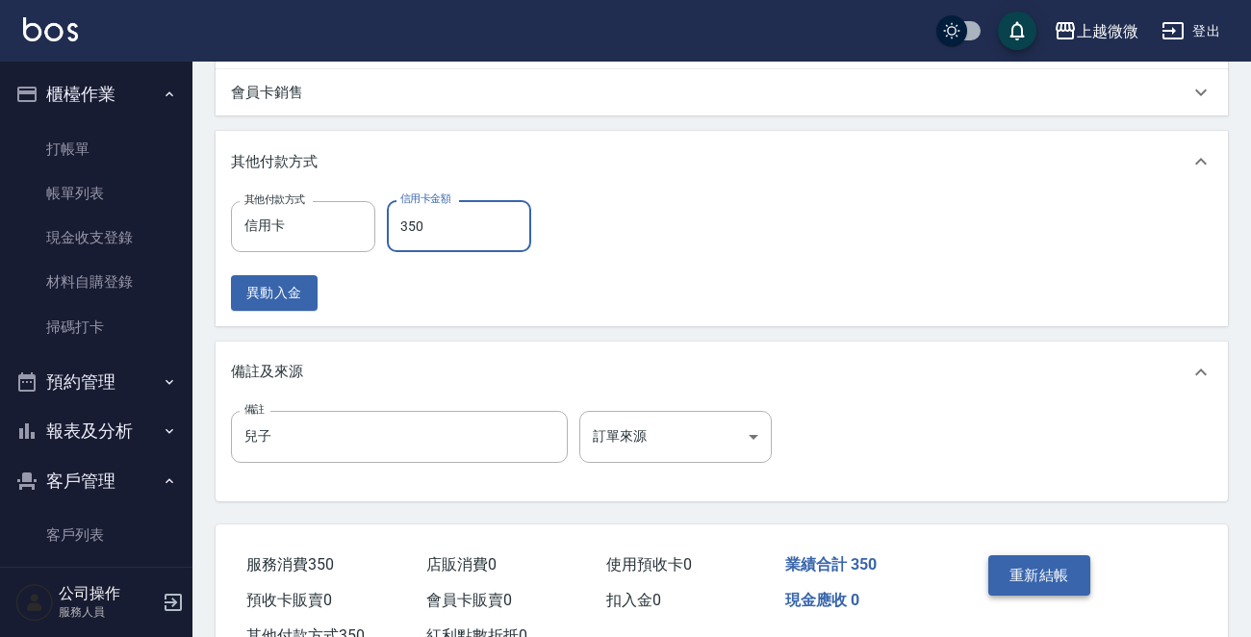
type input "350"
click at [1023, 572] on button "重新結帳" at bounding box center [1039, 575] width 102 height 40
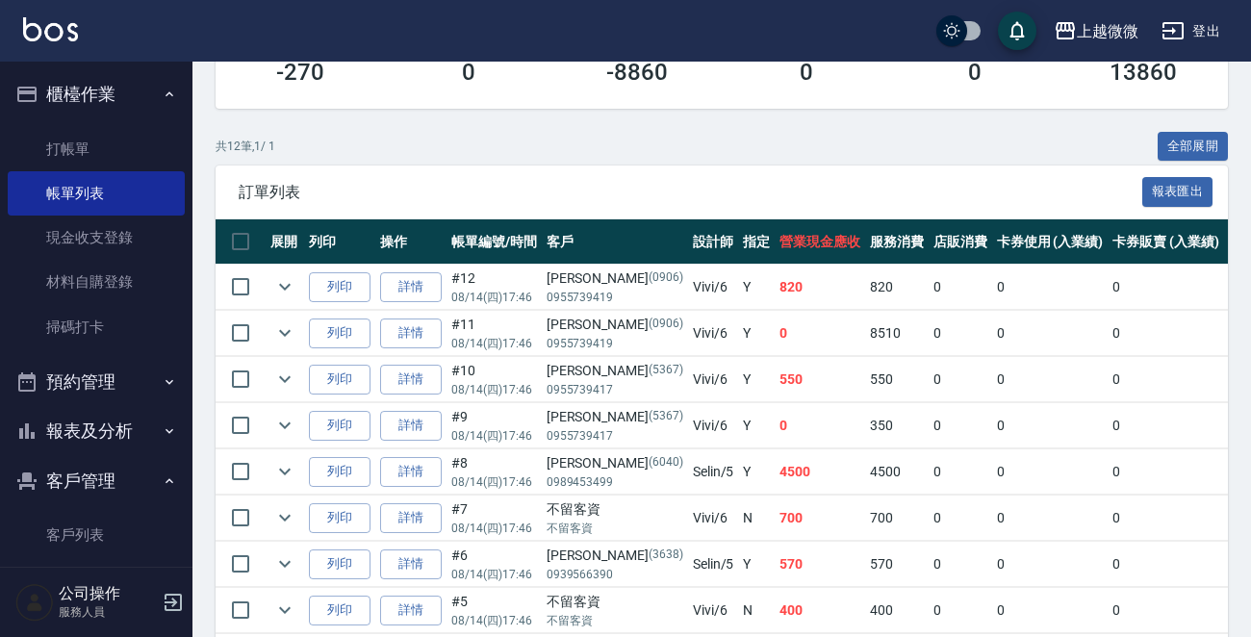
scroll to position [385, 0]
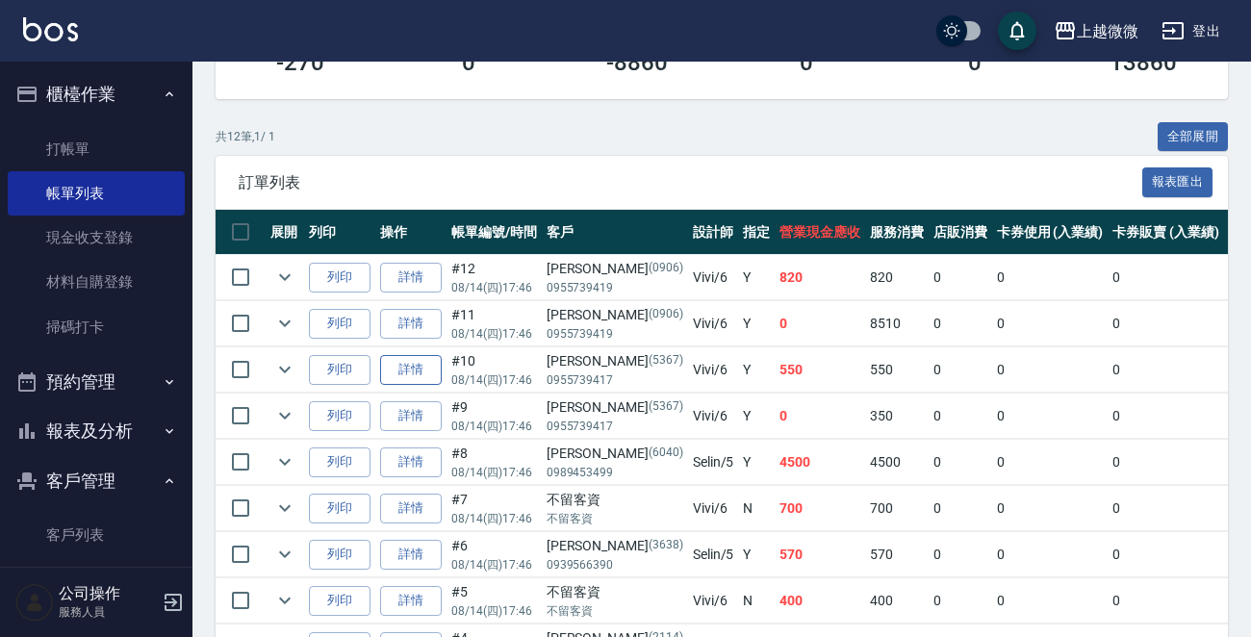
click at [418, 360] on link "詳情" at bounding box center [411, 370] width 62 height 30
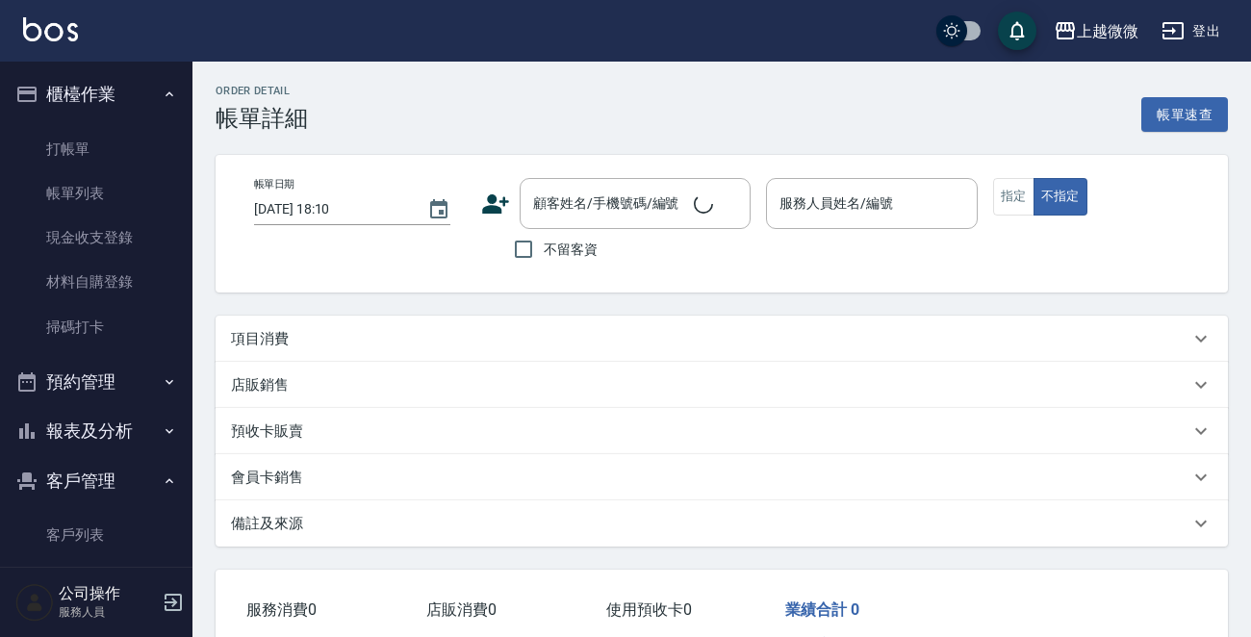
type input "[DATE] 17:46"
type input "Vivi-6"
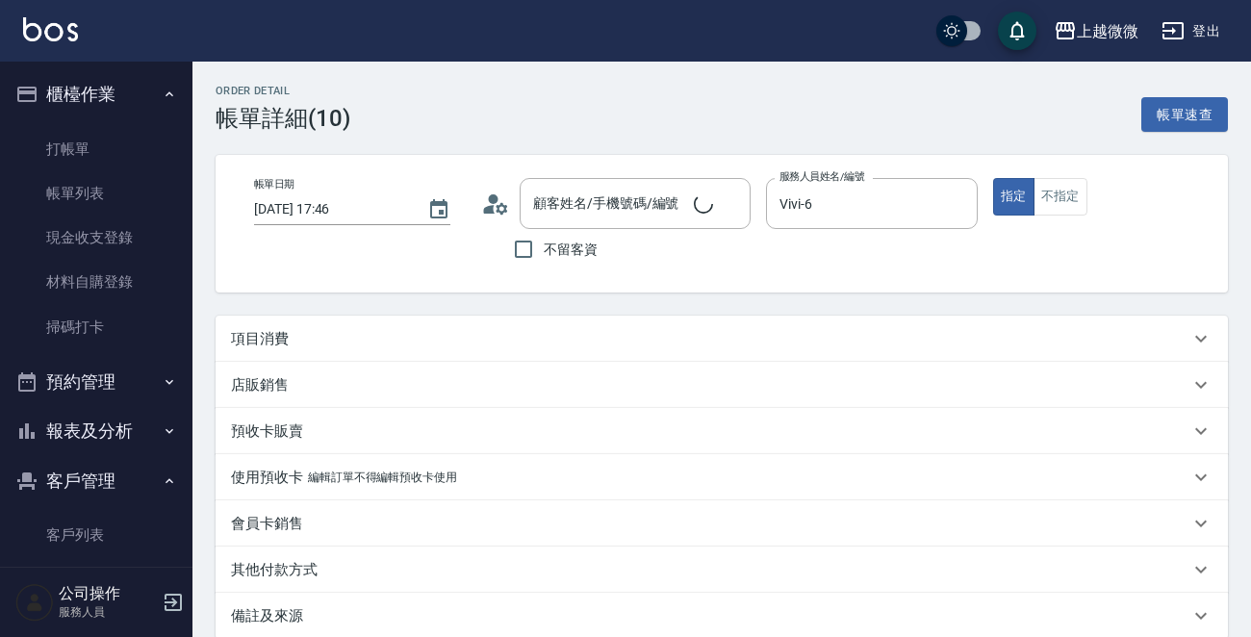
scroll to position [206, 0]
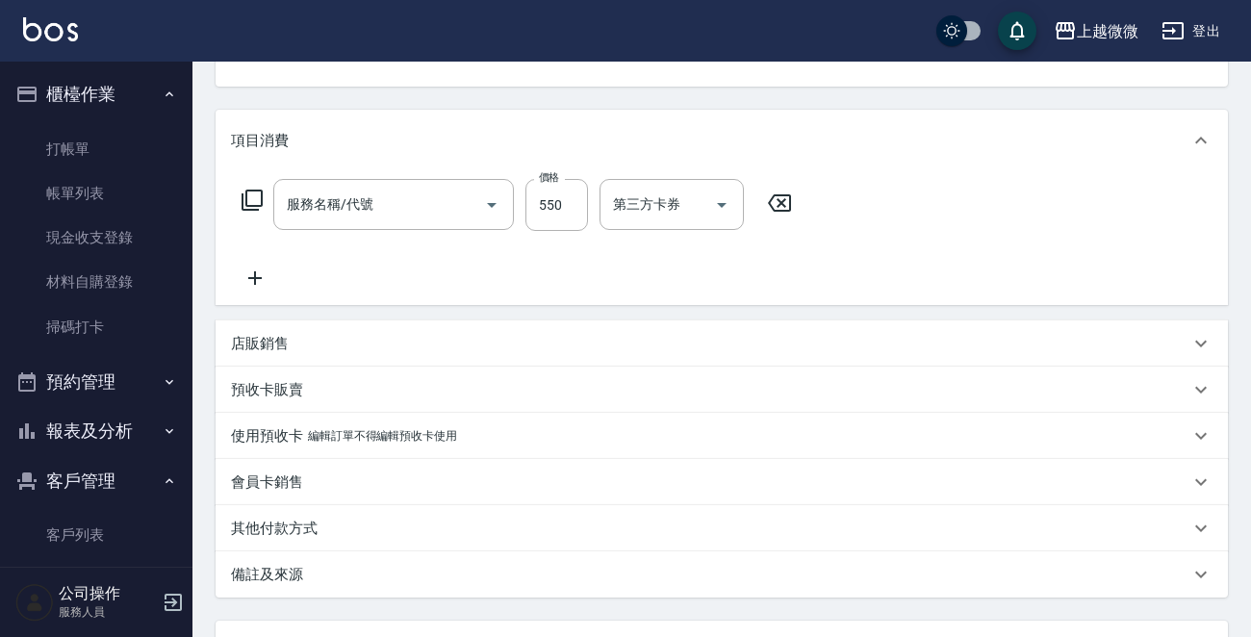
type input "[PERSON_NAME]/0955739417/5367"
type input "剪髮(B02)"
click at [279, 524] on p "其他付款方式" at bounding box center [274, 529] width 87 height 20
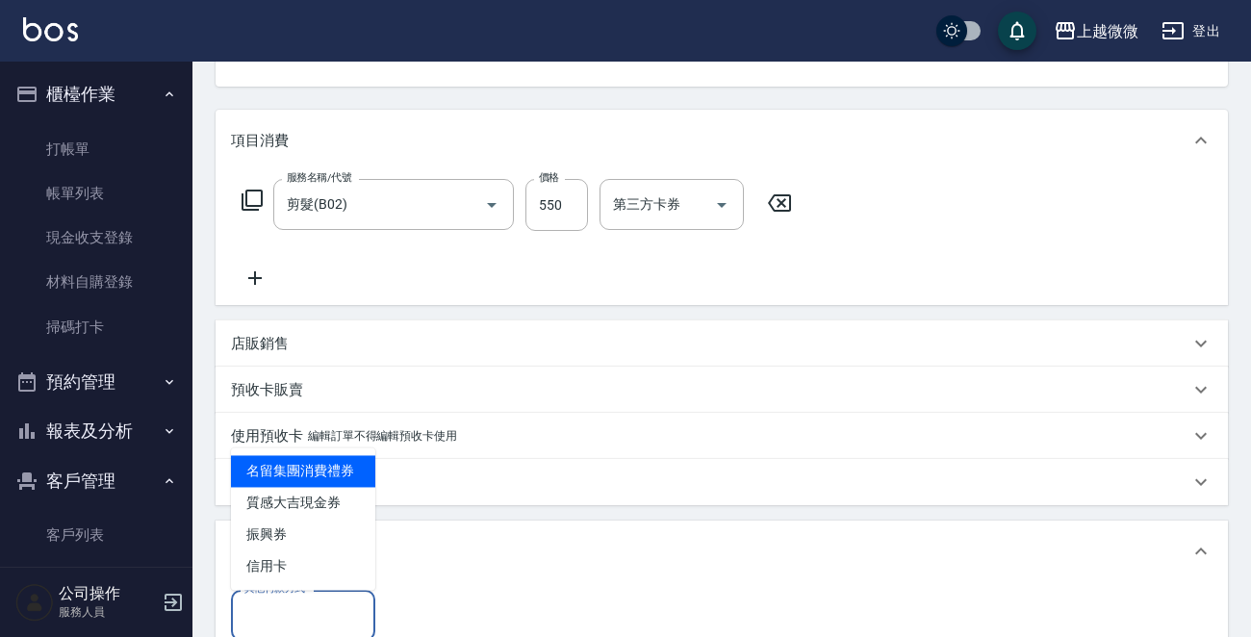
click at [288, 605] on div "其他付款方式 其他付款方式" at bounding box center [303, 615] width 144 height 51
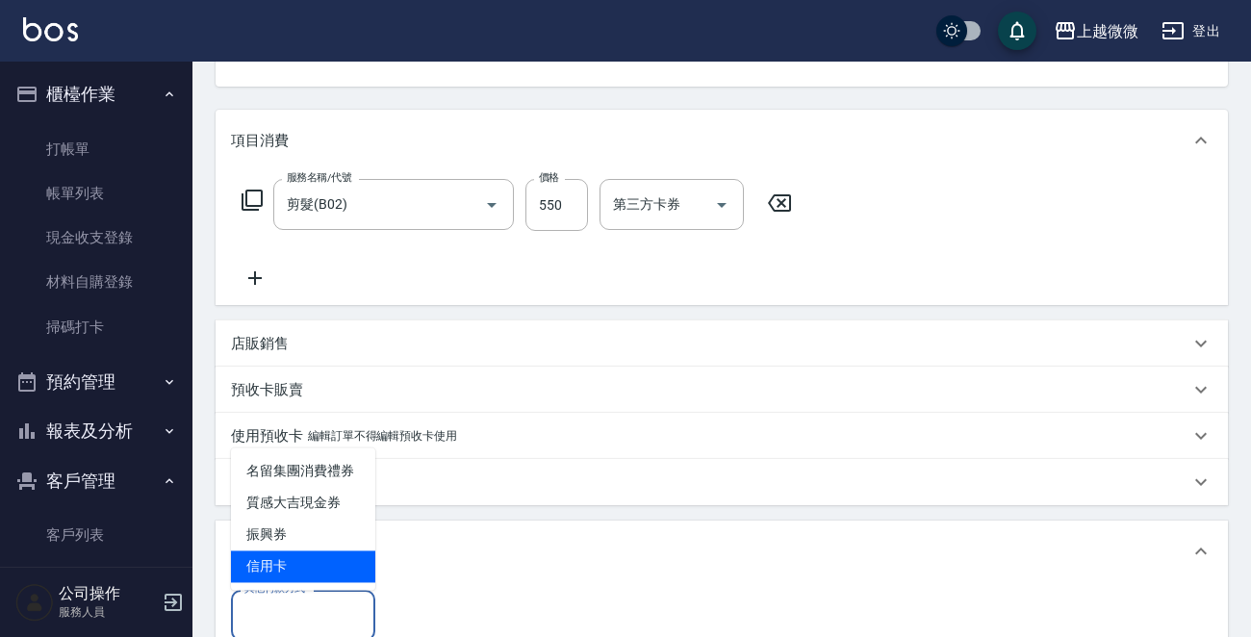
click at [318, 555] on span "信用卡" at bounding box center [303, 566] width 144 height 32
type input "信用卡"
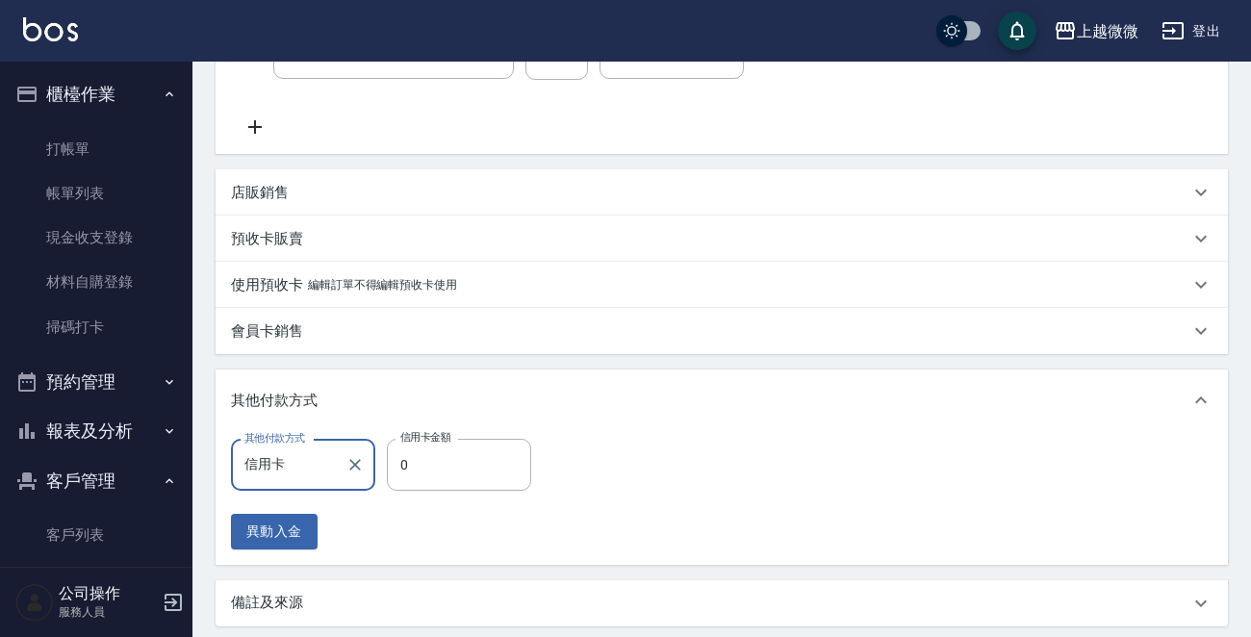
scroll to position [495, 0]
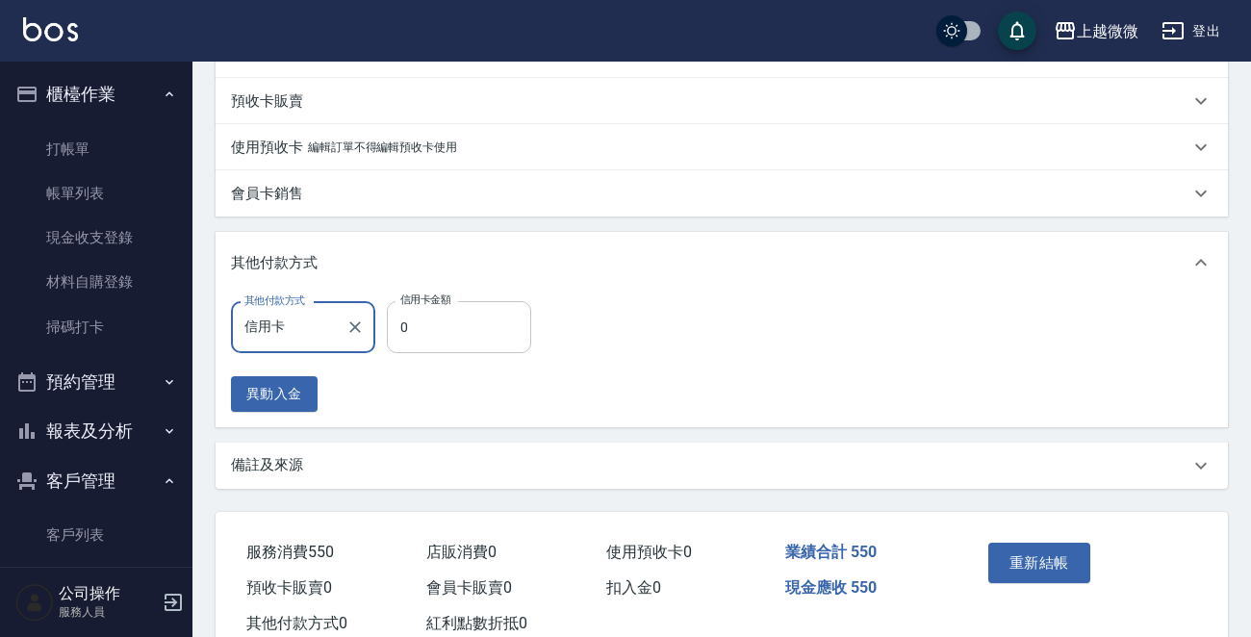
click at [441, 337] on input "0" at bounding box center [459, 327] width 144 height 52
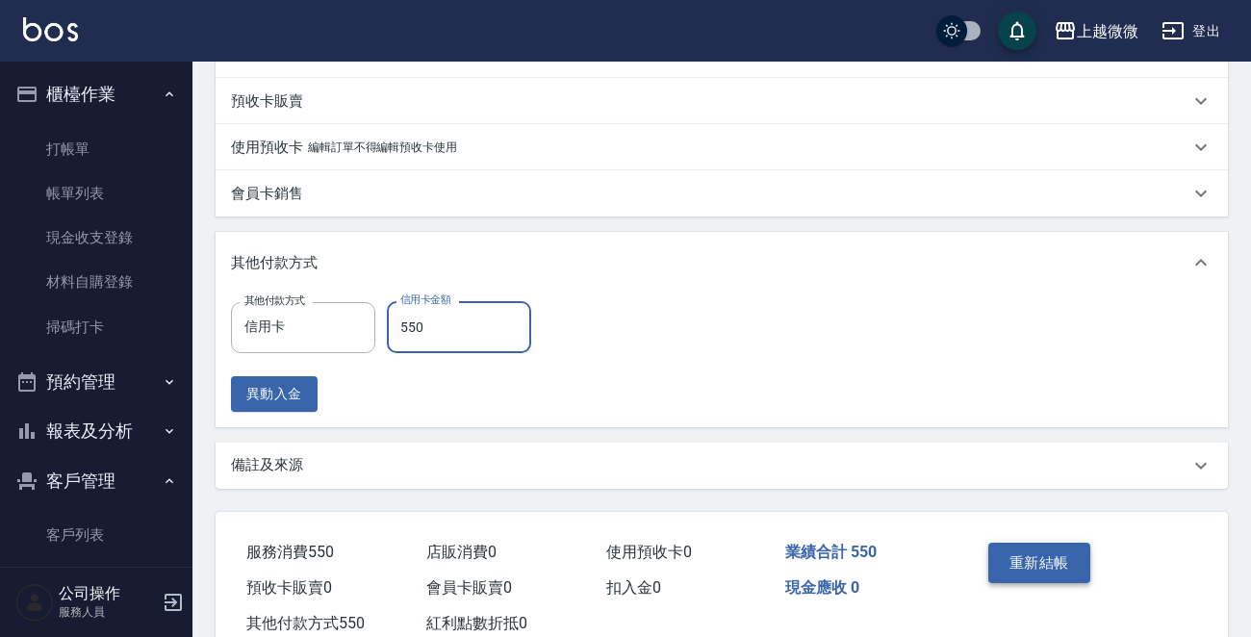
type input "550"
click at [1035, 555] on button "重新結帳" at bounding box center [1039, 563] width 102 height 40
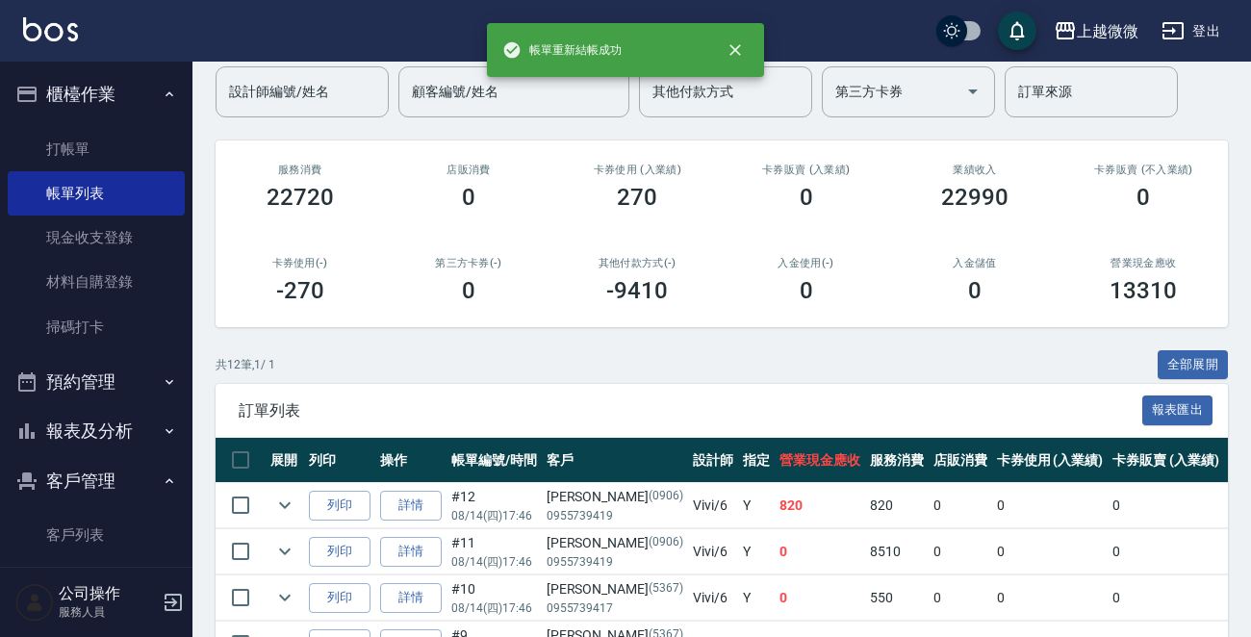
scroll to position [385, 0]
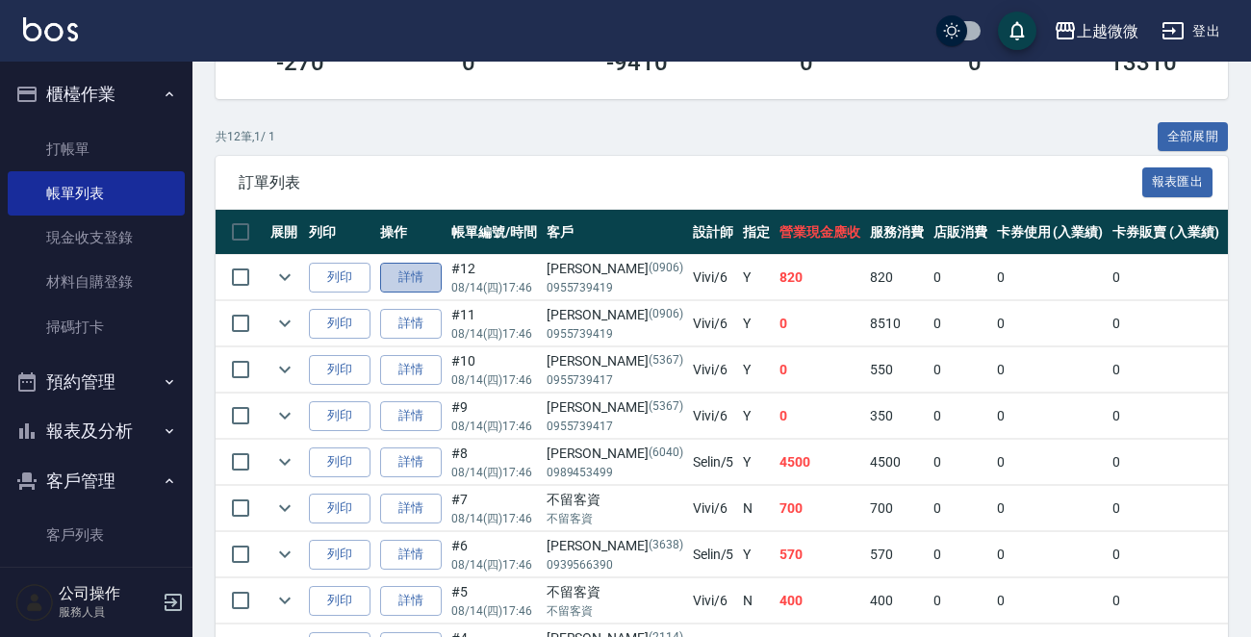
click at [413, 277] on link "詳情" at bounding box center [411, 278] width 62 height 30
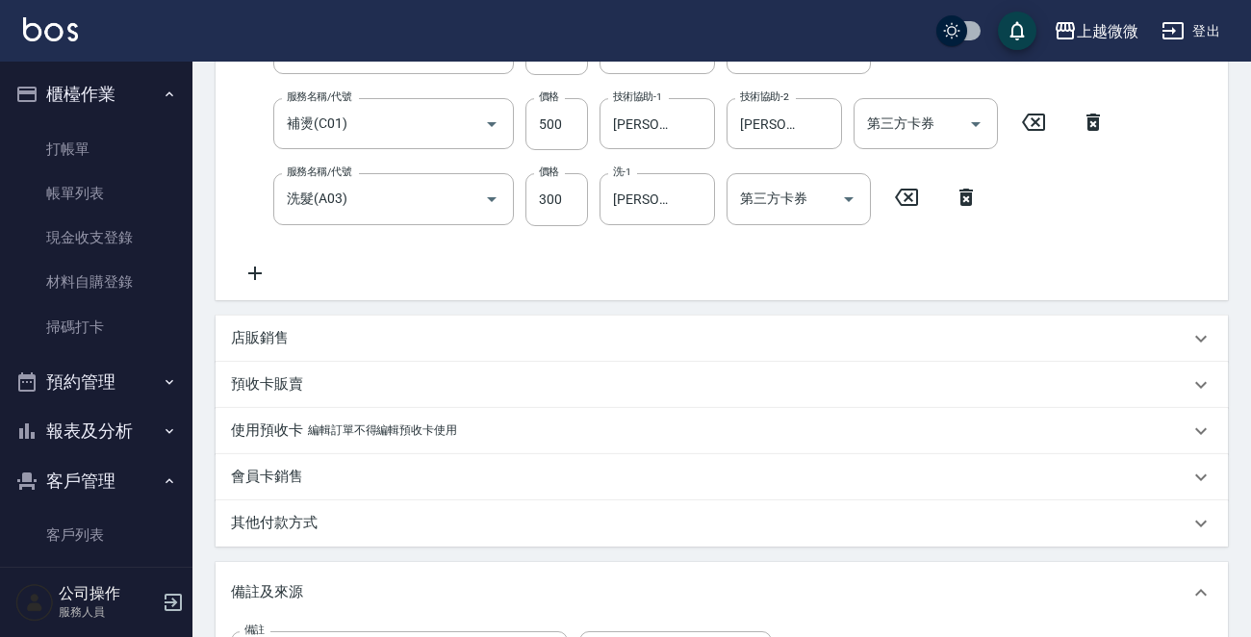
scroll to position [497, 0]
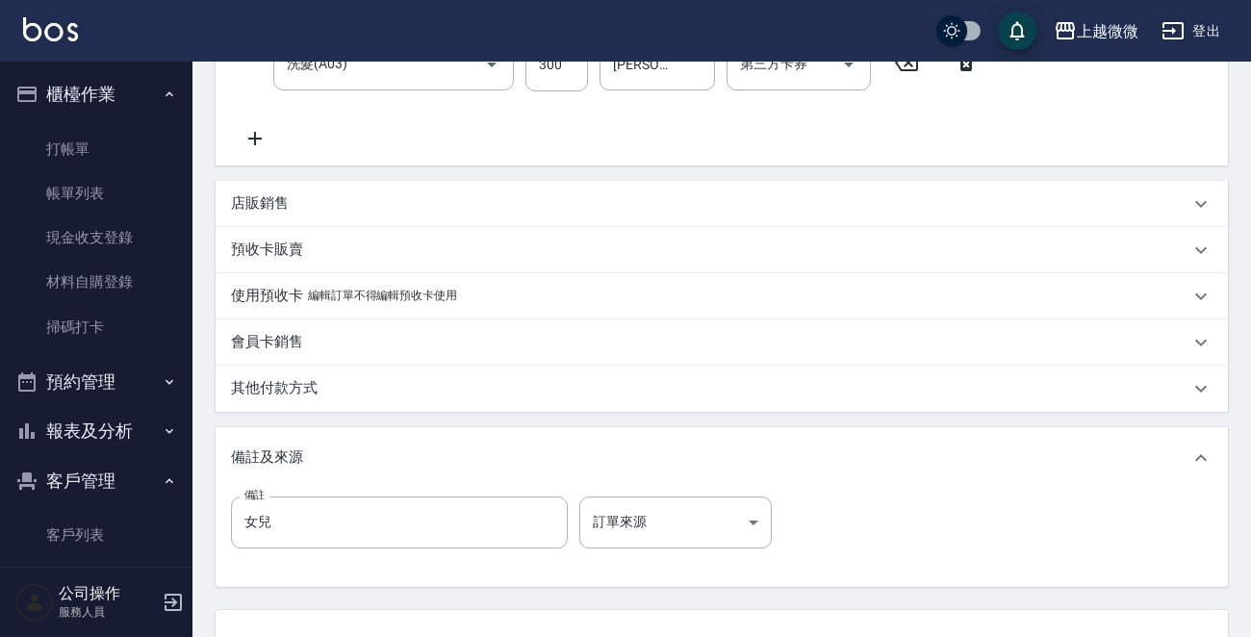
click at [278, 395] on p "其他付款方式" at bounding box center [274, 388] width 87 height 20
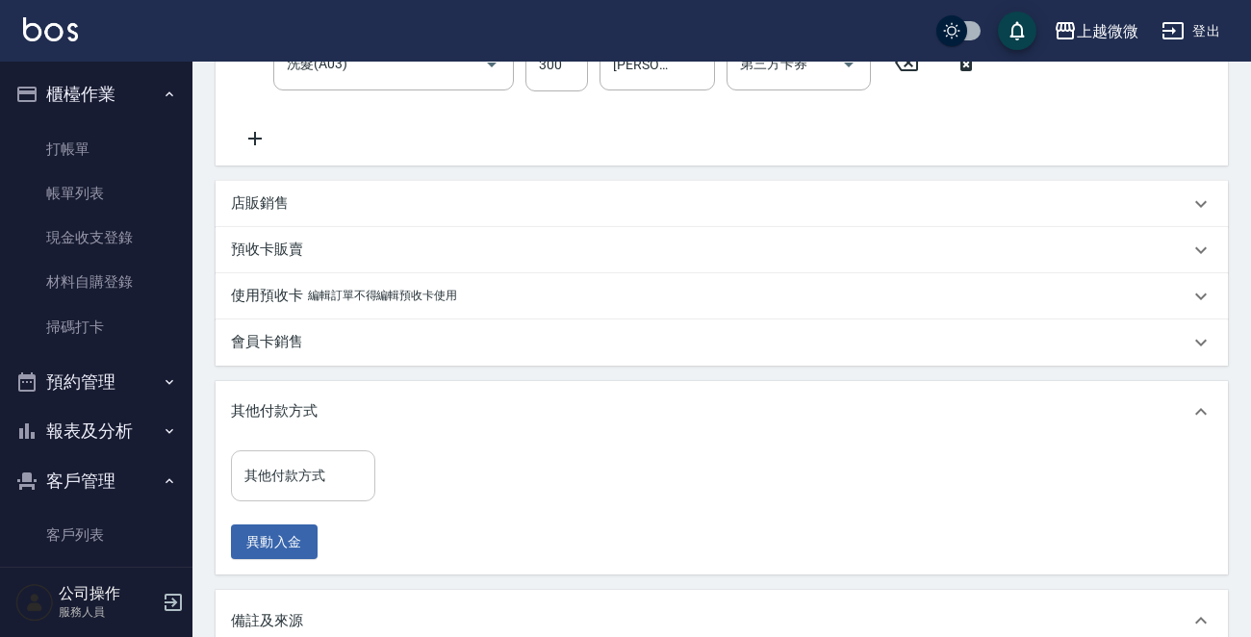
click at [321, 495] on div "其他付款方式" at bounding box center [303, 475] width 144 height 51
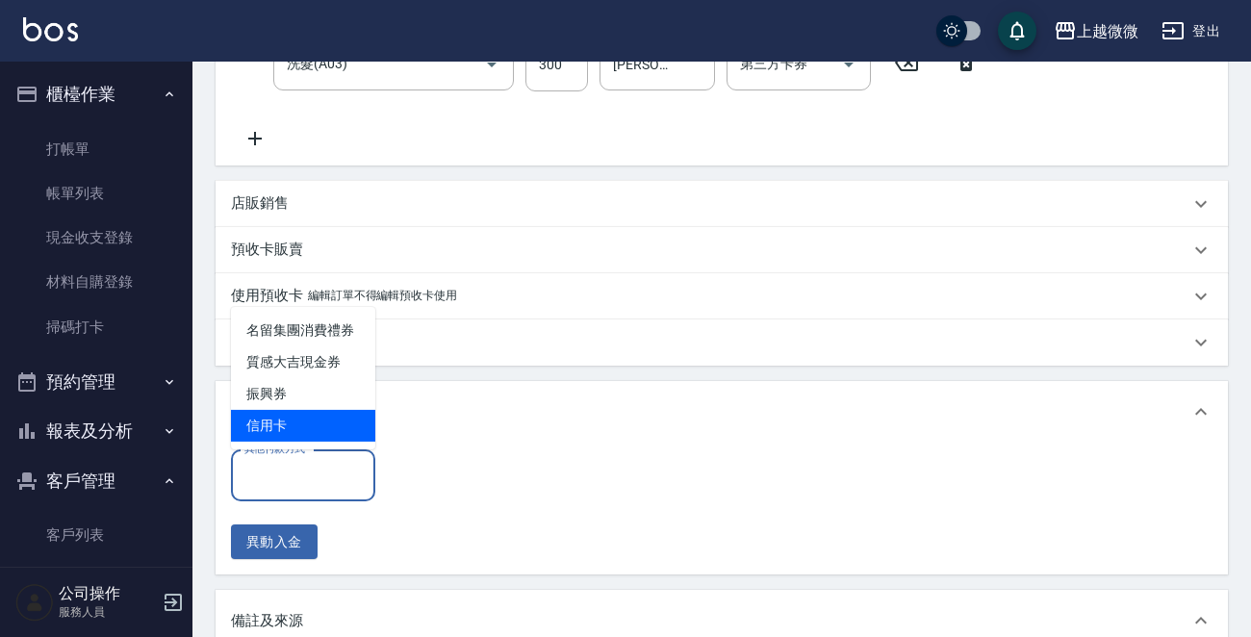
click at [303, 417] on span "信用卡" at bounding box center [303, 426] width 144 height 32
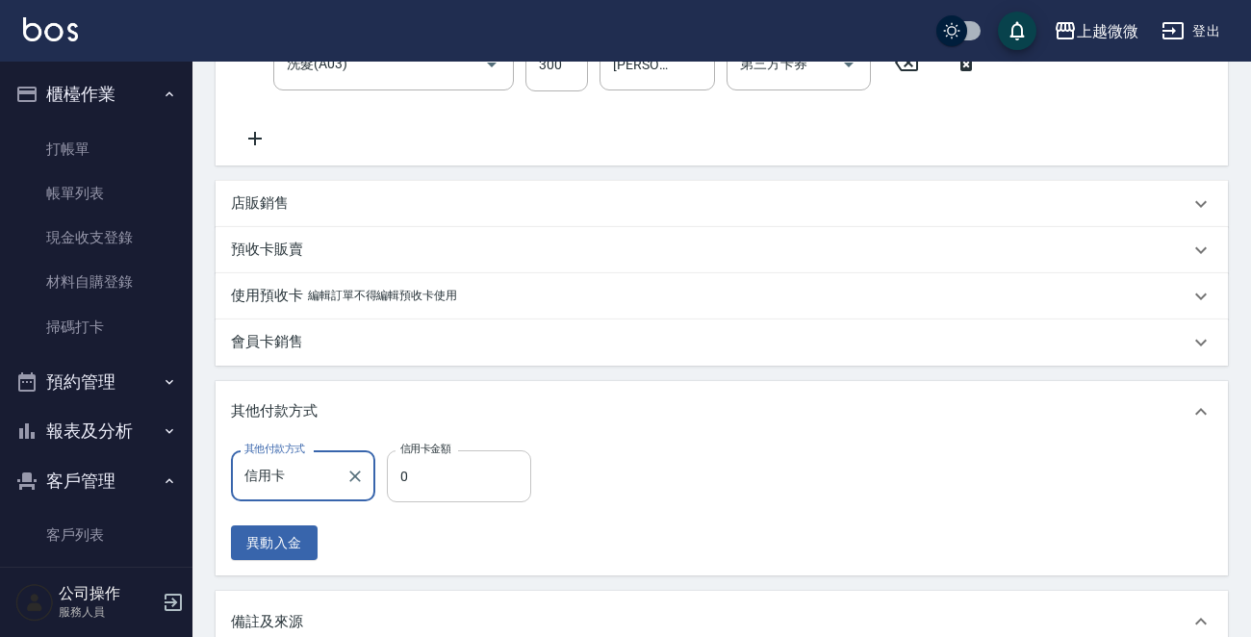
click at [438, 469] on input "0" at bounding box center [459, 476] width 144 height 52
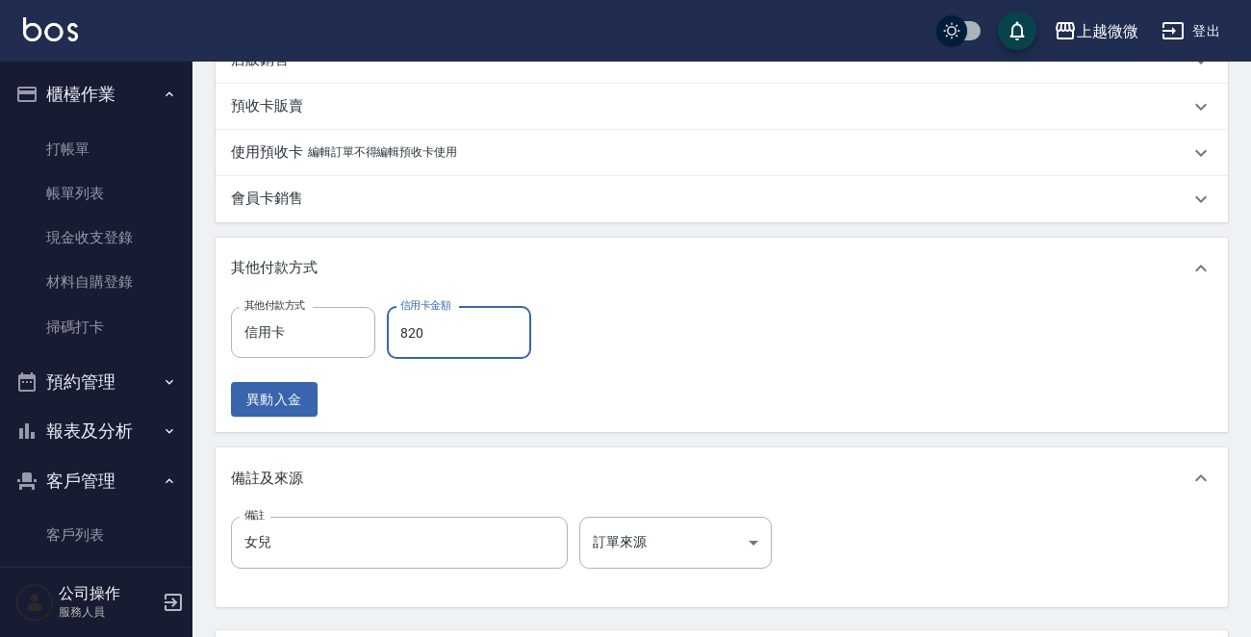
scroll to position [814, 0]
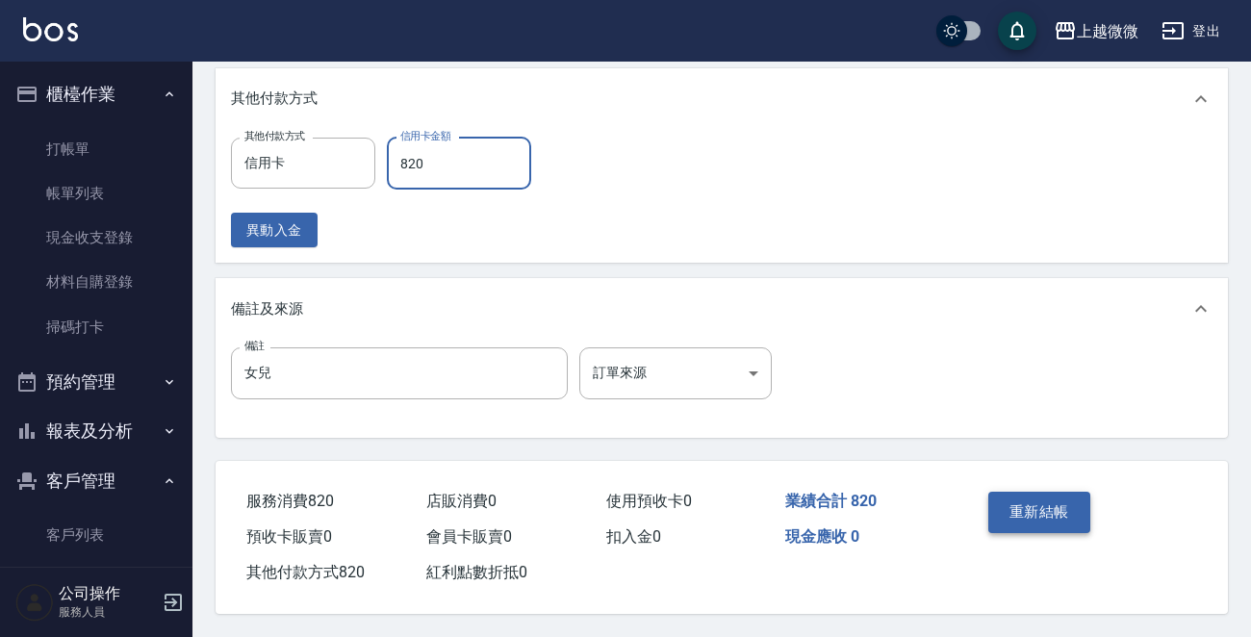
click at [1063, 511] on button "重新結帳" at bounding box center [1039, 512] width 102 height 40
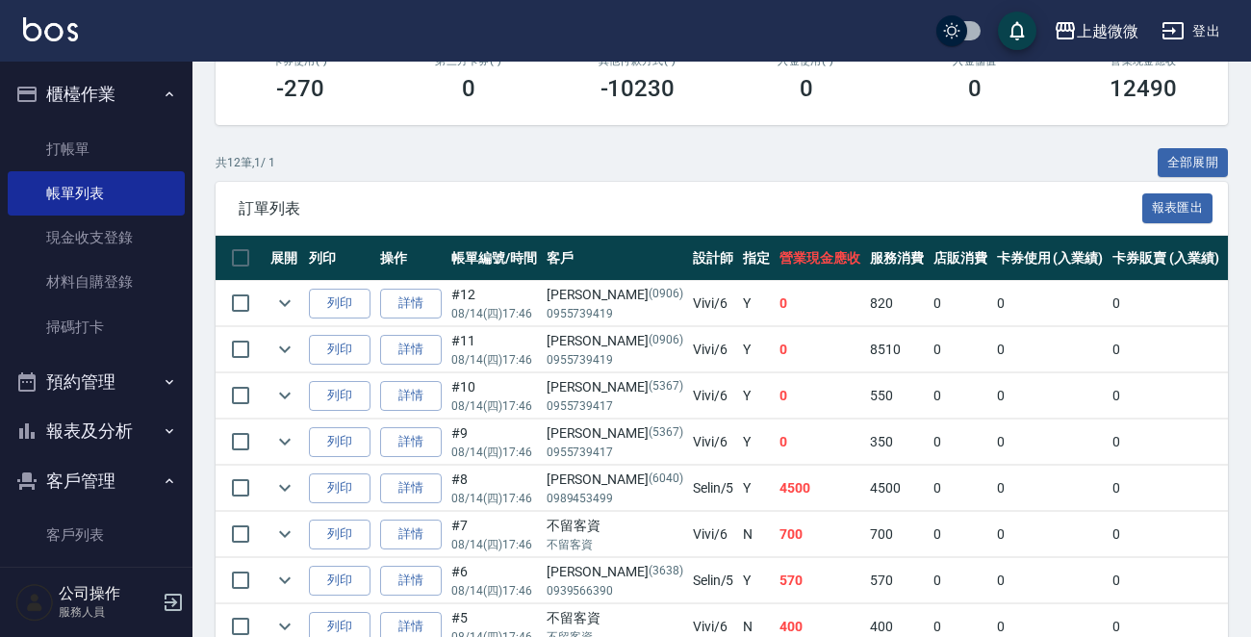
scroll to position [385, 0]
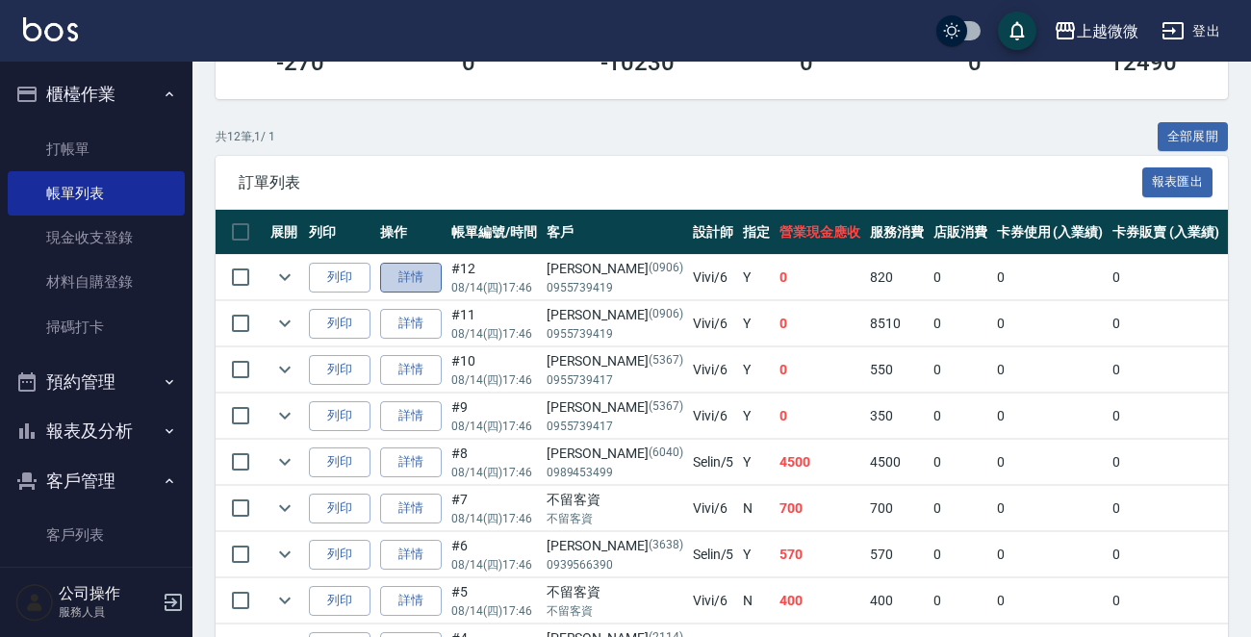
click at [421, 269] on link "詳情" at bounding box center [411, 278] width 62 height 30
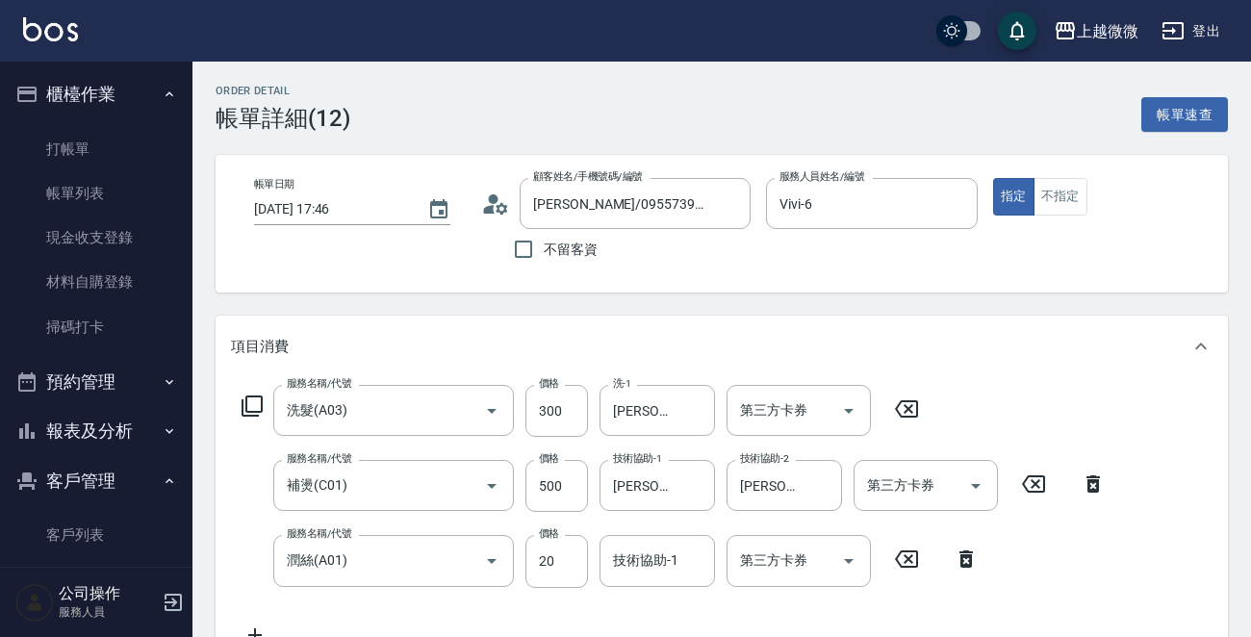
click at [136, 420] on button "報表及分析" at bounding box center [96, 431] width 177 height 50
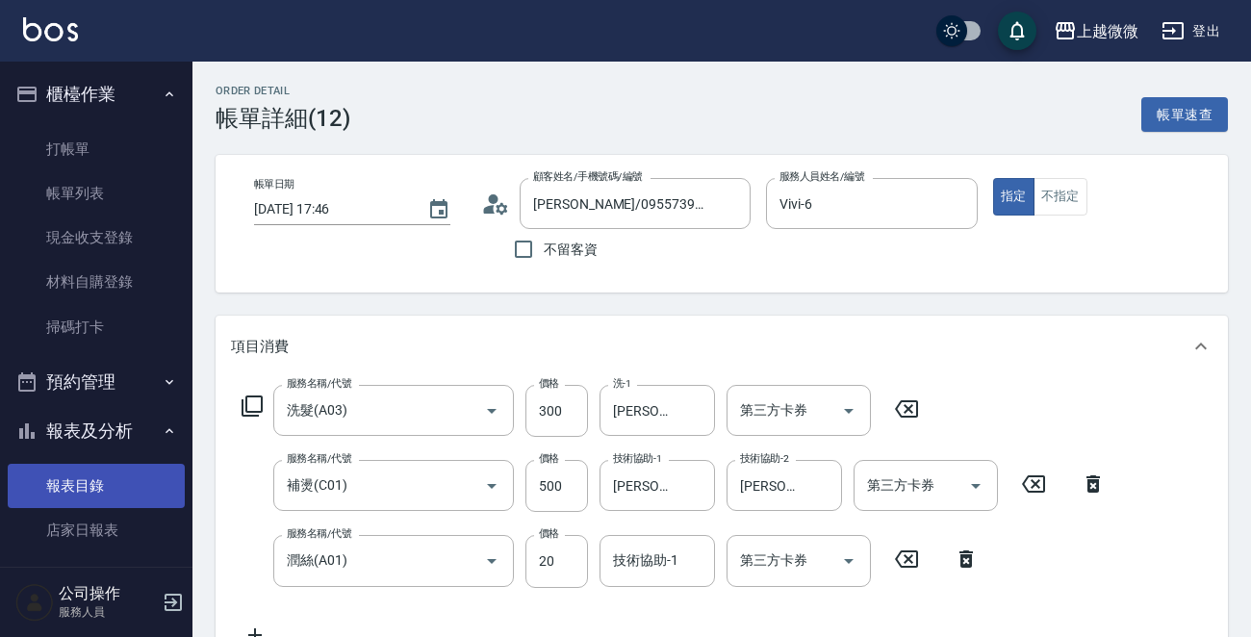
click at [94, 474] on link "報表目錄" at bounding box center [96, 486] width 177 height 44
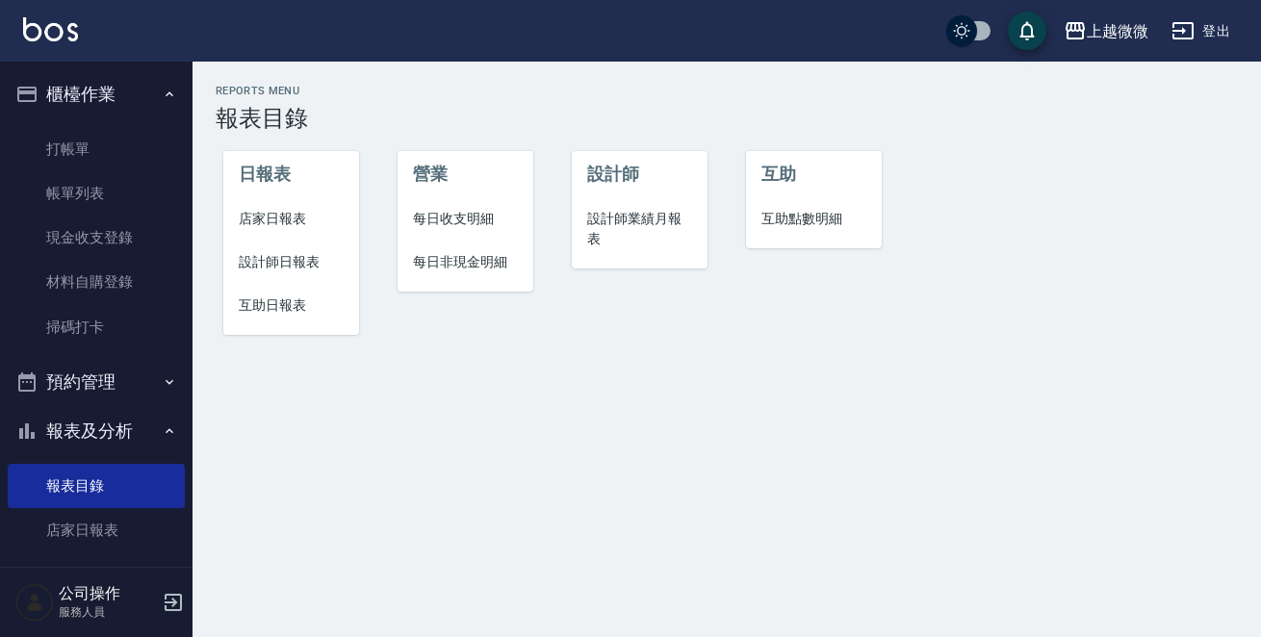
click at [278, 218] on span "店家日報表" at bounding box center [291, 219] width 105 height 20
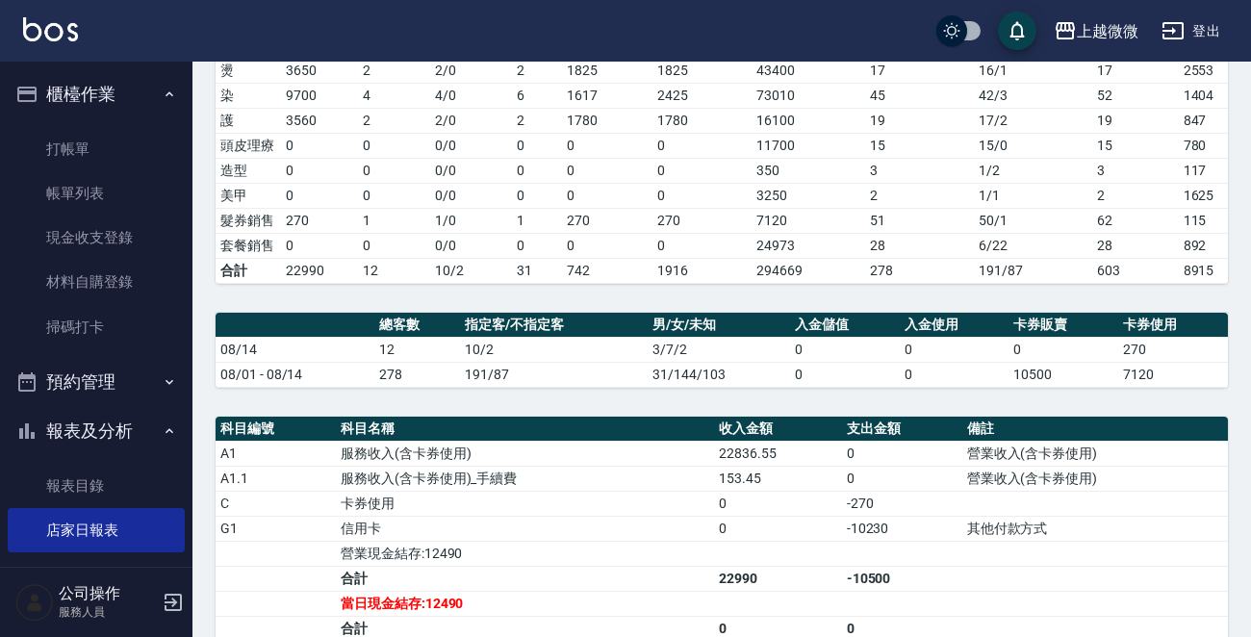
scroll to position [96, 0]
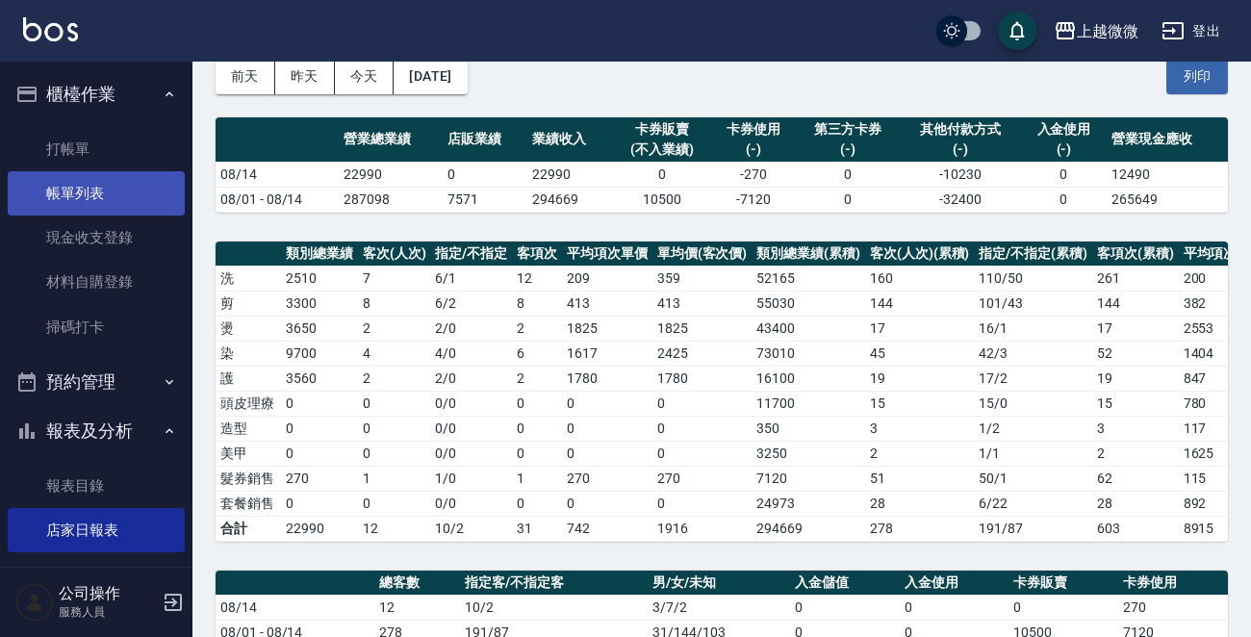
click at [133, 192] on link "帳單列表" at bounding box center [96, 193] width 177 height 44
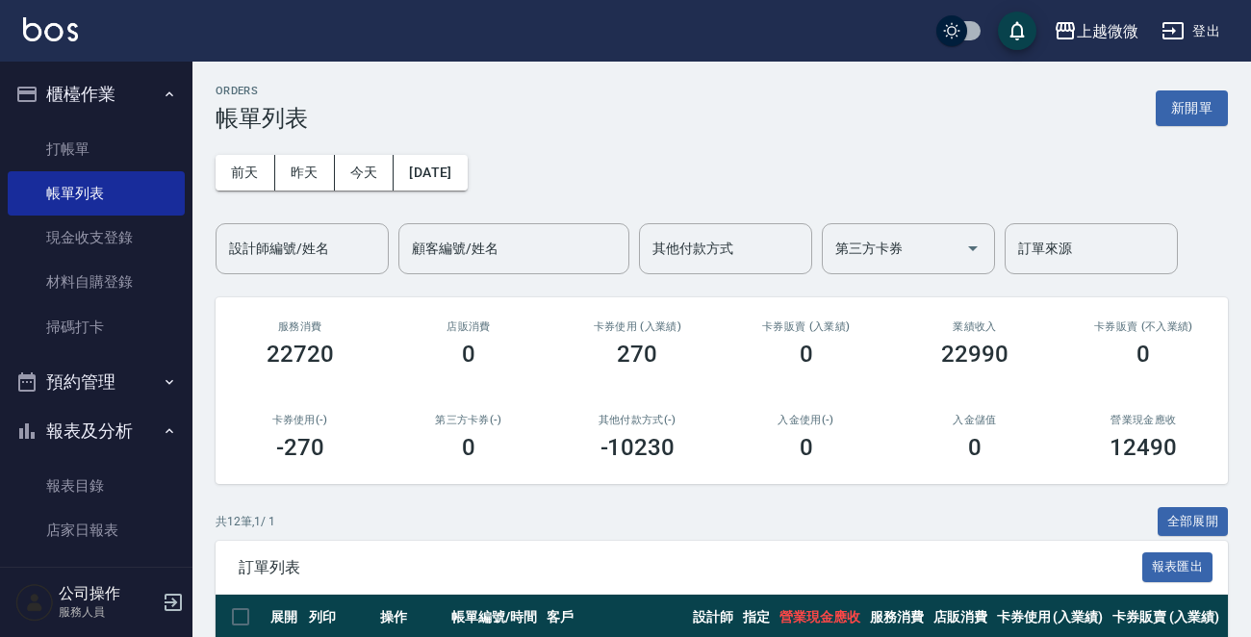
drag, startPoint x: 313, startPoint y: 163, endPoint x: 296, endPoint y: 216, distance: 56.3
click at [312, 164] on button "昨天" at bounding box center [305, 173] width 60 height 36
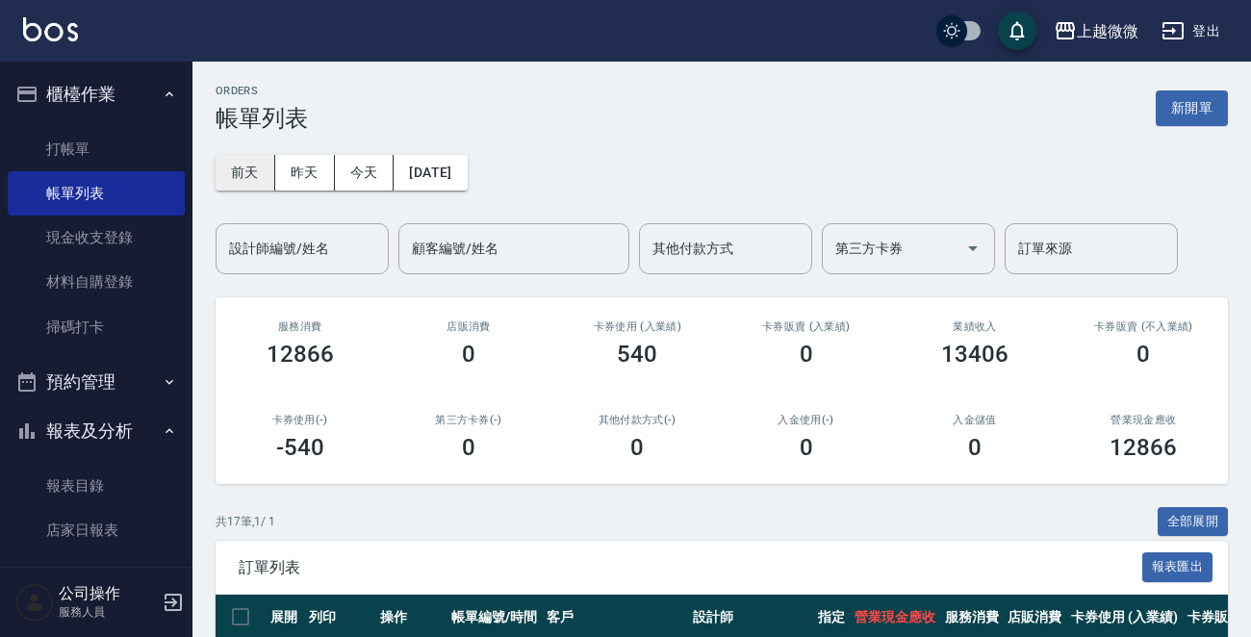
click at [251, 174] on button "前天" at bounding box center [246, 173] width 60 height 36
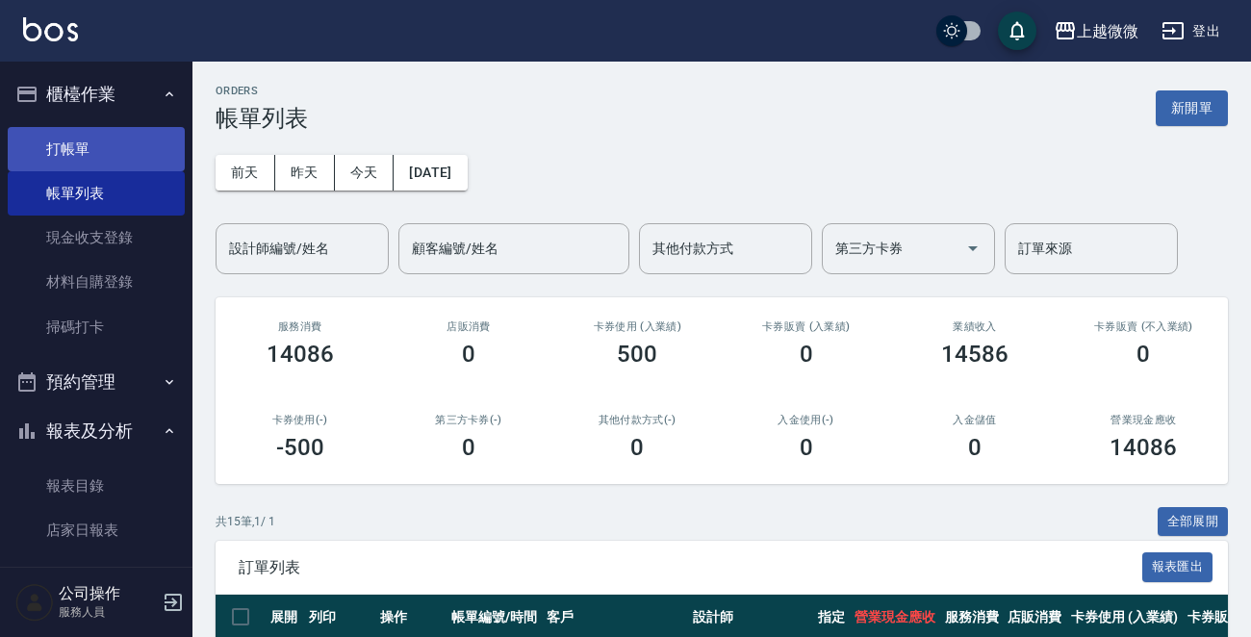
click at [92, 154] on link "打帳單" at bounding box center [96, 149] width 177 height 44
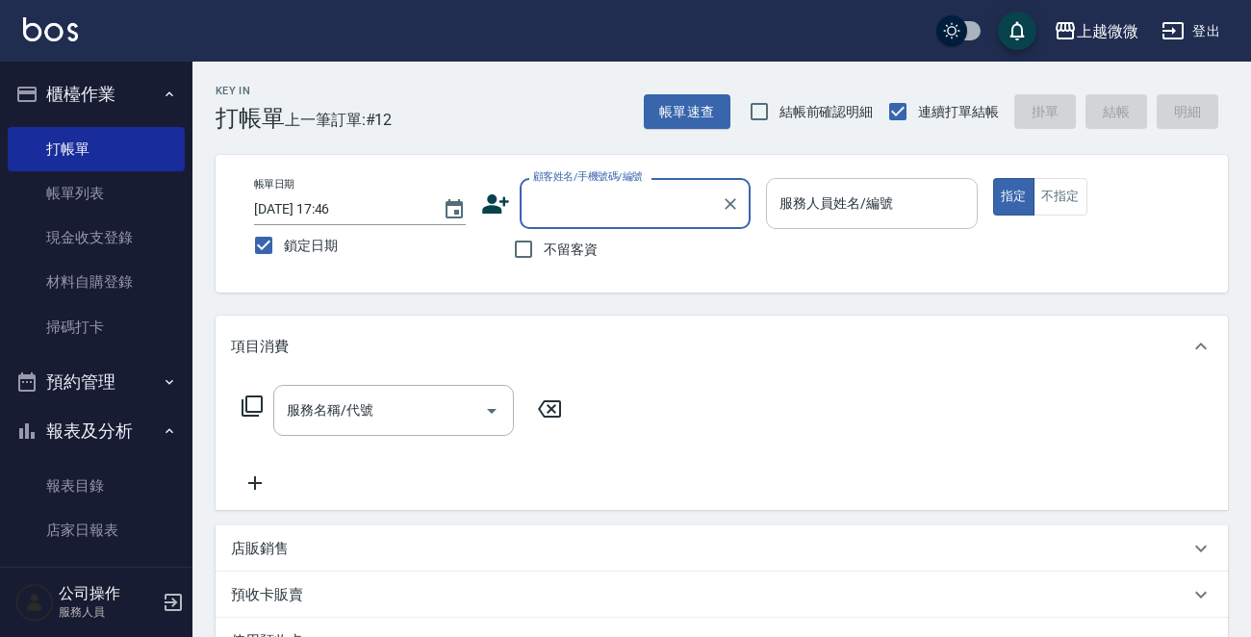
click at [848, 220] on input "服務人員姓名/編號" at bounding box center [872, 204] width 194 height 34
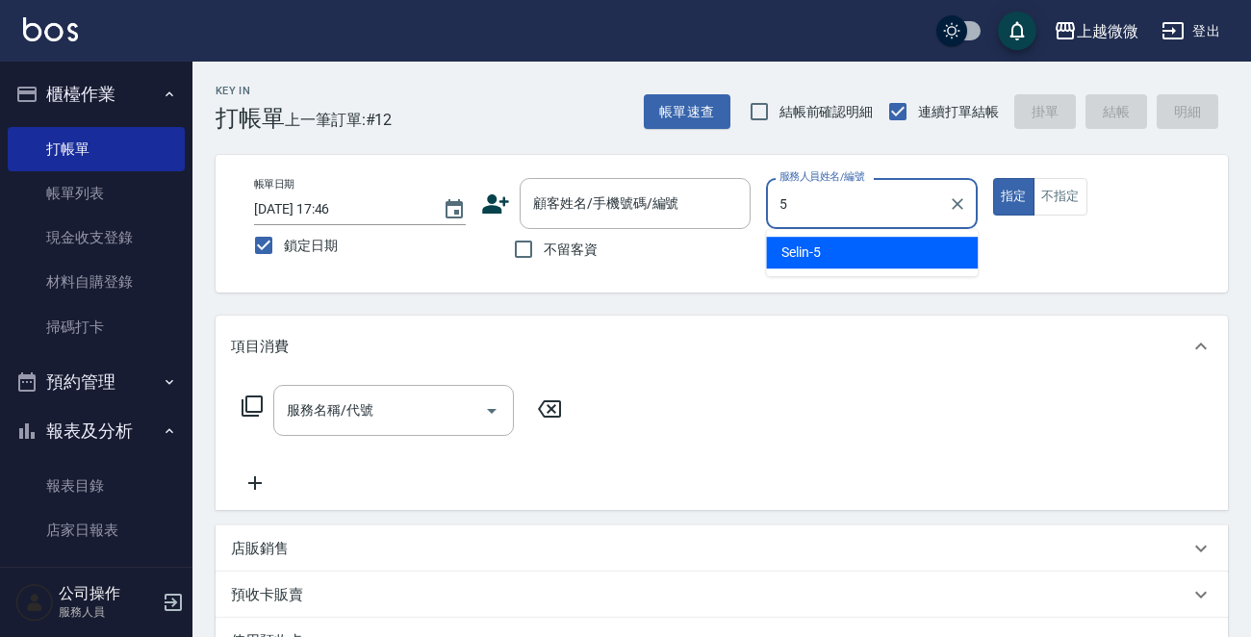
click at [845, 257] on div "Selin -5" at bounding box center [872, 253] width 212 height 32
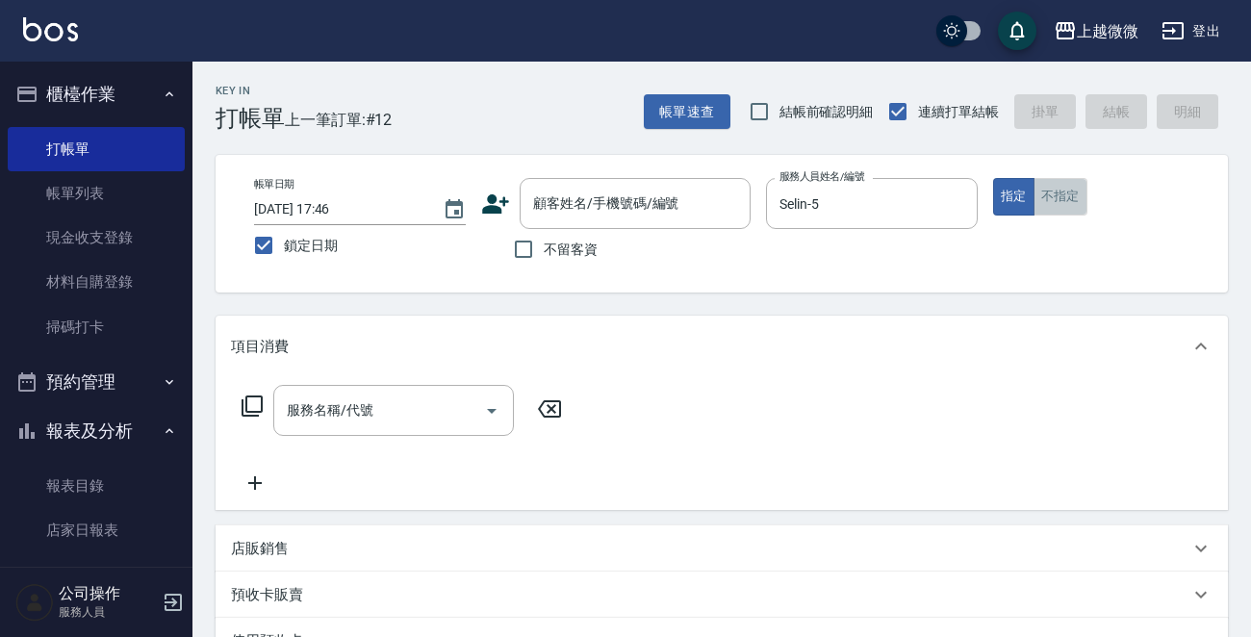
click at [1033, 201] on button "不指定" at bounding box center [1060, 197] width 54 height 38
click at [520, 245] on input "不留客資" at bounding box center [523, 249] width 40 height 40
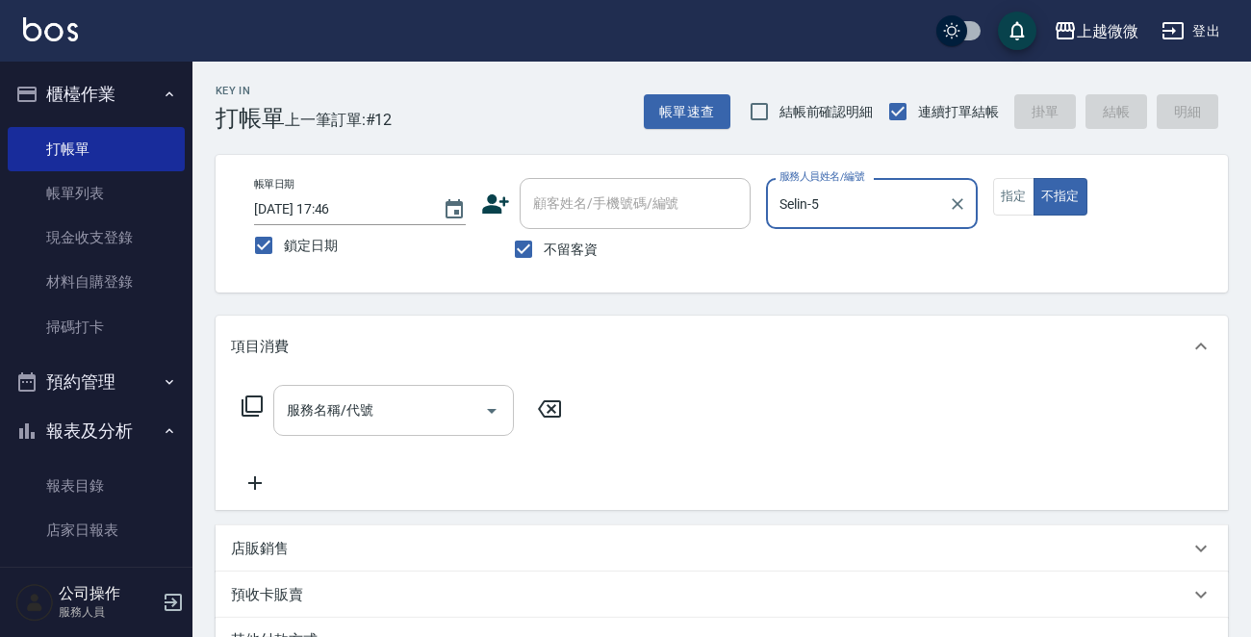
click at [404, 411] on input "服務名稱/代號" at bounding box center [379, 411] width 194 height 34
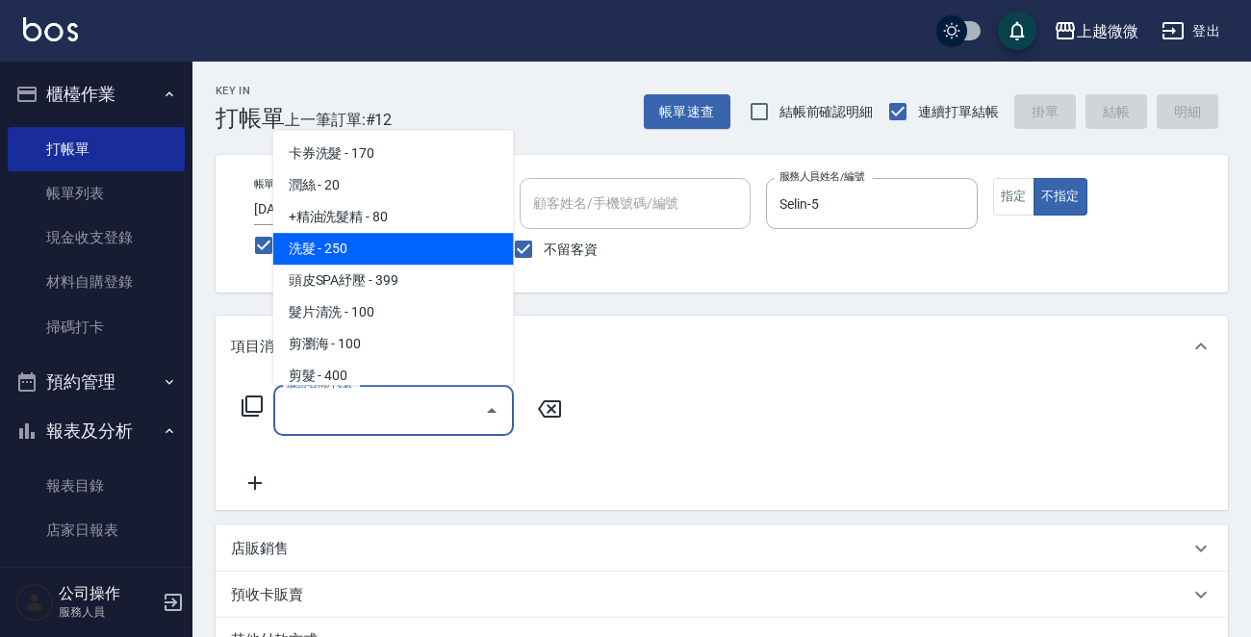
click at [392, 250] on span "洗髮 - 250" at bounding box center [393, 249] width 241 height 32
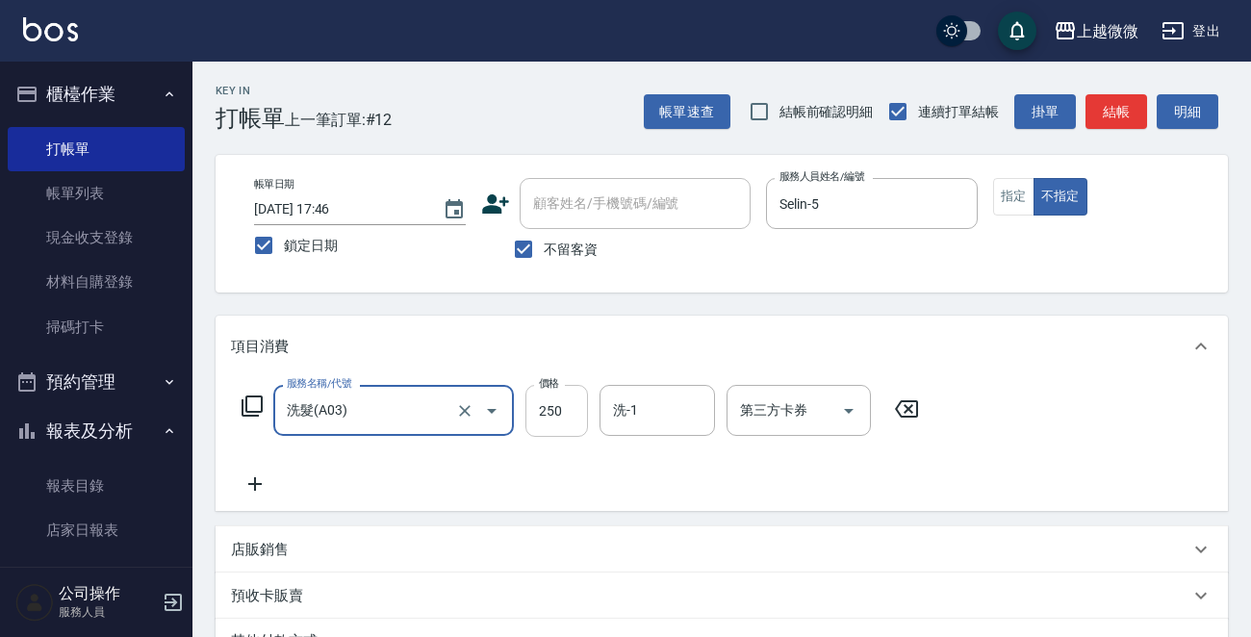
click at [540, 407] on input "250" at bounding box center [556, 411] width 63 height 52
click at [652, 401] on input "洗-1" at bounding box center [657, 411] width 98 height 34
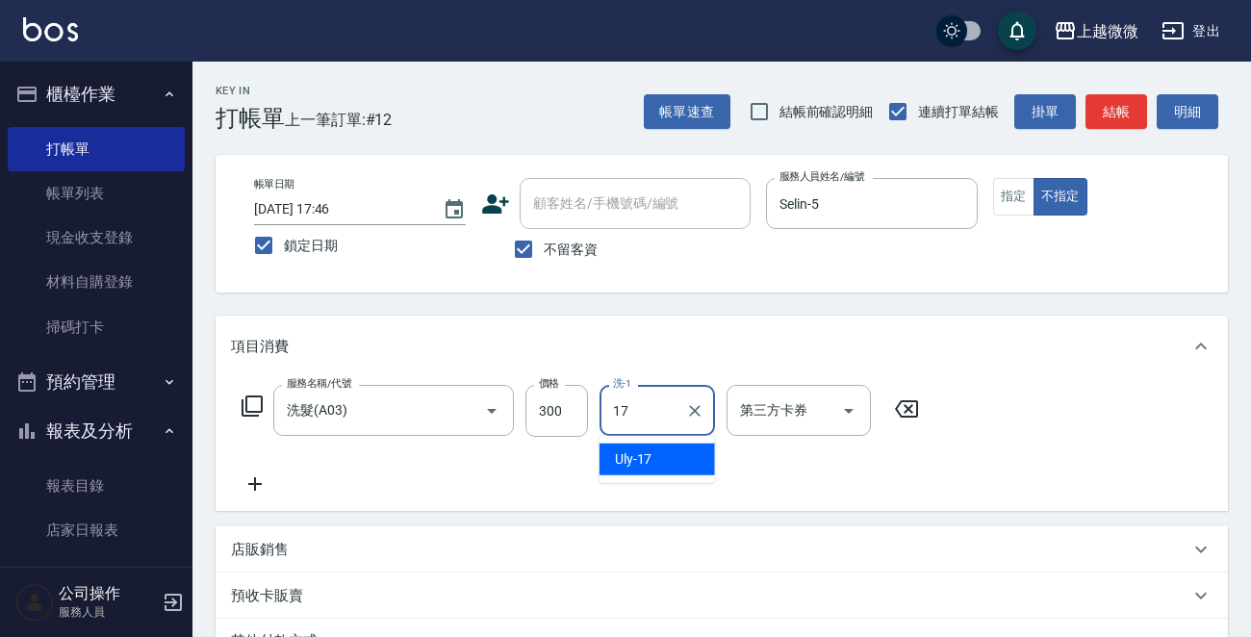
click at [650, 452] on div "Uly -17" at bounding box center [656, 460] width 115 height 32
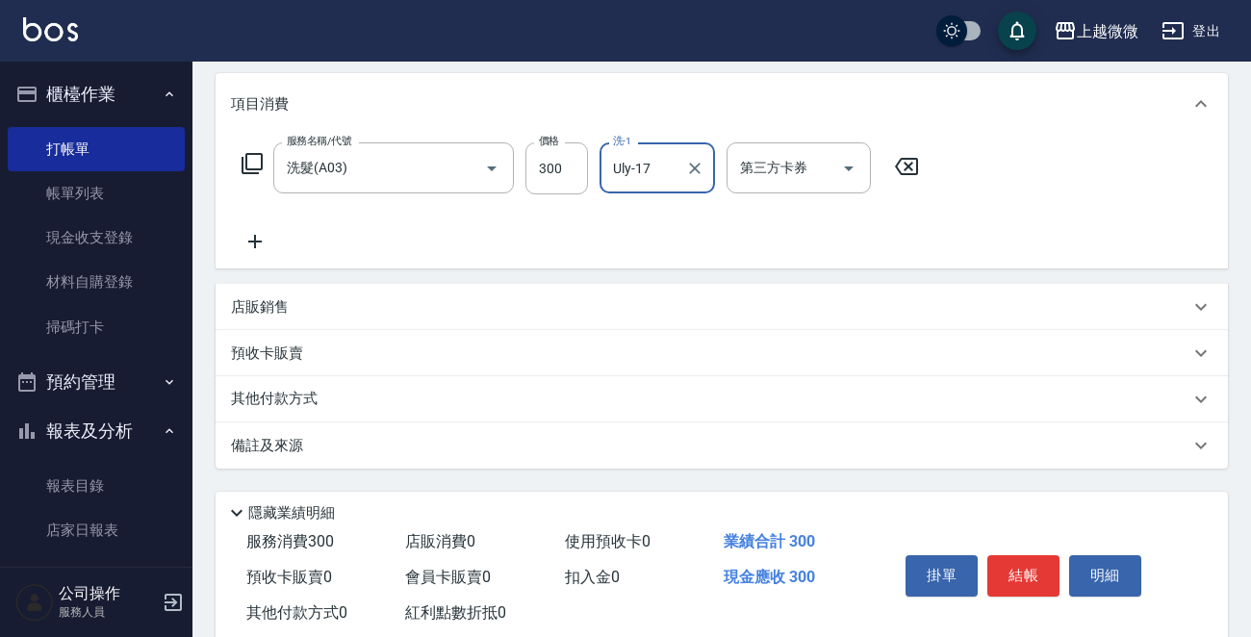
scroll to position [288, 0]
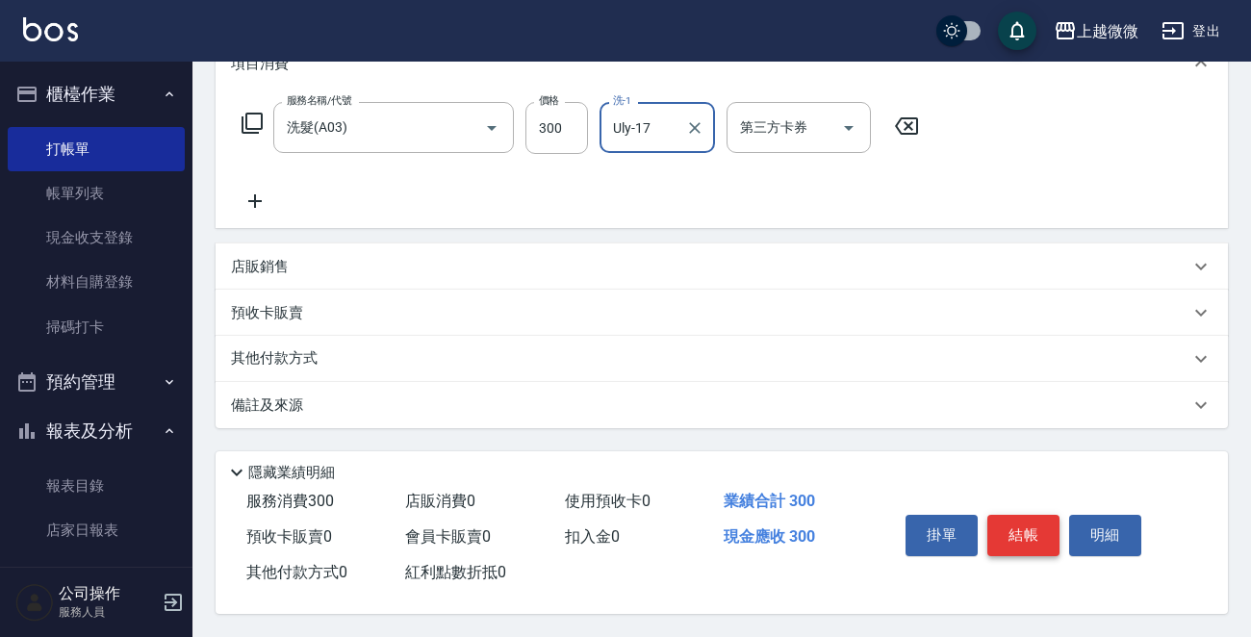
click at [1025, 532] on button "結帳" at bounding box center [1023, 535] width 72 height 40
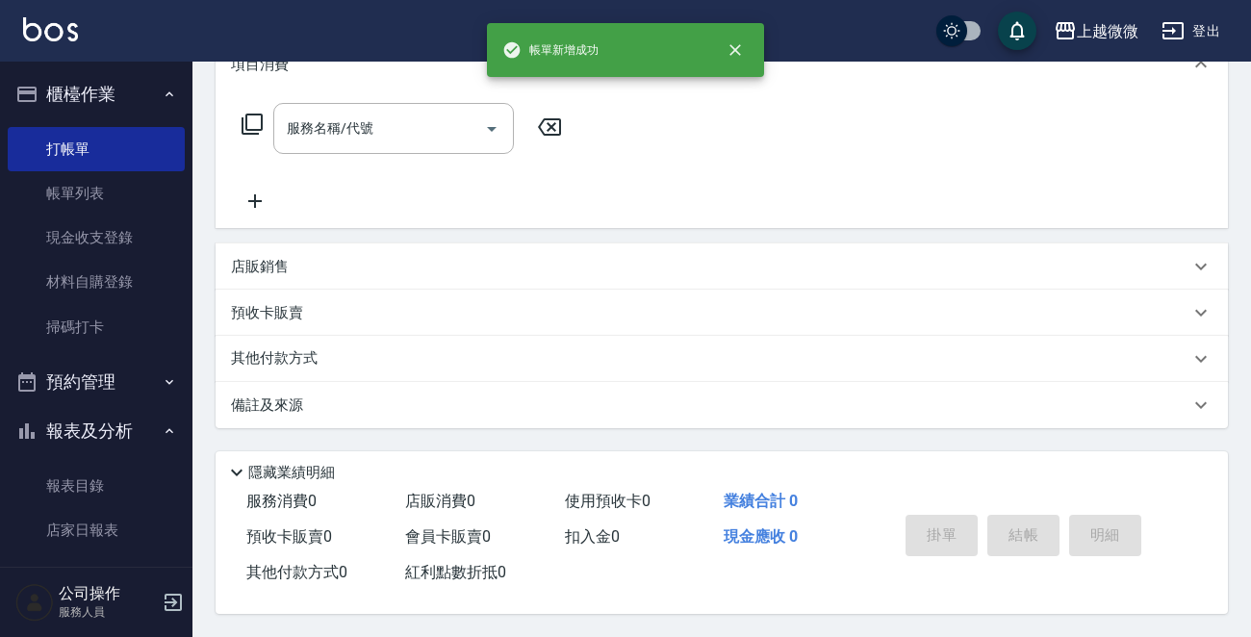
scroll to position [0, 0]
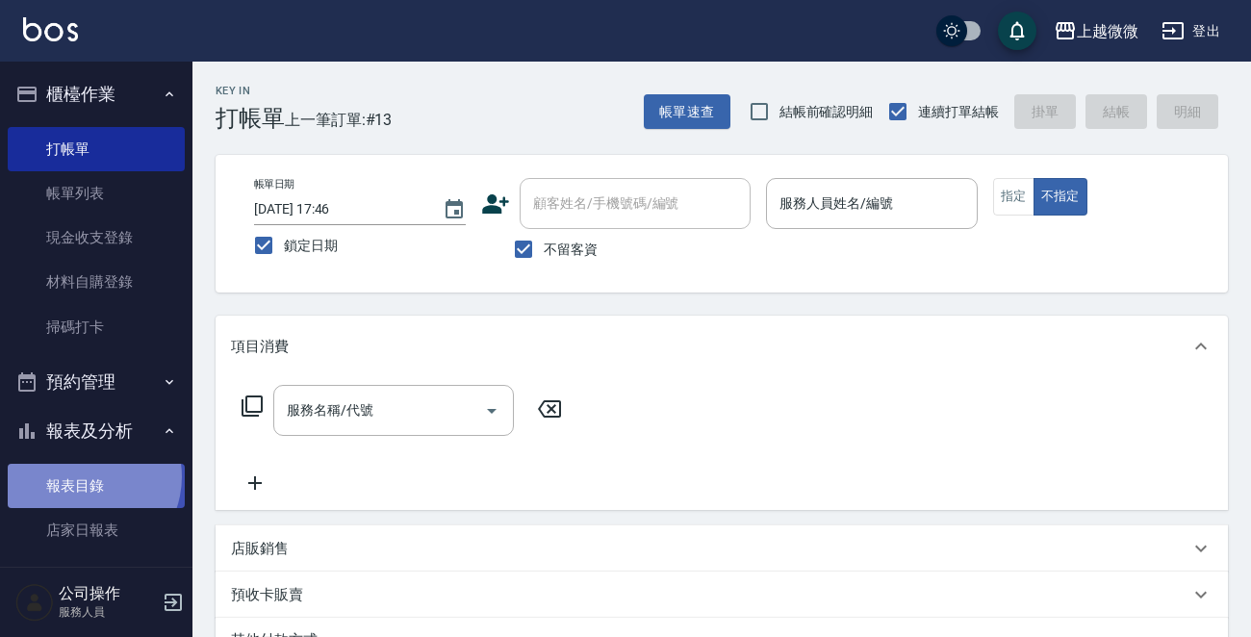
click at [84, 477] on link "報表目錄" at bounding box center [96, 486] width 177 height 44
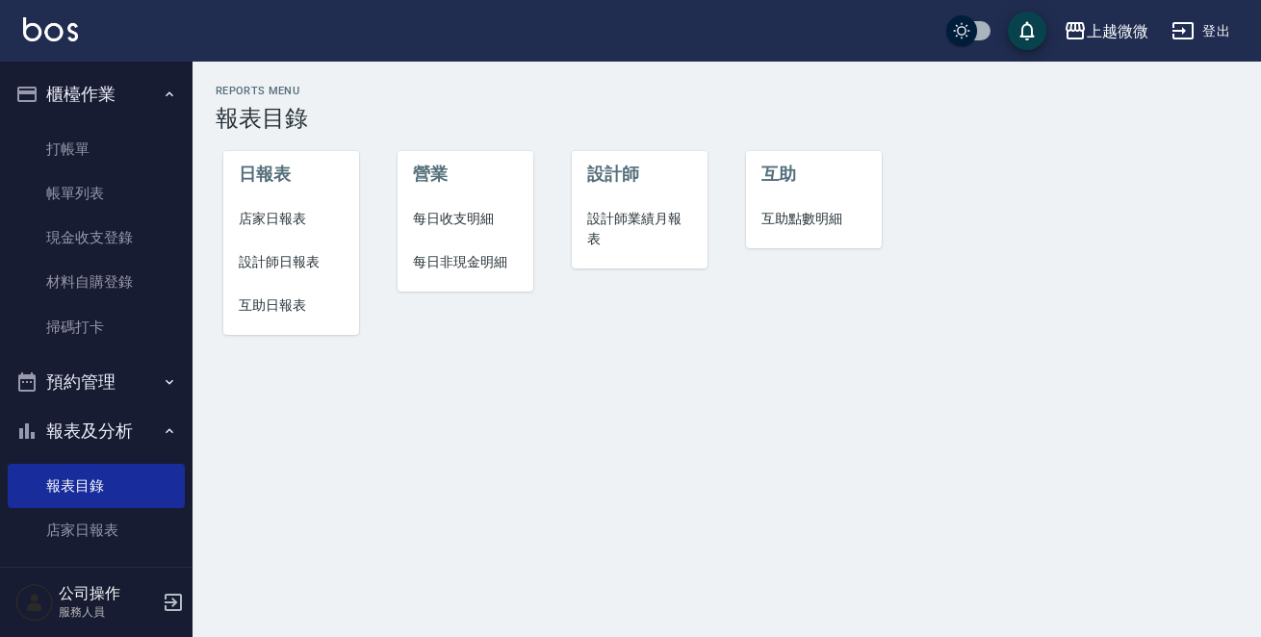
click at [284, 219] on span "店家日報表" at bounding box center [291, 219] width 105 height 20
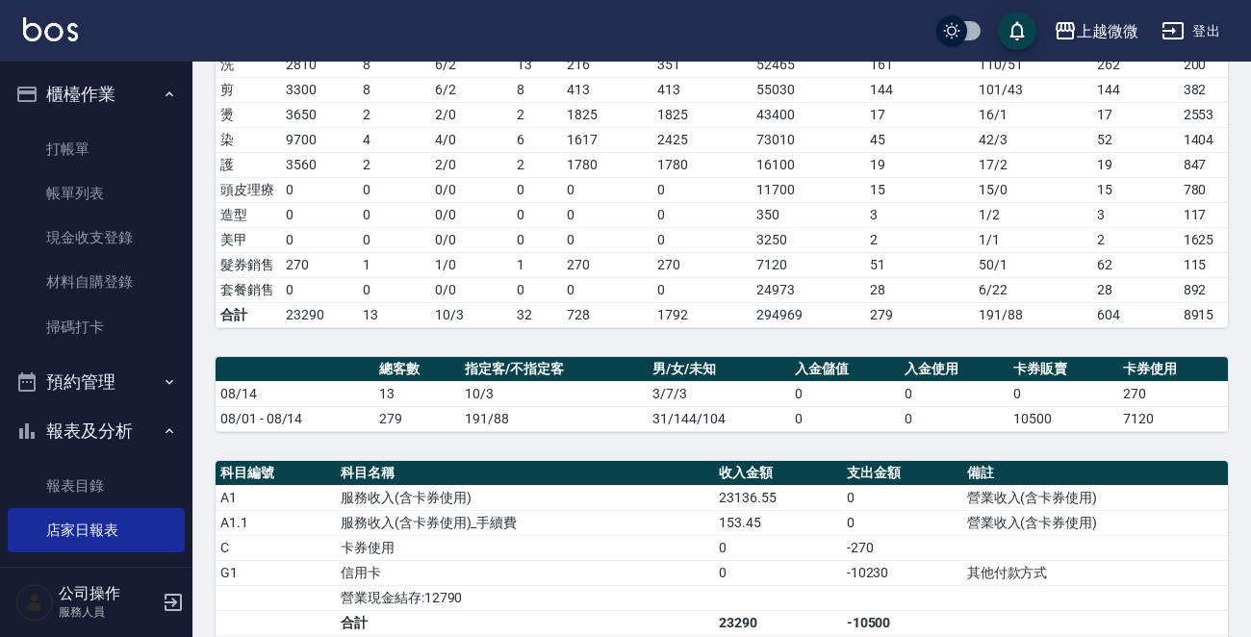
scroll to position [577, 0]
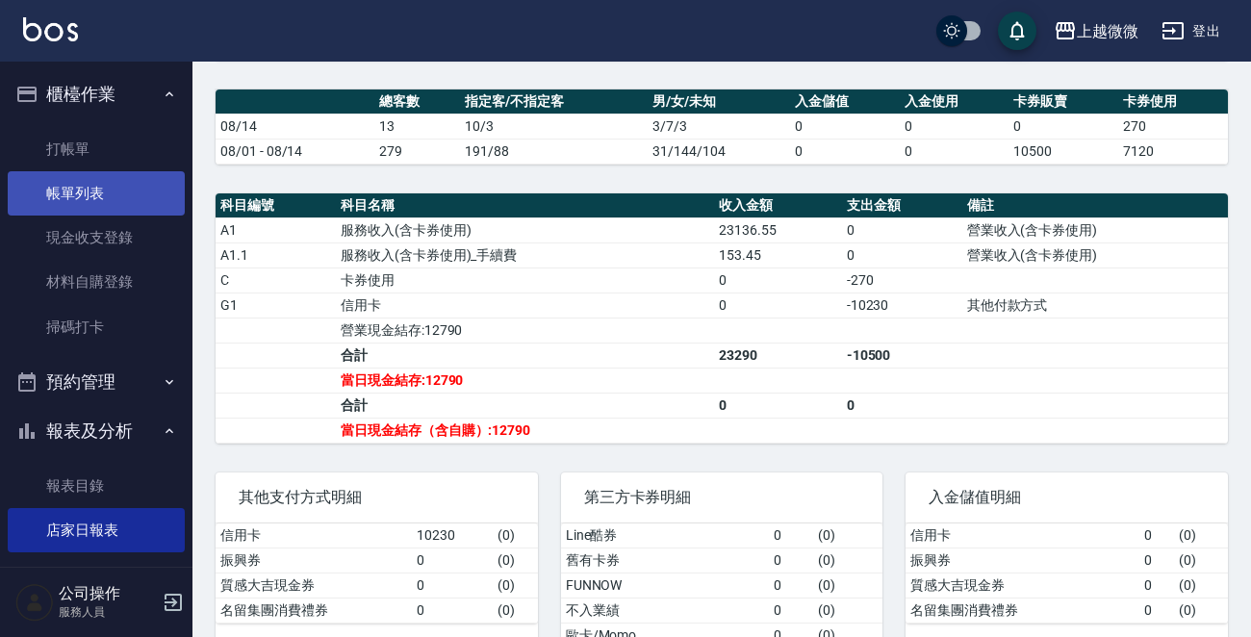
click at [85, 190] on link "帳單列表" at bounding box center [96, 193] width 177 height 44
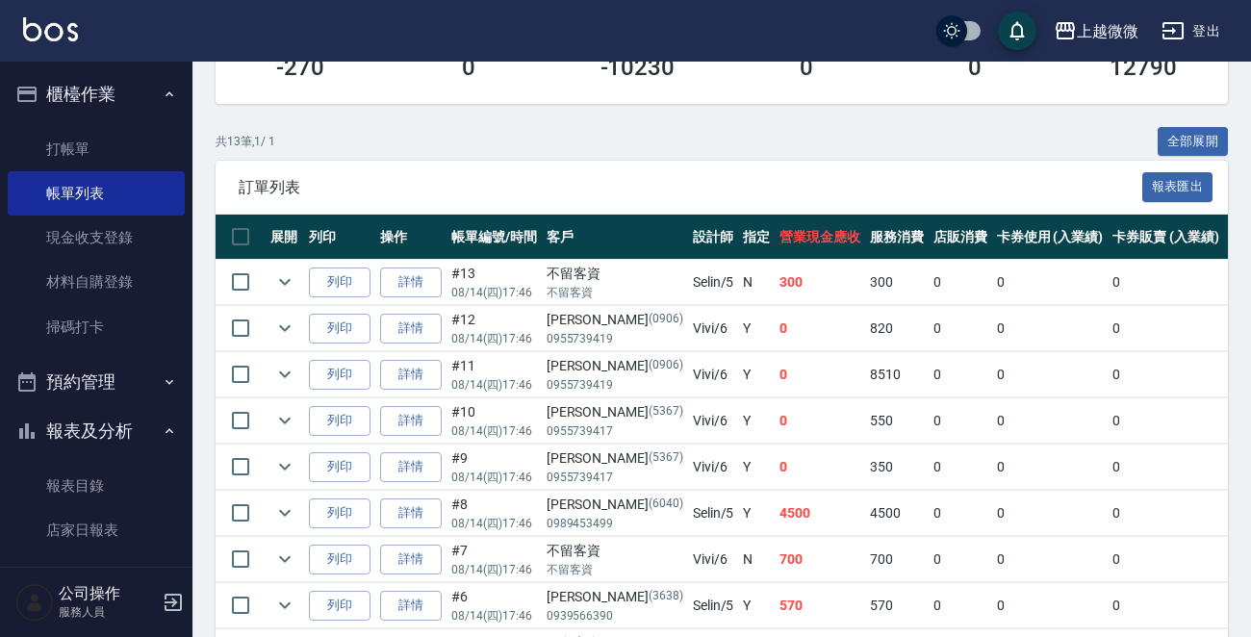
scroll to position [674, 0]
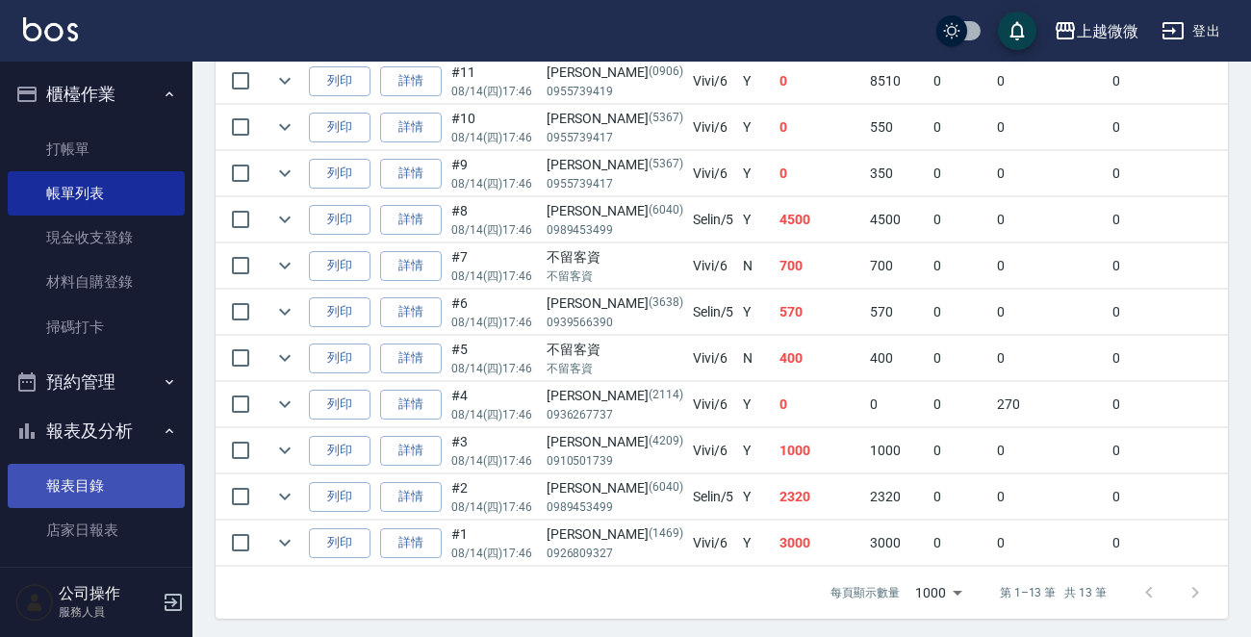
click at [94, 471] on link "報表目錄" at bounding box center [96, 486] width 177 height 44
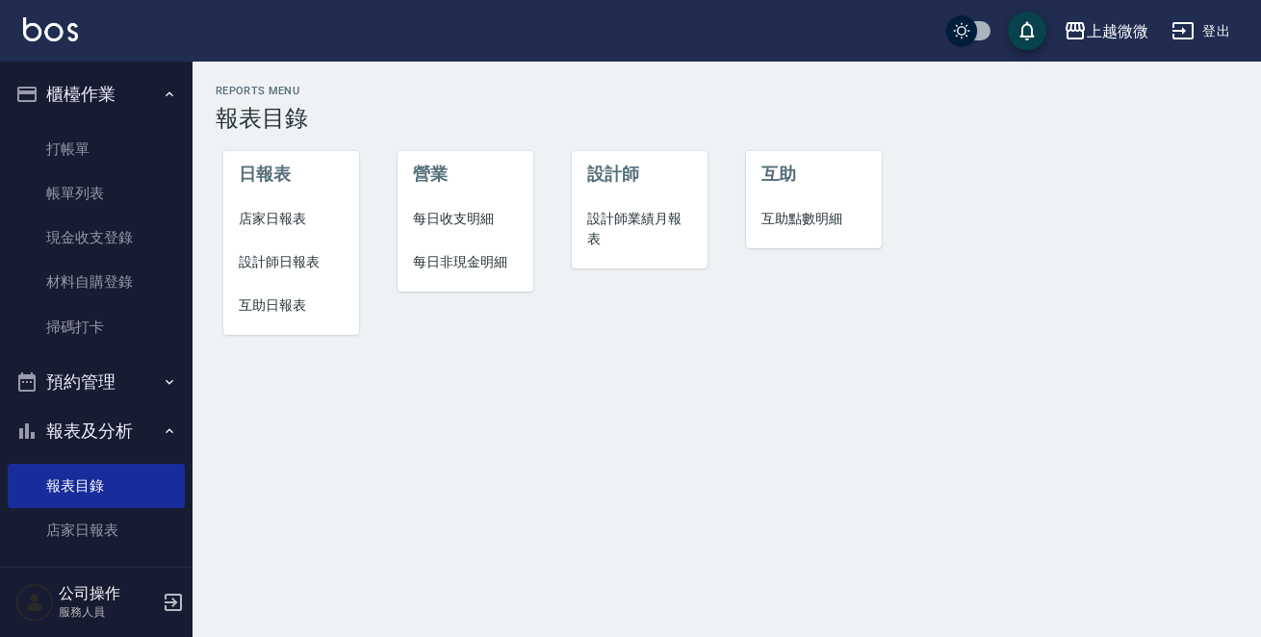
click at [269, 219] on span "店家日報表" at bounding box center [291, 219] width 105 height 20
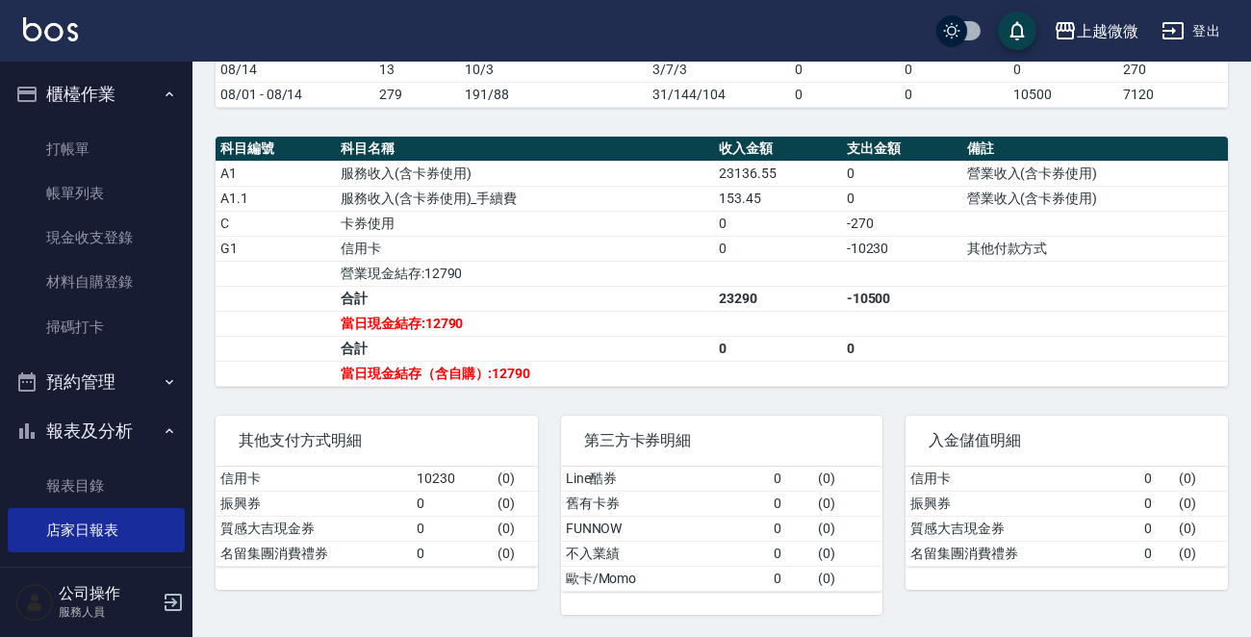
scroll to position [645, 0]
